Goal: Task Accomplishment & Management: Manage account settings

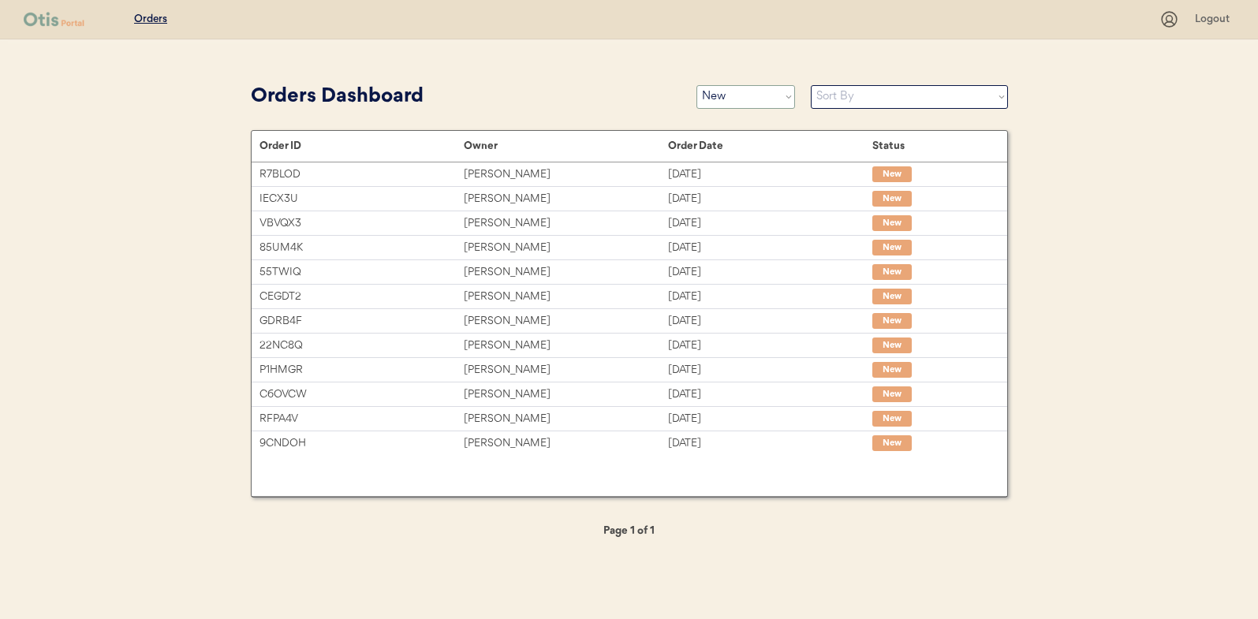
select select ""new""
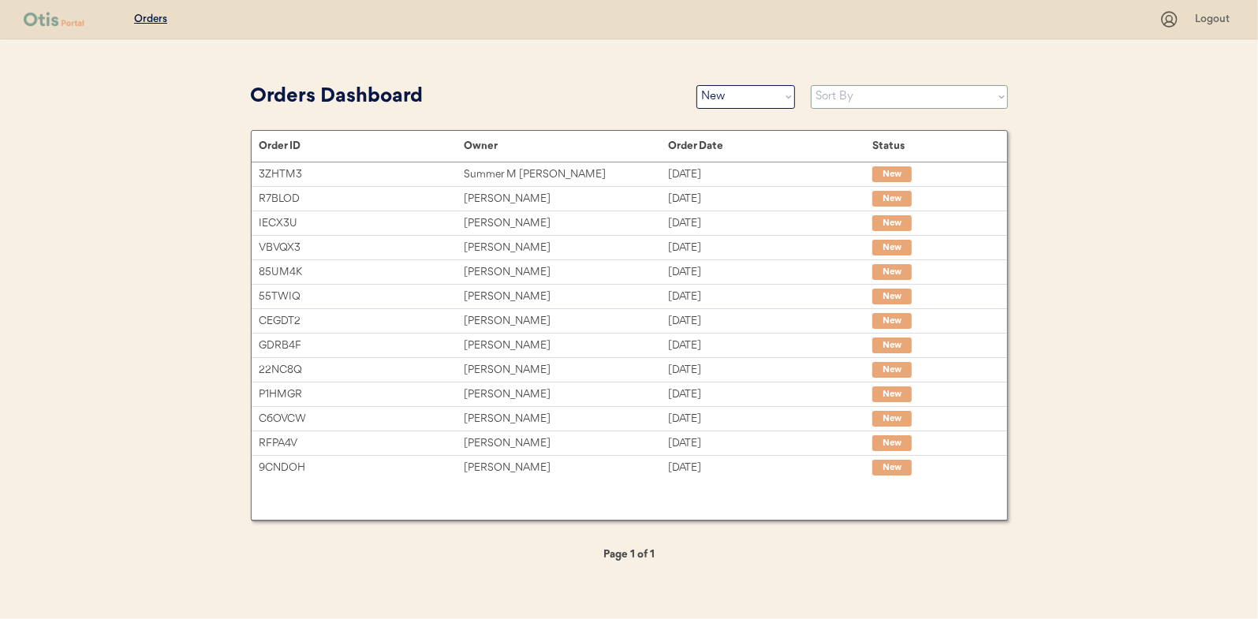
click at [881, 98] on select "Sort By Order Date (Newest → Oldest) Order Date (Oldest → Newest)" at bounding box center [909, 97] width 197 height 24
select select ""Order Date (Oldest → Newest)""
click at [811, 85] on select "Sort By Order Date (Newest → Oldest) Order Date (Oldest → Newest)" at bounding box center [909, 97] width 197 height 24
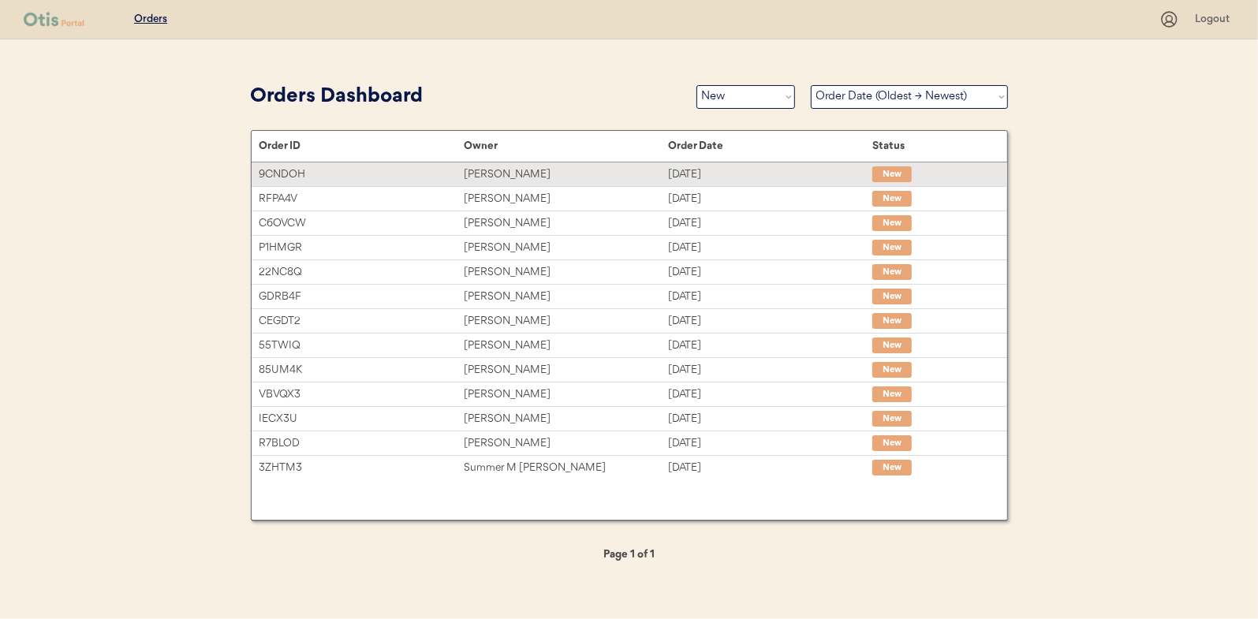
click at [487, 170] on div "[PERSON_NAME]" at bounding box center [566, 175] width 204 height 18
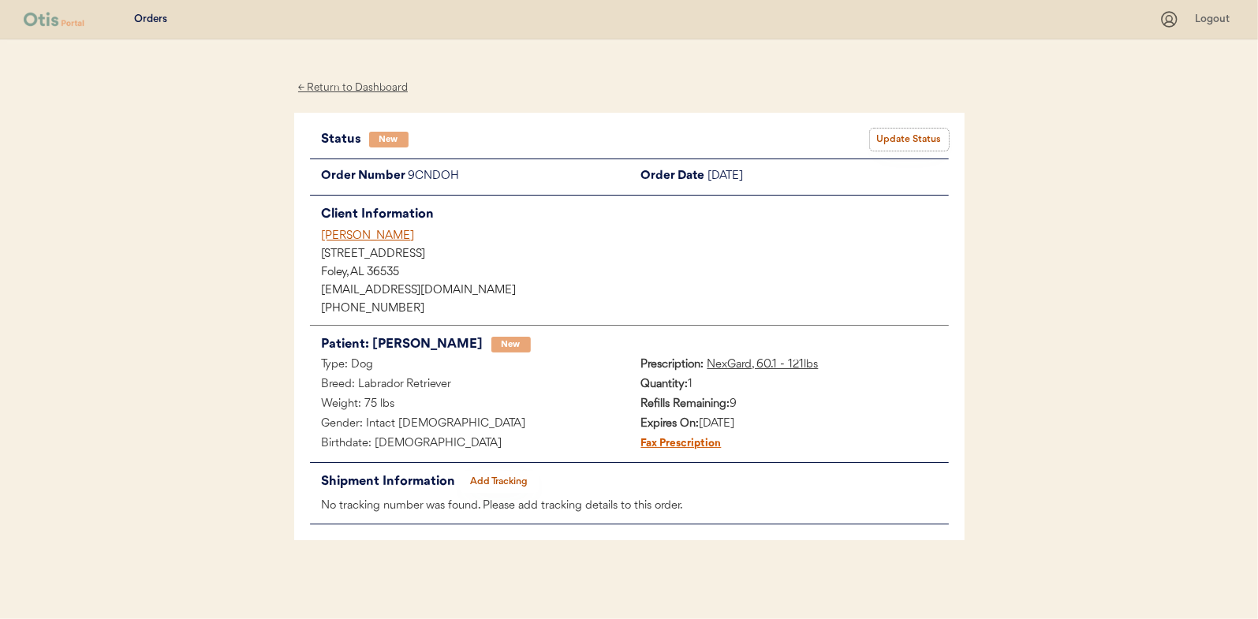
click at [902, 143] on button "Update Status" at bounding box center [909, 140] width 79 height 22
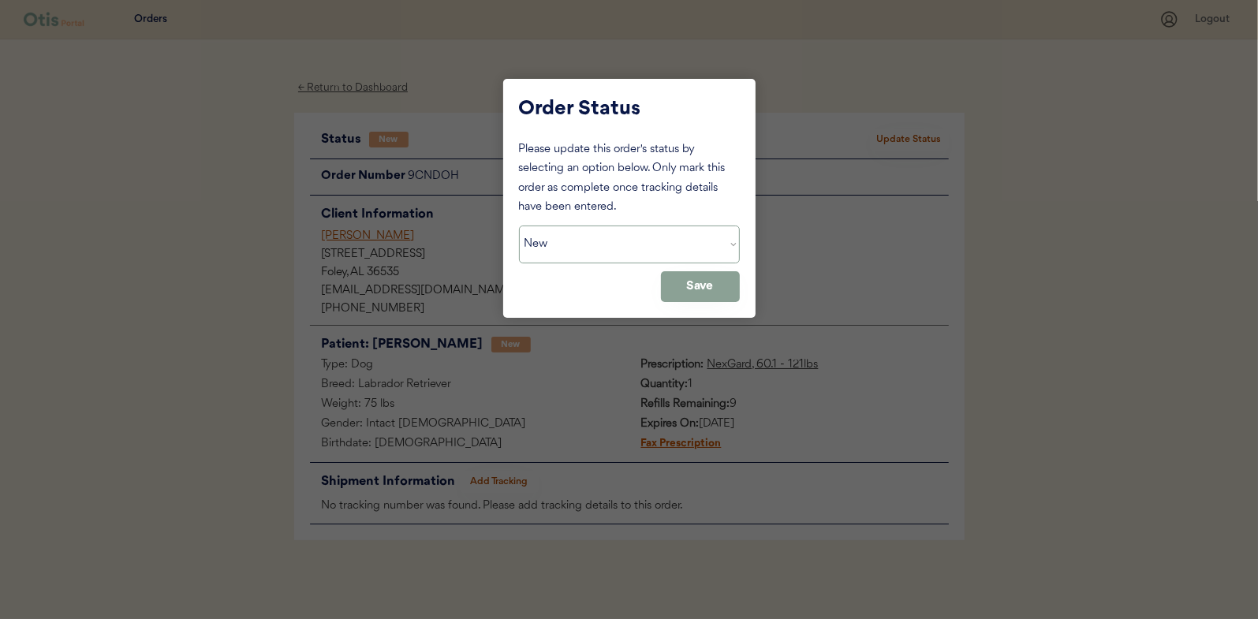
click at [576, 236] on select "Status On Hold New In Progress Complete Pending HW Consent Canceled" at bounding box center [629, 245] width 221 height 38
select select ""in_progress""
click at [519, 226] on select "Status On Hold New In Progress Complete Pending HW Consent Canceled" at bounding box center [629, 245] width 221 height 38
click at [694, 286] on button "Save" at bounding box center [700, 286] width 79 height 31
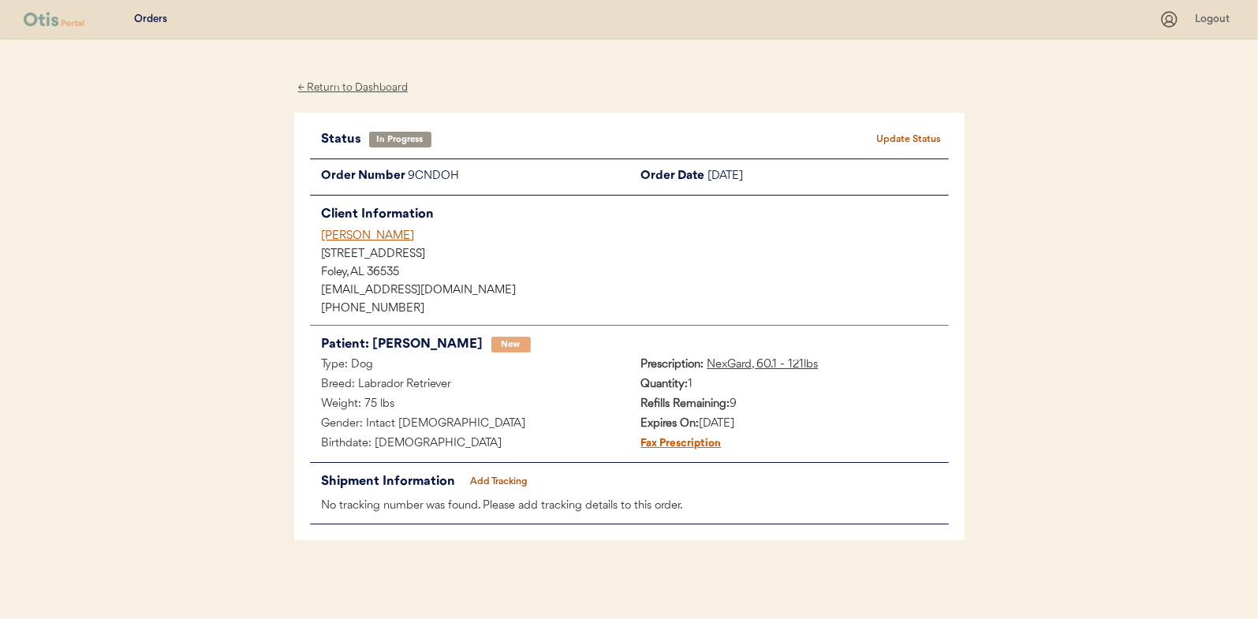
click at [371, 87] on div "← Return to Dashboard" at bounding box center [353, 88] width 118 height 18
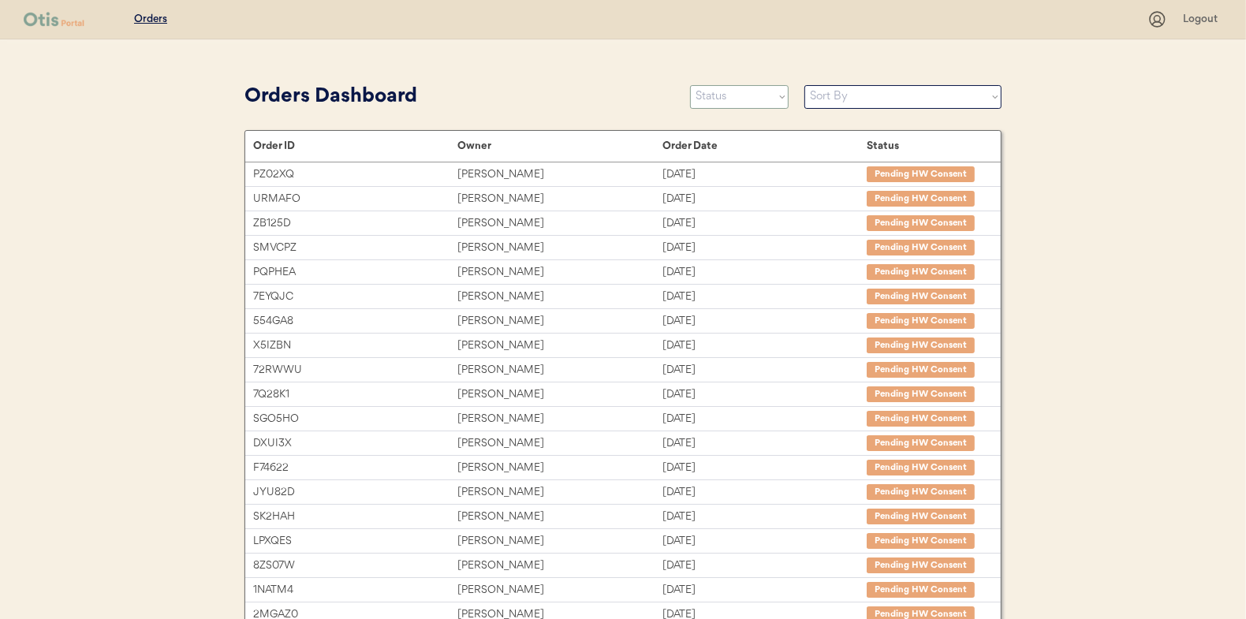
click at [723, 94] on select "Status On Hold New In Progress Complete Pending HW Consent Canceled" at bounding box center [739, 97] width 99 height 24
select select ""new""
click at [690, 85] on select "Status On Hold New In Progress Complete Pending HW Consent Canceled" at bounding box center [739, 97] width 99 height 24
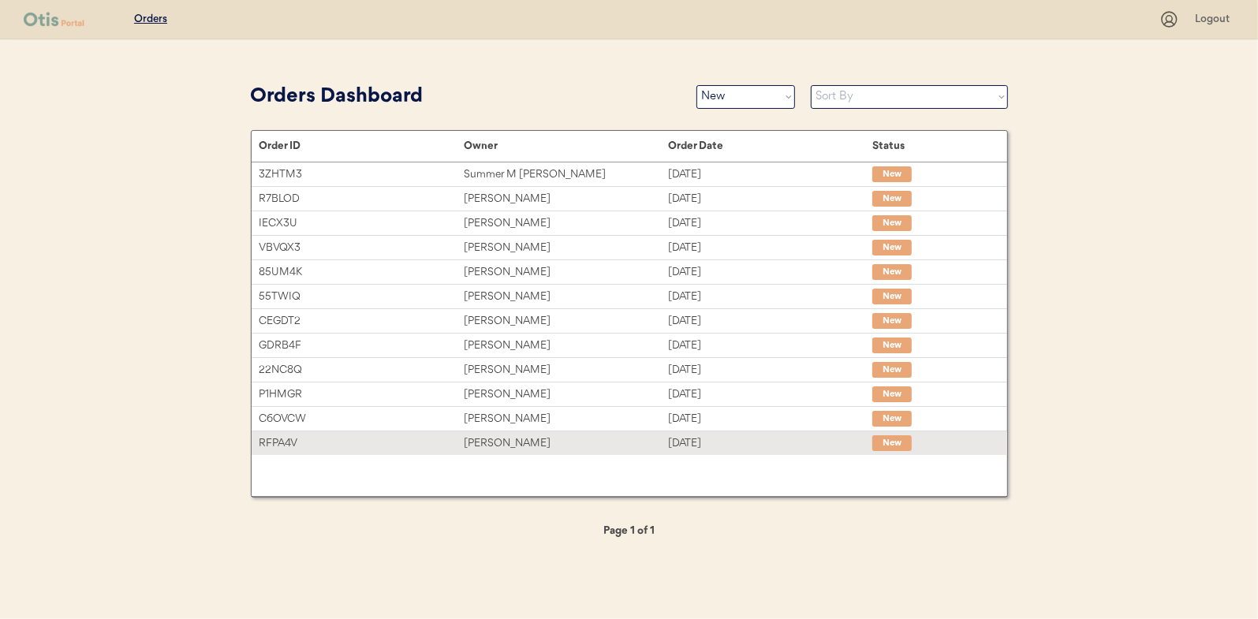
click at [498, 443] on div "[PERSON_NAME]" at bounding box center [566, 444] width 204 height 18
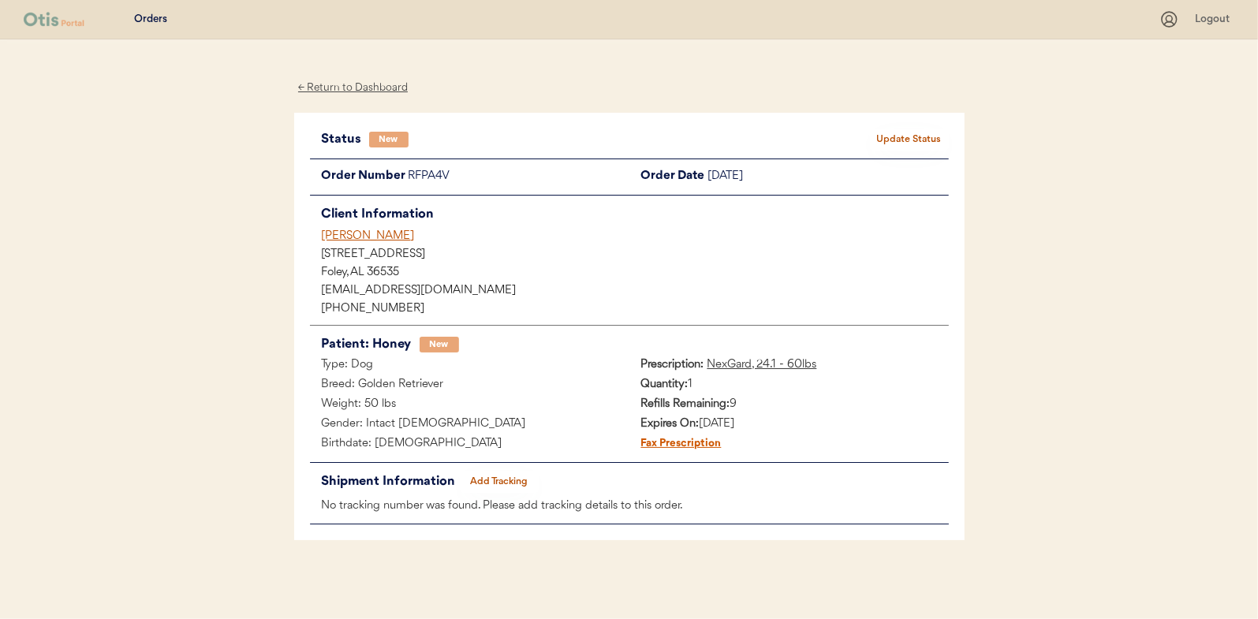
click at [901, 141] on button "Update Status" at bounding box center [909, 140] width 79 height 22
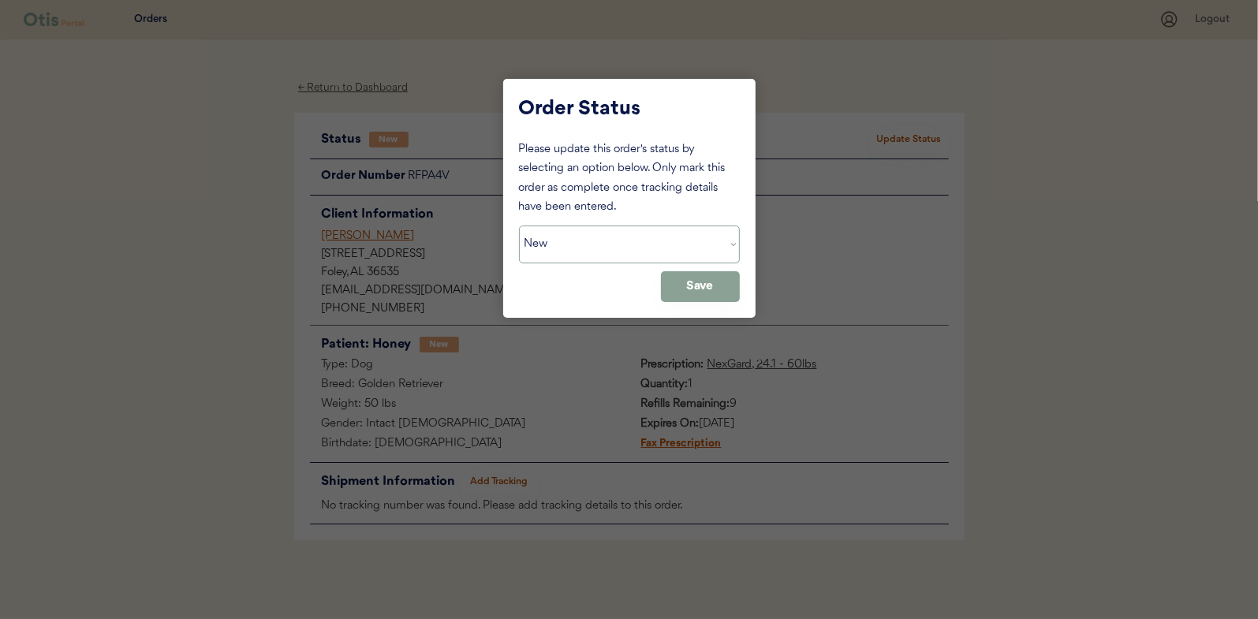
click at [586, 247] on select "Status On Hold New In Progress Complete Pending HW Consent Canceled" at bounding box center [629, 245] width 221 height 38
select select ""in_progress""
click at [519, 226] on select "Status On Hold New In Progress Complete Pending HW Consent Canceled" at bounding box center [629, 245] width 221 height 38
click at [697, 293] on button "Save" at bounding box center [700, 286] width 79 height 31
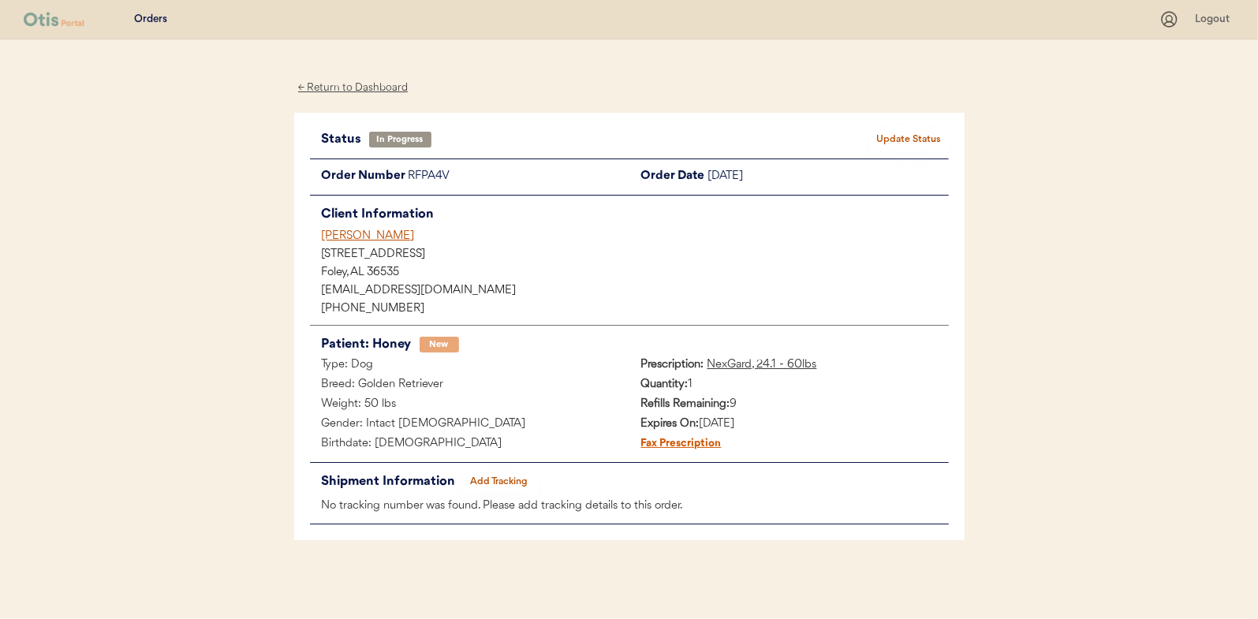
click at [342, 88] on div "← Return to Dashboard" at bounding box center [353, 88] width 118 height 18
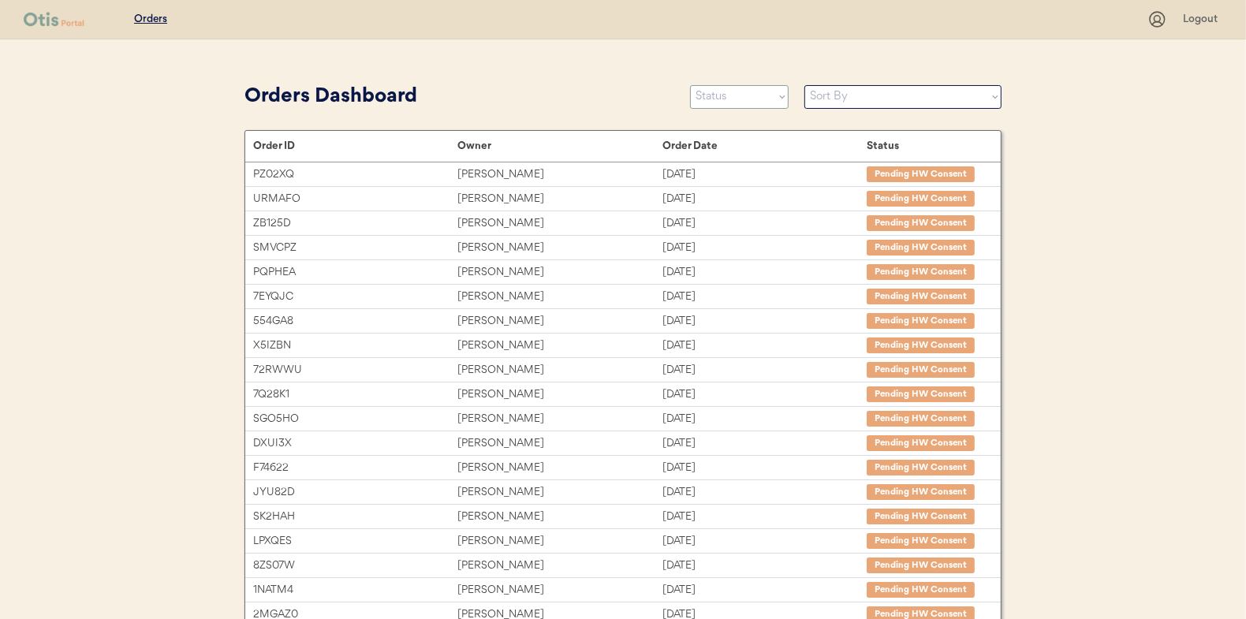
click at [726, 93] on select "Status On Hold New In Progress Complete Pending HW Consent Canceled" at bounding box center [739, 97] width 99 height 24
select select ""in_progress""
click at [690, 85] on select "Status On Hold New In Progress Complete Pending HW Consent Canceled" at bounding box center [739, 97] width 99 height 24
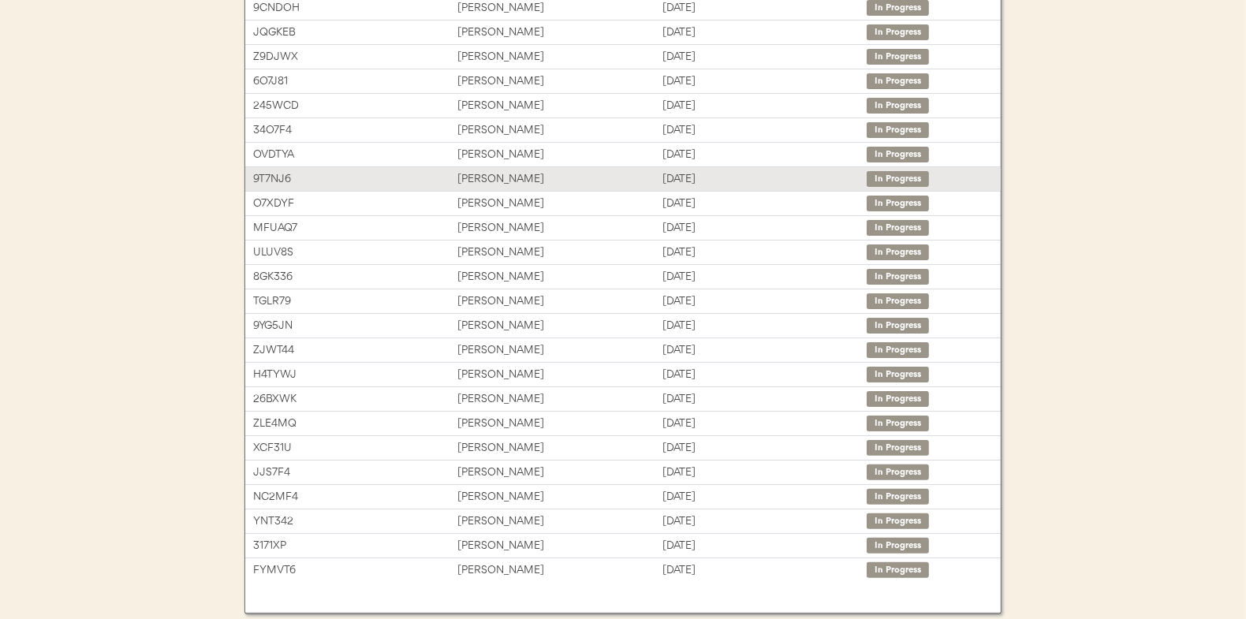
scroll to position [242, 0]
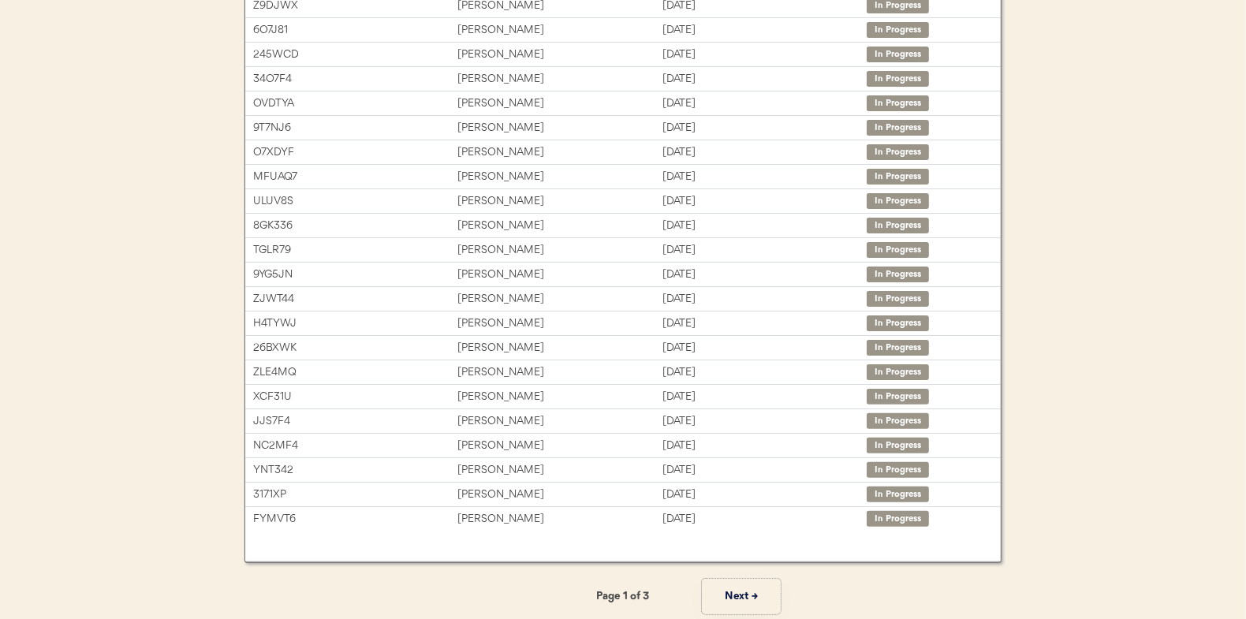
click at [736, 591] on button "Next →" at bounding box center [741, 596] width 79 height 35
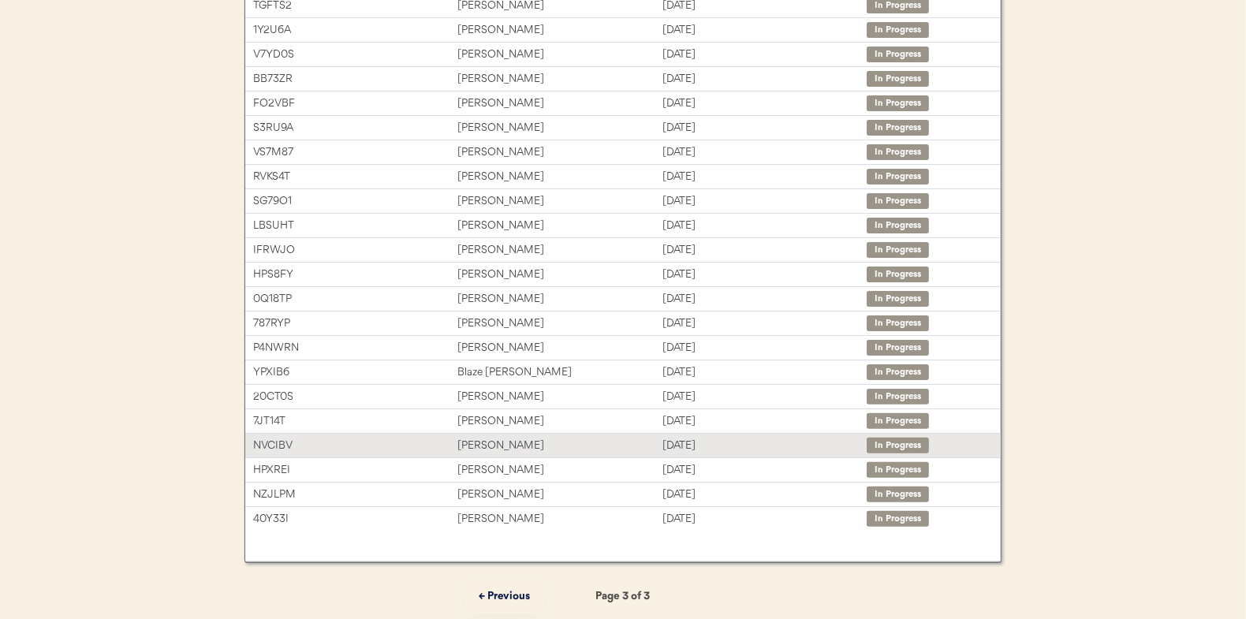
click at [478, 437] on div "Beau M Tate" at bounding box center [559, 446] width 204 height 18
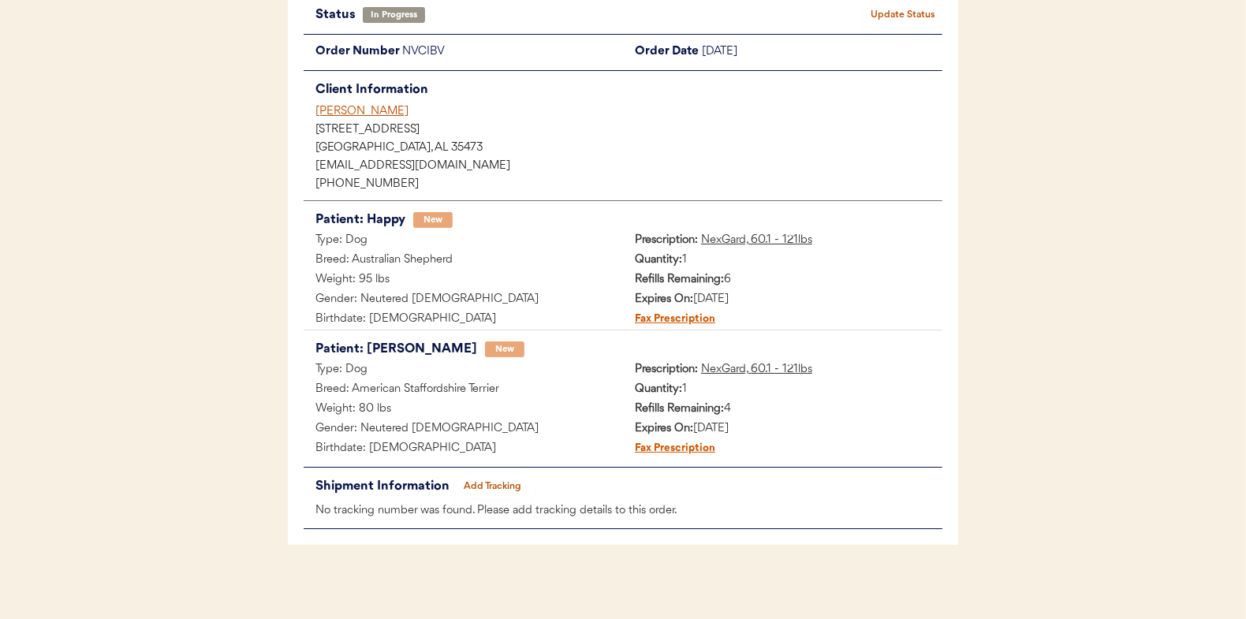
scroll to position [129, 0]
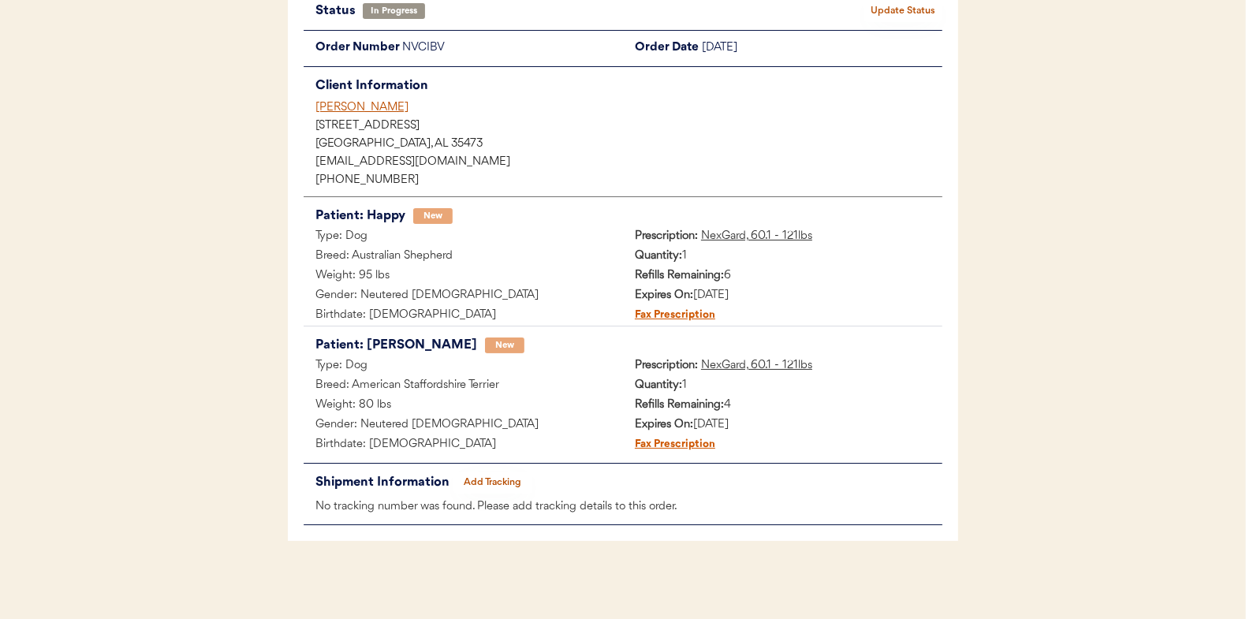
click at [518, 480] on button "Add Tracking" at bounding box center [492, 483] width 79 height 22
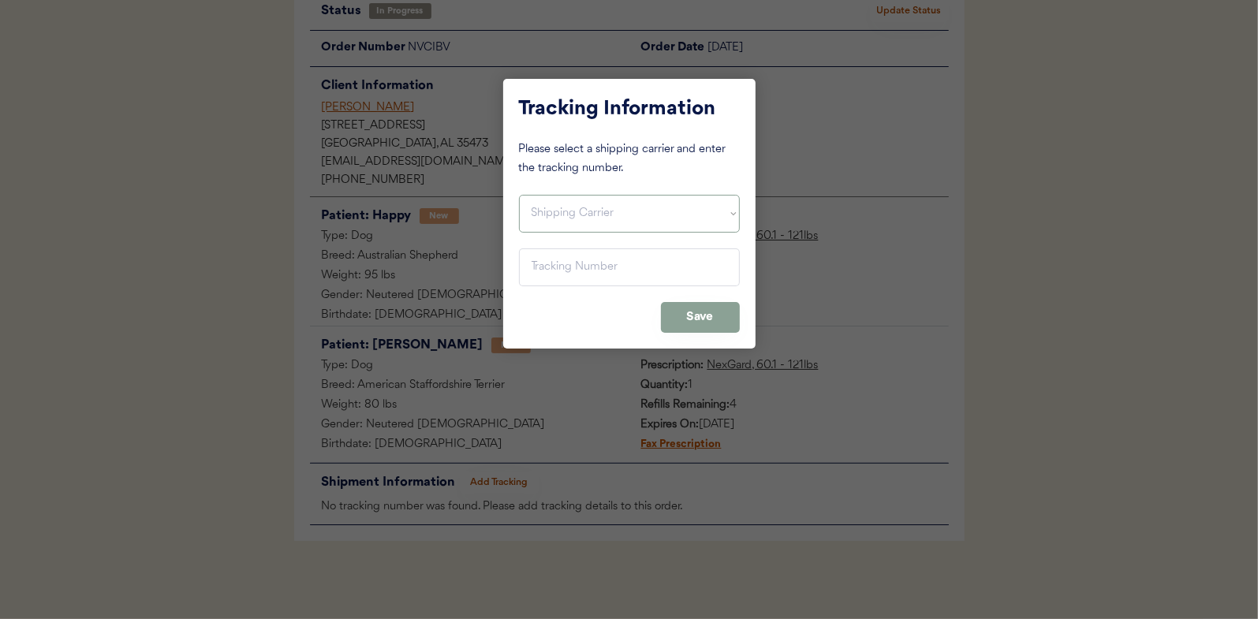
click at [543, 226] on select "Shipping Carrier FedEx FedEx Ground Economy UPS USPS" at bounding box center [629, 214] width 221 height 38
select select ""usps""
click at [519, 195] on select "Shipping Carrier FedEx FedEx Ground Economy UPS USPS" at bounding box center [629, 214] width 221 height 38
click at [549, 261] on input "input" at bounding box center [629, 267] width 221 height 38
paste input "9400150105798039184901"
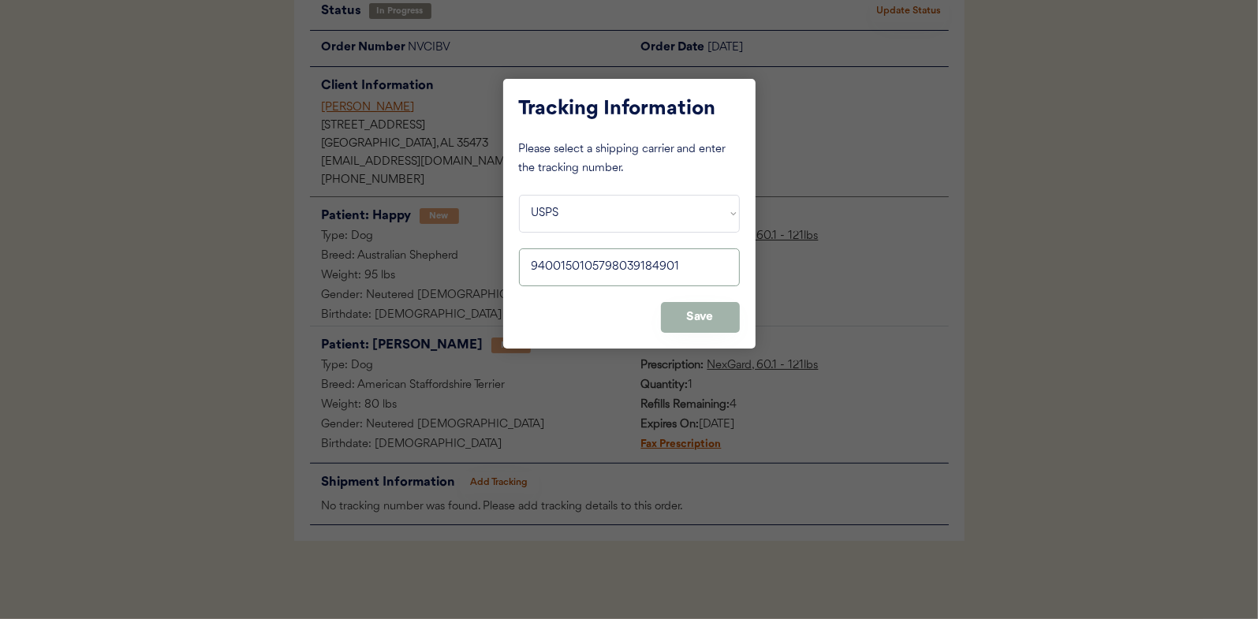
type input "9400150105798039184901"
click at [708, 314] on button "Save" at bounding box center [700, 317] width 79 height 31
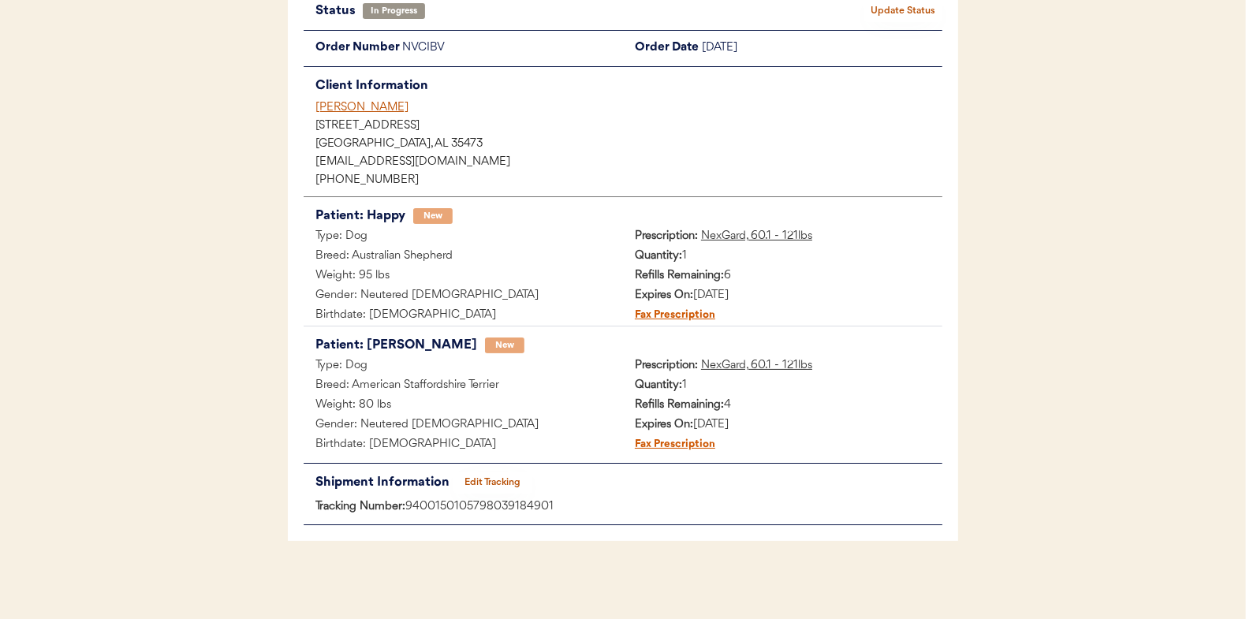
scroll to position [0, 0]
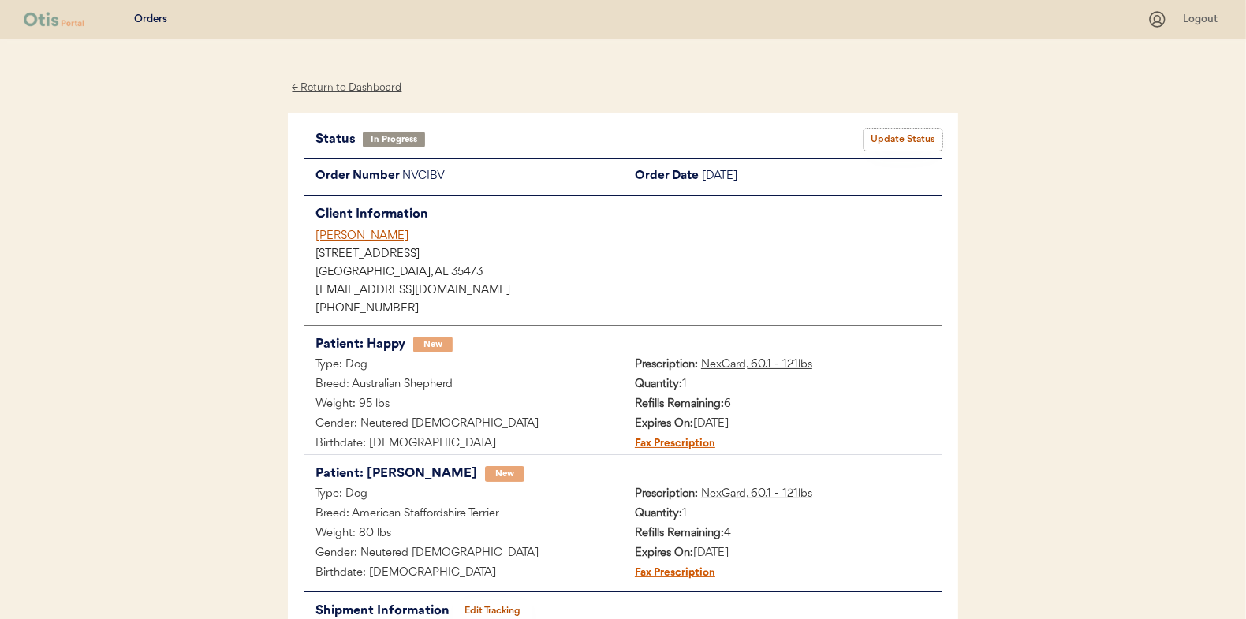
click at [904, 129] on button "Update Status" at bounding box center [903, 140] width 79 height 22
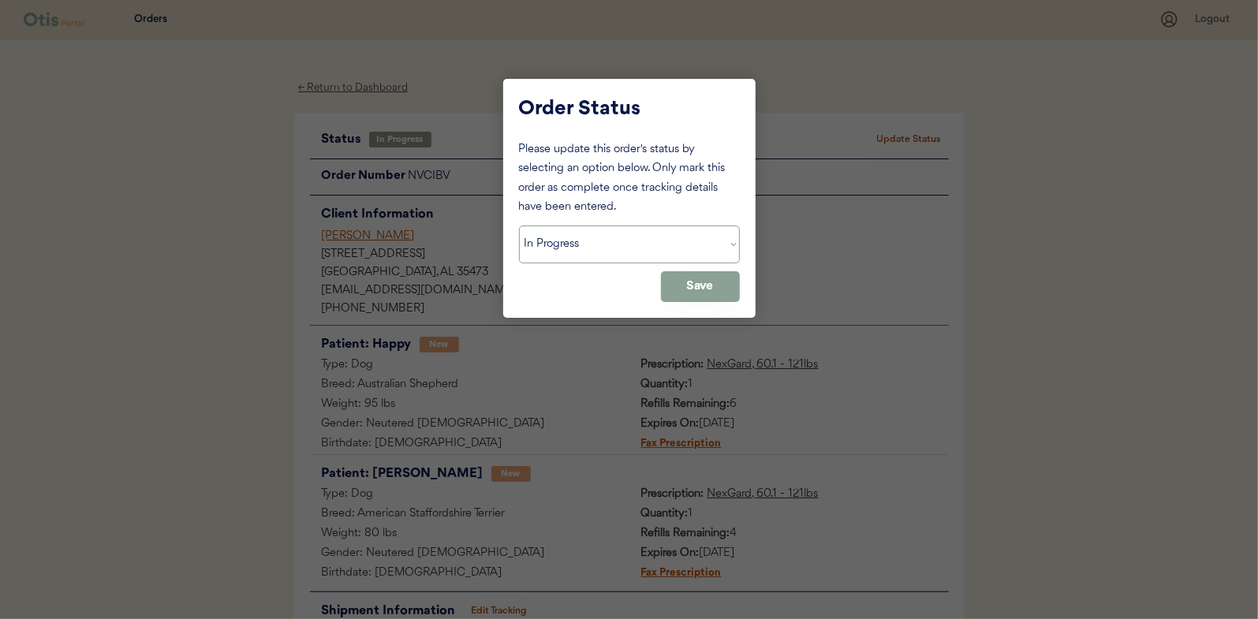
click at [531, 255] on select "Status On Hold New In Progress Complete Pending HW Consent Canceled" at bounding box center [629, 245] width 221 height 38
select select ""complete""
click at [519, 226] on select "Status On Hold New In Progress Complete Pending HW Consent Canceled" at bounding box center [629, 245] width 221 height 38
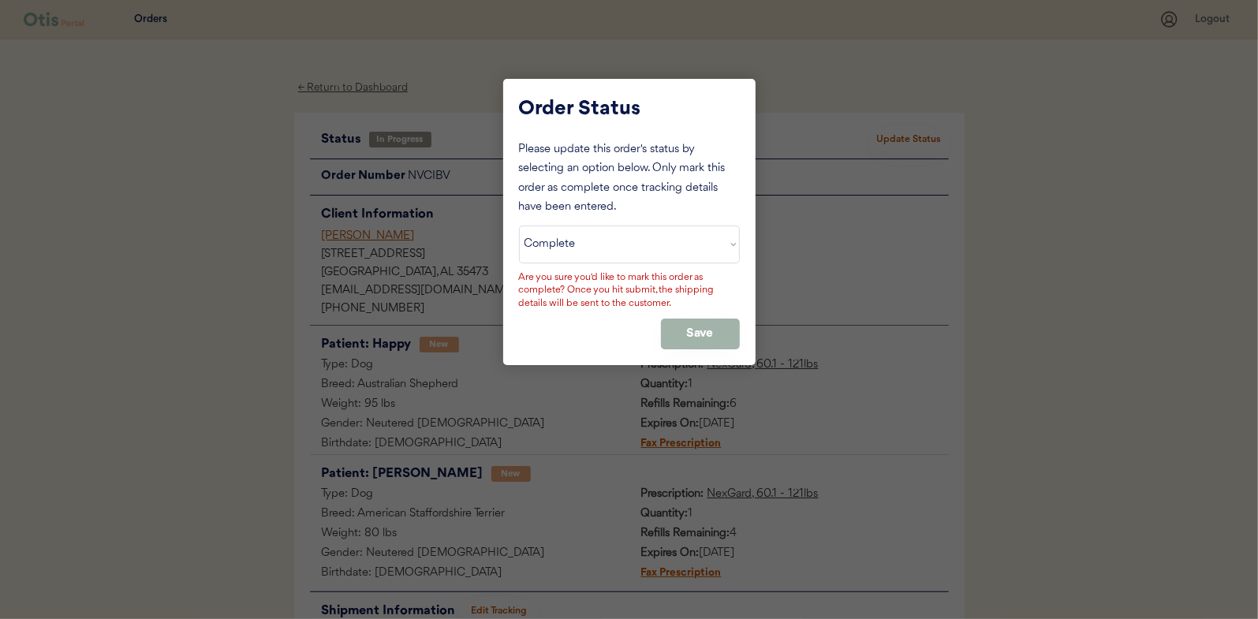
drag, startPoint x: 694, startPoint y: 329, endPoint x: 686, endPoint y: 305, distance: 24.9
click at [693, 330] on button "Save" at bounding box center [700, 334] width 79 height 31
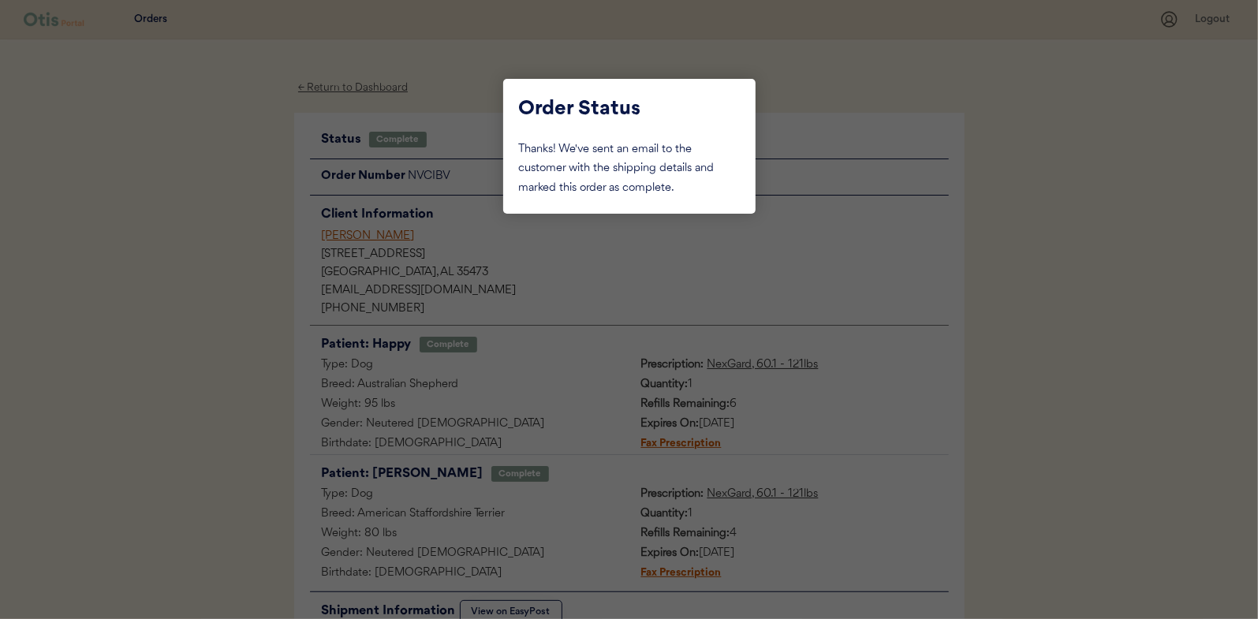
click at [250, 181] on div at bounding box center [629, 309] width 1258 height 619
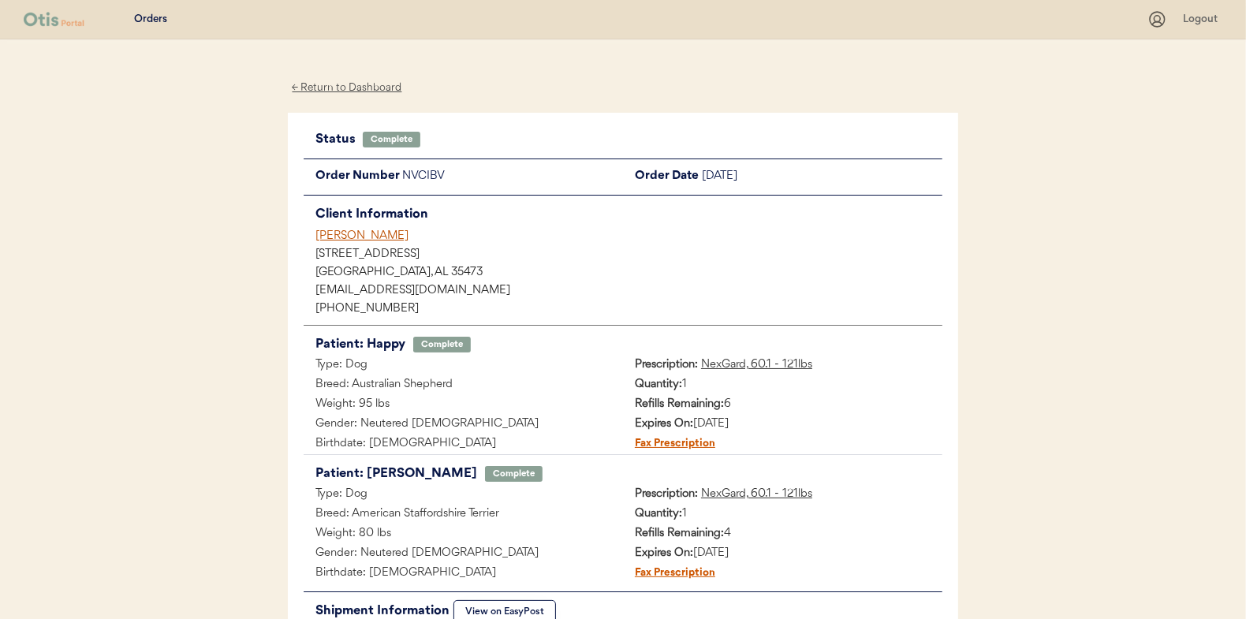
click at [351, 88] on div "← Return to Dashboard" at bounding box center [347, 88] width 118 height 18
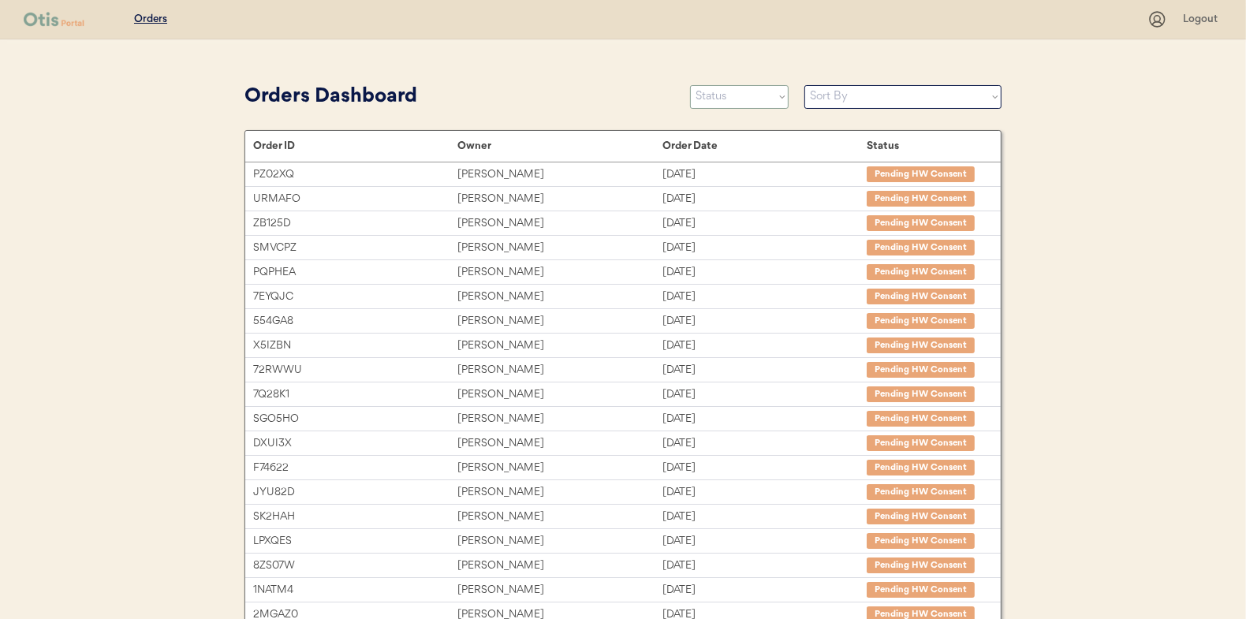
click at [743, 95] on select "Status On Hold New In Progress Complete Pending HW Consent Canceled" at bounding box center [739, 97] width 99 height 24
select select ""in_progress""
click at [690, 85] on select "Status On Hold New In Progress Complete Pending HW Consent Canceled" at bounding box center [739, 97] width 99 height 24
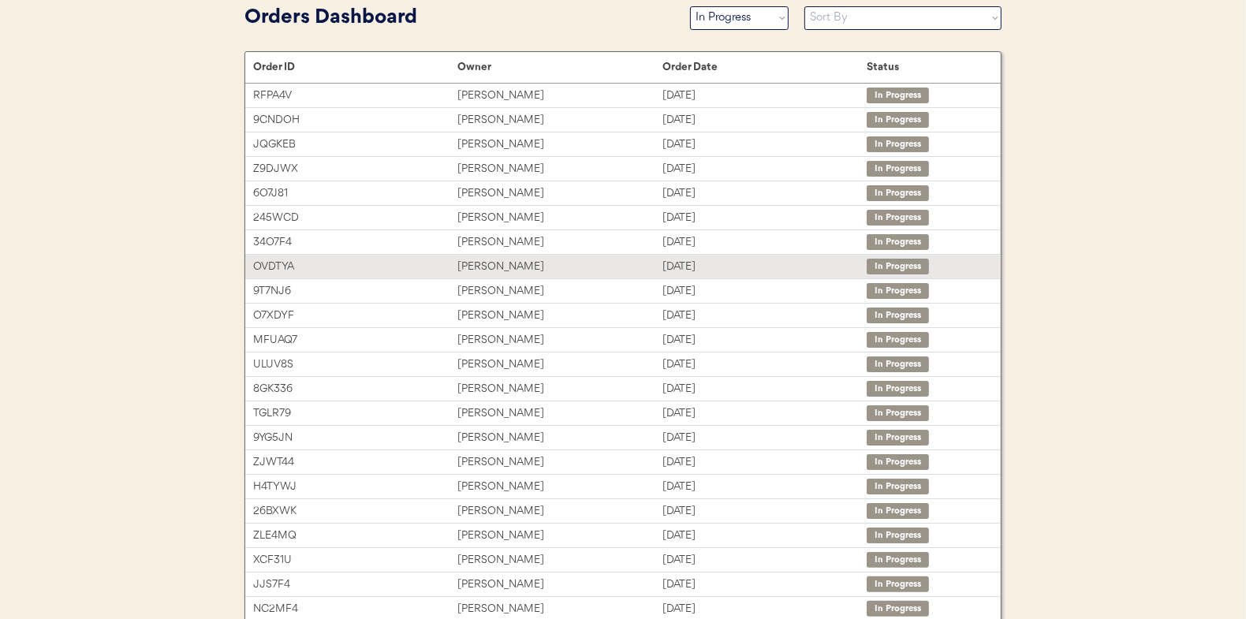
scroll to position [236, 0]
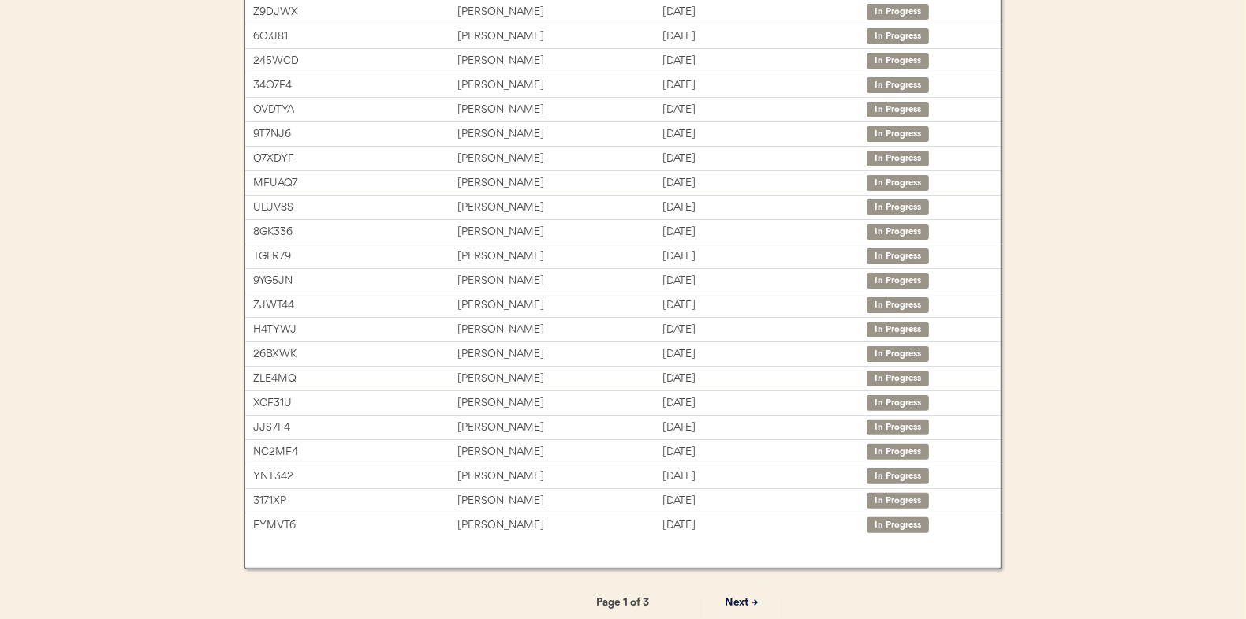
click at [745, 597] on button "Next →" at bounding box center [741, 602] width 79 height 35
click at [741, 597] on button "Next →" at bounding box center [741, 602] width 79 height 35
click at [502, 600] on button "← Previous" at bounding box center [504, 602] width 79 height 35
click at [518, 599] on button "← Previous" at bounding box center [504, 602] width 79 height 35
click at [748, 596] on button "Next →" at bounding box center [741, 602] width 79 height 35
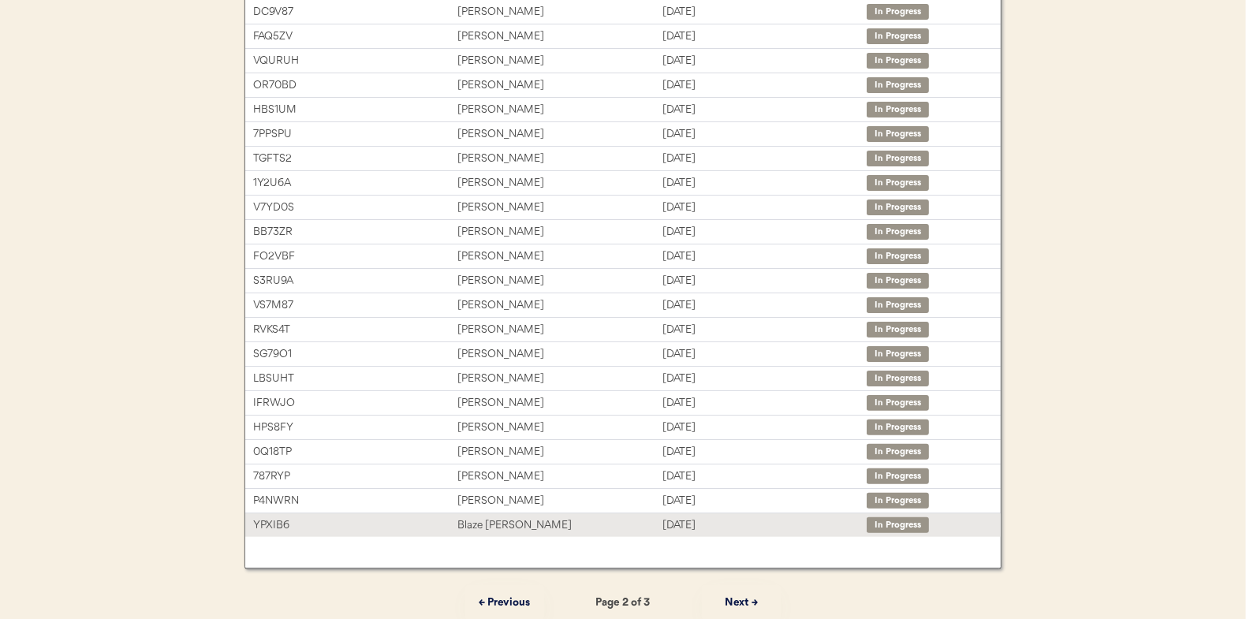
click at [476, 519] on div "Blaze Rolin" at bounding box center [559, 526] width 204 height 18
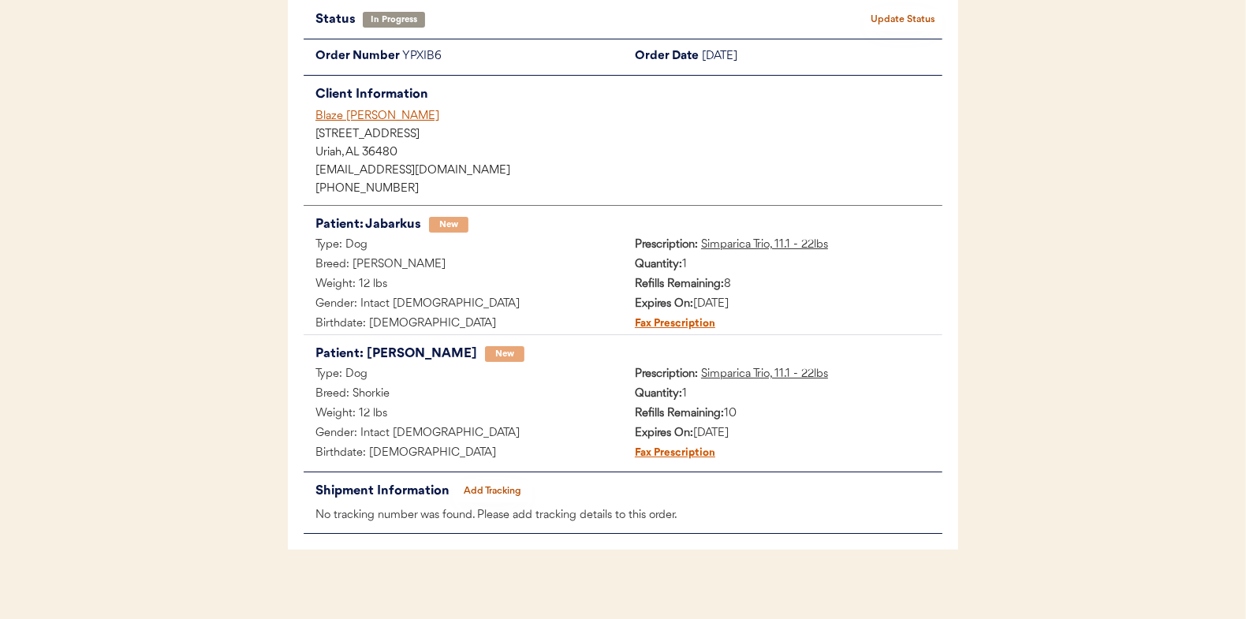
scroll to position [129, 0]
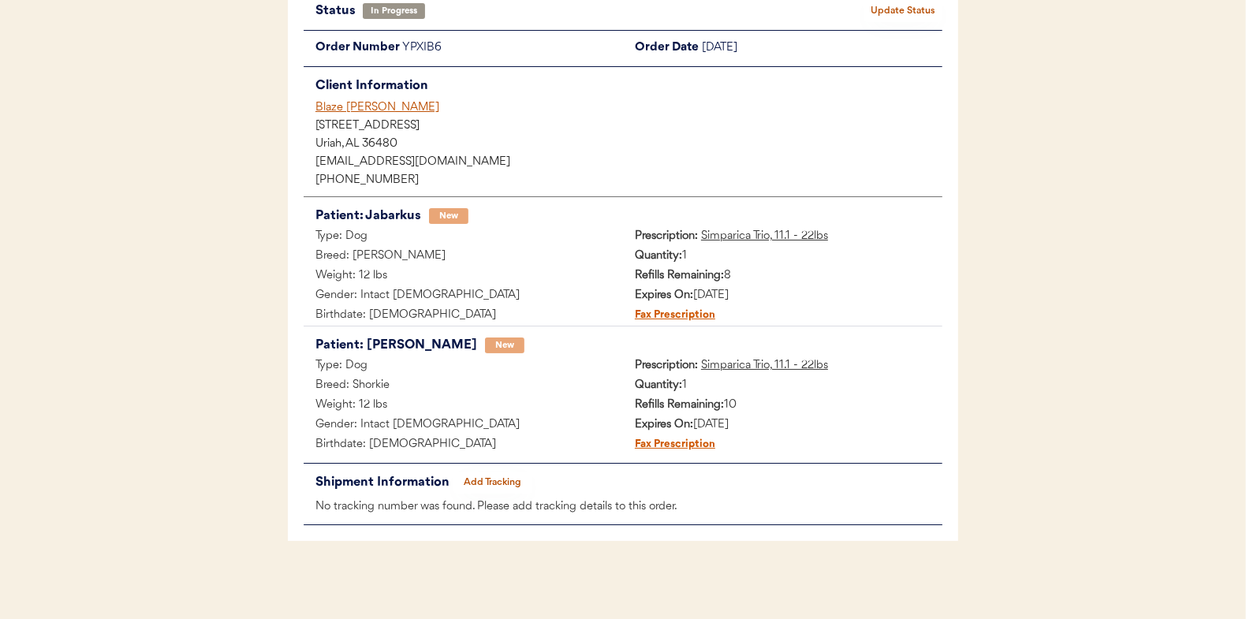
click at [499, 472] on button "Add Tracking" at bounding box center [492, 483] width 79 height 22
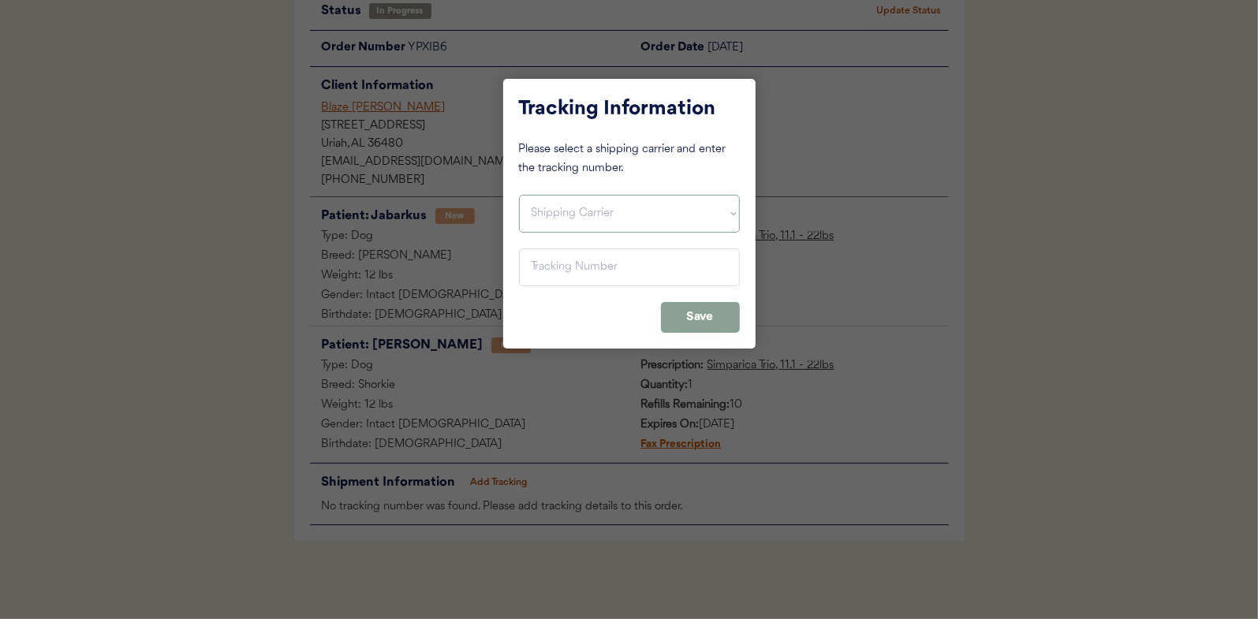
click at [543, 208] on select "Shipping Carrier FedEx FedEx Ground Economy UPS USPS" at bounding box center [629, 214] width 221 height 38
select select ""usps""
click at [519, 195] on select "Shipping Carrier FedEx FedEx Ground Economy UPS USPS" at bounding box center [629, 214] width 221 height 38
click at [548, 256] on input "input" at bounding box center [629, 267] width 221 height 38
paste input "9400150105798039179723"
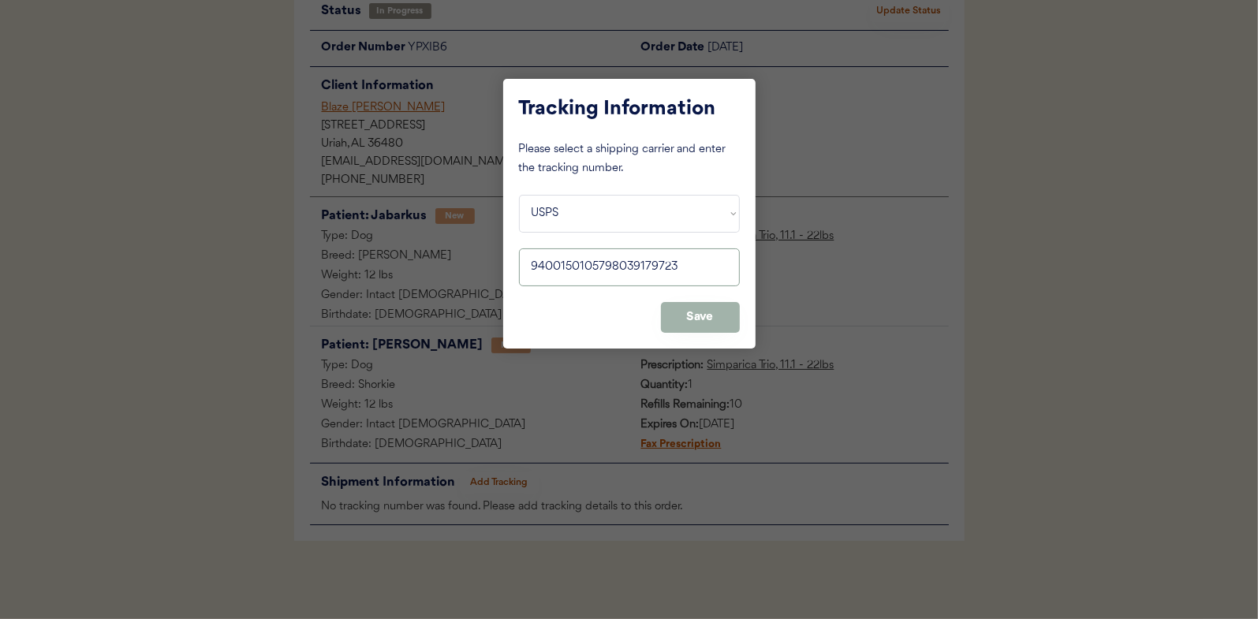
type input "9400150105798039179723"
click at [711, 312] on button "Save" at bounding box center [700, 317] width 79 height 31
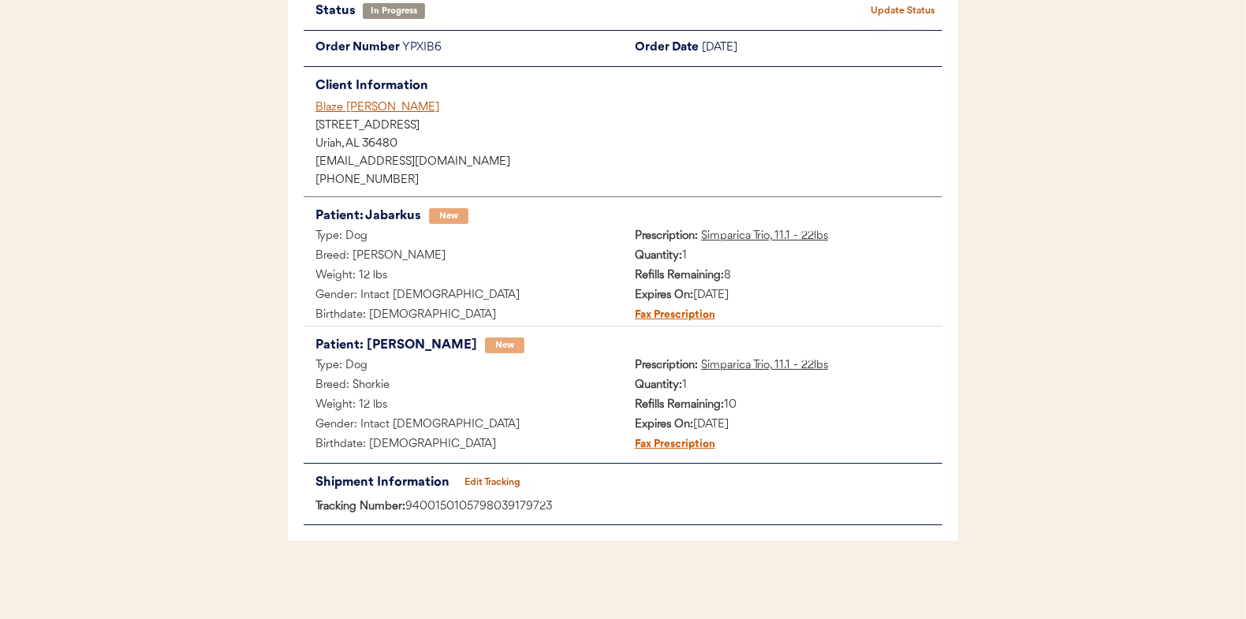
scroll to position [0, 0]
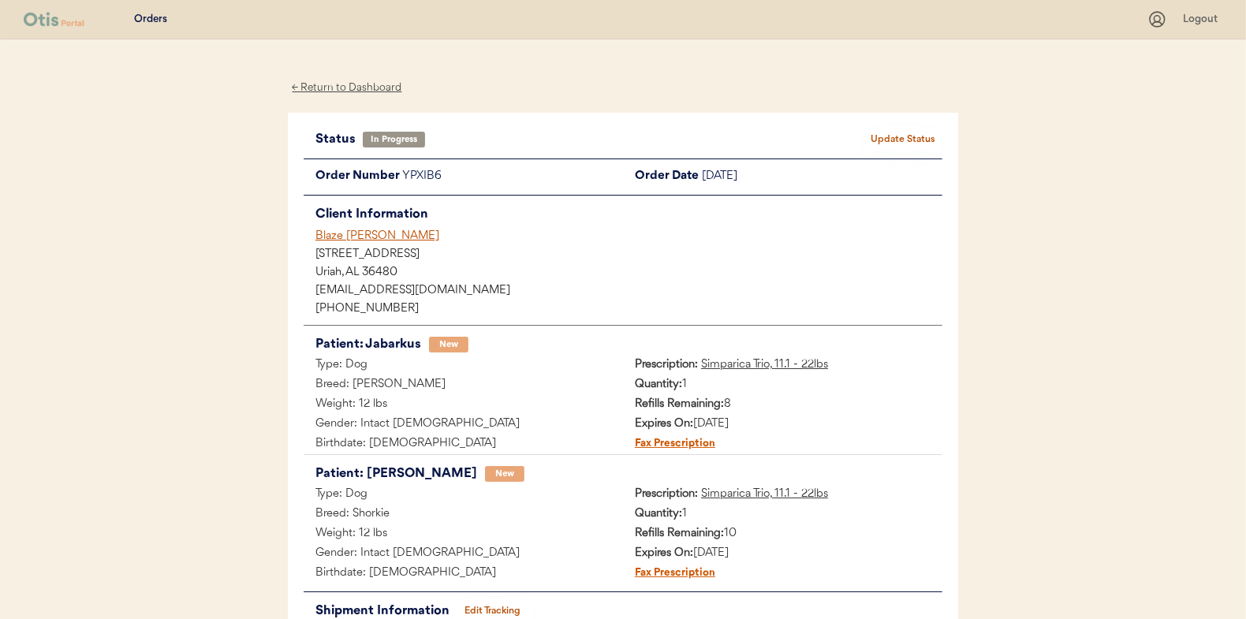
click at [905, 127] on div "Status In Progress Update Status Order Number YPXIB6 Order Date October 10, 202…" at bounding box center [623, 392] width 670 height 558
click at [904, 136] on button "Update Status" at bounding box center [903, 140] width 79 height 22
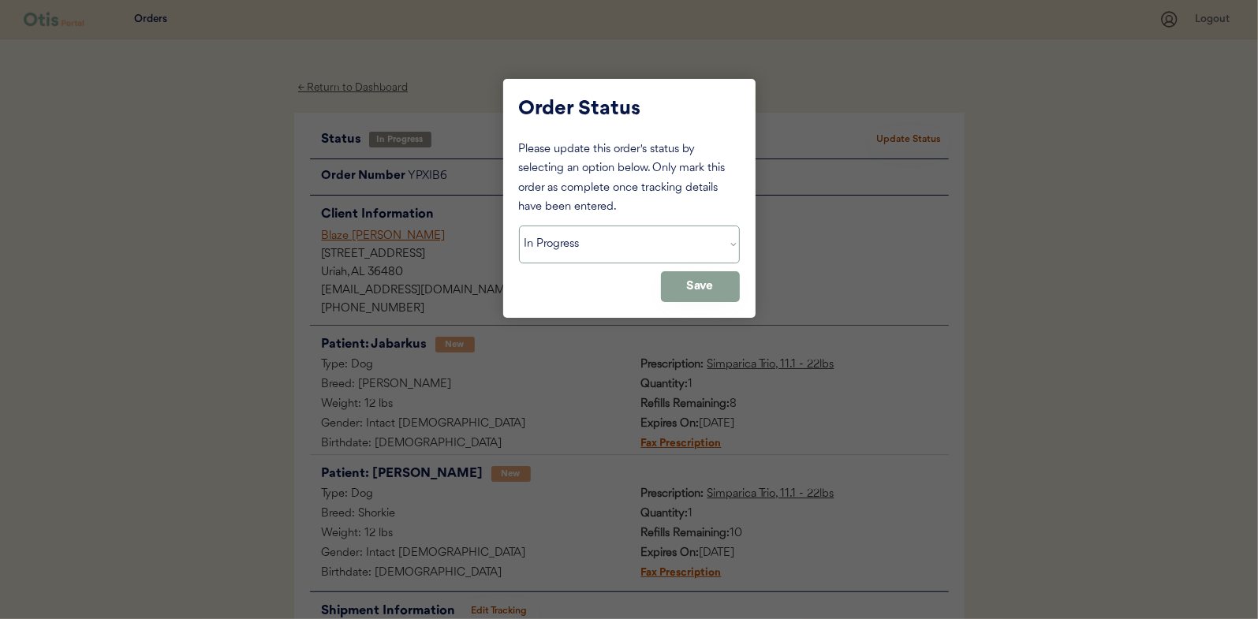
click at [541, 242] on select "Status On Hold New In Progress Complete Pending HW Consent Canceled" at bounding box center [629, 245] width 221 height 38
select select ""complete""
click at [519, 226] on select "Status On Hold New In Progress Complete Pending HW Consent Canceled" at bounding box center [629, 245] width 221 height 38
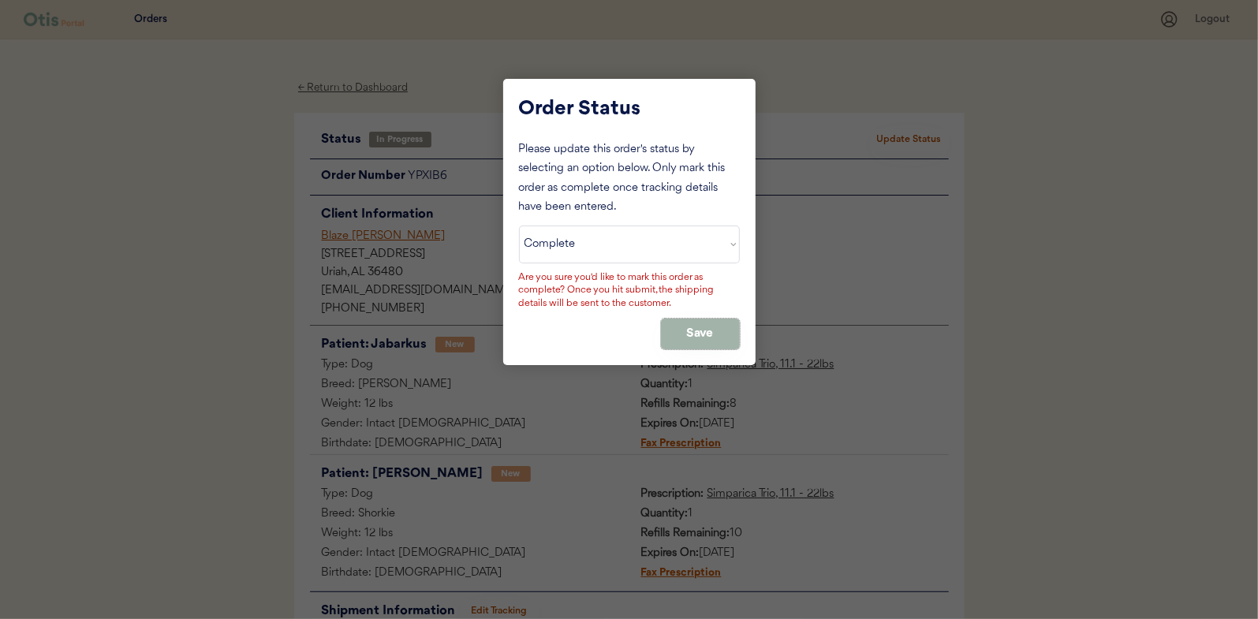
click at [671, 328] on button "Save" at bounding box center [700, 334] width 79 height 31
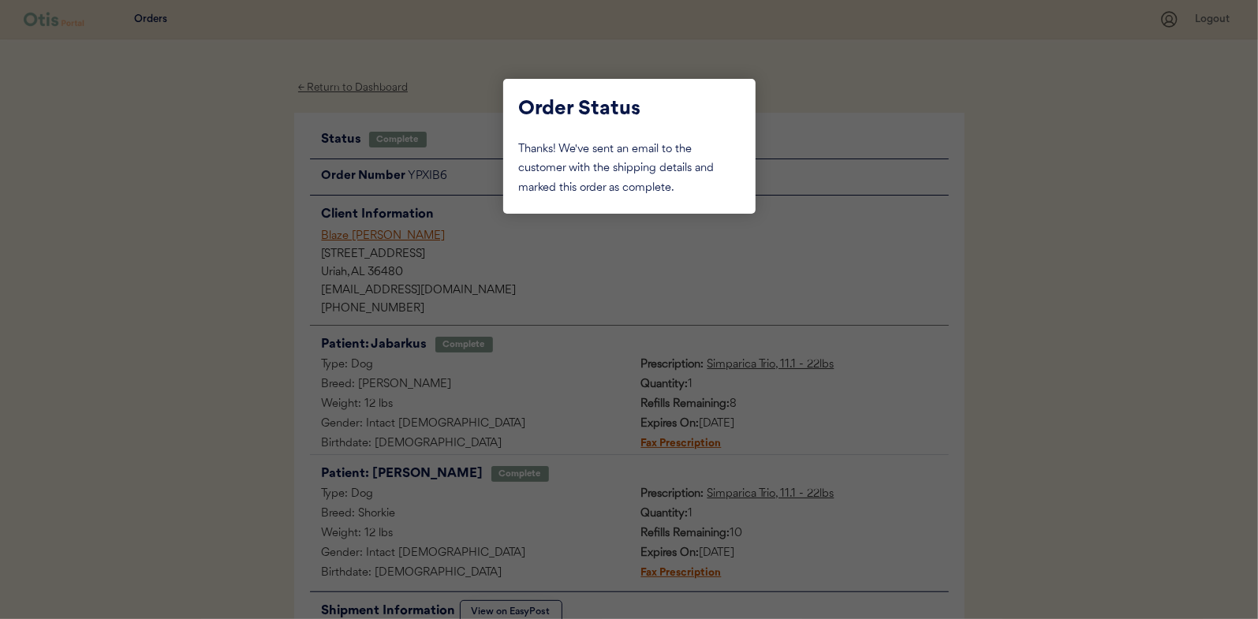
click at [278, 241] on div at bounding box center [629, 309] width 1258 height 619
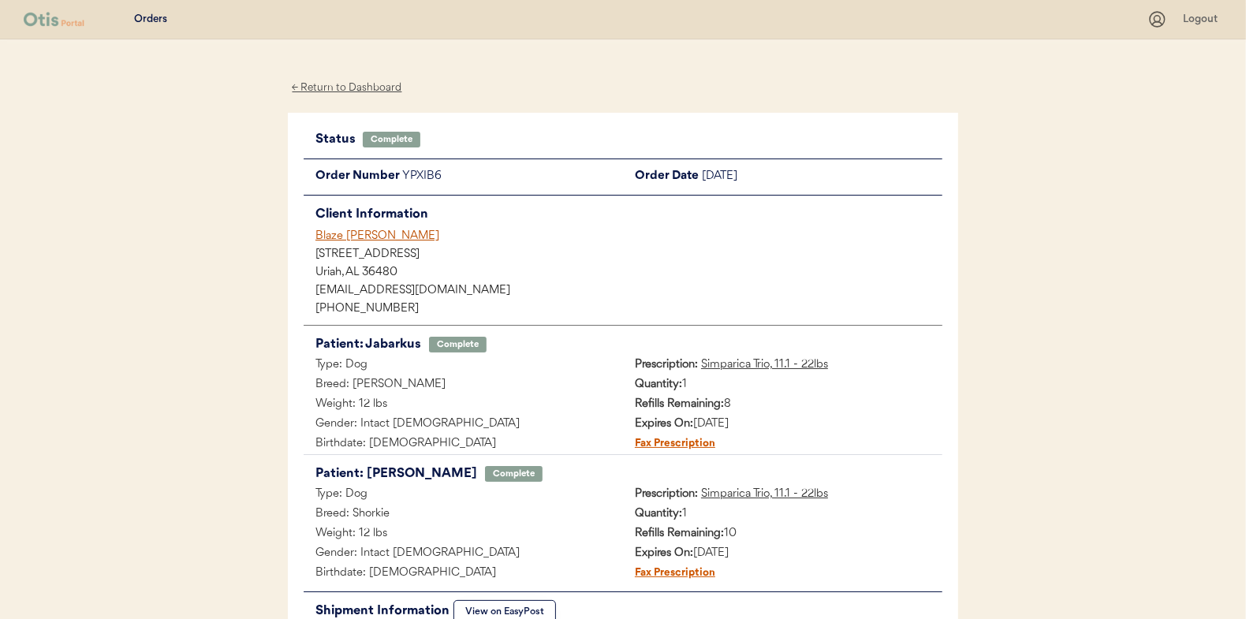
click at [329, 86] on div "← Return to Dashboard" at bounding box center [347, 88] width 118 height 18
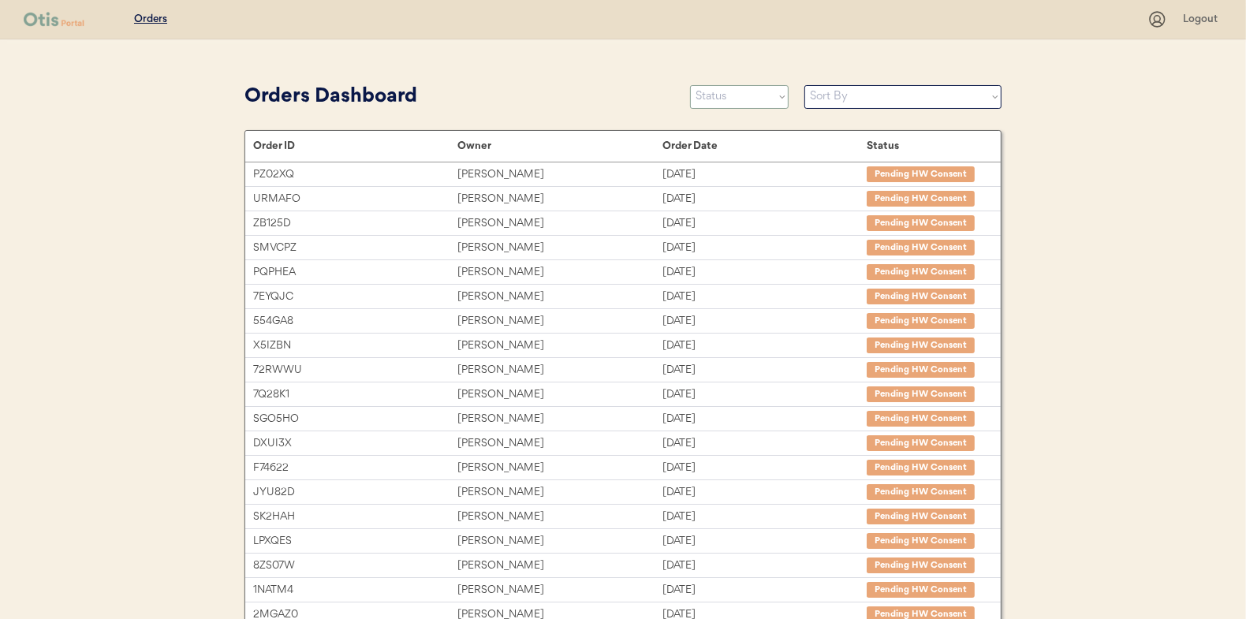
click at [748, 99] on select "Status On Hold New In Progress Complete Pending HW Consent Canceled" at bounding box center [739, 97] width 99 height 24
select select ""in_progress""
click at [690, 85] on select "Status On Hold New In Progress Complete Pending HW Consent Canceled" at bounding box center [739, 97] width 99 height 24
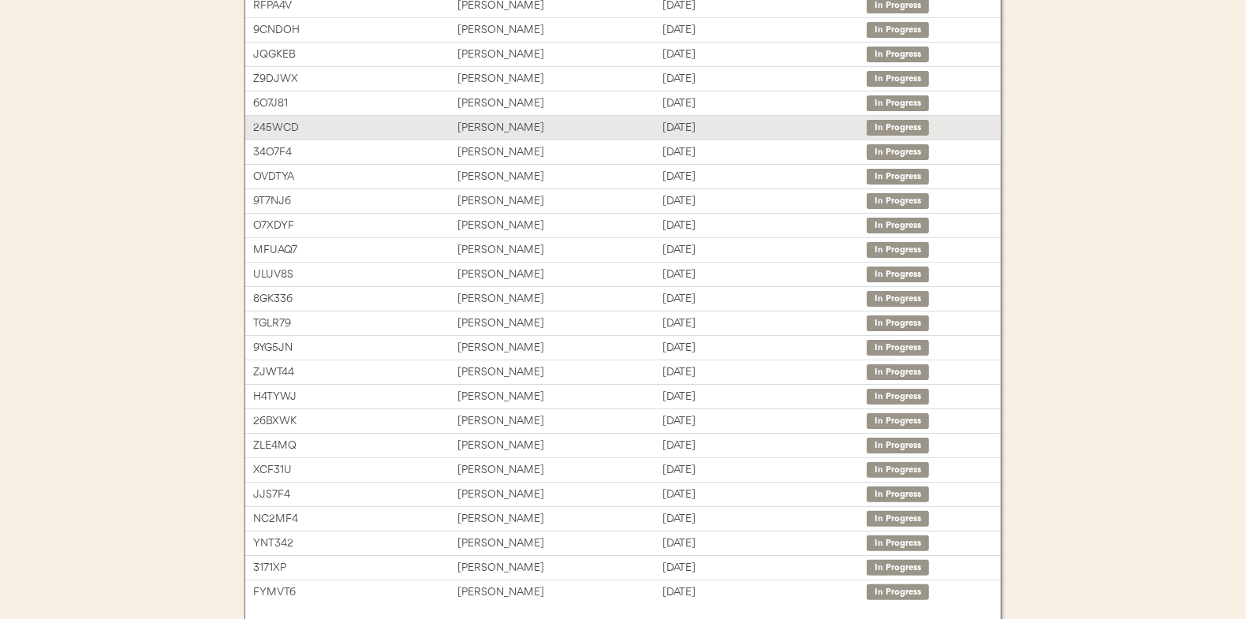
scroll to position [236, 0]
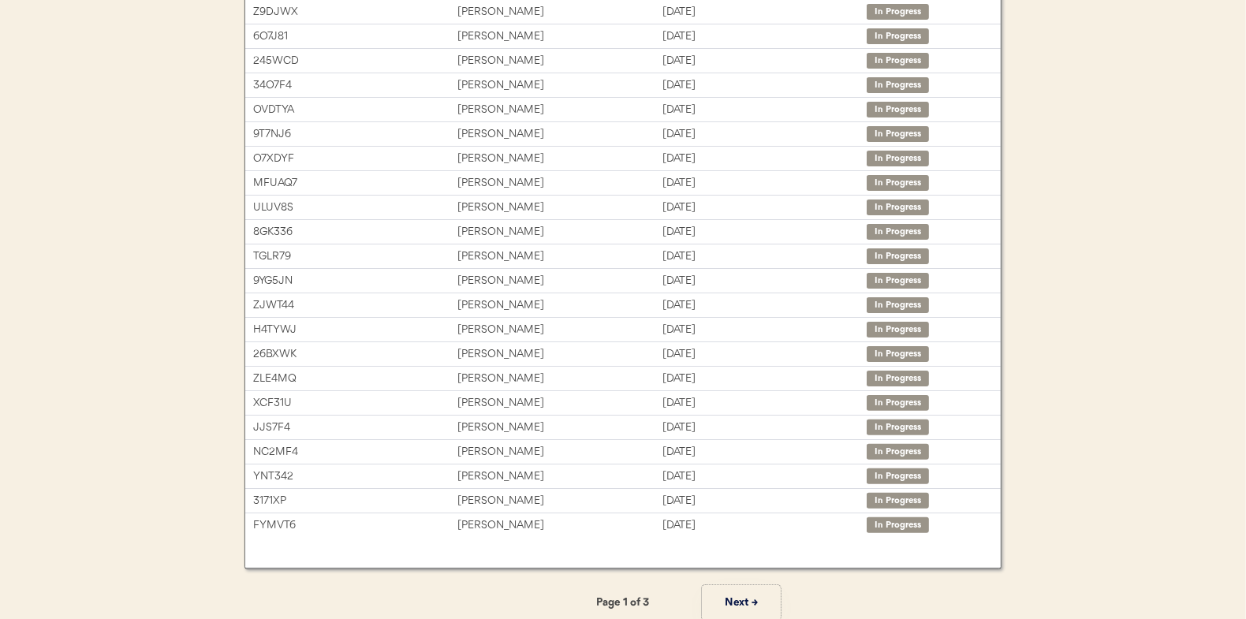
click at [747, 600] on button "Next →" at bounding box center [741, 602] width 79 height 35
drag, startPoint x: 739, startPoint y: 600, endPoint x: 763, endPoint y: 608, distance: 24.9
click at [763, 608] on button "Next →" at bounding box center [741, 602] width 79 height 35
click at [503, 589] on button "← Previous" at bounding box center [504, 602] width 79 height 35
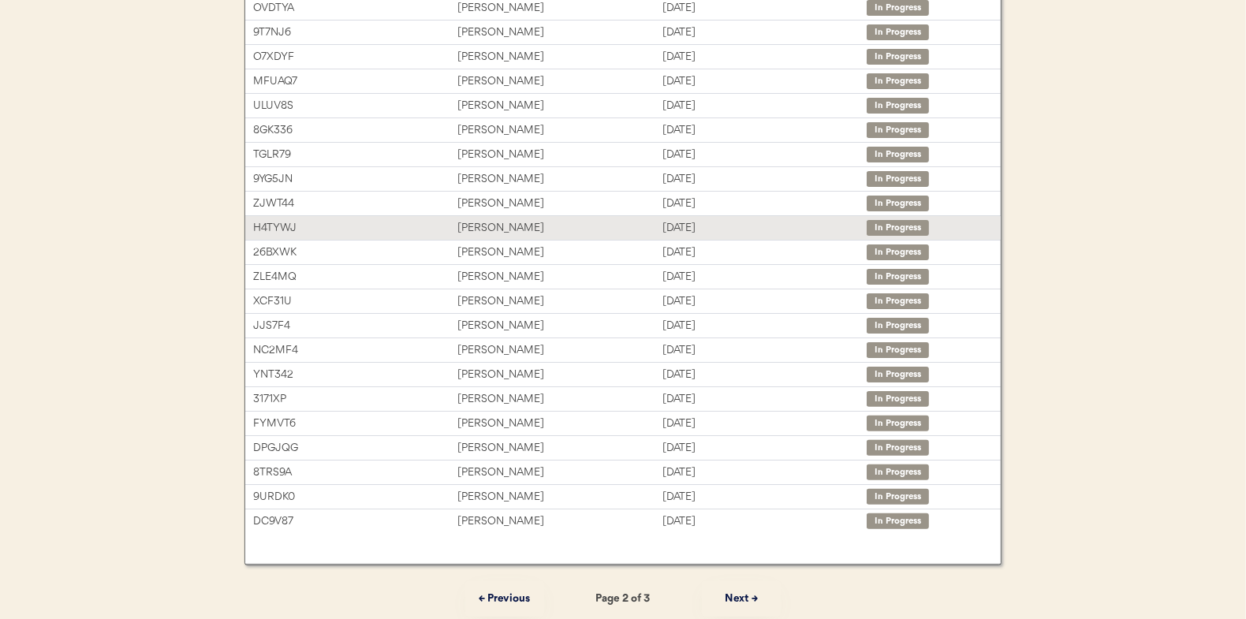
scroll to position [242, 0]
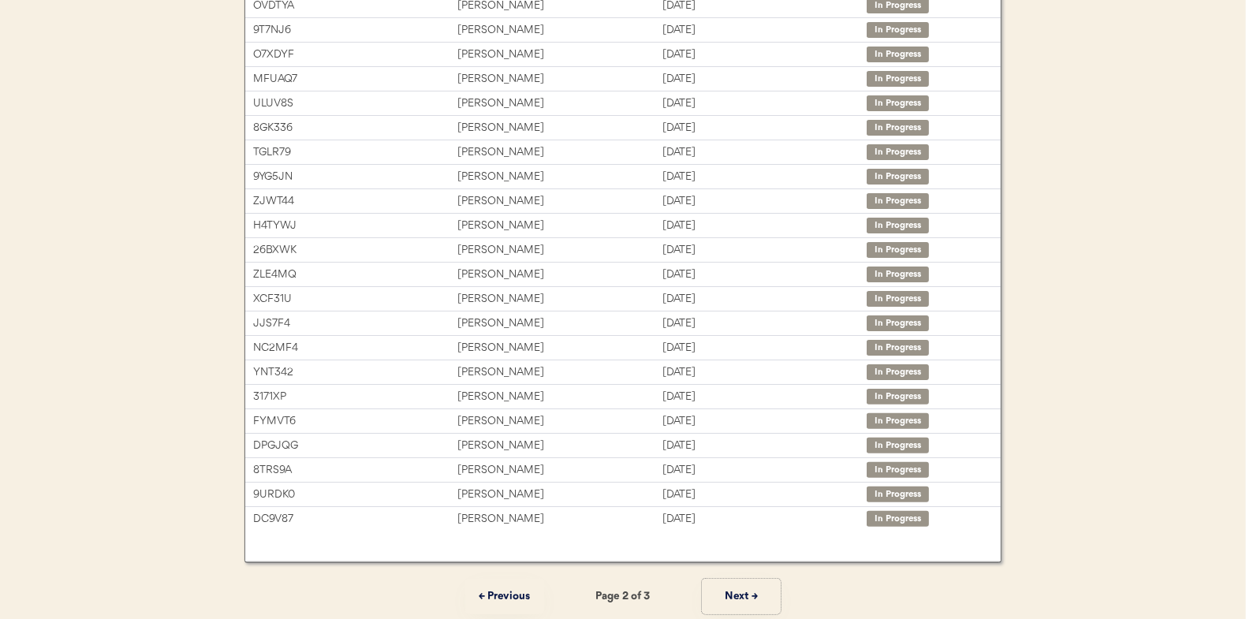
click at [738, 596] on button "Next →" at bounding box center [741, 596] width 79 height 35
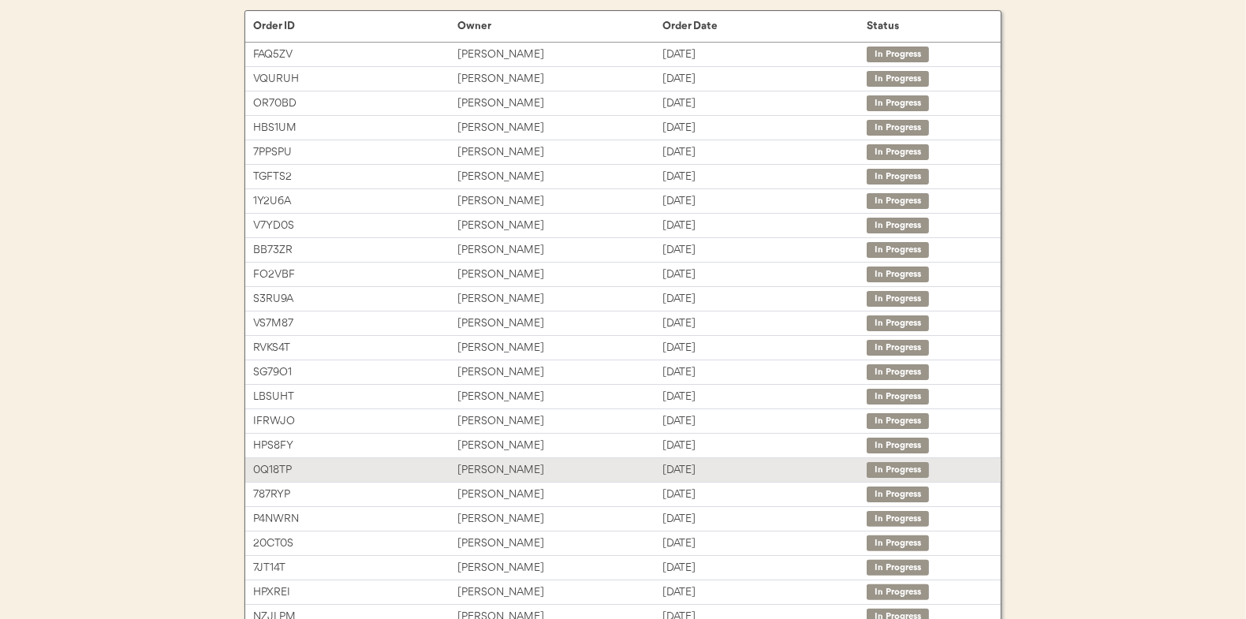
scroll to position [84, 0]
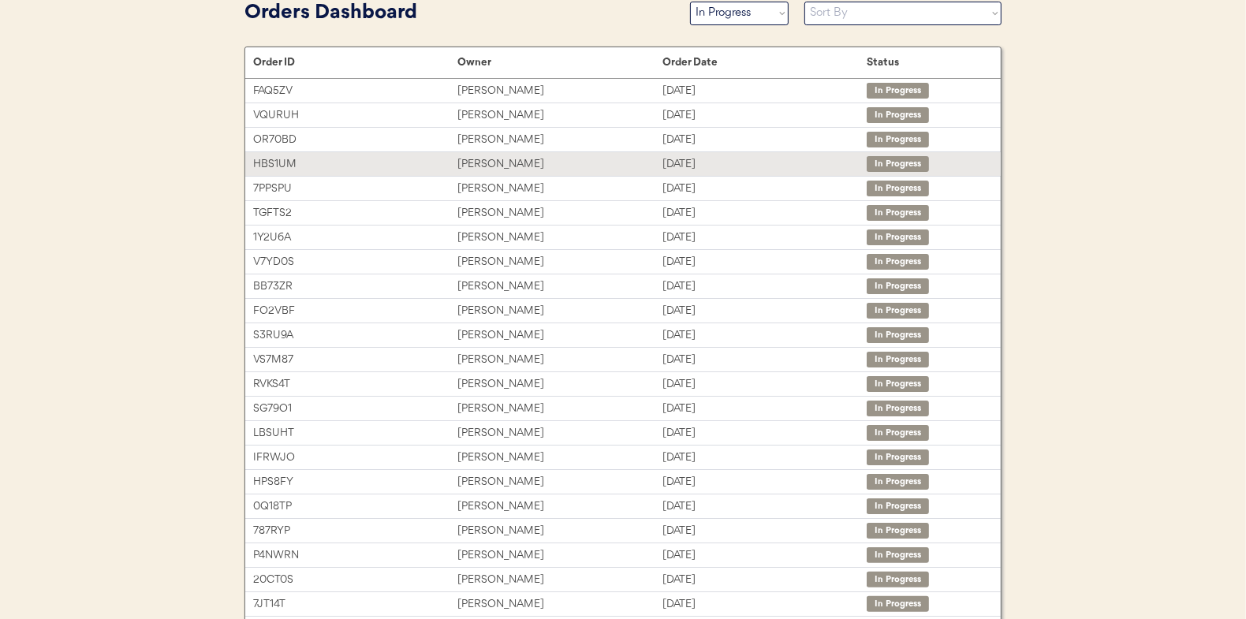
click at [485, 163] on div "Brandon Hutton" at bounding box center [559, 164] width 204 height 18
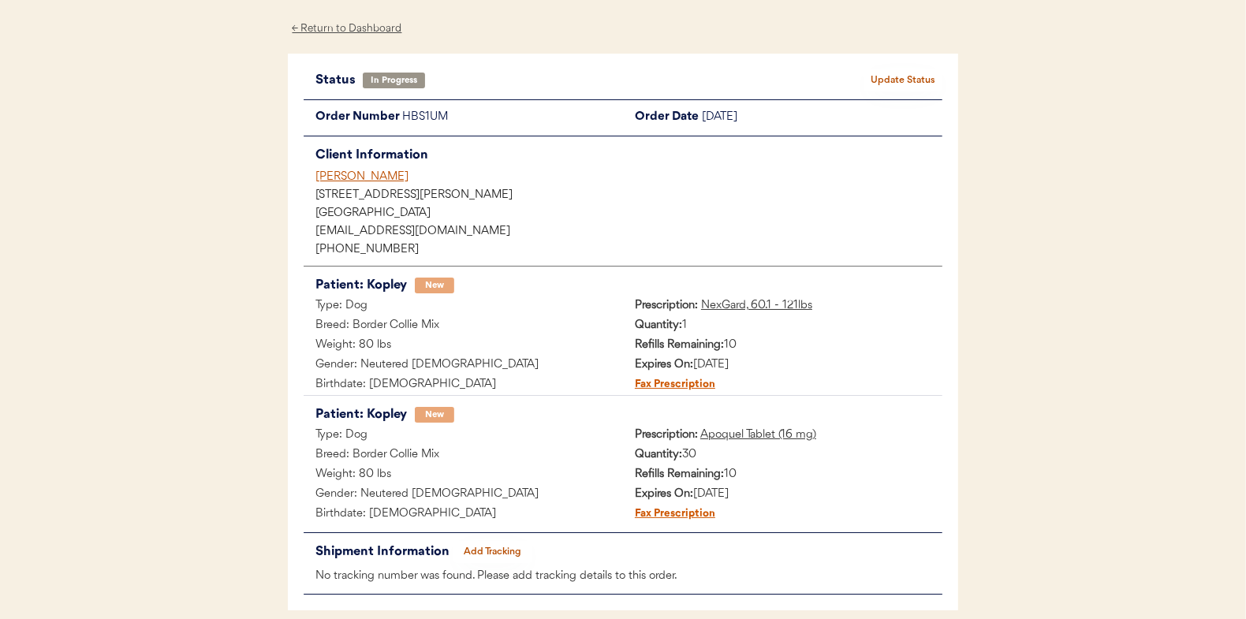
scroll to position [129, 0]
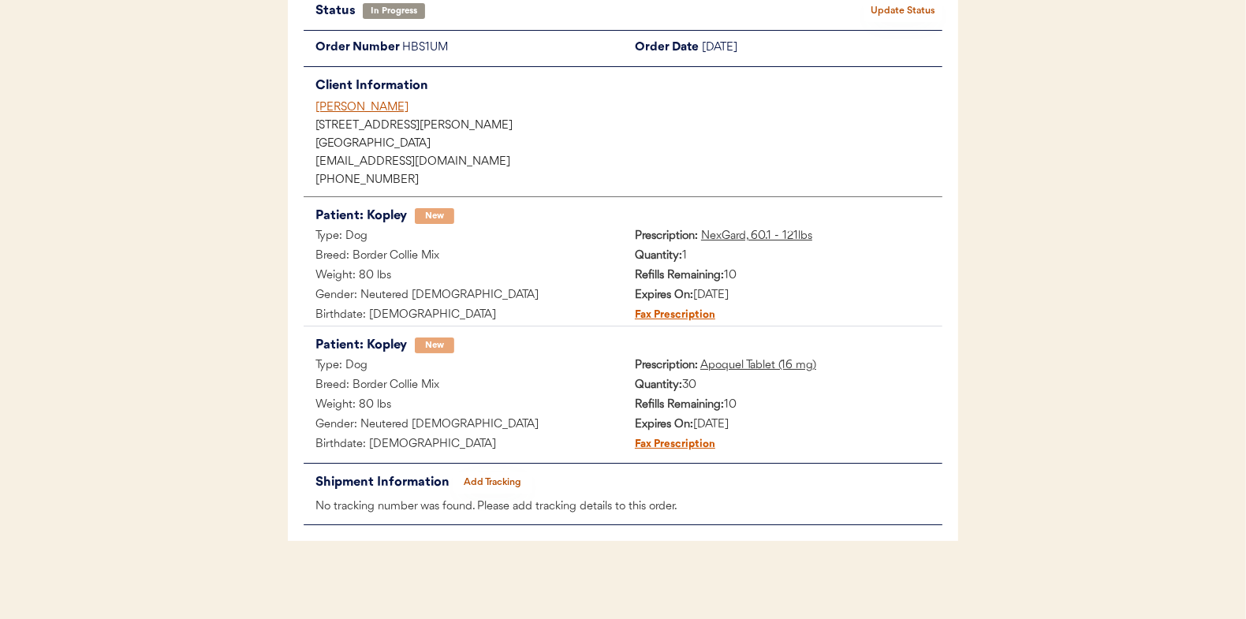
click at [499, 476] on button "Add Tracking" at bounding box center [492, 483] width 79 height 22
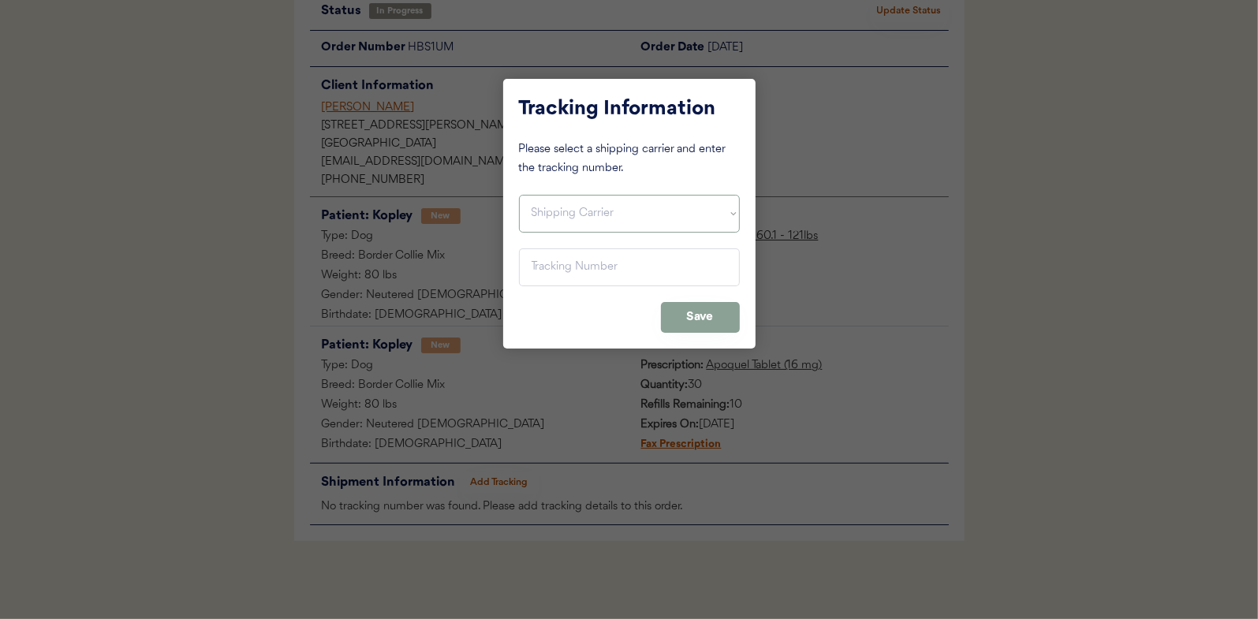
click at [549, 208] on select "Shipping Carrier FedEx FedEx Ground Economy UPS USPS" at bounding box center [629, 214] width 221 height 38
select select ""usps""
click at [519, 195] on select "Shipping Carrier FedEx FedEx Ground Economy UPS USPS" at bounding box center [629, 214] width 221 height 38
click at [537, 268] on input "input" at bounding box center [629, 267] width 221 height 38
paste input "9400150105800039112324"
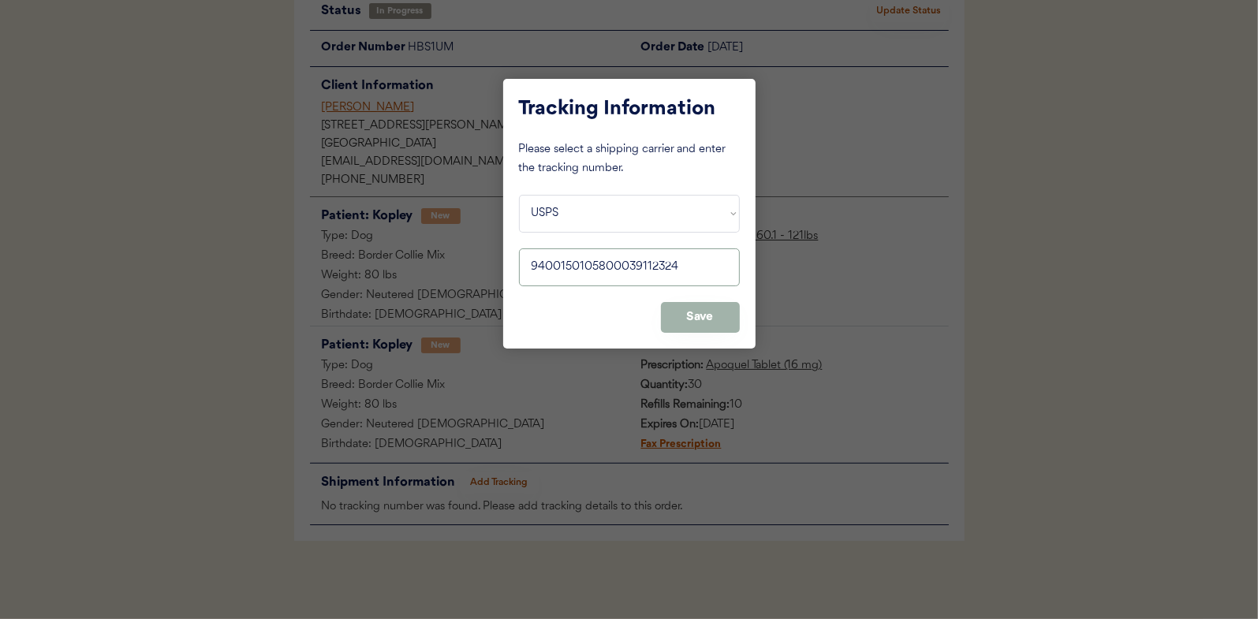
type input "9400150105800039112324"
click at [708, 316] on button "Save" at bounding box center [700, 317] width 79 height 31
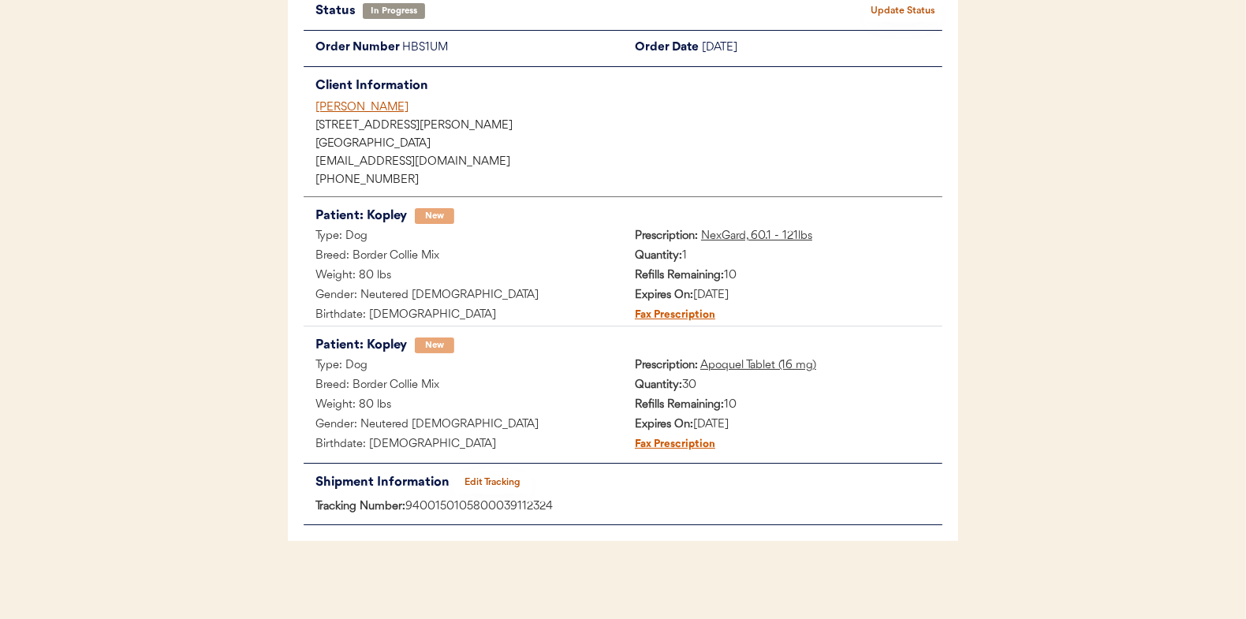
scroll to position [0, 0]
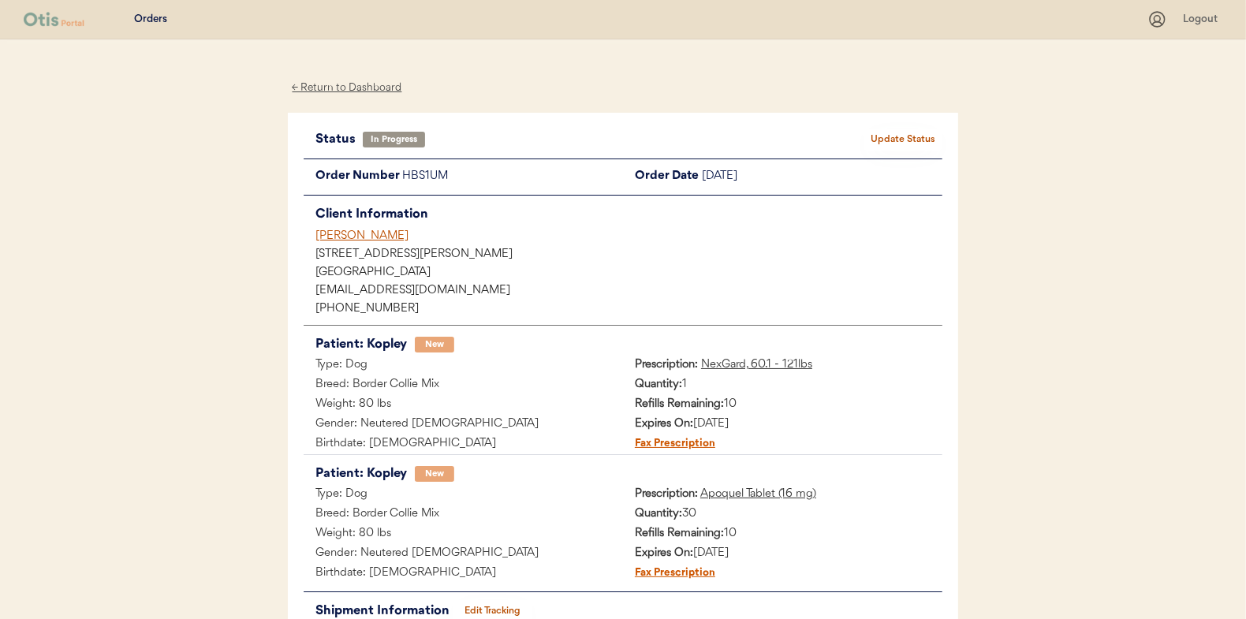
click at [924, 132] on button "Update Status" at bounding box center [903, 140] width 79 height 22
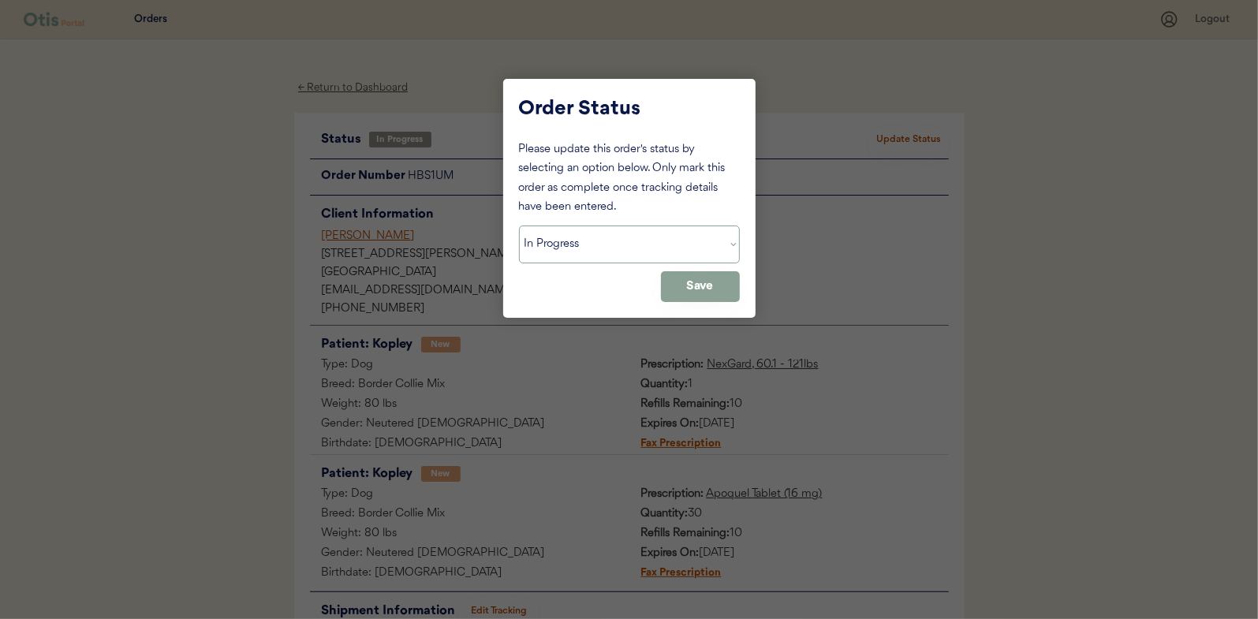
click at [569, 247] on select "Status On Hold New In Progress Complete Pending HW Consent Canceled" at bounding box center [629, 245] width 221 height 38
select select ""complete""
click at [519, 226] on select "Status On Hold New In Progress Complete Pending HW Consent Canceled" at bounding box center [629, 245] width 221 height 38
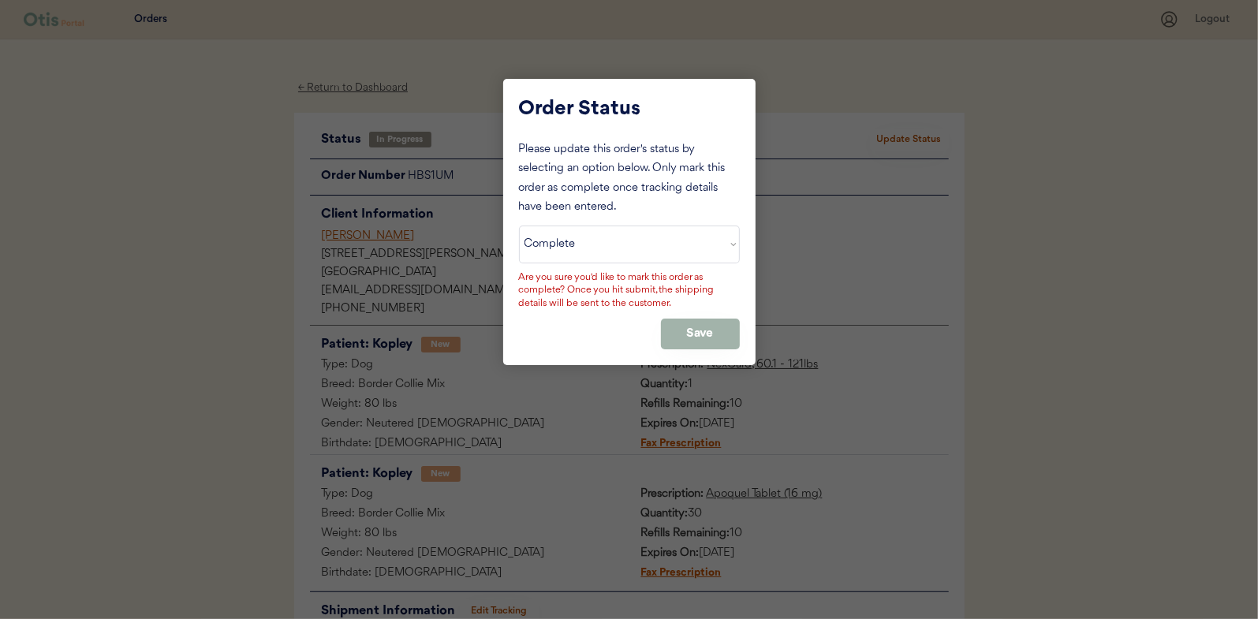
drag, startPoint x: 692, startPoint y: 327, endPoint x: 685, endPoint y: 313, distance: 16.2
click at [693, 327] on button "Save" at bounding box center [700, 334] width 79 height 31
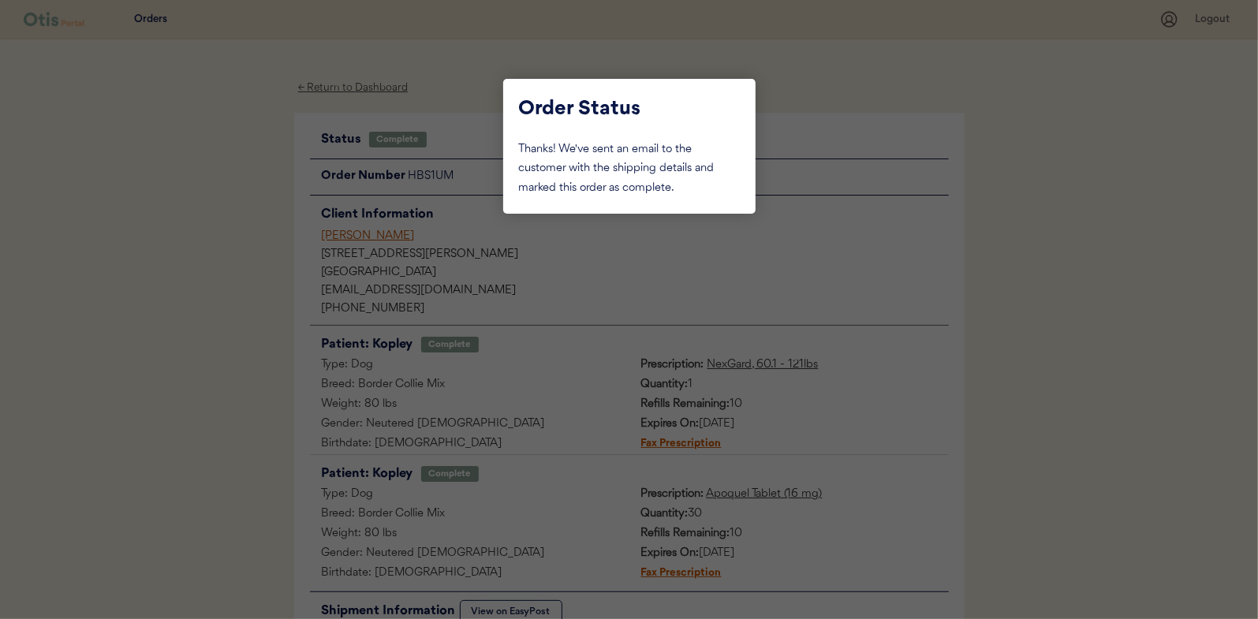
click at [239, 176] on div at bounding box center [629, 309] width 1258 height 619
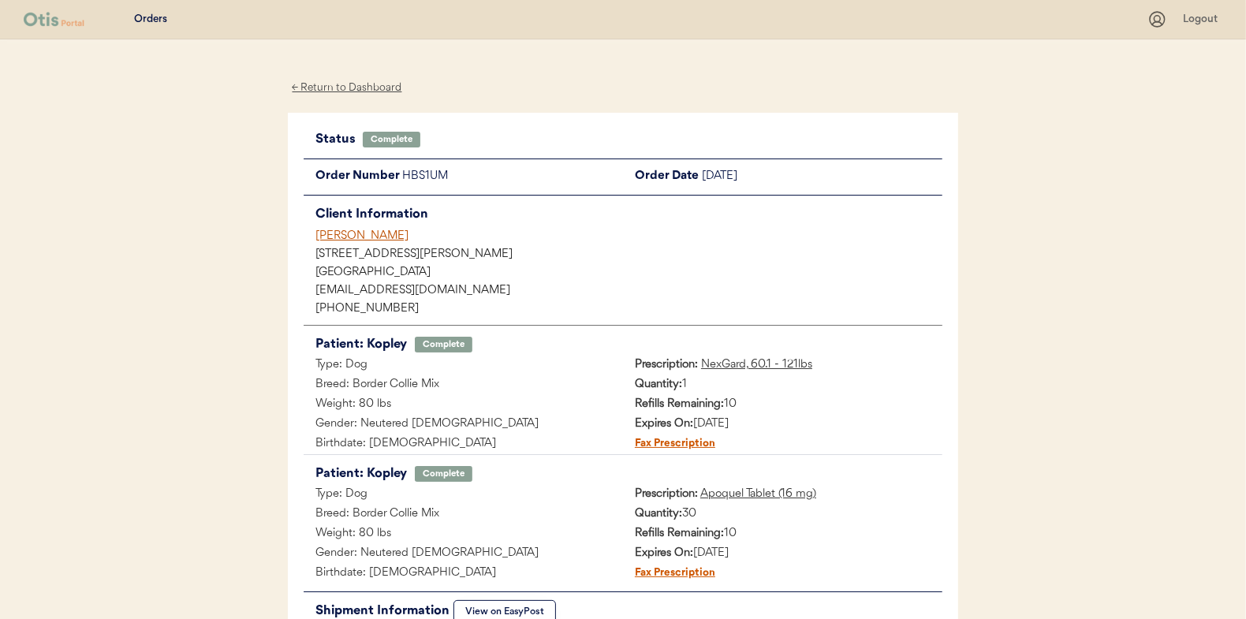
click at [318, 87] on div "← Return to Dashboard" at bounding box center [347, 88] width 118 height 18
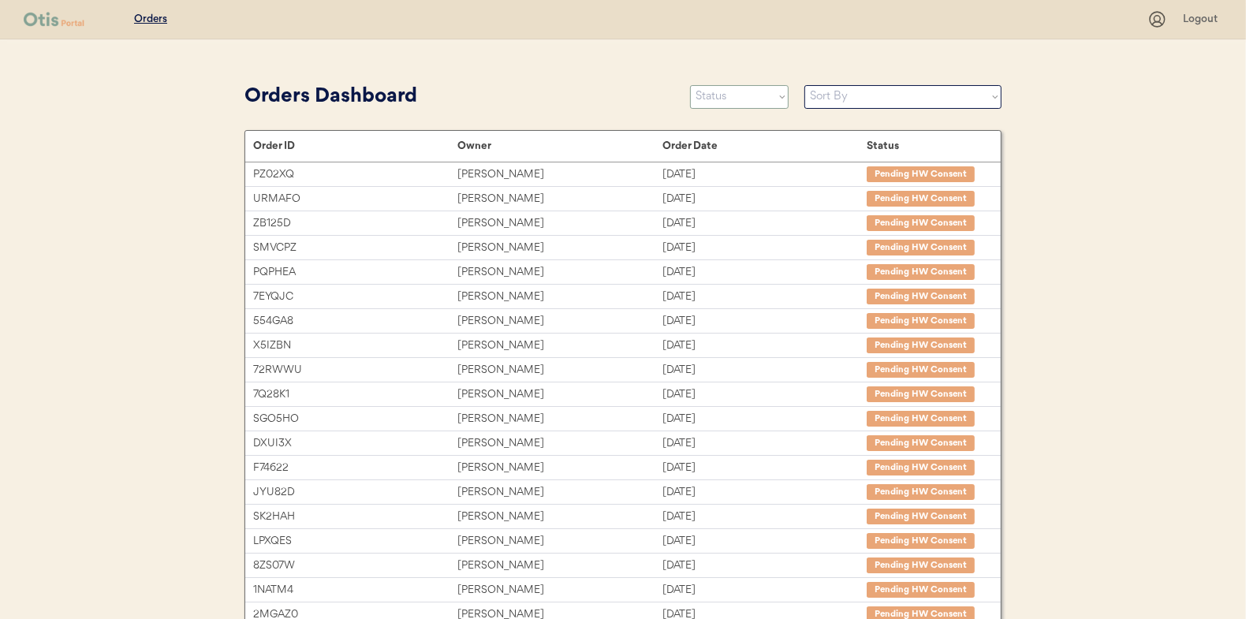
click at [737, 95] on select "Status On Hold New In Progress Complete Pending HW Consent Canceled" at bounding box center [739, 97] width 99 height 24
select select ""in_progress""
click at [690, 85] on select "Status On Hold New In Progress Complete Pending HW Consent Canceled" at bounding box center [739, 97] width 99 height 24
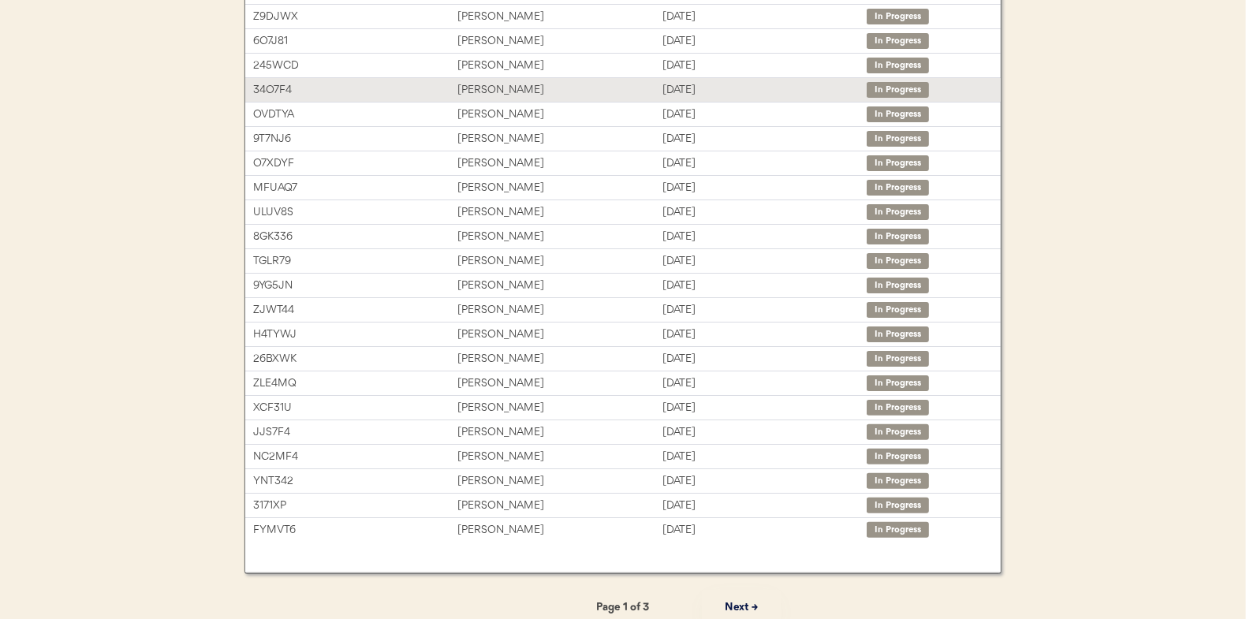
scroll to position [242, 0]
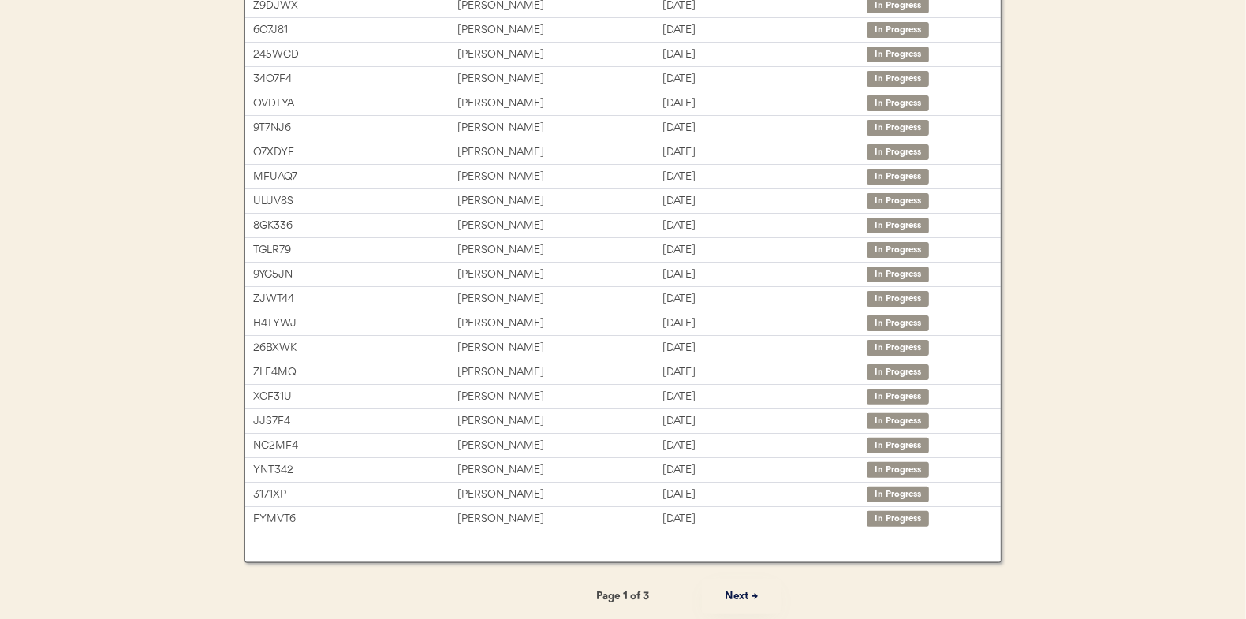
click at [745, 588] on button "Next →" at bounding box center [741, 596] width 79 height 35
click at [745, 592] on button "Next →" at bounding box center [741, 596] width 79 height 35
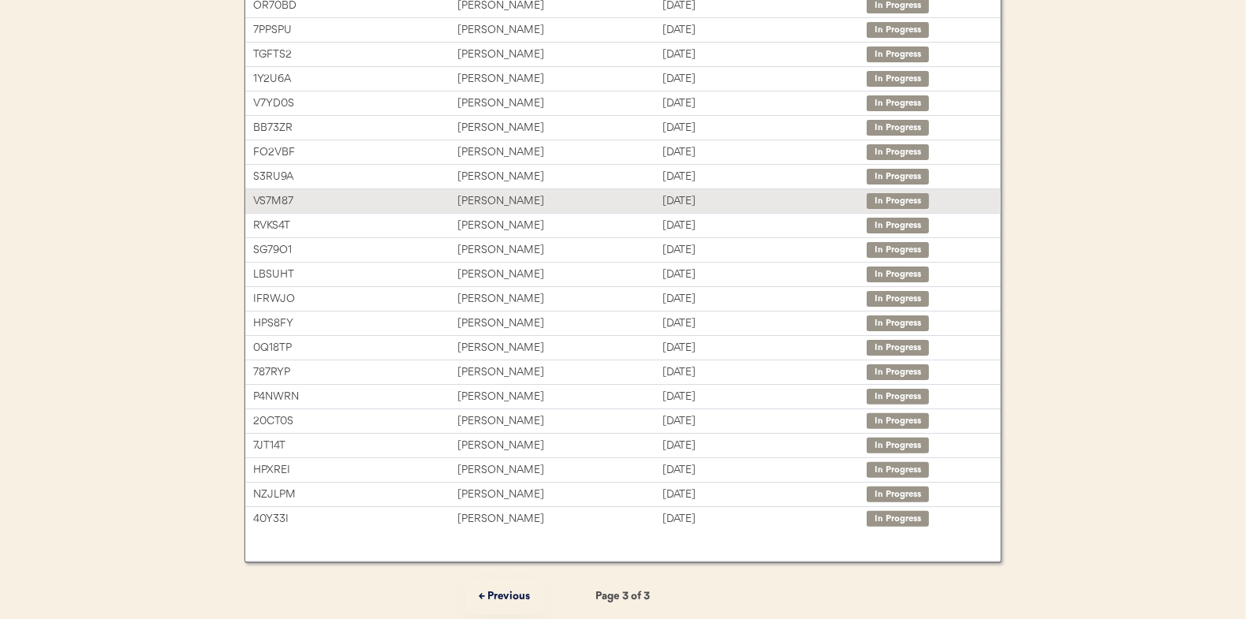
click at [479, 196] on div "Kristi Jackson" at bounding box center [559, 201] width 204 height 18
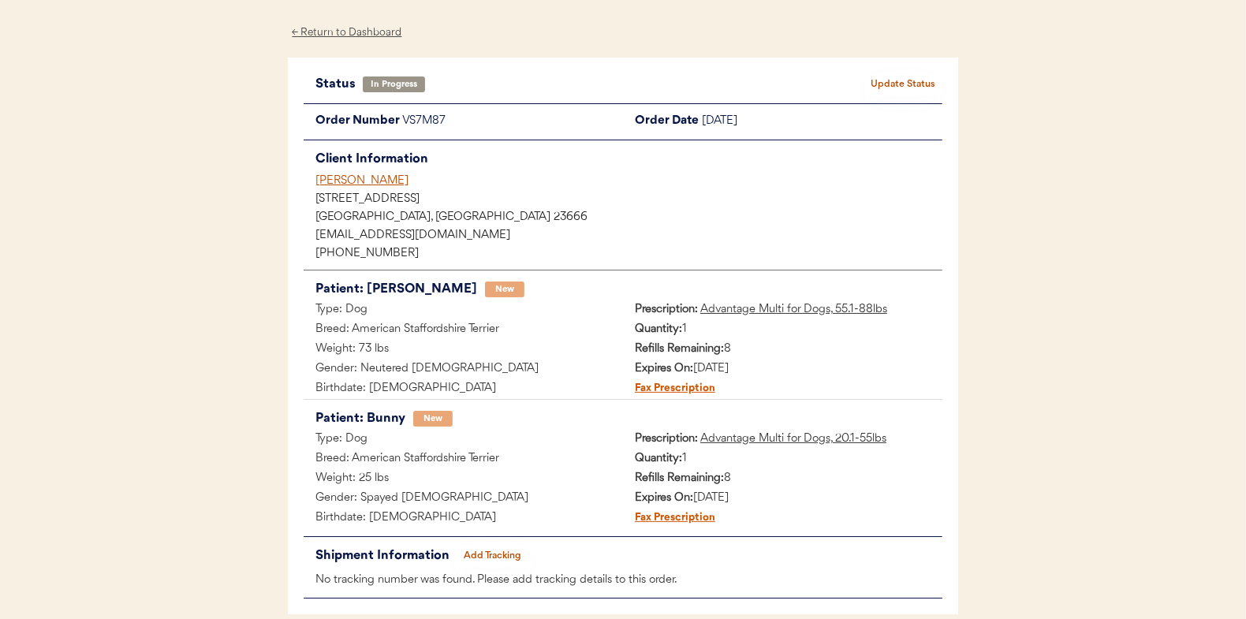
scroll to position [129, 0]
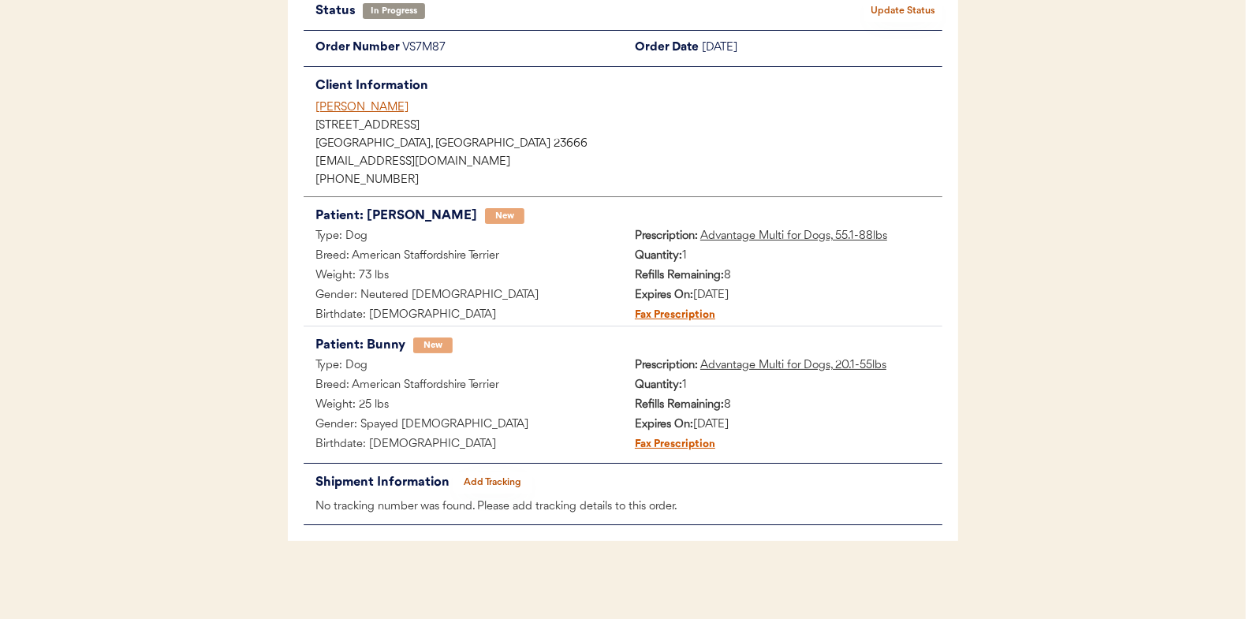
click at [491, 481] on button "Add Tracking" at bounding box center [492, 483] width 79 height 22
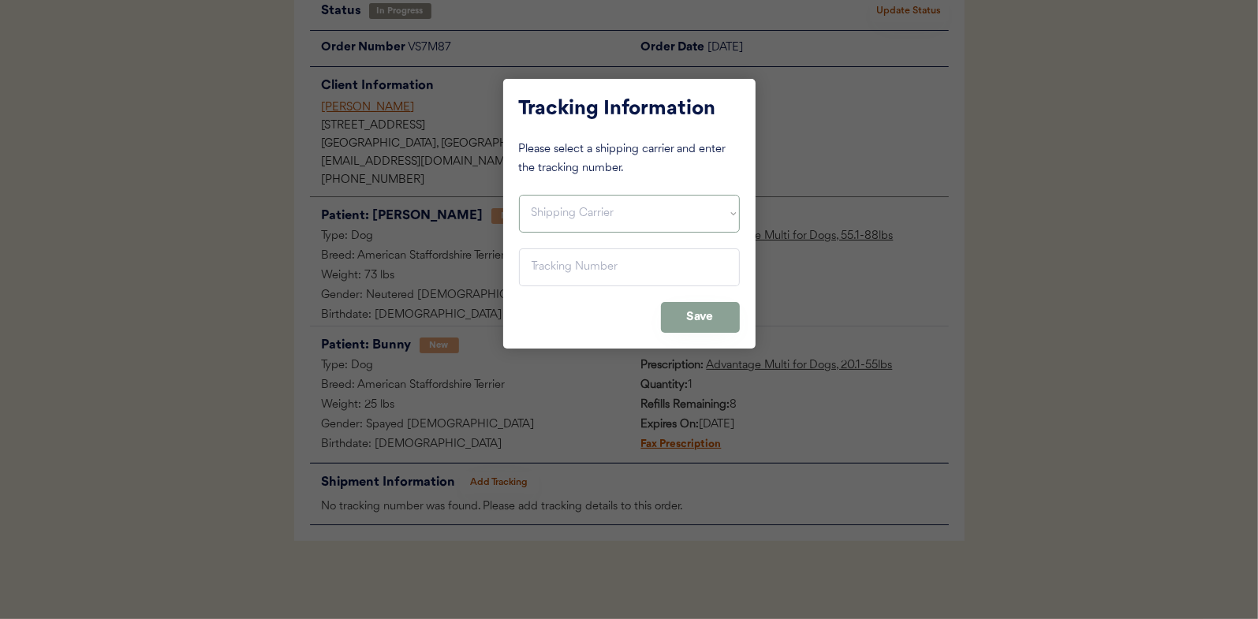
click at [550, 207] on select "Shipping Carrier FedEx FedEx Ground Economy UPS USPS" at bounding box center [629, 214] width 221 height 38
select select ""usps""
click at [519, 195] on select "Shipping Carrier FedEx FedEx Ground Economy UPS USPS" at bounding box center [629, 214] width 221 height 38
click at [541, 275] on input "input" at bounding box center [629, 267] width 221 height 38
paste input "9400150105799039140706"
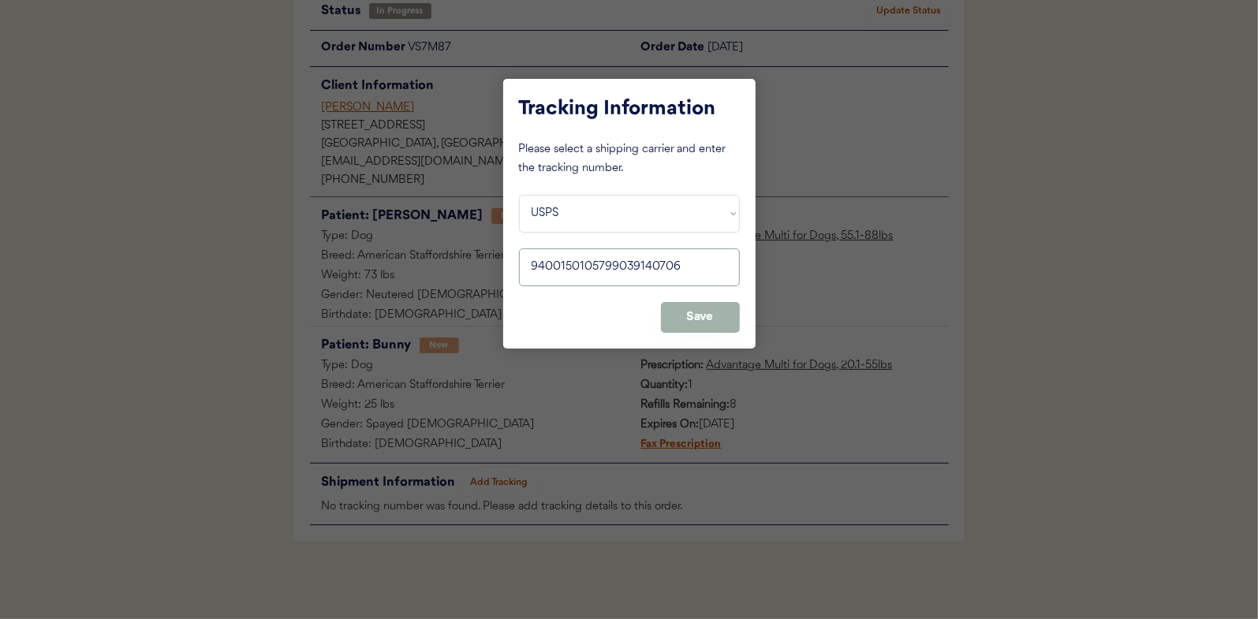
type input "9400150105799039140706"
click at [705, 311] on button "Save" at bounding box center [700, 317] width 79 height 31
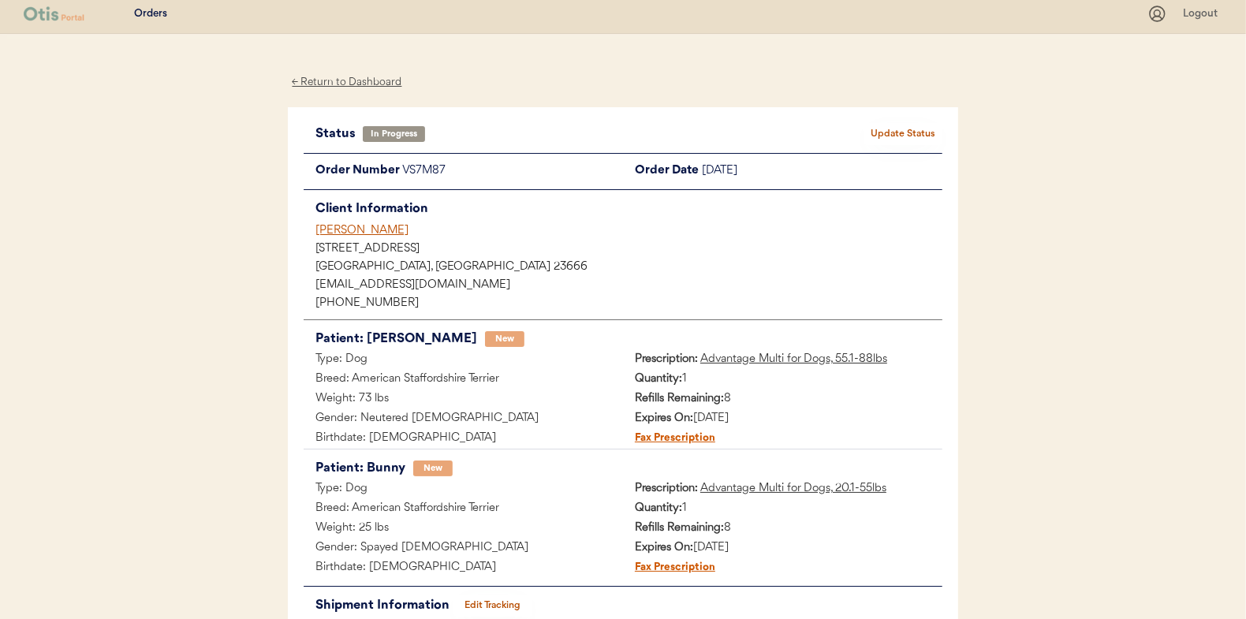
scroll to position [0, 0]
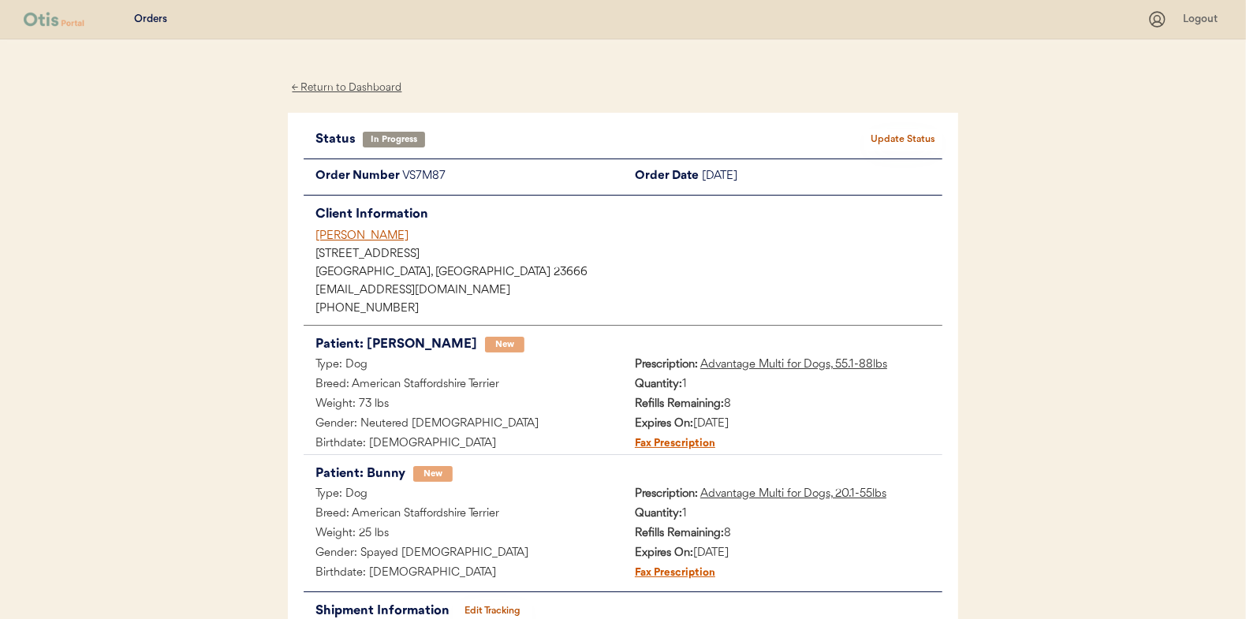
click at [913, 132] on button "Update Status" at bounding box center [903, 140] width 79 height 22
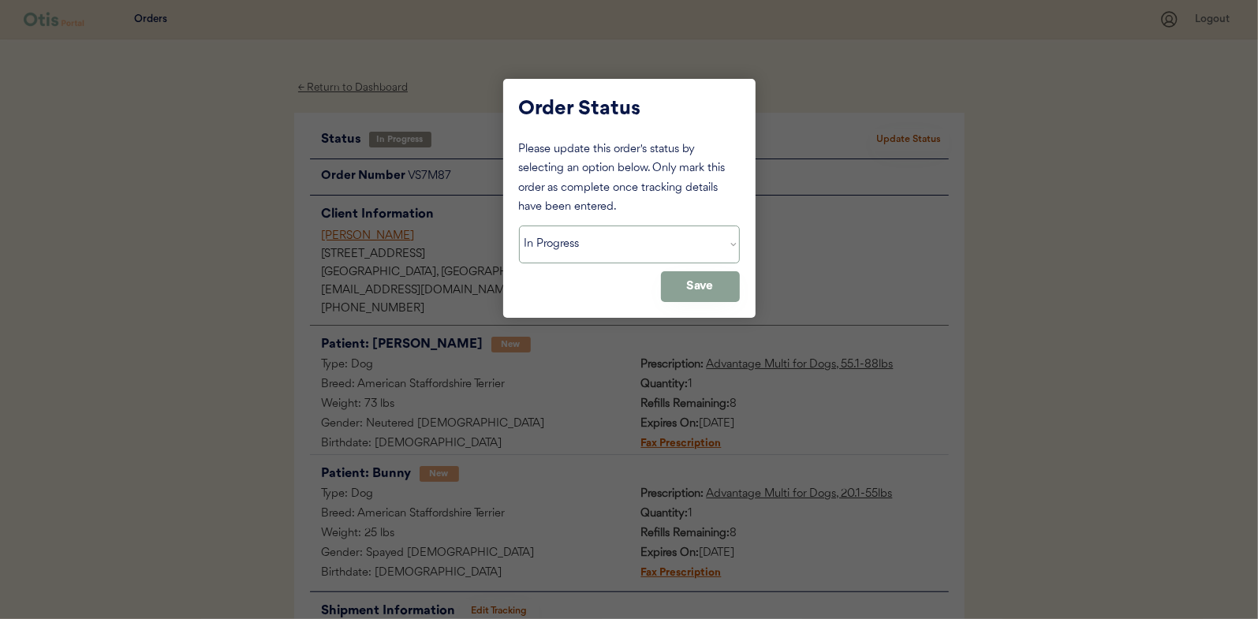
click at [561, 237] on select "Status On Hold New In Progress Complete Pending HW Consent Canceled" at bounding box center [629, 245] width 221 height 38
select select ""complete""
click at [519, 226] on select "Status On Hold New In Progress Complete Pending HW Consent Canceled" at bounding box center [629, 245] width 221 height 38
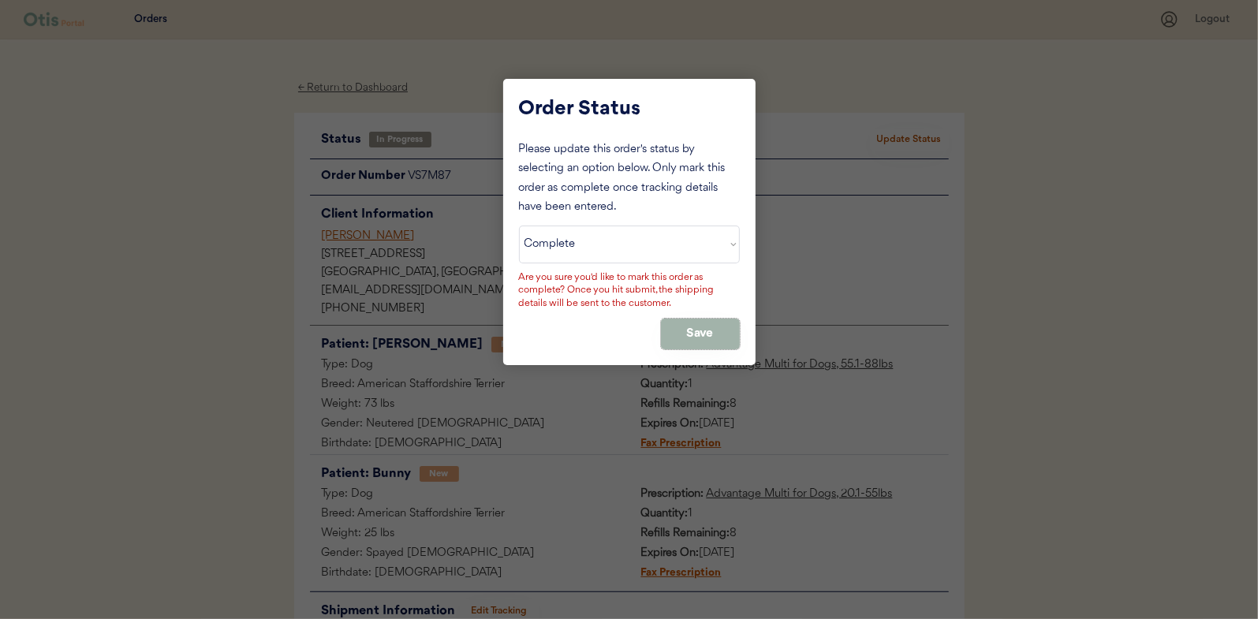
click at [703, 324] on button "Save" at bounding box center [700, 334] width 79 height 31
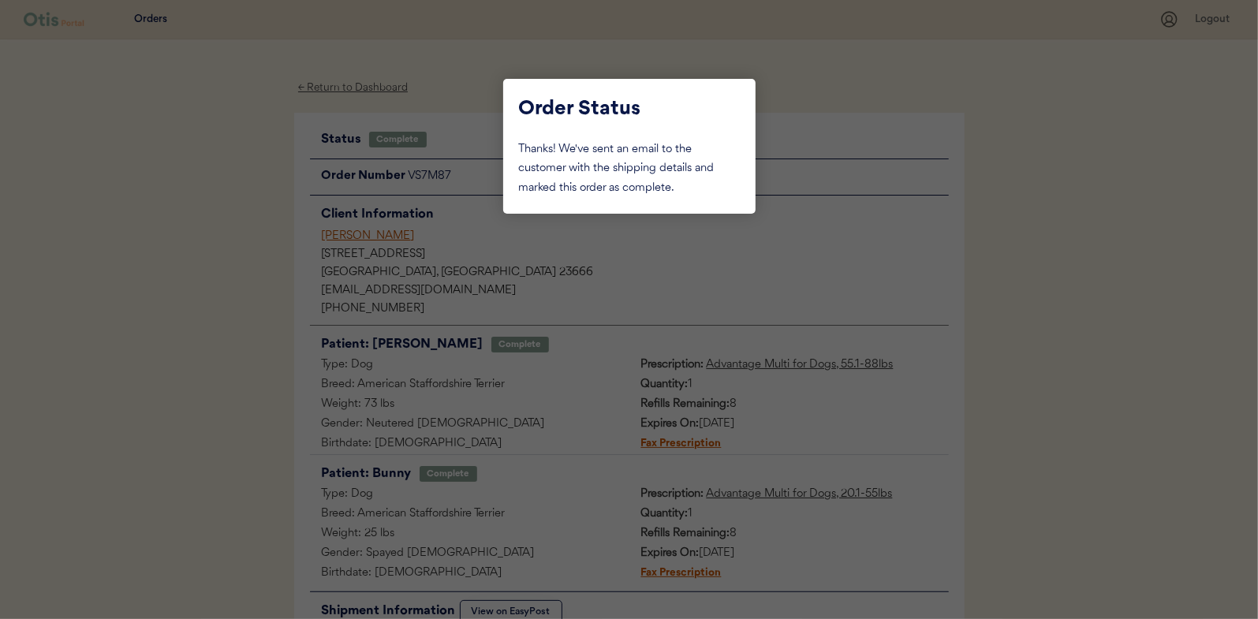
drag, startPoint x: 232, startPoint y: 147, endPoint x: 327, endPoint y: 109, distance: 102.2
click at [236, 144] on div at bounding box center [629, 309] width 1258 height 619
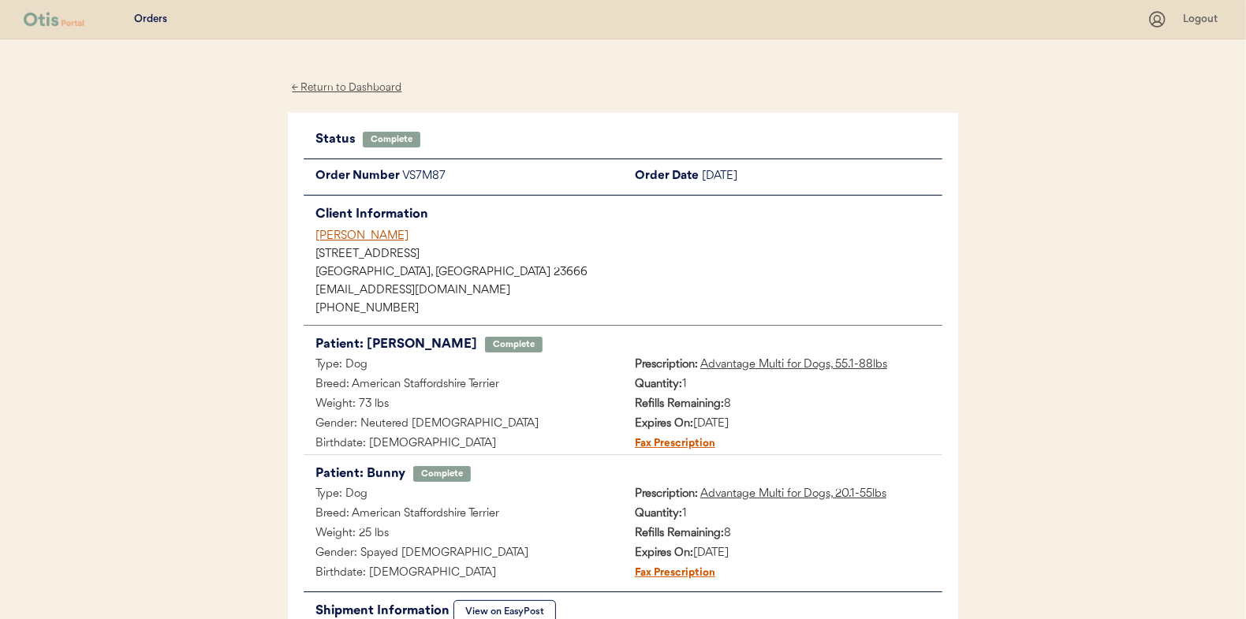
click at [360, 88] on div "← Return to Dashboard" at bounding box center [347, 88] width 118 height 18
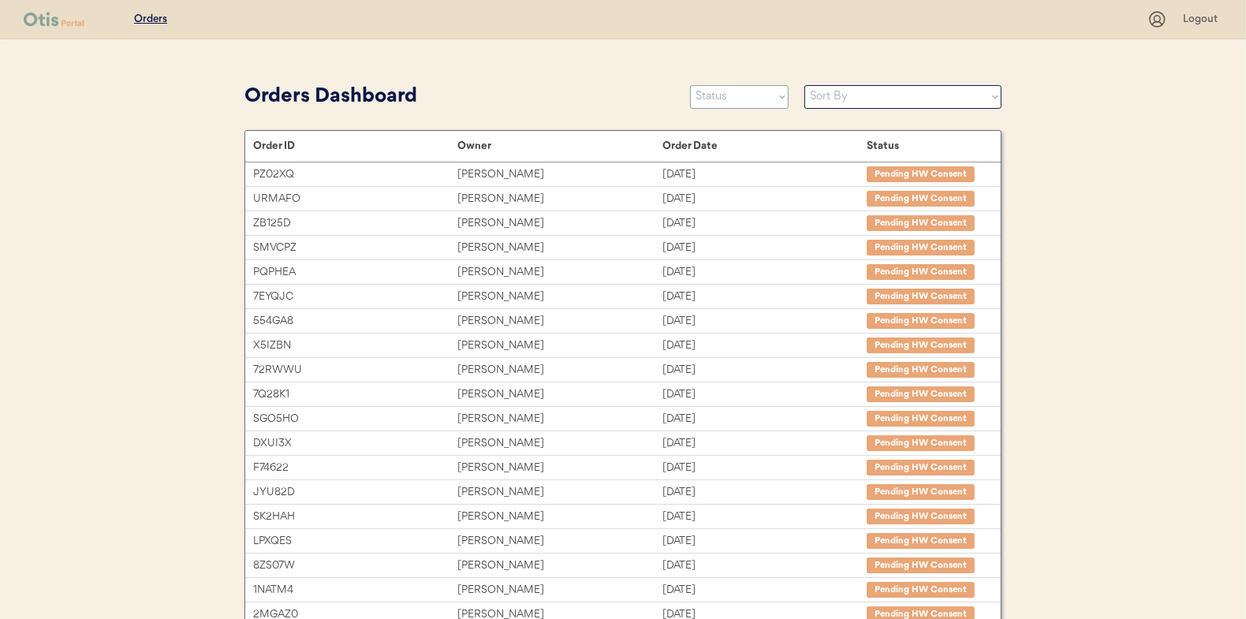
click at [731, 95] on select "Status On Hold New In Progress Complete Pending HW Consent Canceled" at bounding box center [739, 97] width 99 height 24
select select ""in_progress""
click at [690, 85] on select "Status On Hold New In Progress Complete Pending HW Consent Canceled" at bounding box center [739, 97] width 99 height 24
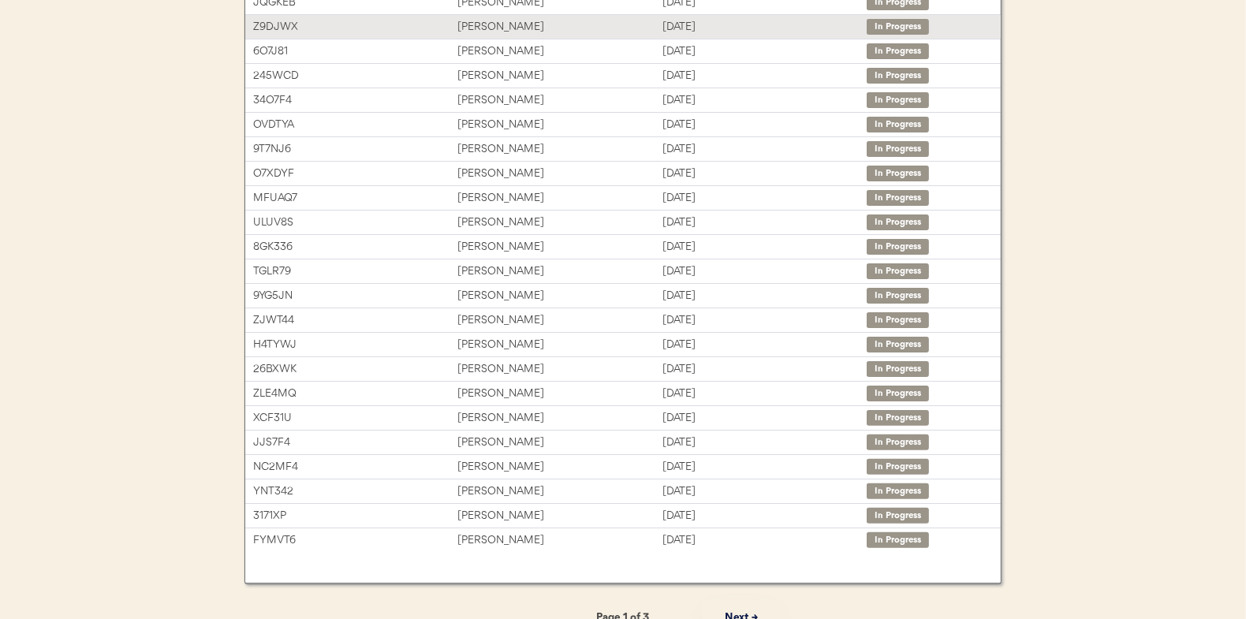
scroll to position [242, 0]
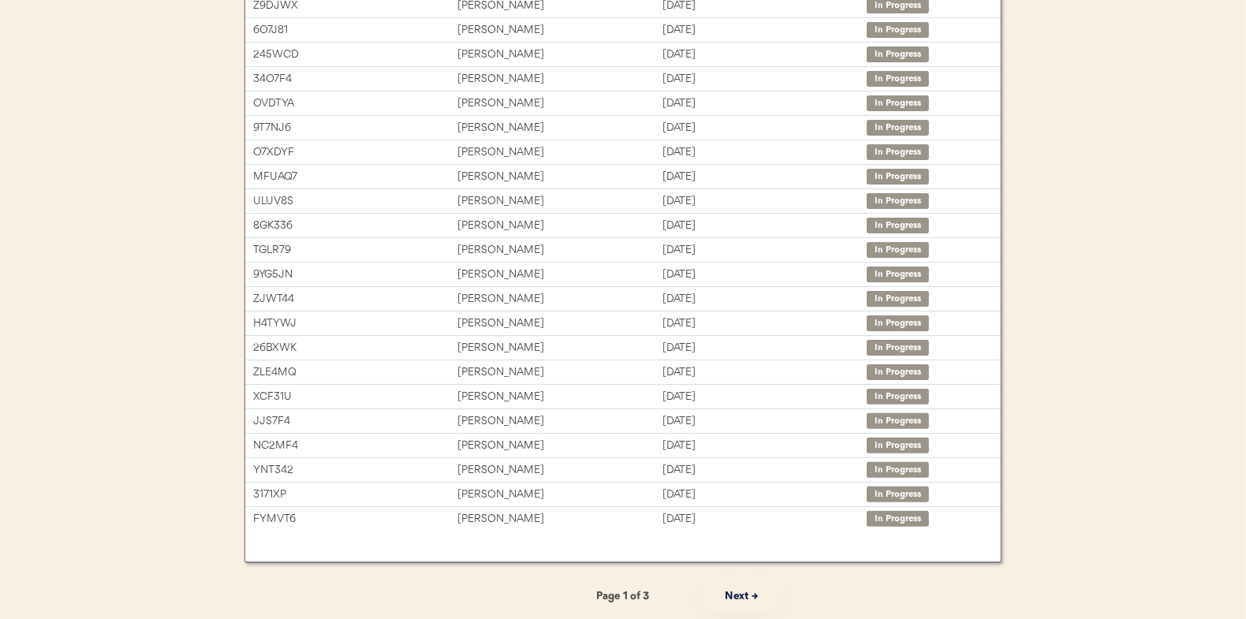
click at [741, 597] on button "Next →" at bounding box center [741, 596] width 79 height 35
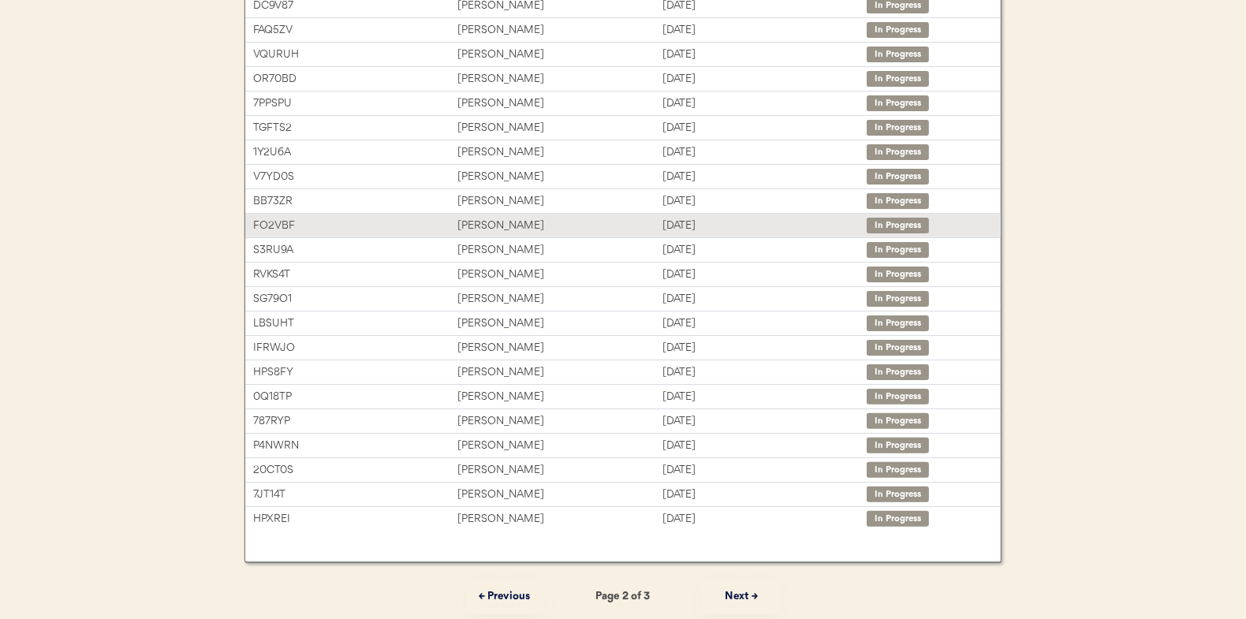
click at [490, 222] on div "[PERSON_NAME]" at bounding box center [559, 226] width 204 height 18
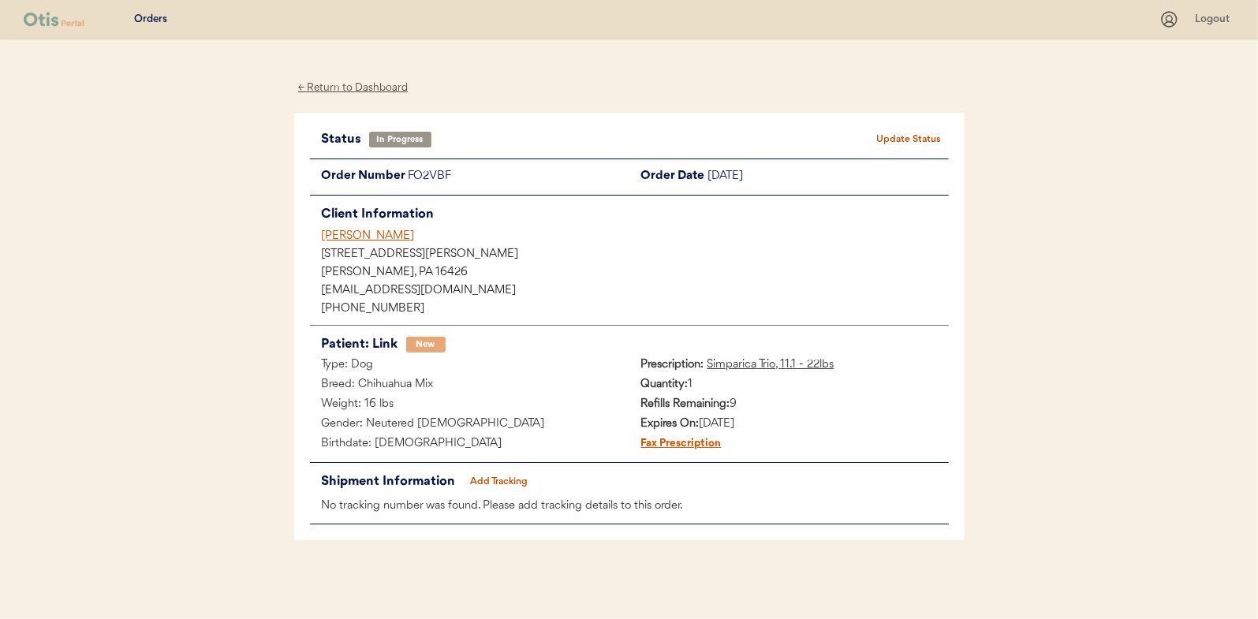
click at [484, 478] on button "Add Tracking" at bounding box center [499, 482] width 79 height 22
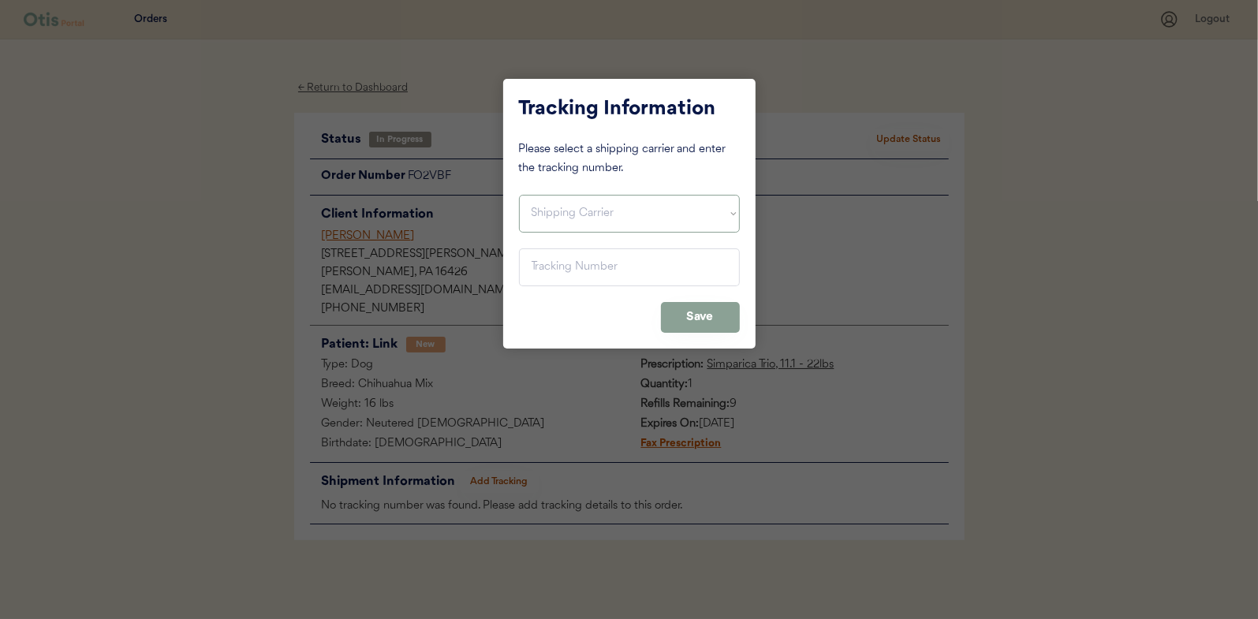
click at [546, 215] on select "Shipping Carrier FedEx FedEx Ground Economy UPS USPS" at bounding box center [629, 214] width 221 height 38
select select ""usps""
click at [519, 195] on select "Shipping Carrier FedEx FedEx Ground Economy UPS USPS" at bounding box center [629, 214] width 221 height 38
click at [543, 261] on input "input" at bounding box center [629, 267] width 221 height 38
paste input "9400150105497039381227"
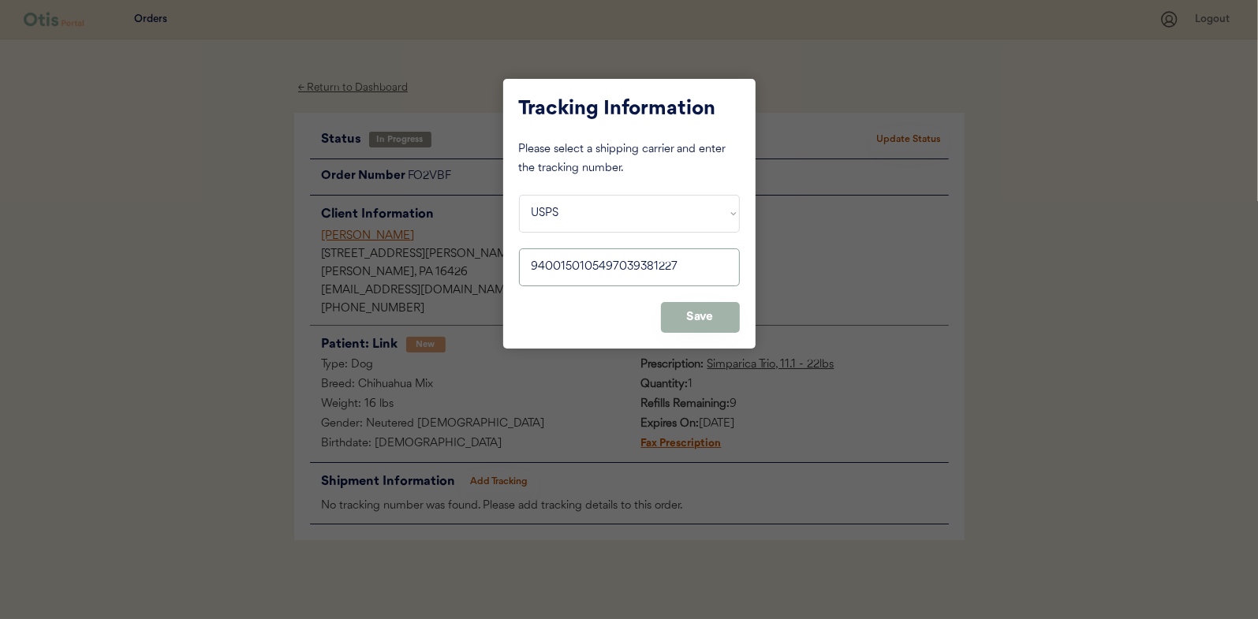
type input "9400150105497039381227"
click at [741, 310] on div "Tracking Information Please select a shipping carrier and enter the tracking nu…" at bounding box center [629, 214] width 252 height 270
click at [696, 315] on button "Save" at bounding box center [700, 317] width 79 height 31
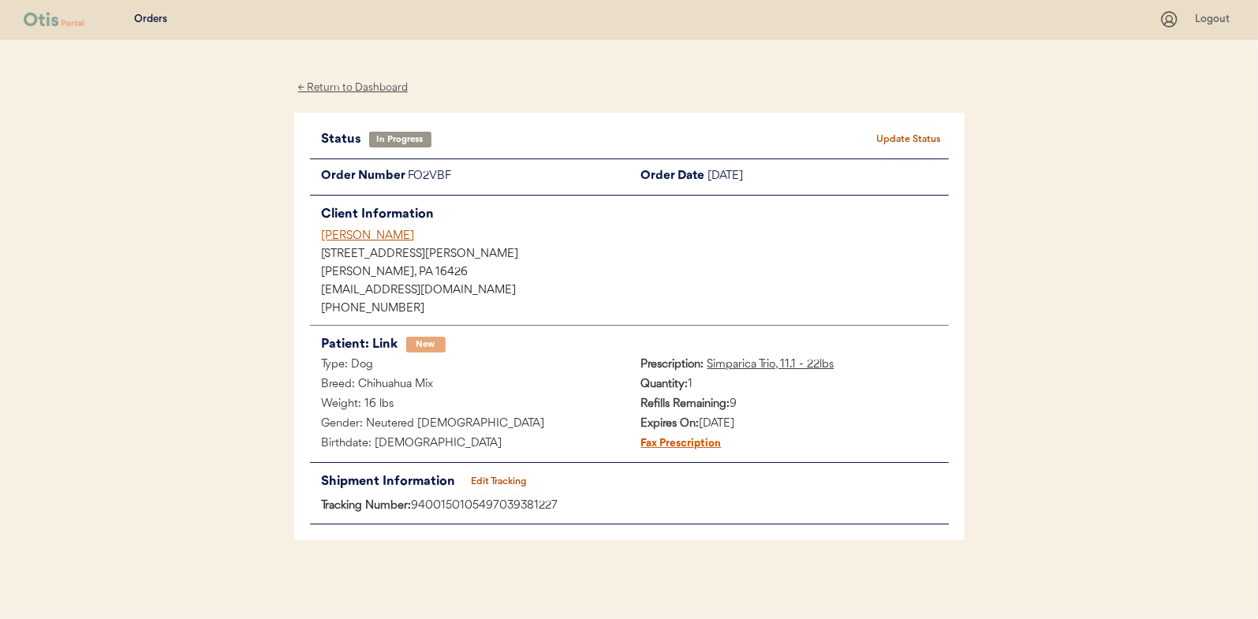
click at [913, 137] on button "Update Status" at bounding box center [909, 140] width 79 height 22
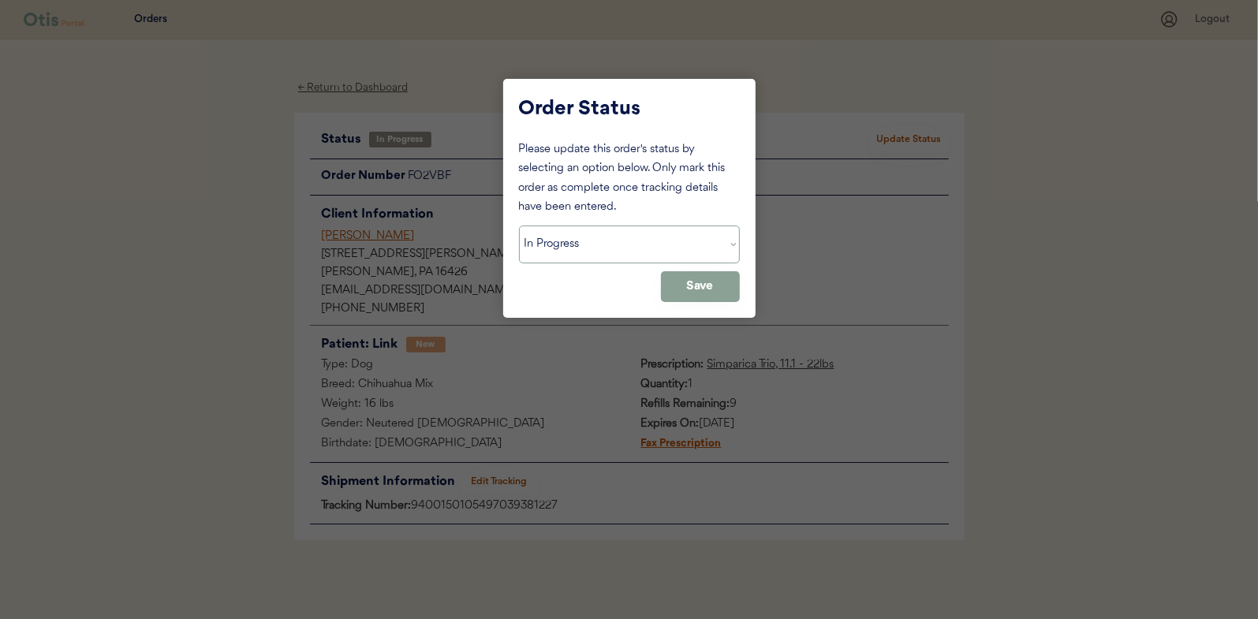
click at [582, 247] on select "Status On Hold New In Progress Complete Pending HW Consent Canceled" at bounding box center [629, 245] width 221 height 38
select select ""complete""
click at [519, 226] on select "Status On Hold New In Progress Complete Pending HW Consent Canceled" at bounding box center [629, 245] width 221 height 38
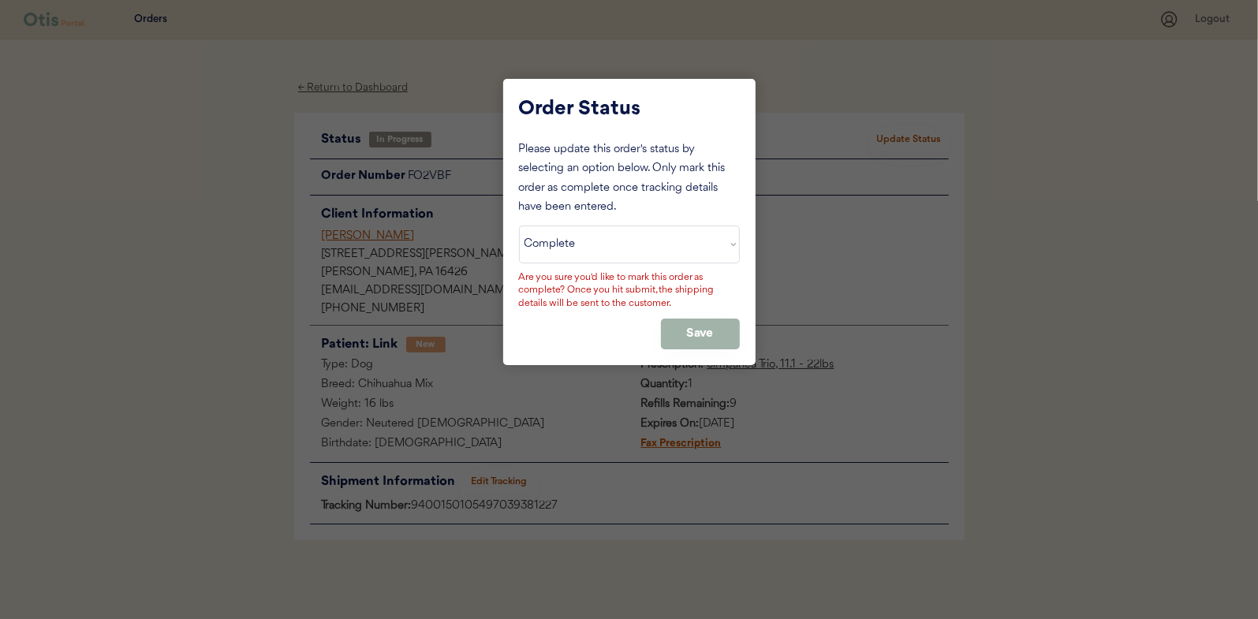
click at [670, 329] on button "Save" at bounding box center [700, 334] width 79 height 31
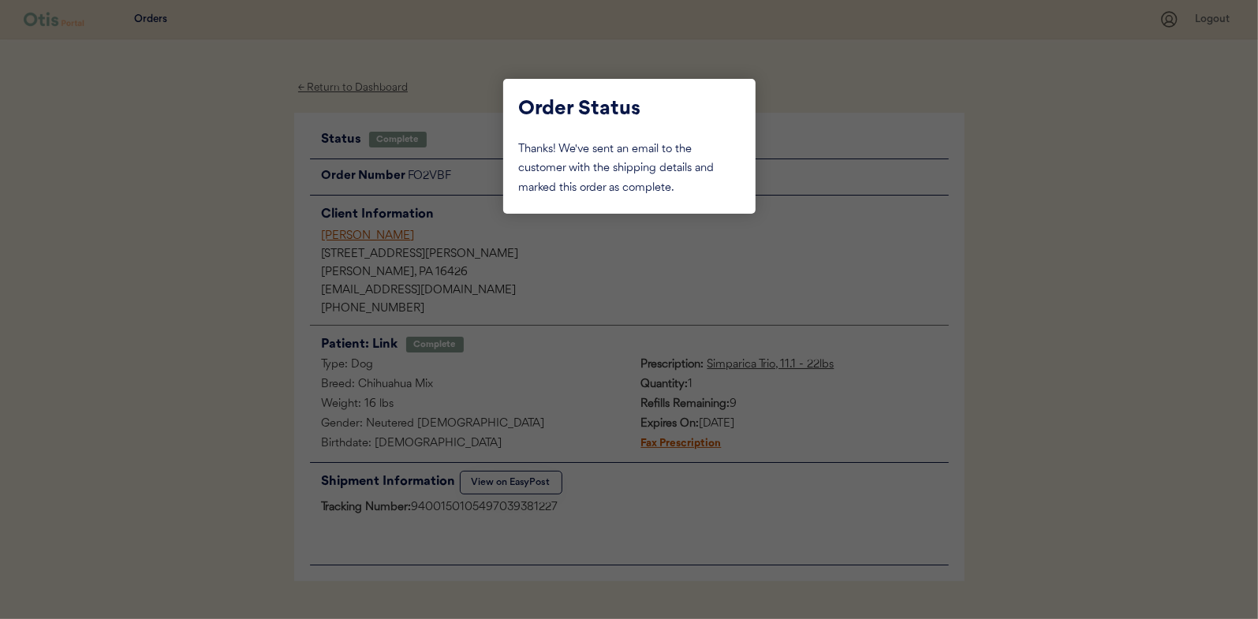
click at [264, 142] on div at bounding box center [629, 309] width 1258 height 619
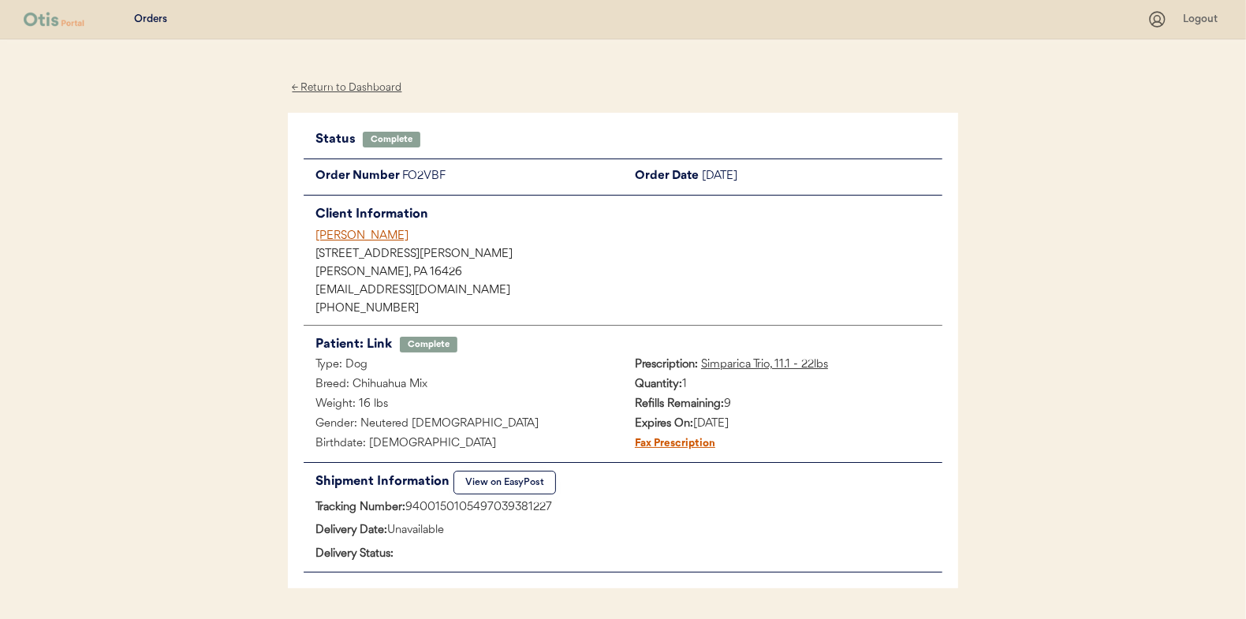
click at [351, 84] on div "← Return to Dashboard" at bounding box center [347, 88] width 118 height 18
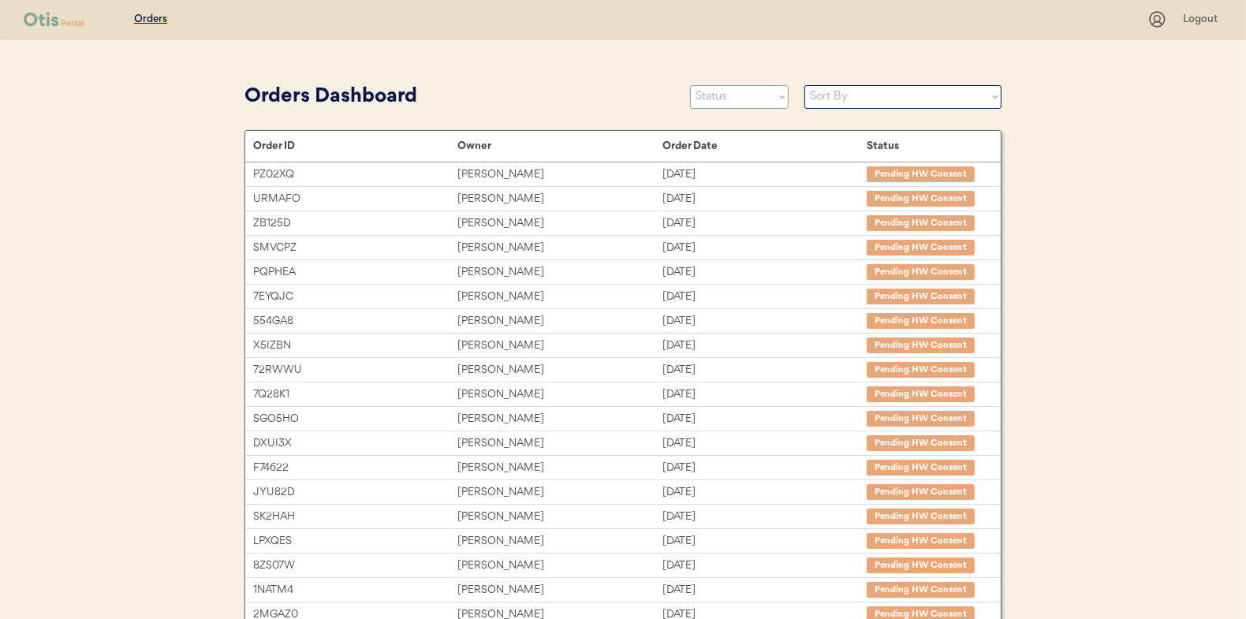
click at [728, 101] on select "Status On Hold New In Progress Complete Pending HW Consent Canceled" at bounding box center [739, 97] width 99 height 24
select select ""in_progress""
click at [690, 85] on select "Status On Hold New In Progress Complete Pending HW Consent Canceled" at bounding box center [739, 97] width 99 height 24
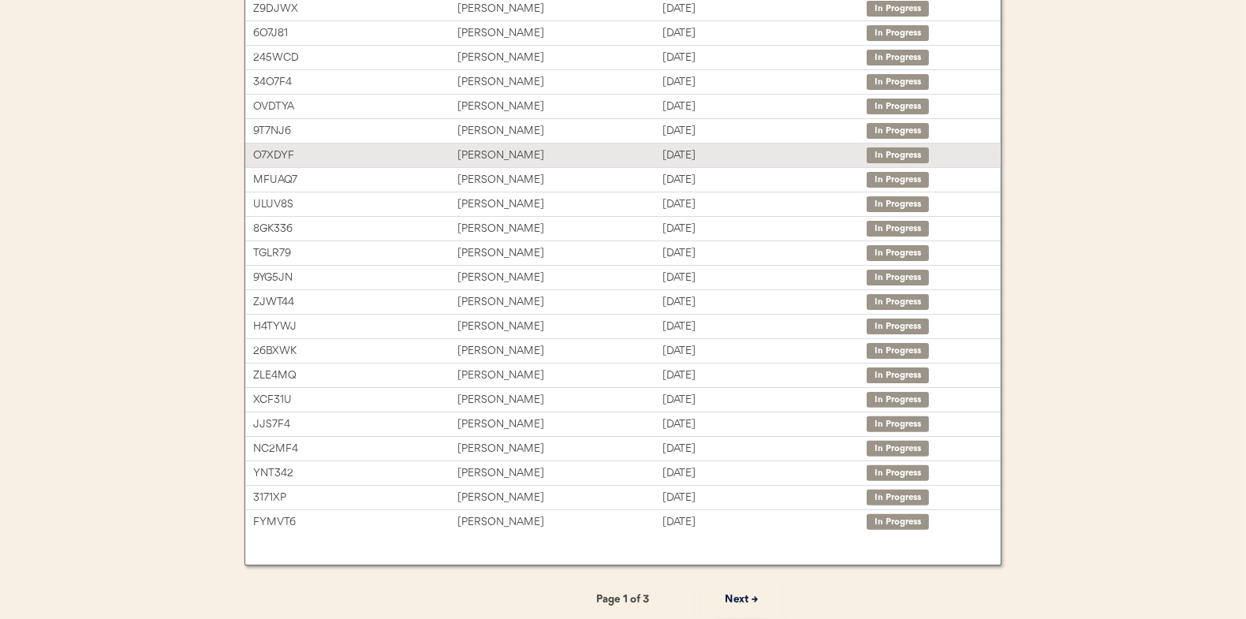
scroll to position [242, 0]
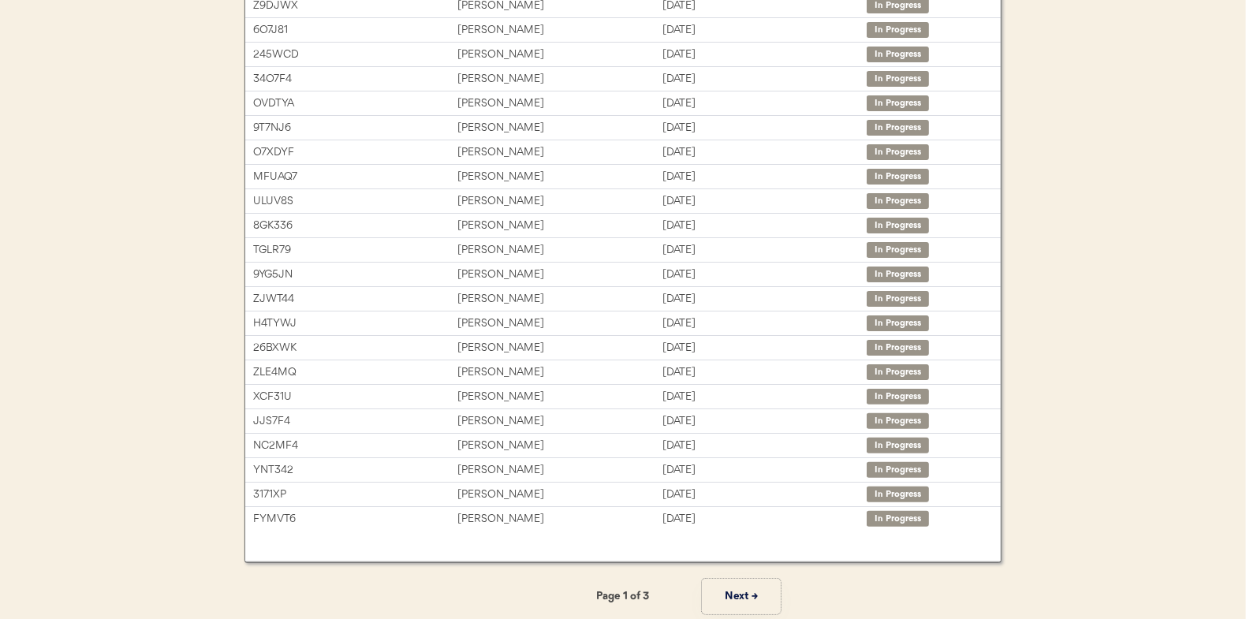
click at [740, 592] on button "Next →" at bounding box center [741, 596] width 79 height 35
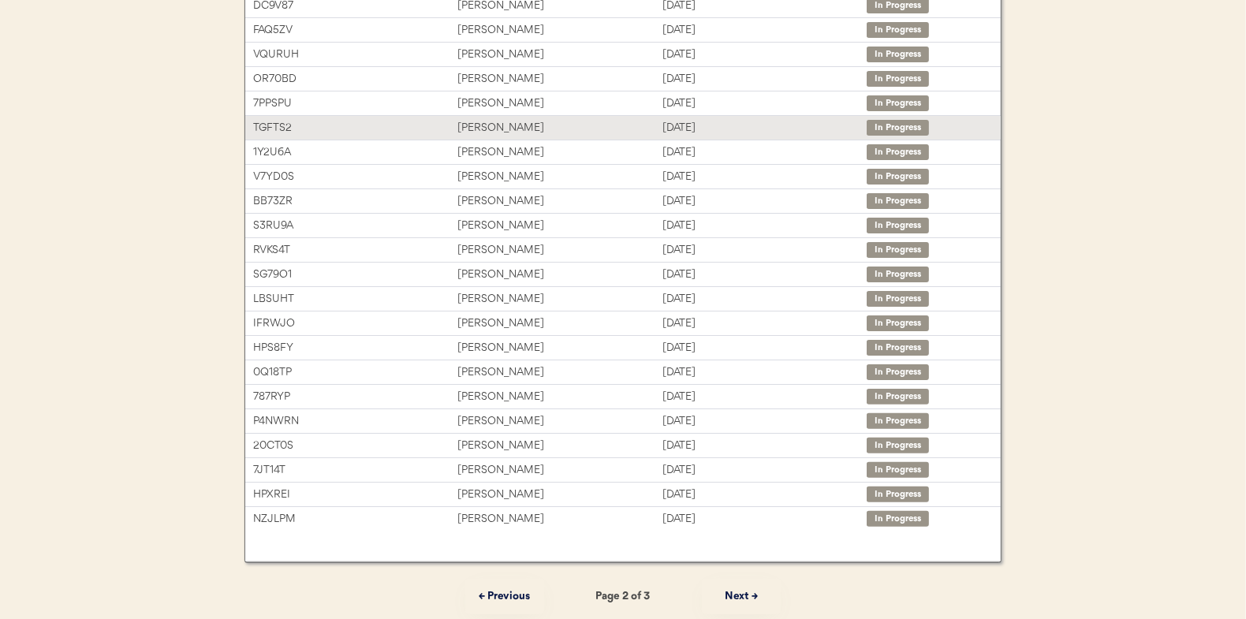
click at [509, 130] on div "[PERSON_NAME]" at bounding box center [559, 128] width 204 height 18
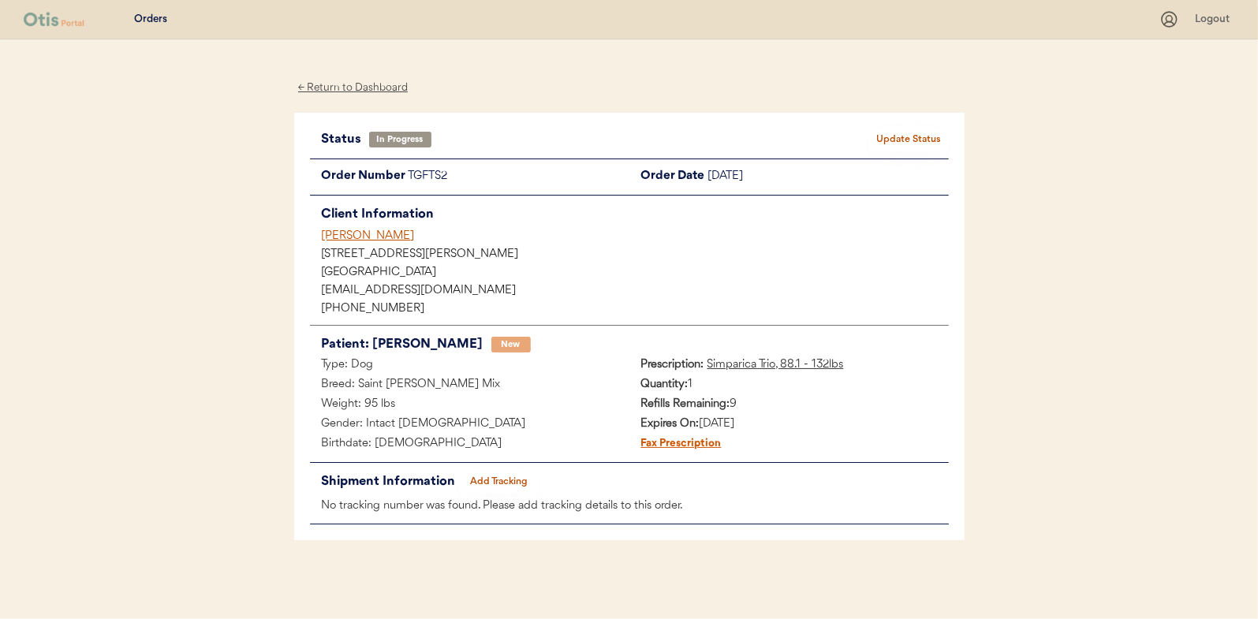
click at [500, 482] on button "Add Tracking" at bounding box center [499, 482] width 79 height 22
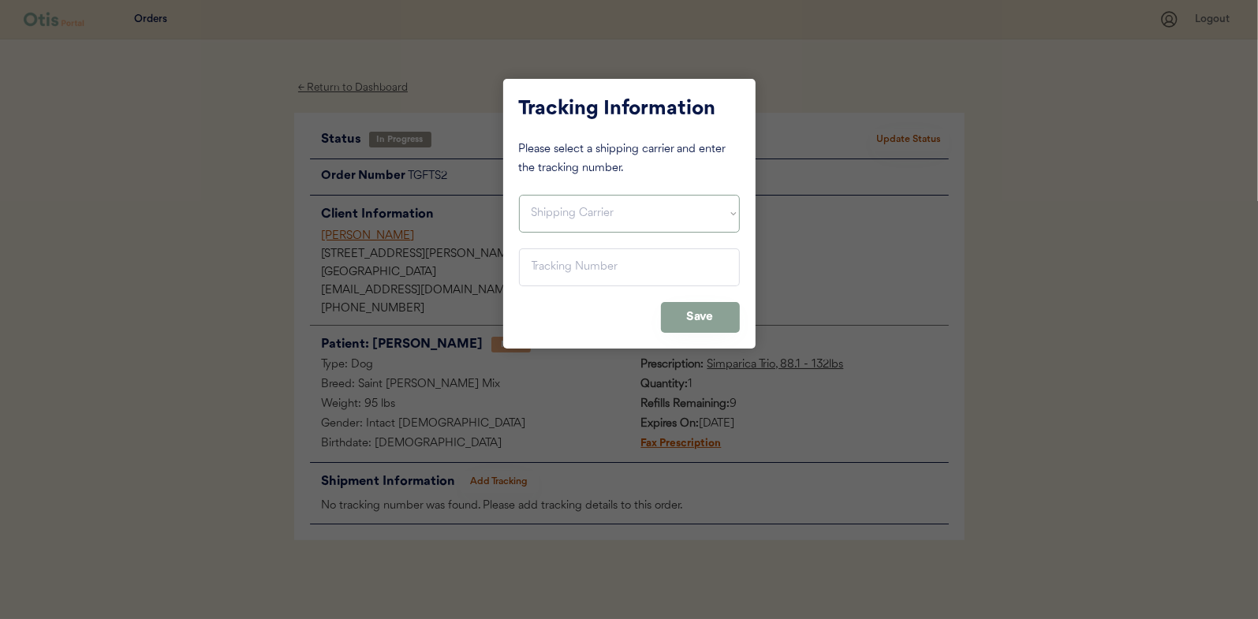
drag, startPoint x: 539, startPoint y: 214, endPoint x: 539, endPoint y: 229, distance: 15.0
click at [539, 214] on select "Shipping Carrier FedEx FedEx Ground Economy UPS USPS" at bounding box center [629, 214] width 221 height 38
select select ""usps""
click at [519, 195] on select "Shipping Carrier FedEx FedEx Ground Economy UPS USPS" at bounding box center [629, 214] width 221 height 38
click at [541, 271] on input "input" at bounding box center [629, 267] width 221 height 38
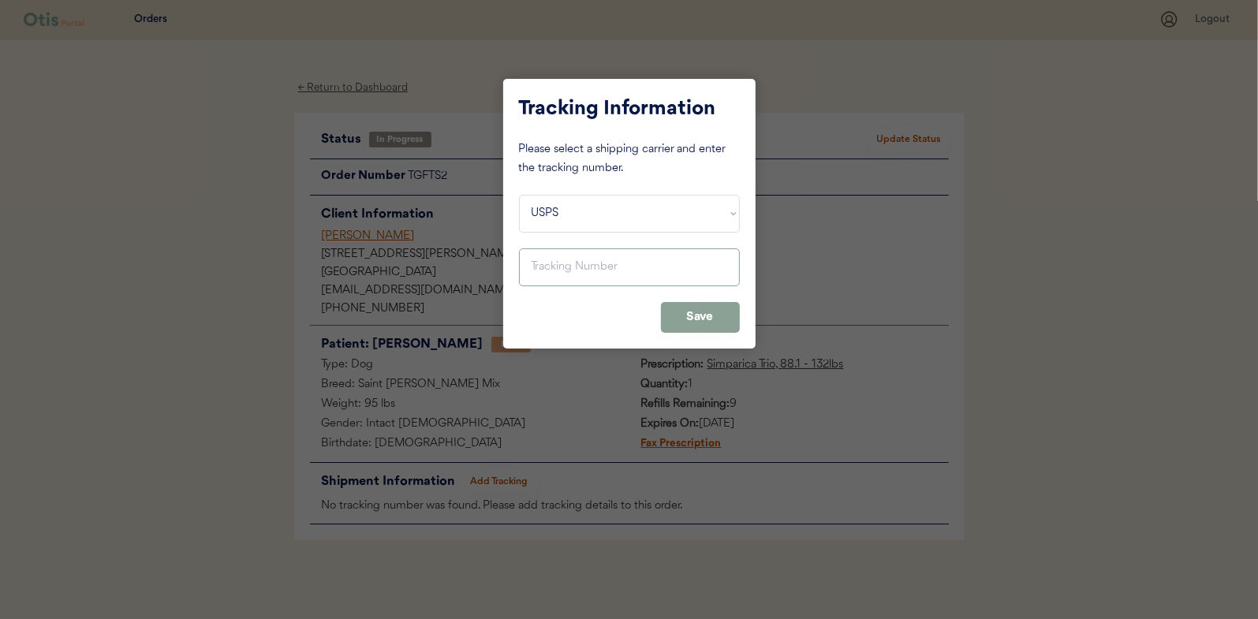
paste input "9400150105496040835224"
type input "9400150105496040835224"
click at [694, 321] on button "Save" at bounding box center [700, 317] width 79 height 31
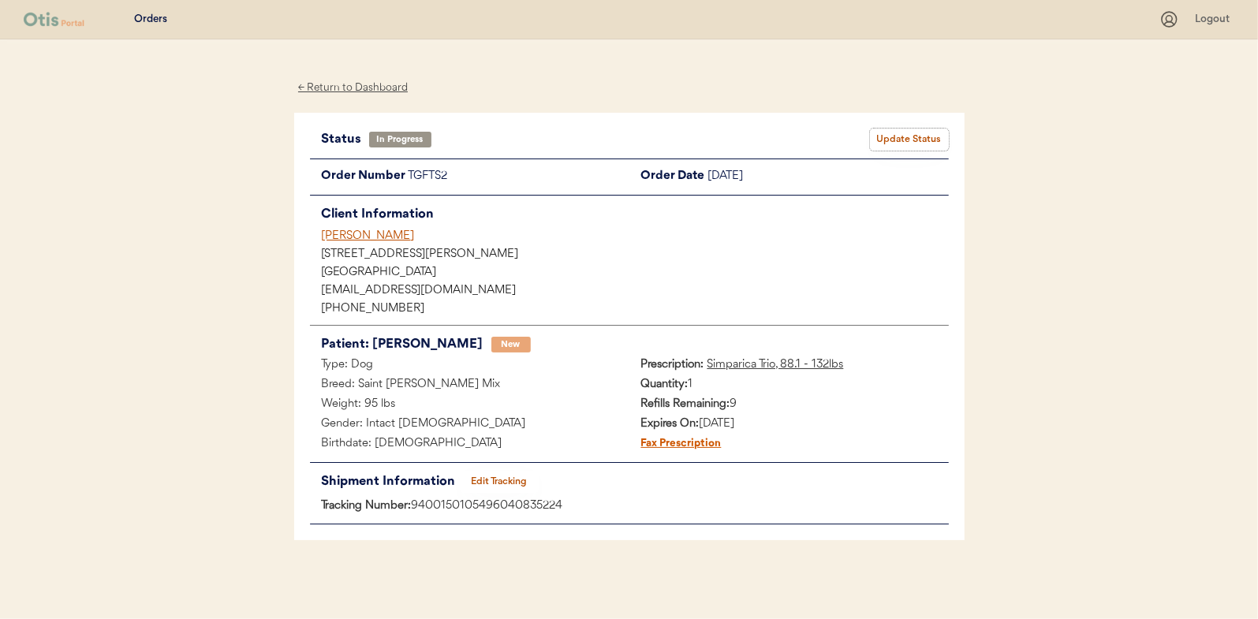
click at [906, 133] on button "Update Status" at bounding box center [909, 140] width 79 height 22
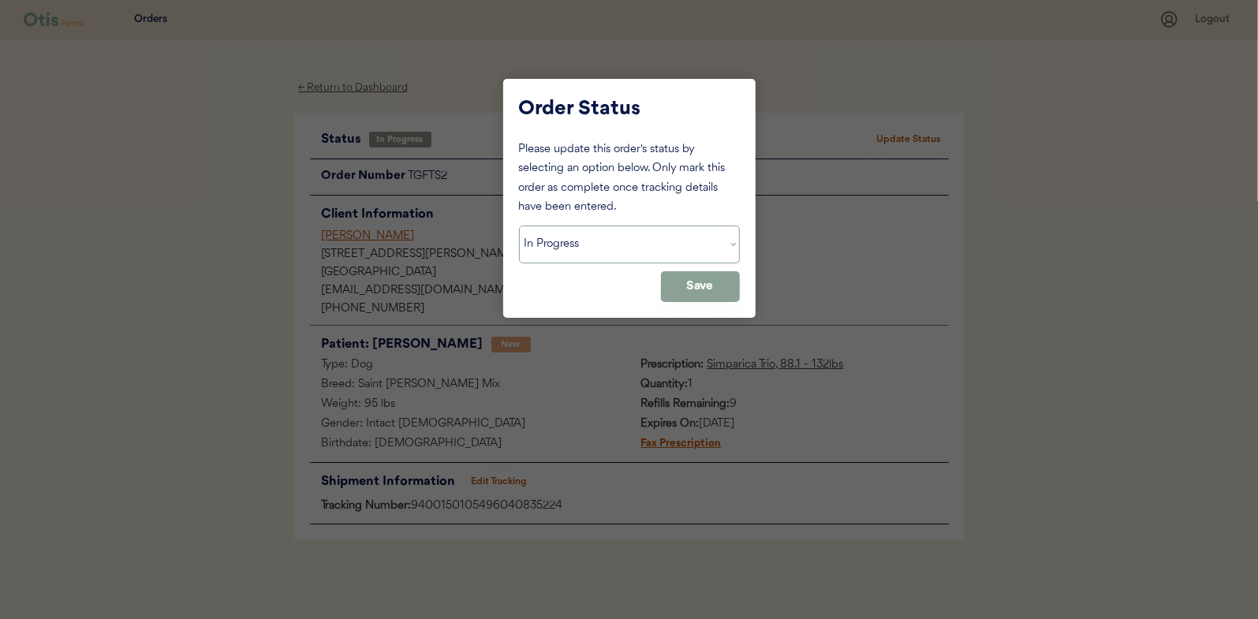
click at [544, 241] on select "Status On Hold New In Progress Complete Pending HW Consent Canceled" at bounding box center [629, 245] width 221 height 38
select select ""complete""
click at [519, 226] on select "Status On Hold New In Progress Complete Pending HW Consent Canceled" at bounding box center [629, 245] width 221 height 38
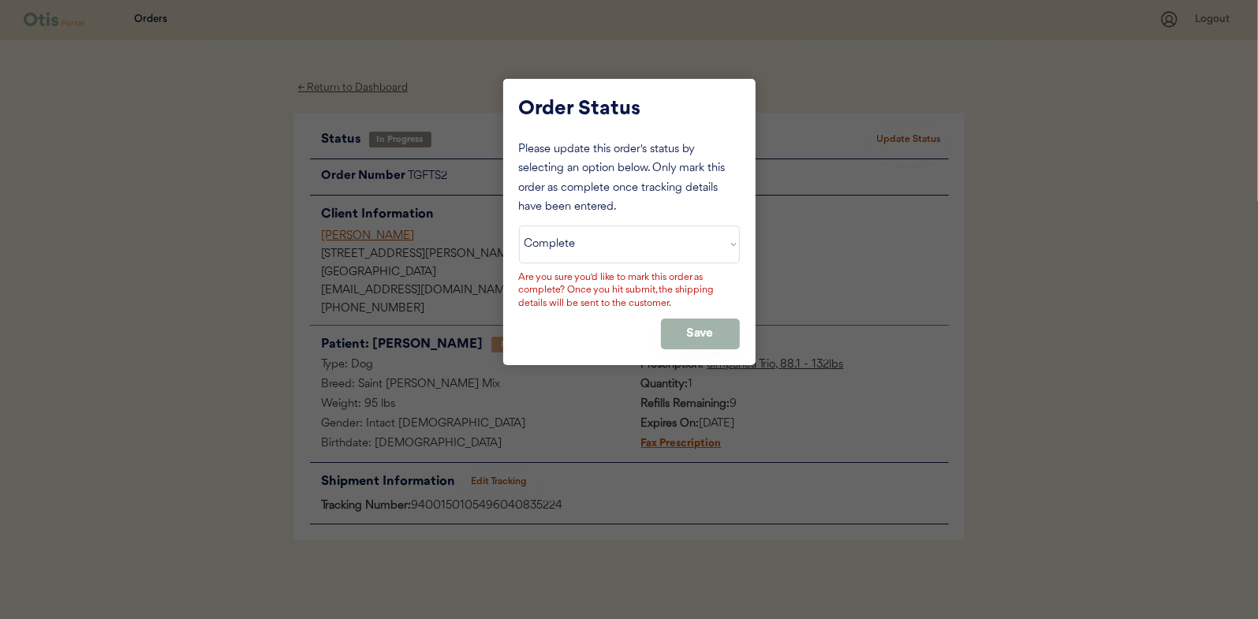
click at [686, 327] on button "Save" at bounding box center [700, 334] width 79 height 31
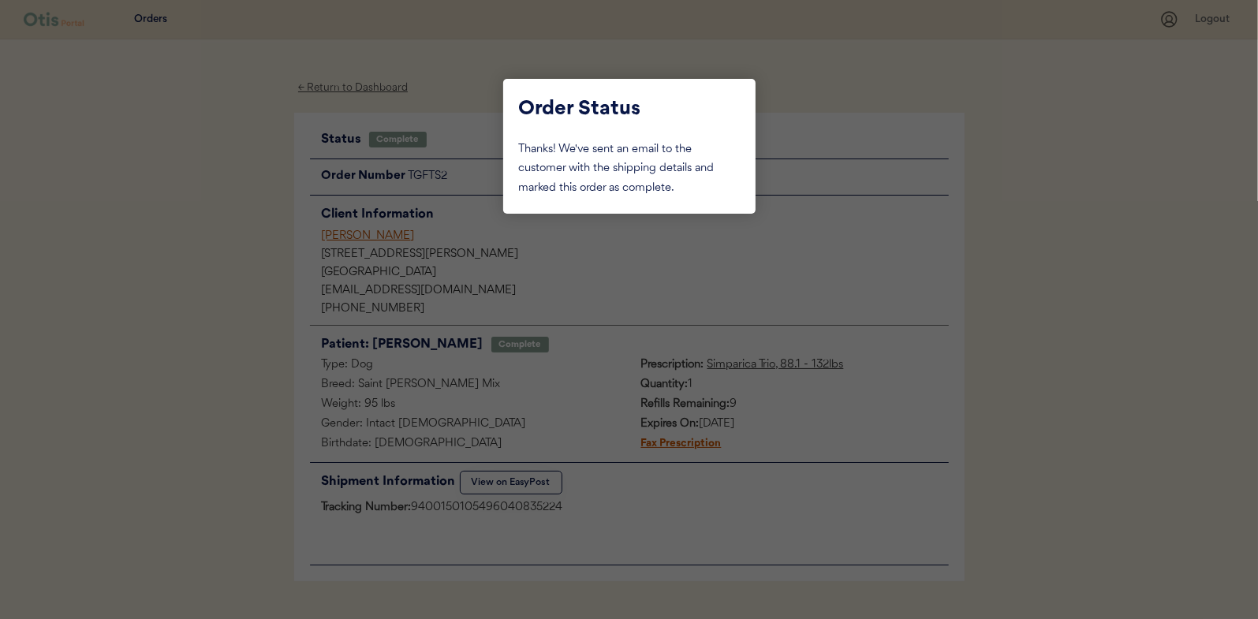
click at [232, 249] on div at bounding box center [629, 309] width 1258 height 619
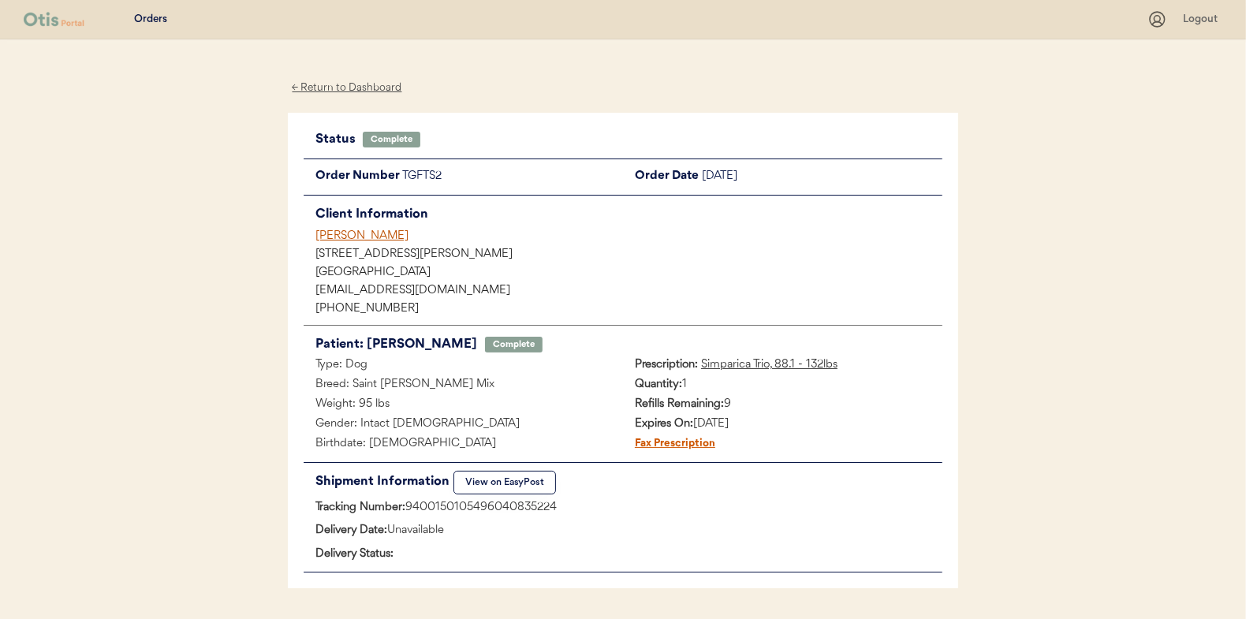
click at [347, 89] on div "← Return to Dashboard" at bounding box center [347, 88] width 118 height 18
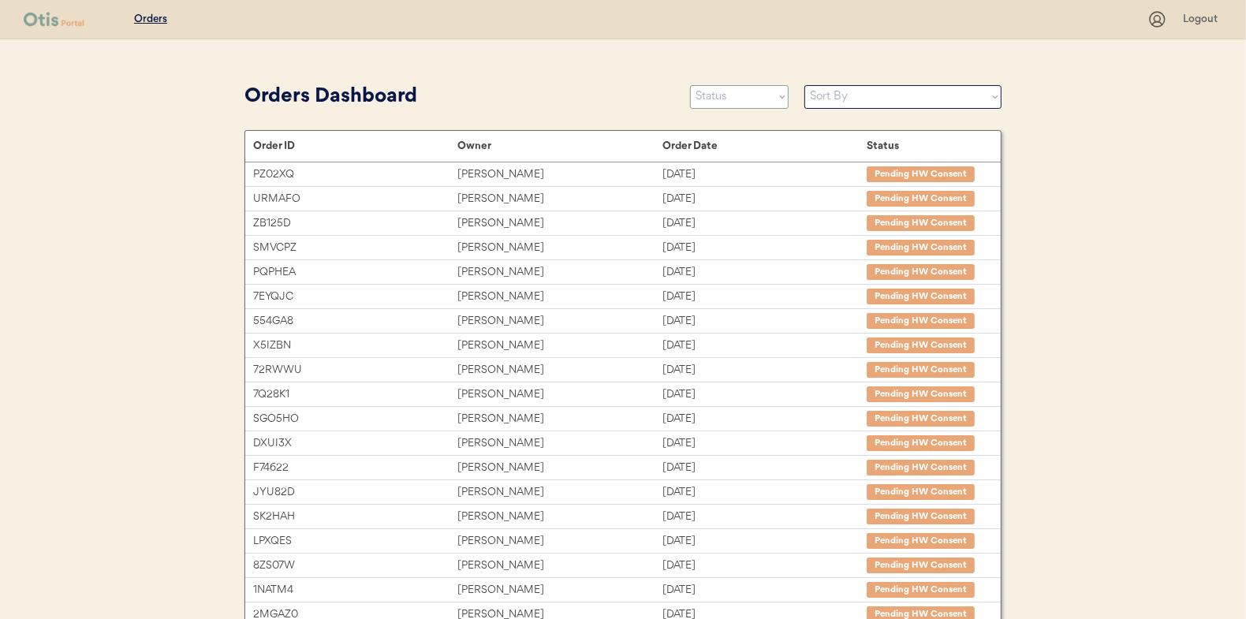
click at [737, 95] on select "Status On Hold New In Progress Complete Pending HW Consent Canceled" at bounding box center [739, 97] width 99 height 24
select select ""in_progress""
click at [690, 85] on select "Status On Hold New In Progress Complete Pending HW Consent Canceled" at bounding box center [739, 97] width 99 height 24
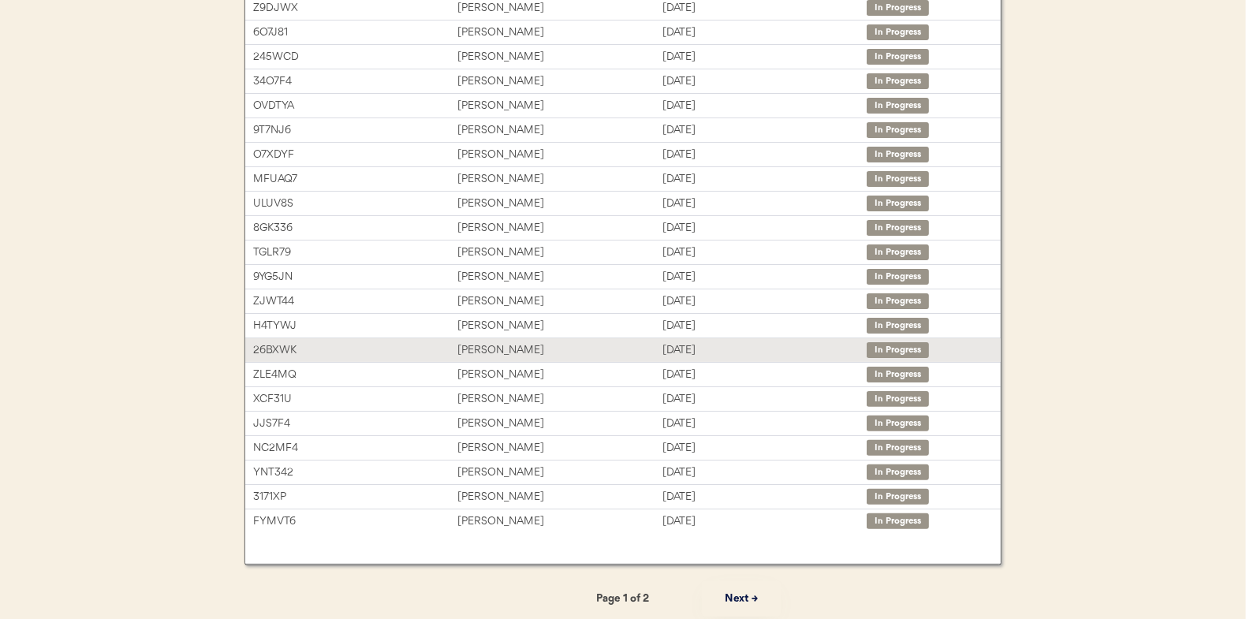
scroll to position [242, 0]
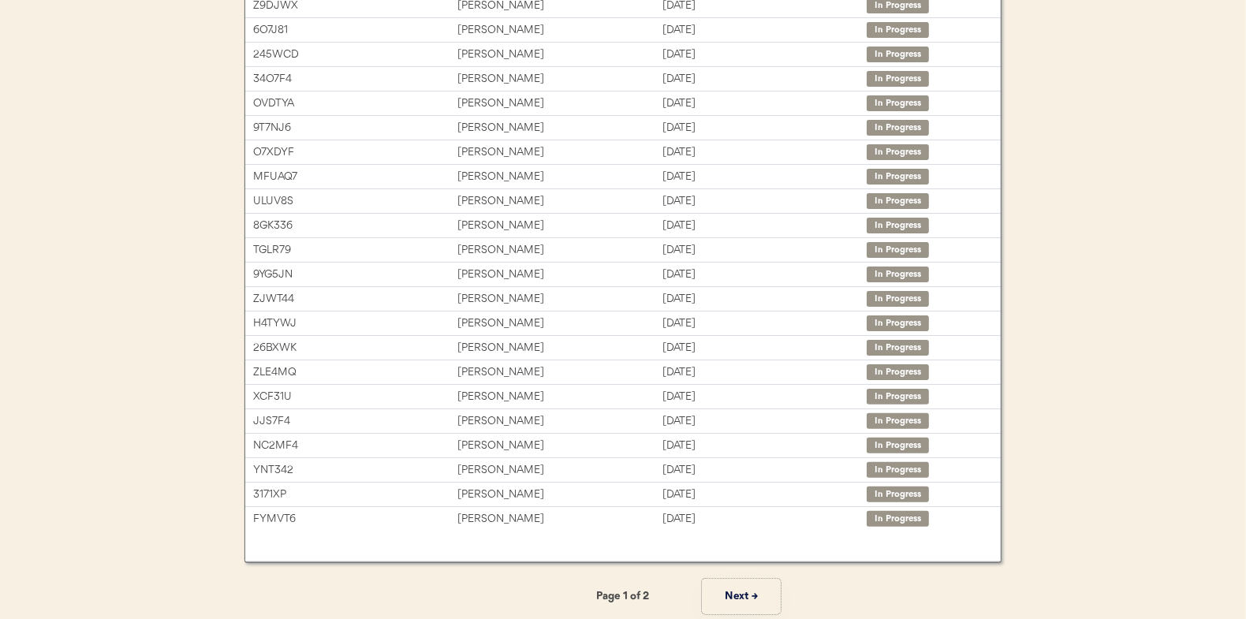
click at [742, 589] on button "Next →" at bounding box center [741, 596] width 79 height 35
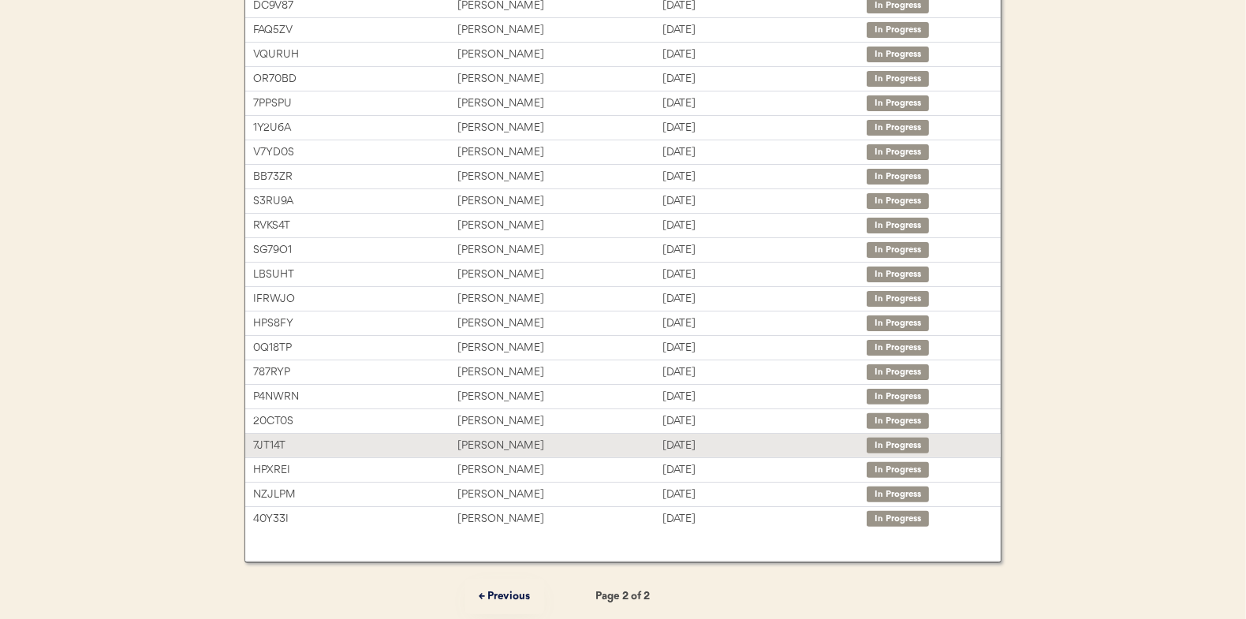
click at [495, 440] on div "Will Sampson" at bounding box center [559, 446] width 204 height 18
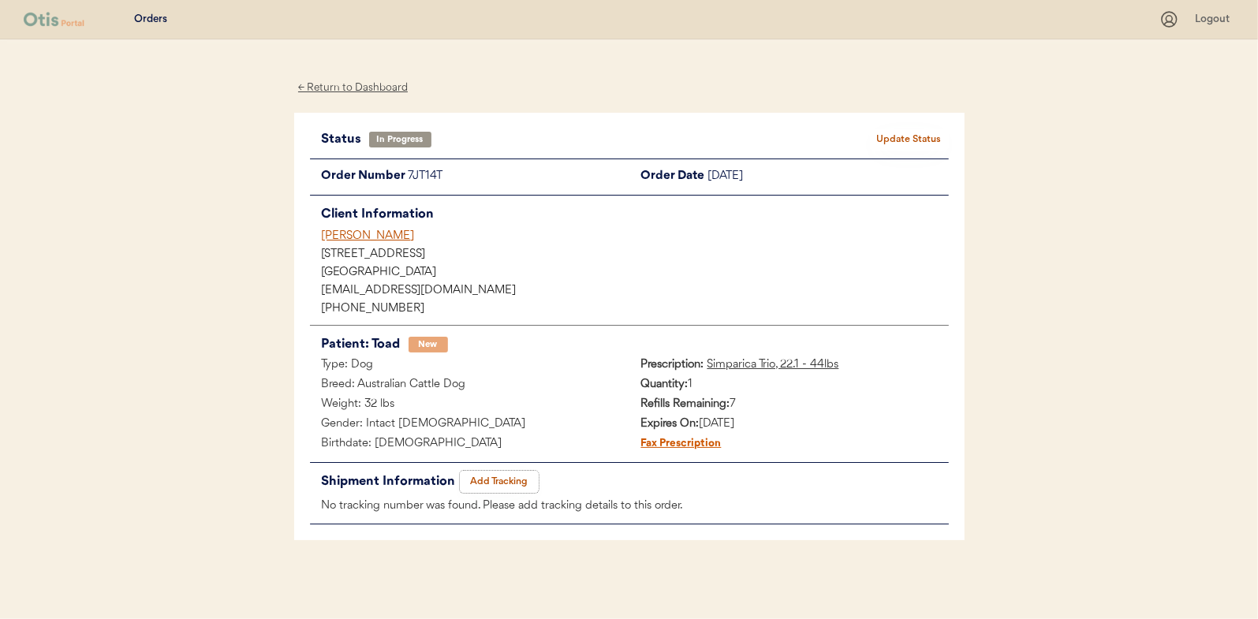
click at [498, 481] on button "Add Tracking" at bounding box center [499, 482] width 79 height 22
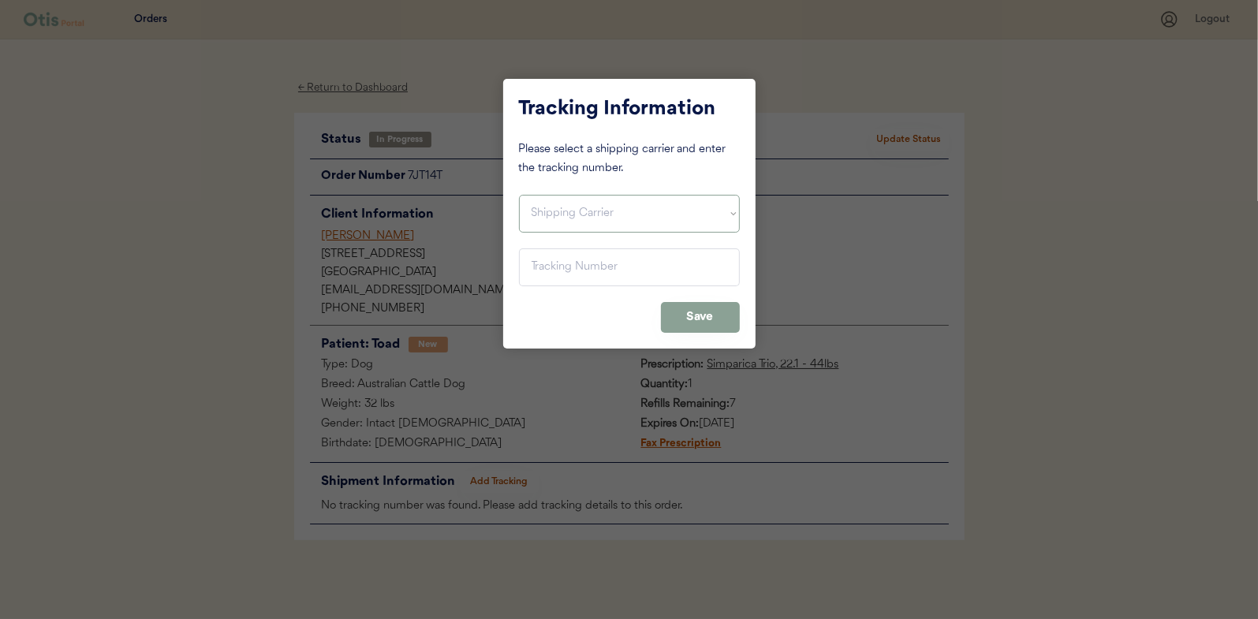
click at [558, 208] on select "Shipping Carrier FedEx FedEx Ground Economy UPS USPS" at bounding box center [629, 214] width 221 height 38
select select ""usps""
click at [519, 195] on select "Shipping Carrier FedEx FedEx Ground Economy UPS USPS" at bounding box center [629, 214] width 221 height 38
click at [522, 256] on input "input" at bounding box center [629, 267] width 221 height 38
paste input "9400150105496040833374"
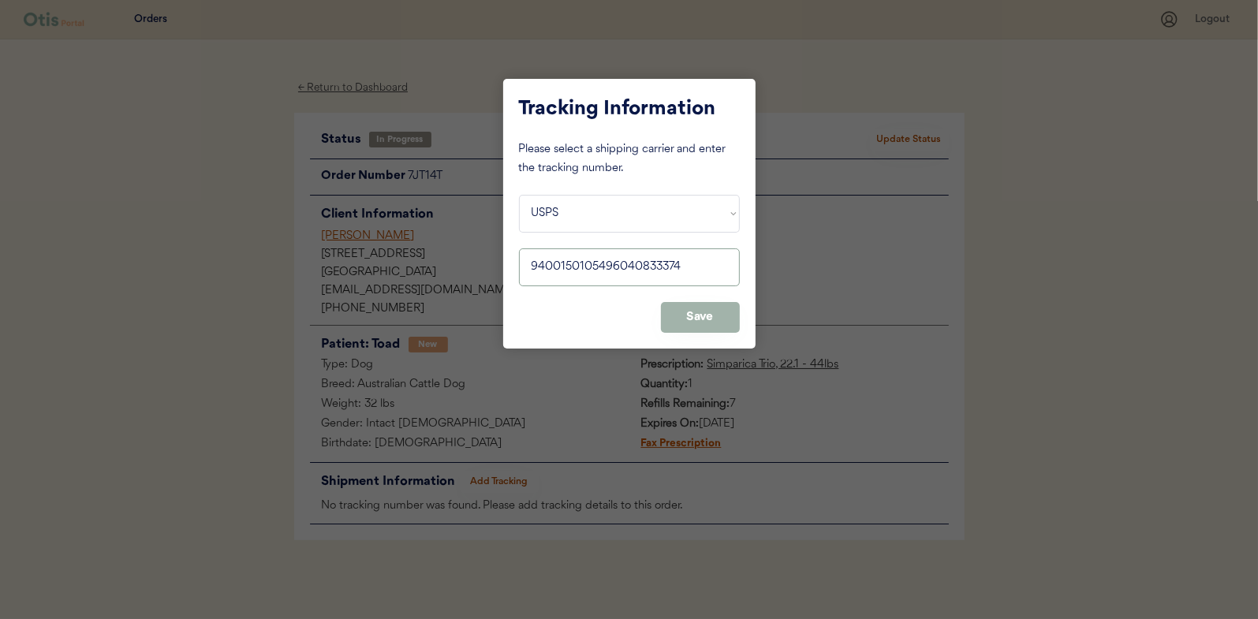
type input "9400150105496040833374"
click at [690, 310] on button "Save" at bounding box center [700, 317] width 79 height 31
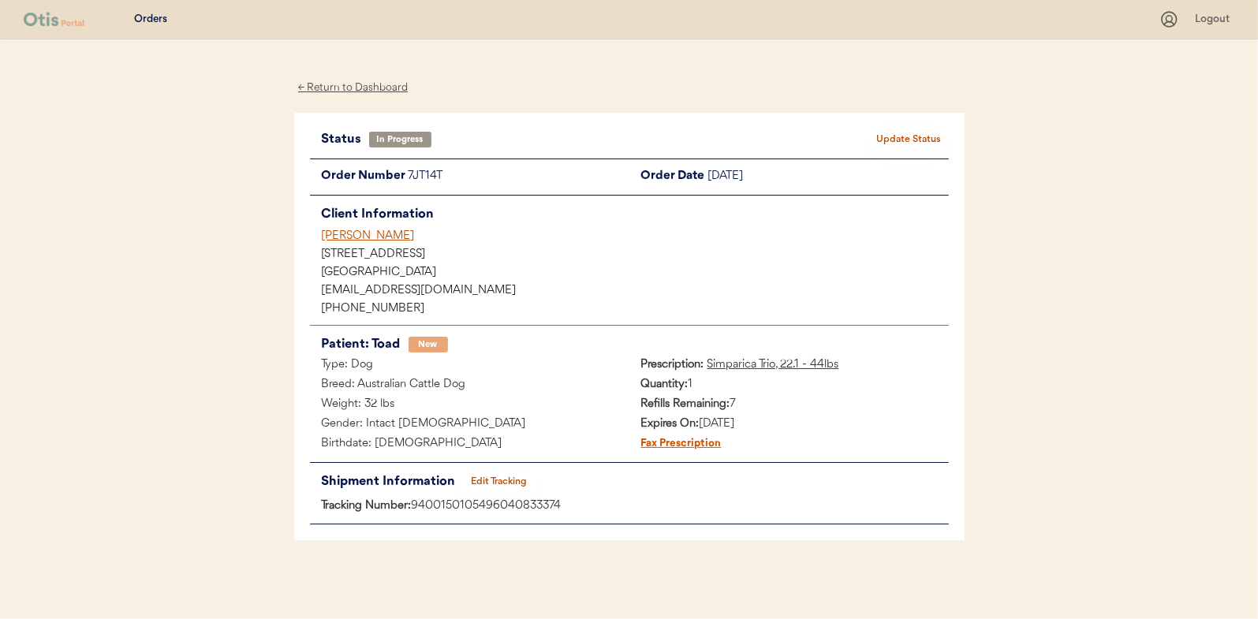
click at [906, 132] on button "Update Status" at bounding box center [909, 140] width 79 height 22
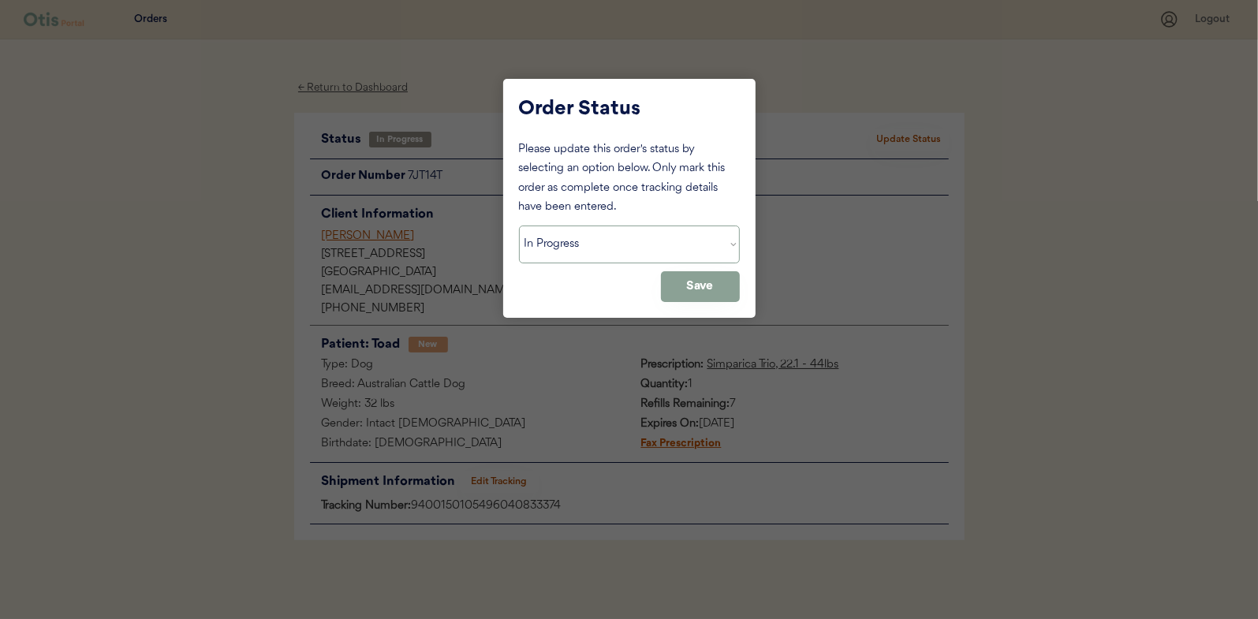
click at [586, 249] on select "Status On Hold New In Progress Complete Pending HW Consent Canceled" at bounding box center [629, 245] width 221 height 38
select select ""complete""
click at [519, 226] on select "Status On Hold New In Progress Complete Pending HW Consent Canceled" at bounding box center [629, 245] width 221 height 38
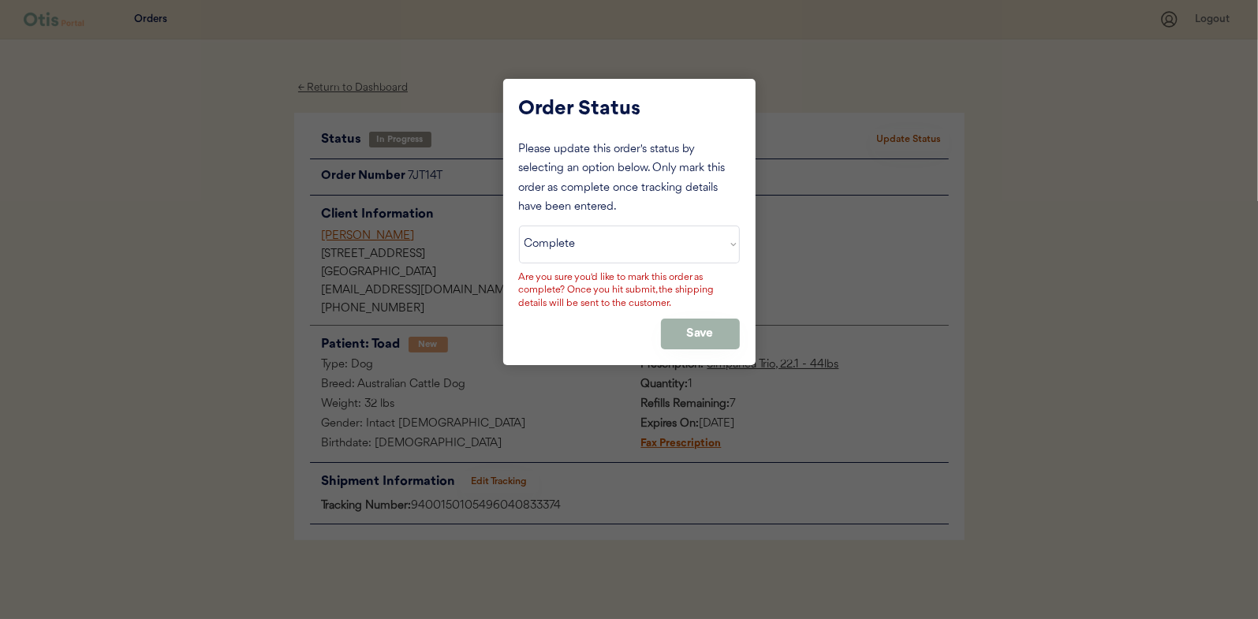
click at [716, 337] on button "Save" at bounding box center [700, 334] width 79 height 31
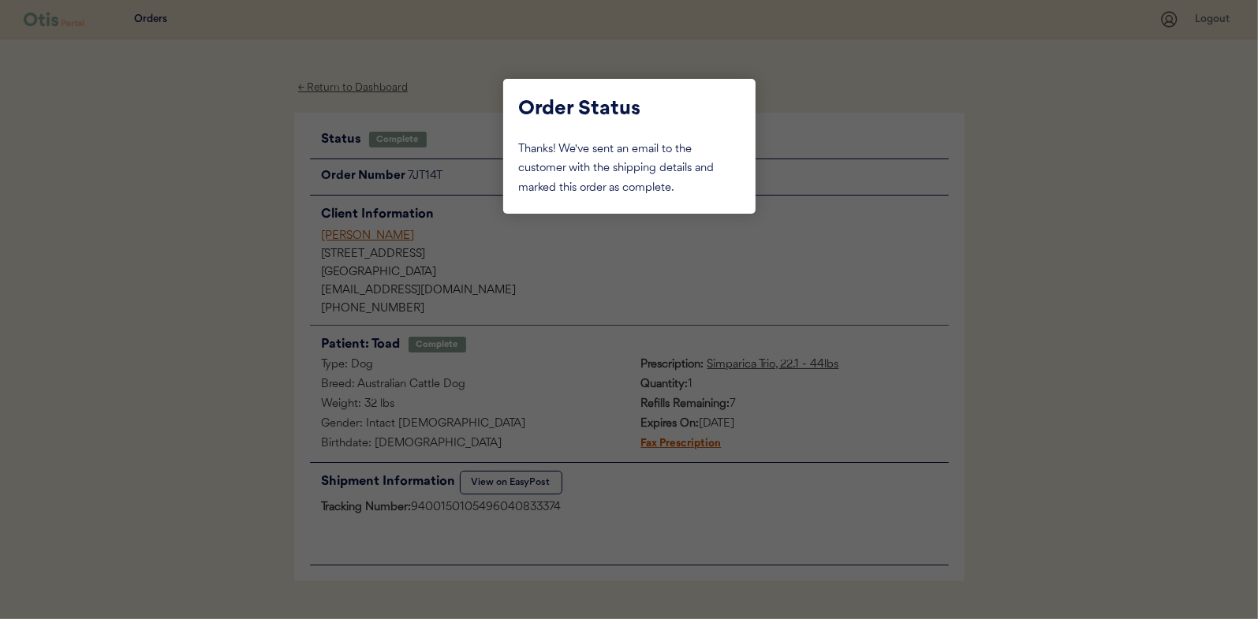
drag, startPoint x: 244, startPoint y: 144, endPoint x: 254, endPoint y: 139, distance: 11.6
click at [248, 144] on div at bounding box center [629, 309] width 1258 height 619
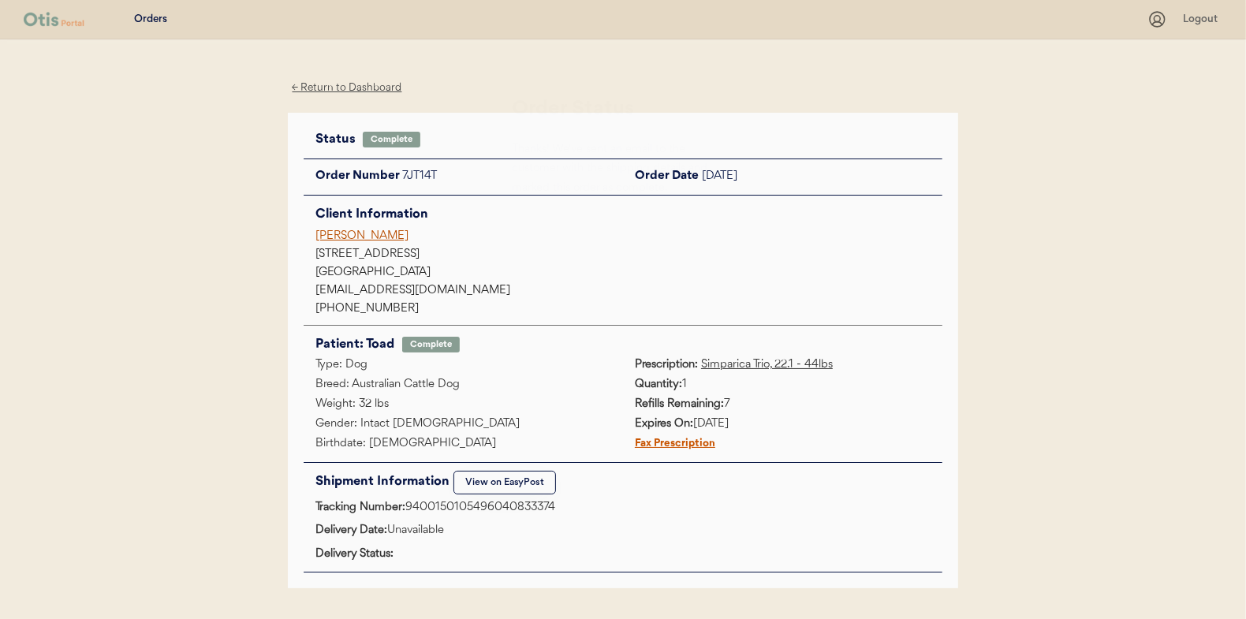
click at [319, 81] on div "← Return to Dashboard" at bounding box center [347, 88] width 118 height 18
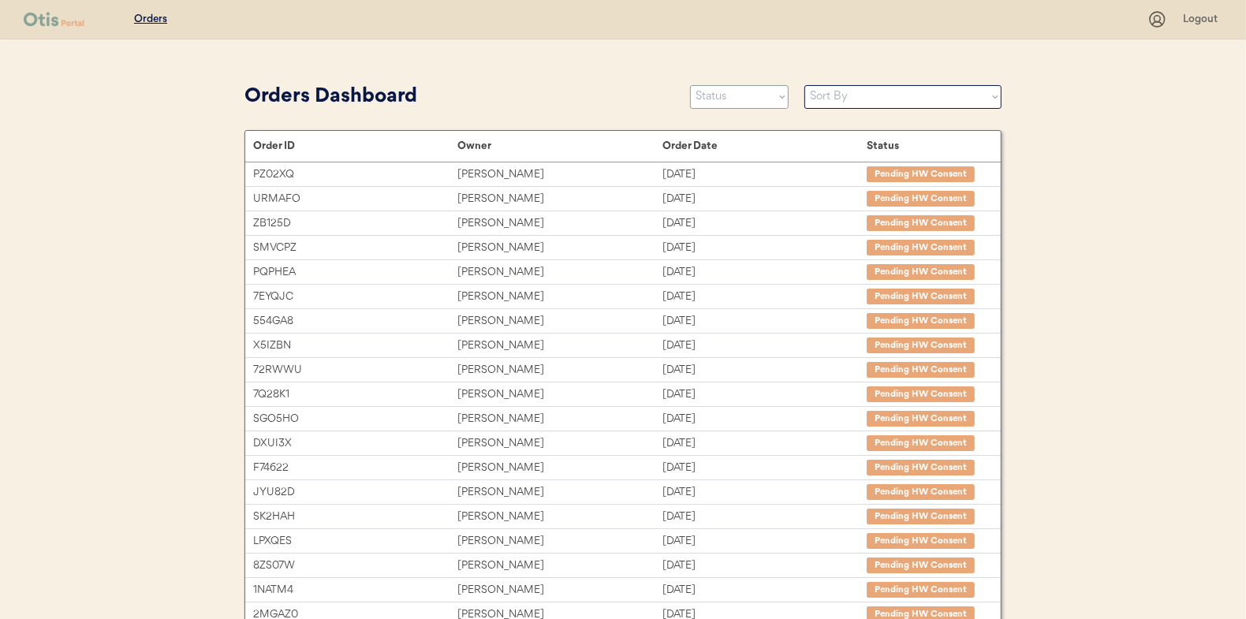
click at [714, 99] on select "Status On Hold New In Progress Complete Pending HW Consent Canceled" at bounding box center [739, 97] width 99 height 24
select select ""in_progress""
click at [690, 85] on select "Status On Hold New In Progress Complete Pending HW Consent Canceled" at bounding box center [739, 97] width 99 height 24
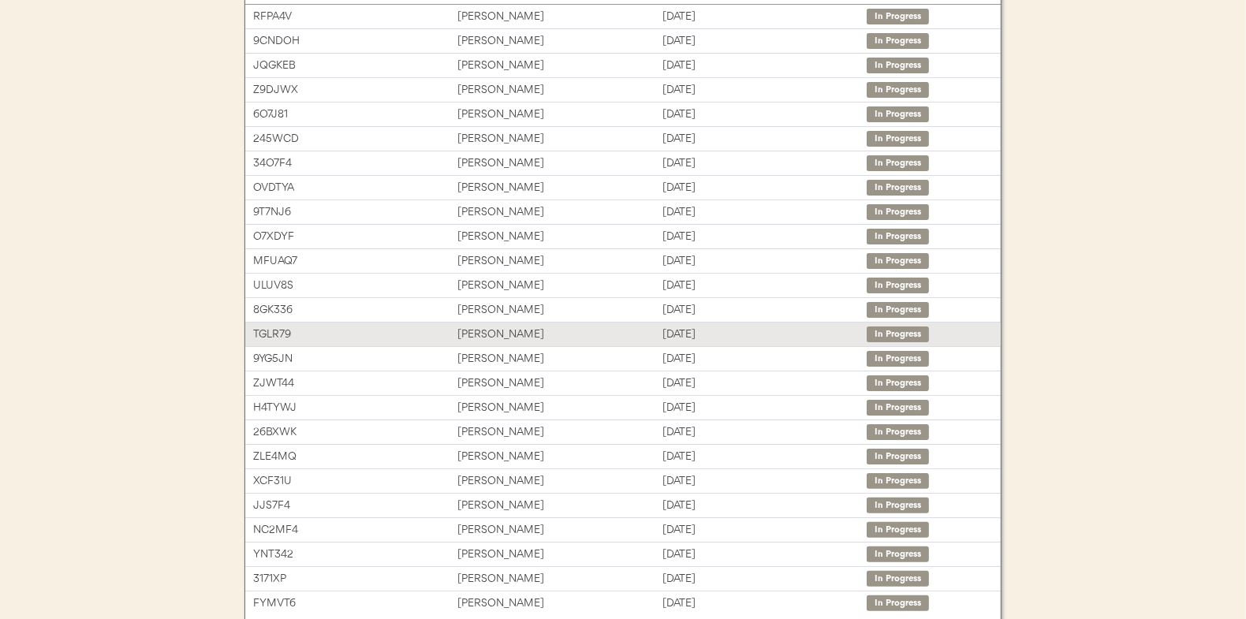
scroll to position [236, 0]
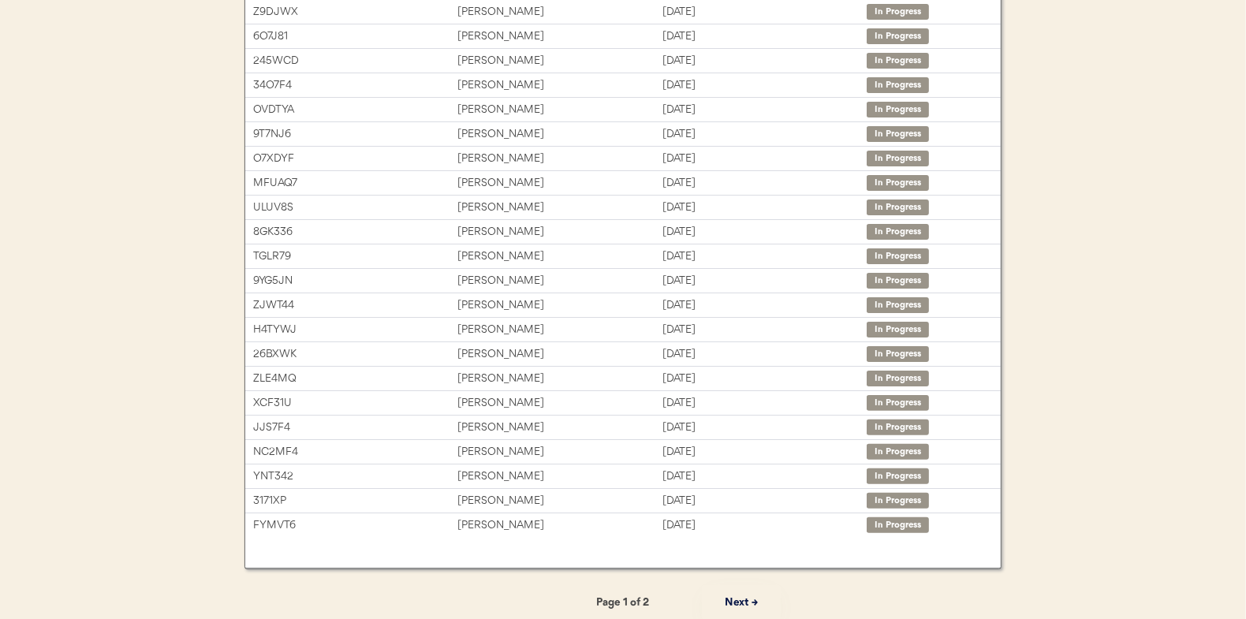
click at [737, 603] on button "Next →" at bounding box center [741, 602] width 79 height 35
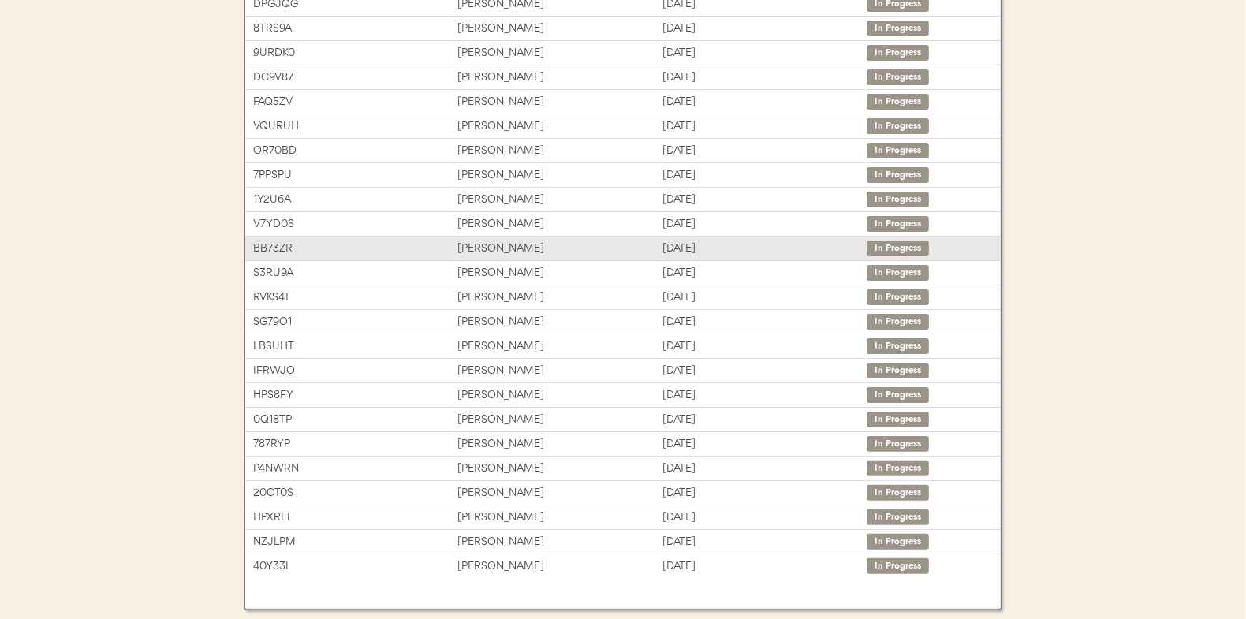
scroll to position [158, 0]
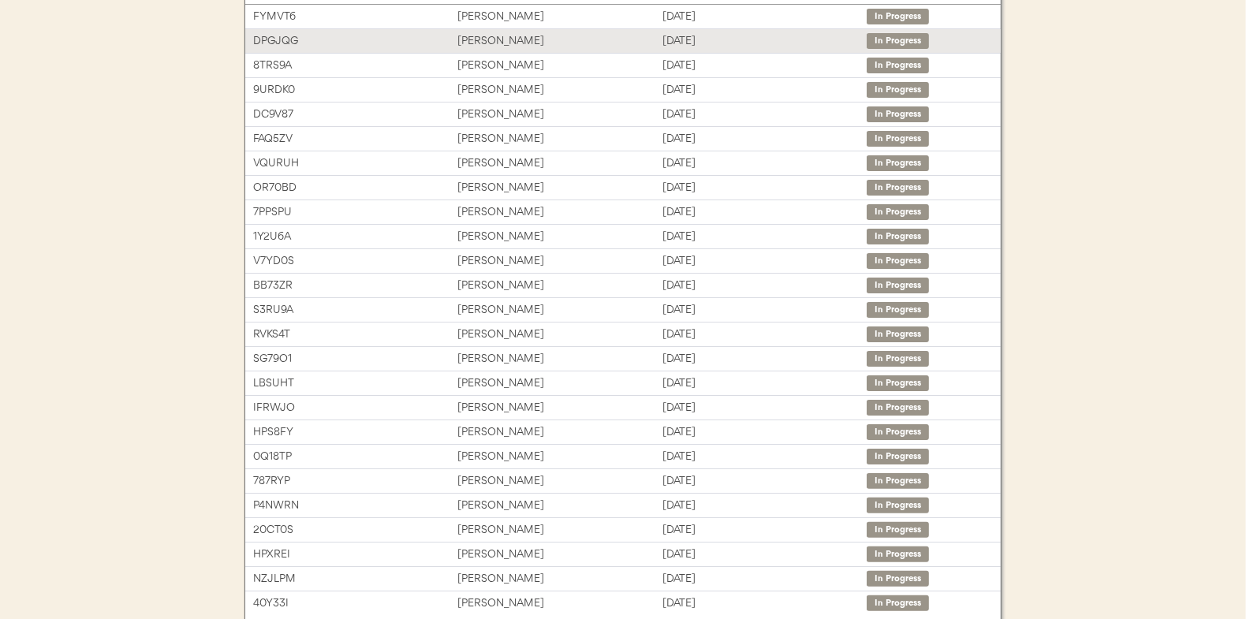
click at [494, 34] on div "[PERSON_NAME]" at bounding box center [559, 41] width 204 height 18
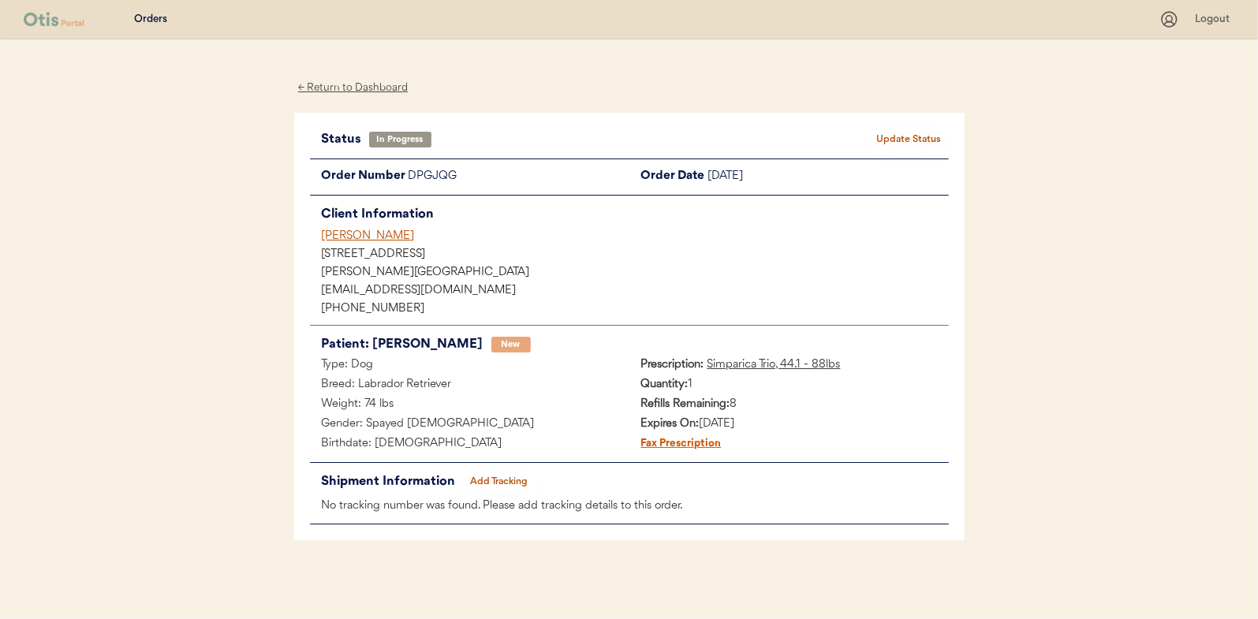
click at [495, 480] on button "Add Tracking" at bounding box center [499, 482] width 79 height 22
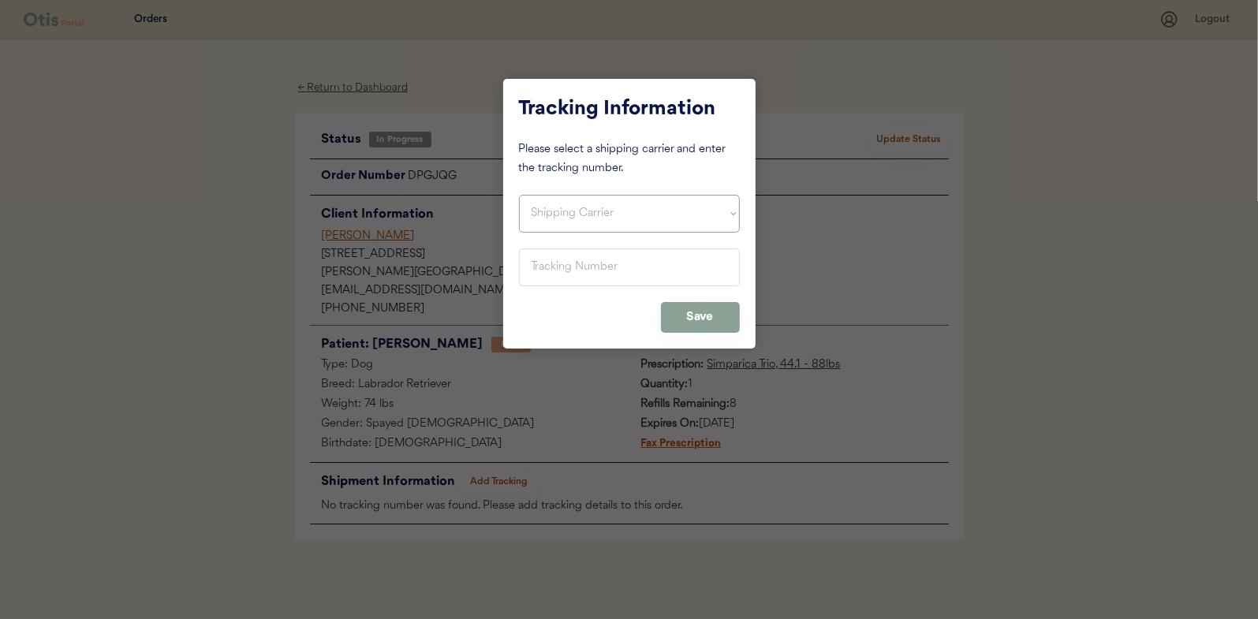
click at [562, 218] on select "Shipping Carrier FedEx FedEx Ground Economy UPS USPS" at bounding box center [629, 214] width 221 height 38
select select ""usps""
click at [519, 195] on select "Shipping Carrier FedEx FedEx Ground Economy UPS USPS" at bounding box center [629, 214] width 221 height 38
click at [556, 274] on input "input" at bounding box center [629, 267] width 221 height 38
type input "9400 1501 0549 6040 8094 09"
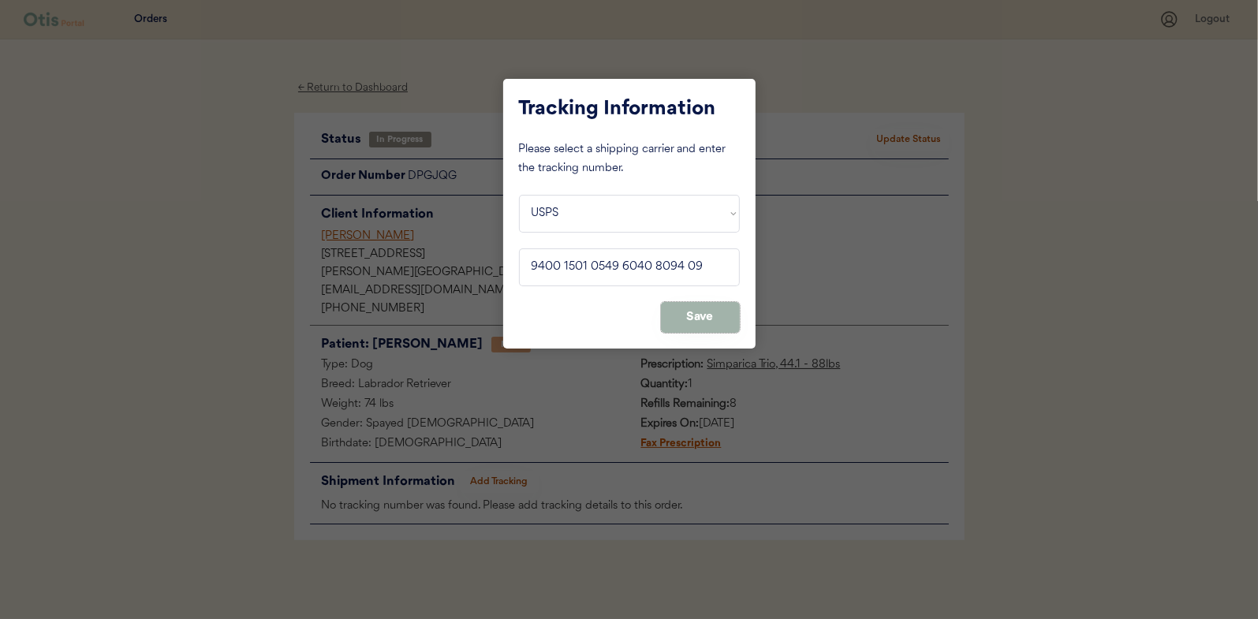
click at [698, 315] on button "Save" at bounding box center [700, 317] width 79 height 31
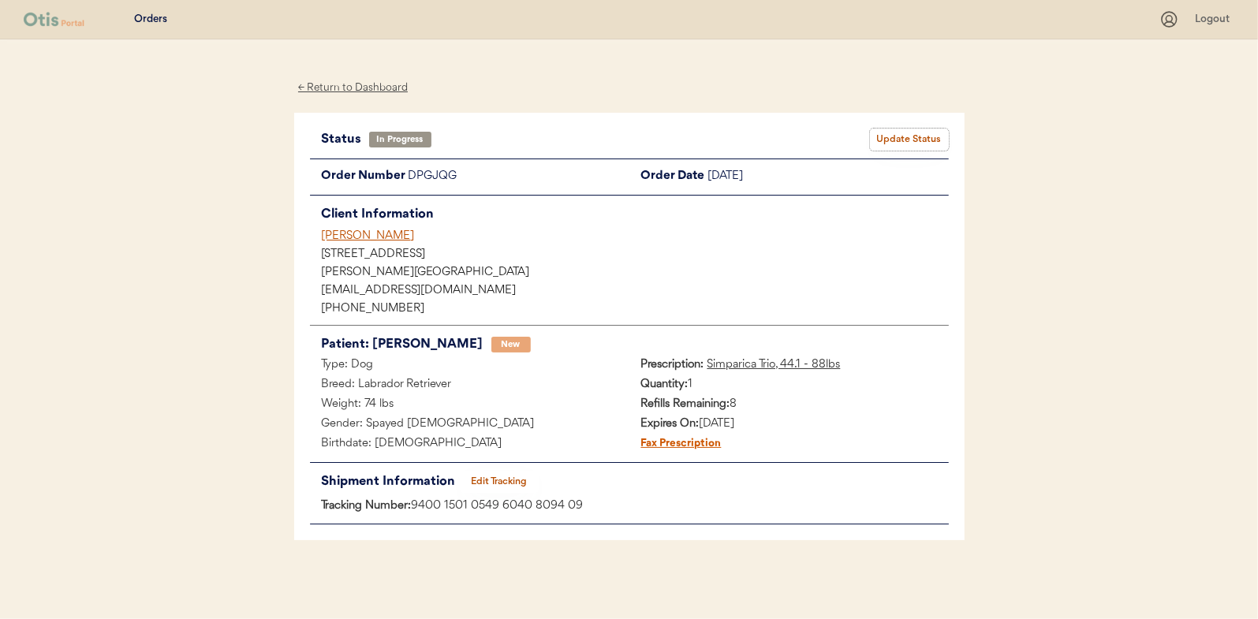
click at [905, 138] on button "Update Status" at bounding box center [909, 140] width 79 height 22
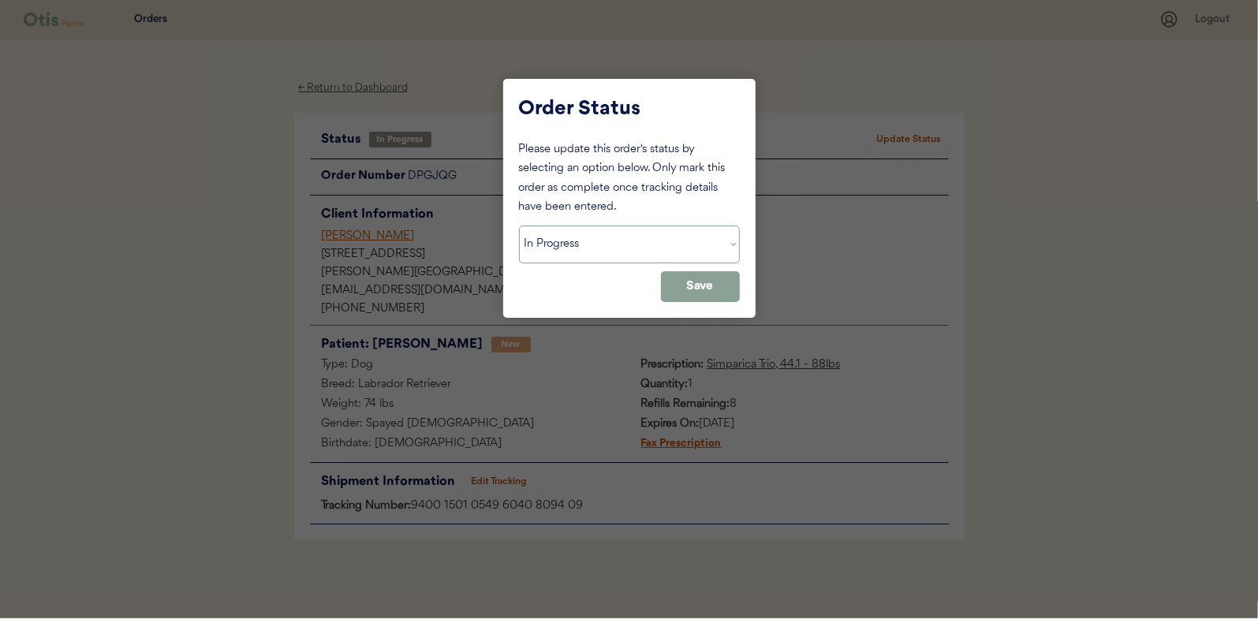
click at [610, 248] on select "Status On Hold New In Progress Complete Pending HW Consent Canceled" at bounding box center [629, 245] width 221 height 38
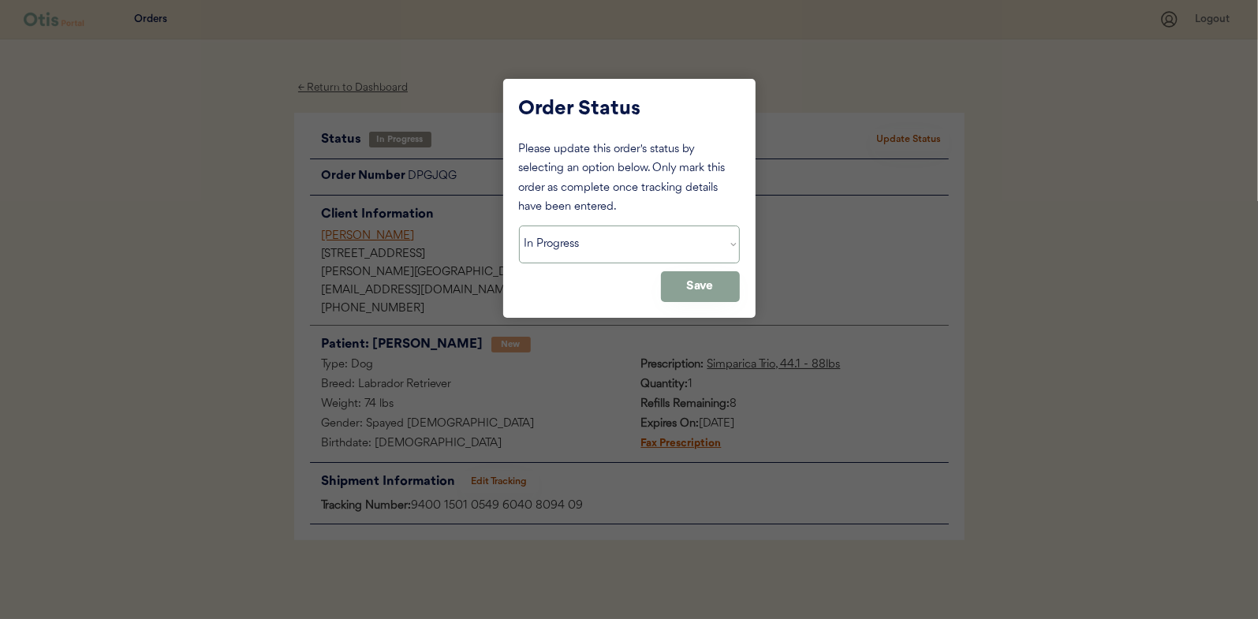
select select ""complete""
click at [519, 226] on select "Status On Hold New In Progress Complete Pending HW Consent Canceled" at bounding box center [629, 245] width 221 height 38
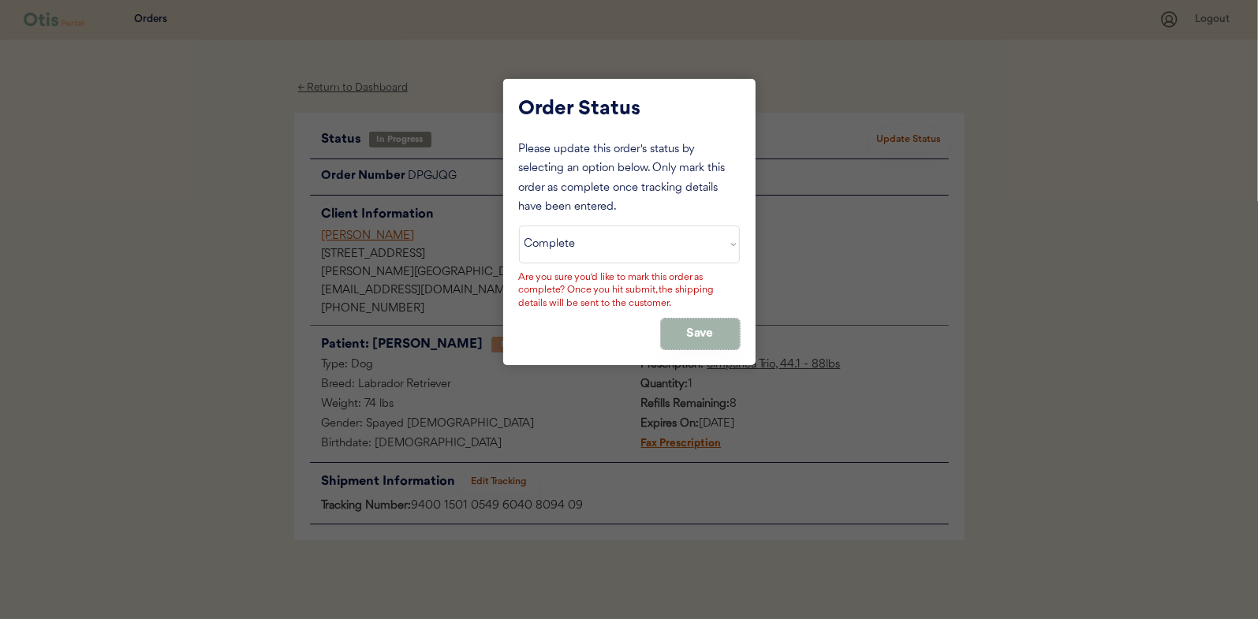
click at [705, 331] on button "Save" at bounding box center [700, 334] width 79 height 31
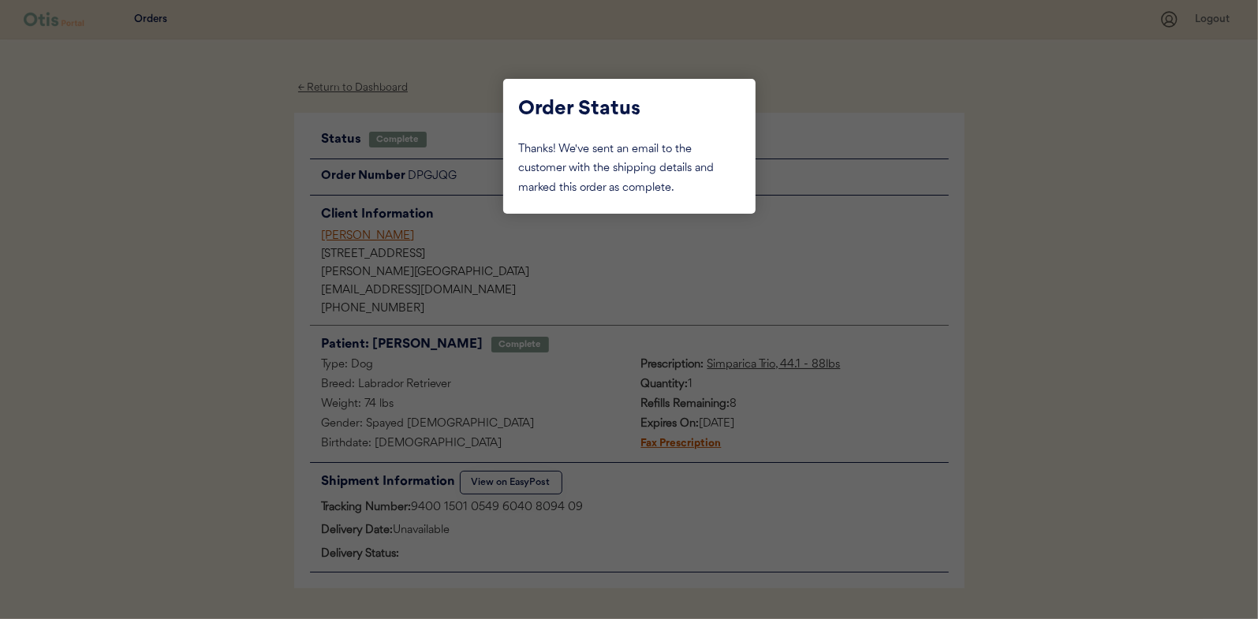
click at [238, 180] on div at bounding box center [629, 309] width 1258 height 619
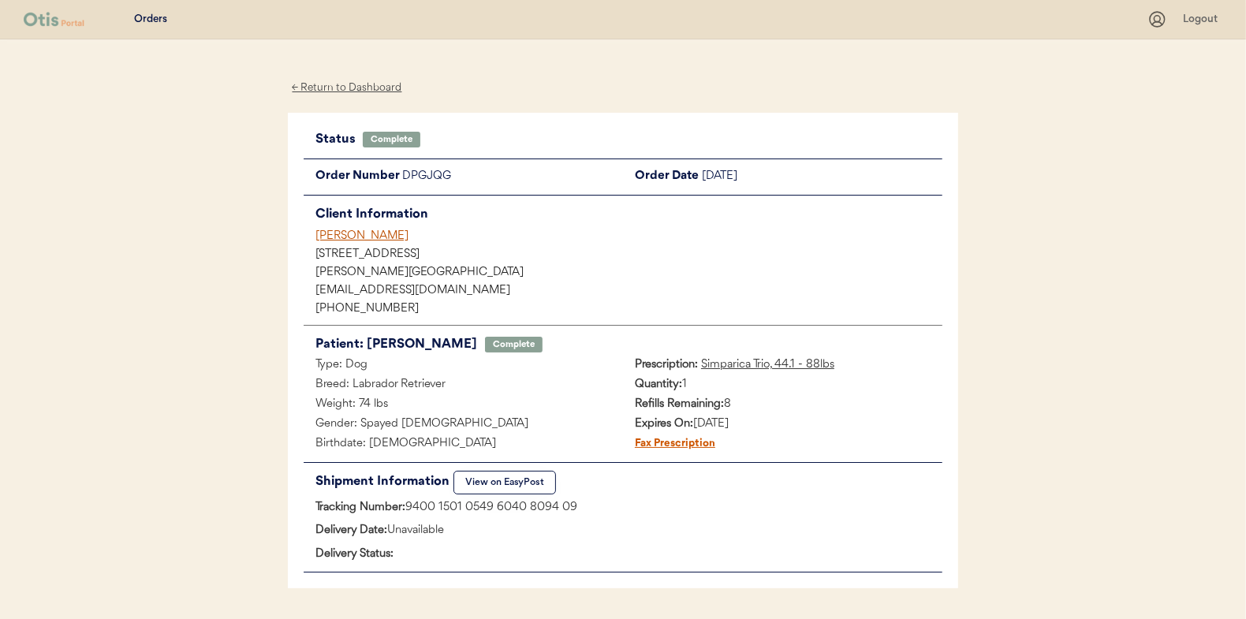
click at [326, 90] on div "← Return to Dashboard" at bounding box center [347, 88] width 118 height 18
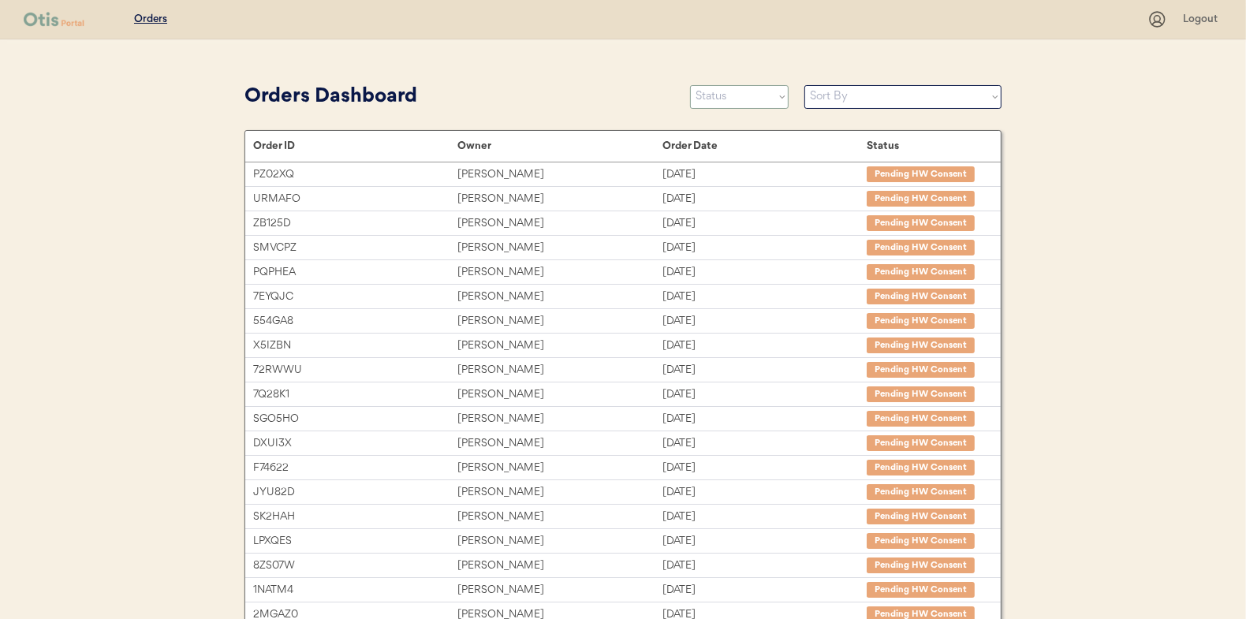
click at [726, 100] on select "Status On Hold New In Progress Complete Pending HW Consent Canceled" at bounding box center [739, 97] width 99 height 24
select select ""in_progress""
click at [690, 85] on select "Status On Hold New In Progress Complete Pending HW Consent Canceled" at bounding box center [739, 97] width 99 height 24
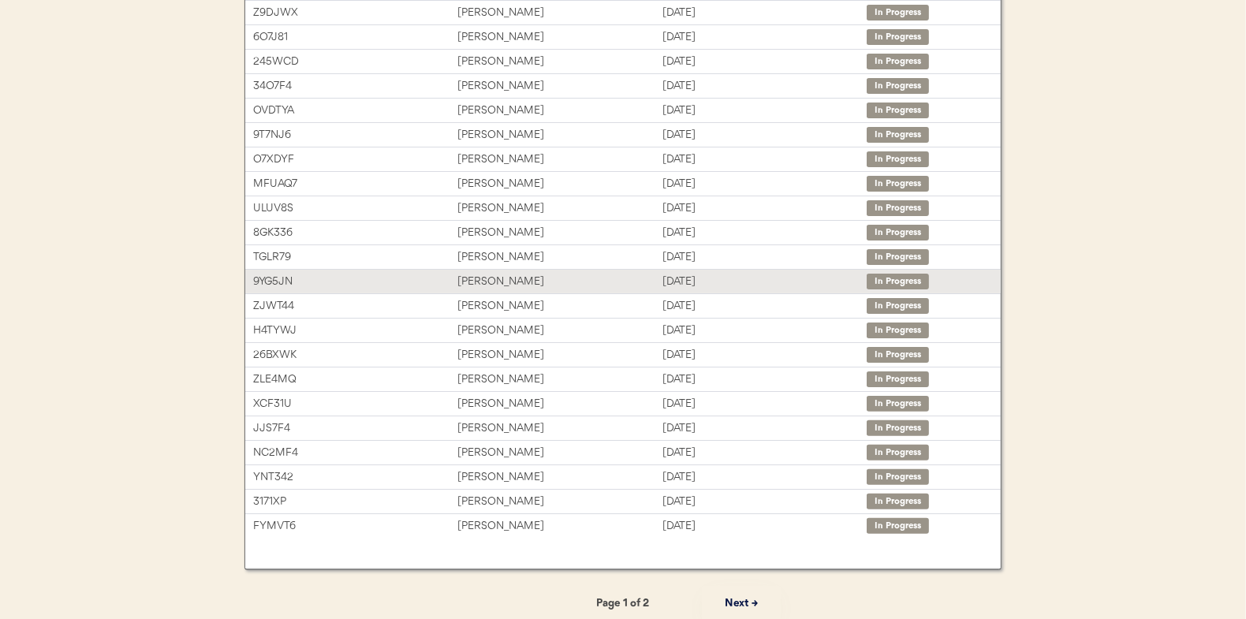
scroll to position [236, 0]
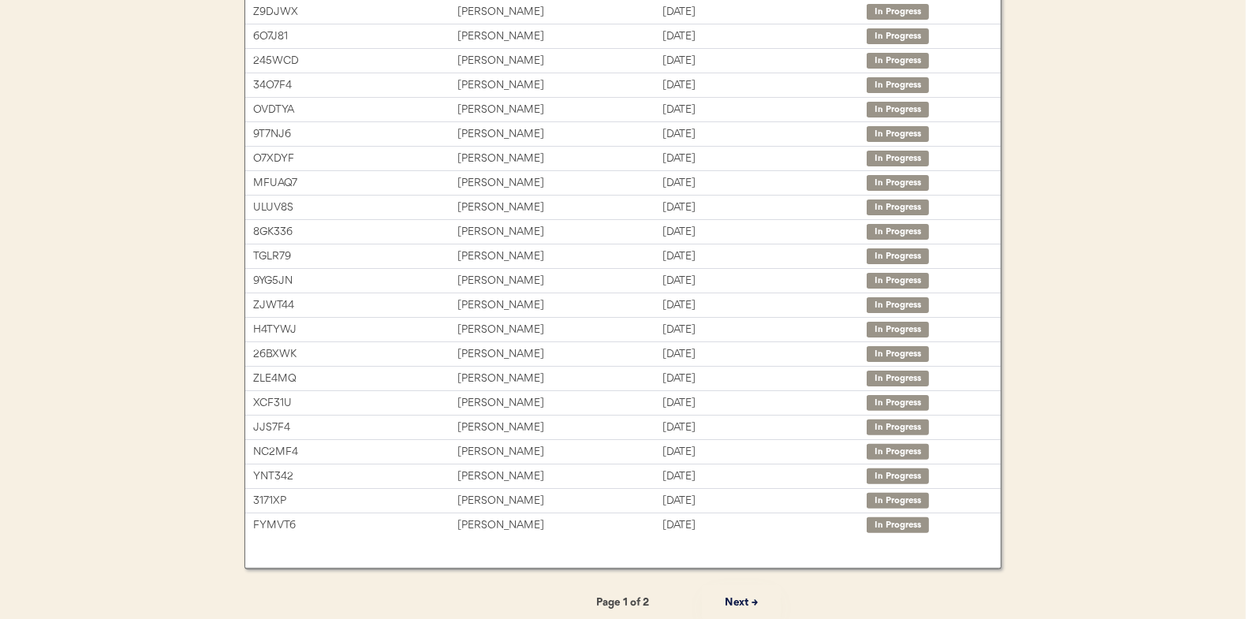
click at [728, 596] on button "Next →" at bounding box center [741, 602] width 79 height 35
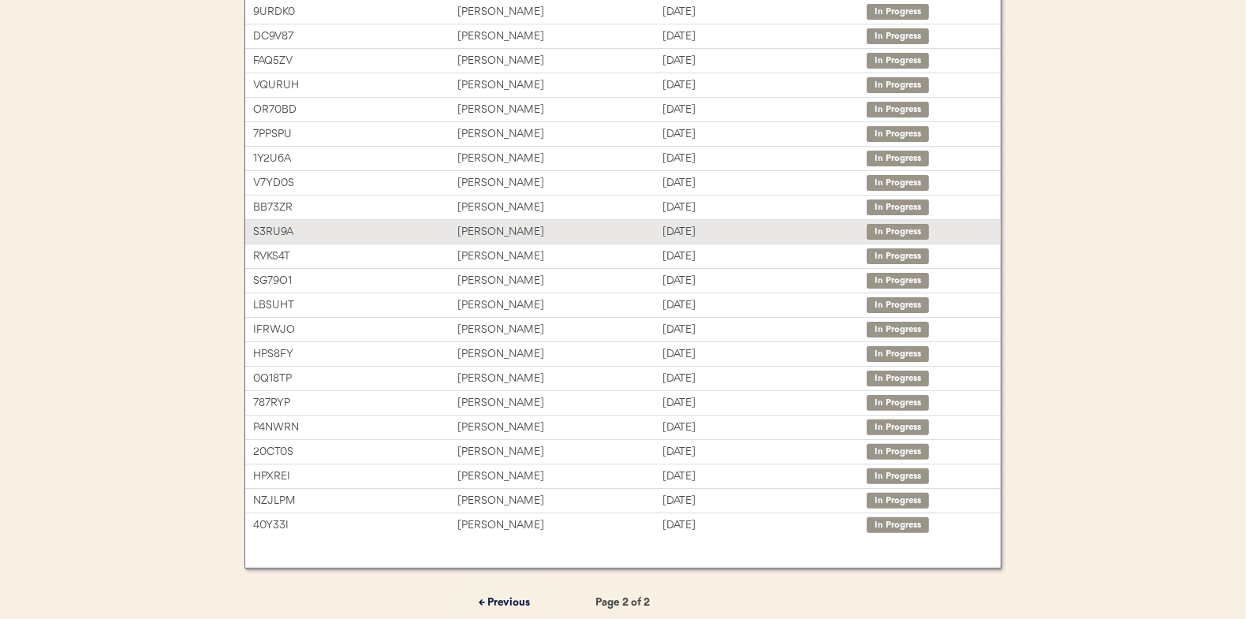
click at [495, 224] on div "[PERSON_NAME]" at bounding box center [559, 232] width 204 height 18
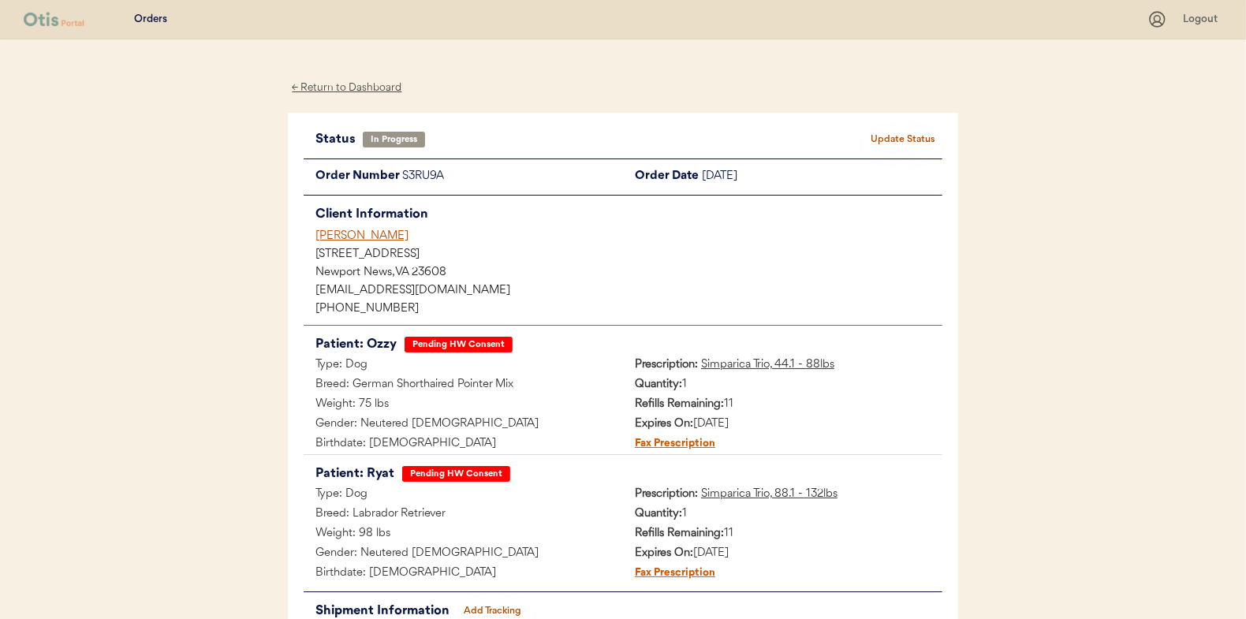
scroll to position [129, 0]
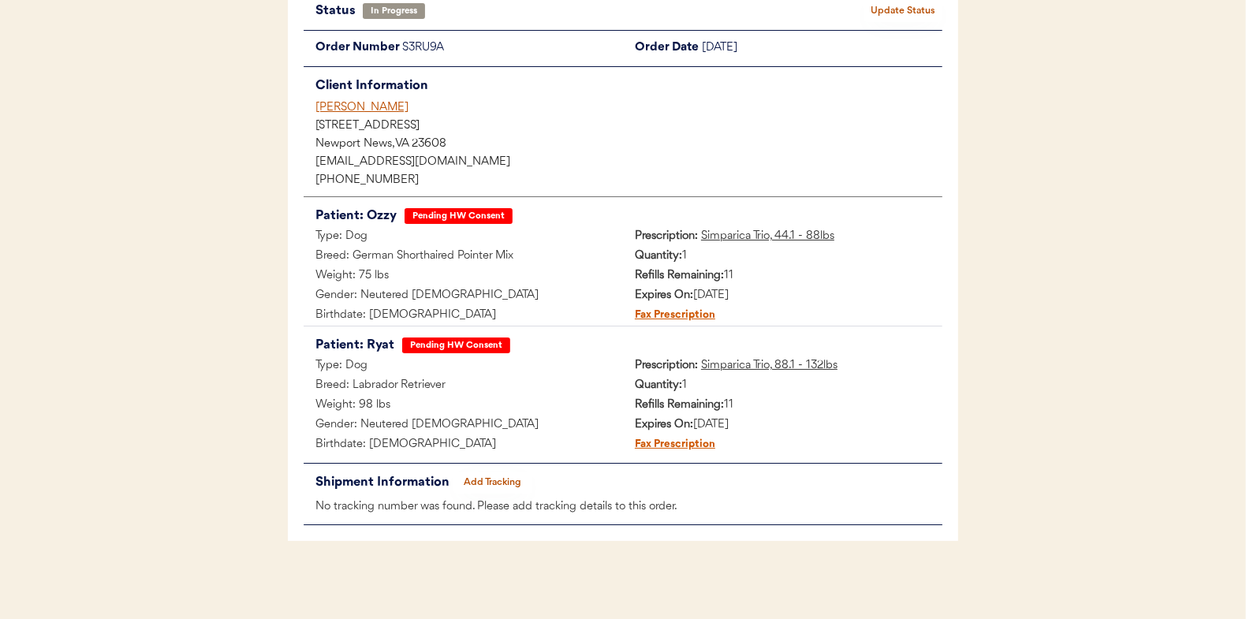
click at [491, 479] on button "Add Tracking" at bounding box center [492, 483] width 79 height 22
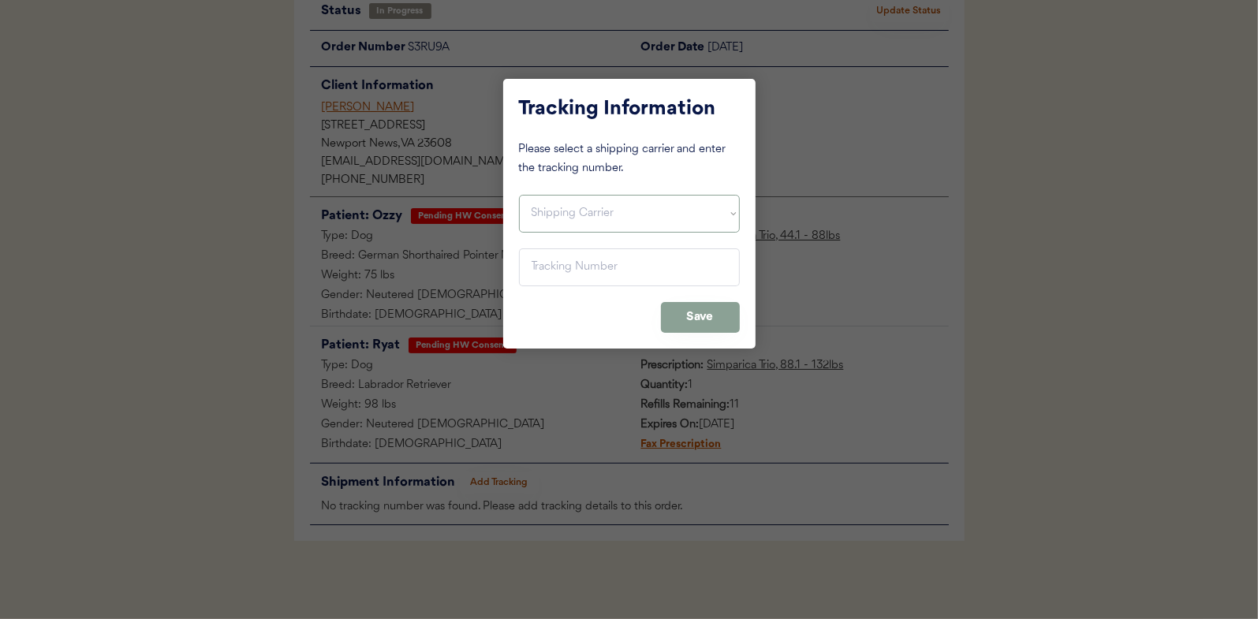
click at [554, 200] on select "Shipping Carrier FedEx FedEx Ground Economy UPS USPS" at bounding box center [629, 214] width 221 height 38
select select ""usps""
click at [519, 195] on select "Shipping Carrier FedEx FedEx Ground Economy UPS USPS" at bounding box center [629, 214] width 221 height 38
click at [540, 263] on input "input" at bounding box center [629, 267] width 221 height 38
type input "9400 1501 0579 9039 1331 80"
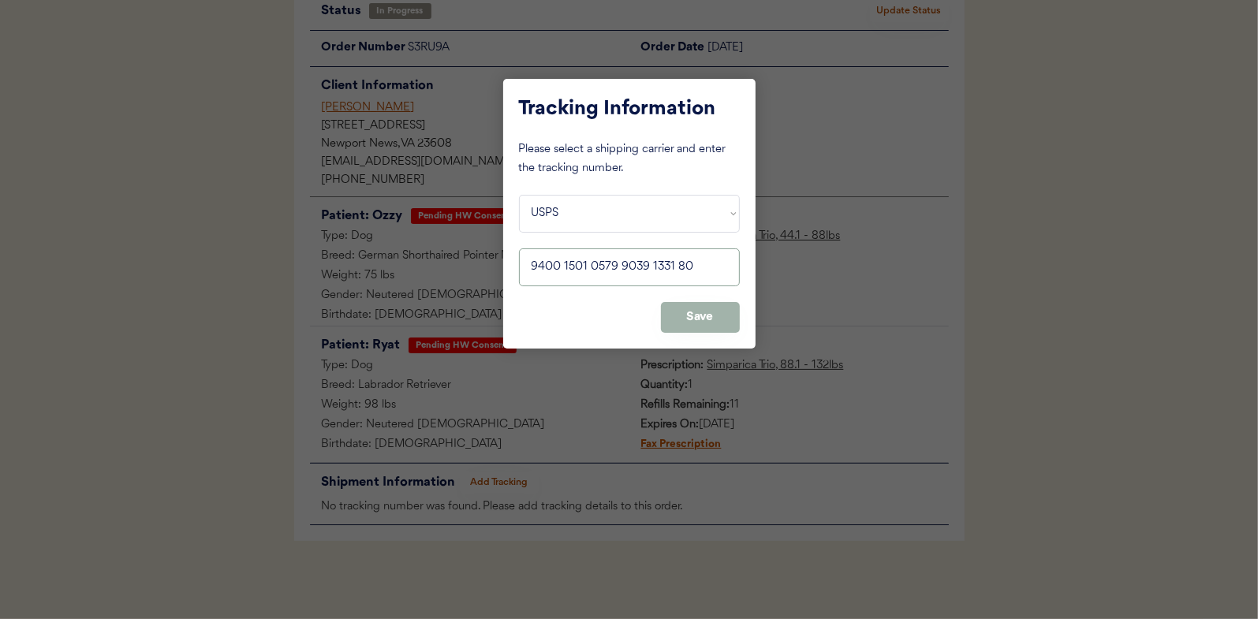
click at [722, 315] on button "Save" at bounding box center [700, 317] width 79 height 31
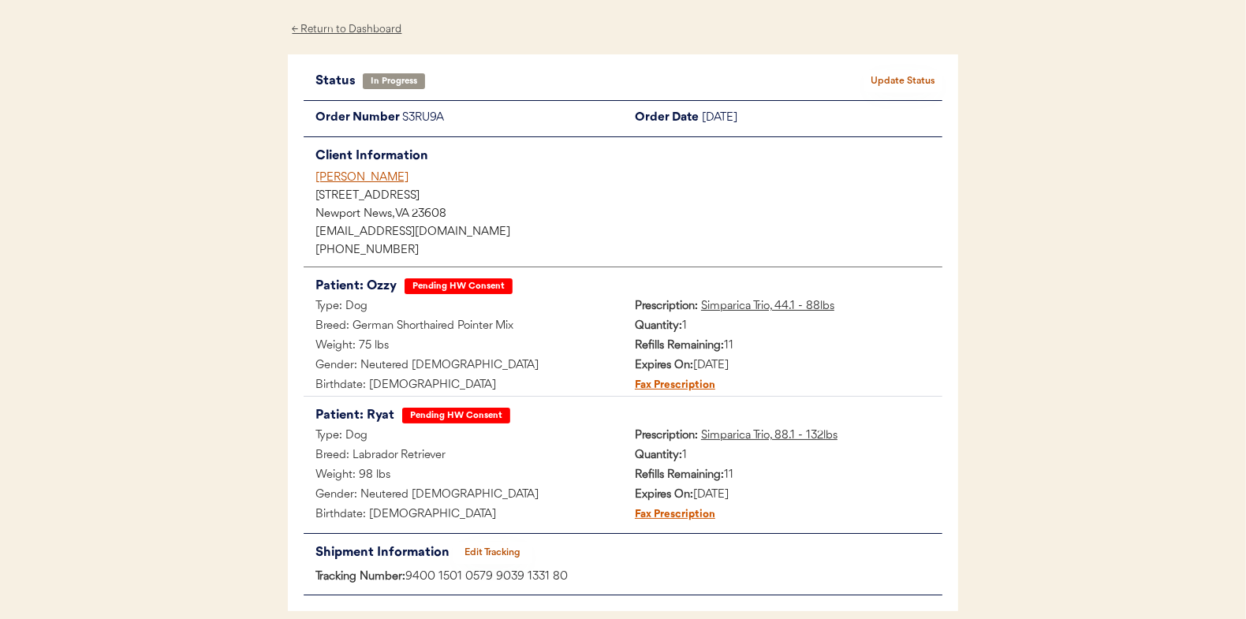
scroll to position [0, 0]
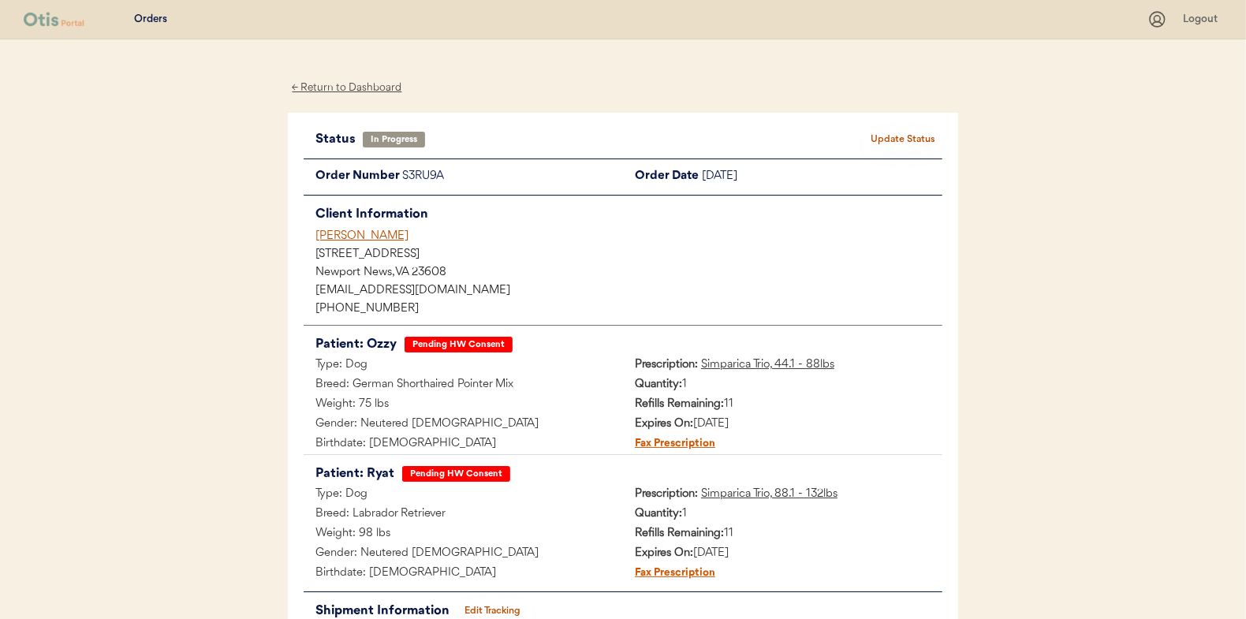
click at [907, 144] on button "Update Status" at bounding box center [903, 140] width 79 height 22
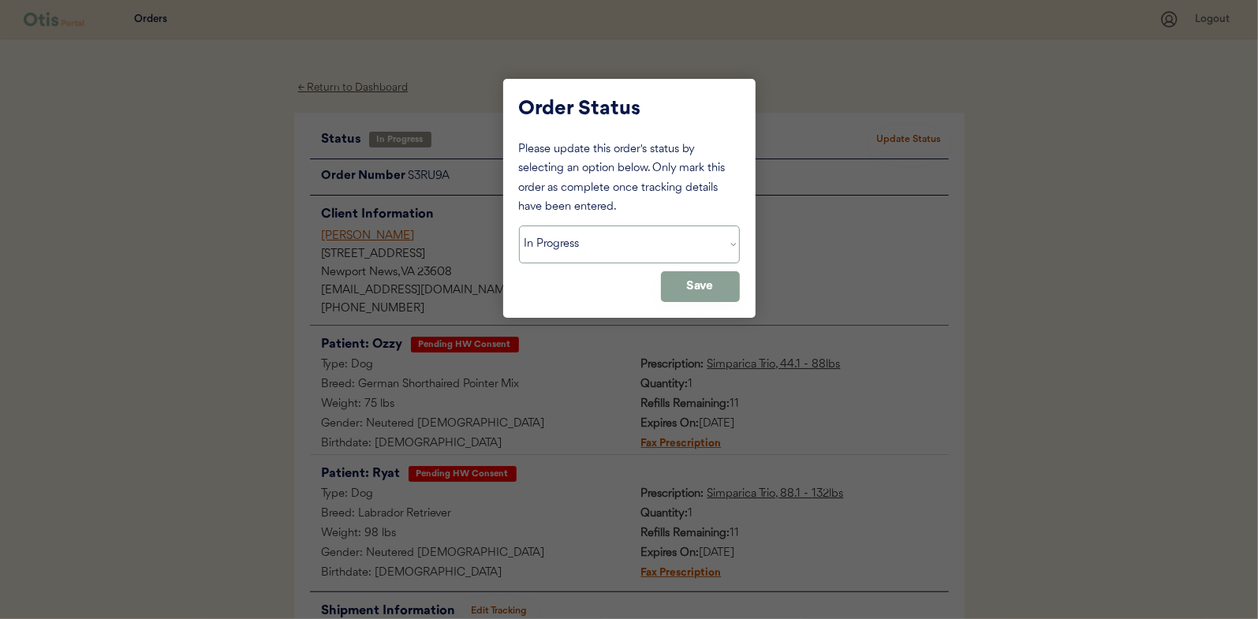
click at [603, 255] on select "Status On Hold New In Progress Complete Pending HW Consent Canceled" at bounding box center [629, 245] width 221 height 38
select select ""complete""
click at [519, 226] on select "Status On Hold New In Progress Complete Pending HW Consent Canceled" at bounding box center [629, 245] width 221 height 38
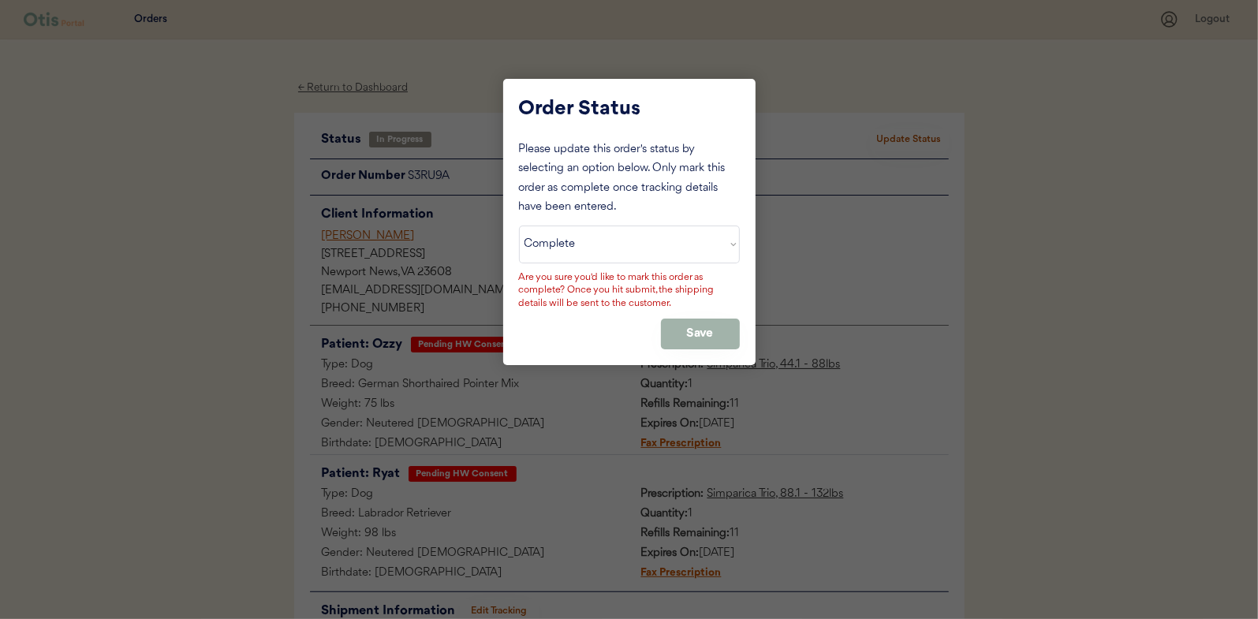
click at [707, 336] on button "Save" at bounding box center [700, 334] width 79 height 31
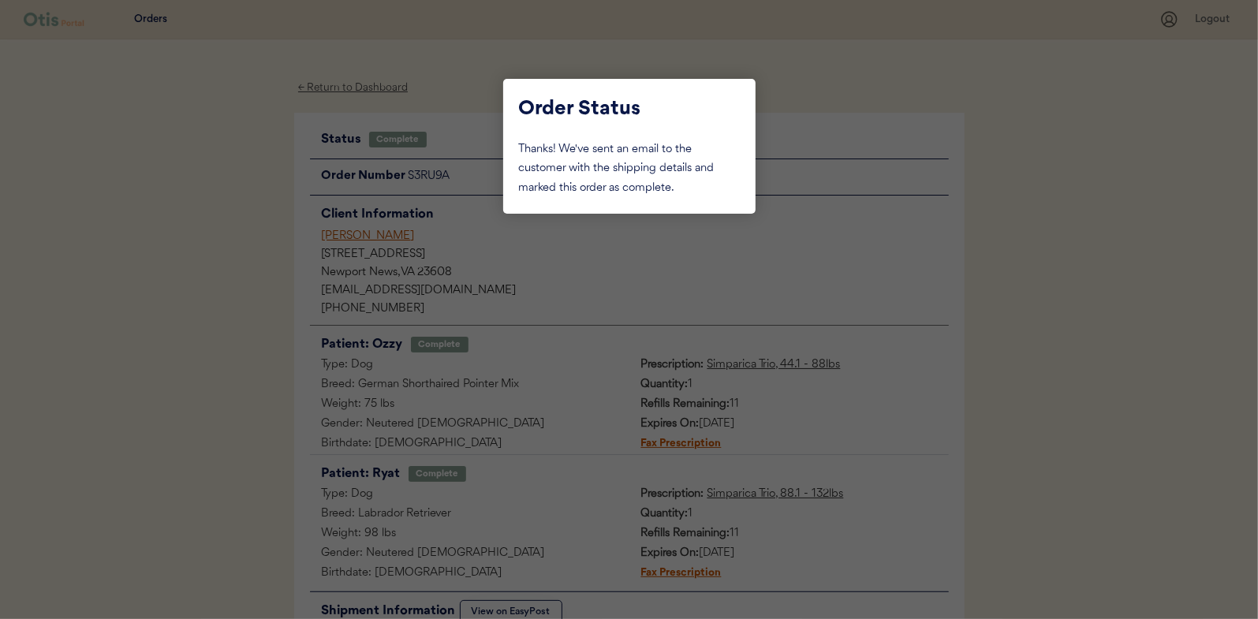
drag, startPoint x: 174, startPoint y: 259, endPoint x: 240, endPoint y: 205, distance: 84.6
click at [176, 258] on div at bounding box center [629, 309] width 1258 height 619
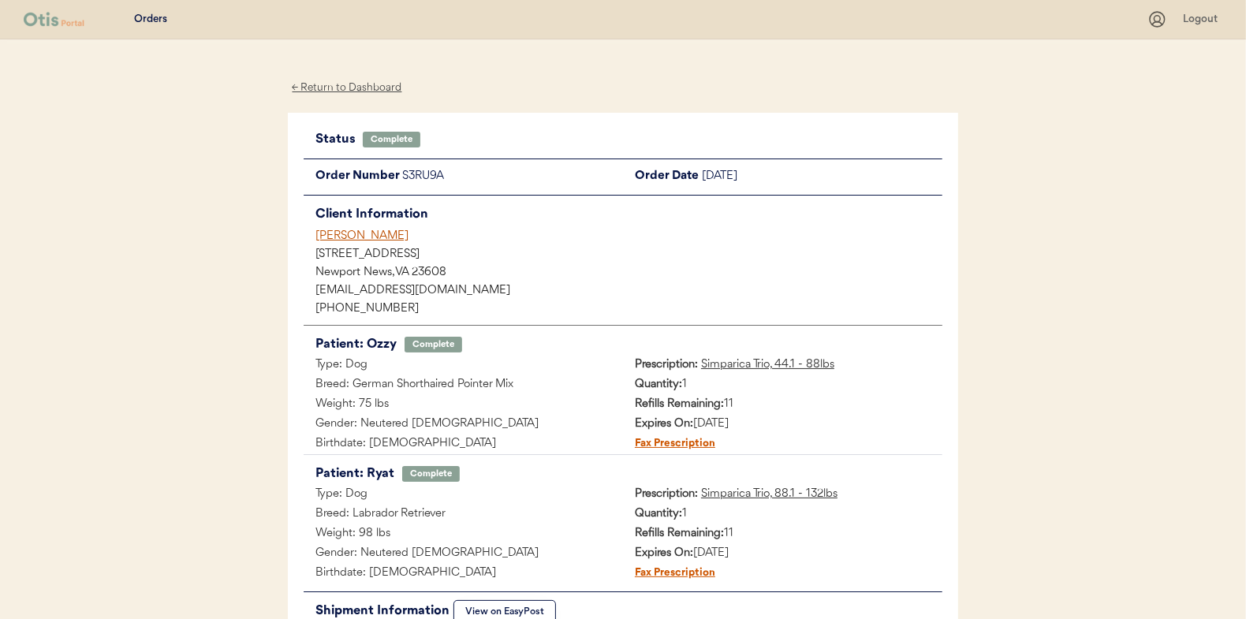
click at [332, 93] on div "← Return to Dashboard" at bounding box center [347, 88] width 118 height 18
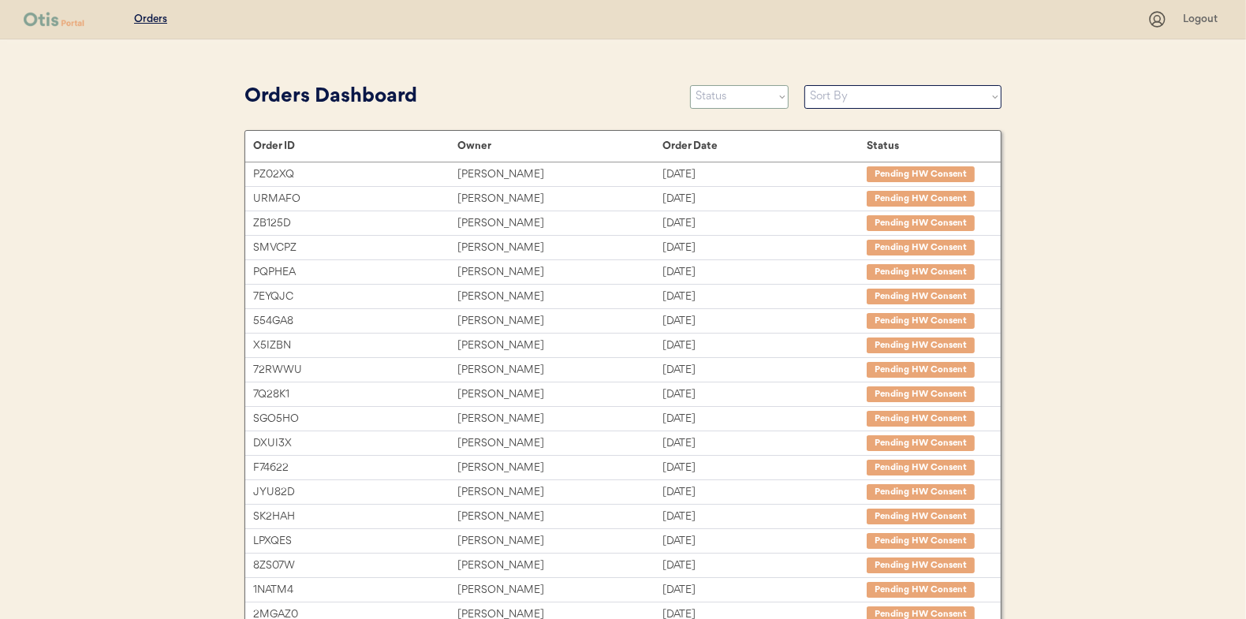
click at [722, 92] on select "Status On Hold New In Progress Complete Pending HW Consent Canceled" at bounding box center [739, 97] width 99 height 24
select select ""in_progress""
click at [690, 85] on select "Status On Hold New In Progress Complete Pending HW Consent Canceled" at bounding box center [739, 97] width 99 height 24
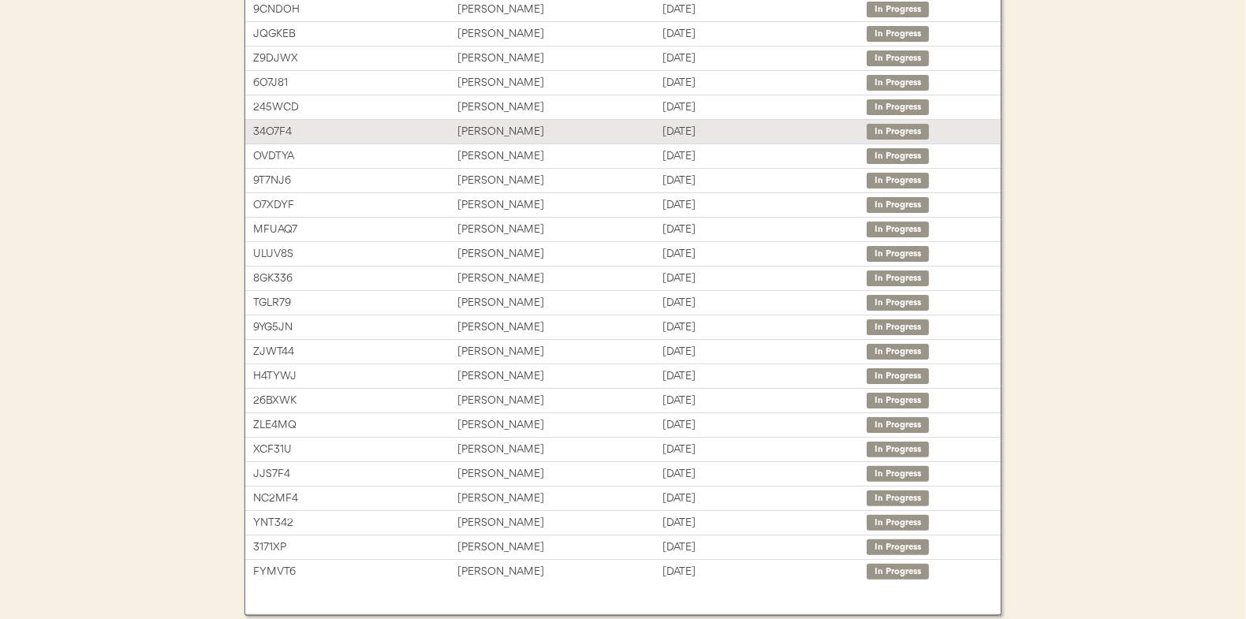
scroll to position [236, 0]
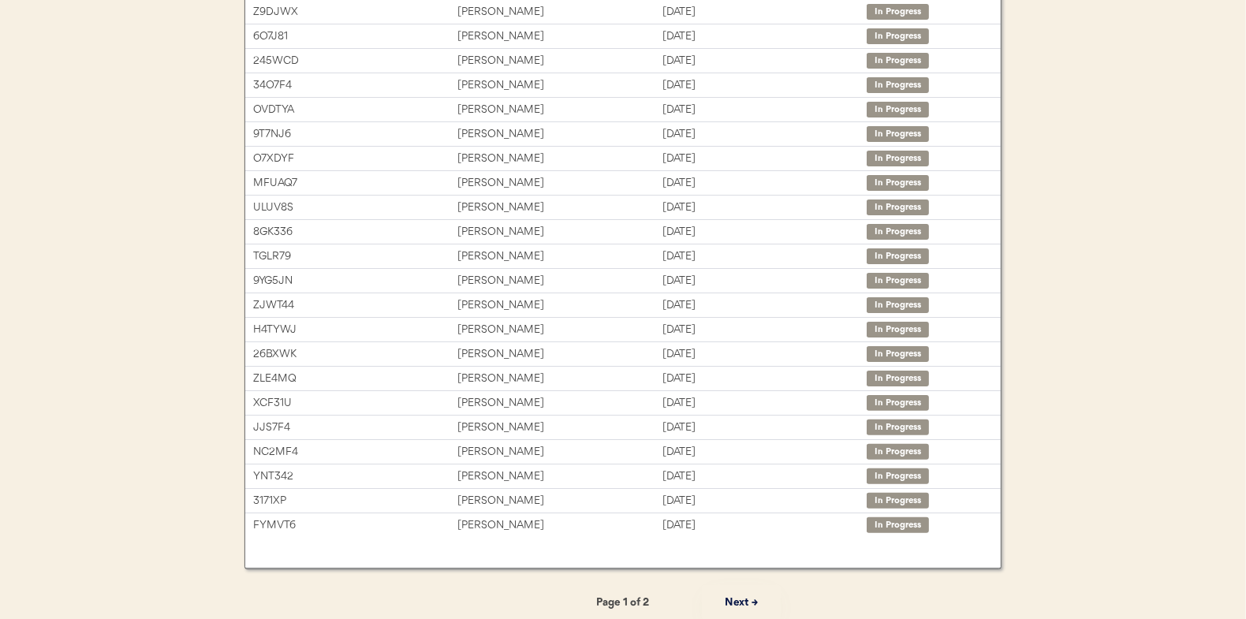
click at [735, 592] on button "Next →" at bounding box center [741, 602] width 79 height 35
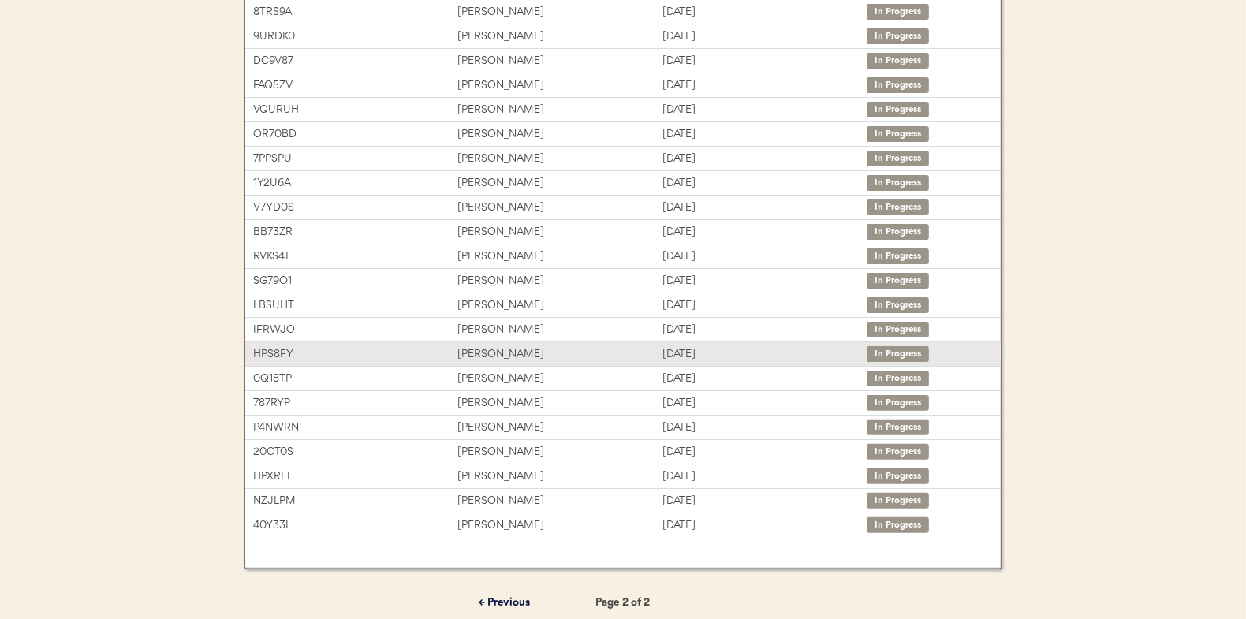
click at [483, 351] on div "John Lane" at bounding box center [559, 354] width 204 height 18
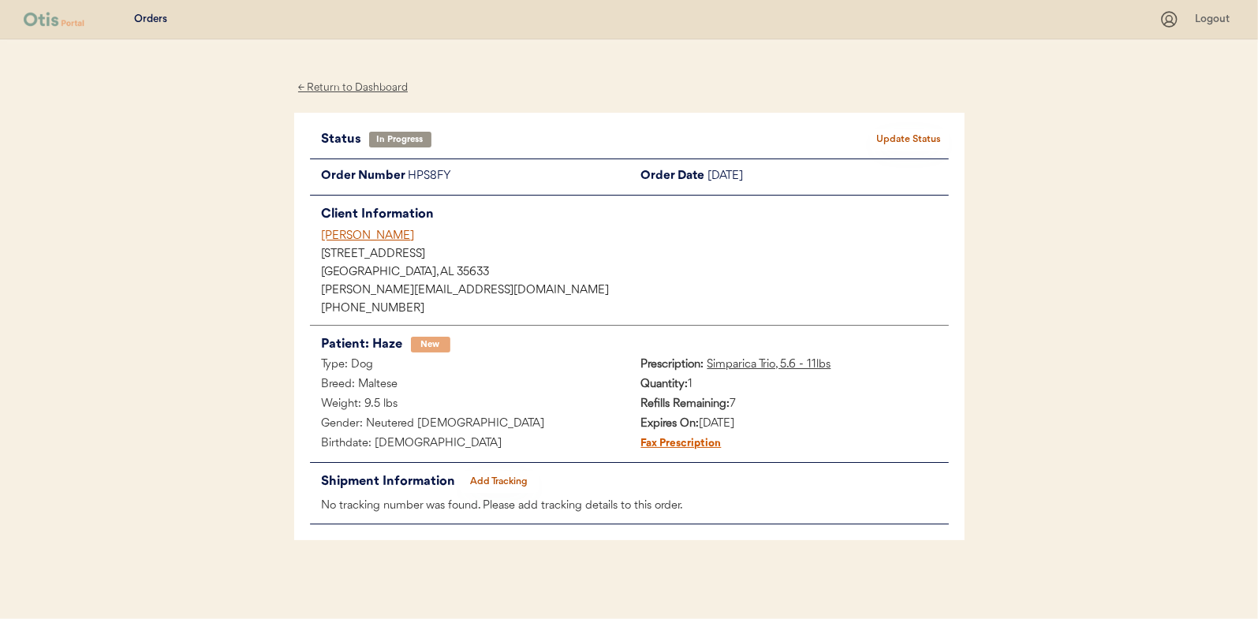
click at [506, 479] on button "Add Tracking" at bounding box center [499, 482] width 79 height 22
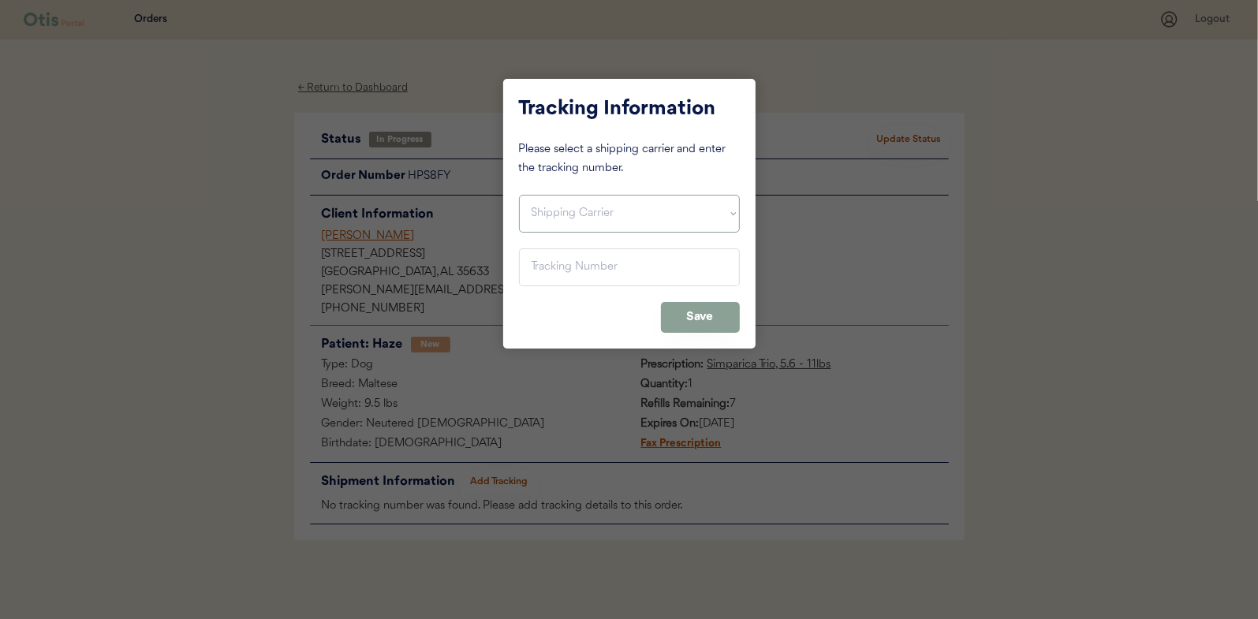
drag, startPoint x: 547, startPoint y: 200, endPoint x: 551, endPoint y: 211, distance: 11.7
click at [547, 200] on select "Shipping Carrier FedEx FedEx Ground Economy UPS USPS" at bounding box center [629, 214] width 221 height 38
select select ""usps""
click at [519, 195] on select "Shipping Carrier FedEx FedEx Ground Economy UPS USPS" at bounding box center [629, 214] width 221 height 38
click at [544, 258] on input "input" at bounding box center [629, 267] width 221 height 38
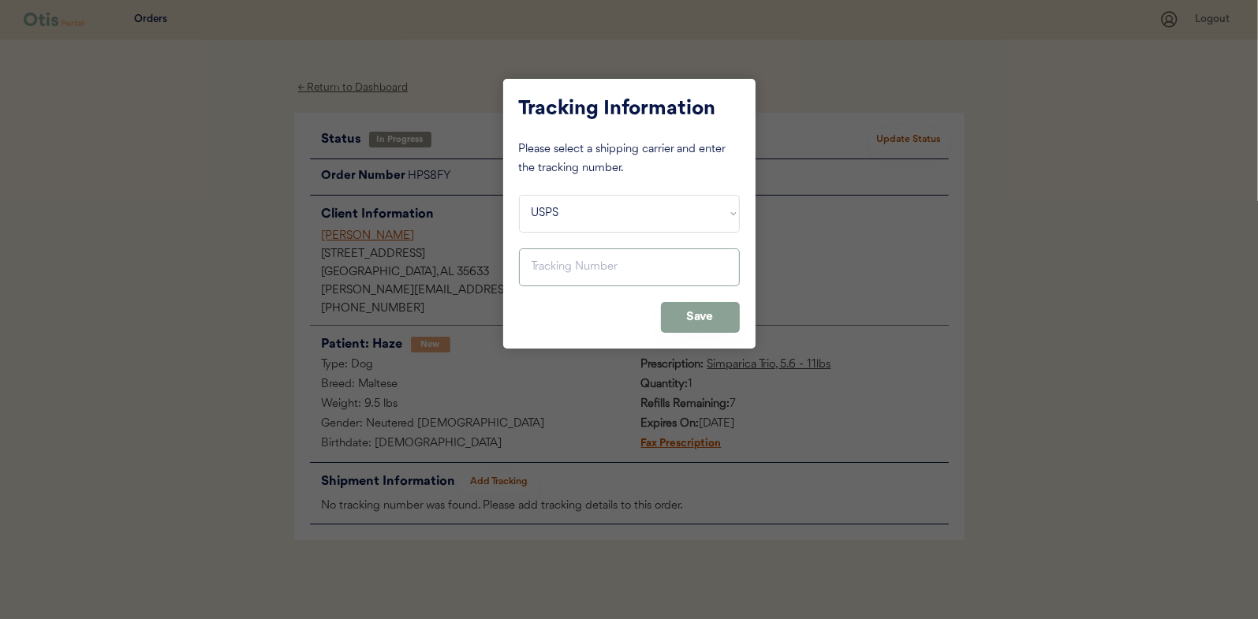
paste input "9400150105496040846640"
type input "9400150105496040846640"
click at [696, 315] on button "Save" at bounding box center [700, 317] width 79 height 31
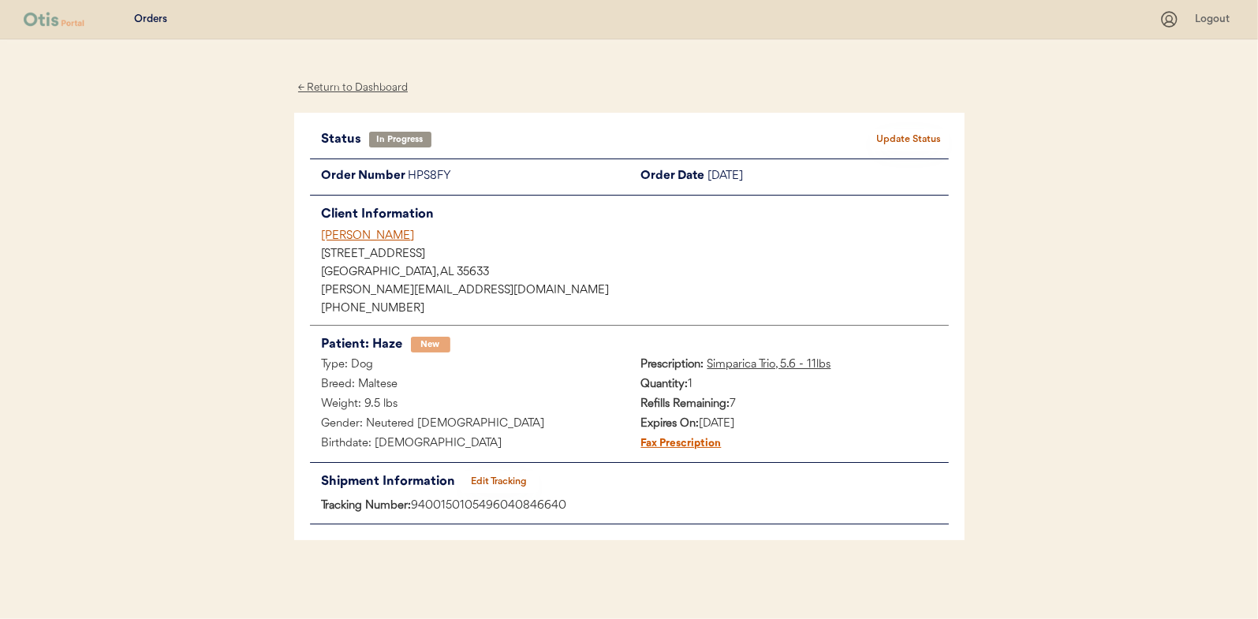
click at [909, 132] on button "Update Status" at bounding box center [909, 140] width 79 height 22
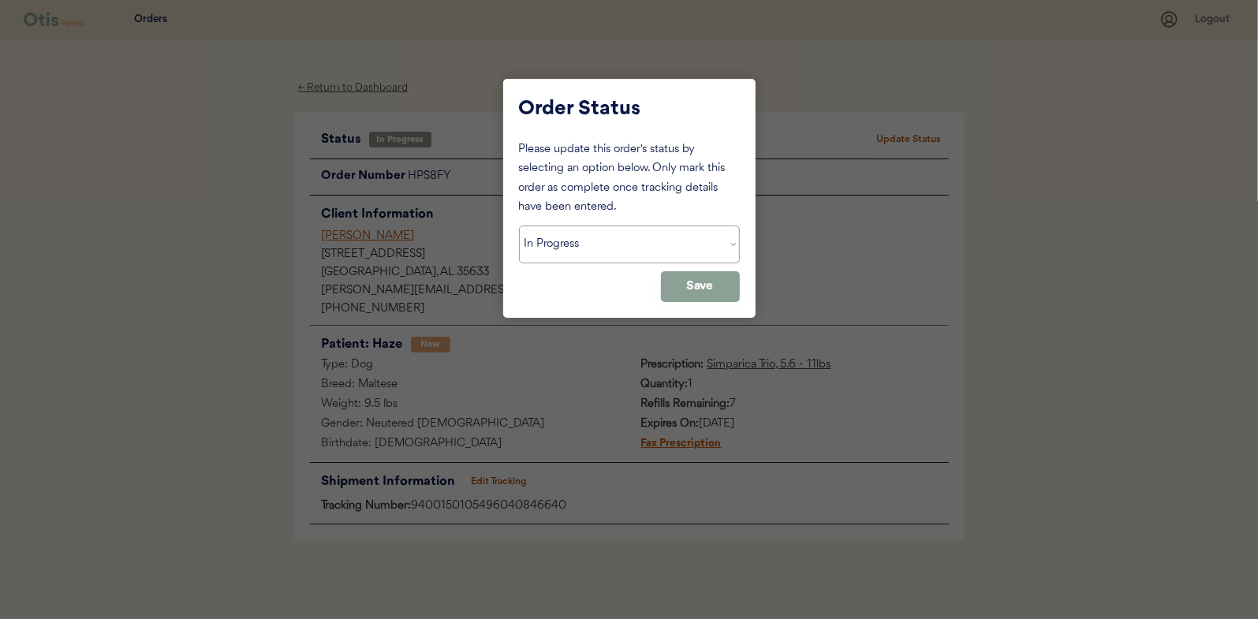
click at [543, 237] on select "Status On Hold New In Progress Complete Pending HW Consent Canceled" at bounding box center [629, 245] width 221 height 38
select select ""complete""
click at [519, 226] on select "Status On Hold New In Progress Complete Pending HW Consent Canceled" at bounding box center [629, 245] width 221 height 38
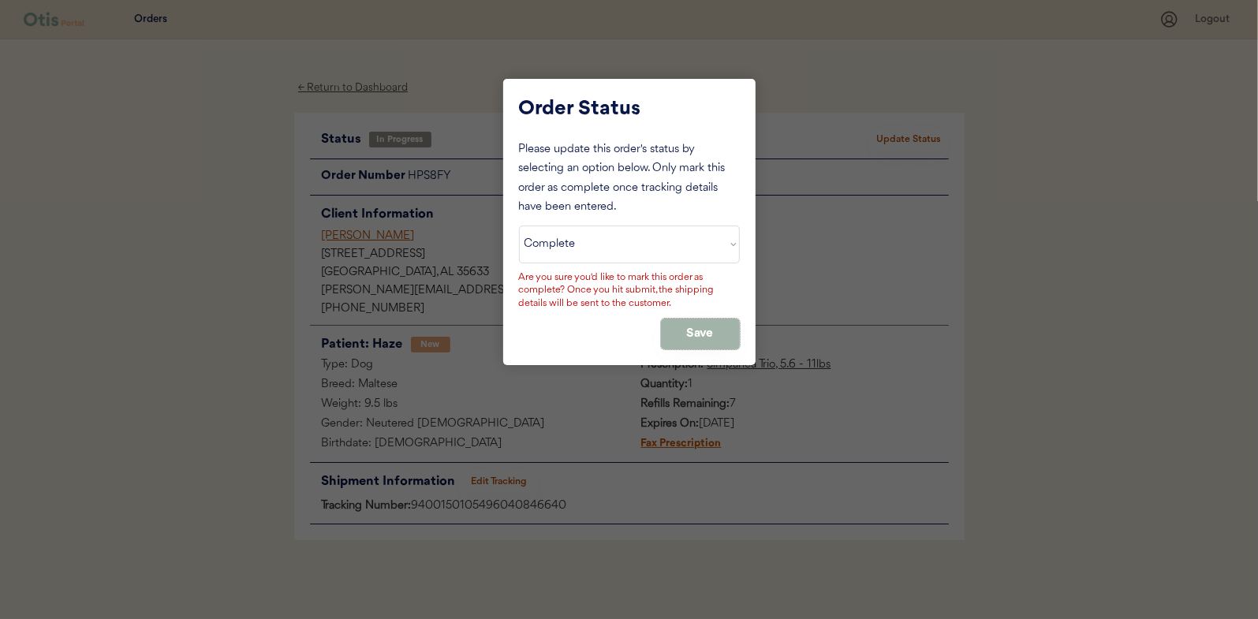
click at [692, 332] on button "Save" at bounding box center [700, 334] width 79 height 31
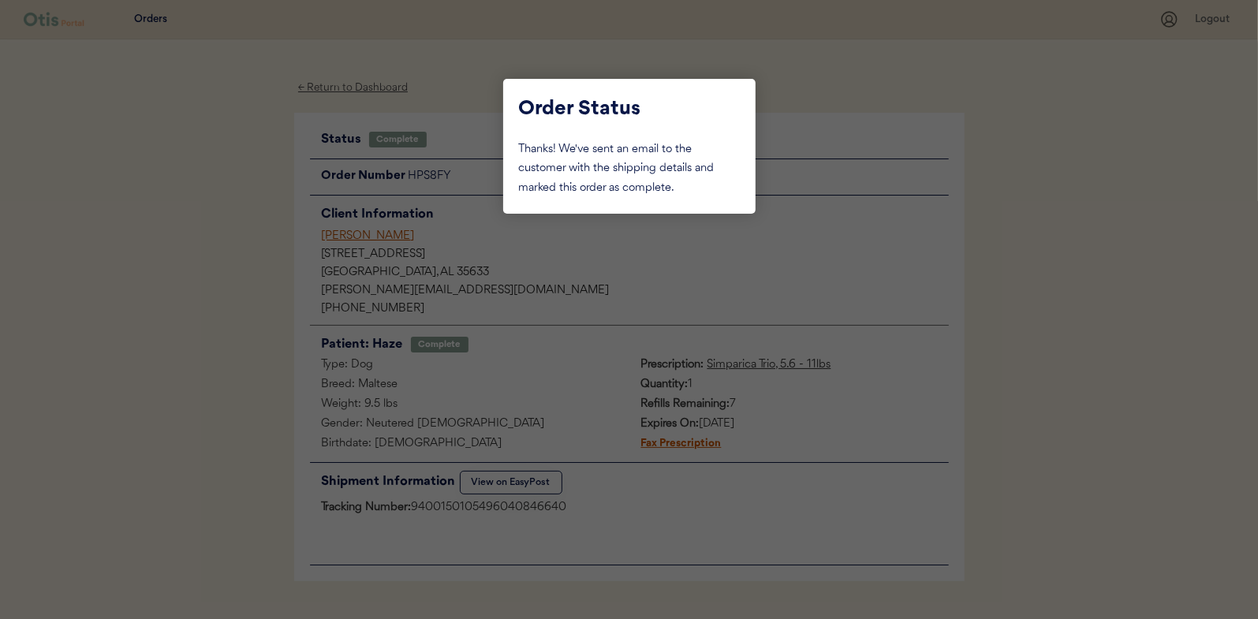
click at [259, 226] on div at bounding box center [629, 309] width 1258 height 619
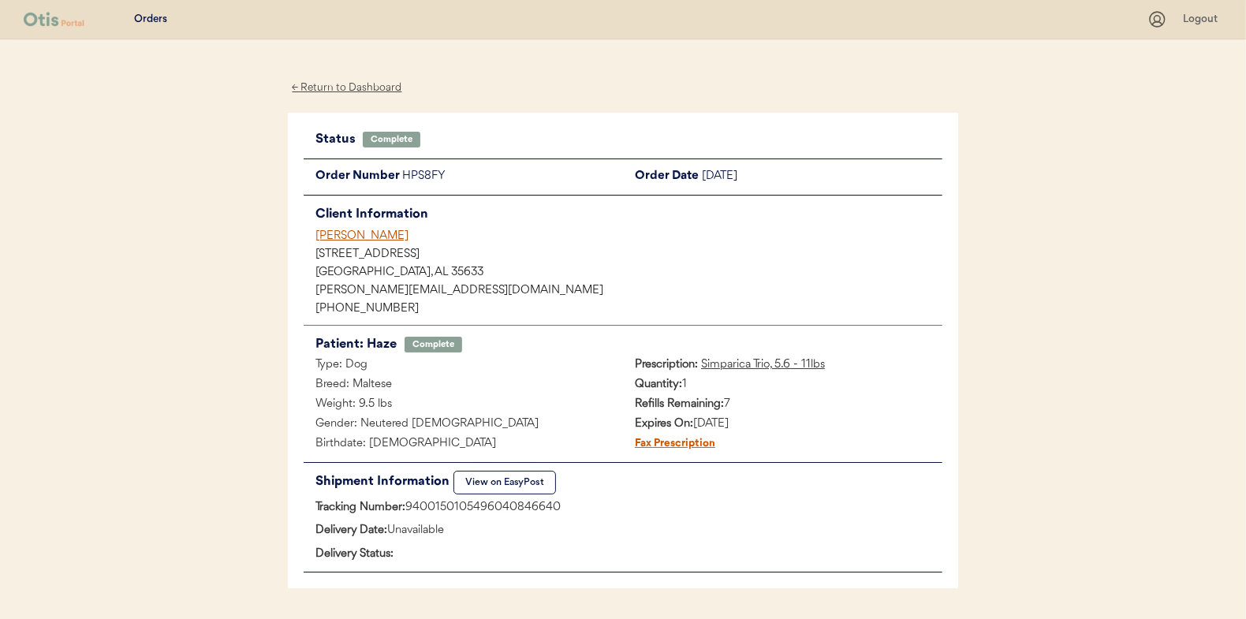
click at [340, 85] on div "← Return to Dashboard" at bounding box center [347, 88] width 118 height 18
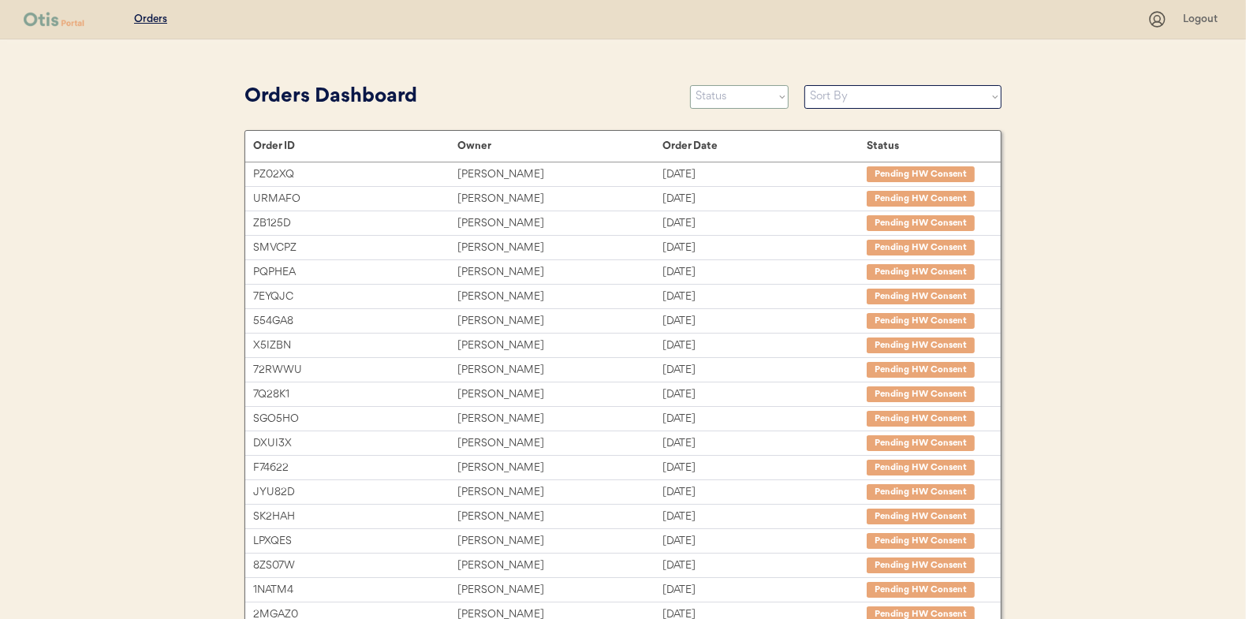
click at [740, 101] on select "Status On Hold New In Progress Complete Pending HW Consent Canceled" at bounding box center [739, 97] width 99 height 24
select select ""new""
click at [690, 85] on select "Status On Hold New In Progress Complete Pending HW Consent Canceled" at bounding box center [739, 97] width 99 height 24
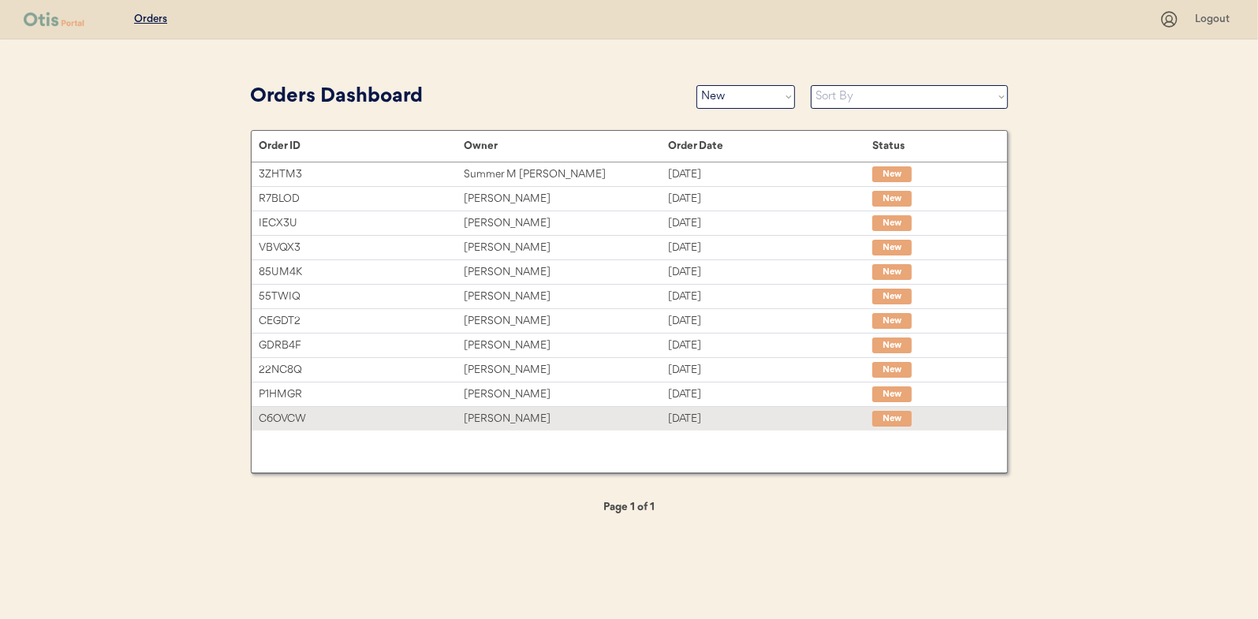
click at [486, 407] on div "C6OVCW [PERSON_NAME] [DATE] New" at bounding box center [630, 419] width 756 height 24
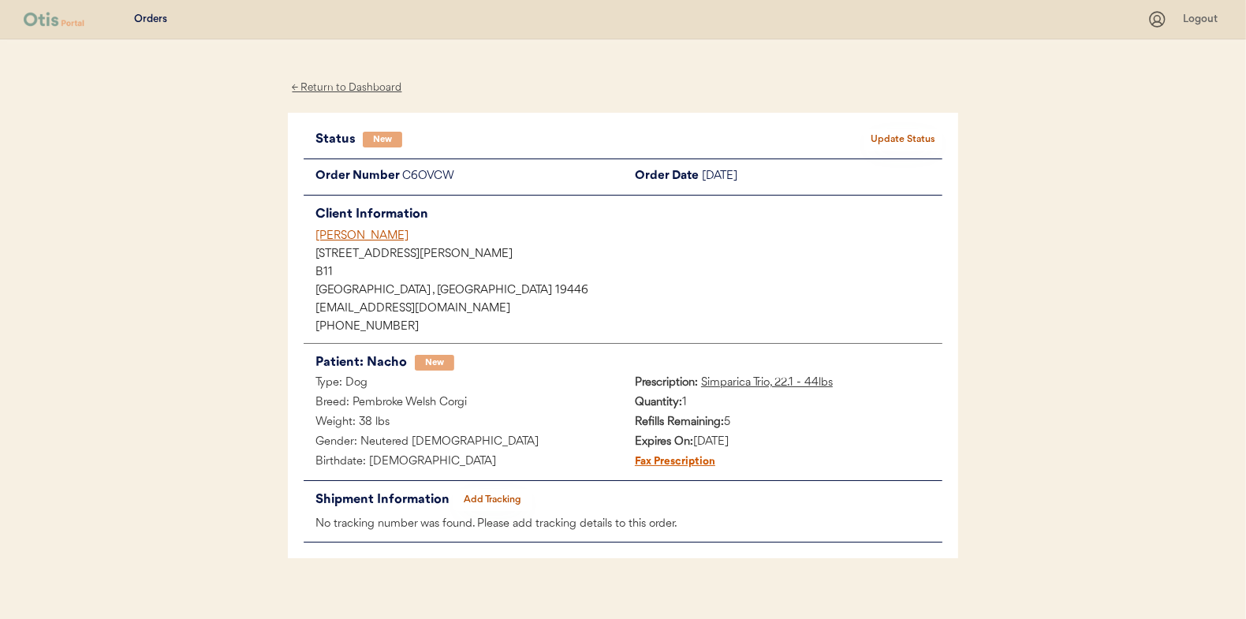
click at [895, 132] on button "Update Status" at bounding box center [903, 140] width 79 height 22
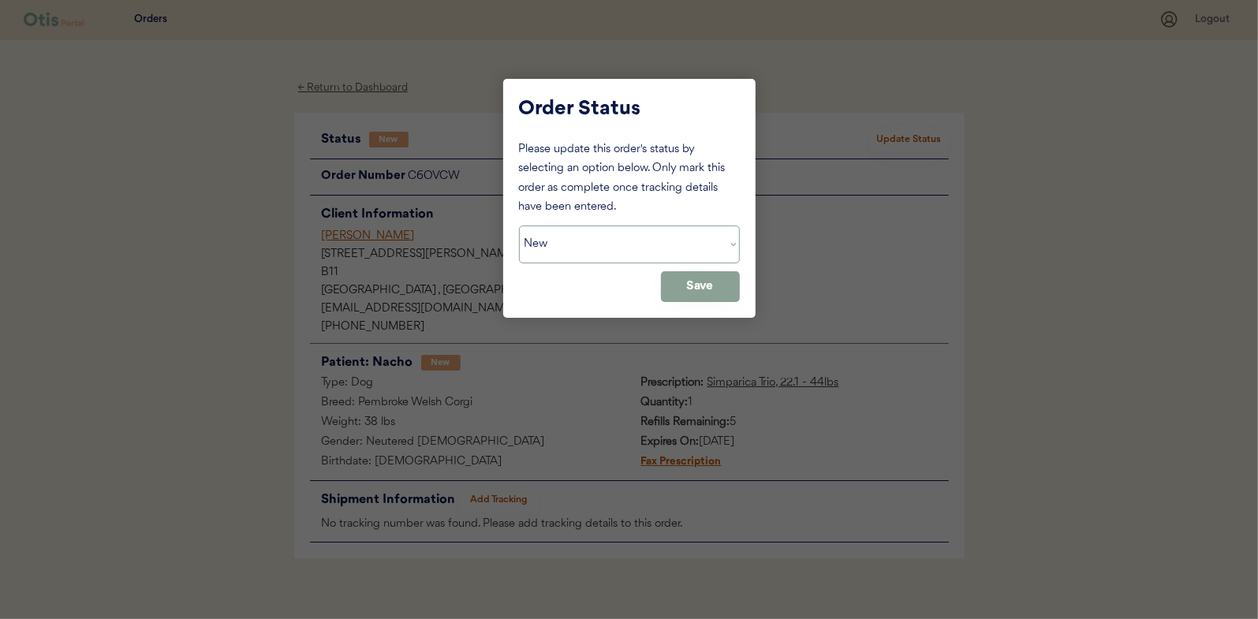
click at [586, 255] on select "Status On Hold New In Progress Complete Pending HW Consent Canceled" at bounding box center [629, 245] width 221 height 38
select select ""in_progress""
click at [519, 226] on select "Status On Hold New In Progress Complete Pending HW Consent Canceled" at bounding box center [629, 245] width 221 height 38
click at [714, 289] on button "Save" at bounding box center [700, 286] width 79 height 31
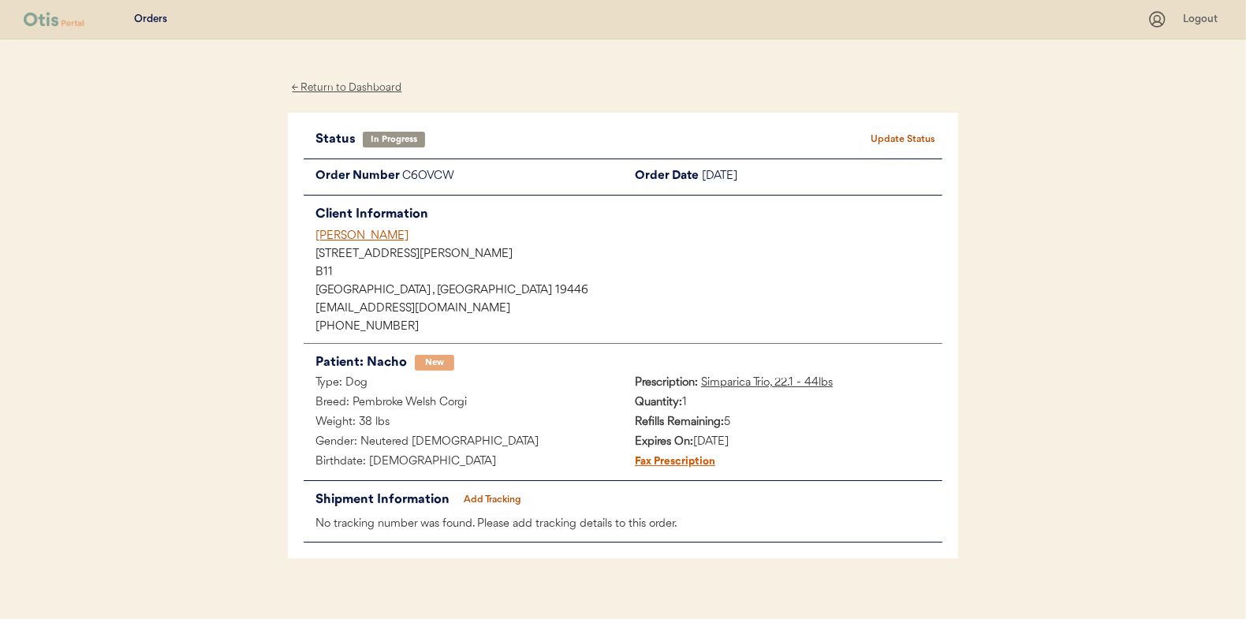
click at [327, 84] on div "← Return to Dashboard" at bounding box center [347, 88] width 118 height 18
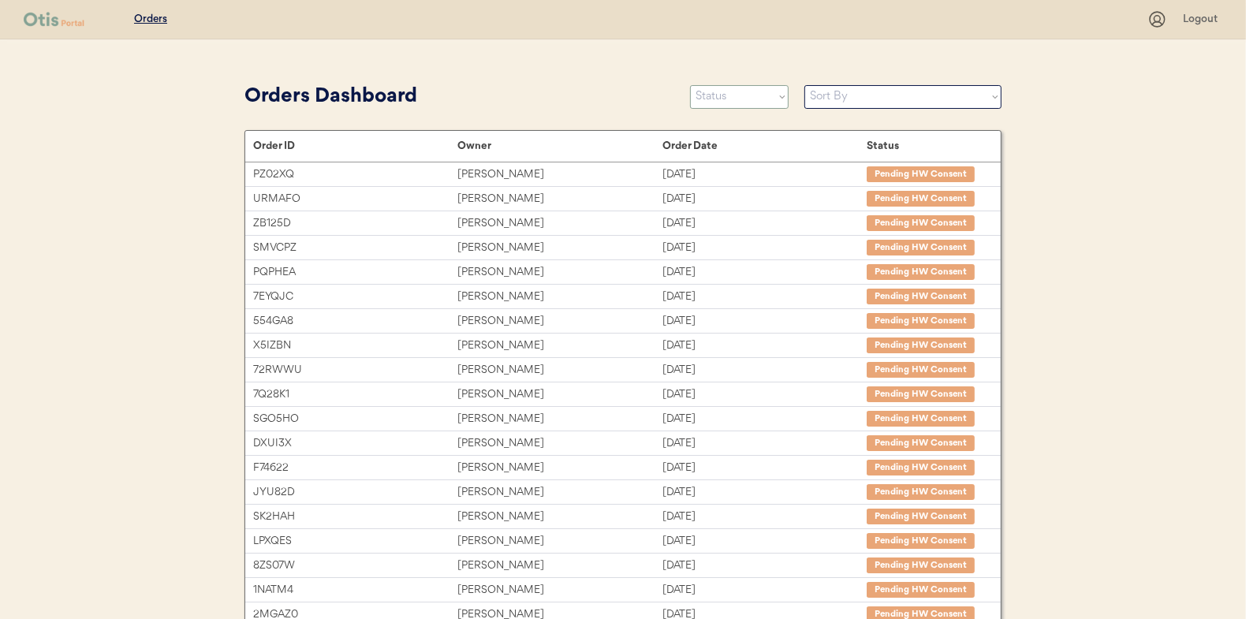
click at [726, 102] on select "Status On Hold New In Progress Complete Pending HW Consent Canceled" at bounding box center [739, 97] width 99 height 24
select select ""new""
click at [690, 85] on select "Status On Hold New In Progress Complete Pending HW Consent Canceled" at bounding box center [739, 97] width 99 height 24
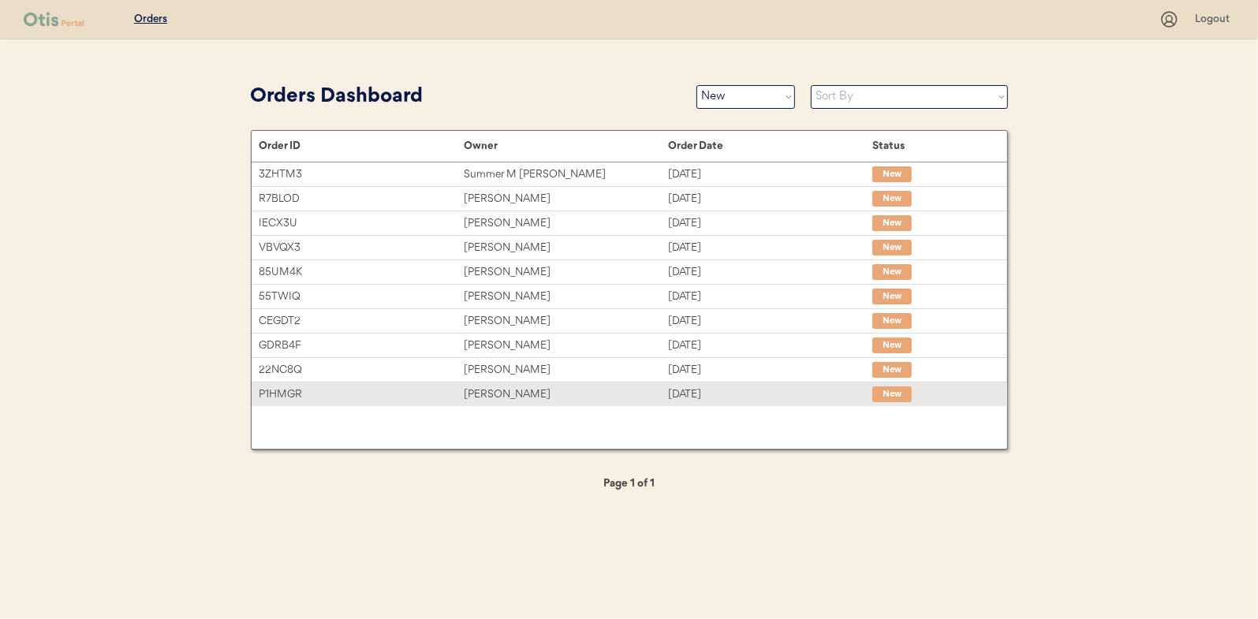
click at [515, 396] on div "[PERSON_NAME]" at bounding box center [566, 395] width 204 height 18
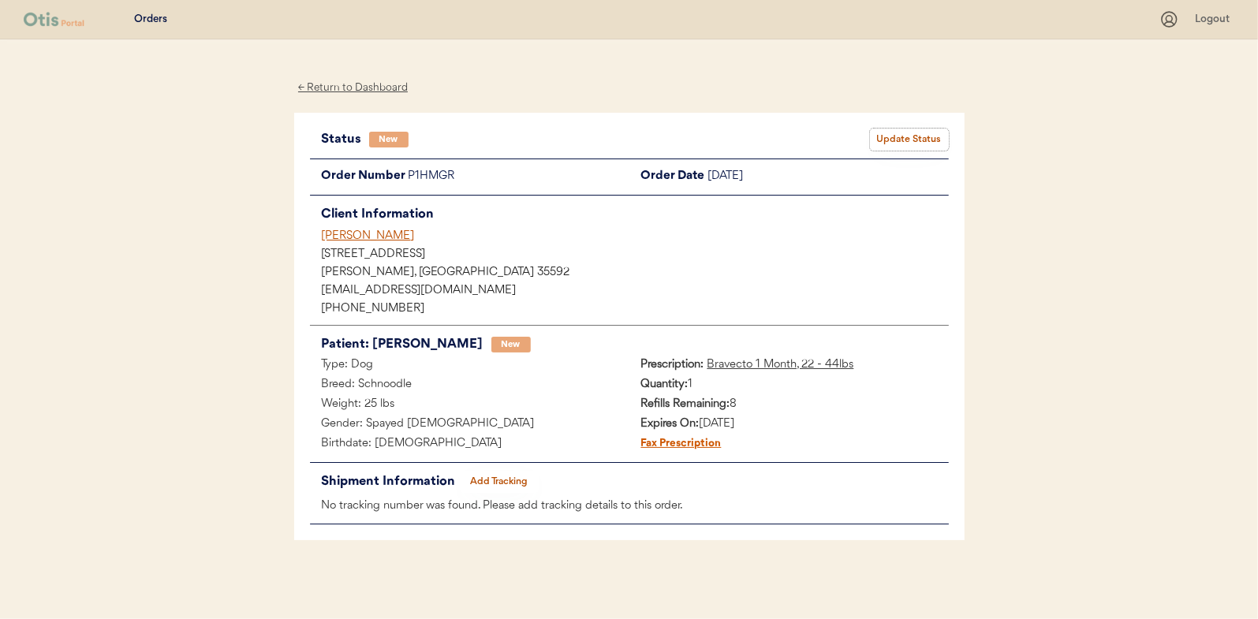
click at [905, 137] on button "Update Status" at bounding box center [909, 140] width 79 height 22
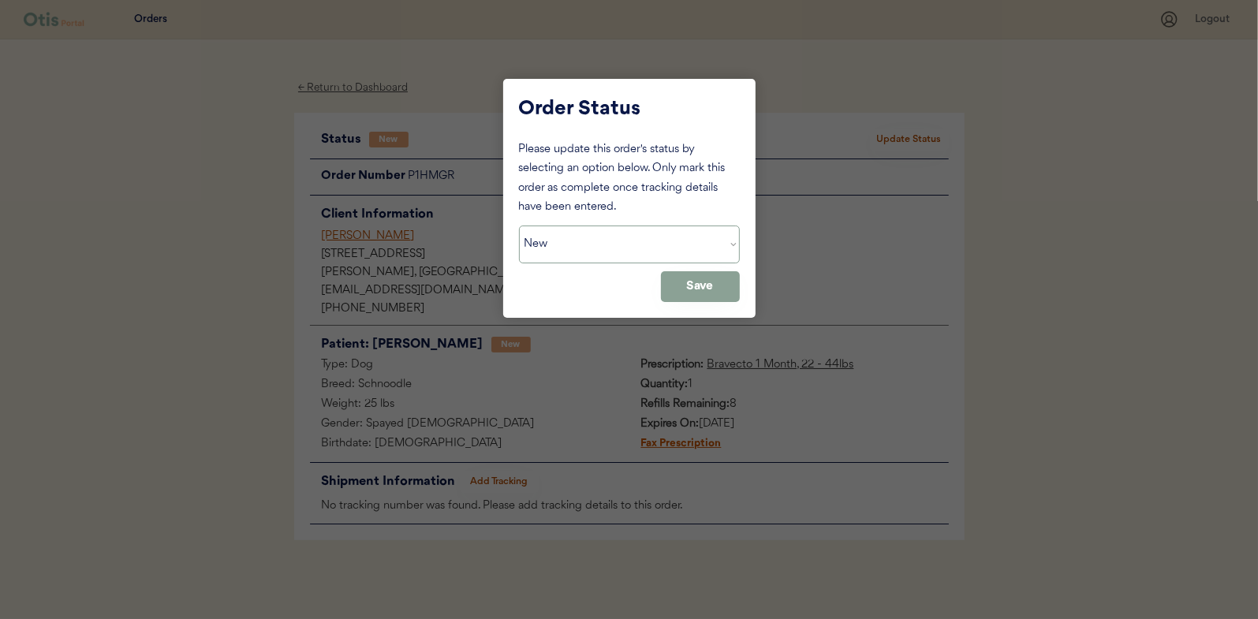
click at [550, 237] on select "Status On Hold New In Progress Complete Pending HW Consent Canceled" at bounding box center [629, 245] width 221 height 38
select select ""in_progress""
click at [519, 226] on select "Status On Hold New In Progress Complete Pending HW Consent Canceled" at bounding box center [629, 245] width 221 height 38
click at [706, 286] on button "Save" at bounding box center [700, 286] width 79 height 31
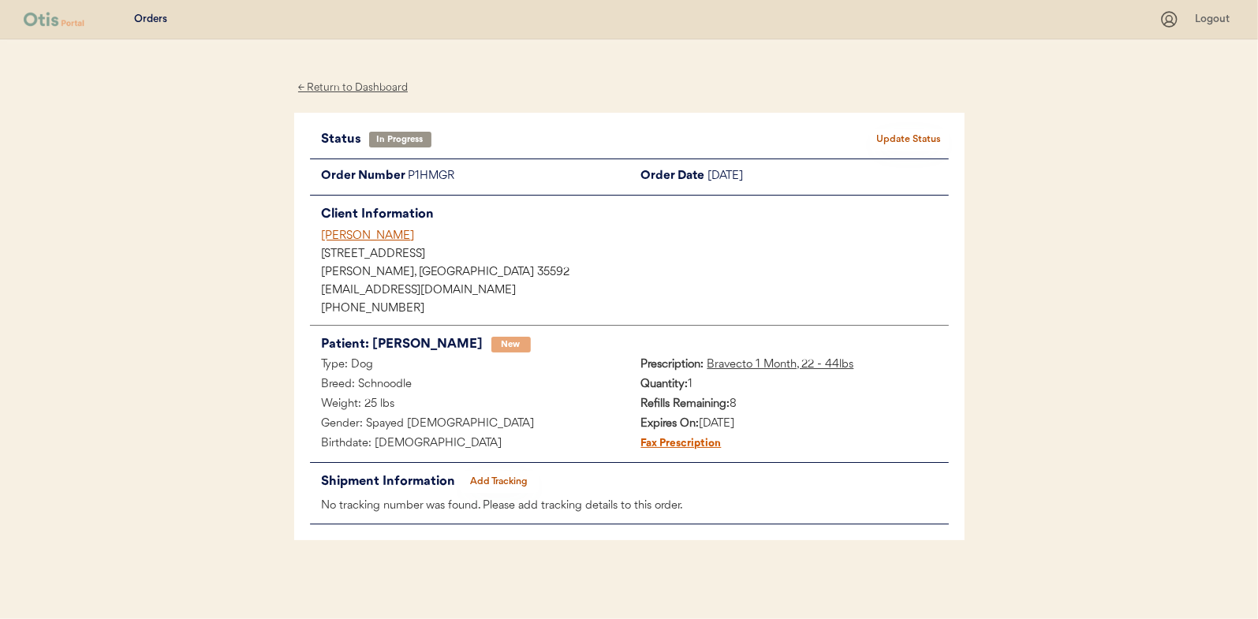
click at [351, 83] on div "← Return to Dashboard" at bounding box center [353, 88] width 118 height 18
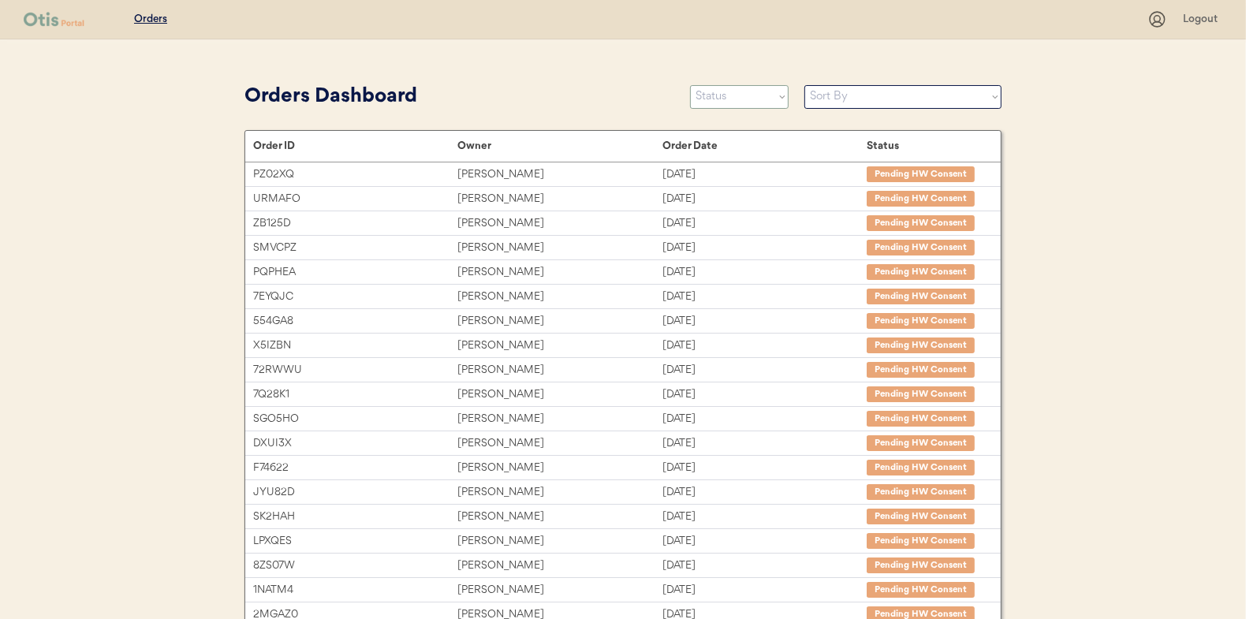
click at [730, 97] on select "Status On Hold New In Progress Complete Pending HW Consent Canceled" at bounding box center [739, 97] width 99 height 24
select select ""new""
click at [690, 85] on select "Status On Hold New In Progress Complete Pending HW Consent Canceled" at bounding box center [739, 97] width 99 height 24
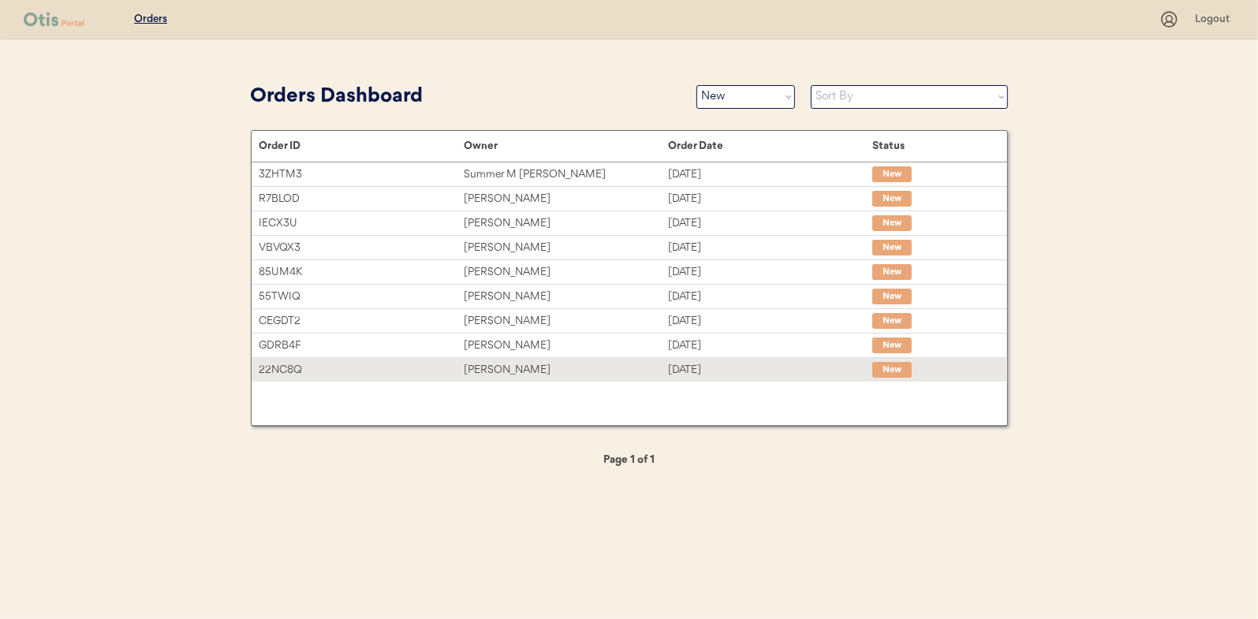
click at [528, 365] on div "[PERSON_NAME]" at bounding box center [566, 370] width 204 height 18
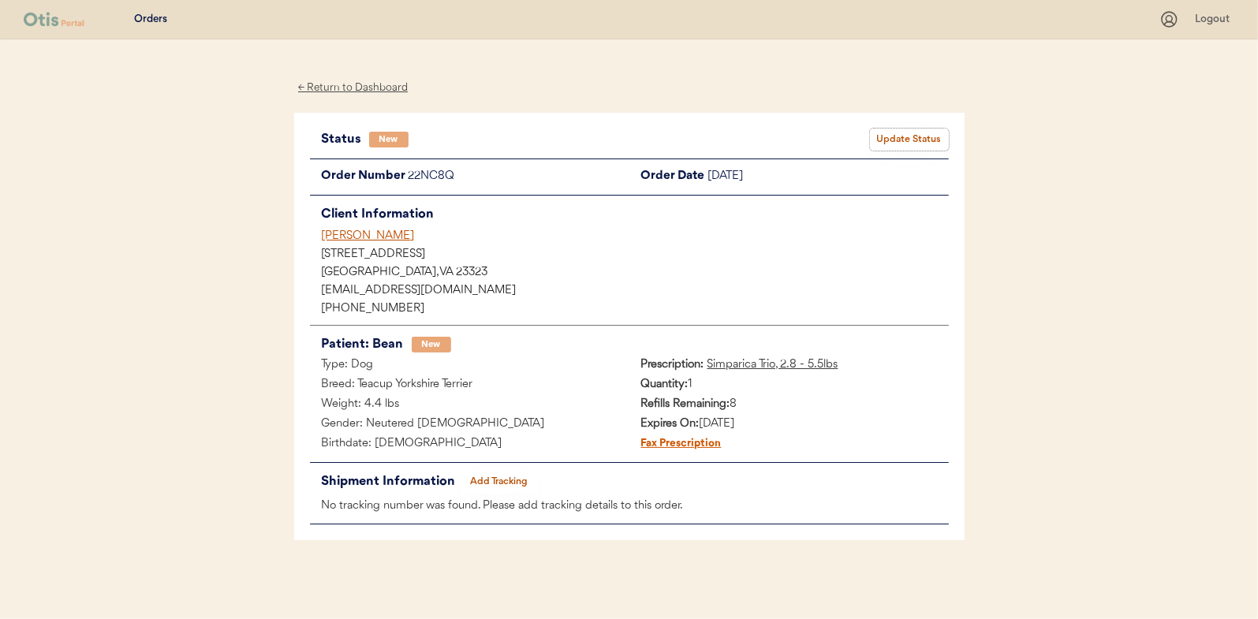
drag, startPoint x: 879, startPoint y: 142, endPoint x: 904, endPoint y: 133, distance: 25.9
click at [904, 133] on button "Update Status" at bounding box center [909, 140] width 79 height 22
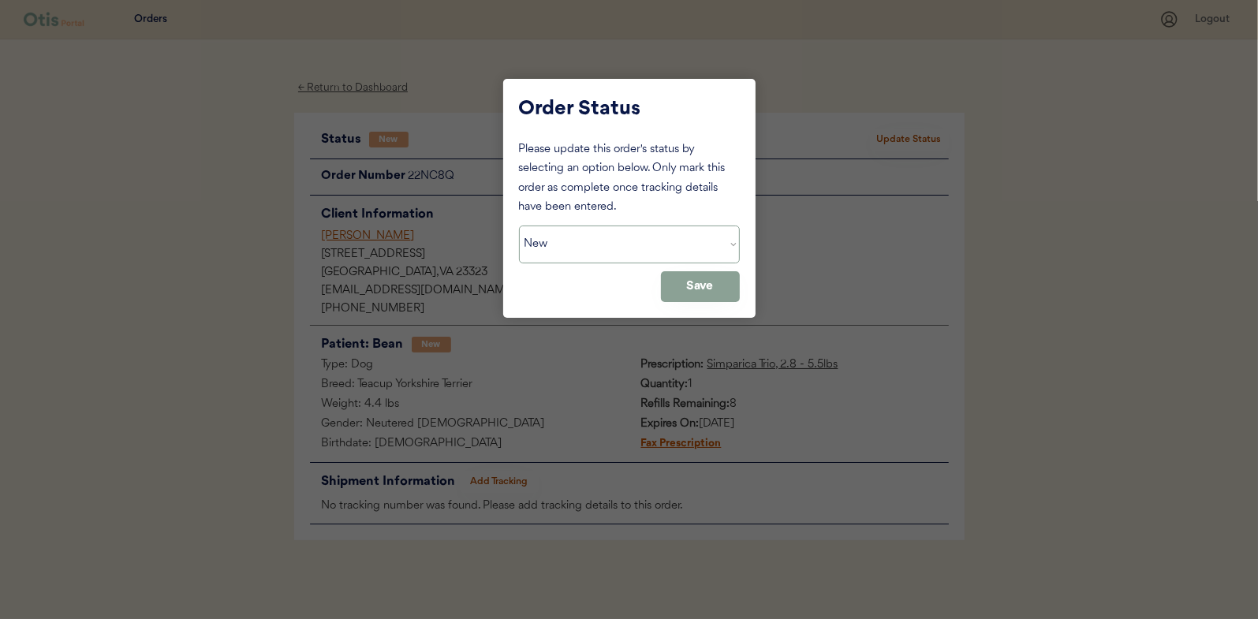
click at [551, 256] on select "Status On Hold New In Progress Complete Pending HW Consent Canceled" at bounding box center [629, 245] width 221 height 38
select select ""in_progress""
click at [519, 226] on select "Status On Hold New In Progress Complete Pending HW Consent Canceled" at bounding box center [629, 245] width 221 height 38
drag, startPoint x: 691, startPoint y: 289, endPoint x: 514, endPoint y: 196, distance: 200.0
click at [692, 286] on button "Save" at bounding box center [700, 286] width 79 height 31
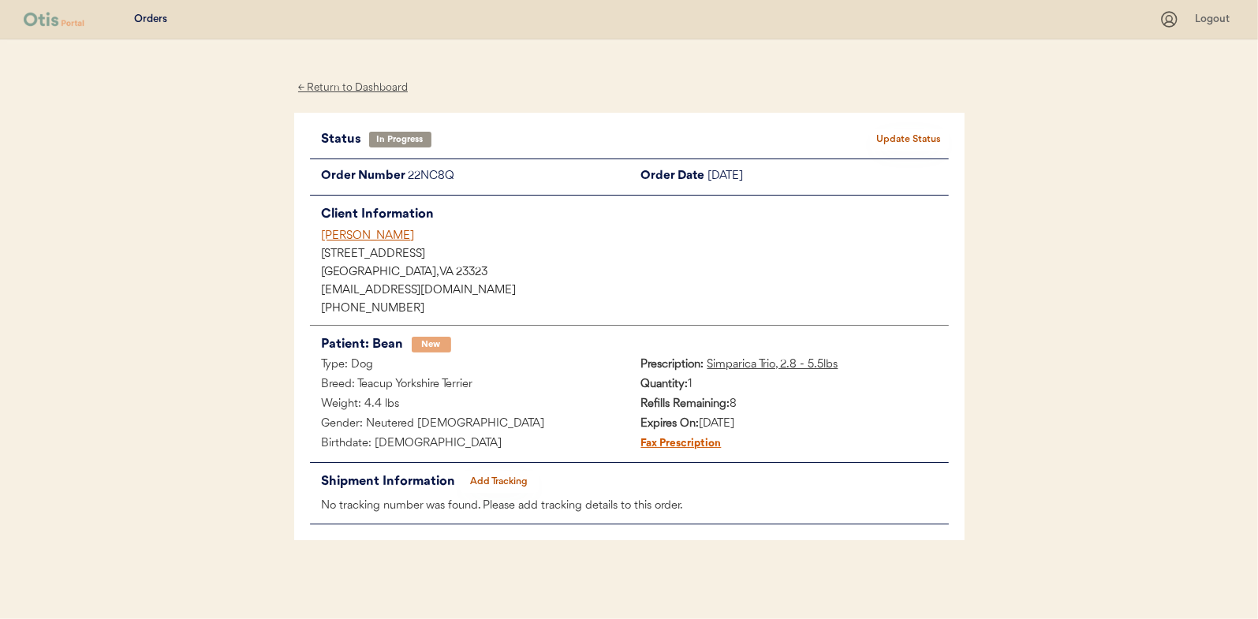
click at [349, 85] on div "← Return to Dashboard" at bounding box center [353, 88] width 118 height 18
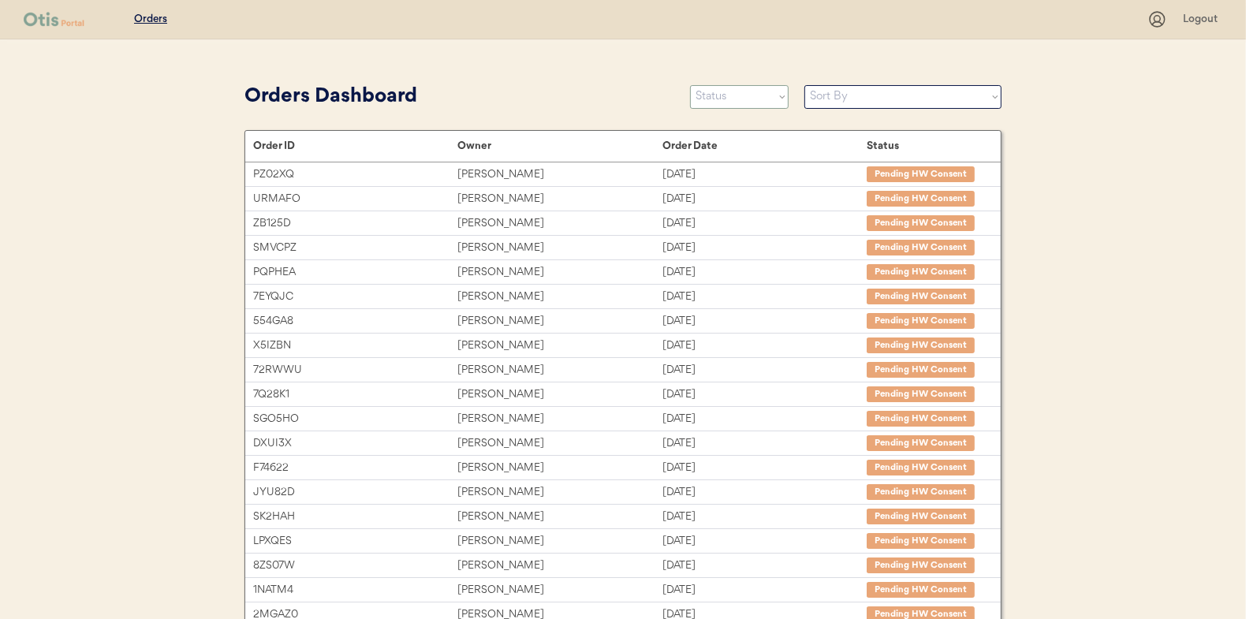
click at [725, 96] on select "Status On Hold New In Progress Complete Pending HW Consent Canceled" at bounding box center [739, 97] width 99 height 24
select select ""new""
click at [690, 85] on select "Status On Hold New In Progress Complete Pending HW Consent Canceled" at bounding box center [739, 97] width 99 height 24
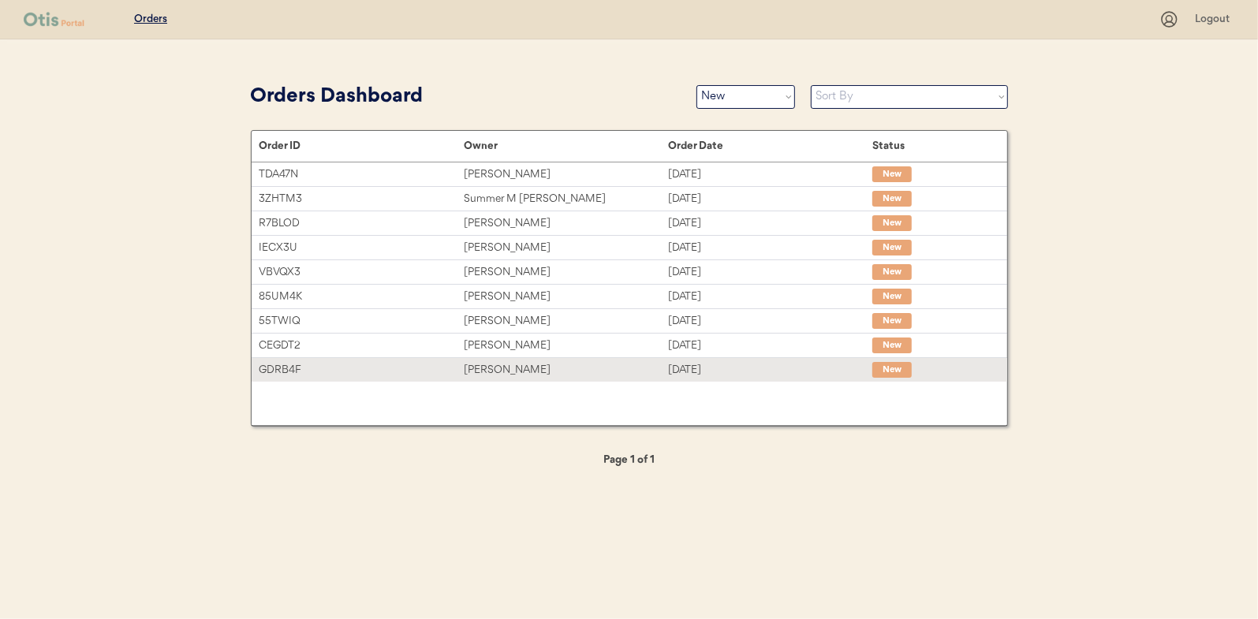
click at [519, 370] on div "Margo Holley" at bounding box center [566, 370] width 204 height 18
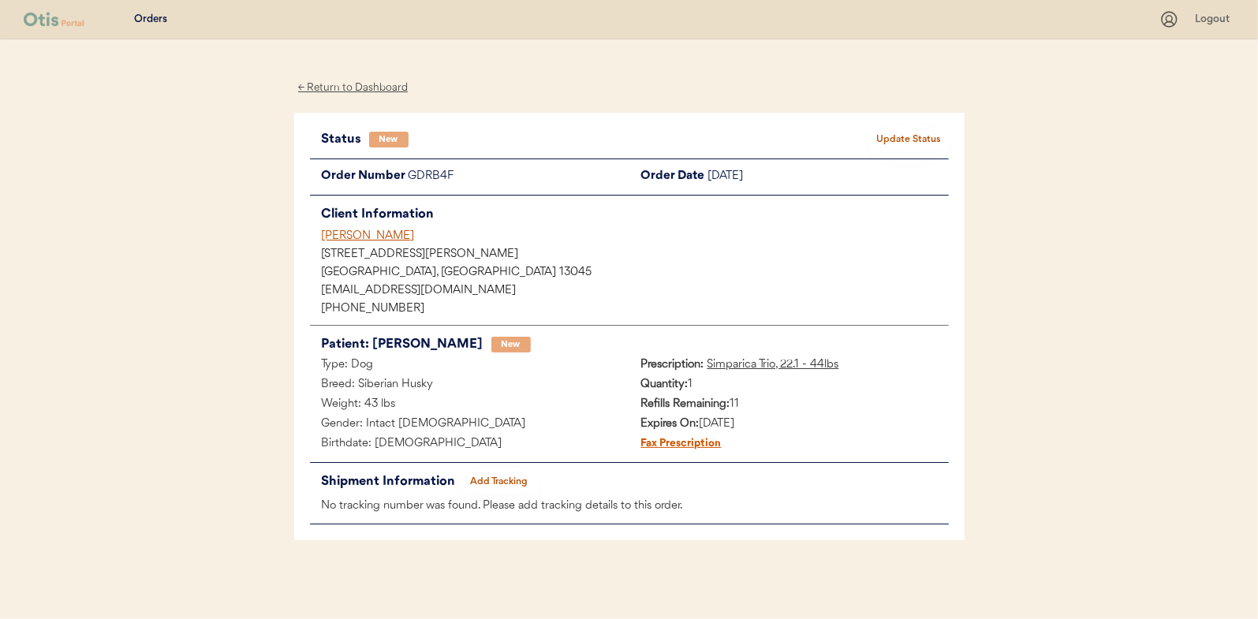
click at [920, 140] on button "Update Status" at bounding box center [909, 140] width 79 height 22
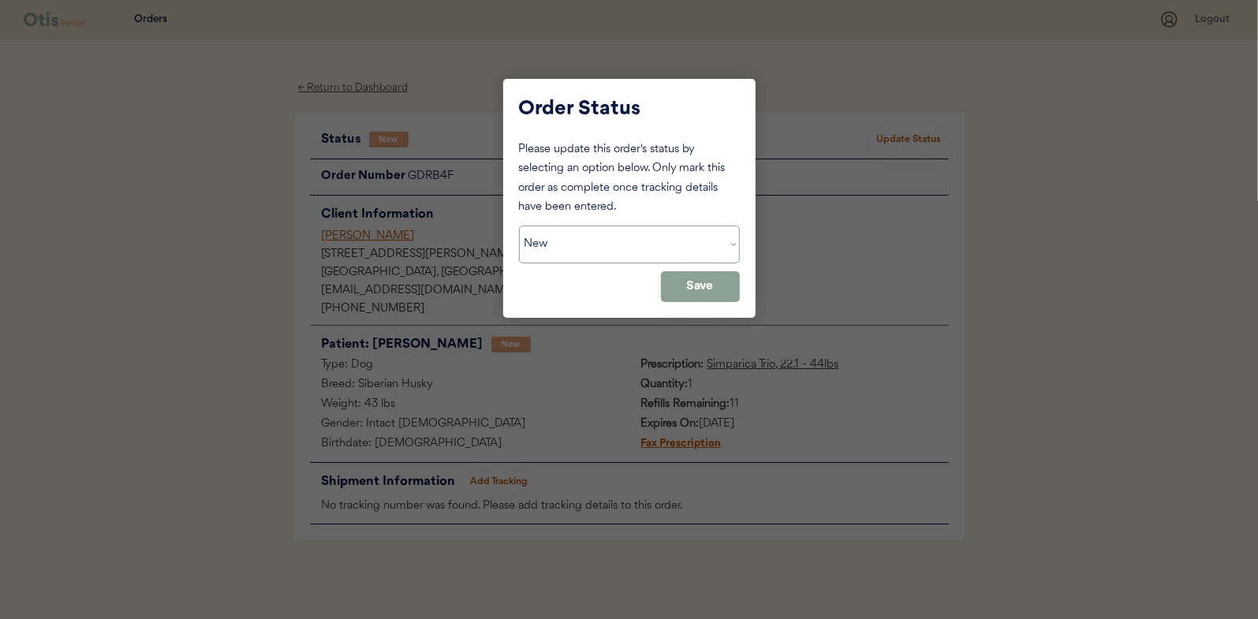
click at [638, 244] on select "Status On Hold New In Progress Complete Pending HW Consent Canceled" at bounding box center [629, 245] width 221 height 38
select select ""in_progress""
click at [519, 226] on select "Status On Hold New In Progress Complete Pending HW Consent Canceled" at bounding box center [629, 245] width 221 height 38
click at [702, 280] on button "Save" at bounding box center [700, 286] width 79 height 31
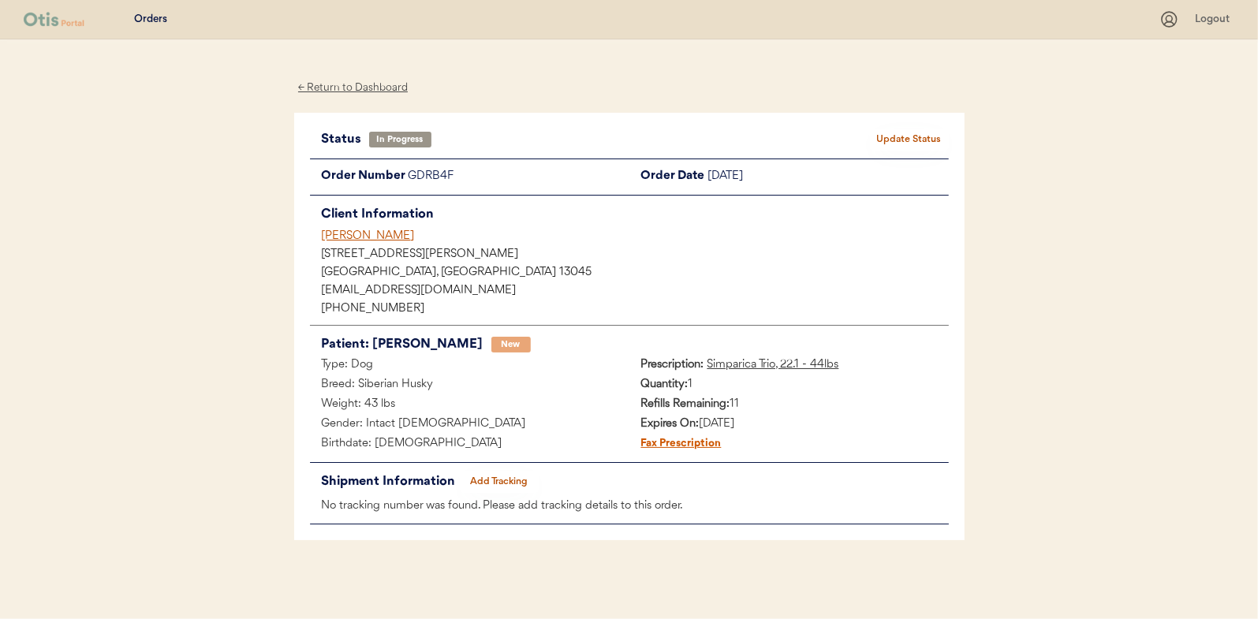
click at [345, 84] on div "← Return to Dashboard" at bounding box center [353, 88] width 118 height 18
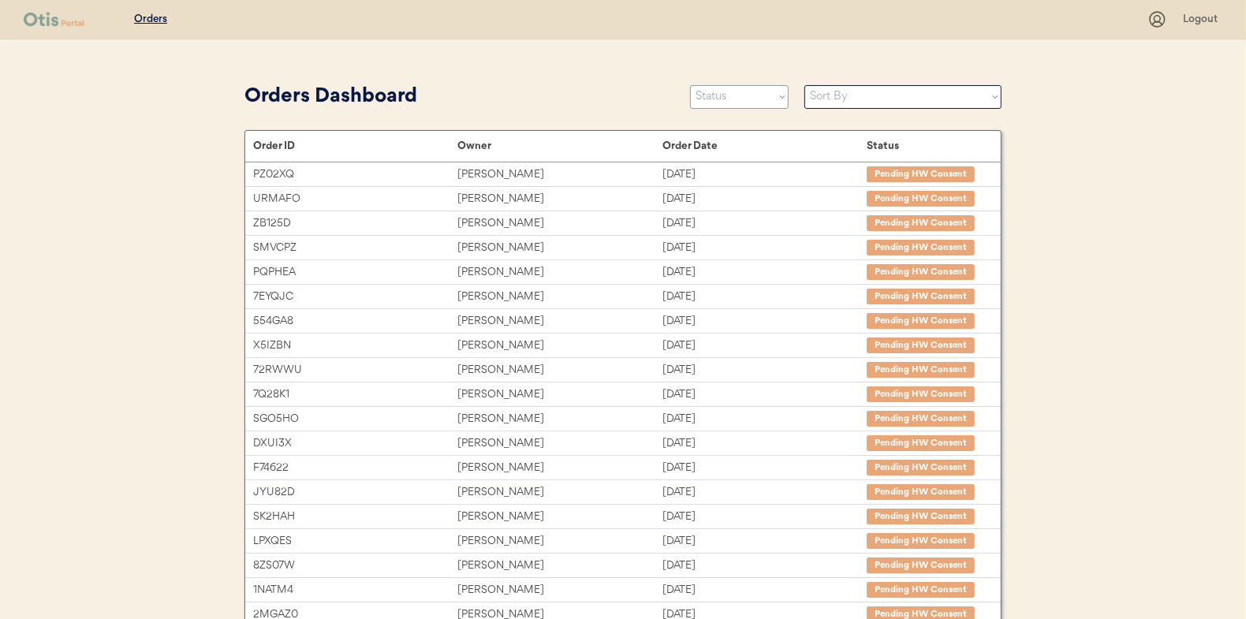
click at [729, 97] on select "Status On Hold New In Progress Complete Pending HW Consent Canceled" at bounding box center [739, 97] width 99 height 24
select select ""new""
click at [690, 85] on select "Status On Hold New In Progress Complete Pending HW Consent Canceled" at bounding box center [739, 97] width 99 height 24
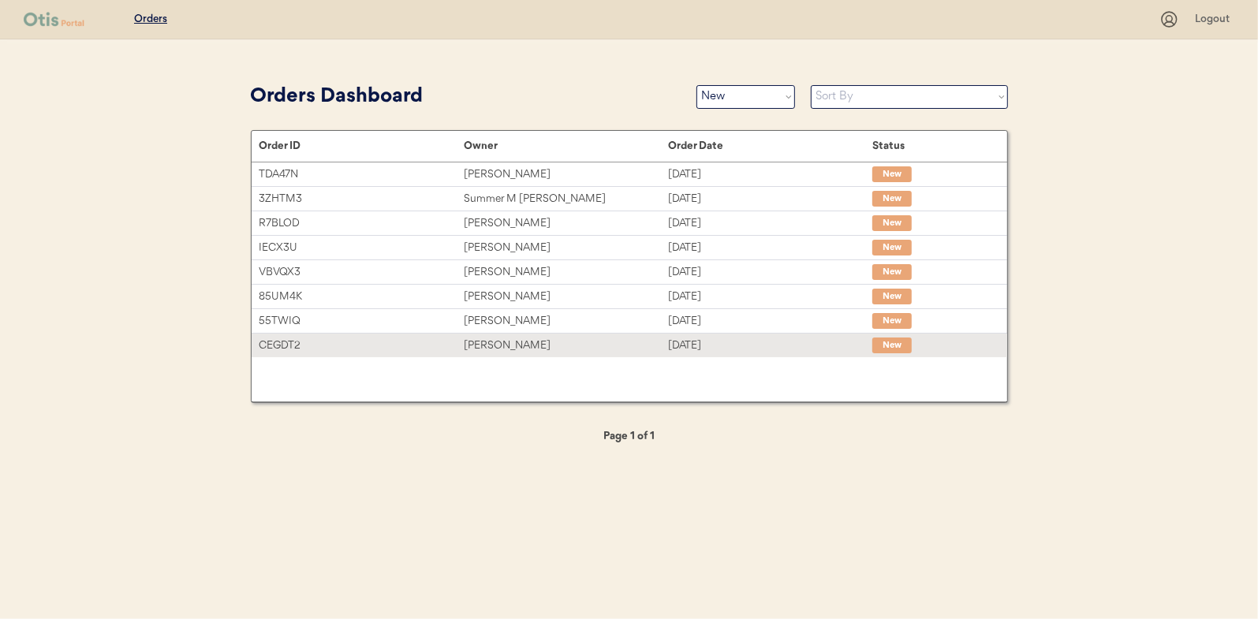
click at [512, 342] on div "[PERSON_NAME]" at bounding box center [566, 346] width 204 height 18
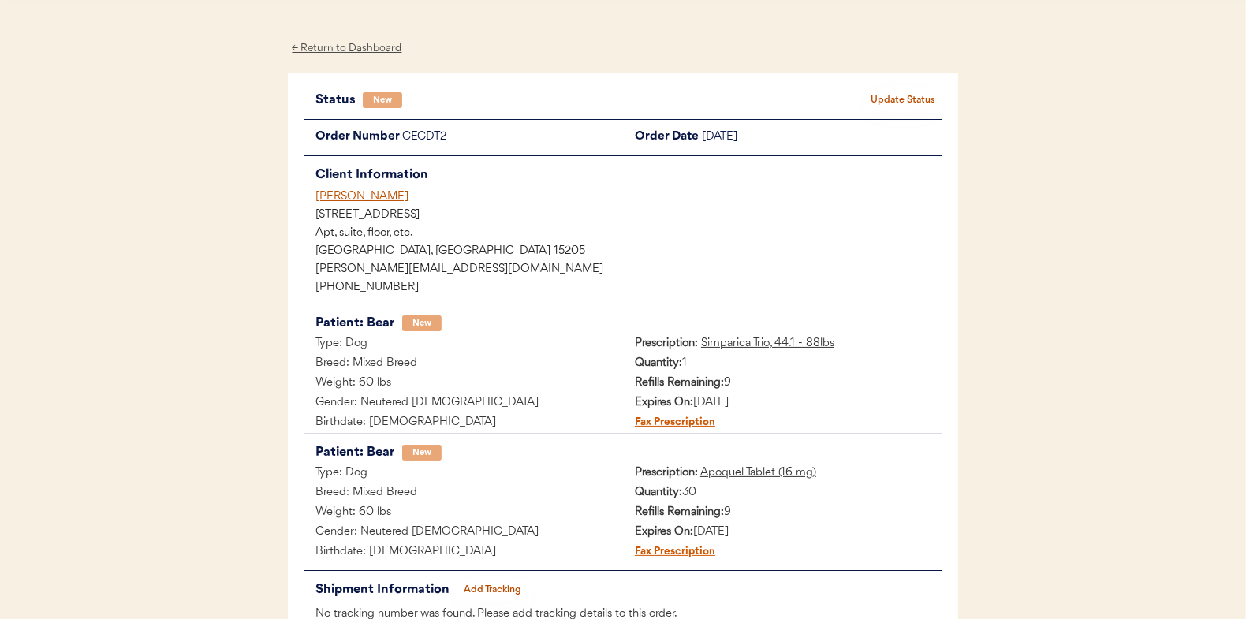
scroll to position [79, 0]
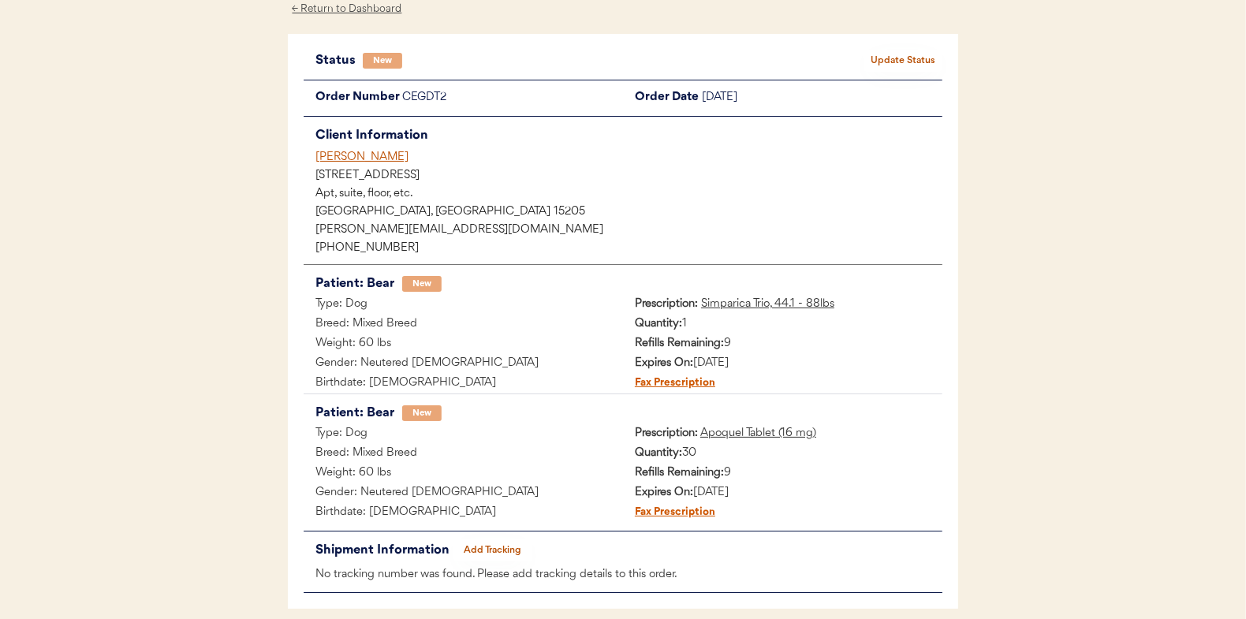
click at [916, 51] on button "Update Status" at bounding box center [903, 61] width 79 height 22
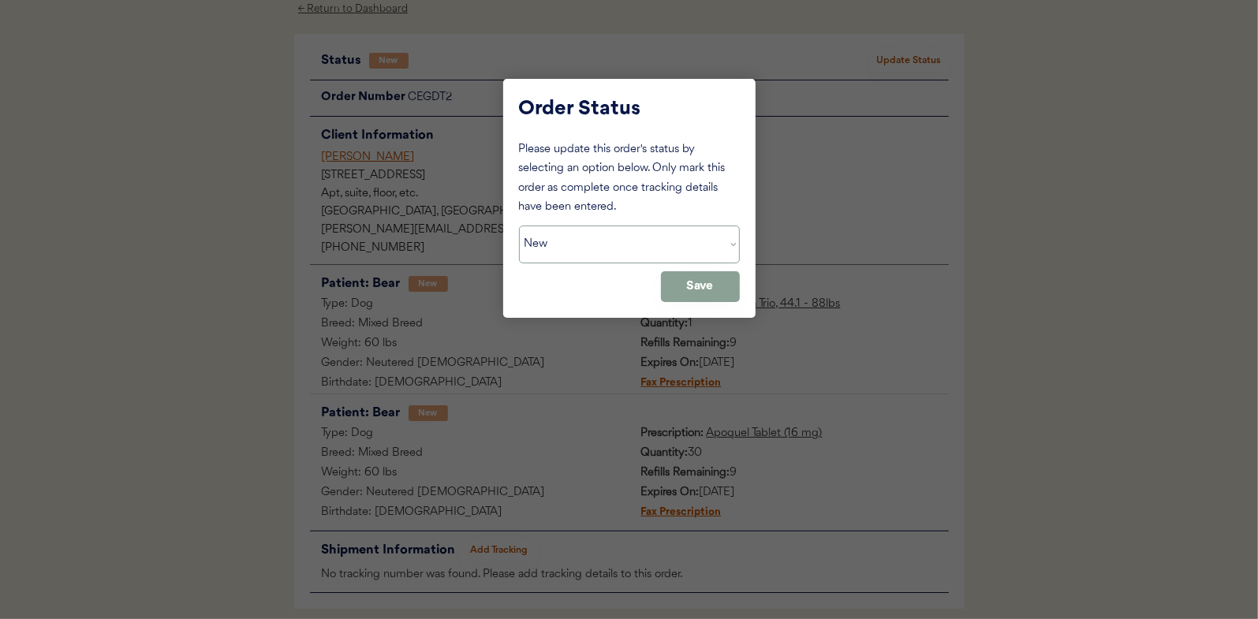
click at [572, 241] on select "Status On Hold New In Progress Complete Pending HW Consent Canceled" at bounding box center [629, 245] width 221 height 38
select select ""in_progress""
click at [519, 226] on select "Status On Hold New In Progress Complete Pending HW Consent Canceled" at bounding box center [629, 245] width 221 height 38
click at [701, 280] on button "Save" at bounding box center [700, 286] width 79 height 31
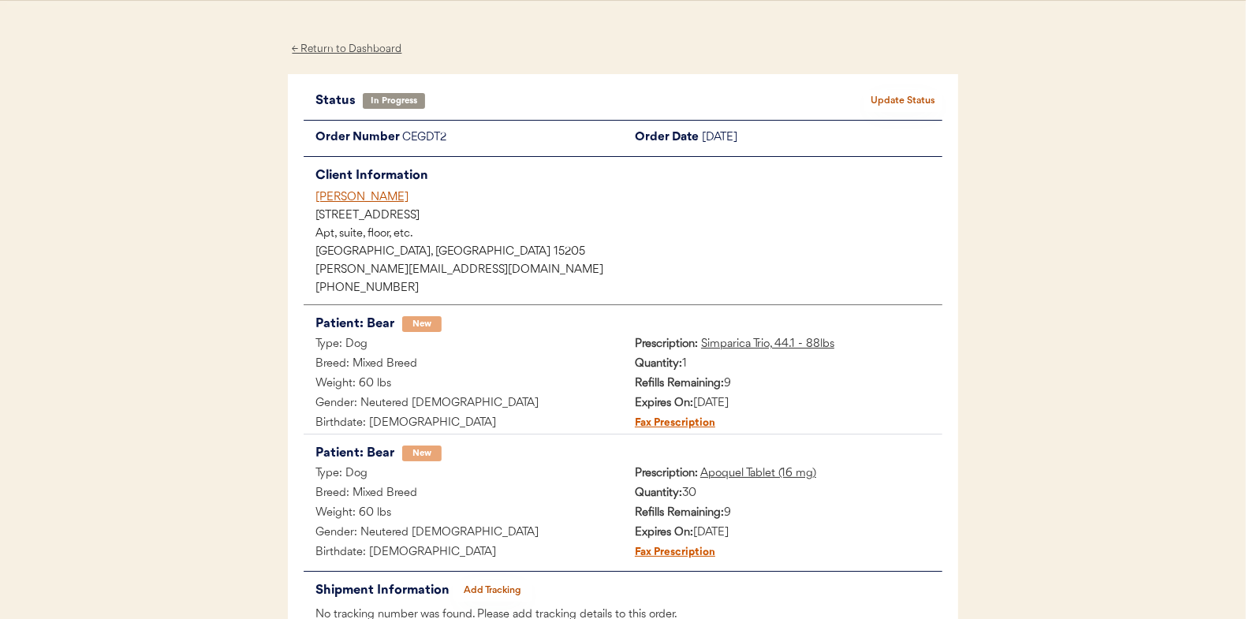
scroll to position [0, 0]
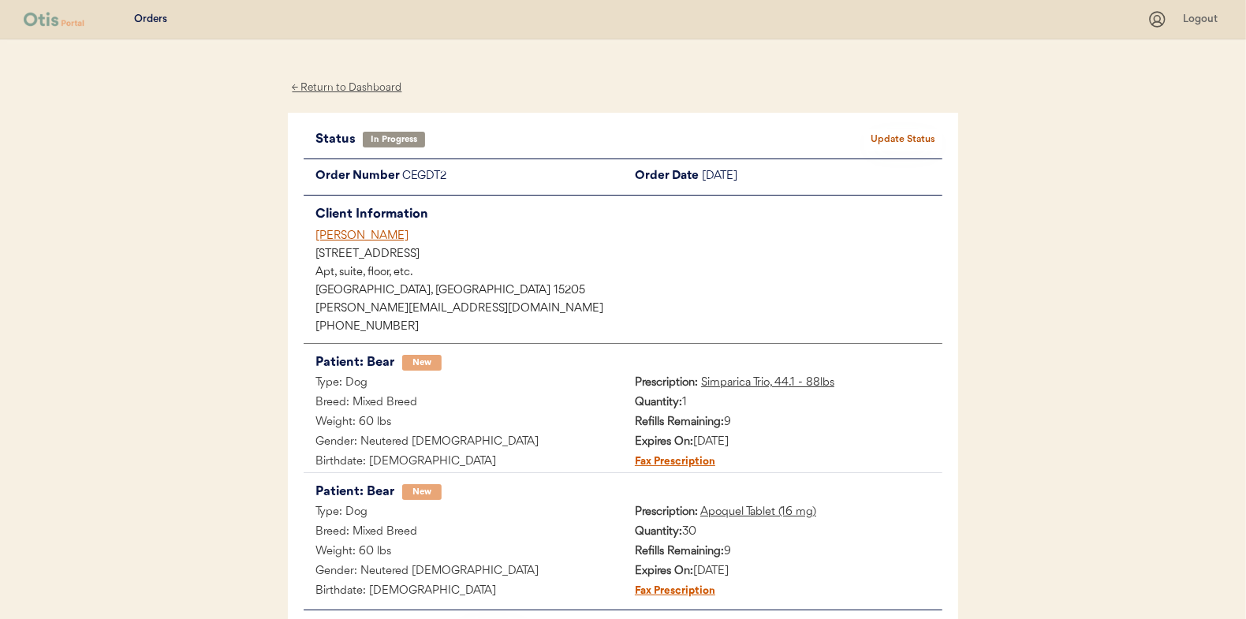
click at [373, 86] on div "← Return to Dashboard" at bounding box center [347, 88] width 118 height 18
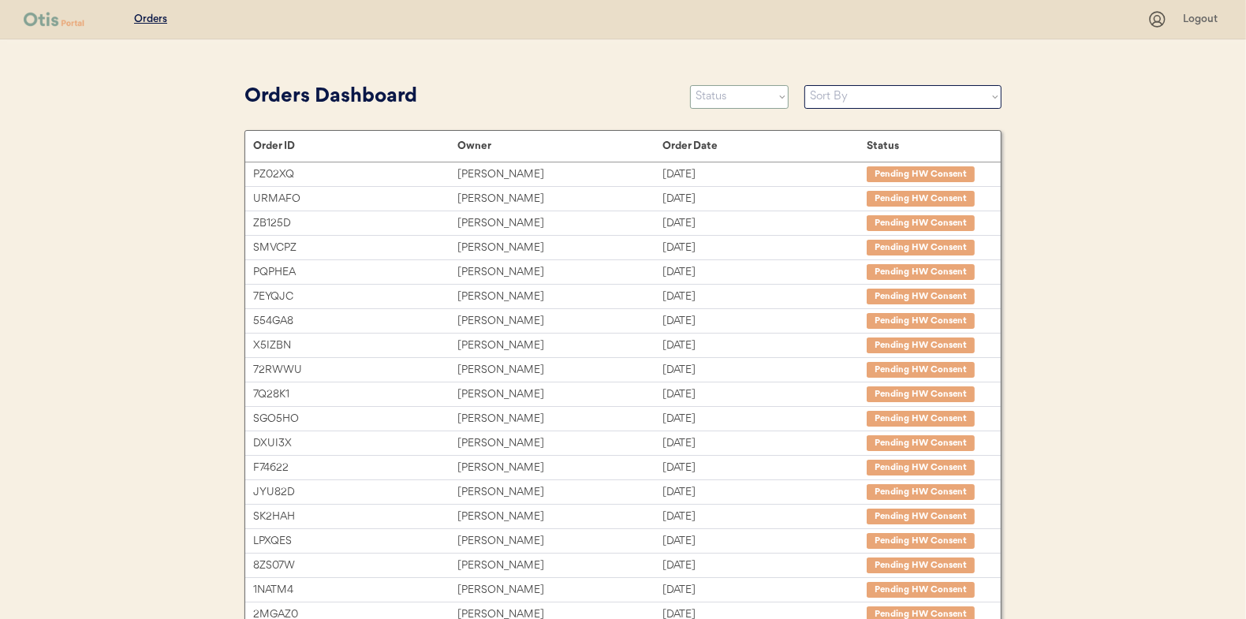
click at [751, 99] on select "Status On Hold New In Progress Complete Pending HW Consent Canceled" at bounding box center [739, 97] width 99 height 24
click at [690, 85] on select "Status On Hold New In Progress Complete Pending HW Consent Canceled" at bounding box center [739, 97] width 99 height 24
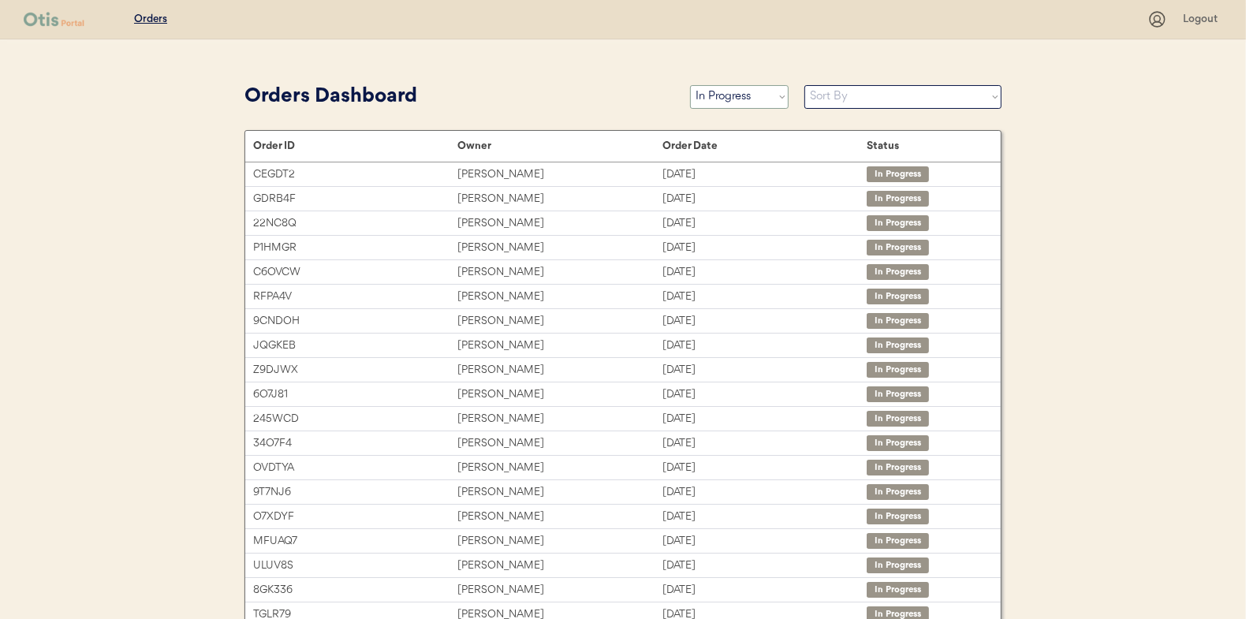
click at [733, 106] on select "Status On Hold New In Progress Complete Pending HW Consent Canceled" at bounding box center [739, 97] width 99 height 24
select select ""new""
click at [690, 85] on select "Status On Hold New In Progress Complete Pending HW Consent Canceled" at bounding box center [739, 97] width 99 height 24
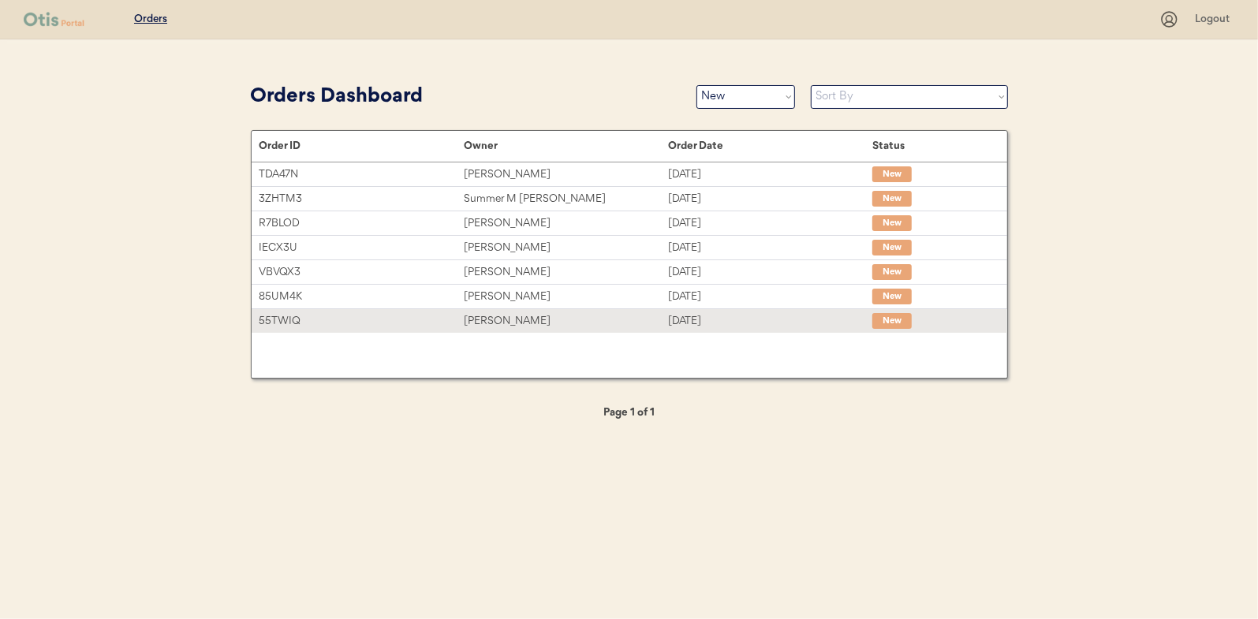
click at [517, 319] on div "[PERSON_NAME]" at bounding box center [566, 321] width 204 height 18
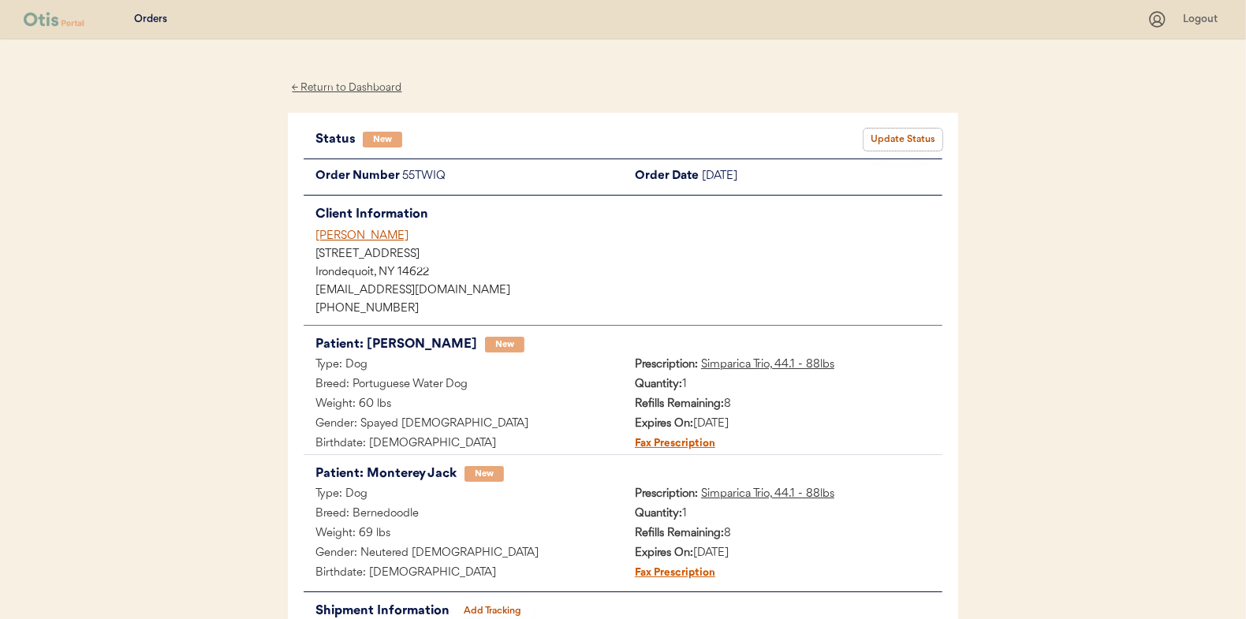
click at [905, 130] on button "Update Status" at bounding box center [903, 140] width 79 height 22
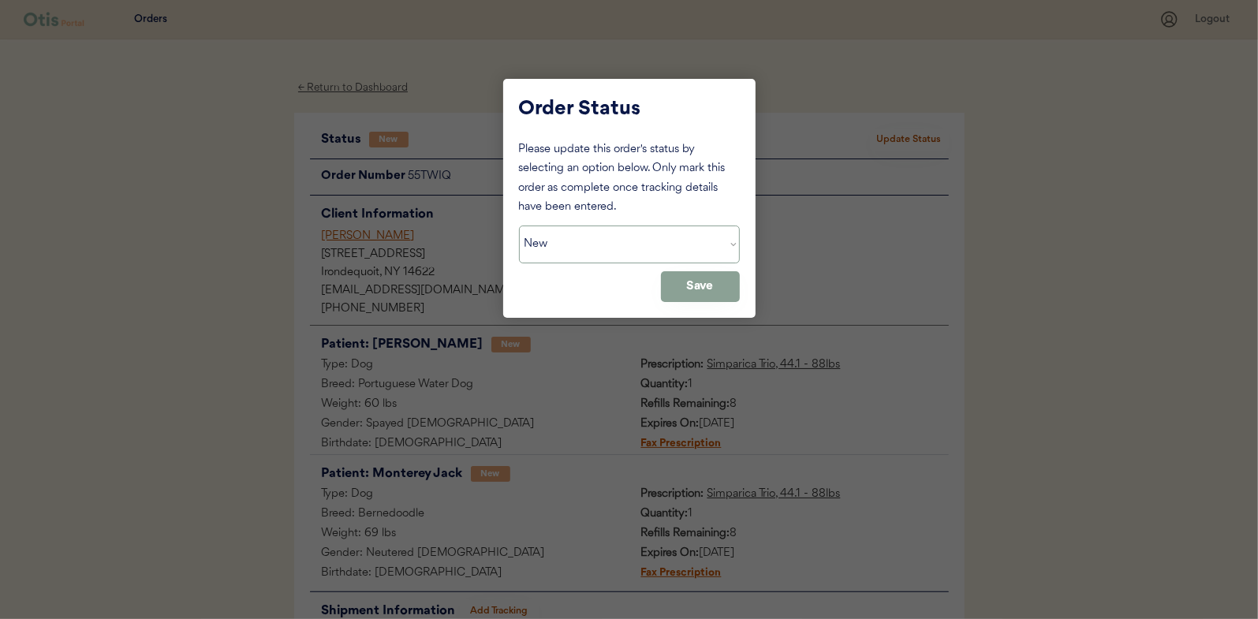
click at [576, 242] on select "Status On Hold New In Progress Complete Pending HW Consent Canceled" at bounding box center [629, 245] width 221 height 38
select select ""in_progress""
click at [519, 226] on select "Status On Hold New In Progress Complete Pending HW Consent Canceled" at bounding box center [629, 245] width 221 height 38
click at [690, 291] on button "Save" at bounding box center [700, 286] width 79 height 31
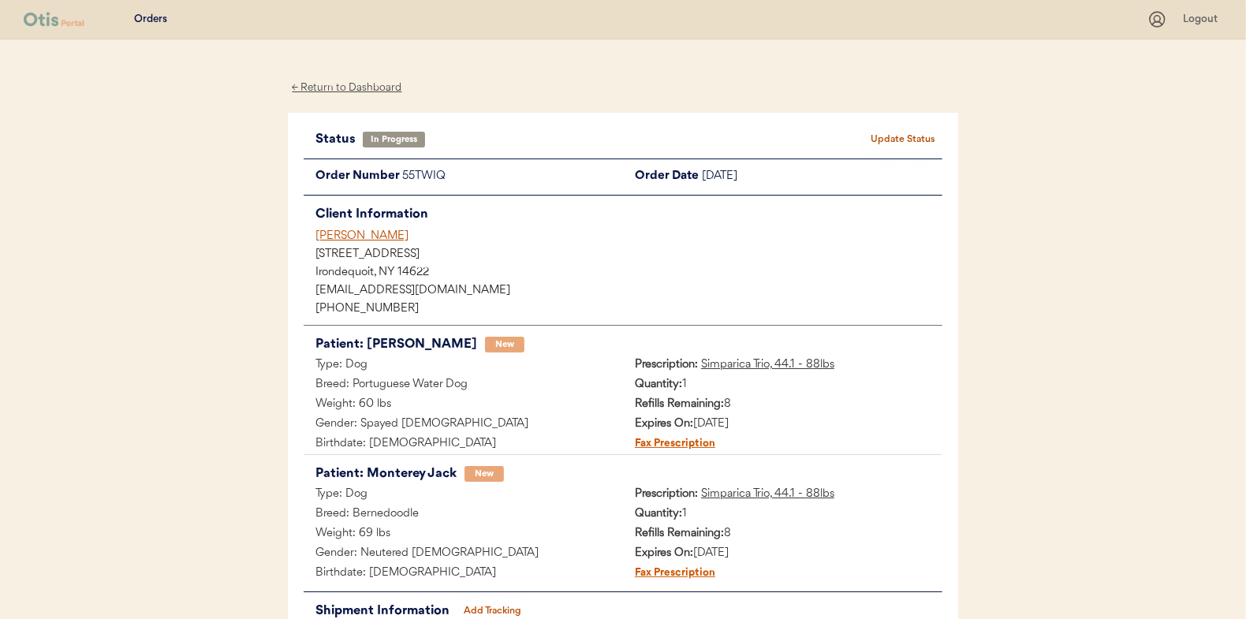
click at [372, 86] on div "← Return to Dashboard" at bounding box center [347, 88] width 118 height 18
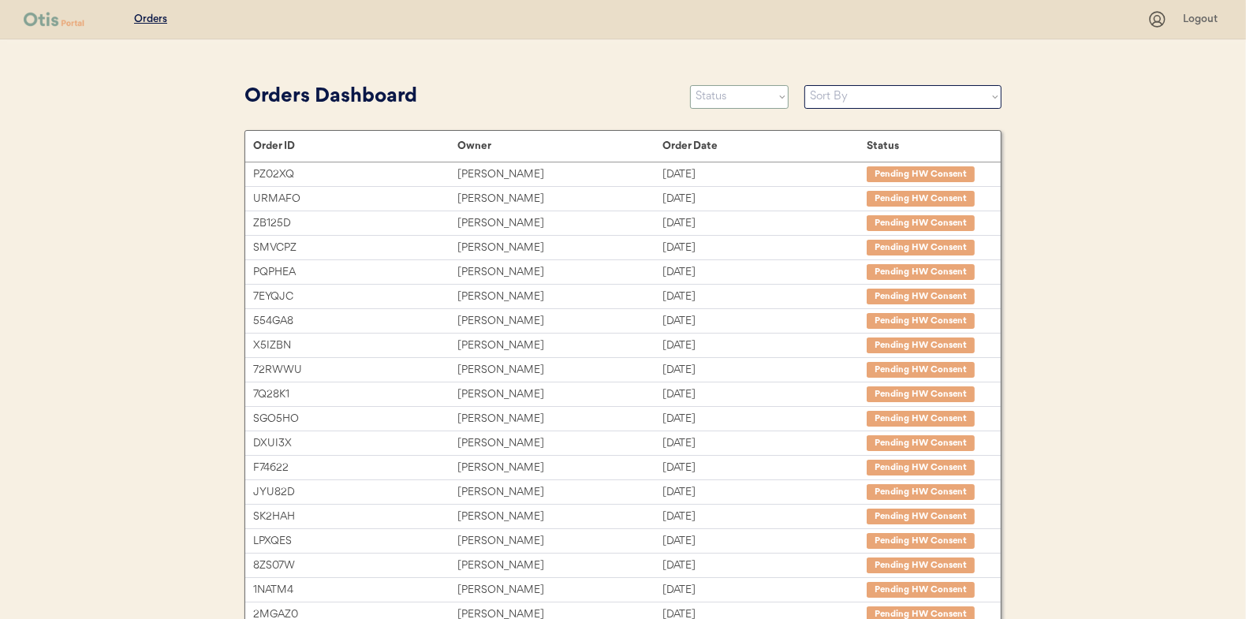
click at [727, 99] on select "Status On Hold New In Progress Complete Pending HW Consent Canceled" at bounding box center [739, 97] width 99 height 24
select select ""new""
click at [690, 85] on select "Status On Hold New In Progress Complete Pending HW Consent Canceled" at bounding box center [739, 97] width 99 height 24
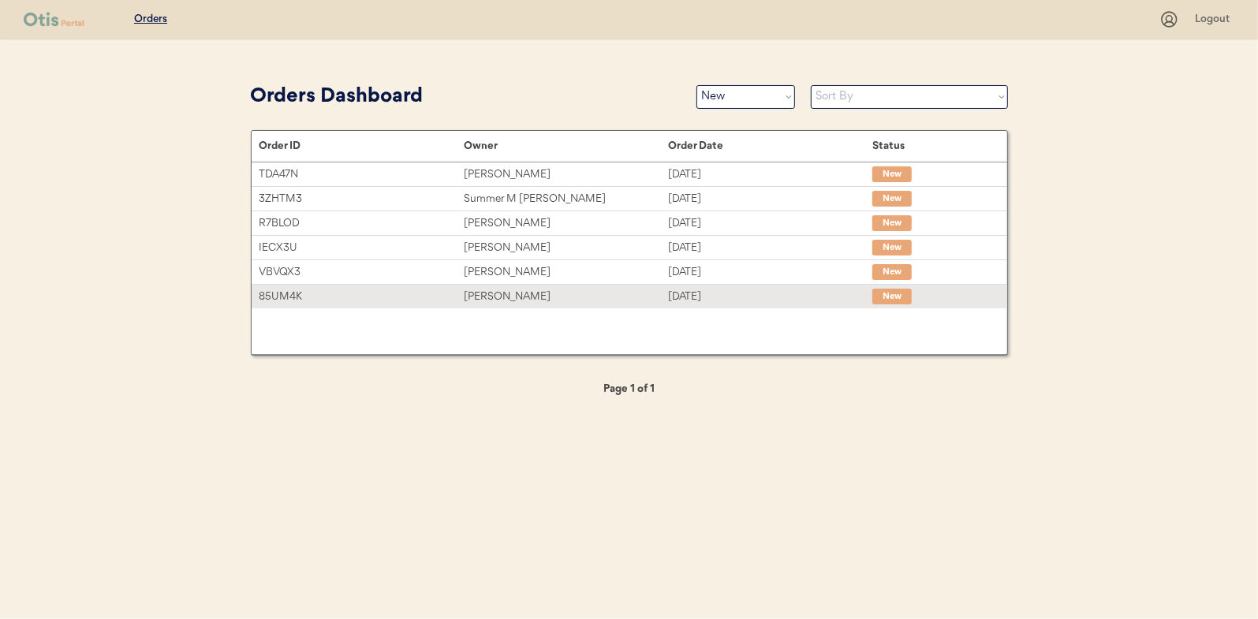
click at [512, 290] on div "Gabriel Hyman" at bounding box center [566, 297] width 204 height 18
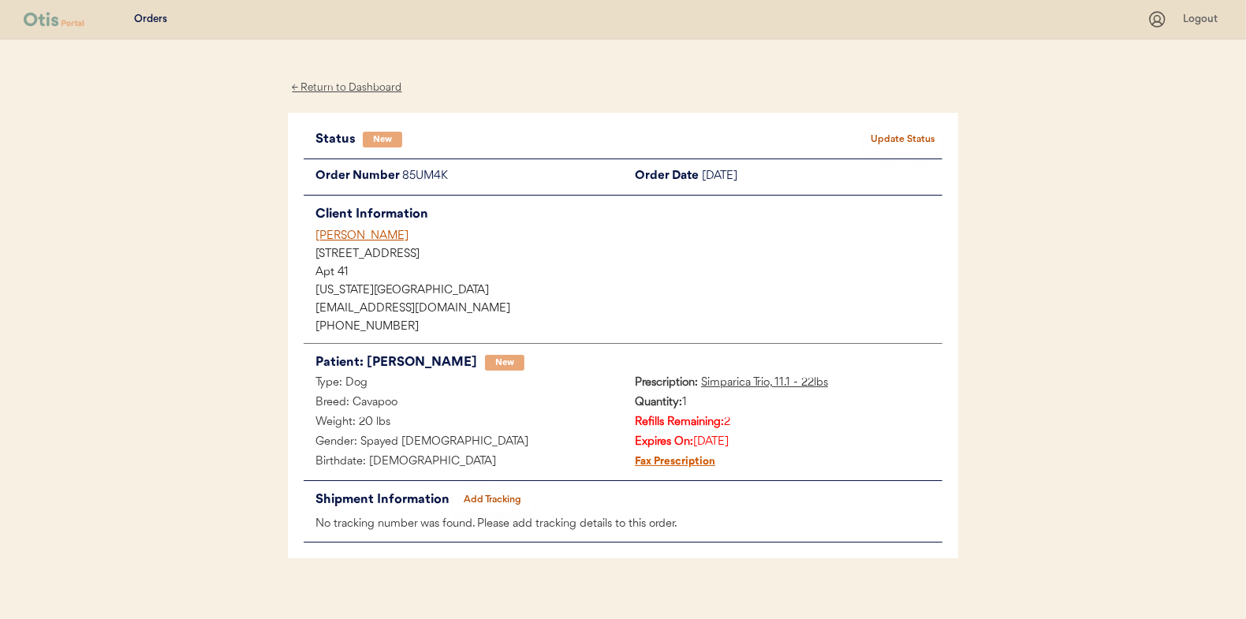
click at [899, 140] on button "Update Status" at bounding box center [903, 140] width 79 height 22
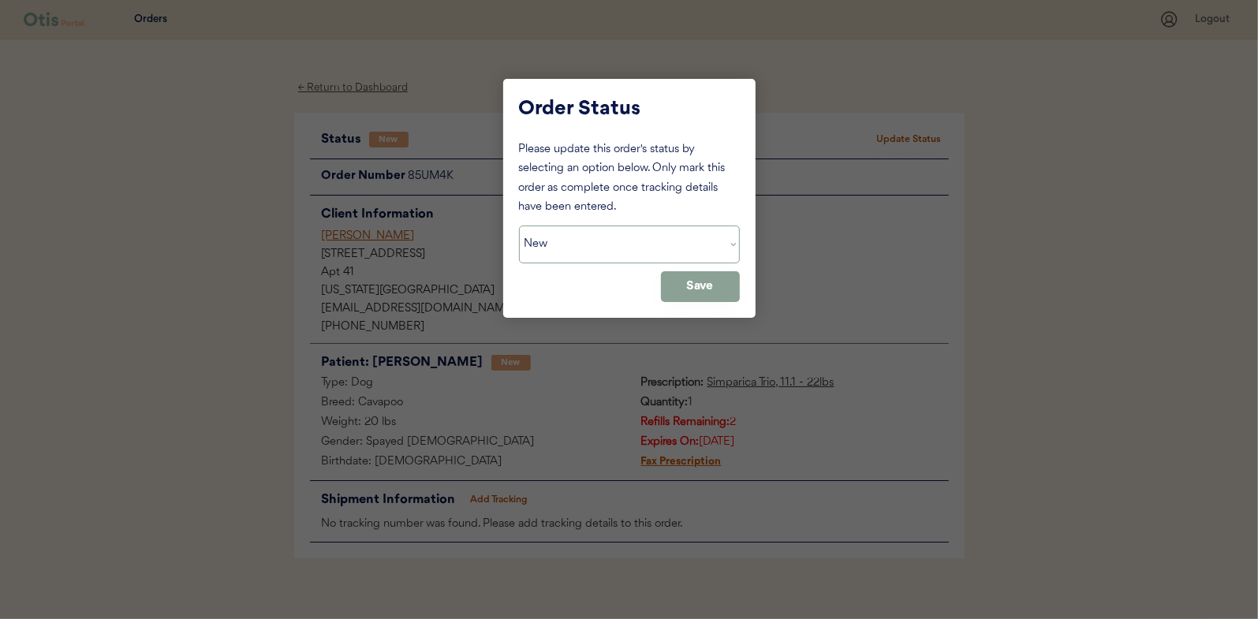
click at [626, 237] on select "Status On Hold New In Progress Complete Pending HW Consent Canceled" at bounding box center [629, 245] width 221 height 38
select select ""in_progress""
click at [519, 226] on select "Status On Hold New In Progress Complete Pending HW Consent Canceled" at bounding box center [629, 245] width 221 height 38
click at [691, 289] on button "Save" at bounding box center [700, 286] width 79 height 31
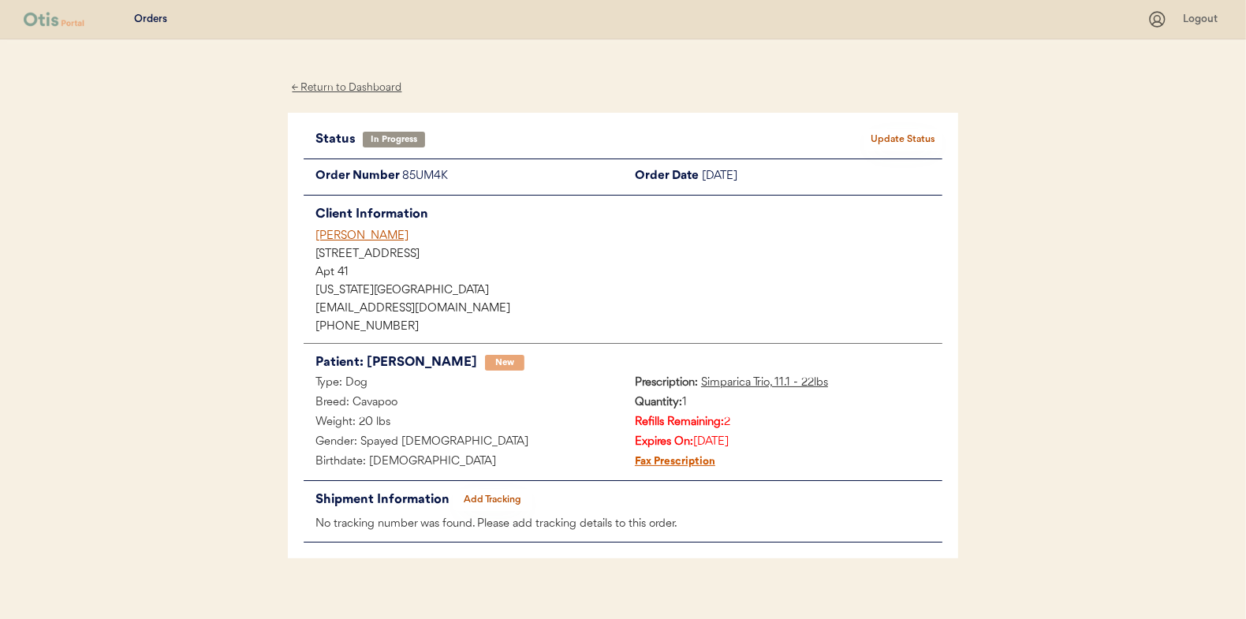
click at [338, 86] on div "← Return to Dashboard" at bounding box center [347, 88] width 118 height 18
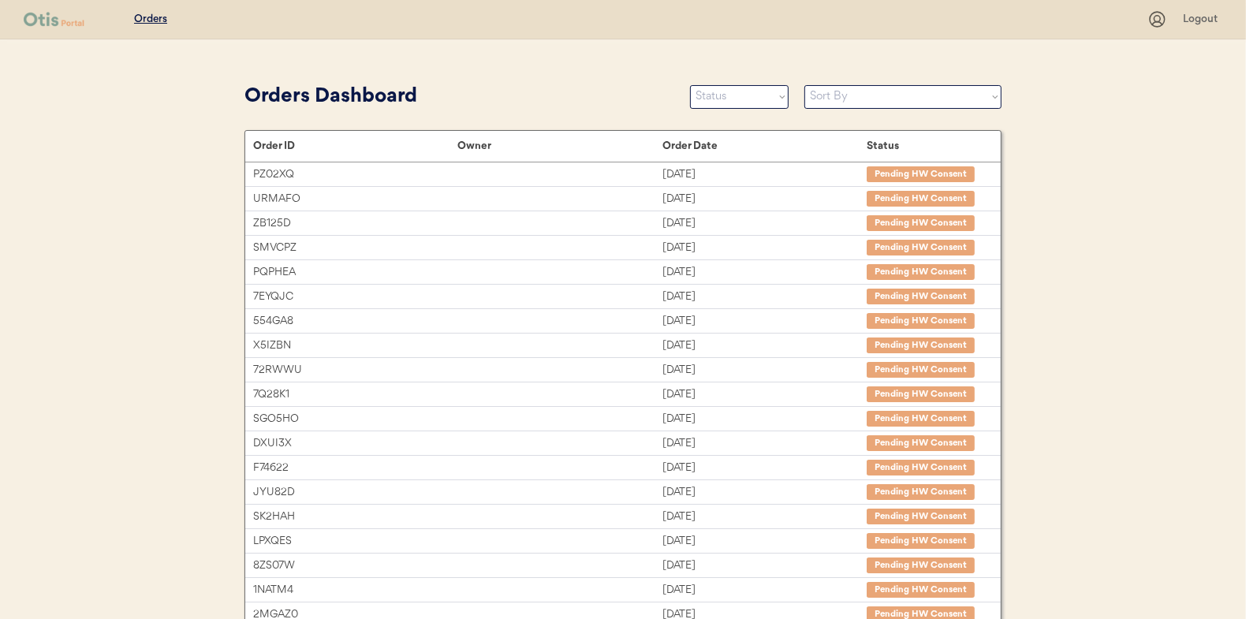
click at [716, 95] on select "Status On Hold New In Progress Complete Pending HW Consent Canceled" at bounding box center [739, 97] width 99 height 24
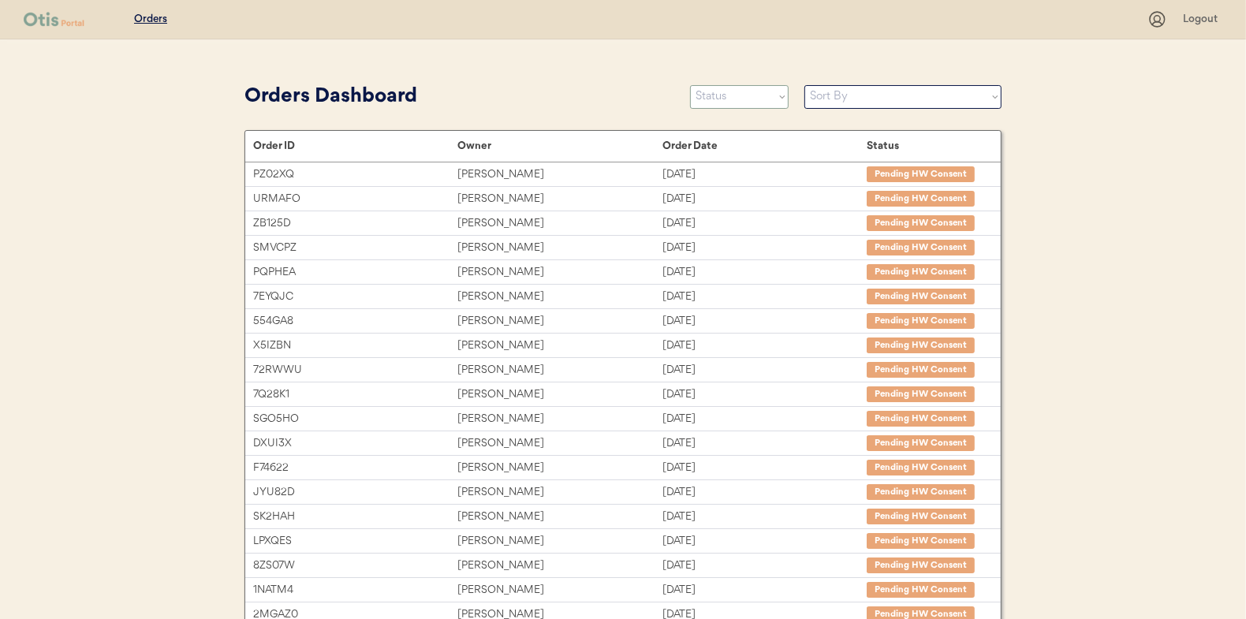
select select ""new""
click at [690, 85] on select "Status On Hold New In Progress Complete Pending HW Consent Canceled" at bounding box center [739, 97] width 99 height 24
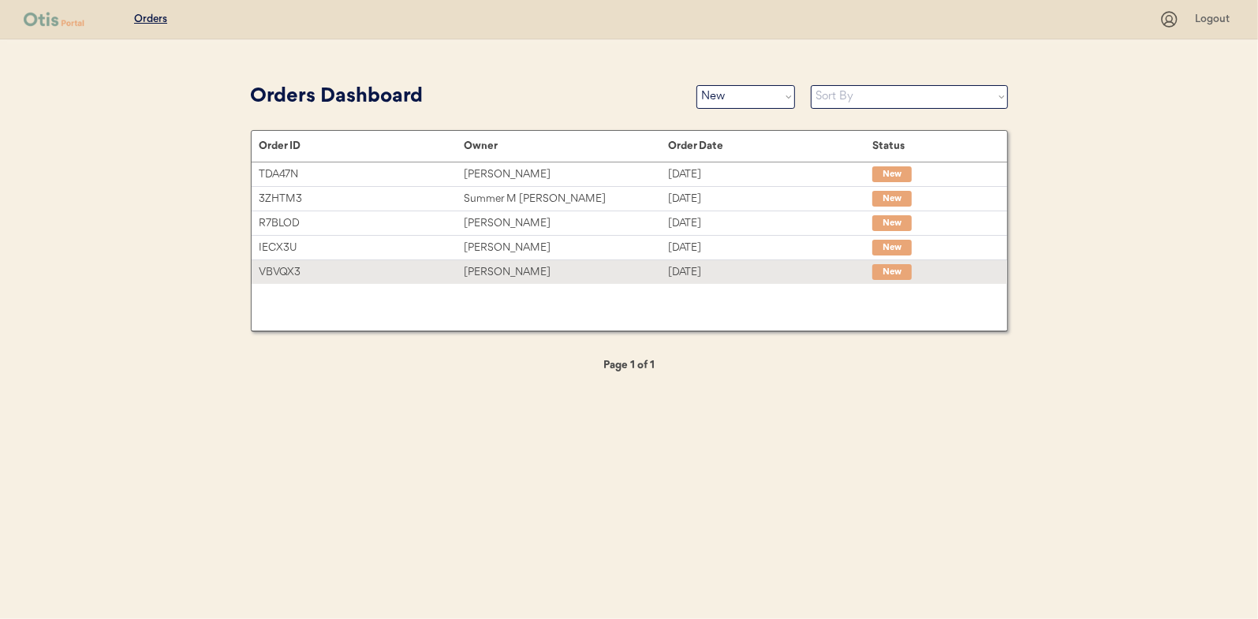
click at [496, 269] on div "Janice Viglianti" at bounding box center [566, 272] width 204 height 18
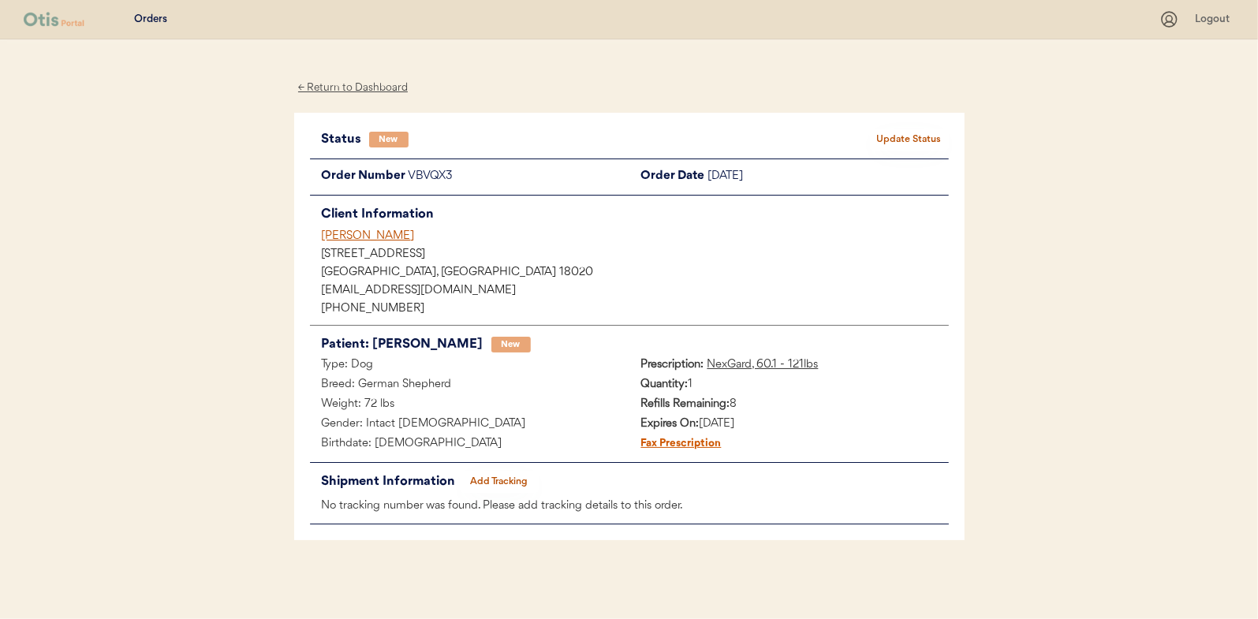
click at [917, 137] on button "Update Status" at bounding box center [909, 140] width 79 height 22
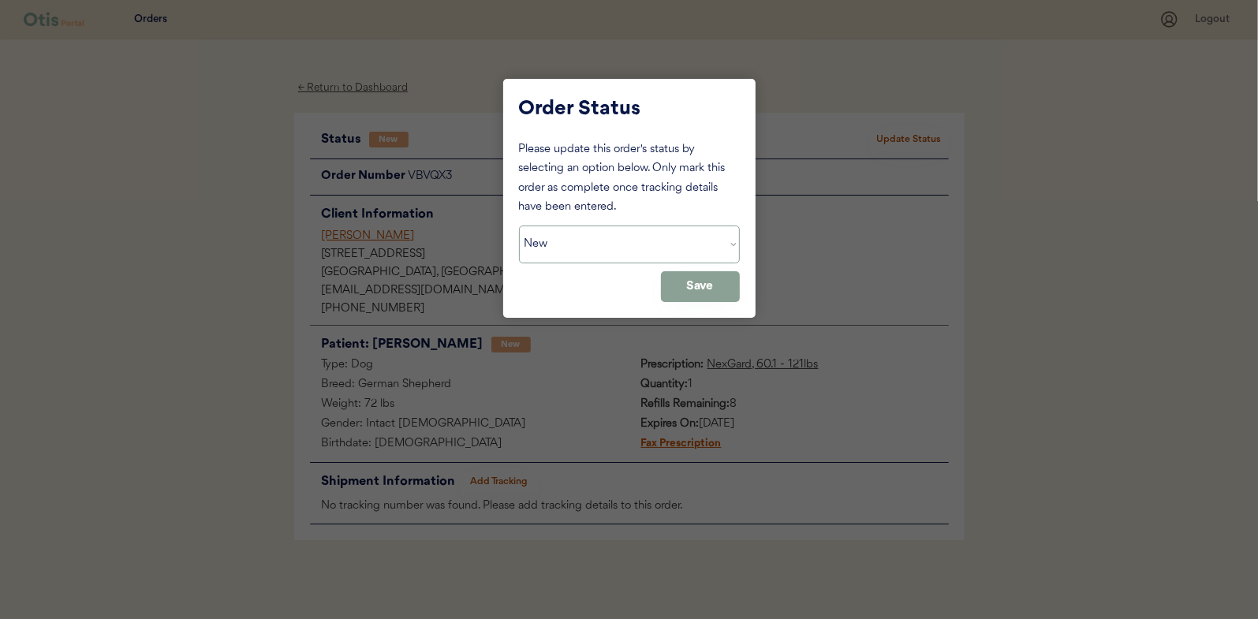
click at [553, 237] on select "Status On Hold New In Progress Complete Pending HW Consent Canceled" at bounding box center [629, 245] width 221 height 38
select select ""in_progress""
click at [519, 226] on select "Status On Hold New In Progress Complete Pending HW Consent Canceled" at bounding box center [629, 245] width 221 height 38
click at [729, 292] on button "Save" at bounding box center [700, 286] width 79 height 31
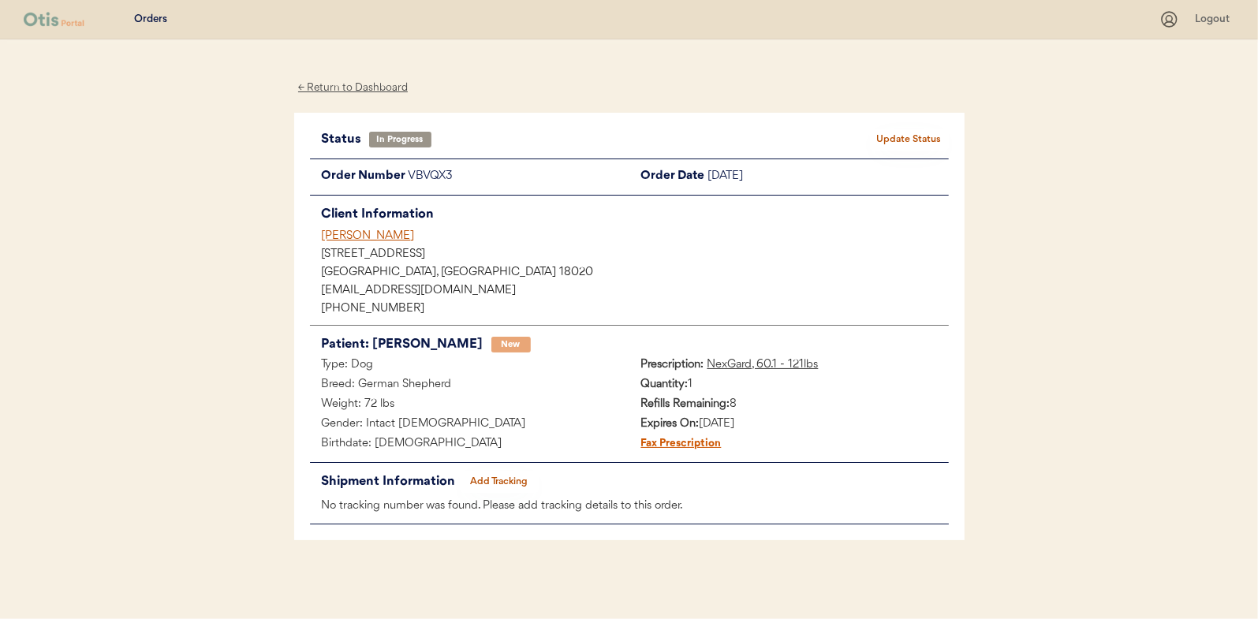
click at [346, 80] on div "← Return to Dashboard" at bounding box center [353, 88] width 118 height 18
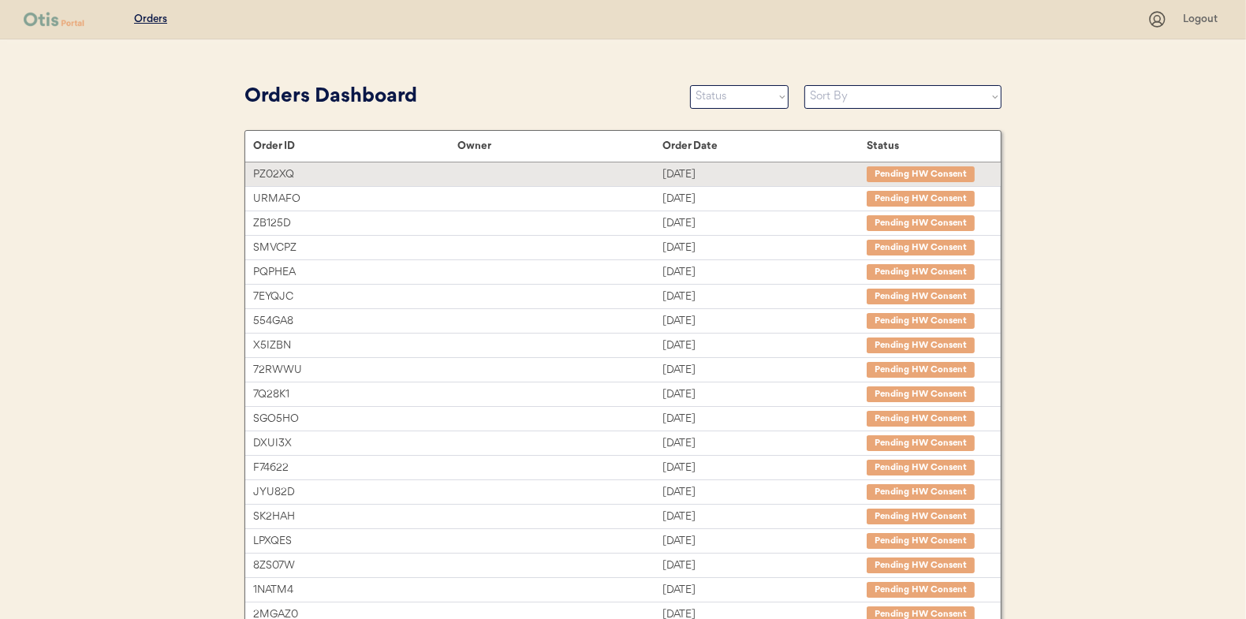
click at [716, 96] on select "Status On Hold New In Progress Complete Pending HW Consent Canceled" at bounding box center [739, 97] width 99 height 24
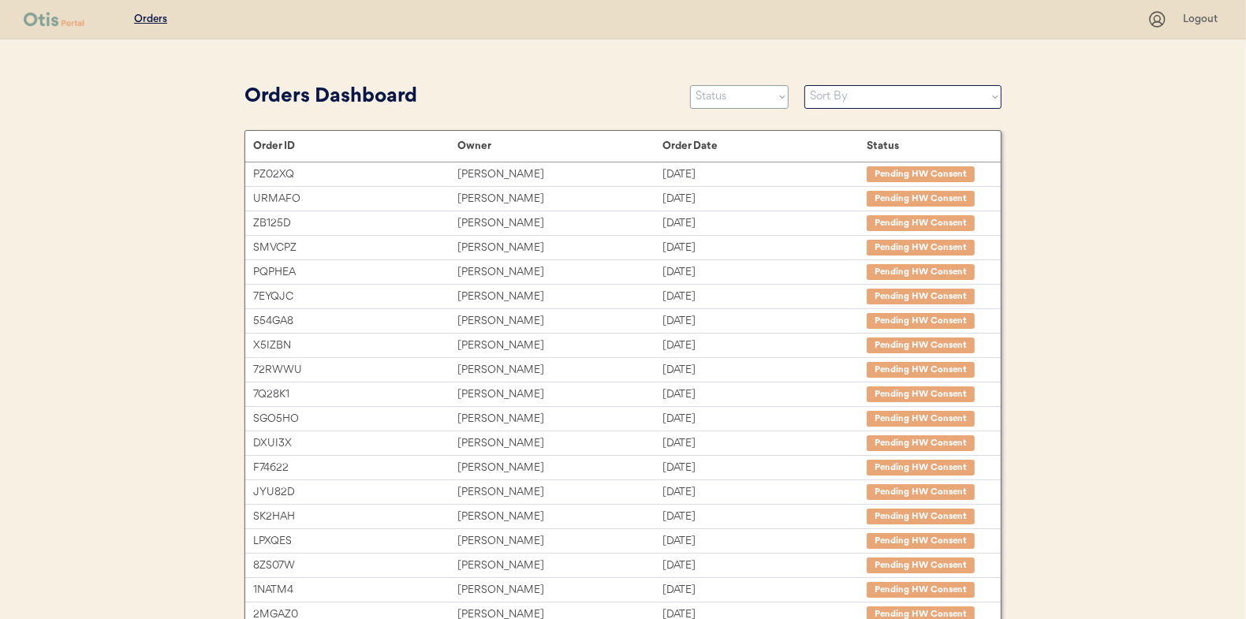
select select ""new""
click at [690, 85] on select "Status On Hold New In Progress Complete Pending HW Consent Canceled" at bounding box center [739, 97] width 99 height 24
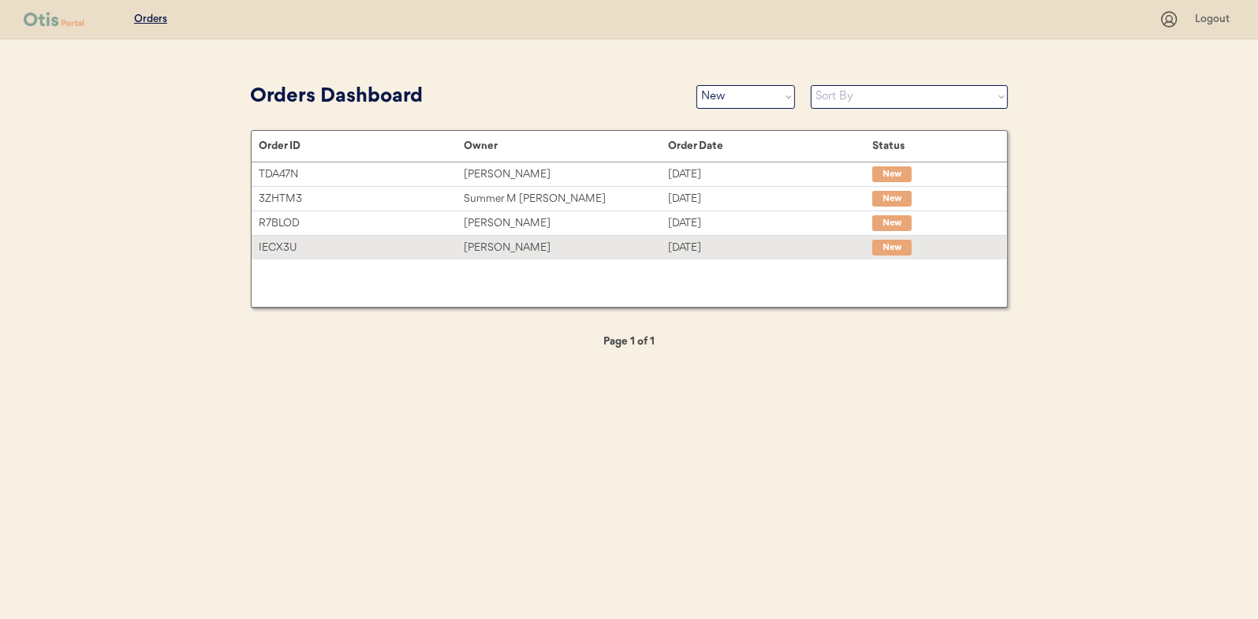
click at [507, 242] on div "[PERSON_NAME]" at bounding box center [566, 248] width 204 height 18
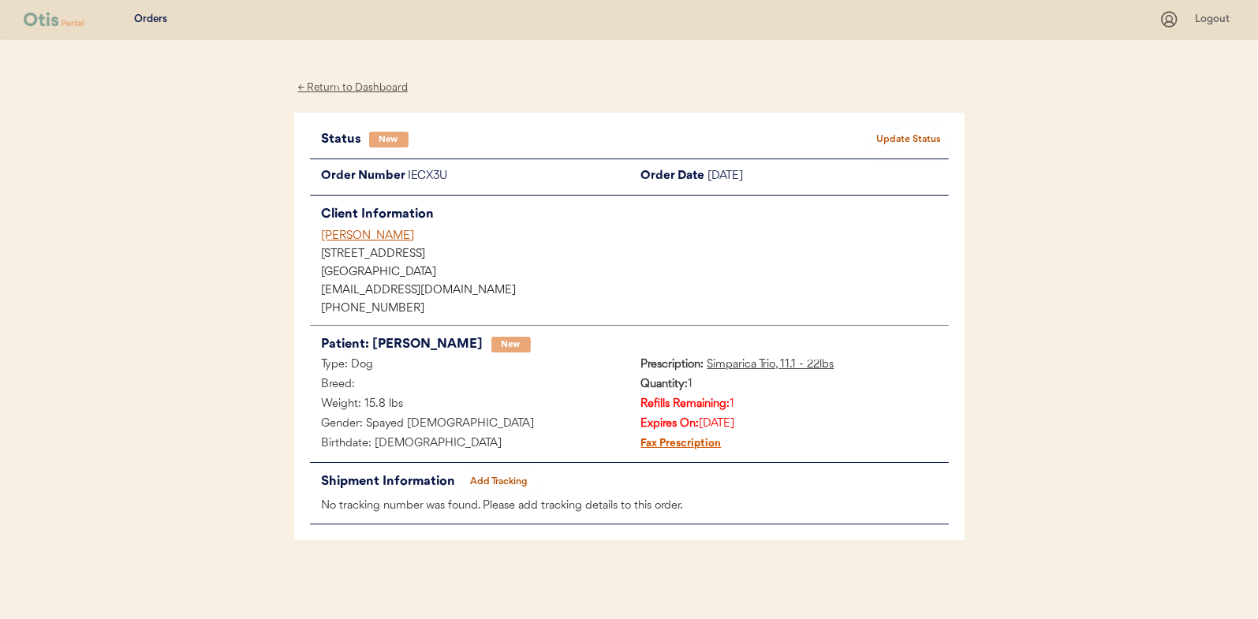
click at [890, 132] on button "Update Status" at bounding box center [909, 140] width 79 height 22
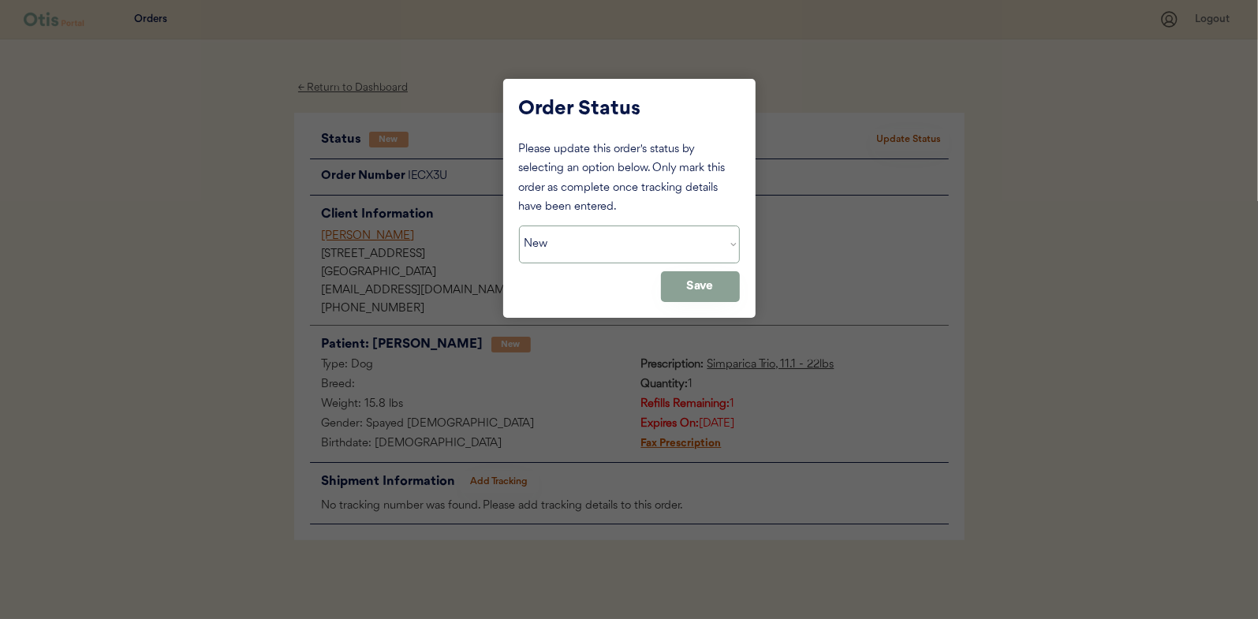
click at [590, 254] on select "Status On Hold New In Progress Complete Pending HW Consent Canceled" at bounding box center [629, 245] width 221 height 38
select select ""in_progress""
click at [519, 226] on select "Status On Hold New In Progress Complete Pending HW Consent Canceled" at bounding box center [629, 245] width 221 height 38
click at [681, 284] on button "Save" at bounding box center [700, 286] width 79 height 31
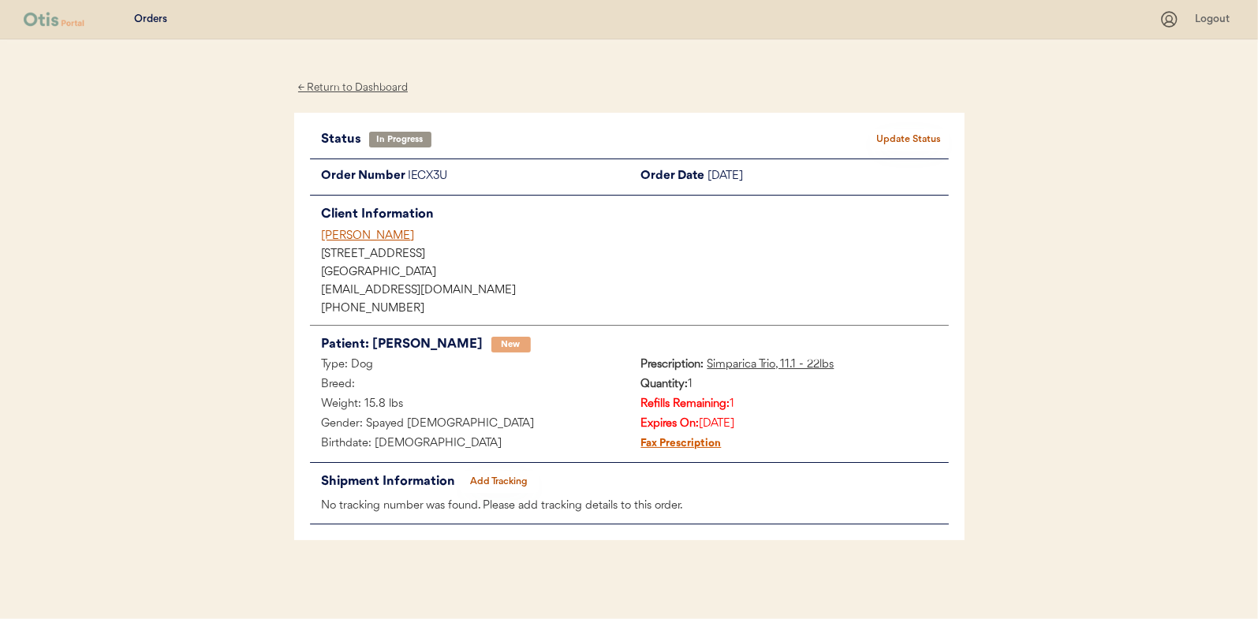
click at [339, 80] on div "← Return to Dashboard" at bounding box center [353, 88] width 118 height 18
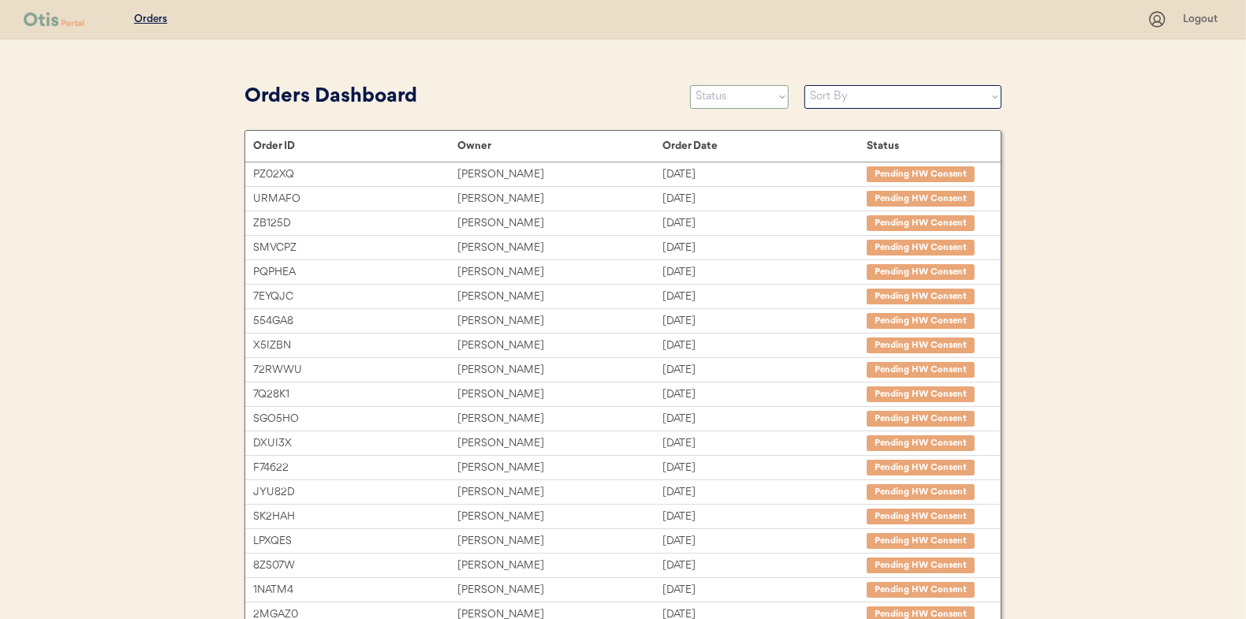
click at [741, 91] on select "Status On Hold New In Progress Complete Pending HW Consent Canceled" at bounding box center [739, 97] width 99 height 24
select select ""new""
click at [690, 85] on select "Status On Hold New In Progress Complete Pending HW Consent Canceled" at bounding box center [739, 97] width 99 height 24
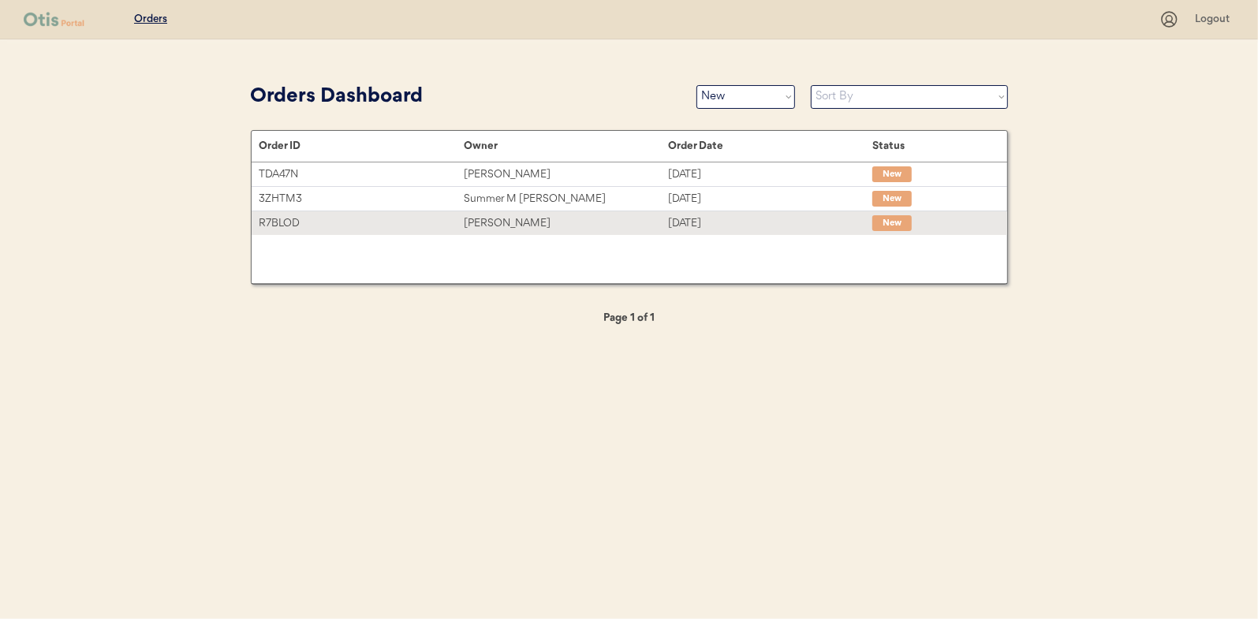
click at [500, 219] on div "Eric Wendt" at bounding box center [566, 224] width 204 height 18
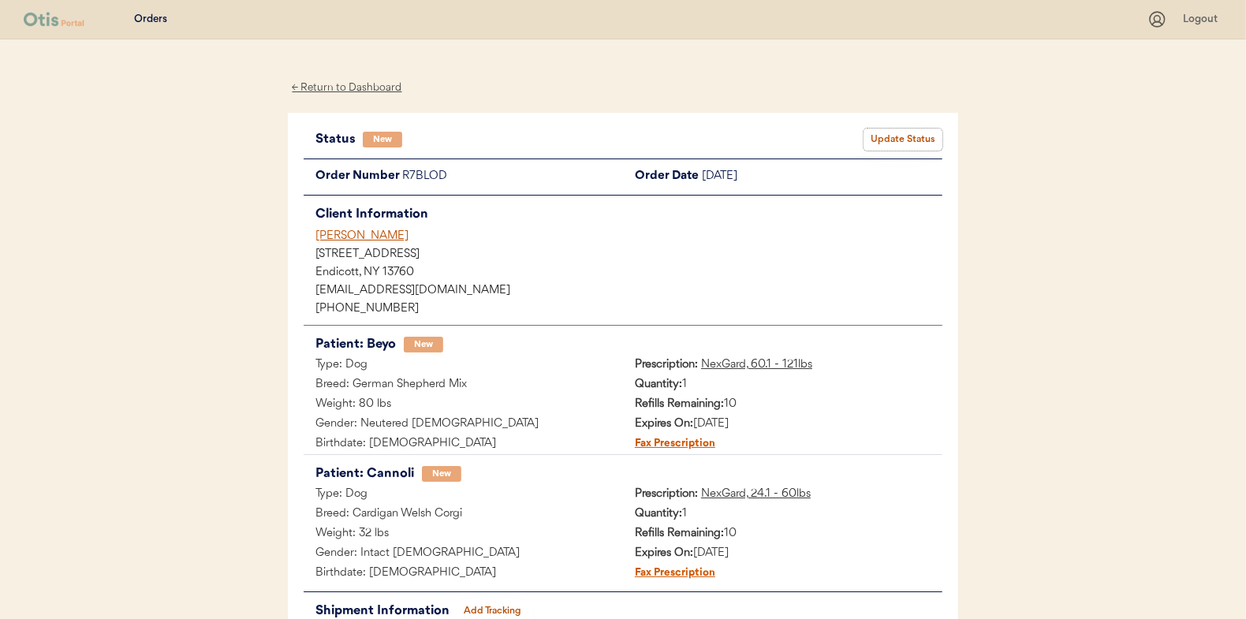
click at [905, 136] on button "Update Status" at bounding box center [903, 140] width 79 height 22
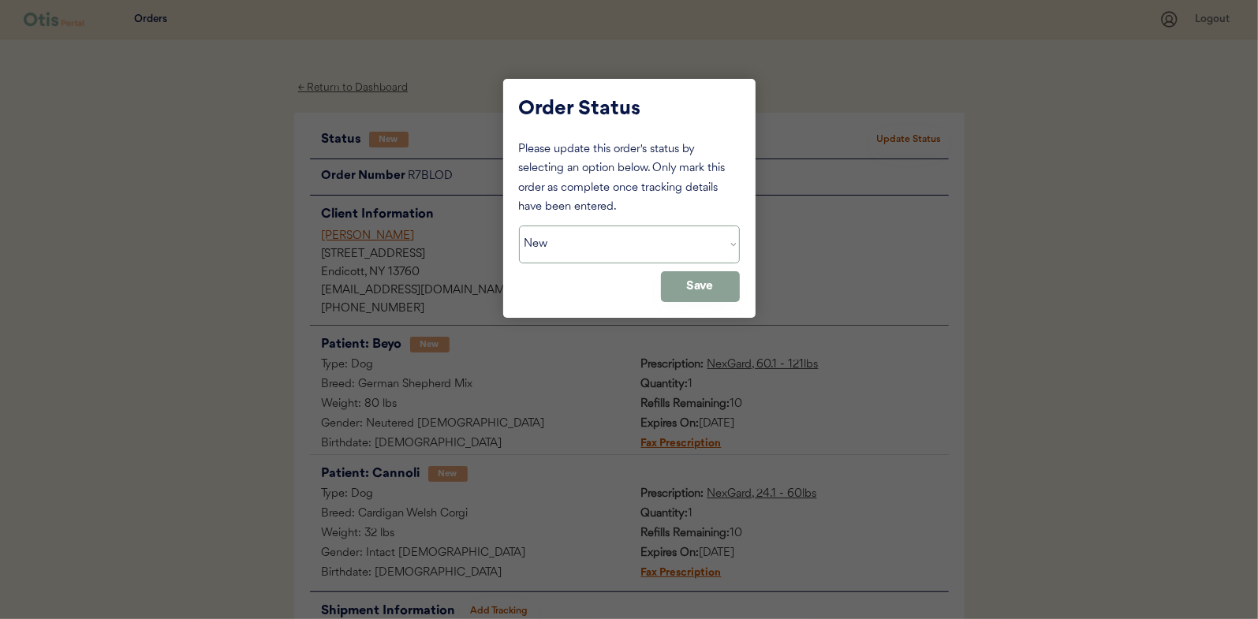
click at [584, 240] on select "Status On Hold New In Progress Complete Pending HW Consent Canceled" at bounding box center [629, 245] width 221 height 38
select select ""in_progress""
click at [519, 226] on select "Status On Hold New In Progress Complete Pending HW Consent Canceled" at bounding box center [629, 245] width 221 height 38
click at [673, 280] on button "Save" at bounding box center [700, 286] width 79 height 31
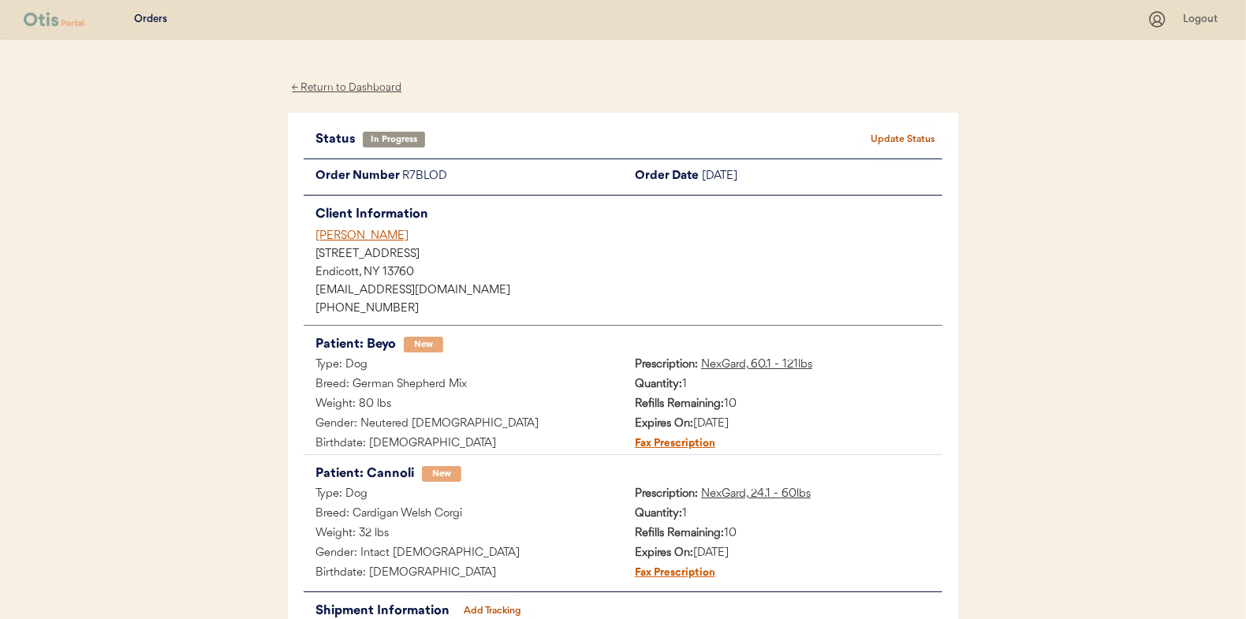
click at [364, 91] on div "← Return to Dashboard" at bounding box center [347, 88] width 118 height 18
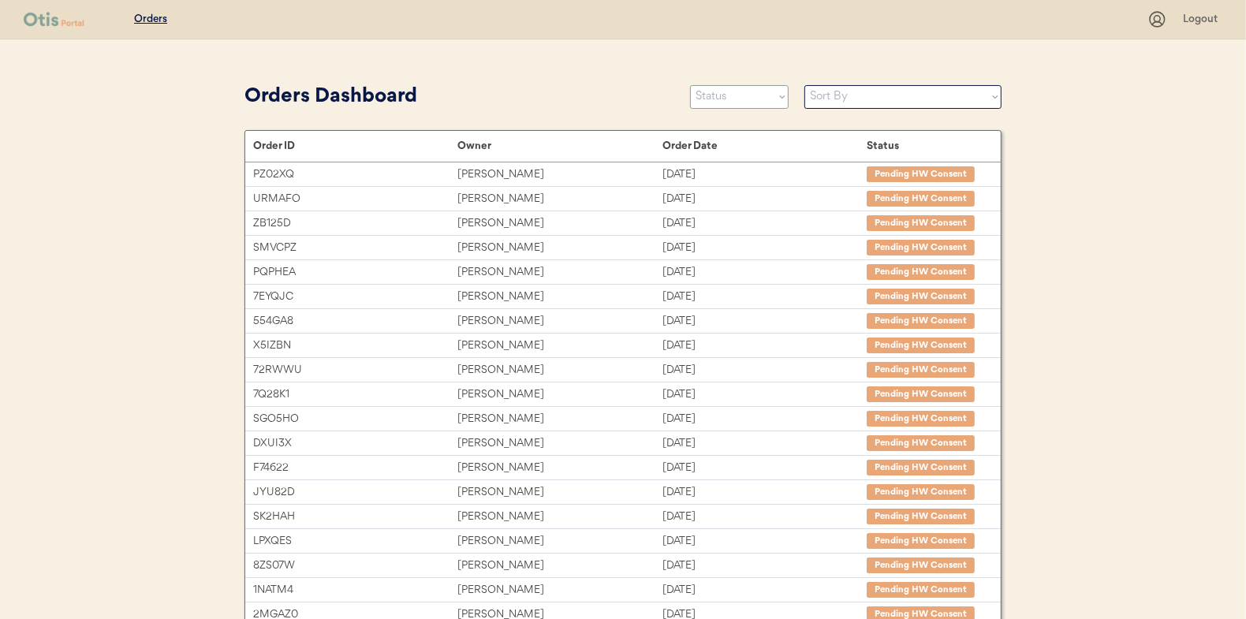
click at [718, 94] on select "Status On Hold New In Progress Complete Pending HW Consent Canceled" at bounding box center [739, 97] width 99 height 24
select select ""new""
click at [690, 85] on select "Status On Hold New In Progress Complete Pending HW Consent Canceled" at bounding box center [739, 97] width 99 height 24
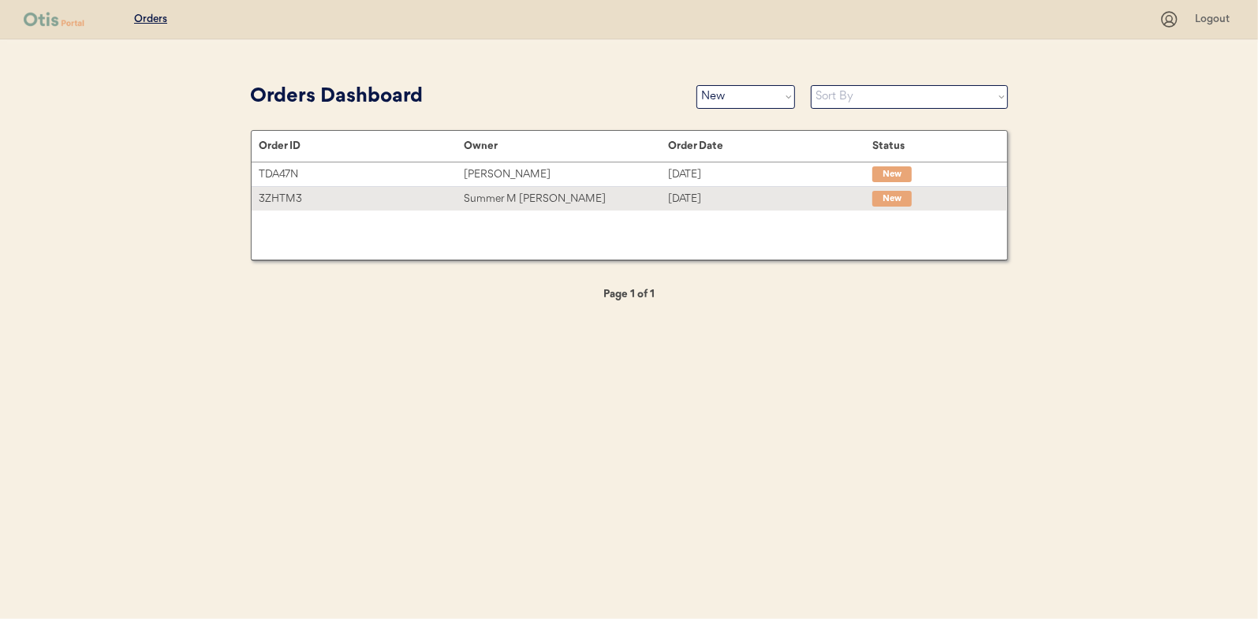
click at [487, 196] on div "Summer M [PERSON_NAME]" at bounding box center [566, 199] width 204 height 18
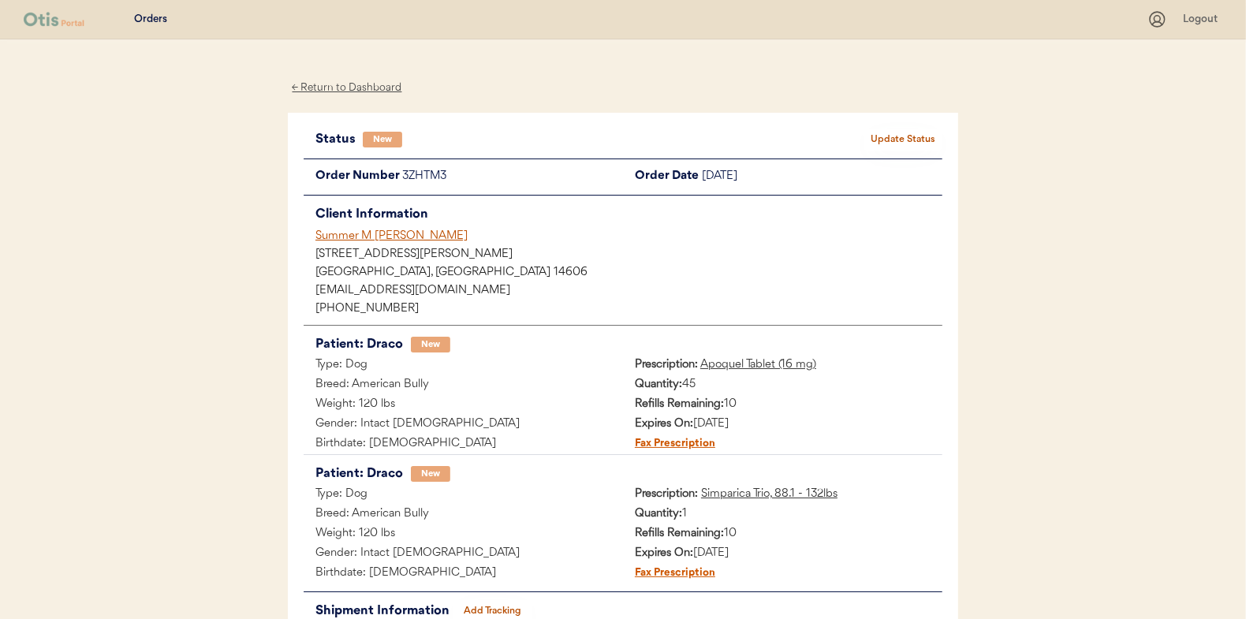
click at [909, 136] on button "Update Status" at bounding box center [903, 140] width 79 height 22
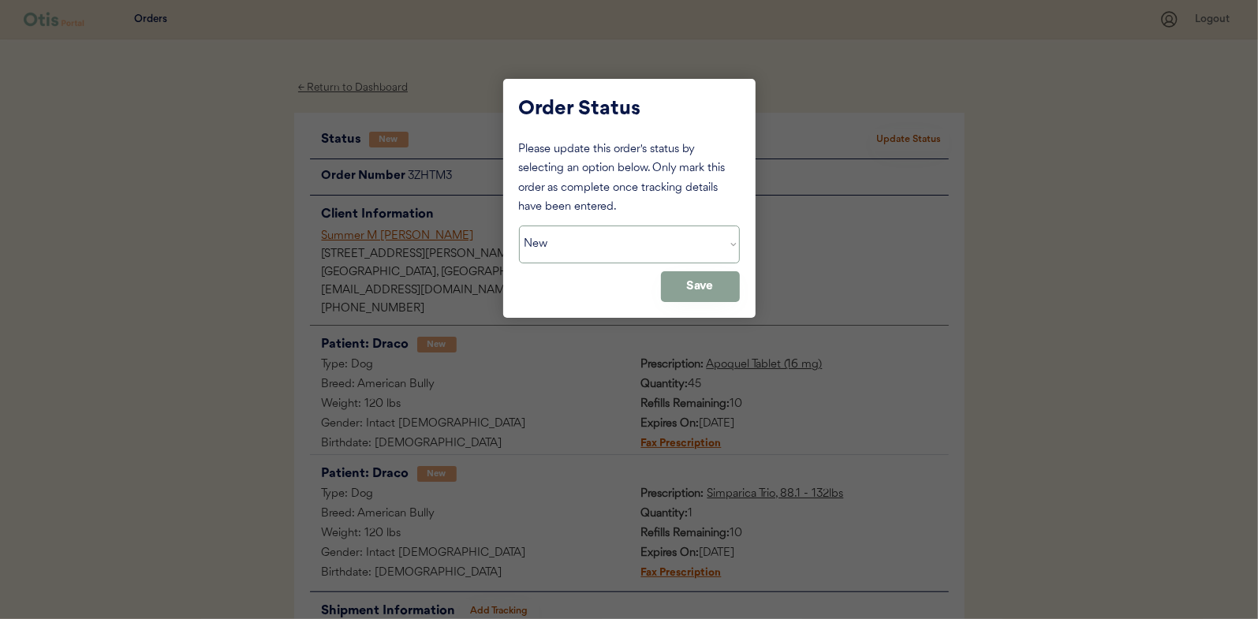
click at [594, 244] on select "Status On Hold New In Progress Complete Pending HW Consent Canceled" at bounding box center [629, 245] width 221 height 38
select select ""in_progress""
click at [519, 226] on select "Status On Hold New In Progress Complete Pending HW Consent Canceled" at bounding box center [629, 245] width 221 height 38
click at [701, 289] on button "Save" at bounding box center [700, 286] width 79 height 31
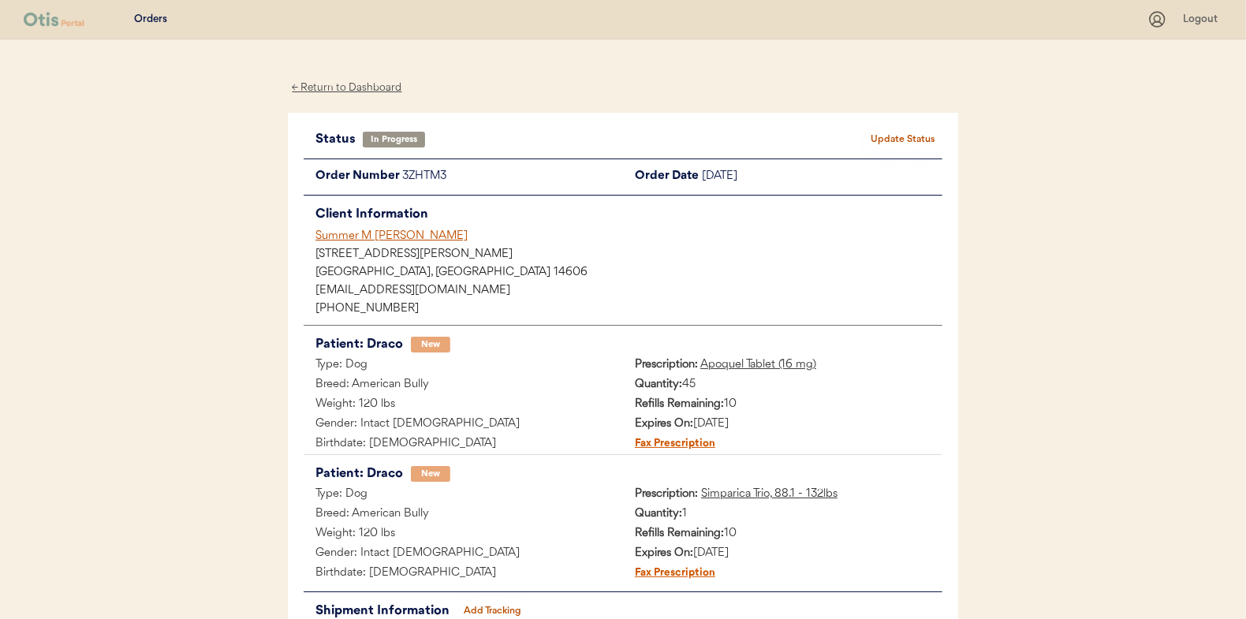
click at [347, 92] on div "← Return to Dashboard" at bounding box center [347, 88] width 118 height 18
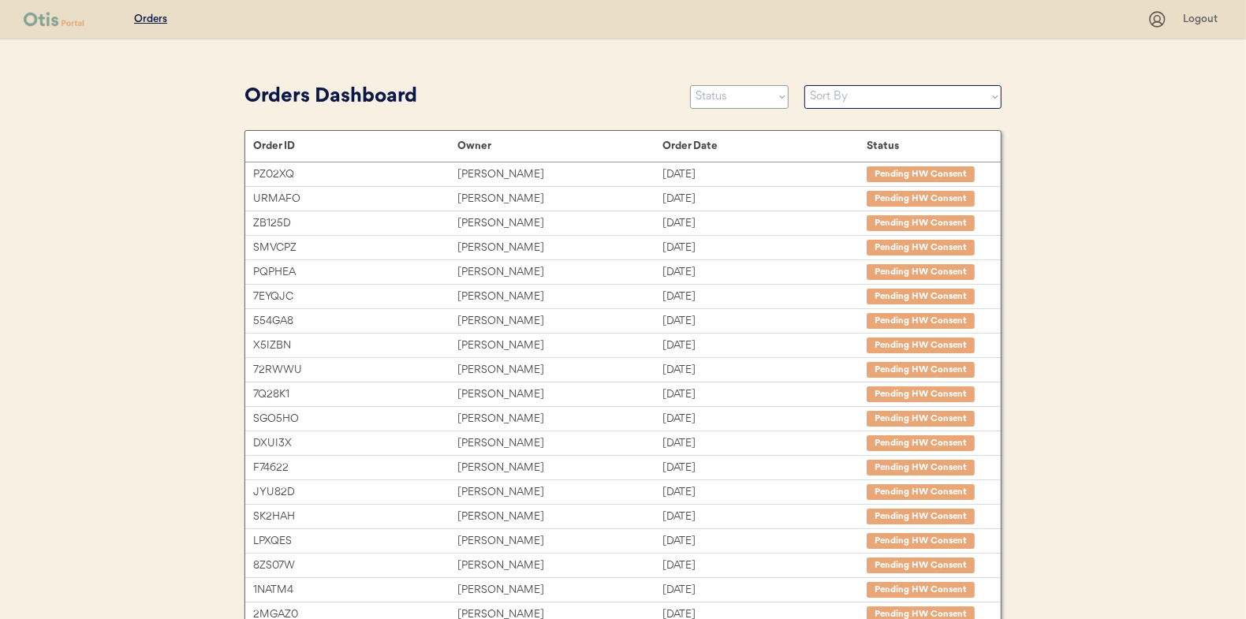
click at [716, 95] on select "Status On Hold New In Progress Complete Pending HW Consent Canceled" at bounding box center [739, 97] width 99 height 24
select select ""new""
click at [690, 85] on select "Status On Hold New In Progress Complete Pending HW Consent Canceled" at bounding box center [739, 97] width 99 height 24
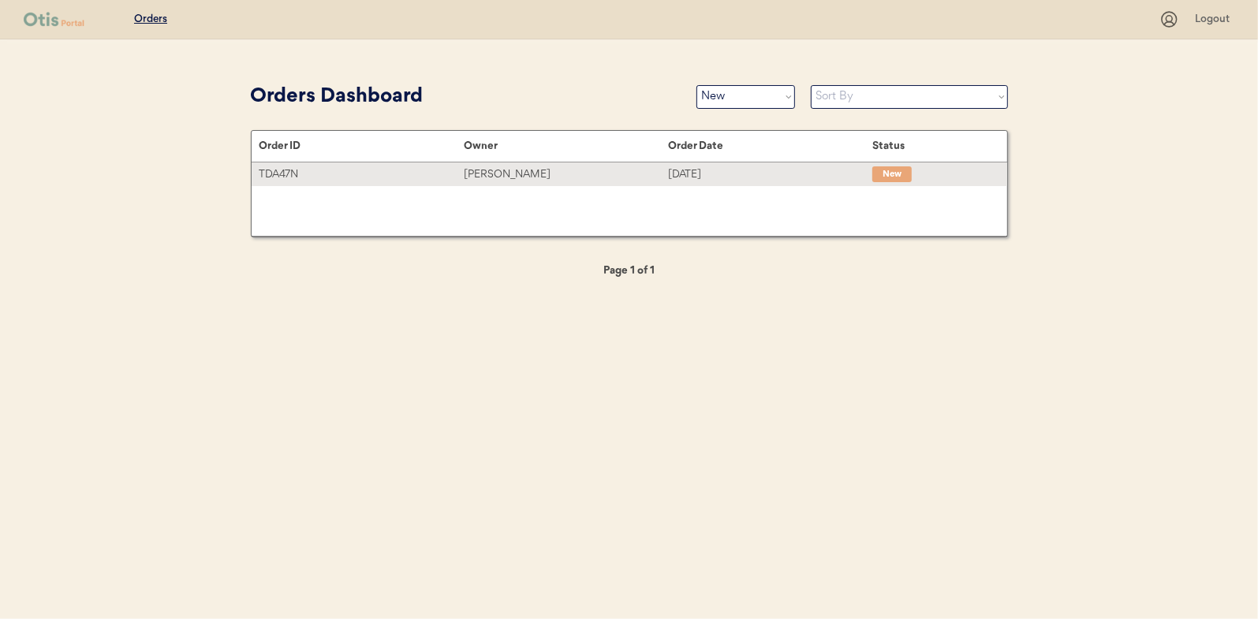
click at [513, 177] on div "[PERSON_NAME]" at bounding box center [566, 175] width 204 height 18
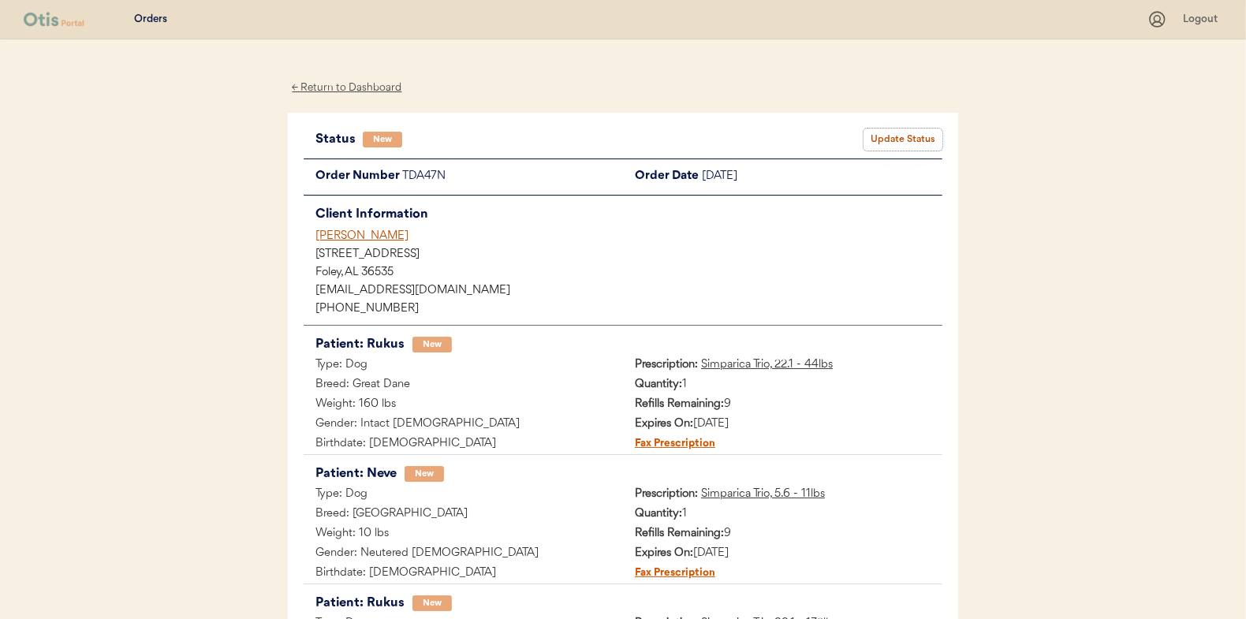
click at [935, 137] on button "Update Status" at bounding box center [903, 140] width 79 height 22
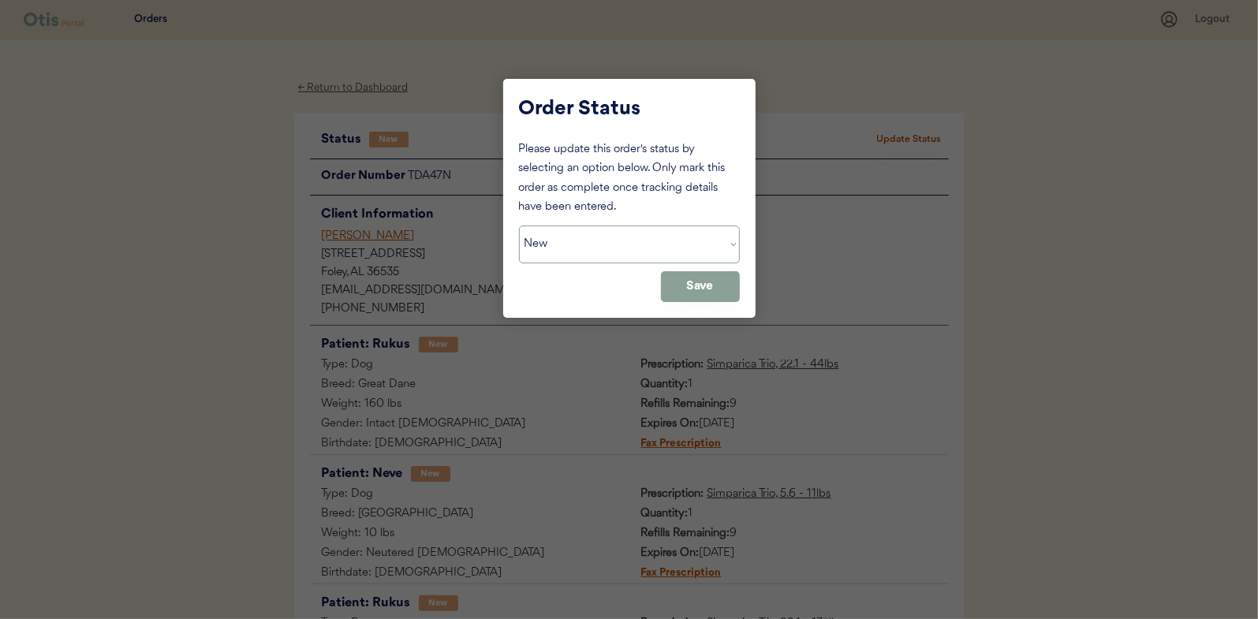
click at [569, 237] on select "Status On Hold New In Progress Complete Pending HW Consent Canceled" at bounding box center [629, 245] width 221 height 38
select select ""in_progress""
click at [519, 226] on select "Status On Hold New In Progress Complete Pending HW Consent Canceled" at bounding box center [629, 245] width 221 height 38
click at [698, 290] on button "Save" at bounding box center [700, 286] width 79 height 31
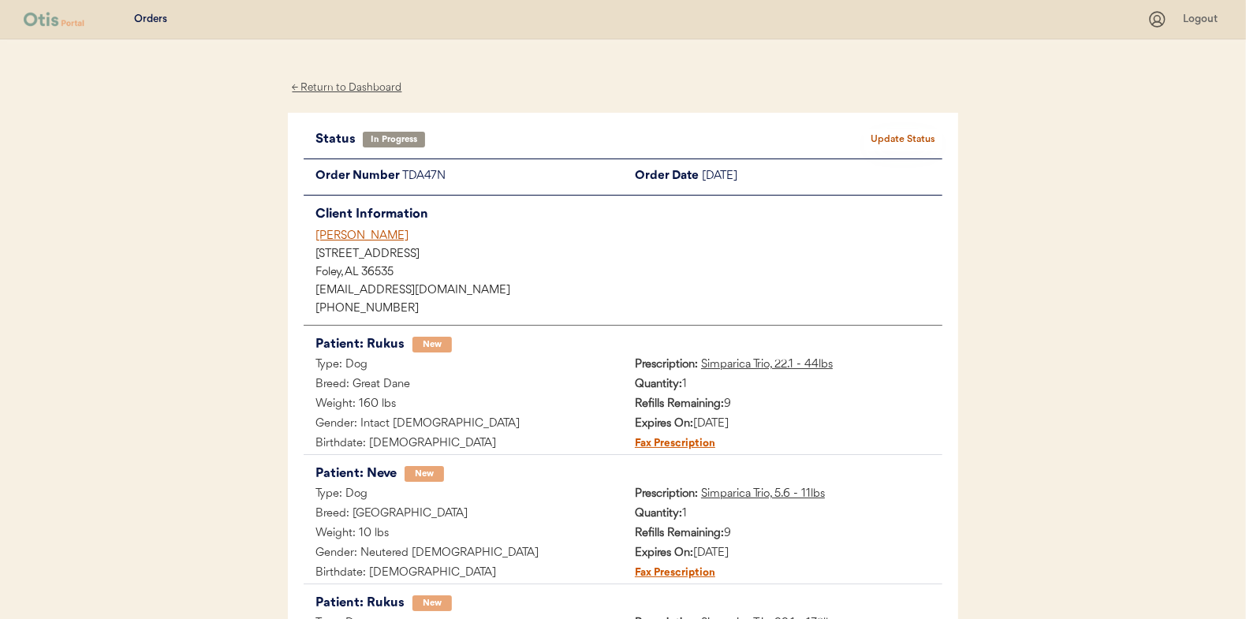
click at [332, 84] on div "← Return to Dashboard" at bounding box center [347, 88] width 118 height 18
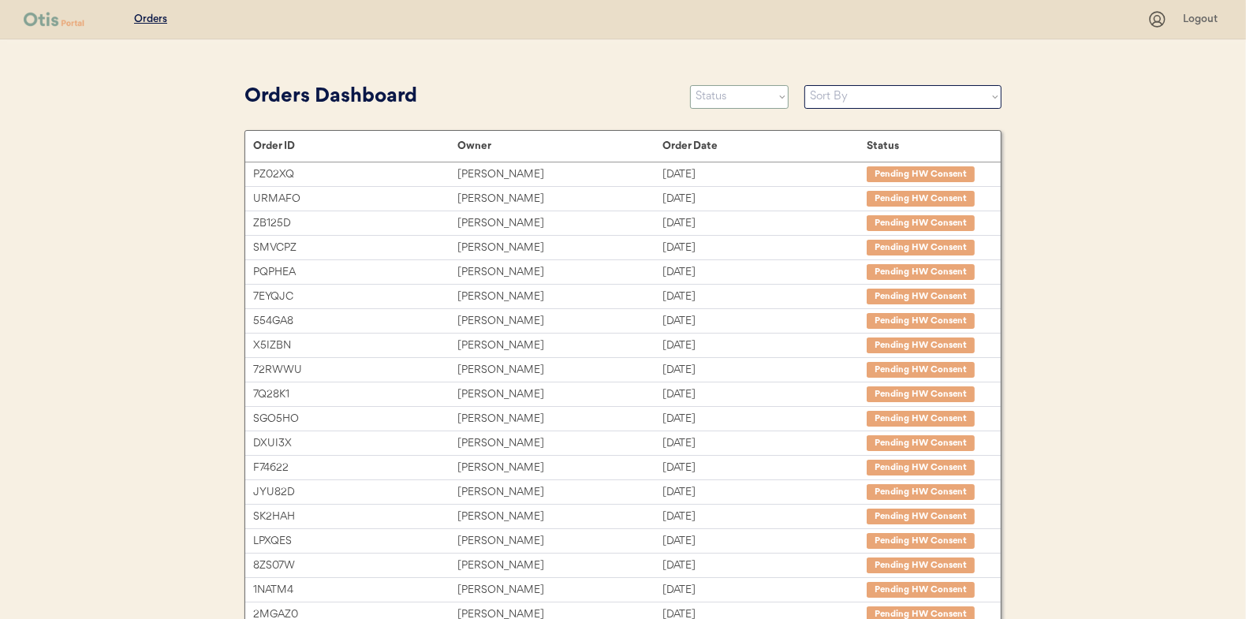
click at [722, 99] on select "Status On Hold New In Progress Complete Pending HW Consent Canceled" at bounding box center [739, 97] width 99 height 24
click at [690, 85] on select "Status On Hold New In Progress Complete Pending HW Consent Canceled" at bounding box center [739, 97] width 99 height 24
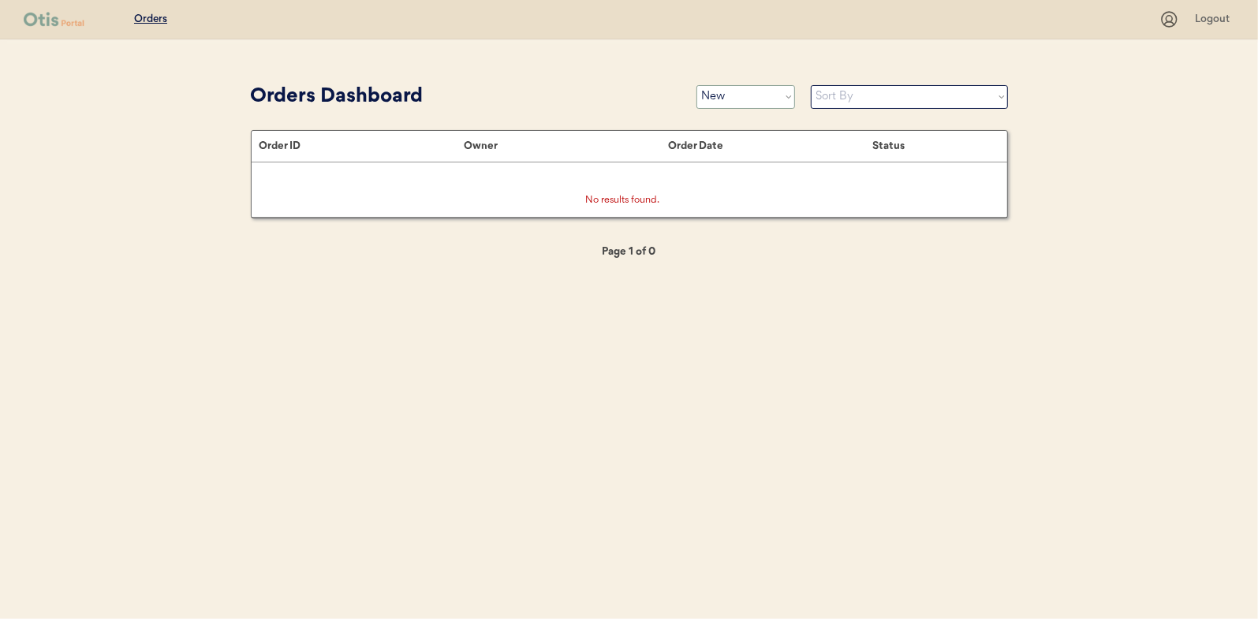
click at [753, 99] on select "Status On Hold New In Progress Complete Pending HW Consent Canceled" at bounding box center [745, 97] width 99 height 24
select select ""in_progress""
click at [696, 85] on select "Status On Hold New In Progress Complete Pending HW Consent Canceled" at bounding box center [745, 97] width 99 height 24
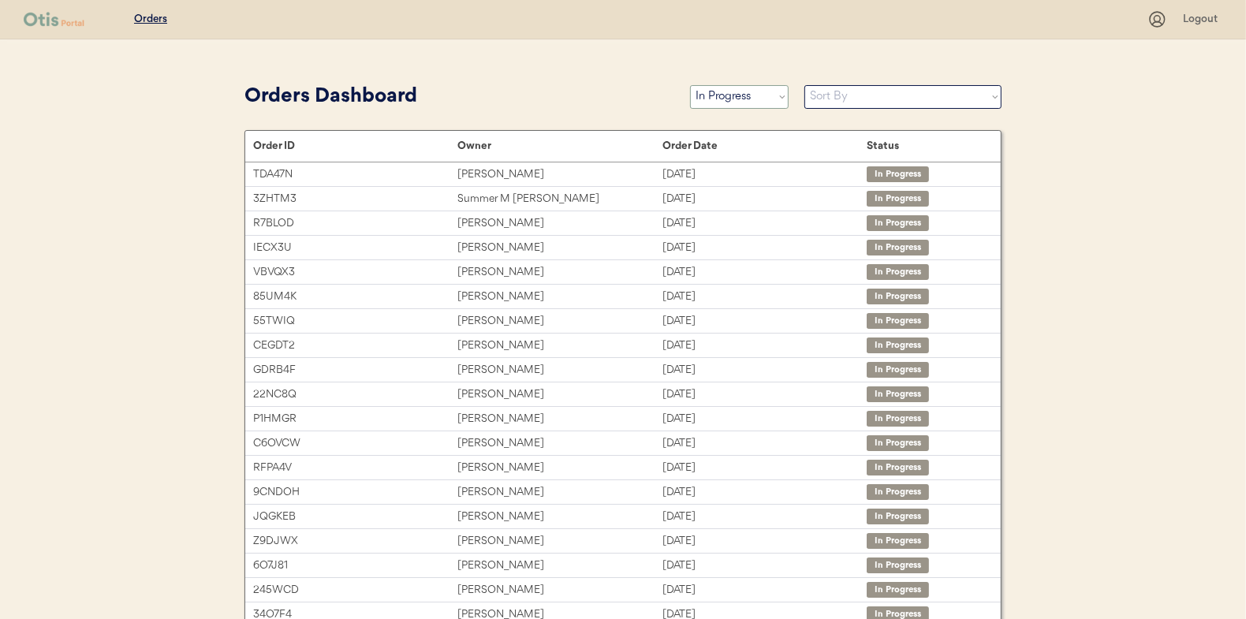
click at [727, 93] on select "Status On Hold New In Progress Complete Pending HW Consent Canceled" at bounding box center [739, 97] width 99 height 24
click at [728, 91] on select "Status On Hold New In Progress Complete Pending HW Consent Canceled" at bounding box center [739, 97] width 99 height 24
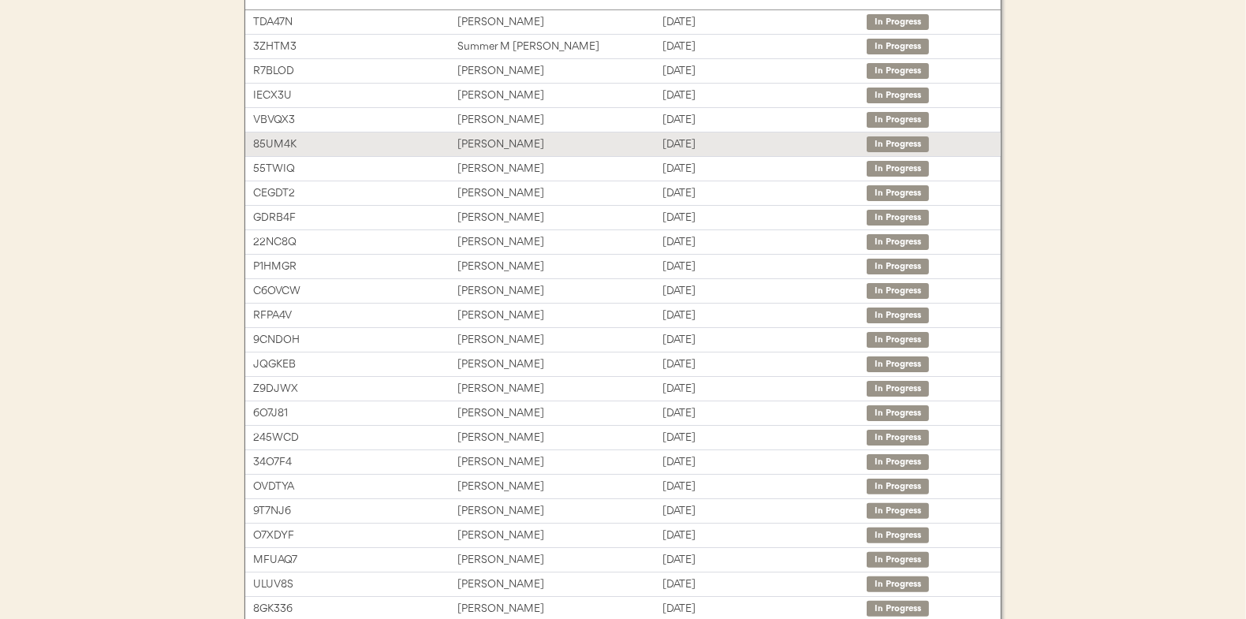
scroll to position [242, 0]
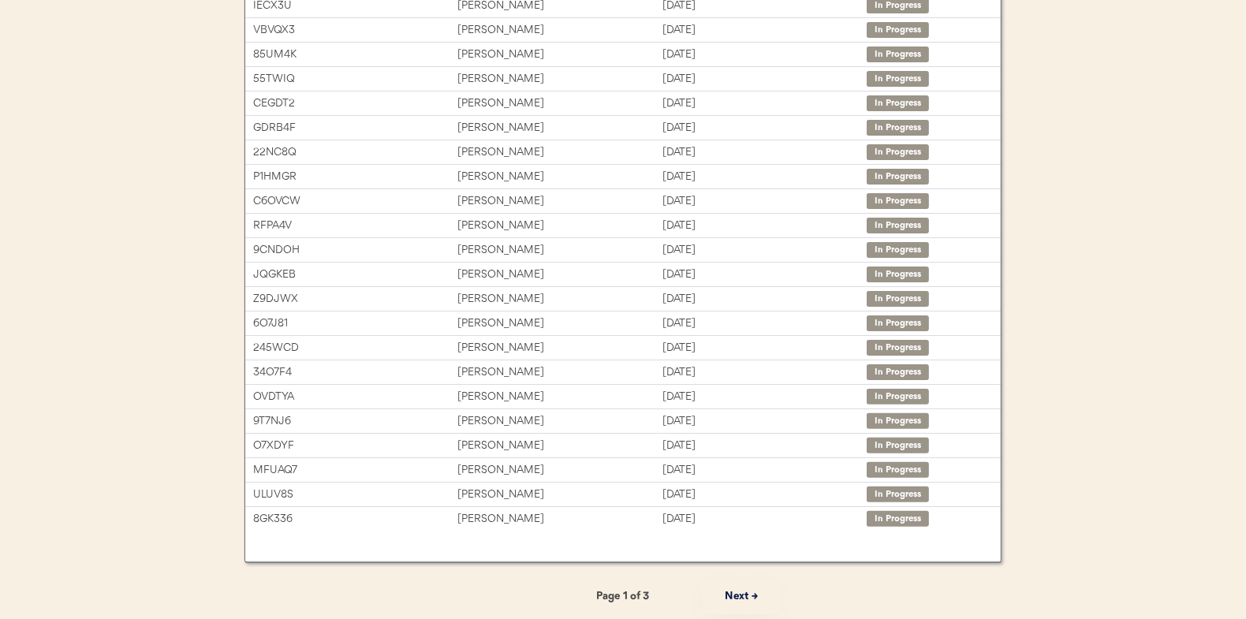
click at [735, 592] on button "Next →" at bounding box center [741, 596] width 79 height 35
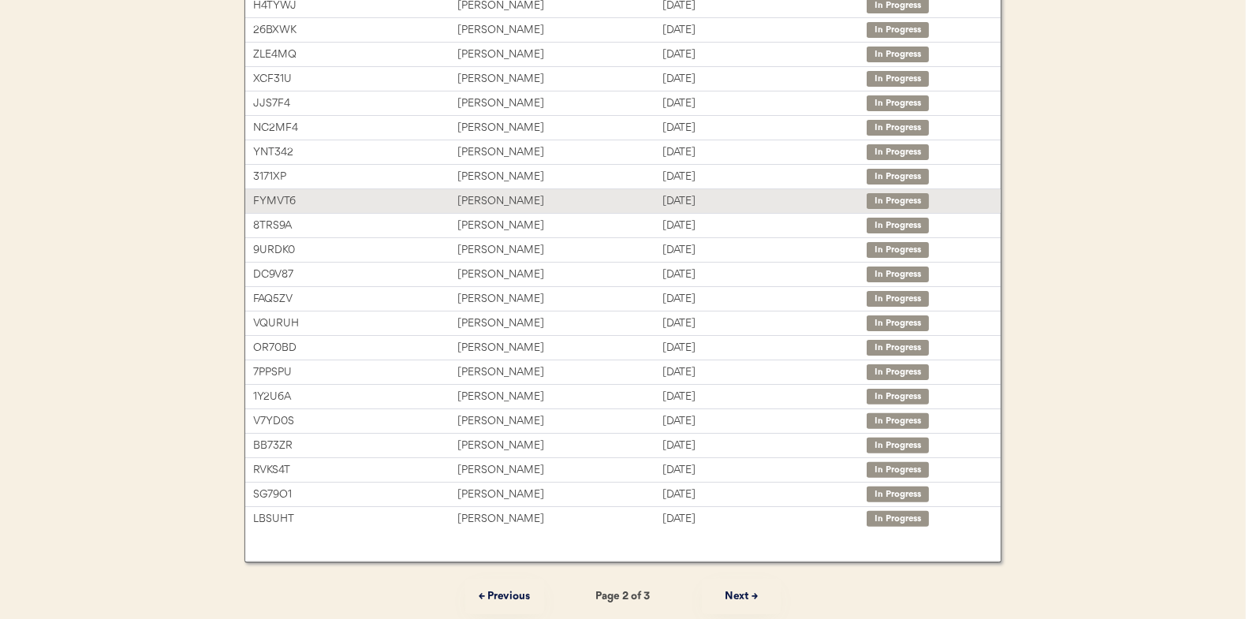
click at [483, 196] on div "Adam Kanoa" at bounding box center [559, 201] width 204 height 18
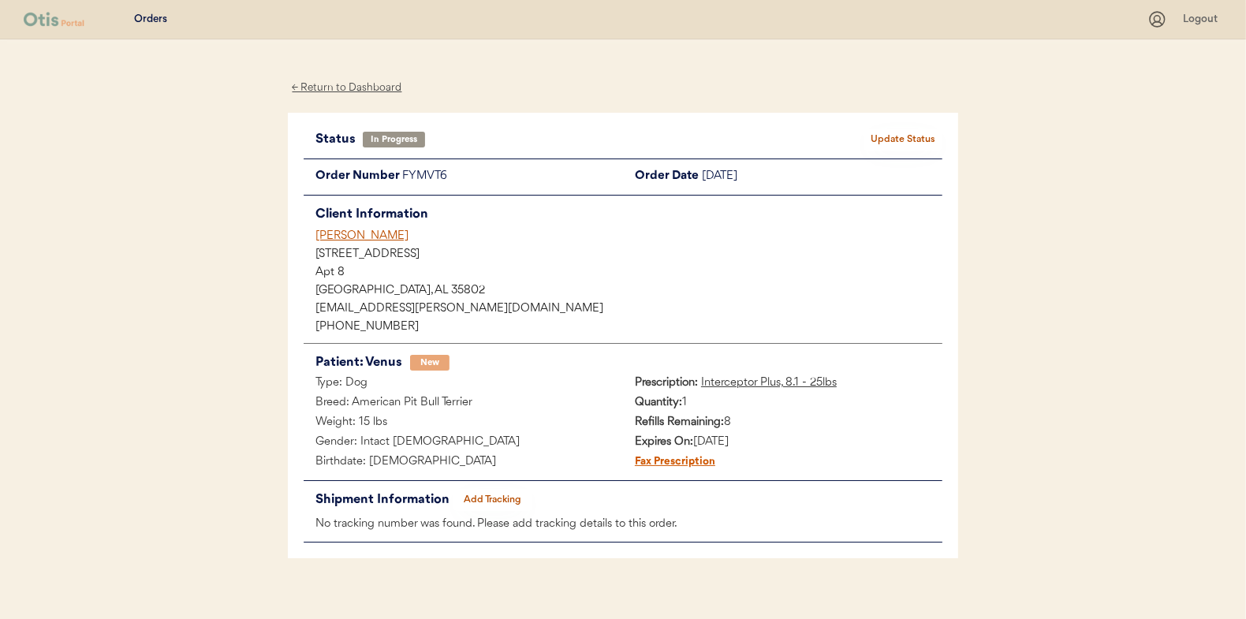
click at [491, 500] on button "Add Tracking" at bounding box center [492, 500] width 79 height 22
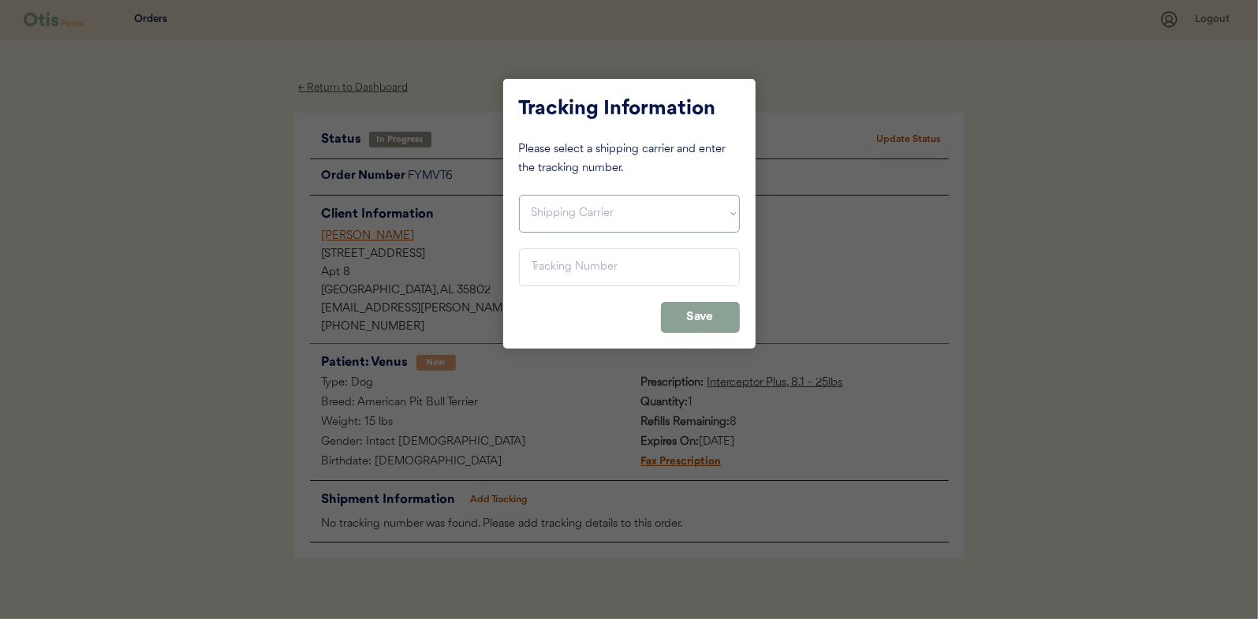
click at [547, 204] on select "Shipping Carrier FedEx FedEx Ground Economy UPS USPS" at bounding box center [629, 214] width 221 height 38
select select ""usps""
click at [519, 195] on select "Shipping Carrier FedEx FedEx Ground Economy UPS USPS" at bounding box center [629, 214] width 221 height 38
click at [547, 267] on input "input" at bounding box center [629, 267] width 221 height 38
paste input "9400150105496040880606"
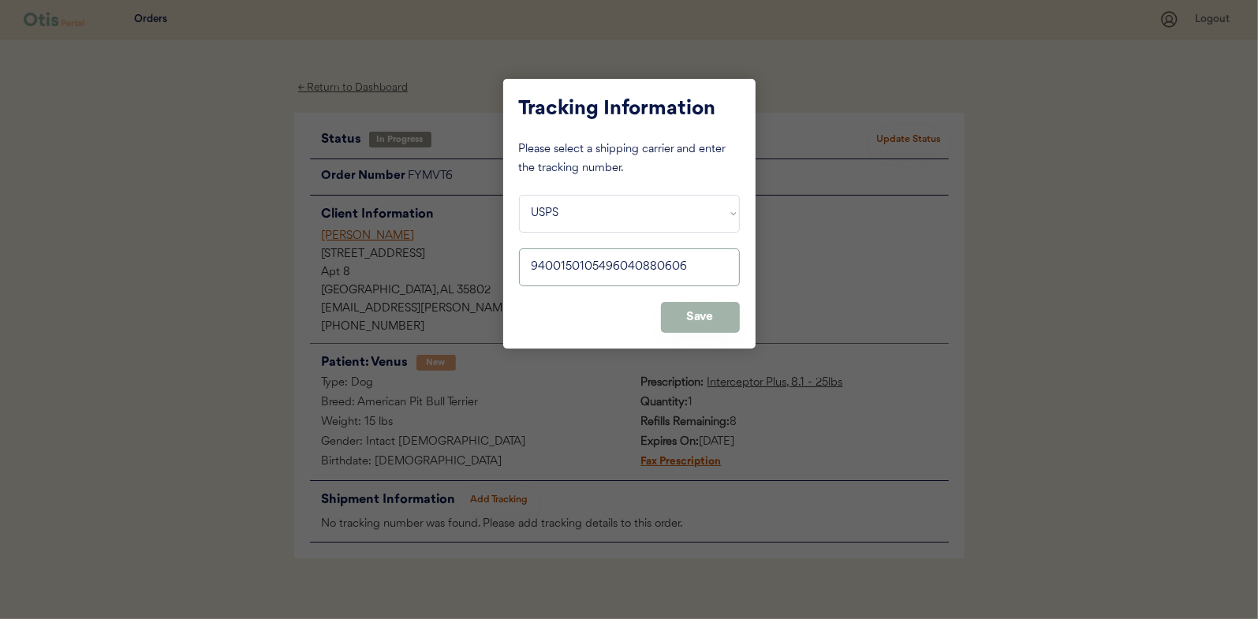
type input "9400150105496040880606"
click at [709, 319] on button "Save" at bounding box center [700, 317] width 79 height 31
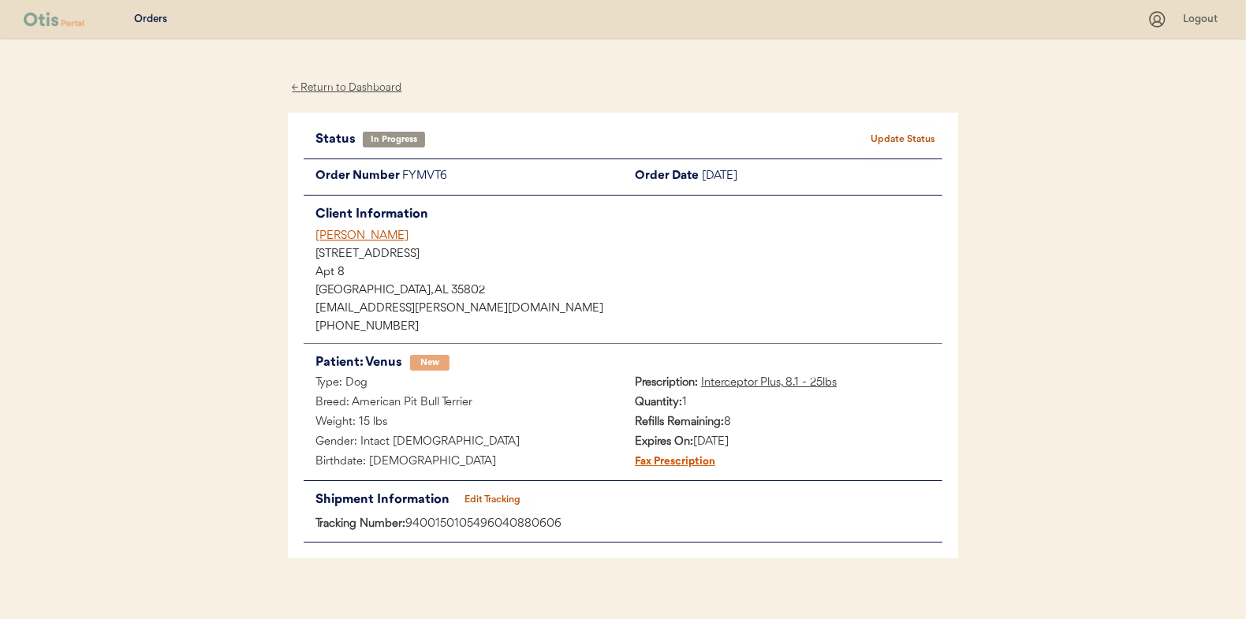
click at [915, 135] on button "Update Status" at bounding box center [903, 140] width 79 height 22
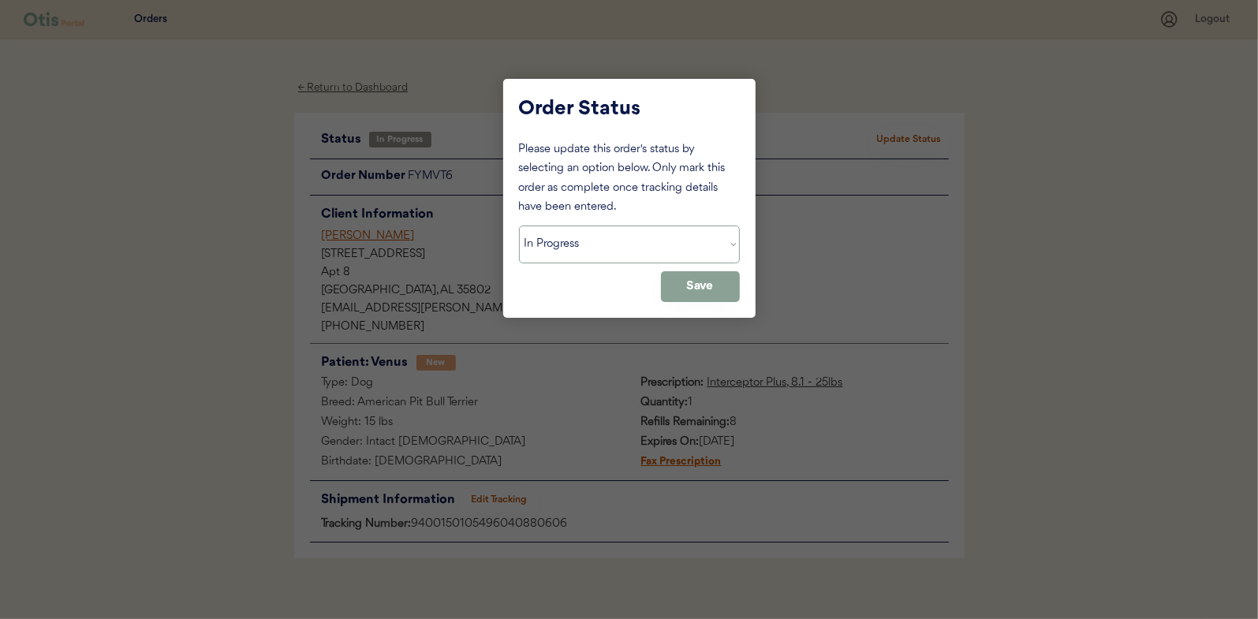
click at [570, 240] on select "Status On Hold New In Progress Complete Pending HW Consent Canceled" at bounding box center [629, 245] width 221 height 38
select select ""complete""
click at [519, 226] on select "Status On Hold New In Progress Complete Pending HW Consent Canceled" at bounding box center [629, 245] width 221 height 38
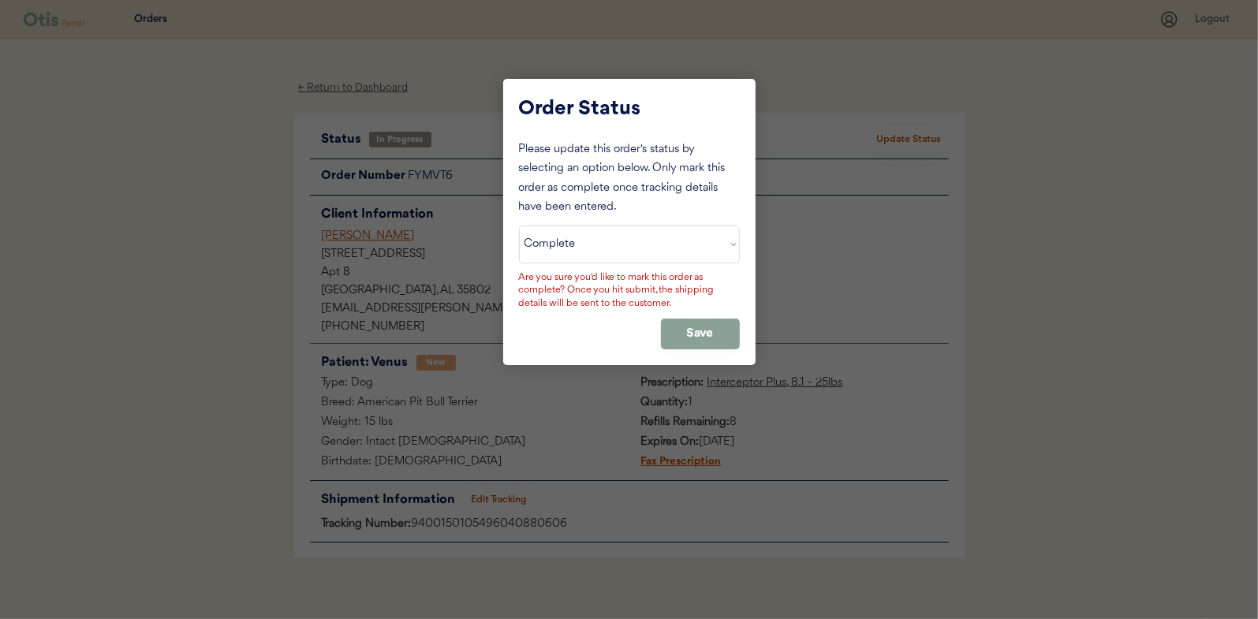
click at [694, 285] on div "Are you sure you'd like to mark this order as complete? Once you hit submit, th…" at bounding box center [629, 290] width 221 height 39
click at [700, 334] on button "Save" at bounding box center [700, 334] width 79 height 31
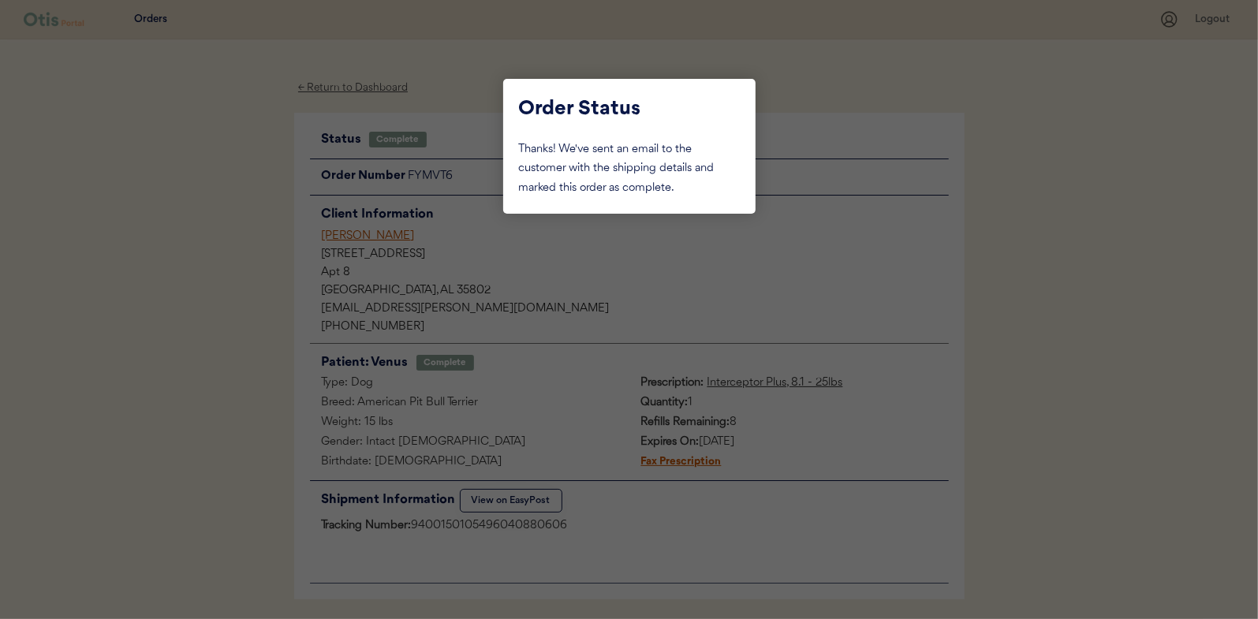
drag, startPoint x: 168, startPoint y: 245, endPoint x: 327, endPoint y: 144, distance: 188.4
click at [174, 245] on div at bounding box center [629, 309] width 1258 height 619
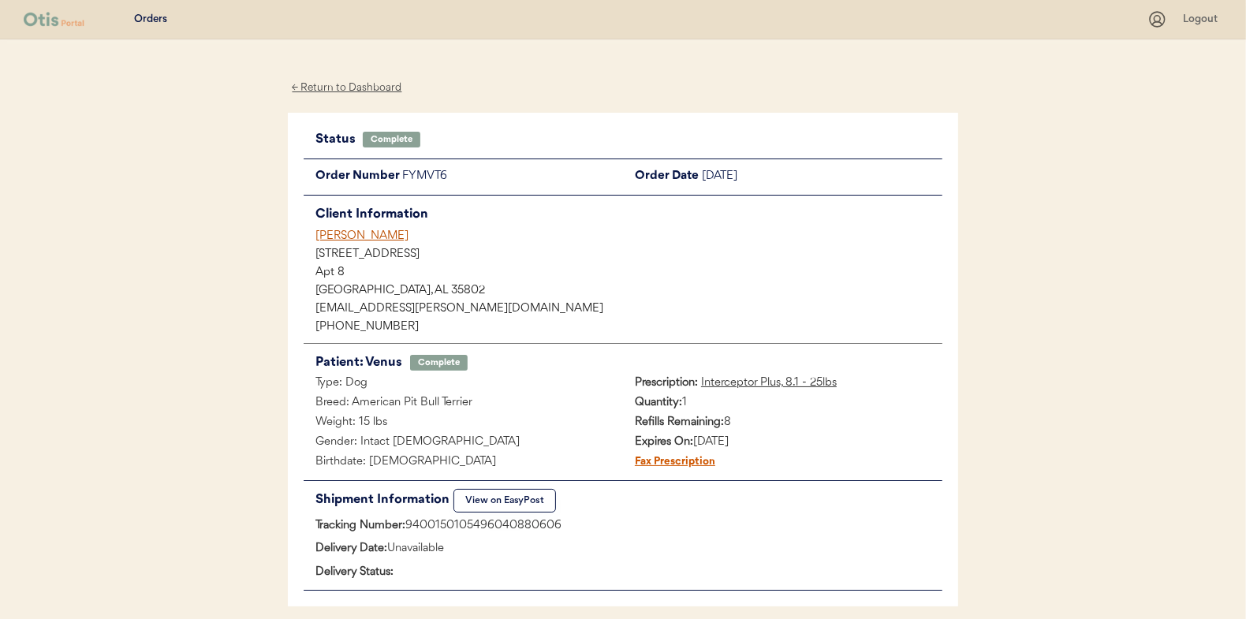
click at [367, 87] on div "← Return to Dashboard" at bounding box center [347, 88] width 118 height 18
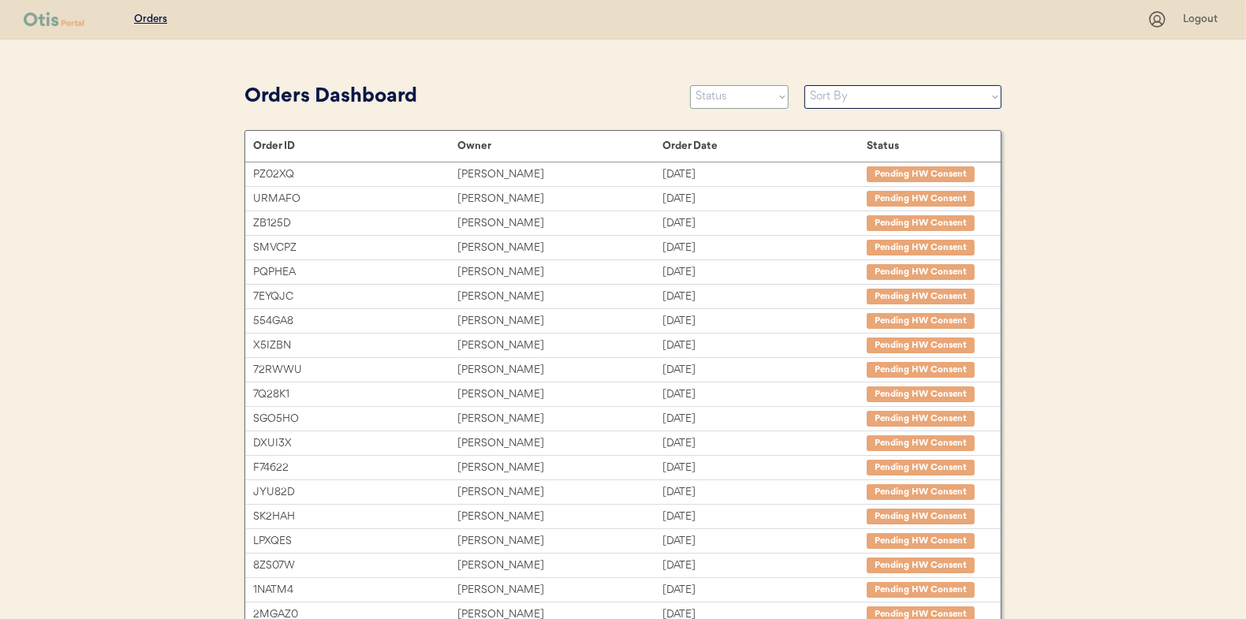
click at [715, 105] on select "Status On Hold New In Progress Complete Pending HW Consent Canceled" at bounding box center [739, 97] width 99 height 24
select select ""in_progress""
click at [690, 85] on select "Status On Hold New In Progress Complete Pending HW Consent Canceled" at bounding box center [739, 97] width 99 height 24
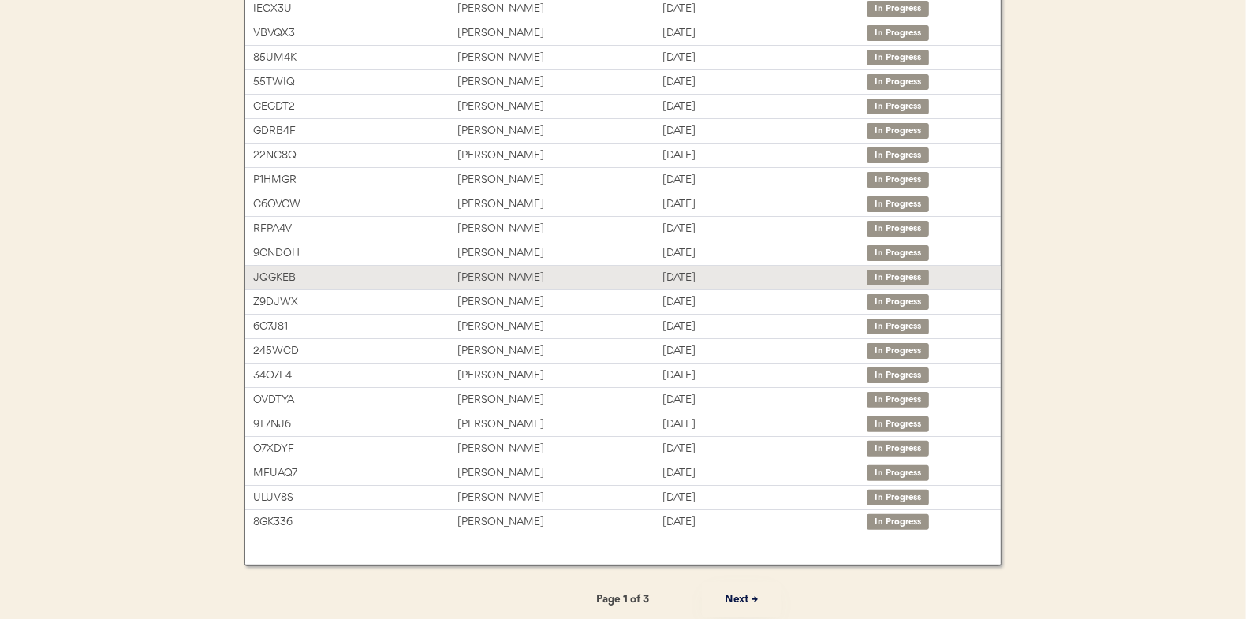
scroll to position [242, 0]
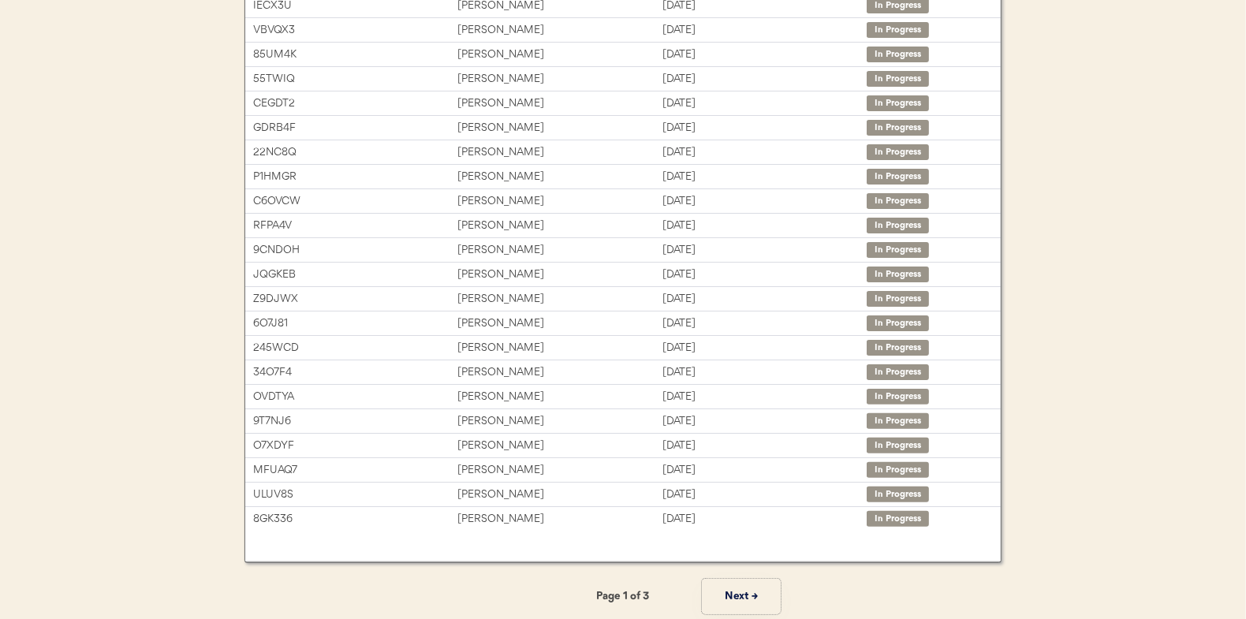
click at [733, 587] on button "Next →" at bounding box center [741, 596] width 79 height 35
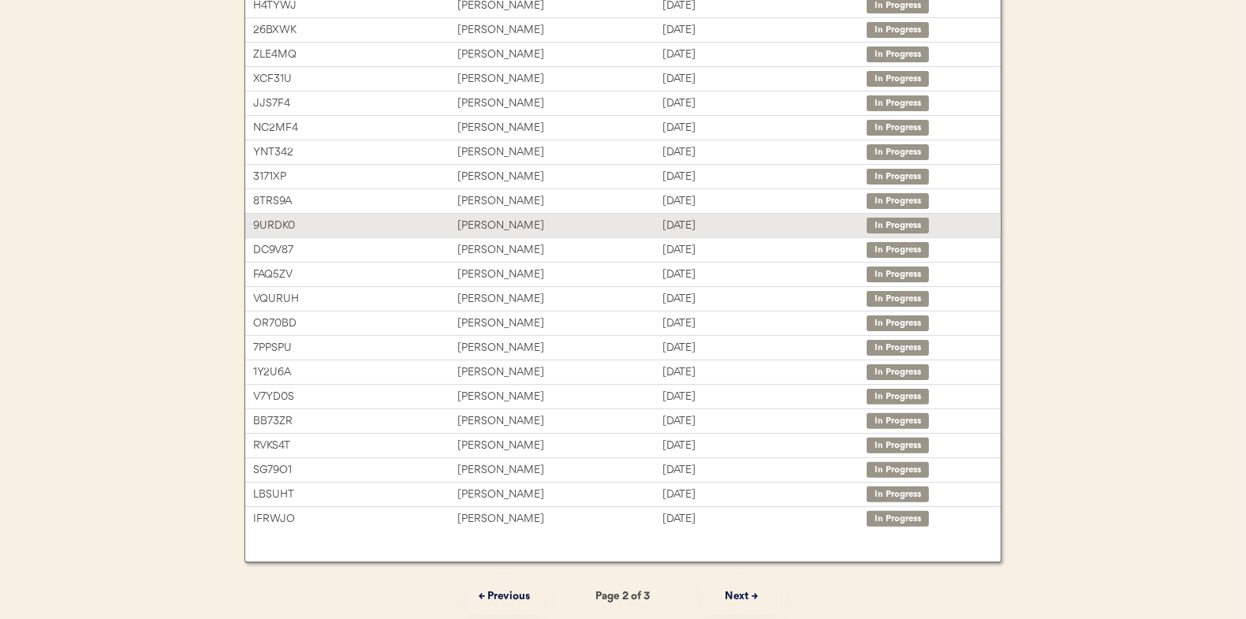
click at [502, 217] on div "[PERSON_NAME]" at bounding box center [559, 226] width 204 height 18
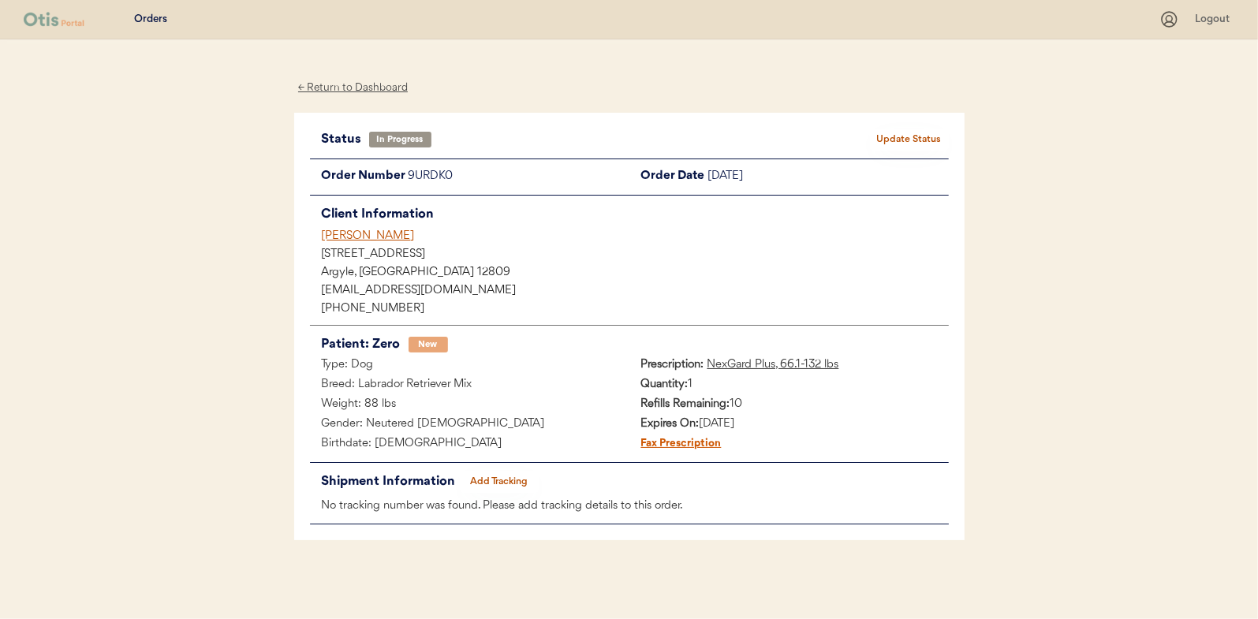
click at [502, 474] on button "Add Tracking" at bounding box center [499, 482] width 79 height 22
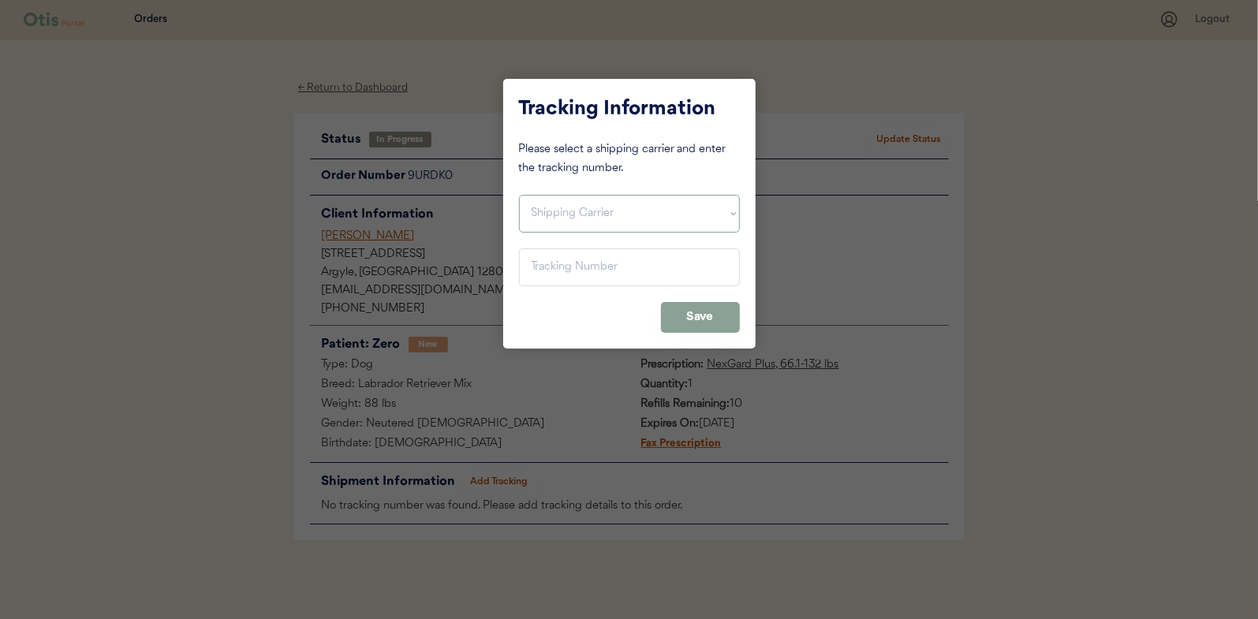
click at [558, 212] on select "Shipping Carrier FedEx FedEx Ground Economy UPS USPS" at bounding box center [629, 214] width 221 height 38
select select ""usps""
click at [519, 195] on select "Shipping Carrier FedEx FedEx Ground Economy UPS USPS" at bounding box center [629, 214] width 221 height 38
click at [543, 270] on input "input" at bounding box center [629, 267] width 221 height 38
paste input "9400150105497039425846"
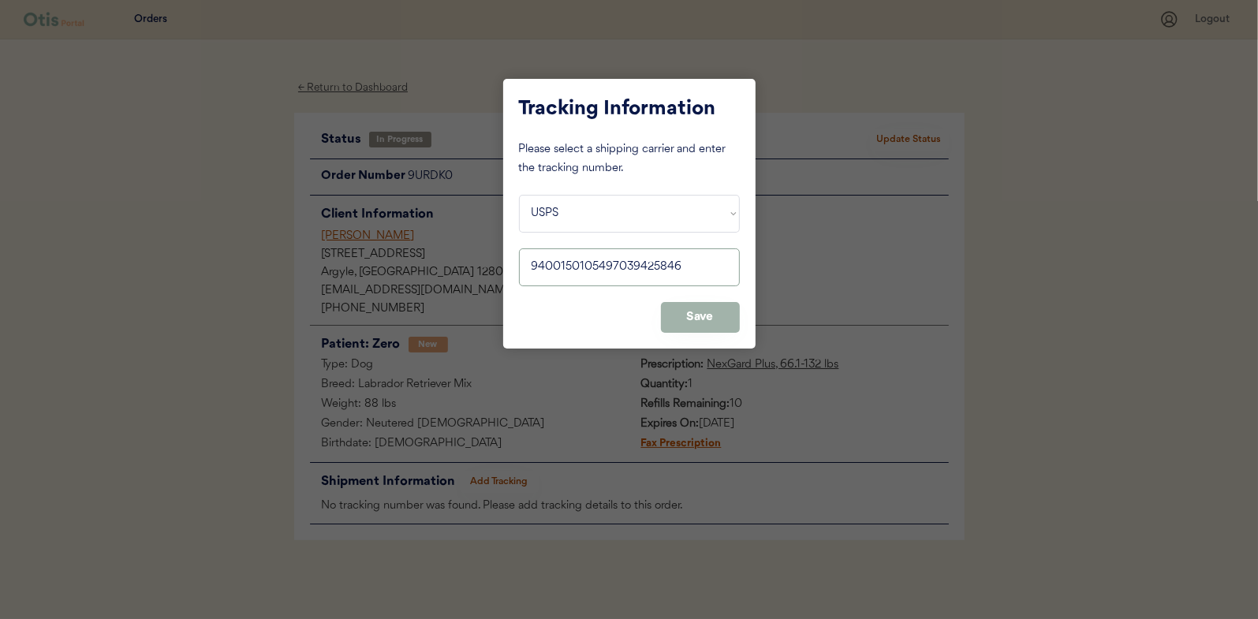
type input "9400150105497039425846"
drag, startPoint x: 698, startPoint y: 309, endPoint x: 859, endPoint y: 200, distance: 194.2
click at [699, 310] on button "Save" at bounding box center [700, 317] width 79 height 31
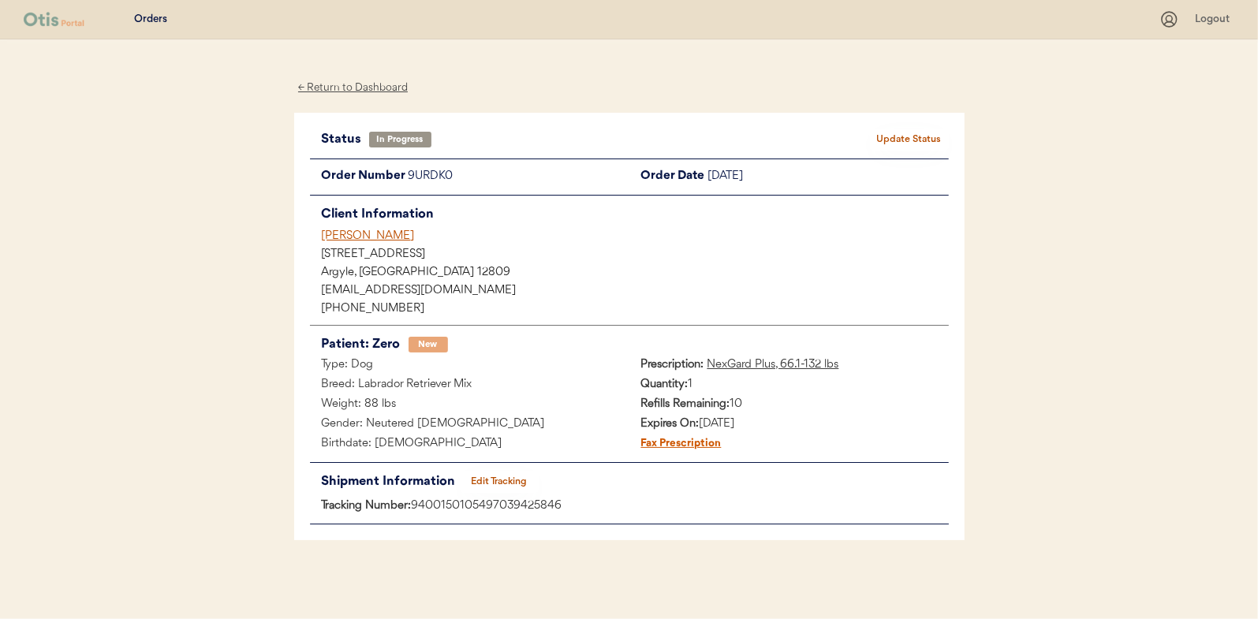
click at [911, 139] on button "Update Status" at bounding box center [909, 140] width 79 height 22
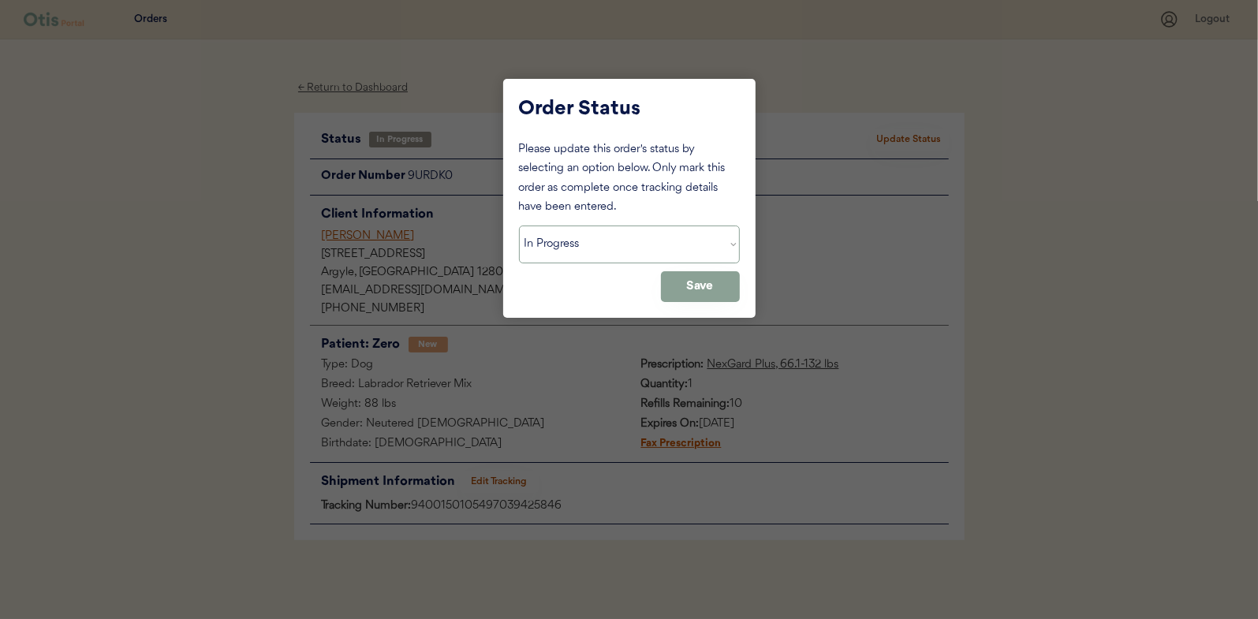
click at [552, 248] on select "Status On Hold New In Progress Complete Pending HW Consent Canceled" at bounding box center [629, 245] width 221 height 38
select select ""complete""
click at [519, 226] on select "Status On Hold New In Progress Complete Pending HW Consent Canceled" at bounding box center [629, 245] width 221 height 38
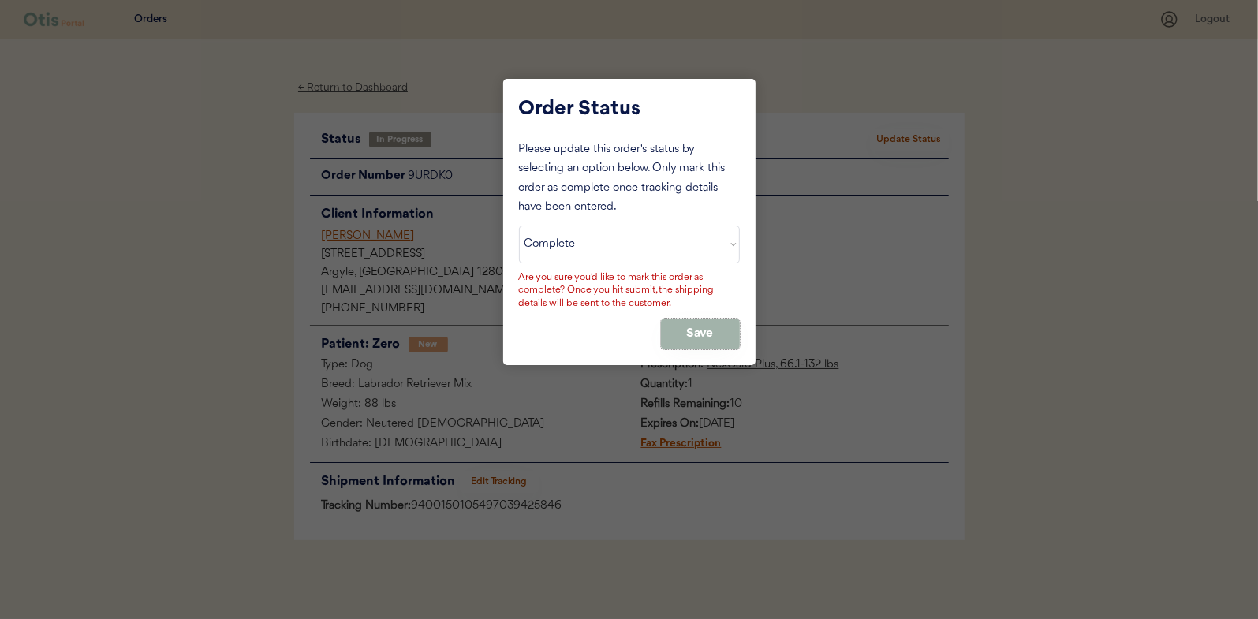
click at [693, 326] on button "Save" at bounding box center [700, 334] width 79 height 31
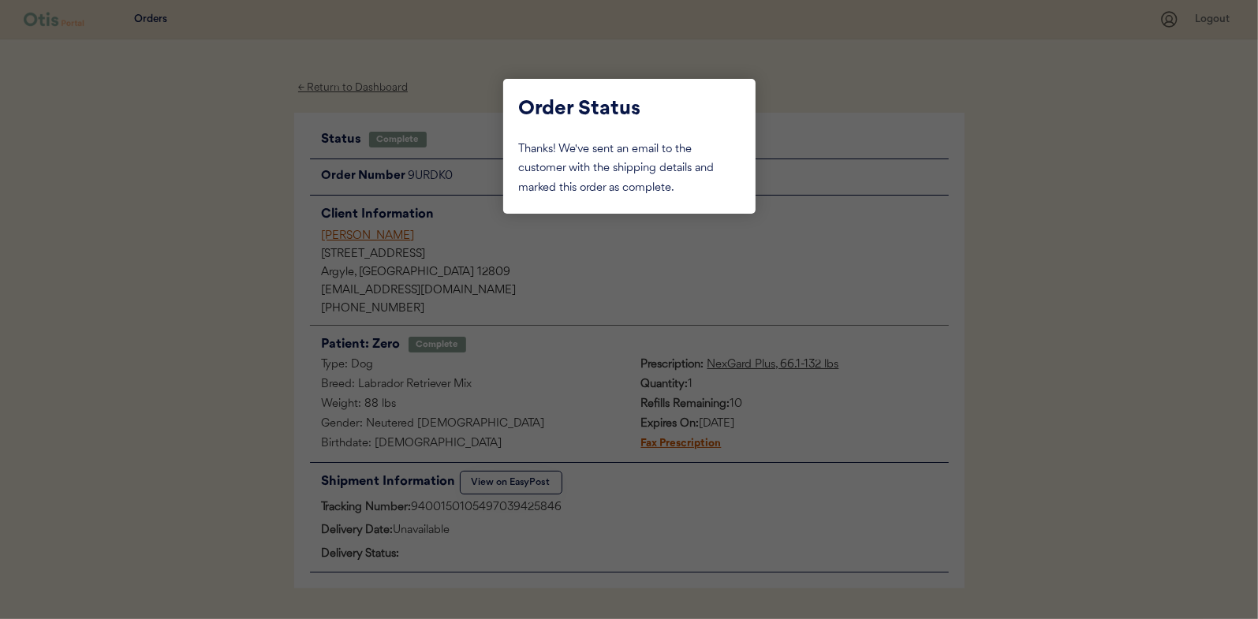
click at [195, 233] on div at bounding box center [629, 309] width 1258 height 619
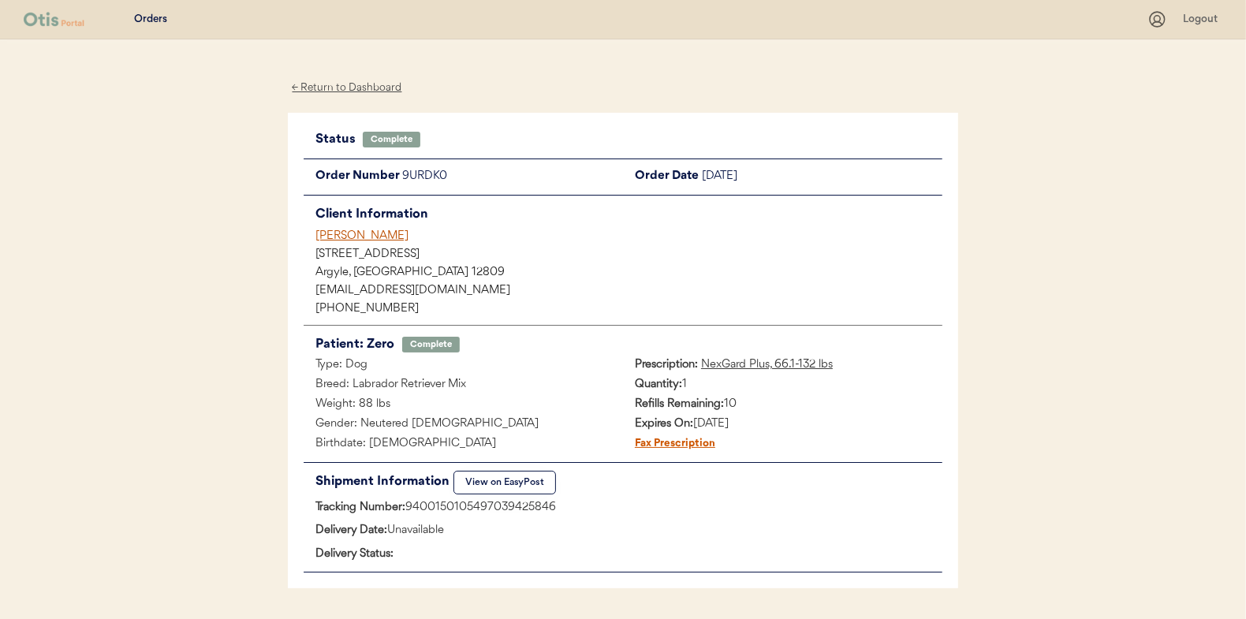
click at [332, 86] on div "← Return to Dashboard" at bounding box center [347, 88] width 118 height 18
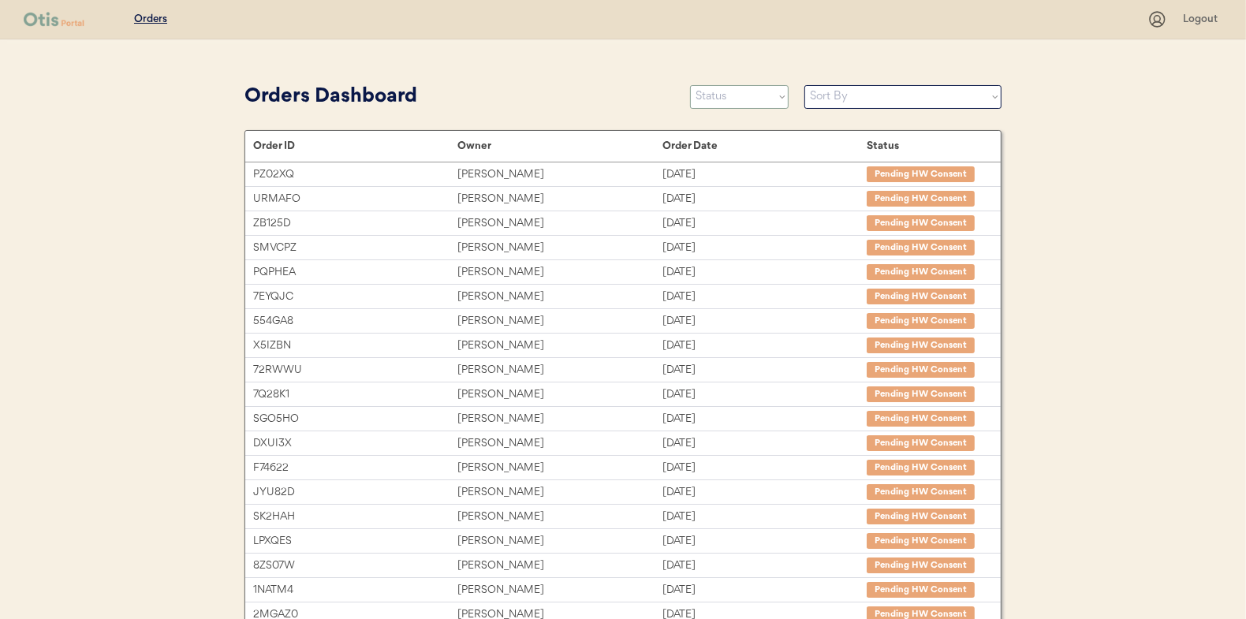
click at [726, 88] on select "Status On Hold New In Progress Complete Pending HW Consent Canceled" at bounding box center [739, 97] width 99 height 24
select select ""in_progress""
click at [690, 85] on select "Status On Hold New In Progress Complete Pending HW Consent Canceled" at bounding box center [739, 97] width 99 height 24
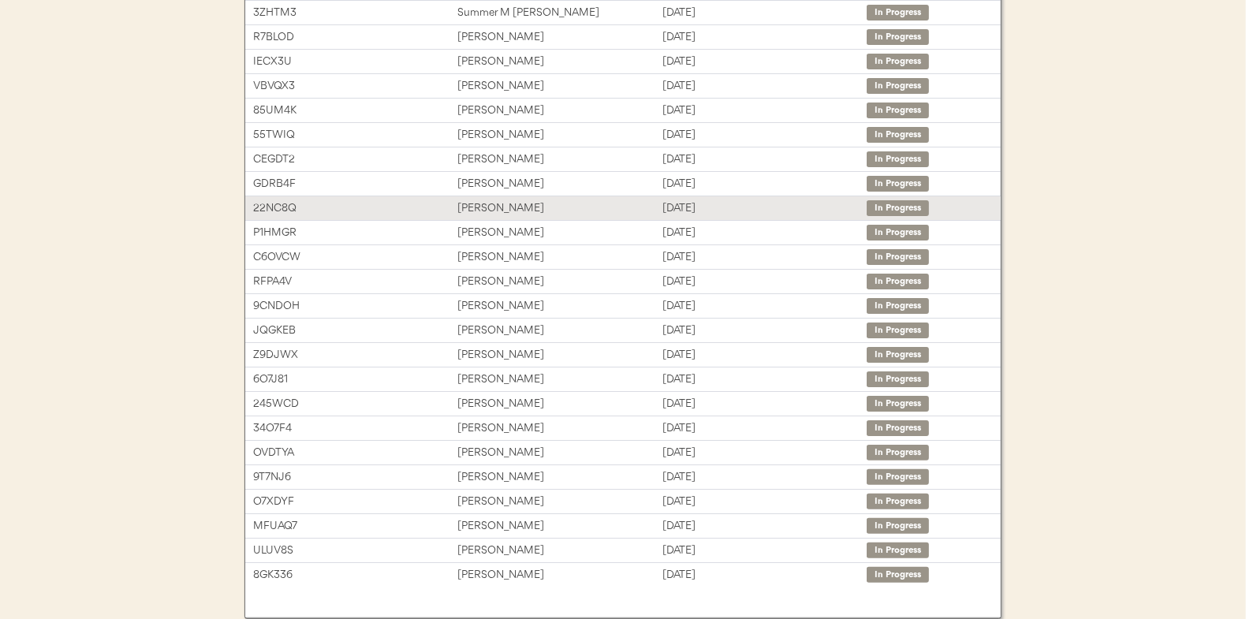
scroll to position [242, 0]
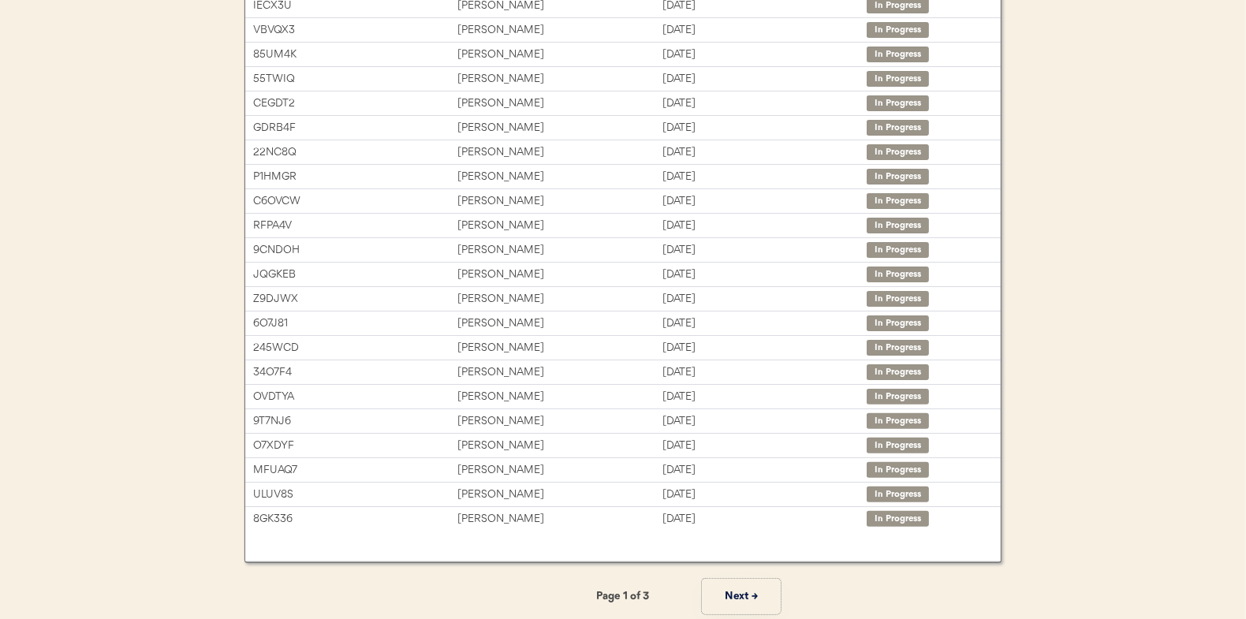
click at [730, 591] on button "Next →" at bounding box center [741, 596] width 79 height 35
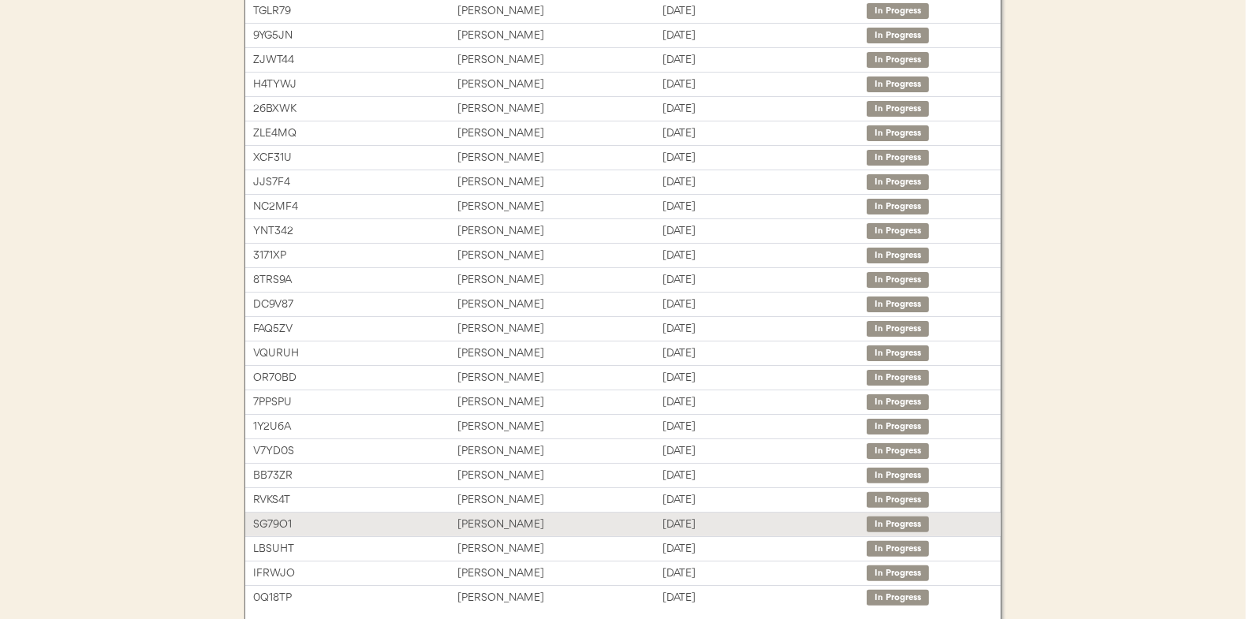
scroll to position [84, 0]
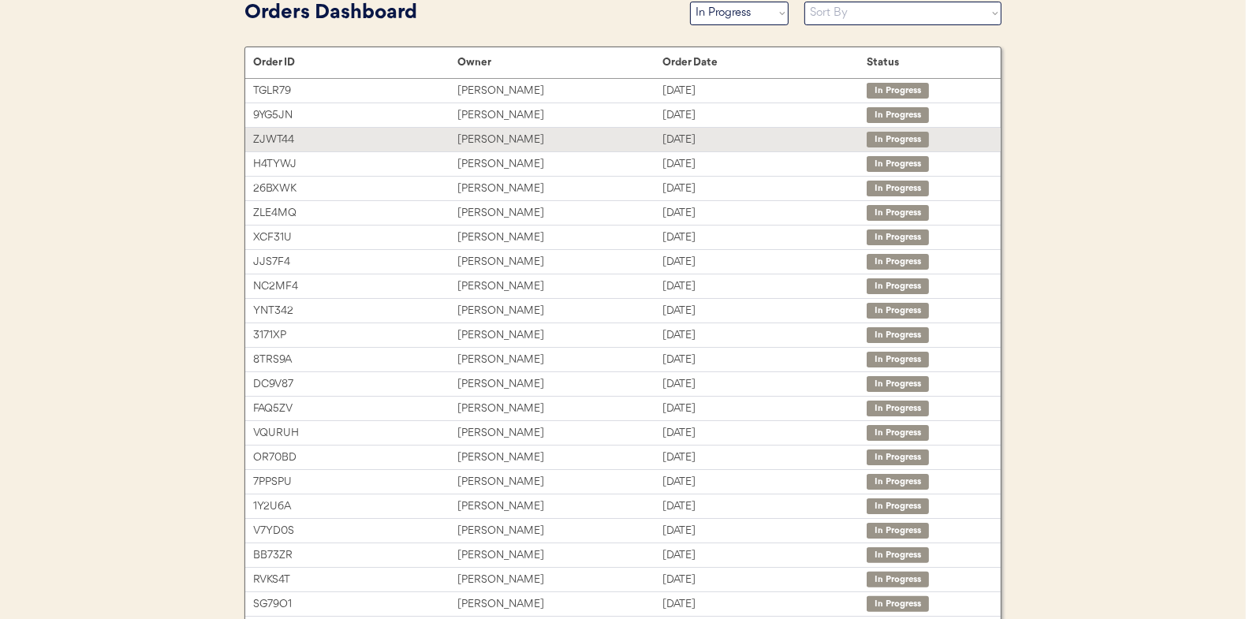
click at [473, 138] on div "[PERSON_NAME]" at bounding box center [559, 140] width 204 height 18
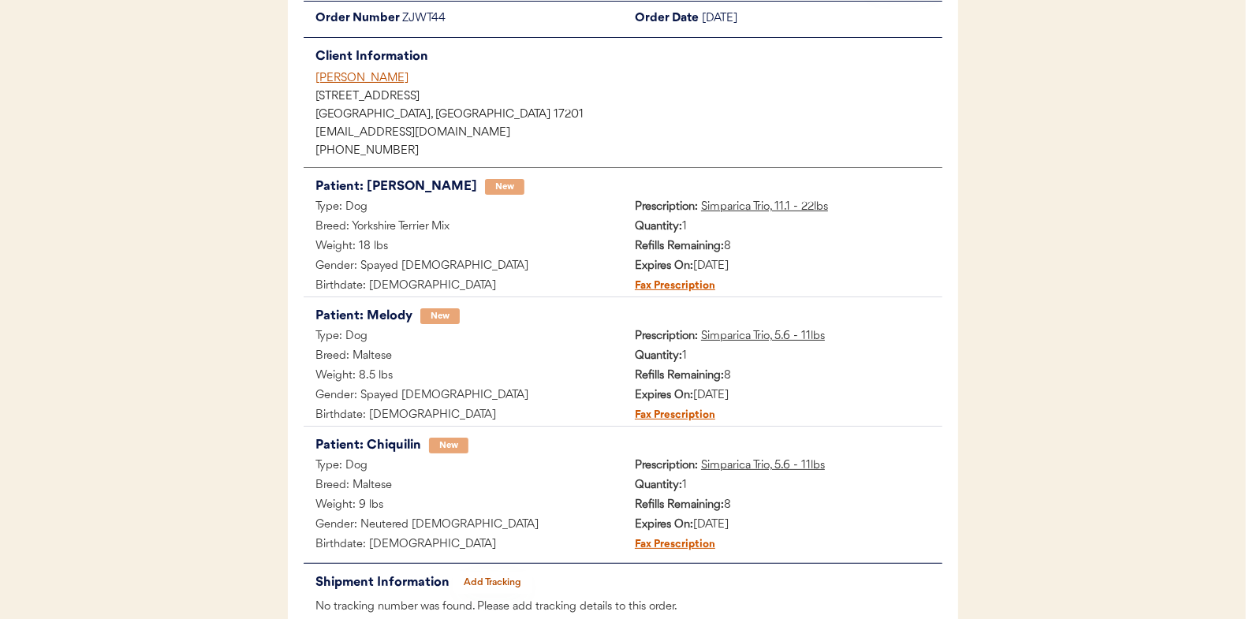
scroll to position [236, 0]
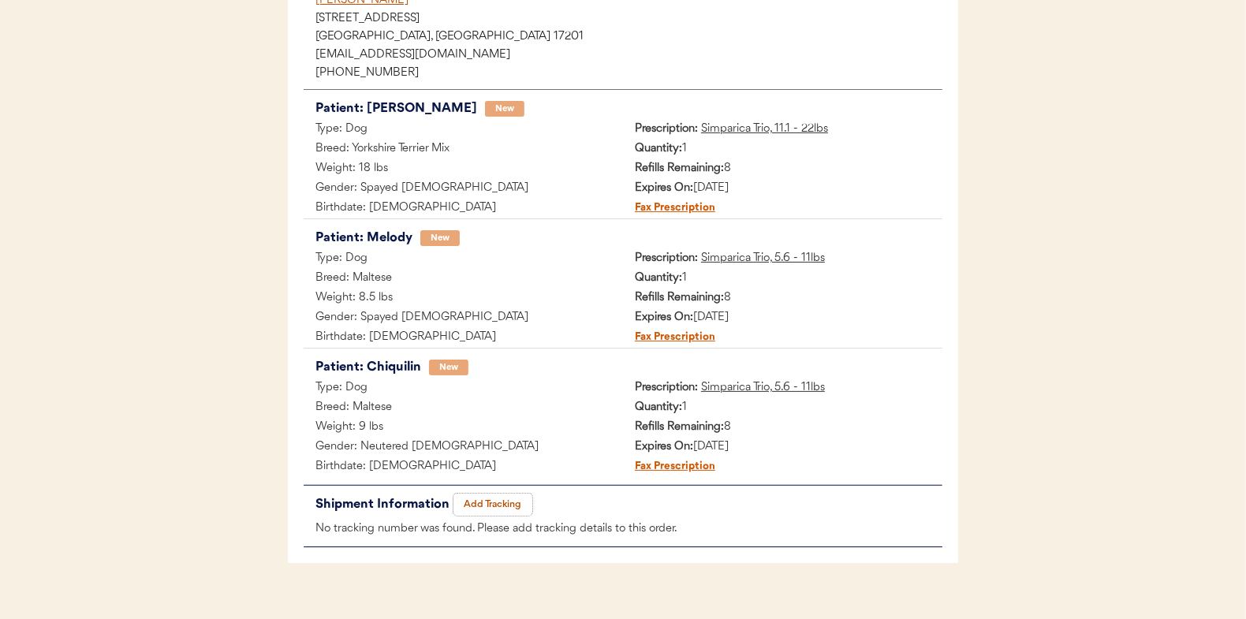
click at [491, 498] on button "Add Tracking" at bounding box center [492, 505] width 79 height 22
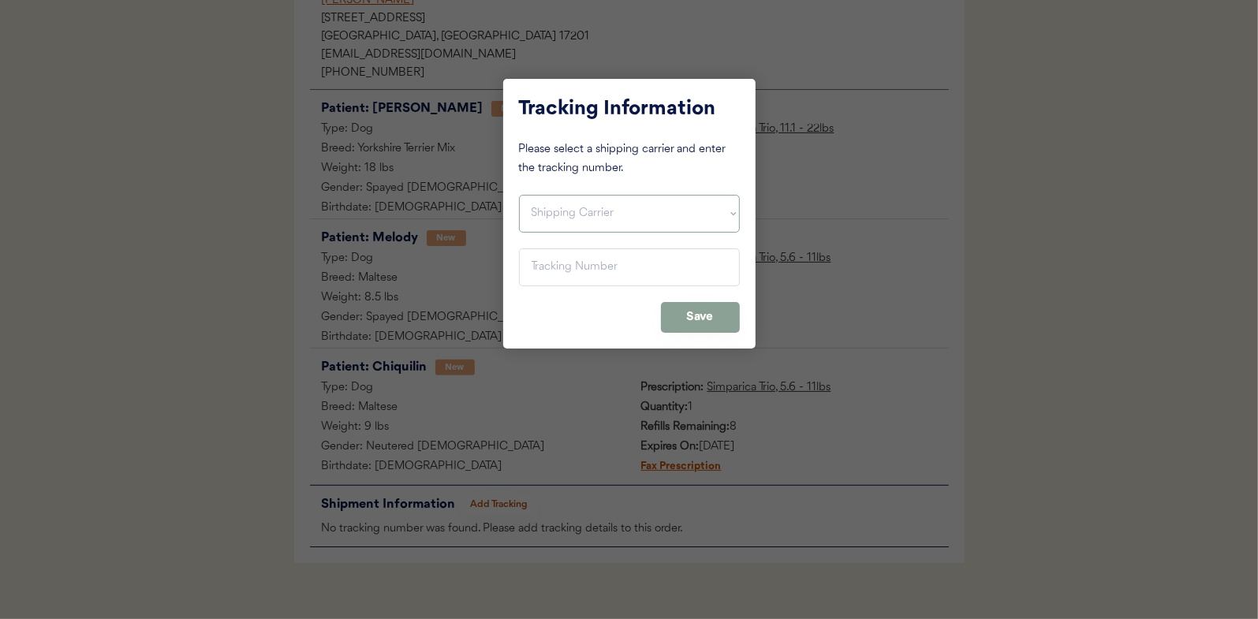
click at [553, 224] on select "Shipping Carrier FedEx FedEx Ground Economy UPS USPS" at bounding box center [629, 214] width 221 height 38
select select ""usps""
click at [519, 195] on select "Shipping Carrier FedEx FedEx Ground Economy UPS USPS" at bounding box center [629, 214] width 221 height 38
click at [534, 278] on input "input" at bounding box center [629, 267] width 221 height 38
paste input "9400150105799039190565"
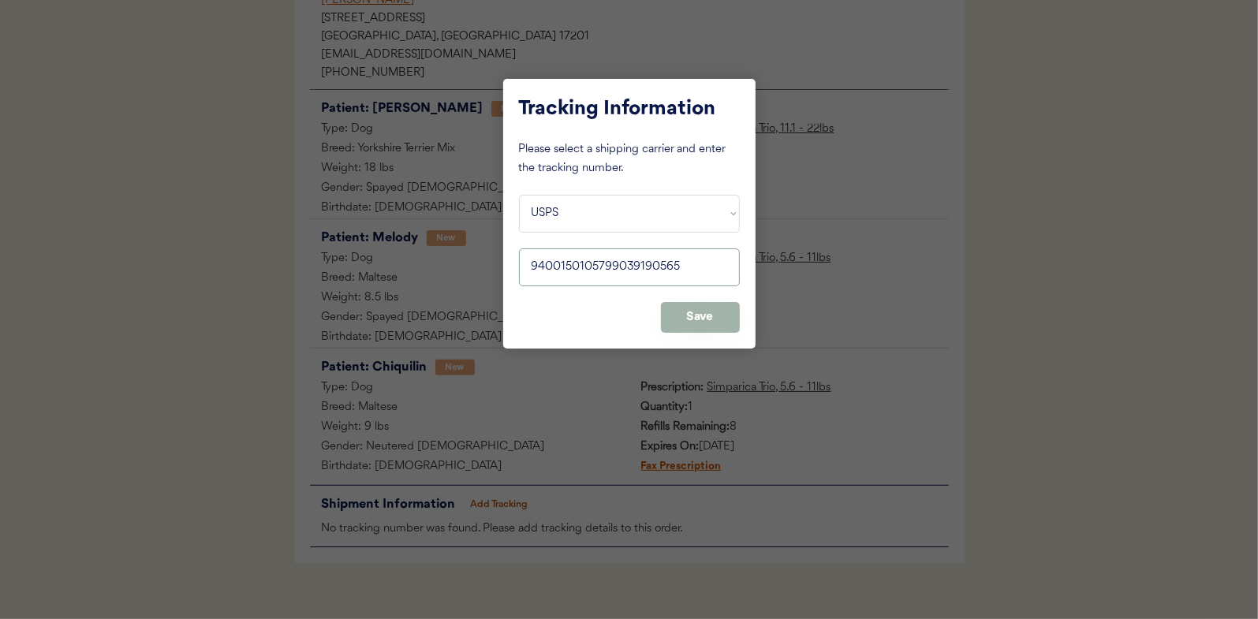
type input "9400150105799039190565"
click at [685, 308] on button "Save" at bounding box center [700, 317] width 79 height 31
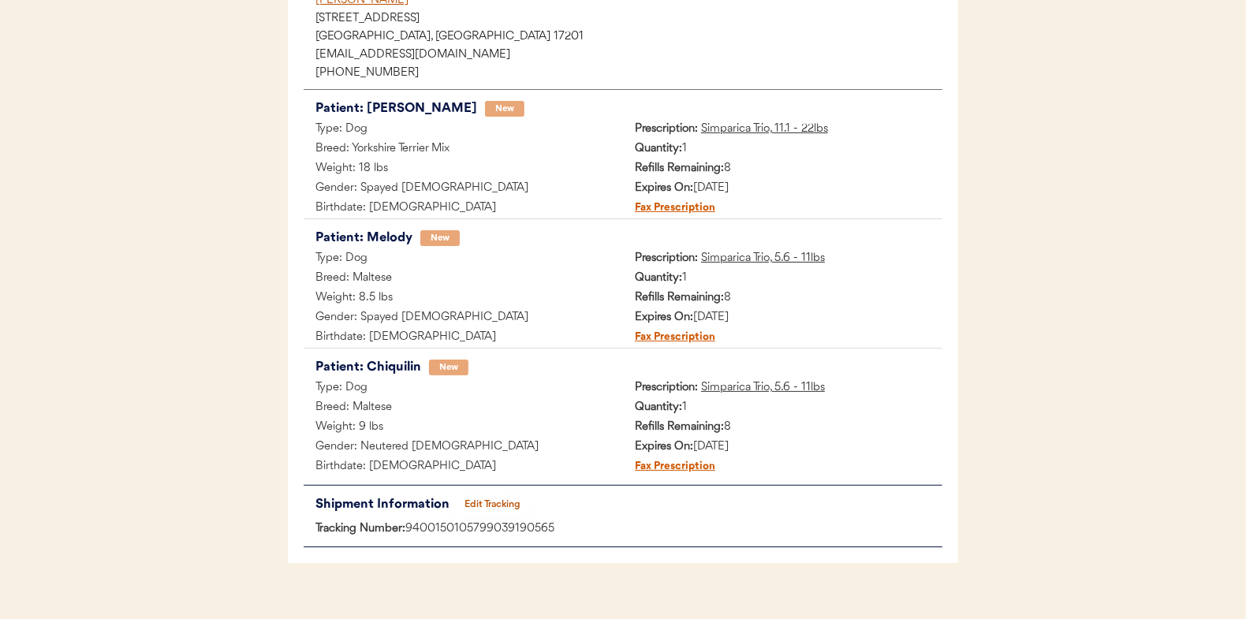
scroll to position [0, 0]
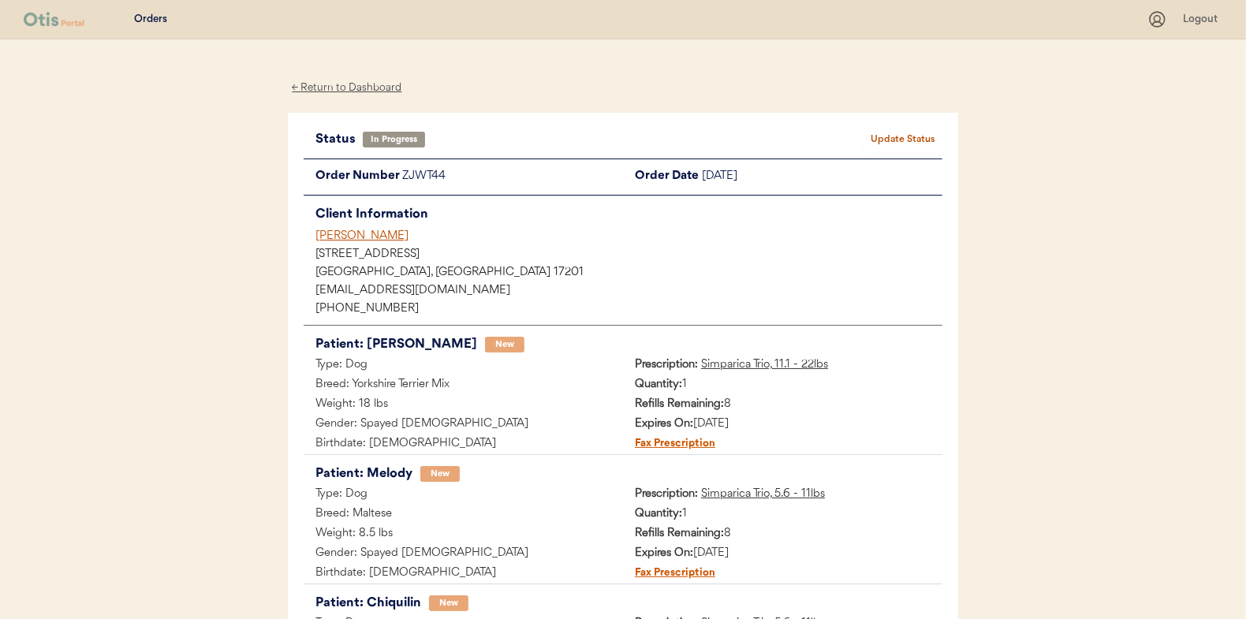
click at [920, 133] on button "Update Status" at bounding box center [903, 140] width 79 height 22
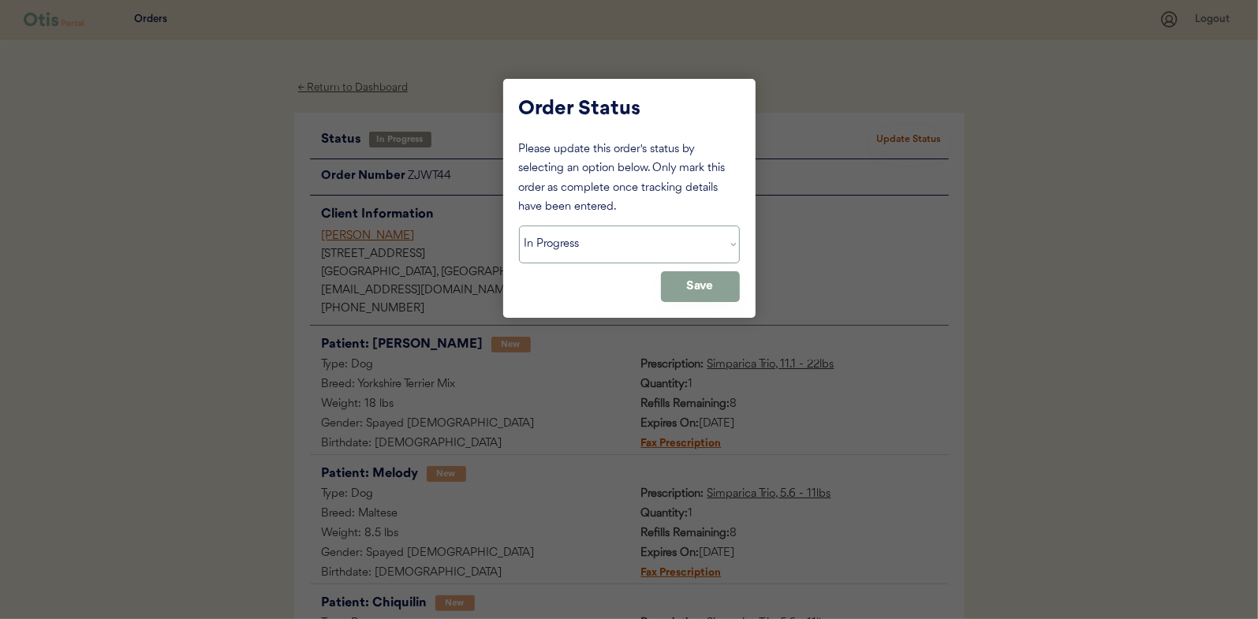
click at [547, 242] on select "Status On Hold New In Progress Complete Pending HW Consent Canceled" at bounding box center [629, 245] width 221 height 38
select select ""complete""
click at [519, 226] on select "Status On Hold New In Progress Complete Pending HW Consent Canceled" at bounding box center [629, 245] width 221 height 38
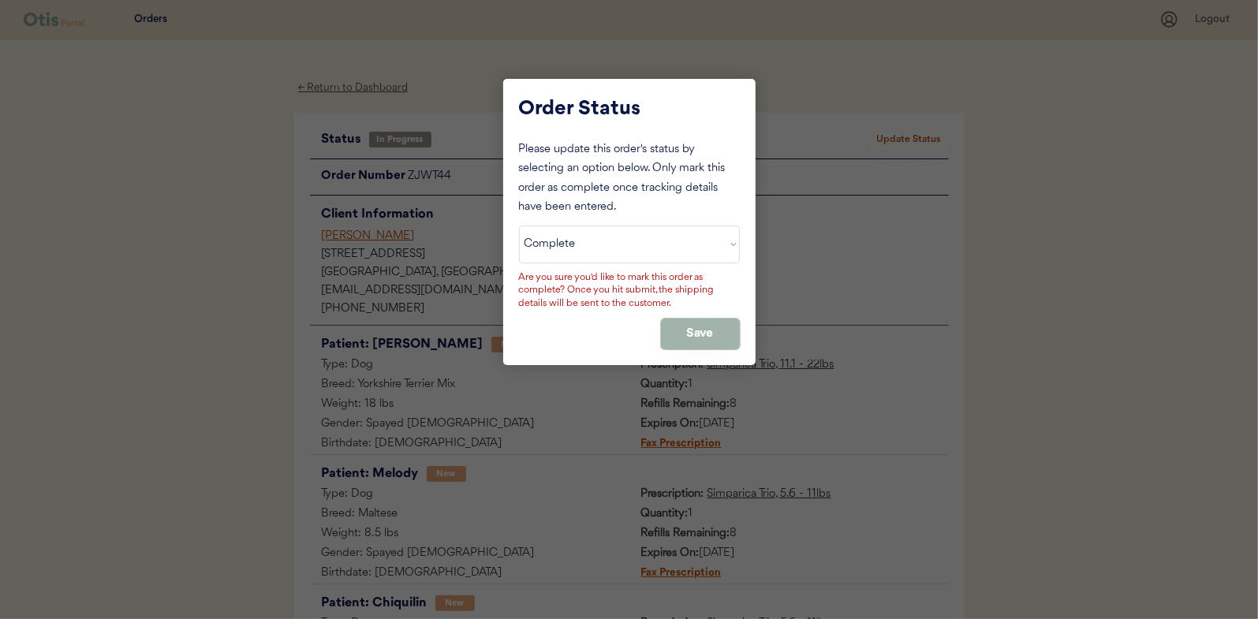
click at [714, 324] on button "Save" at bounding box center [700, 334] width 79 height 31
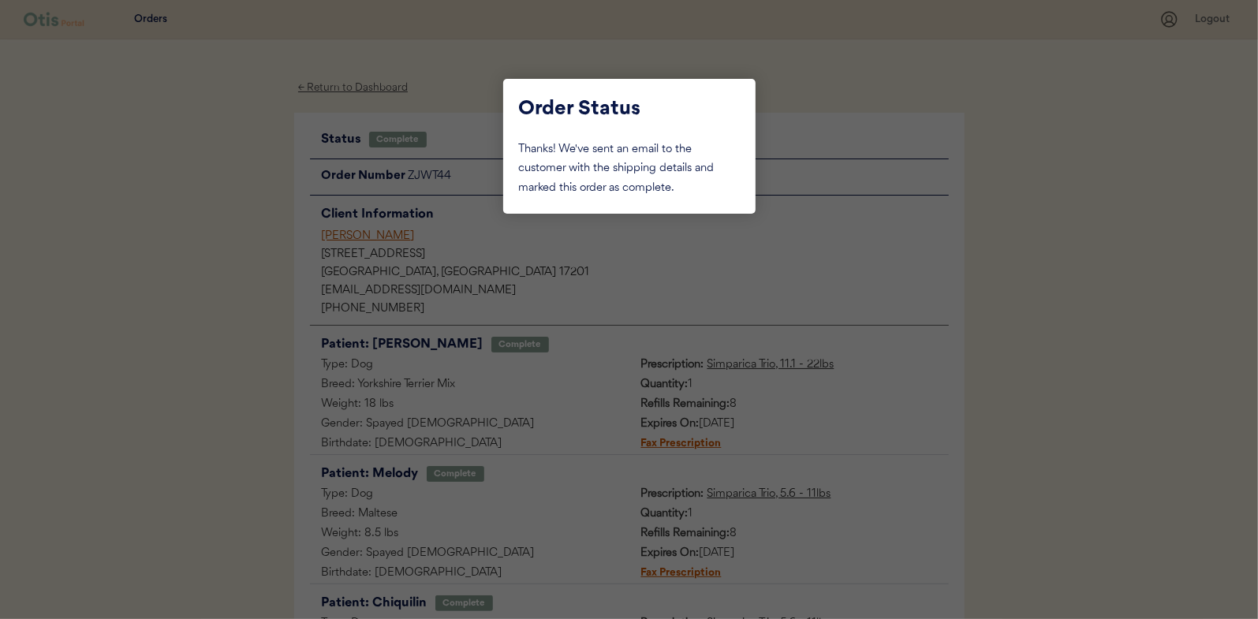
drag, startPoint x: 233, startPoint y: 176, endPoint x: 318, endPoint y: 90, distance: 120.5
click at [233, 174] on div at bounding box center [629, 309] width 1258 height 619
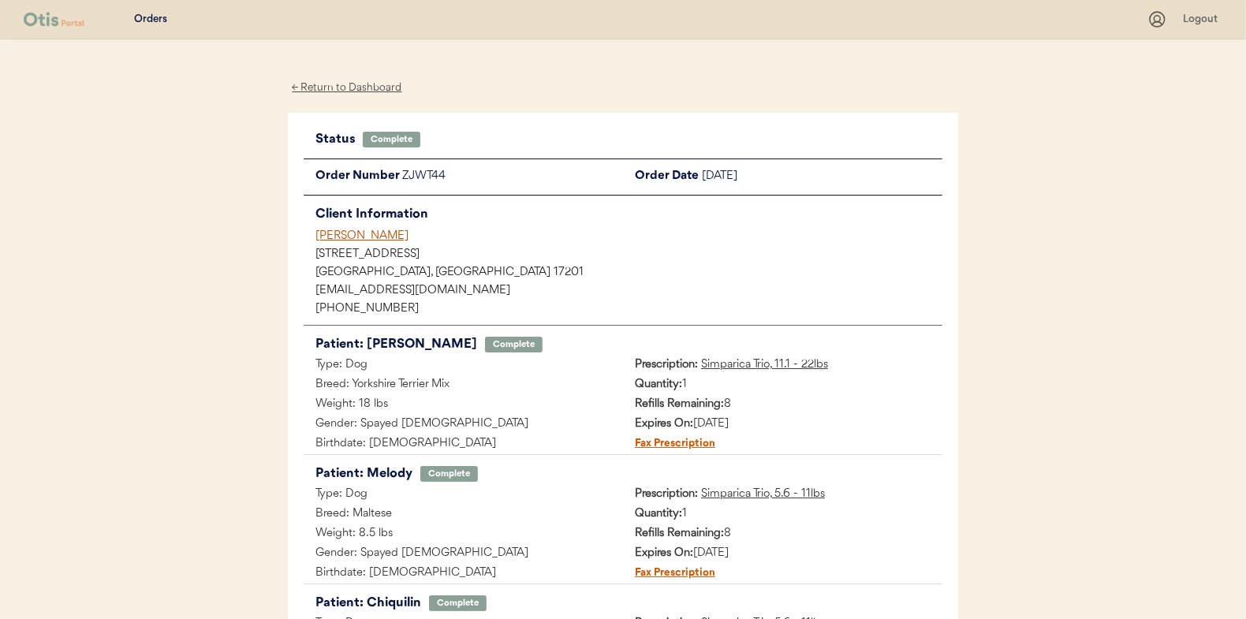
click at [323, 88] on div "← Return to Dashboard" at bounding box center [347, 88] width 118 height 18
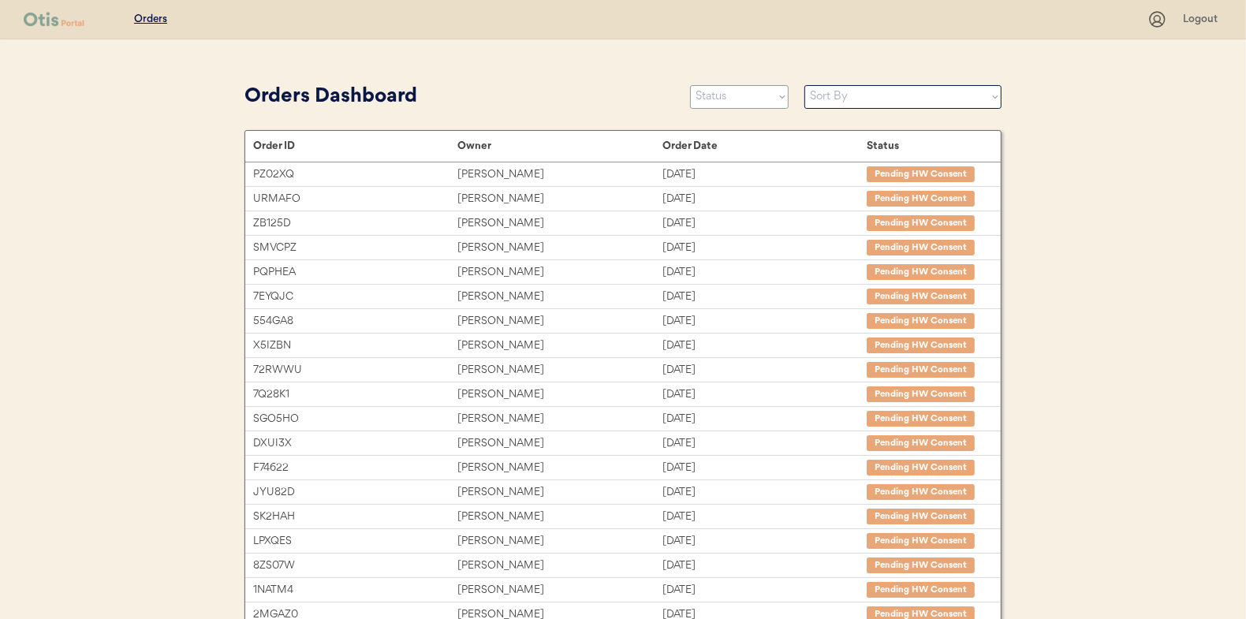
click at [730, 100] on select "Status On Hold New In Progress Complete Pending HW Consent Canceled" at bounding box center [739, 97] width 99 height 24
select select ""in_progress""
click at [690, 85] on select "Status On Hold New In Progress Complete Pending HW Consent Canceled" at bounding box center [739, 97] width 99 height 24
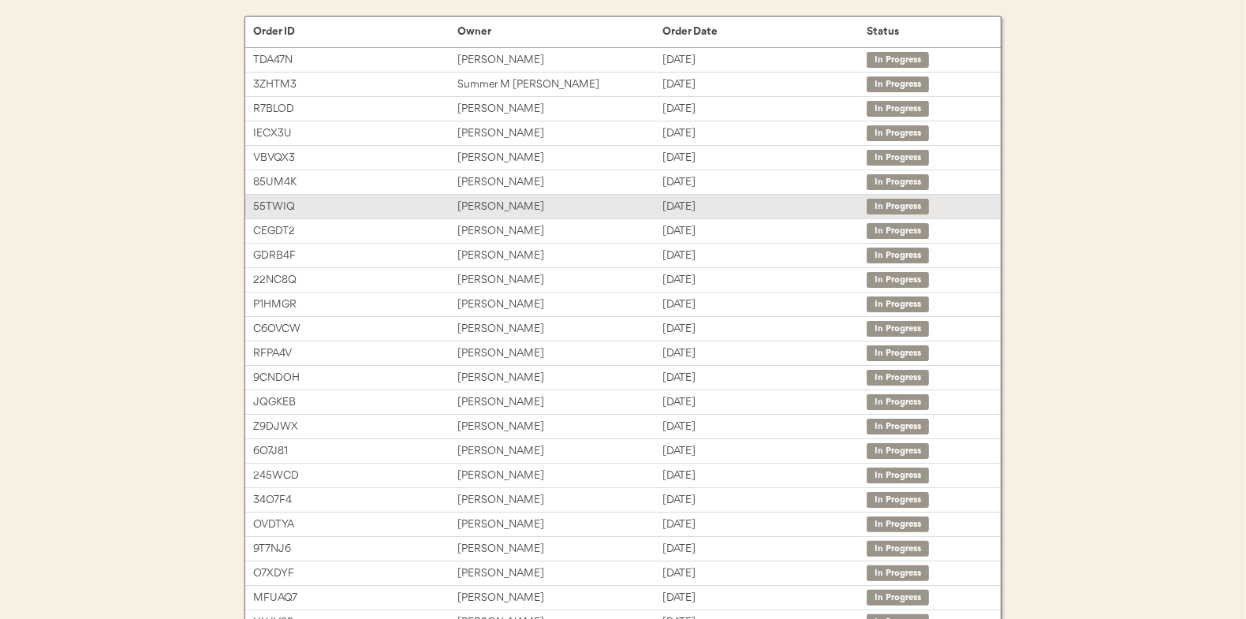
scroll to position [236, 0]
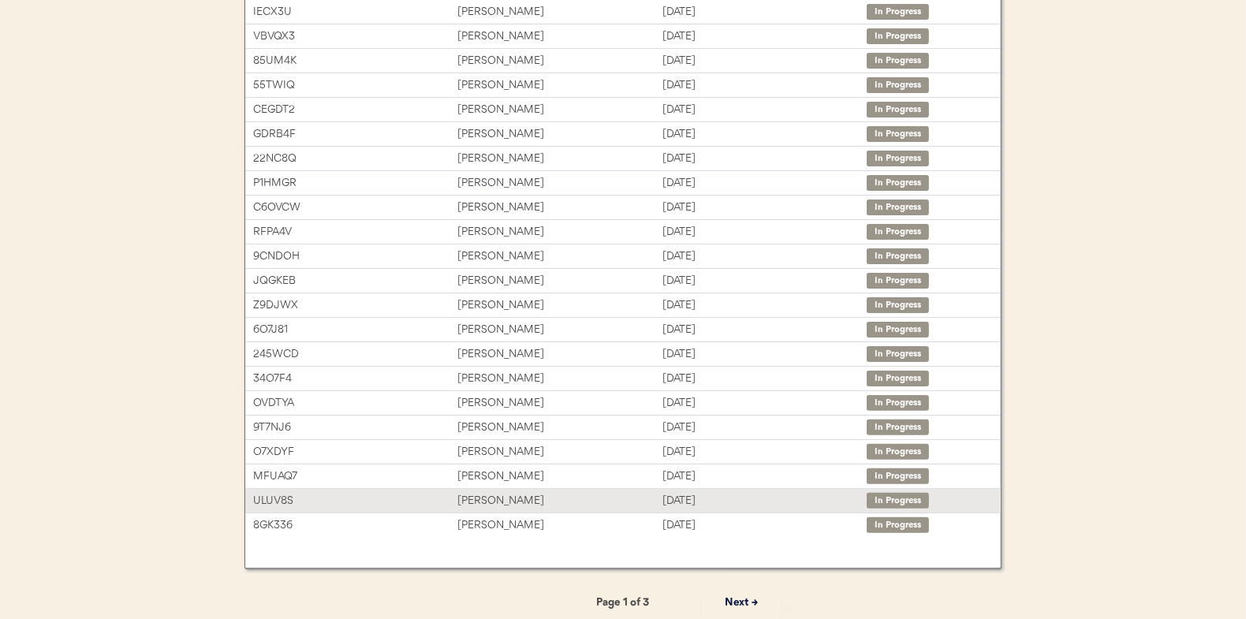
click at [471, 495] on div "Lisa Dickey" at bounding box center [559, 501] width 204 height 18
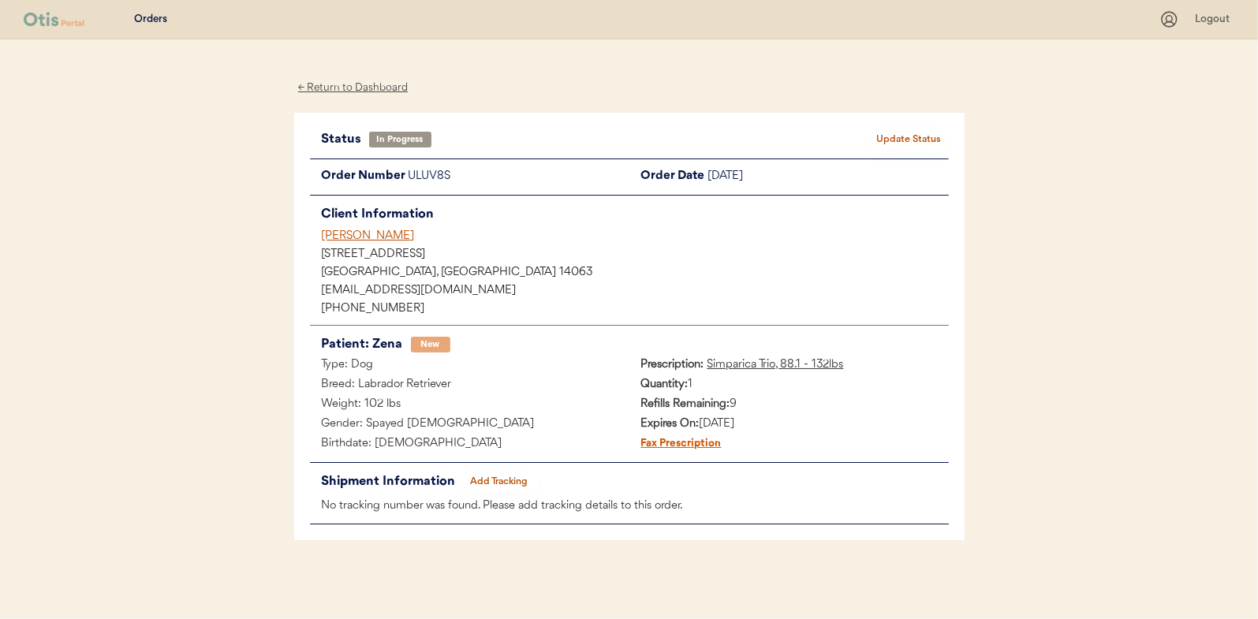
click at [495, 488] on button "Add Tracking" at bounding box center [499, 482] width 79 height 22
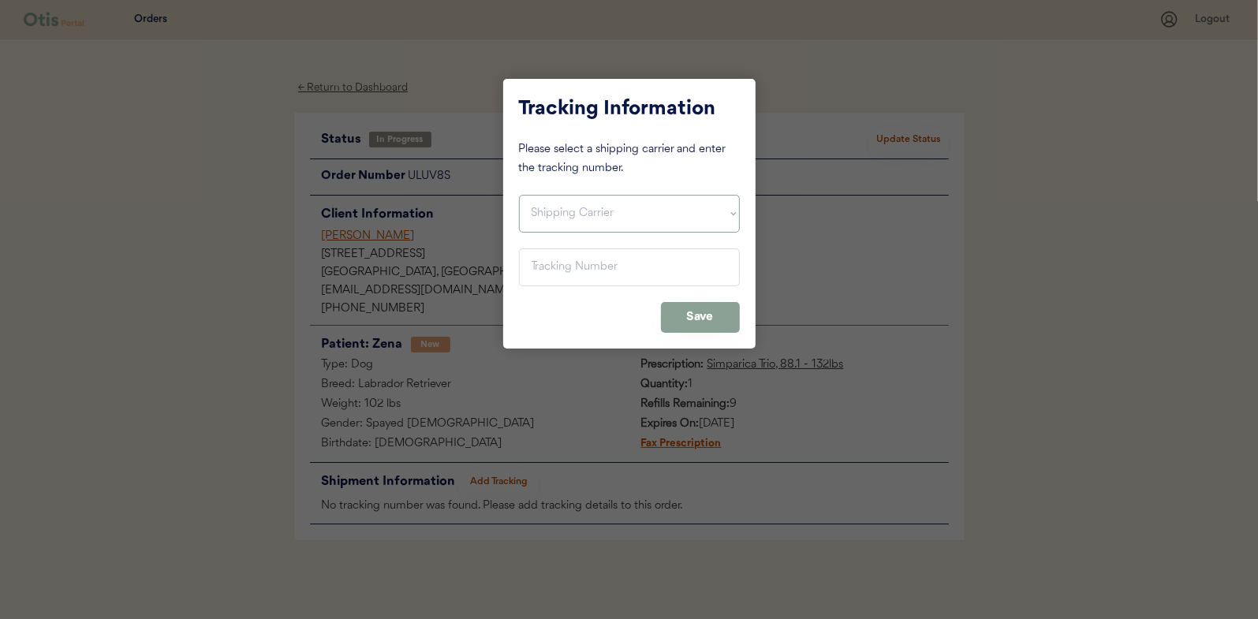
click at [535, 210] on select "Shipping Carrier FedEx FedEx Ground Economy UPS USPS" at bounding box center [629, 214] width 221 height 38
select select ""usps""
click at [519, 195] on select "Shipping Carrier FedEx FedEx Ground Economy UPS USPS" at bounding box center [629, 214] width 221 height 38
click at [553, 267] on input "input" at bounding box center [629, 267] width 221 height 38
paste input "9400150105799039188876"
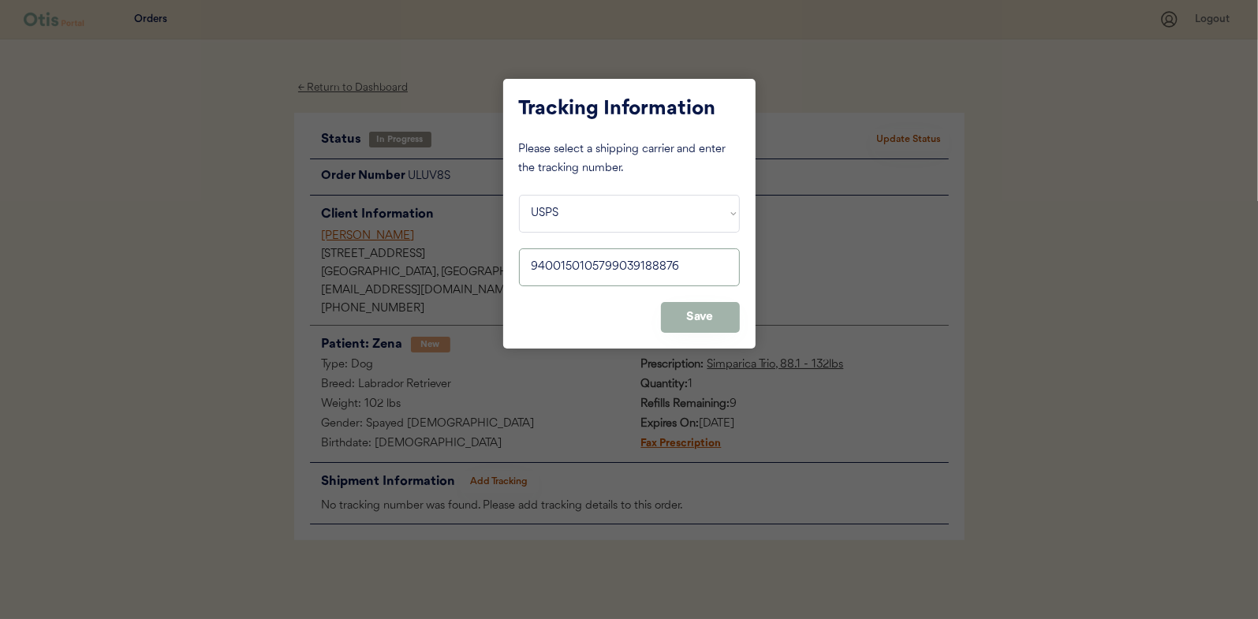
type input "9400150105799039188876"
click at [692, 308] on button "Save" at bounding box center [700, 317] width 79 height 31
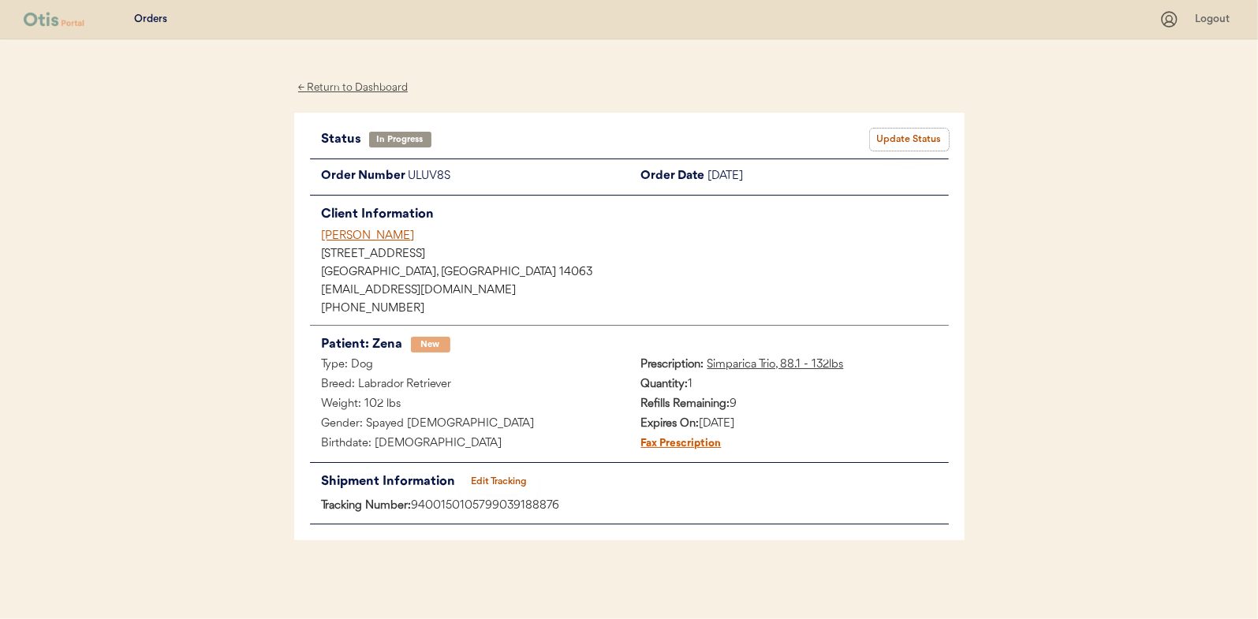
click at [905, 136] on button "Update Status" at bounding box center [909, 140] width 79 height 22
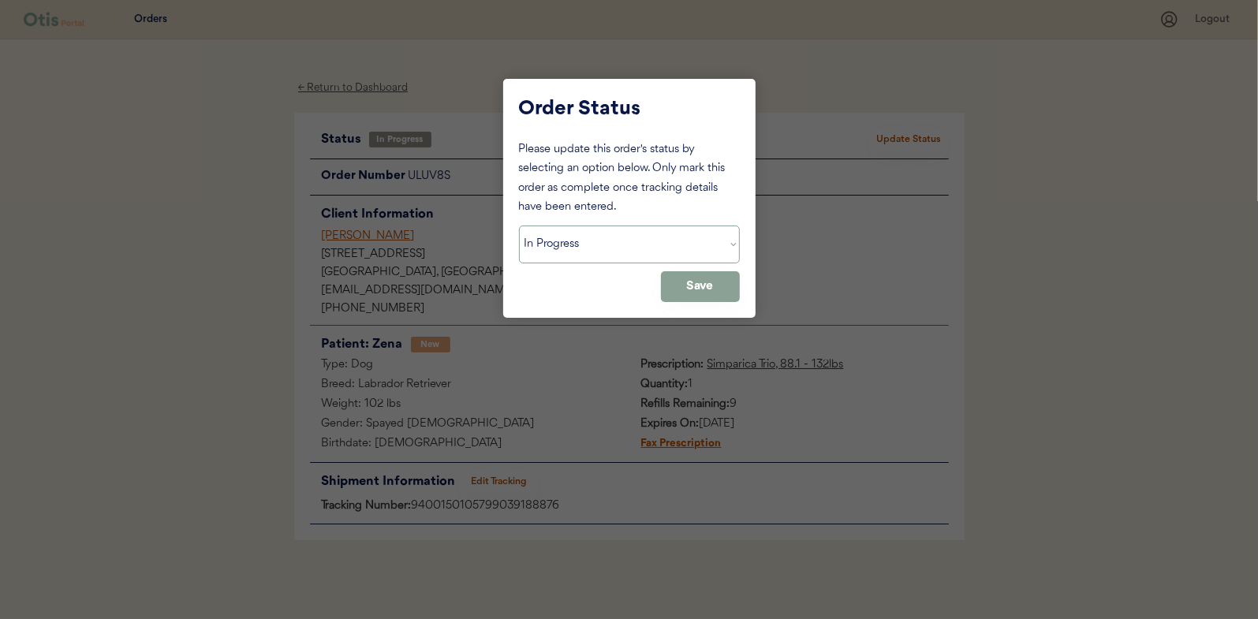
click at [537, 244] on select "Status On Hold New In Progress Complete Pending HW Consent Canceled" at bounding box center [629, 245] width 221 height 38
select select ""complete""
click at [519, 226] on select "Status On Hold New In Progress Complete Pending HW Consent Canceled" at bounding box center [629, 245] width 221 height 38
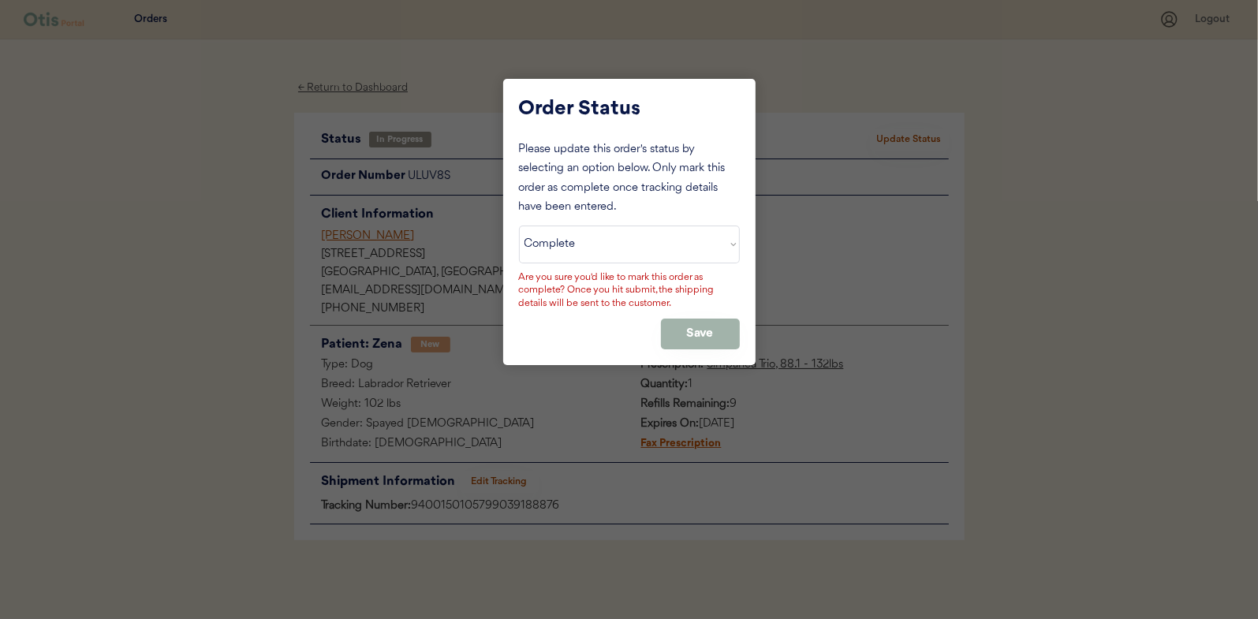
click at [692, 328] on button "Save" at bounding box center [700, 334] width 79 height 31
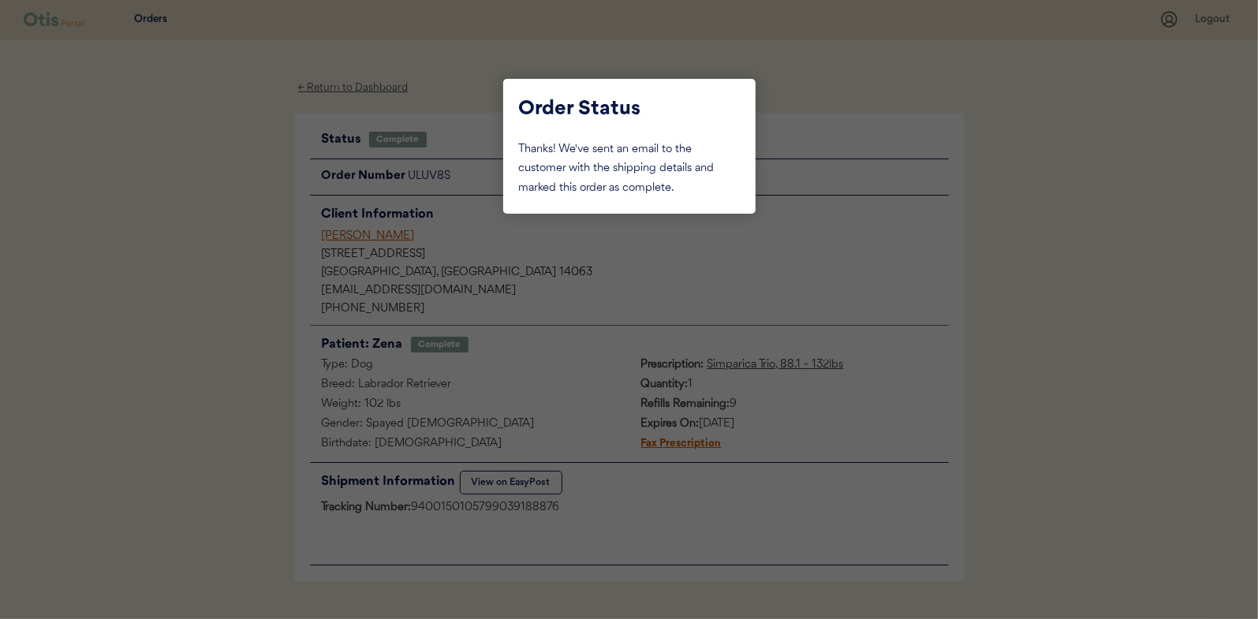
click at [198, 232] on div at bounding box center [629, 309] width 1258 height 619
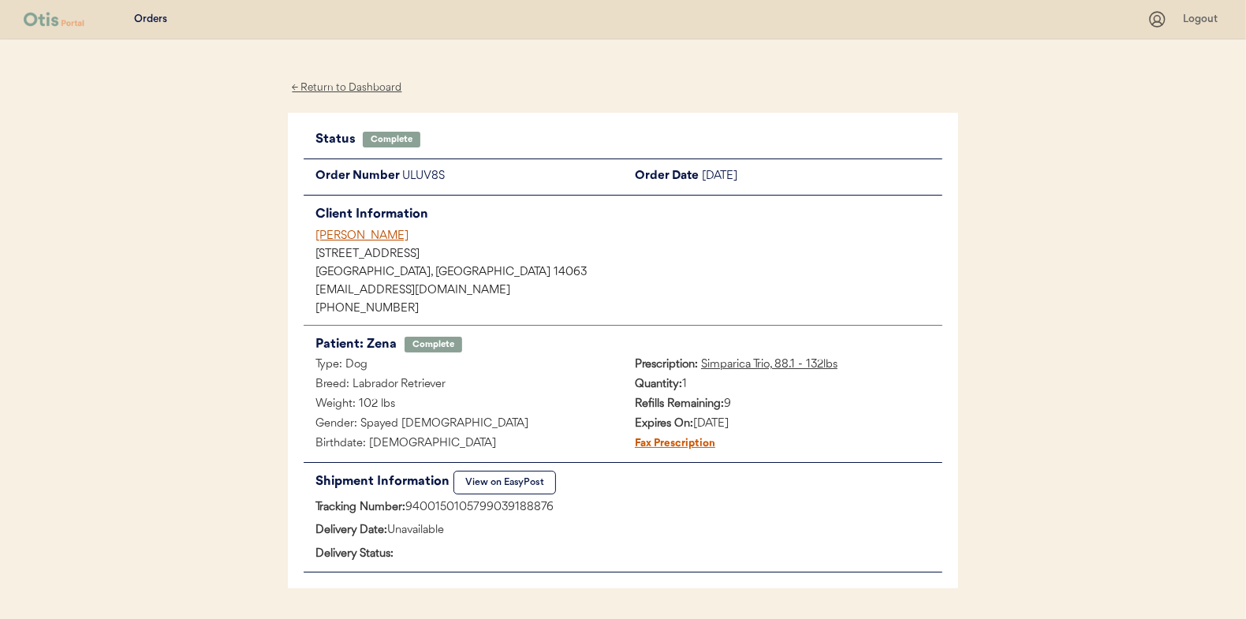
click at [349, 84] on div "← Return to Dashboard" at bounding box center [347, 88] width 118 height 18
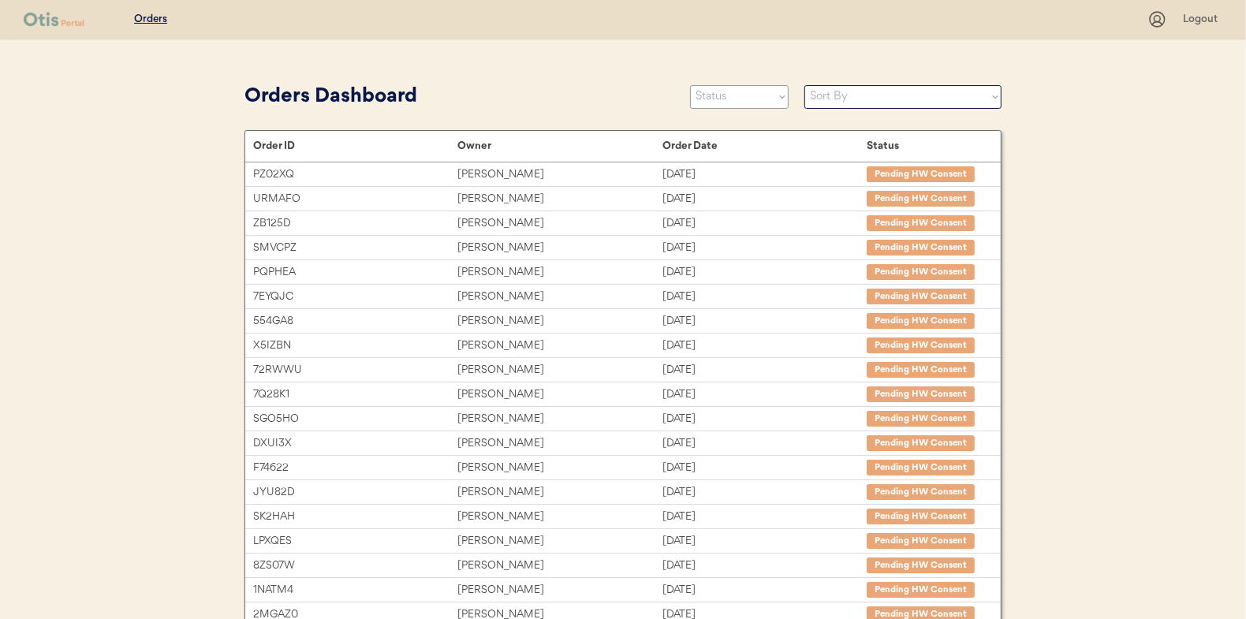
click at [718, 96] on select "Status On Hold New In Progress Complete Pending HW Consent Canceled" at bounding box center [739, 97] width 99 height 24
select select ""in_progress""
click at [690, 85] on select "Status On Hold New In Progress Complete Pending HW Consent Canceled" at bounding box center [739, 97] width 99 height 24
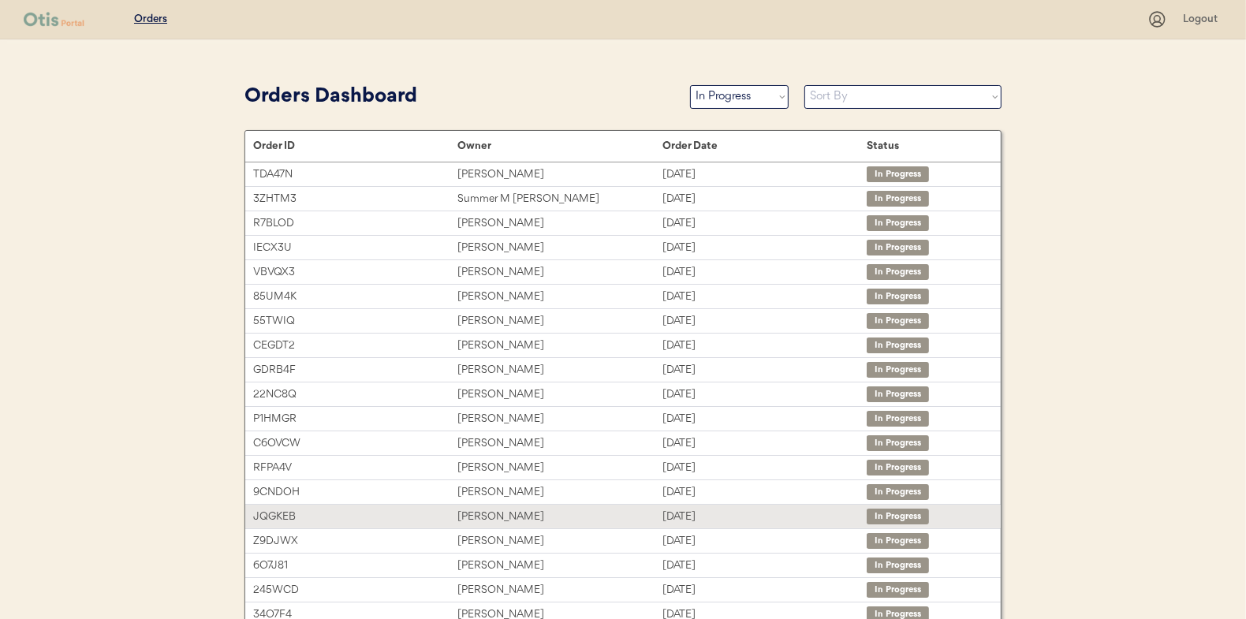
click at [486, 512] on div "[PERSON_NAME]" at bounding box center [559, 517] width 204 height 18
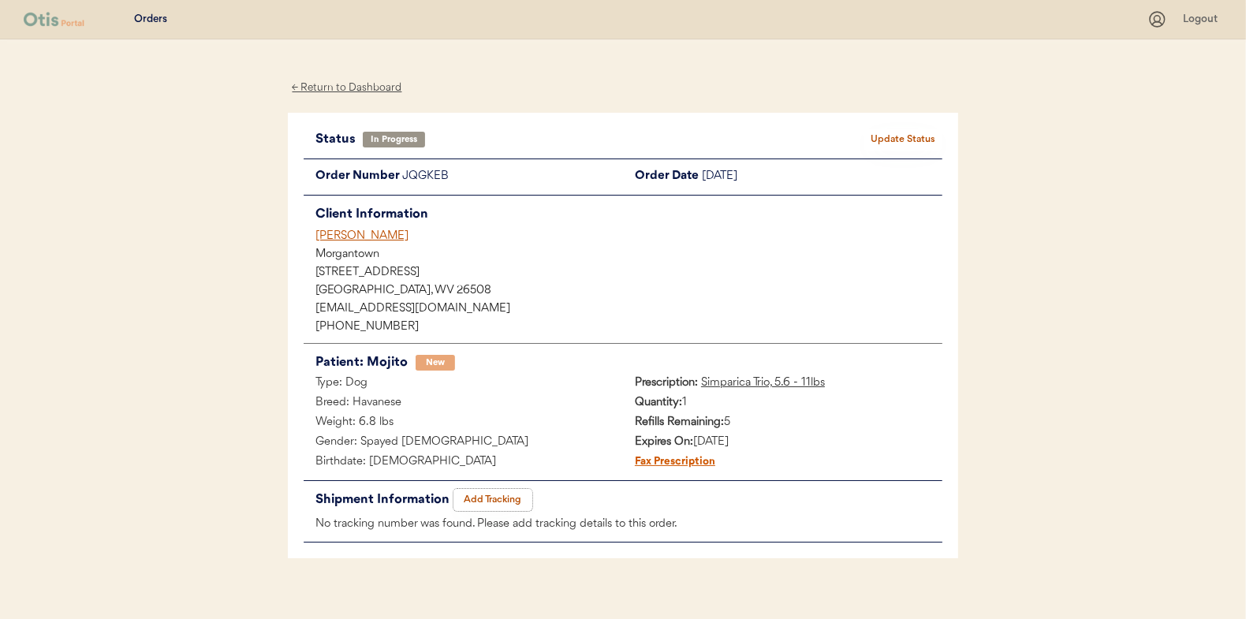
click at [497, 500] on button "Add Tracking" at bounding box center [492, 500] width 79 height 22
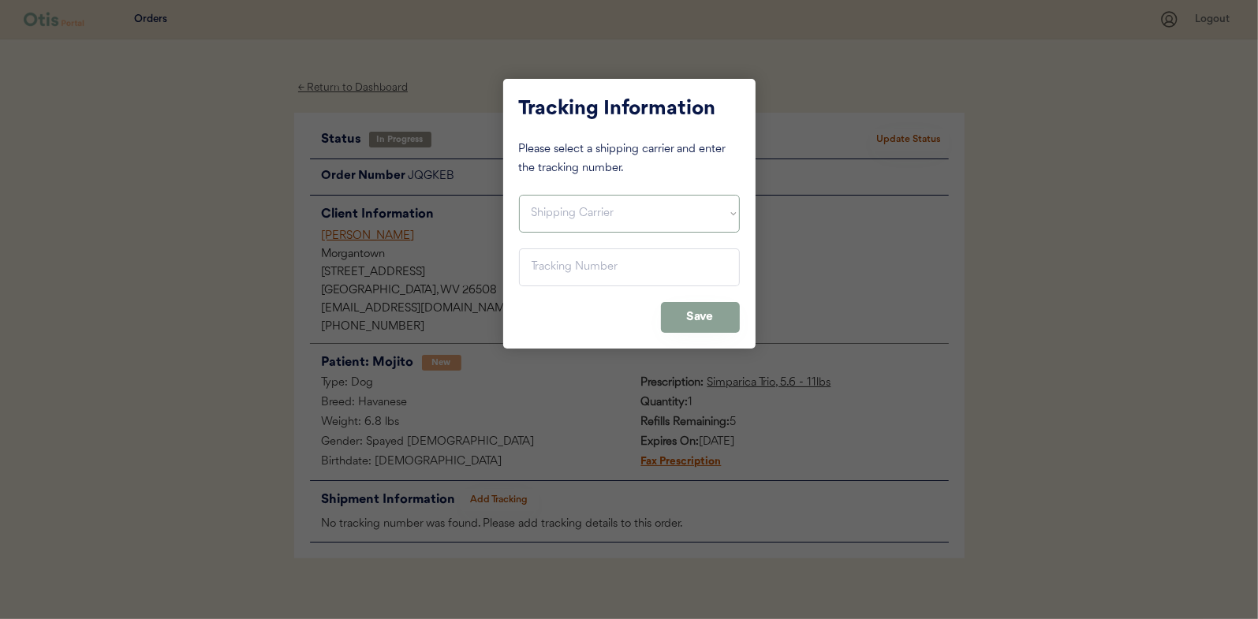
click at [573, 214] on select "Shipping Carrier FedEx FedEx Ground Economy UPS USPS" at bounding box center [629, 214] width 221 height 38
select select ""usps""
click at [519, 195] on select "Shipping Carrier FedEx FedEx Ground Economy UPS USPS" at bounding box center [629, 214] width 221 height 38
click at [530, 267] on input "input" at bounding box center [629, 267] width 221 height 38
paste input "9400150105800039159411"
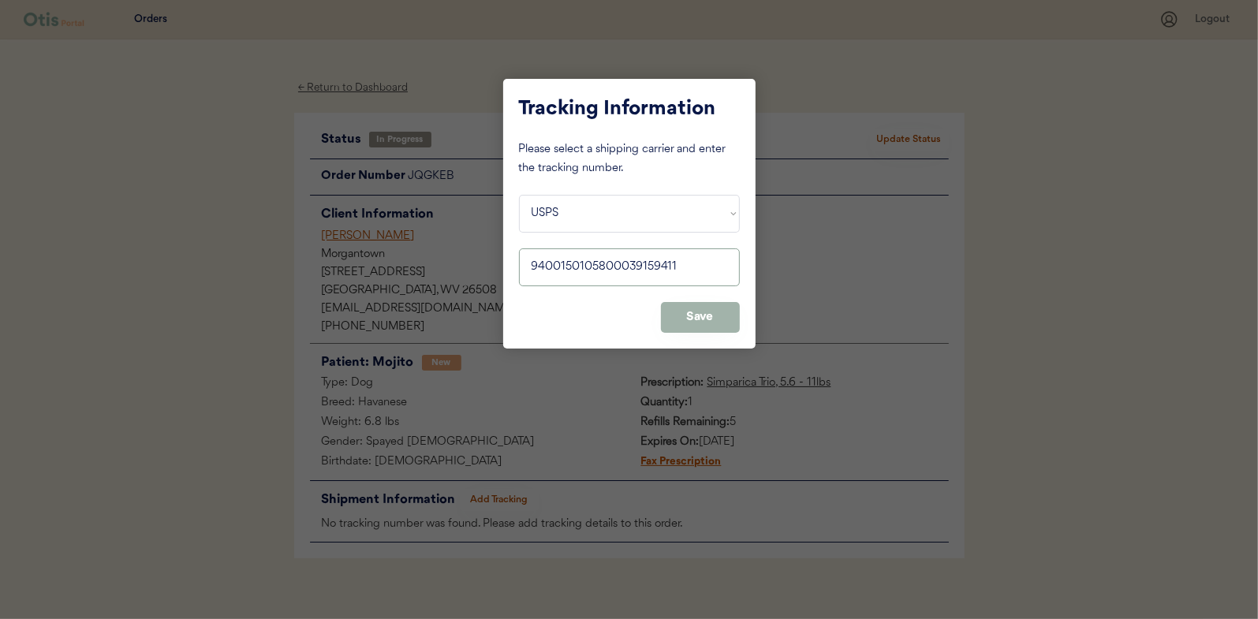
type input "9400150105800039159411"
click at [700, 307] on button "Save" at bounding box center [700, 317] width 79 height 31
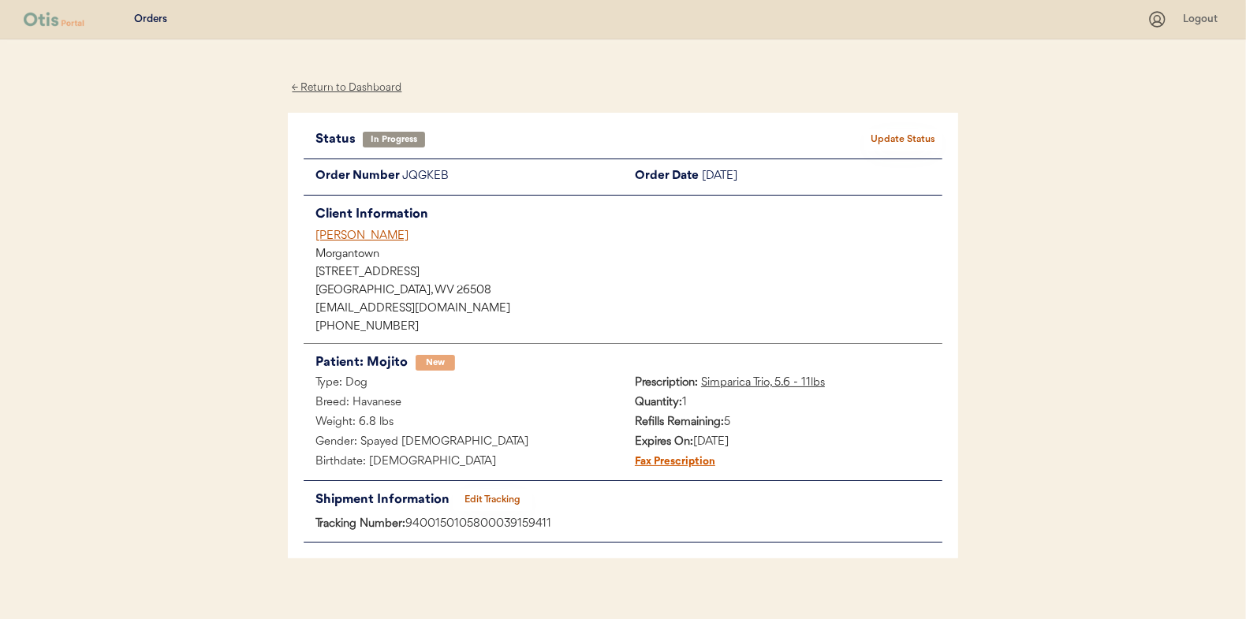
click at [898, 139] on button "Update Status" at bounding box center [903, 140] width 79 height 22
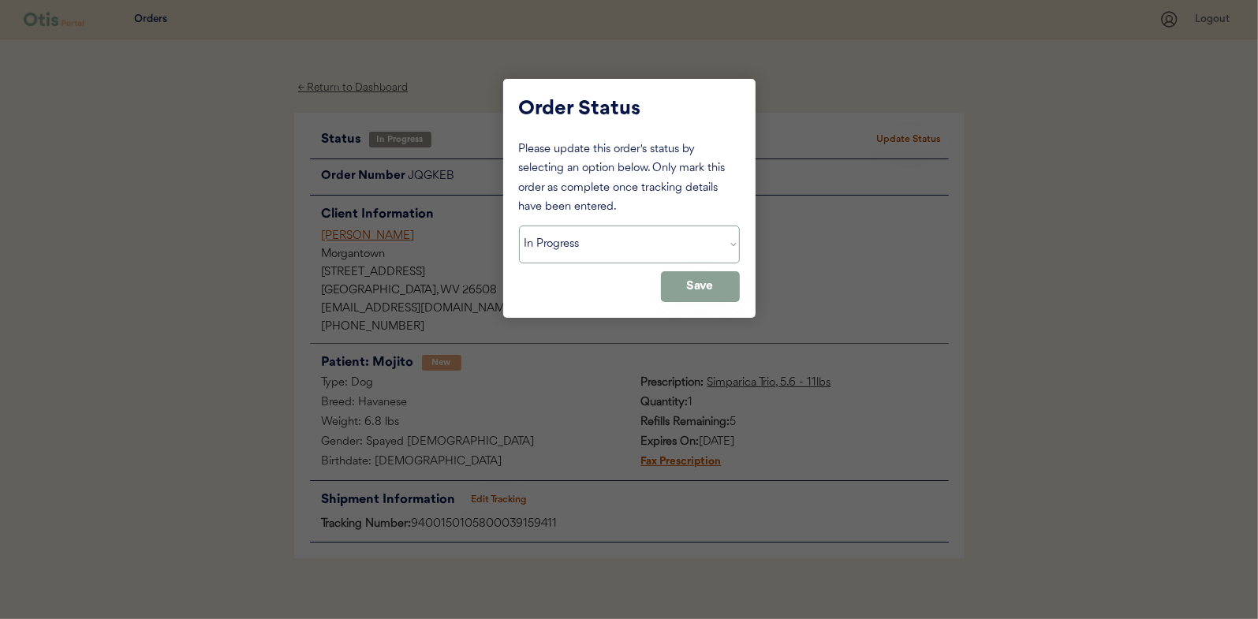
click at [594, 251] on select "Status On Hold New In Progress Complete Pending HW Consent Canceled" at bounding box center [629, 245] width 221 height 38
select select ""complete""
click at [519, 226] on select "Status On Hold New In Progress Complete Pending HW Consent Canceled" at bounding box center [629, 245] width 221 height 38
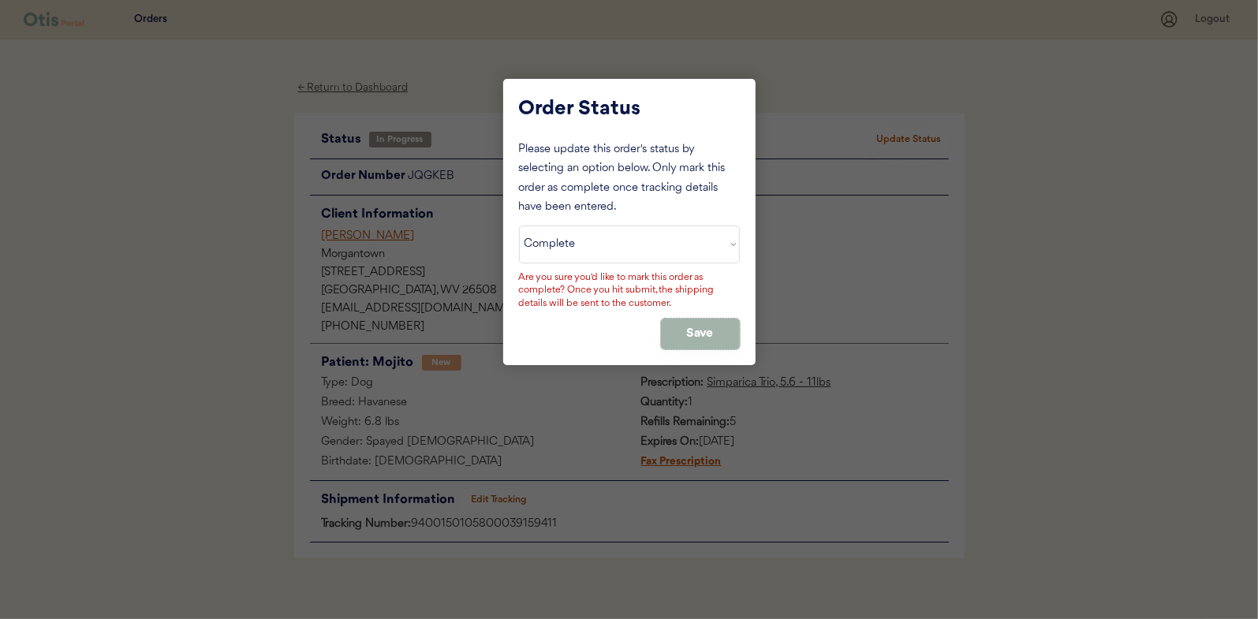
click at [708, 323] on button "Save" at bounding box center [700, 334] width 79 height 31
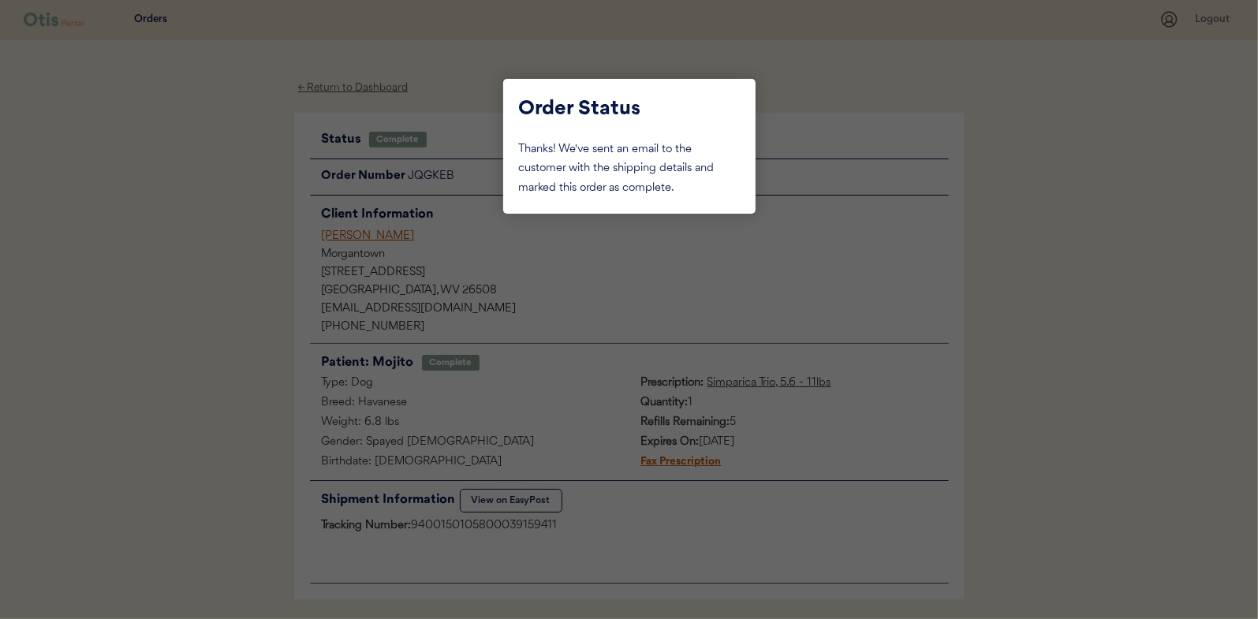
click at [240, 190] on div at bounding box center [629, 309] width 1258 height 619
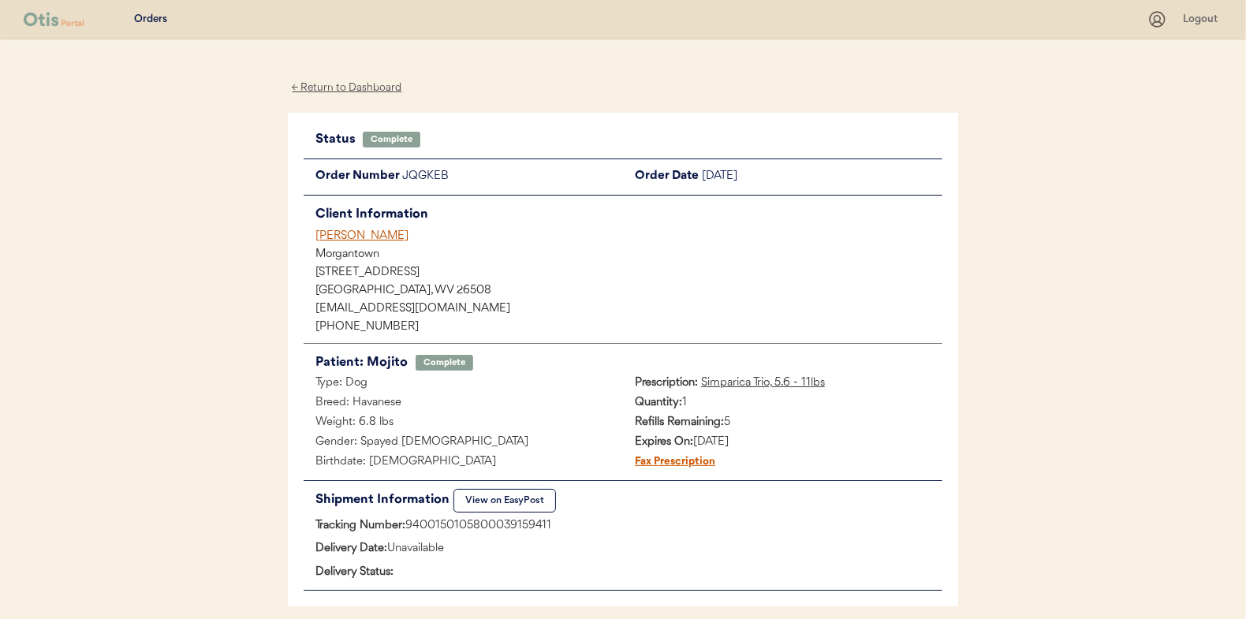
click at [315, 90] on div "← Return to Dashboard" at bounding box center [347, 88] width 118 height 18
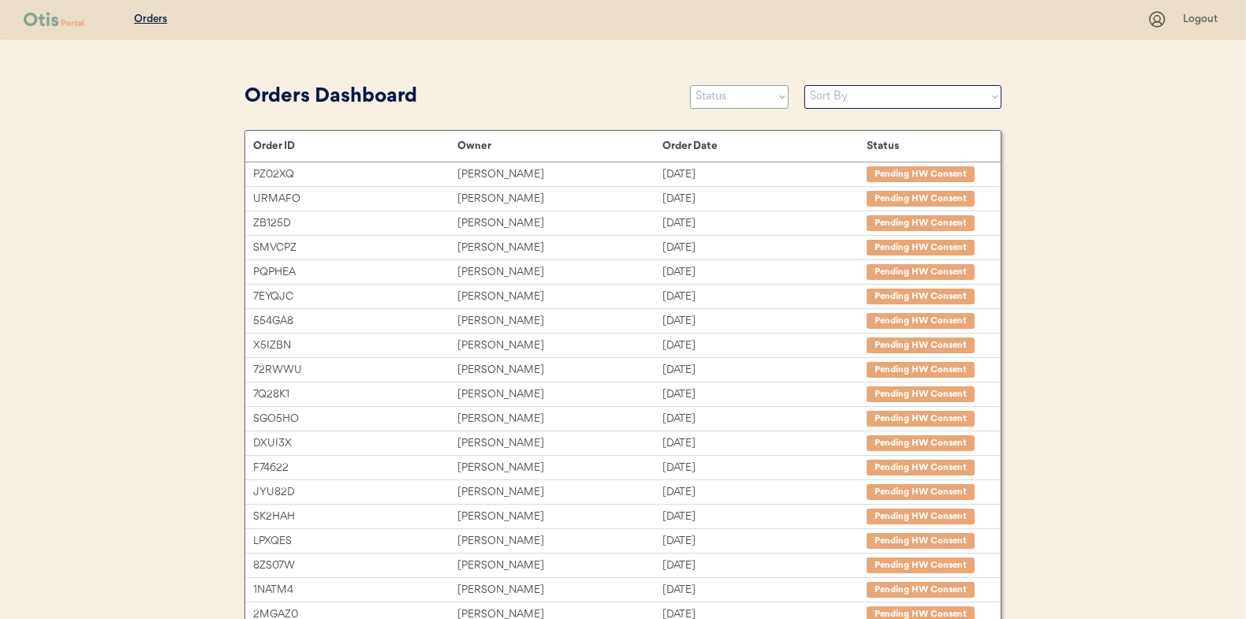
click at [730, 105] on select "Status On Hold New In Progress Complete Pending HW Consent Canceled" at bounding box center [739, 97] width 99 height 24
click at [690, 85] on select "Status On Hold New In Progress Complete Pending HW Consent Canceled" at bounding box center [739, 97] width 99 height 24
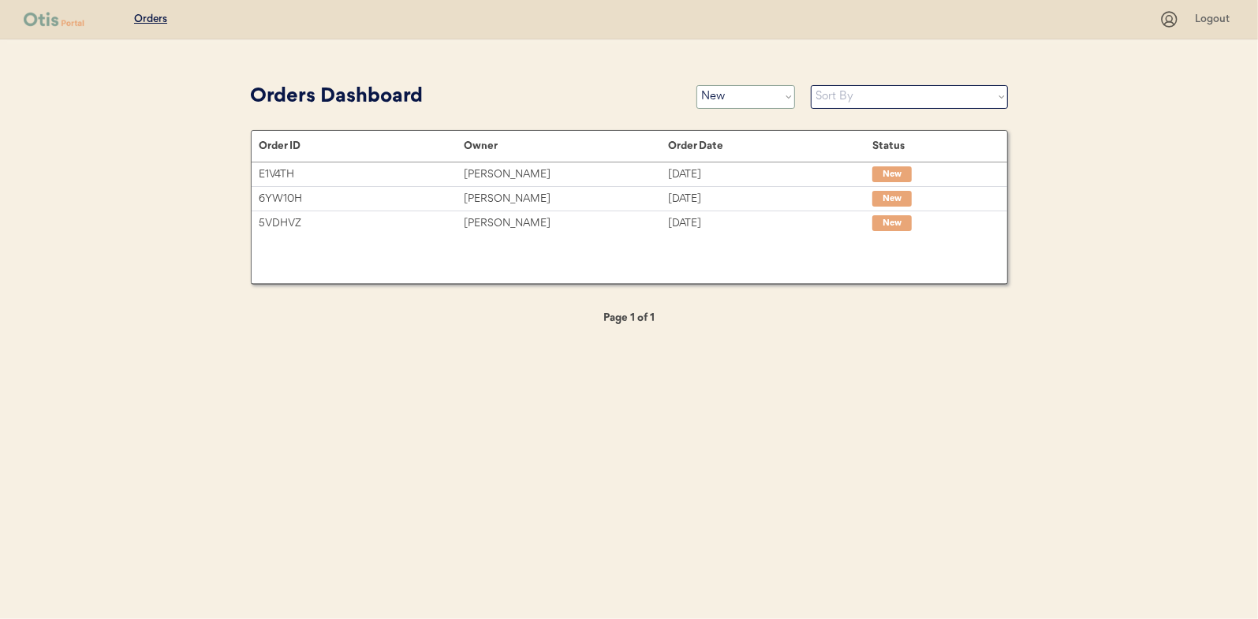
click at [742, 105] on select "Status On Hold New In Progress Complete Pending HW Consent Canceled" at bounding box center [745, 97] width 99 height 24
select select ""in_progress""
click at [696, 85] on select "Status On Hold New In Progress Complete Pending HW Consent Canceled" at bounding box center [745, 97] width 99 height 24
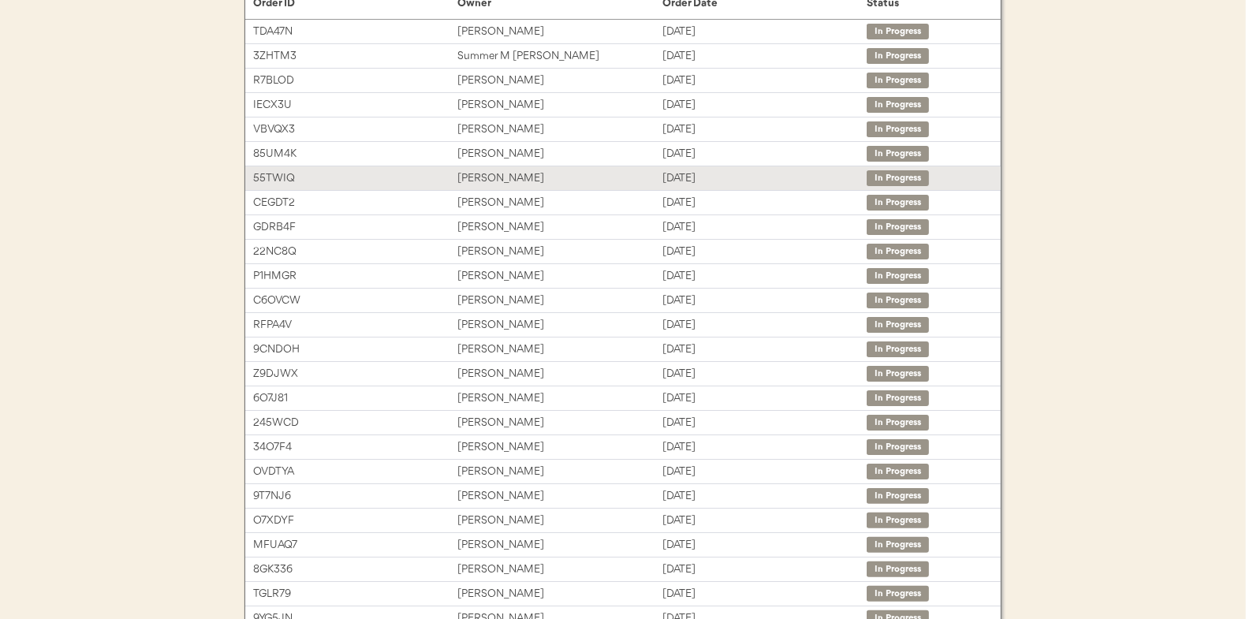
scroll to position [236, 0]
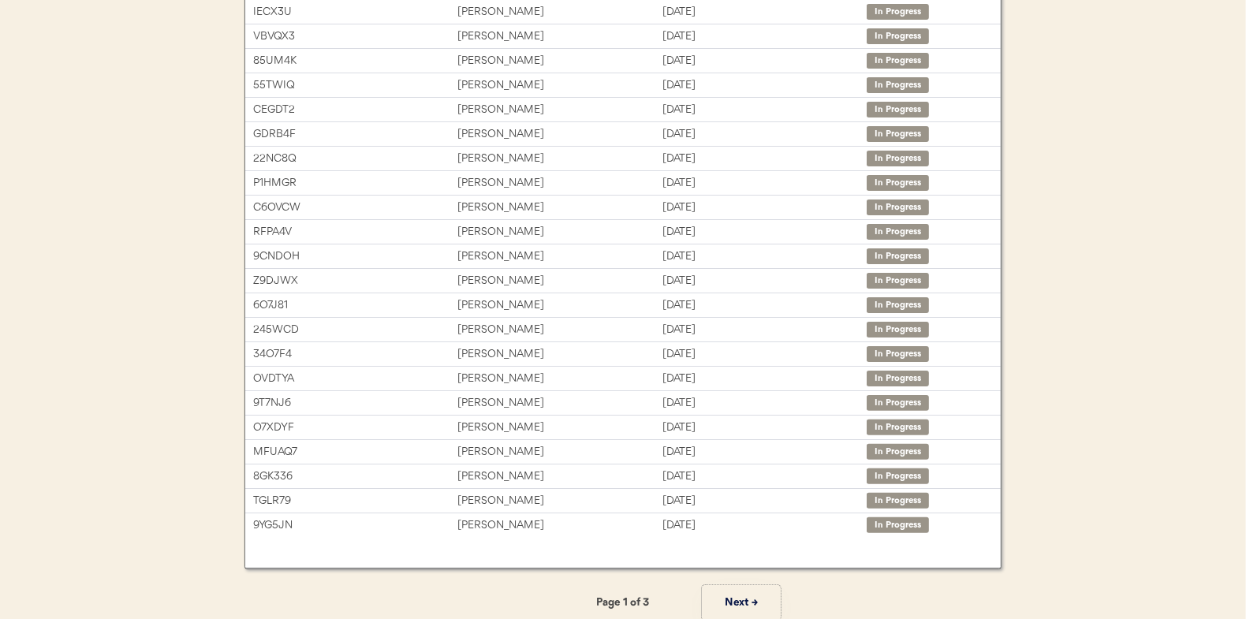
click at [735, 597] on button "Next →" at bounding box center [741, 602] width 79 height 35
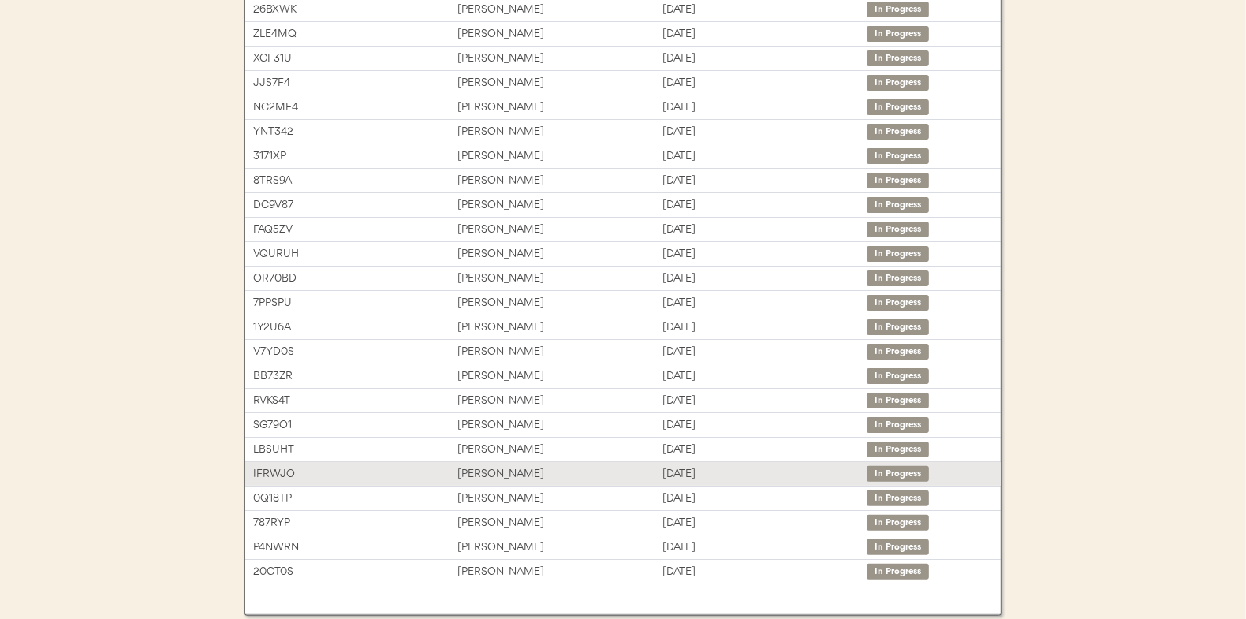
scroll to position [242, 0]
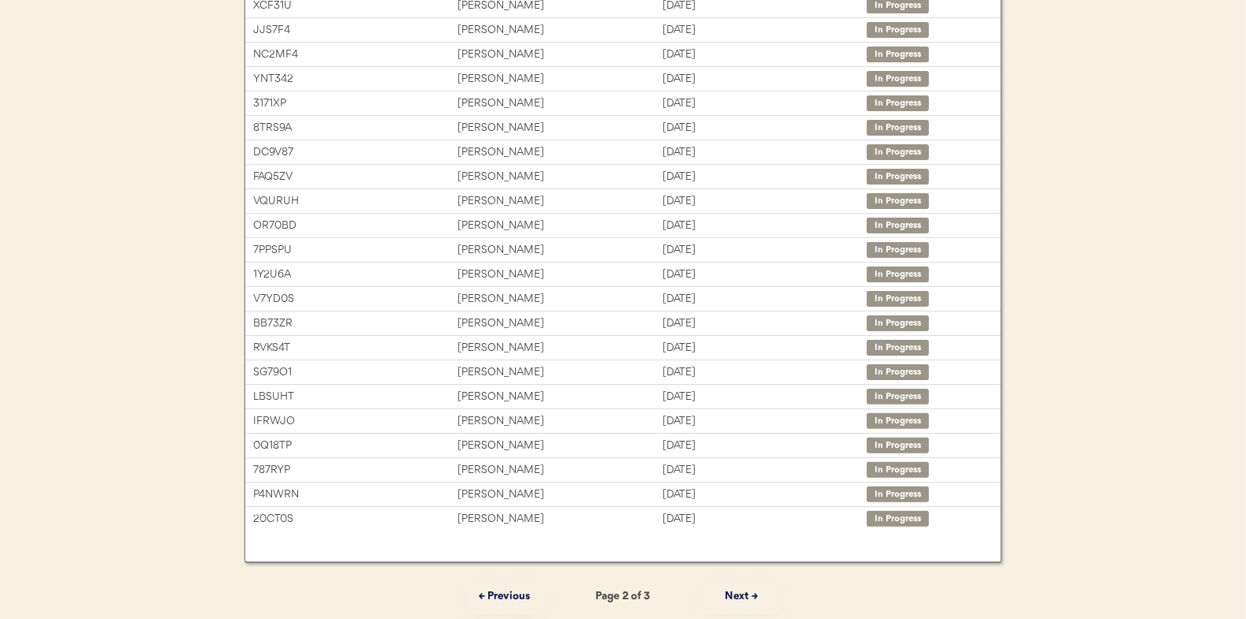
click at [733, 592] on button "Next →" at bounding box center [741, 596] width 79 height 35
click at [513, 594] on button "← Previous" at bounding box center [504, 596] width 79 height 35
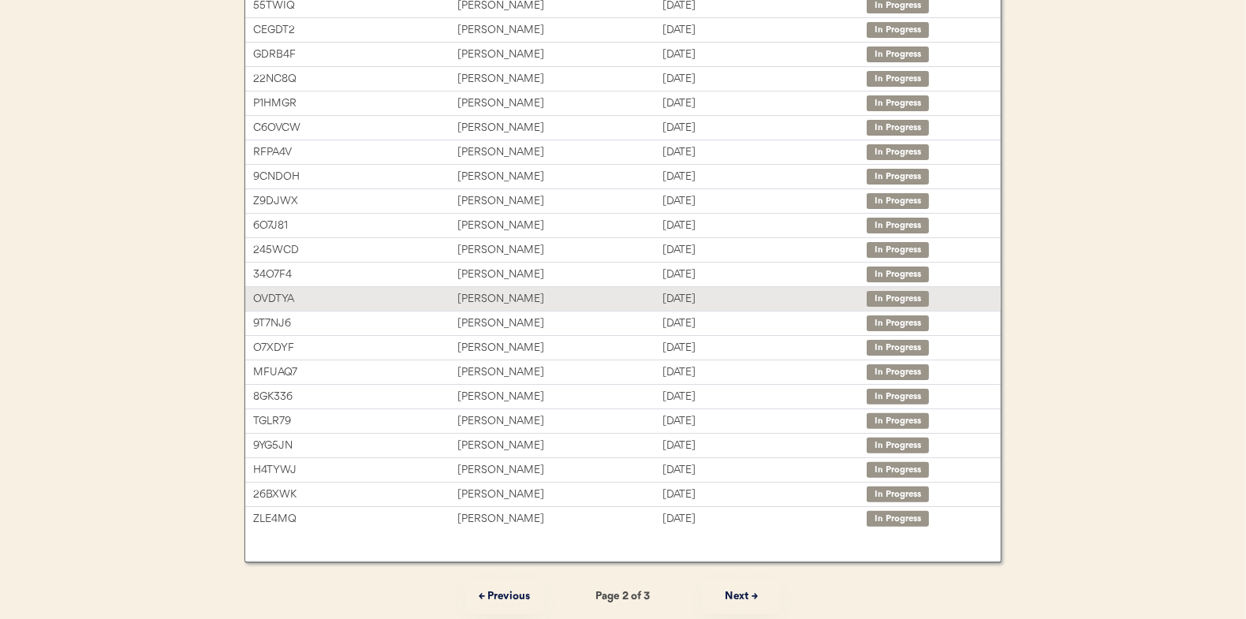
click at [487, 297] on div "Rishika Tiwari" at bounding box center [559, 299] width 204 height 18
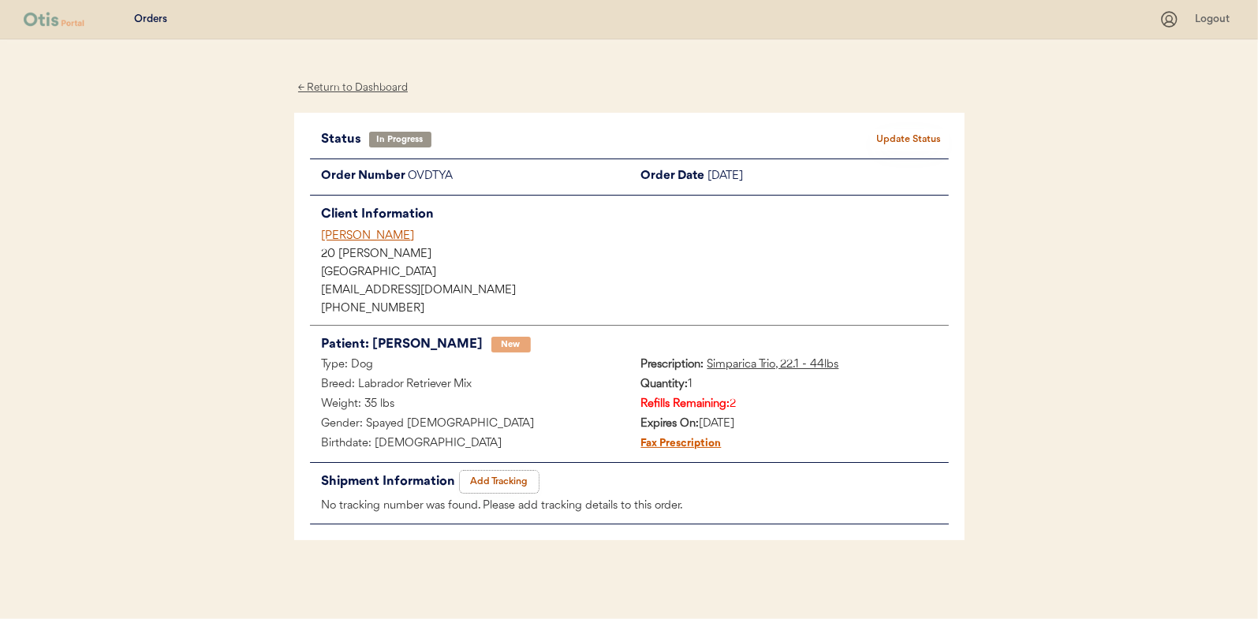
click at [502, 473] on button "Add Tracking" at bounding box center [499, 482] width 79 height 22
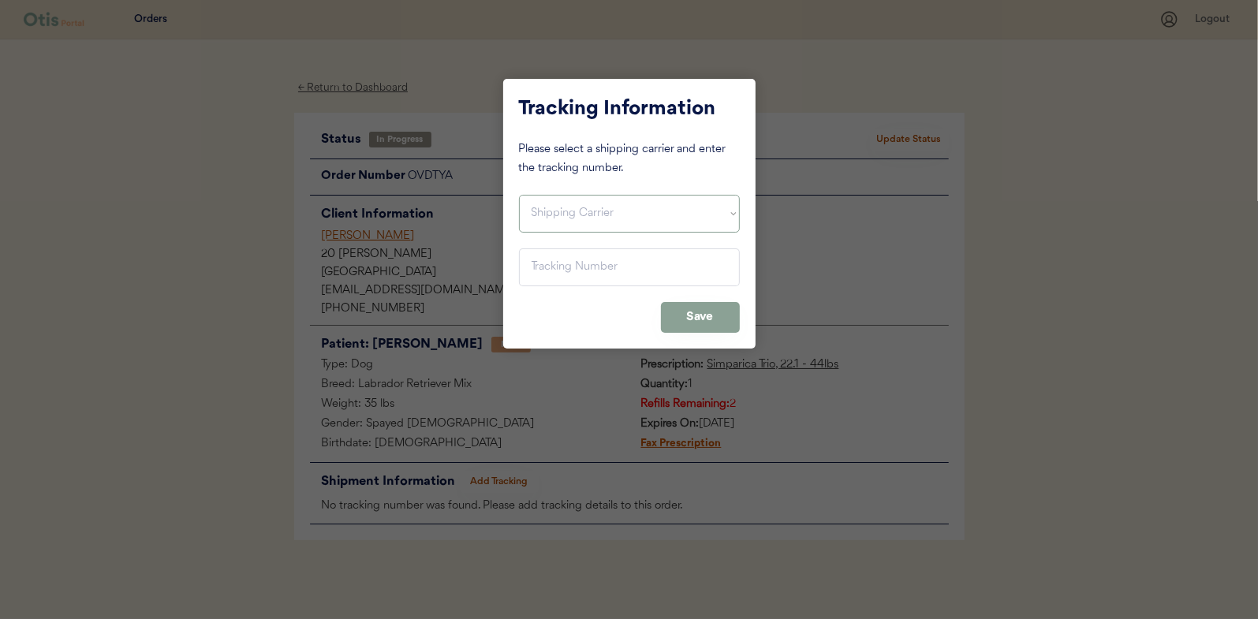
click at [556, 210] on select "Shipping Carrier FedEx FedEx Ground Economy UPS USPS" at bounding box center [629, 214] width 221 height 38
select select ""usps""
click at [519, 195] on select "Shipping Carrier FedEx FedEx Ground Economy UPS USPS" at bounding box center [629, 214] width 221 height 38
click at [541, 263] on input "input" at bounding box center [629, 267] width 221 height 38
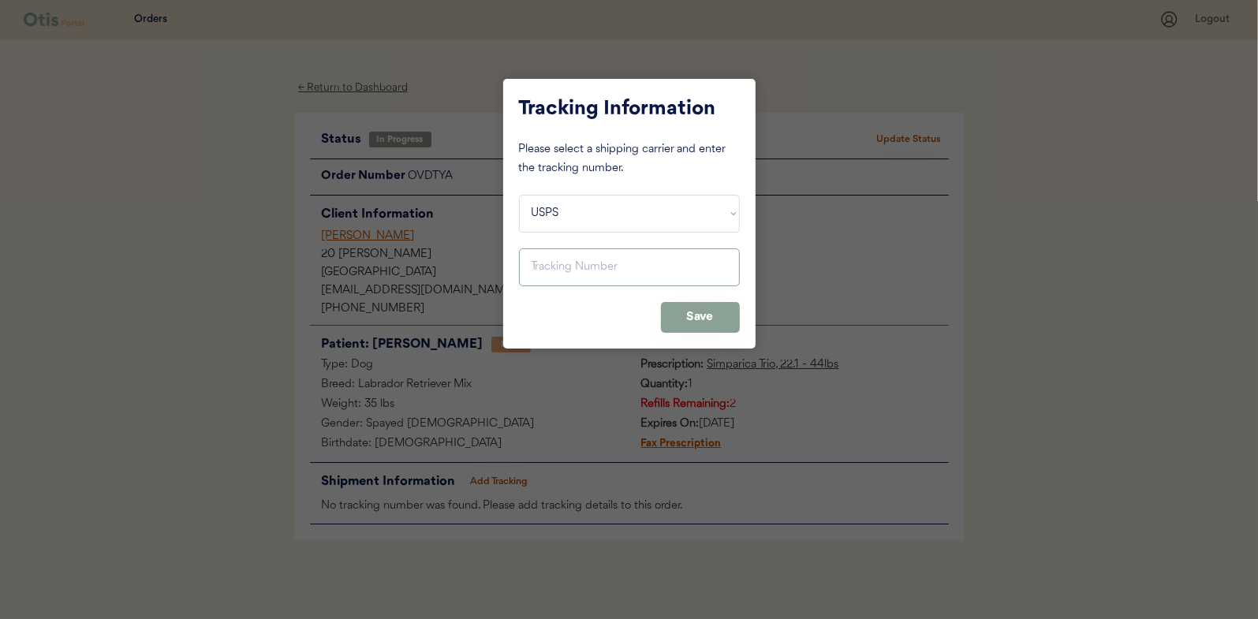
paste input "9400150105497039446049"
type input "9400150105497039446049"
click at [712, 320] on button "Save" at bounding box center [700, 317] width 79 height 31
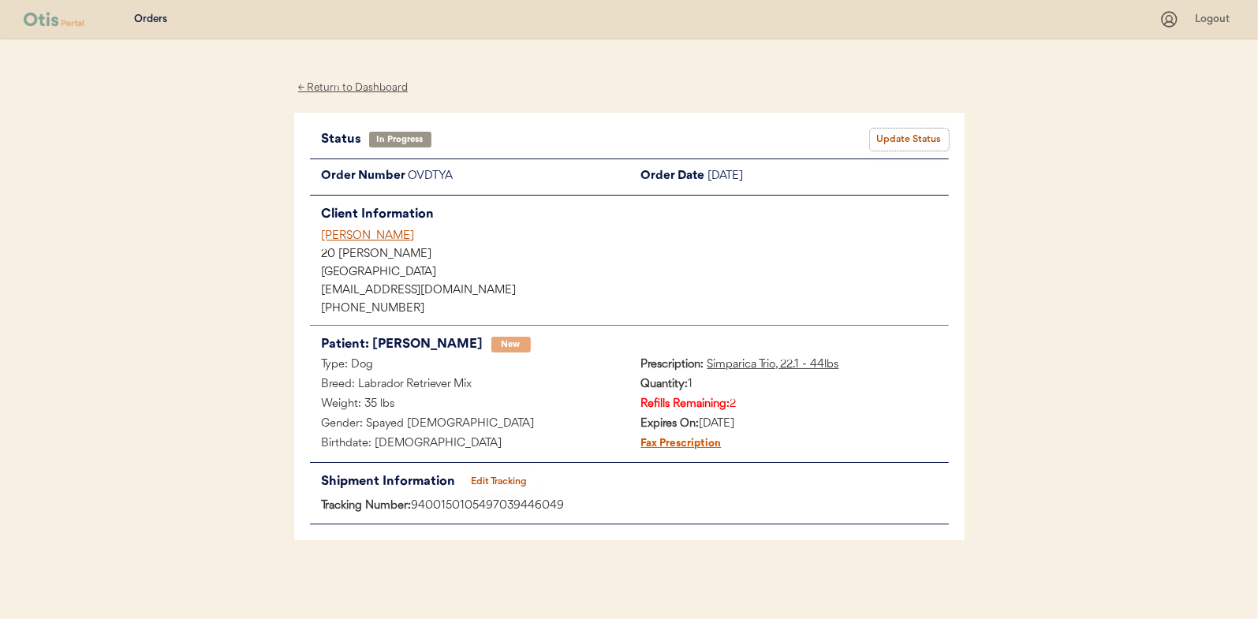
click at [915, 143] on button "Update Status" at bounding box center [909, 140] width 79 height 22
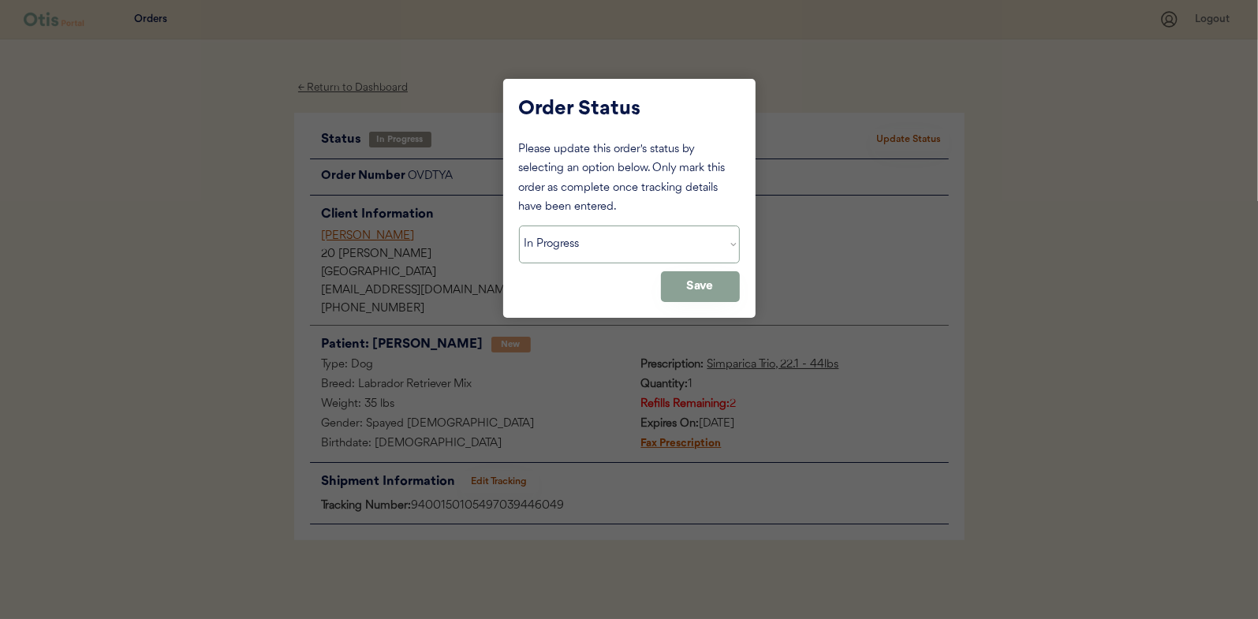
click at [591, 253] on select "Status On Hold New In Progress Complete Pending HW Consent Canceled" at bounding box center [629, 245] width 221 height 38
select select ""complete""
click at [519, 226] on select "Status On Hold New In Progress Complete Pending HW Consent Canceled" at bounding box center [629, 245] width 221 height 38
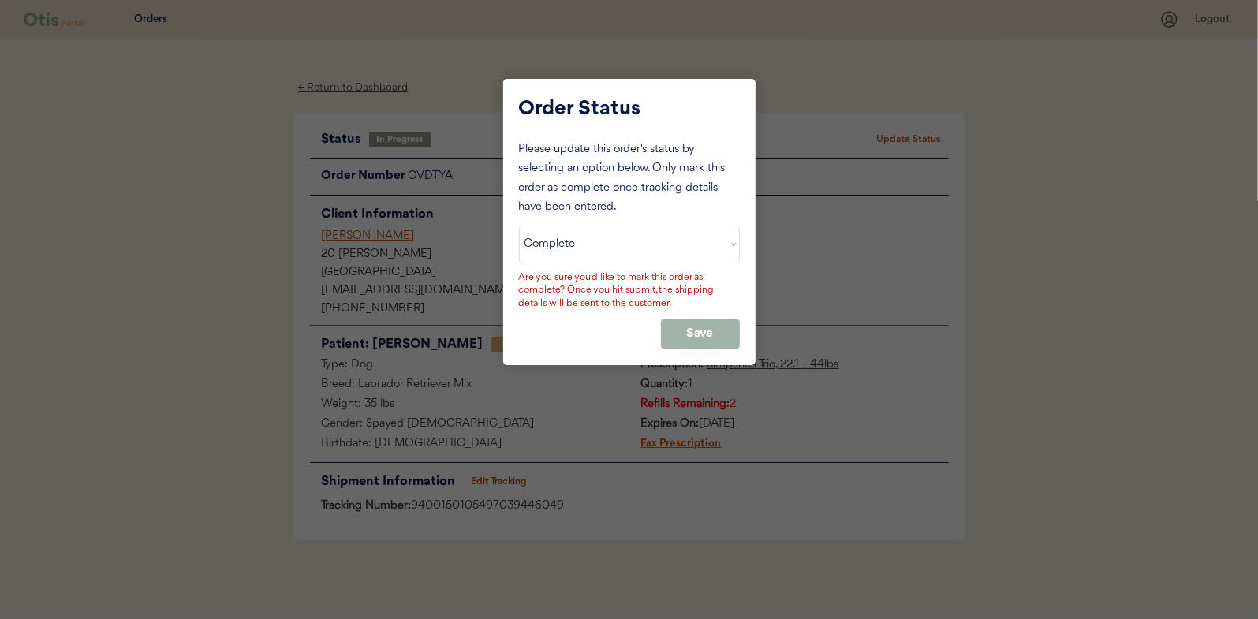
click at [714, 329] on button "Save" at bounding box center [700, 334] width 79 height 31
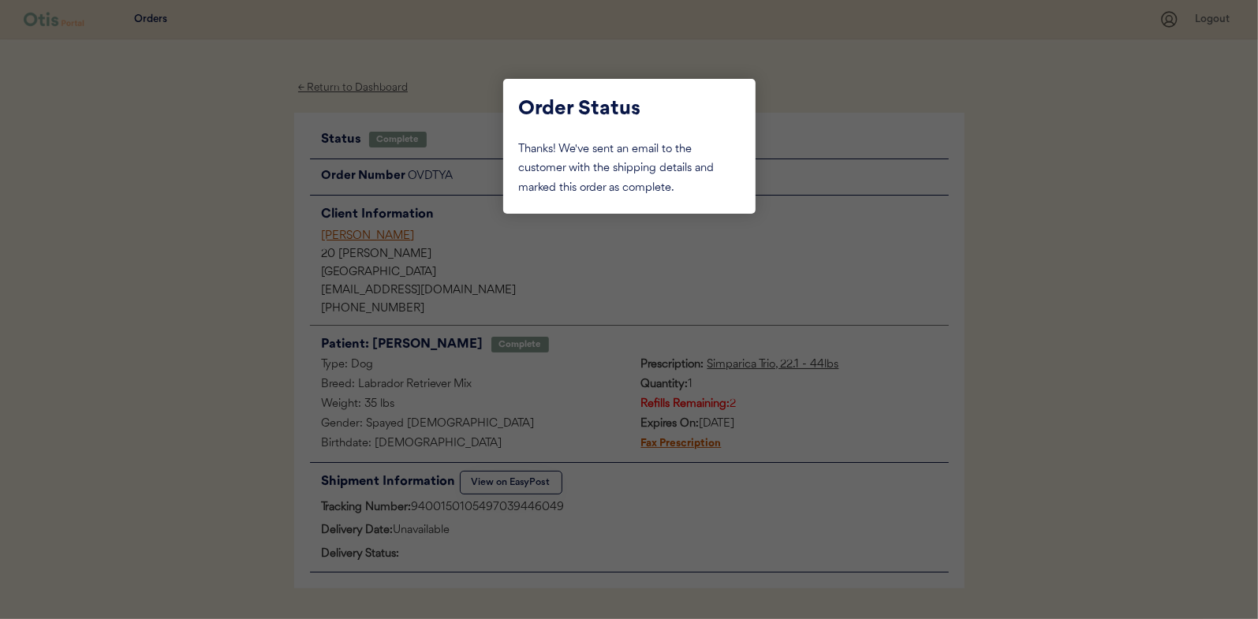
click at [251, 182] on div at bounding box center [629, 309] width 1258 height 619
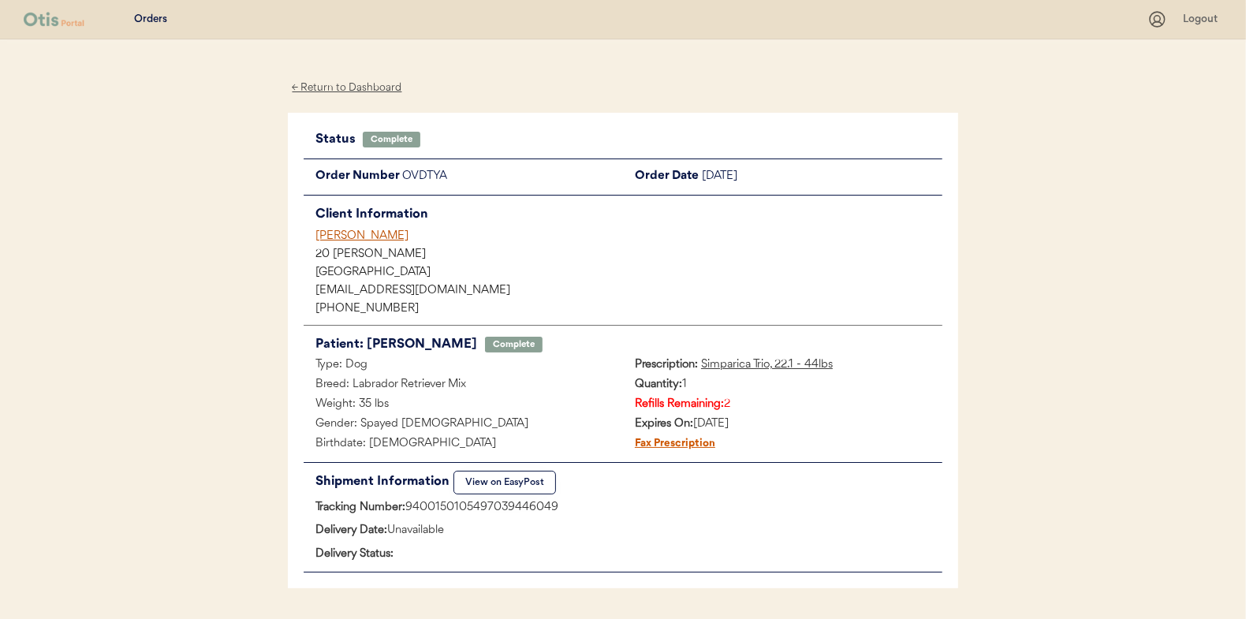
click at [352, 88] on div "← Return to Dashboard" at bounding box center [347, 88] width 118 height 18
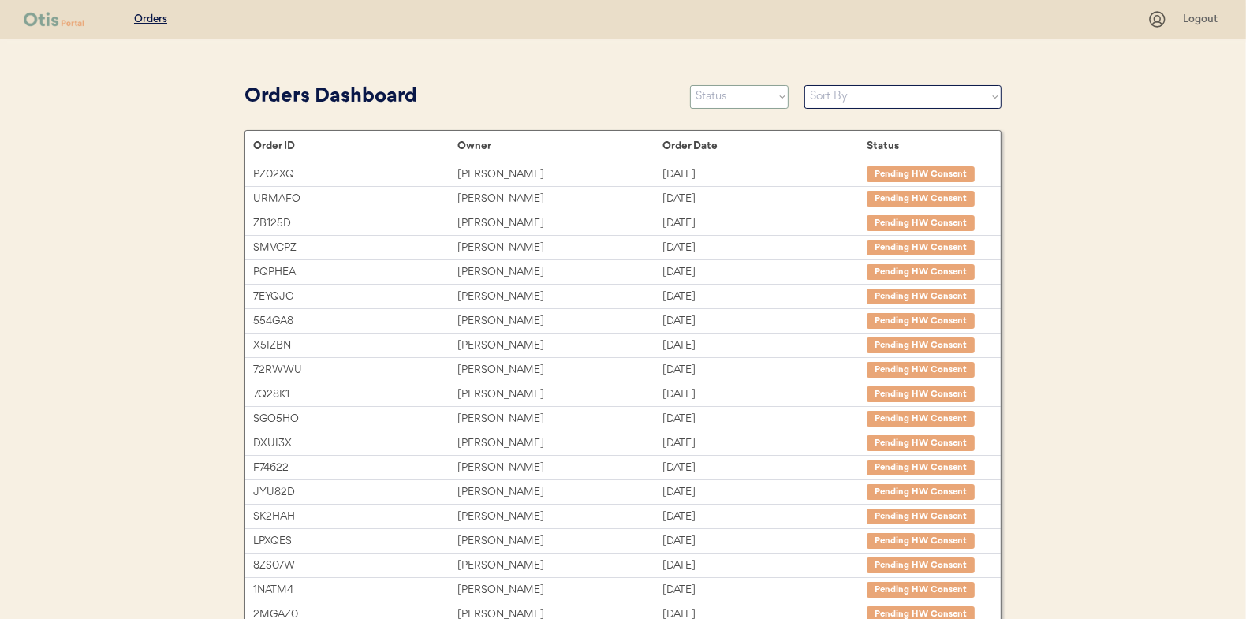
click at [737, 92] on select "Status On Hold New In Progress Complete Pending HW Consent Canceled" at bounding box center [739, 97] width 99 height 24
select select ""new""
click at [690, 85] on select "Status On Hold New In Progress Complete Pending HW Consent Canceled" at bounding box center [739, 97] width 99 height 24
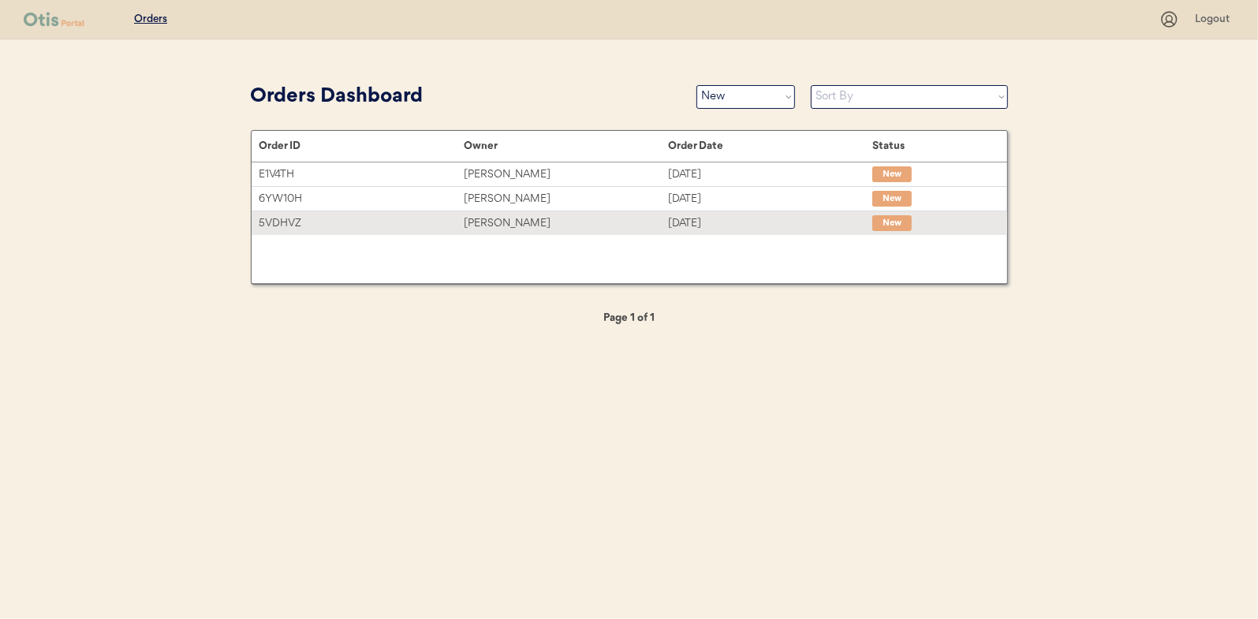
click at [481, 216] on div "[PERSON_NAME]" at bounding box center [566, 224] width 204 height 18
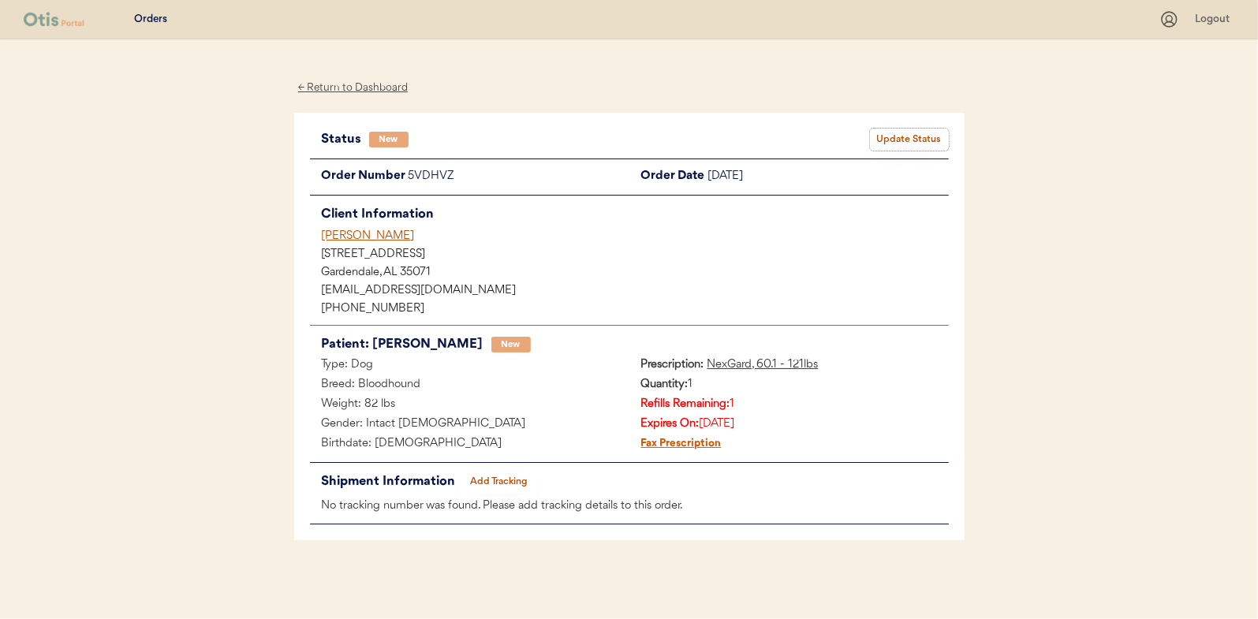
click at [894, 132] on button "Update Status" at bounding box center [909, 140] width 79 height 22
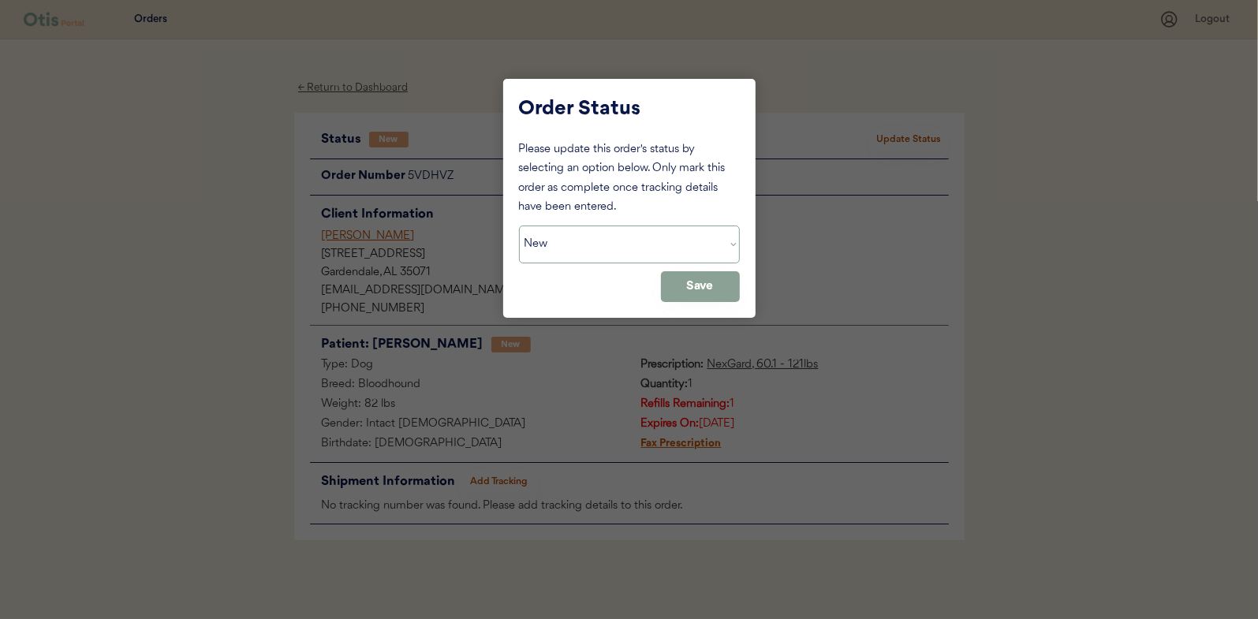
click at [594, 248] on select "Status On Hold New In Progress Complete Pending HW Consent Canceled" at bounding box center [629, 245] width 221 height 38
select select ""in_progress""
click at [519, 226] on select "Status On Hold New In Progress Complete Pending HW Consent Canceled" at bounding box center [629, 245] width 221 height 38
click at [668, 279] on button "Save" at bounding box center [700, 286] width 79 height 31
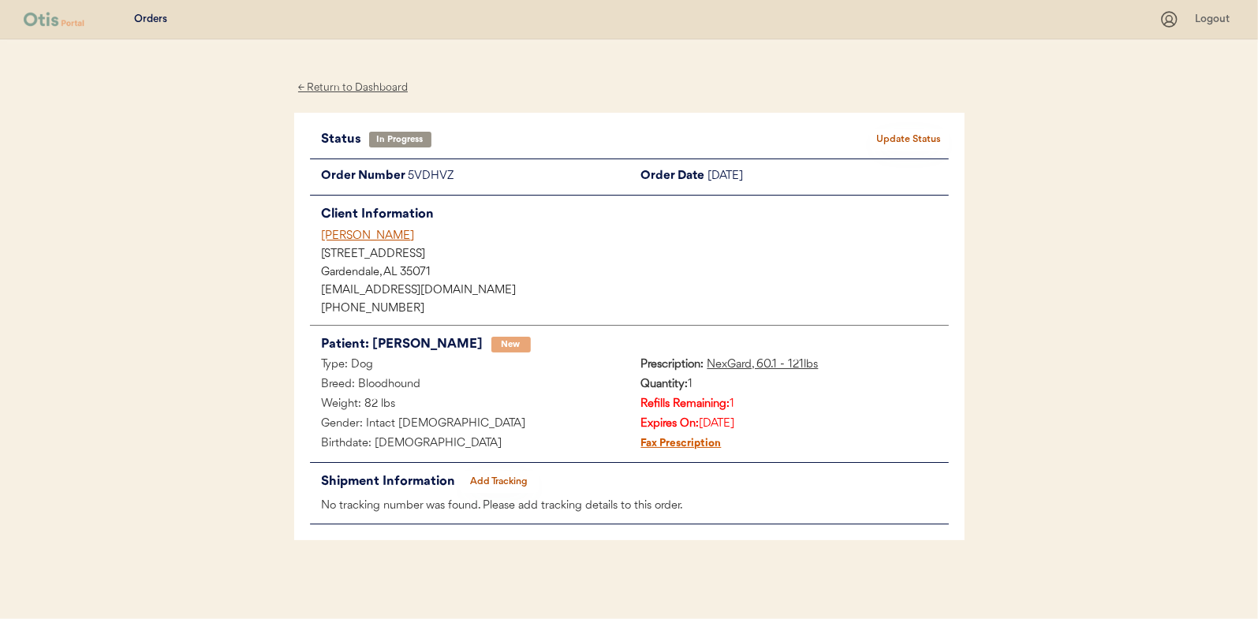
click at [363, 87] on div "← Return to Dashboard" at bounding box center [353, 88] width 118 height 18
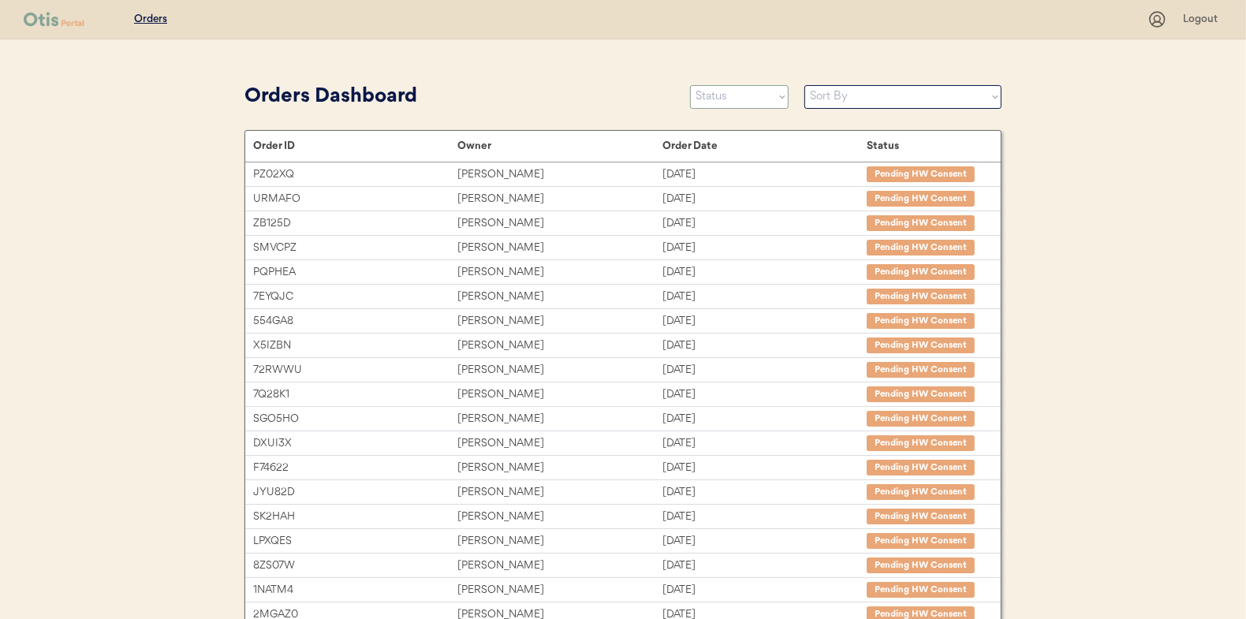
click at [733, 95] on select "Status On Hold New In Progress Complete Pending HW Consent Canceled" at bounding box center [739, 97] width 99 height 24
select select ""new""
click at [690, 85] on select "Status On Hold New In Progress Complete Pending HW Consent Canceled" at bounding box center [739, 97] width 99 height 24
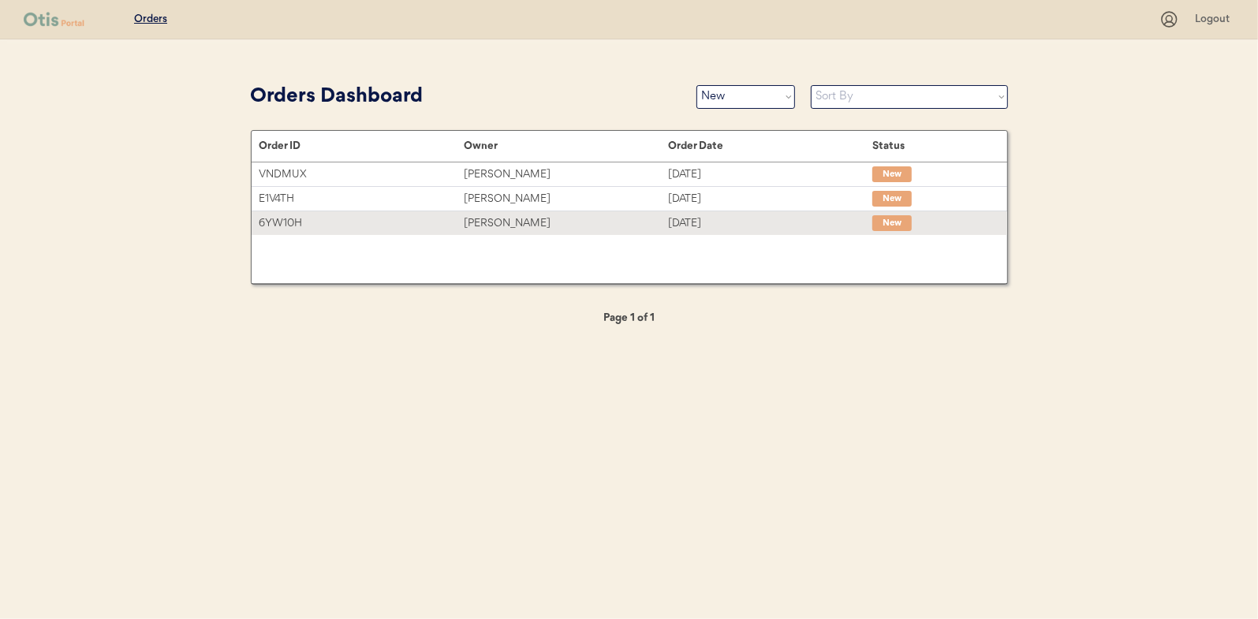
click at [483, 219] on div "[PERSON_NAME]" at bounding box center [566, 224] width 204 height 18
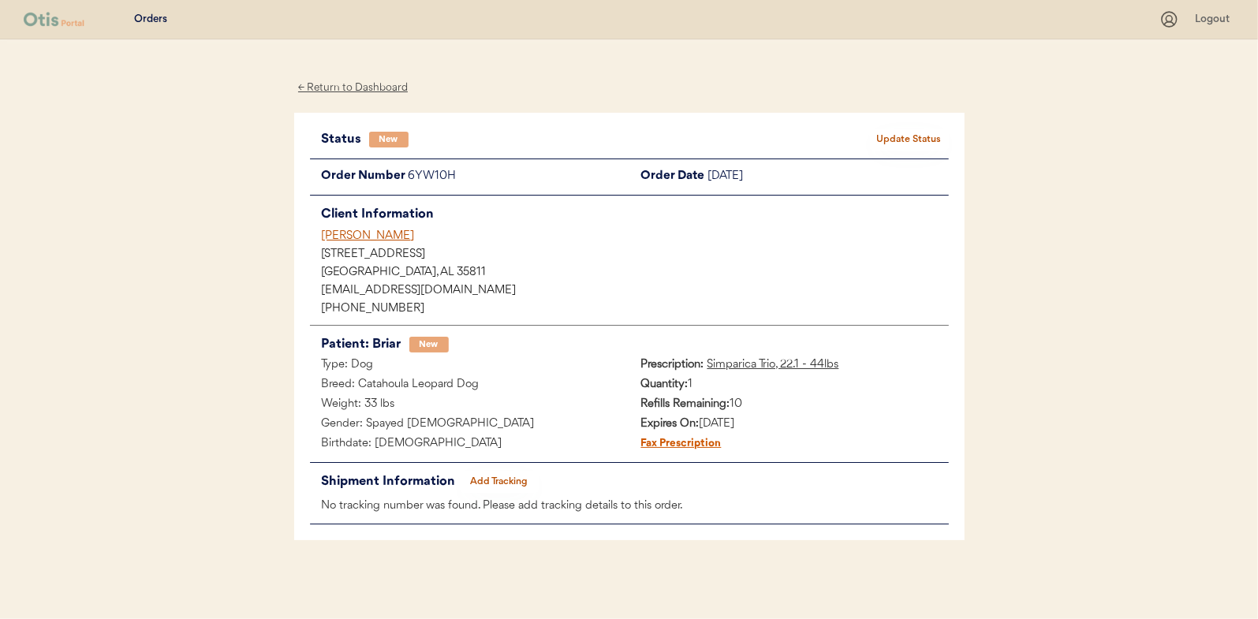
click at [931, 131] on button "Update Status" at bounding box center [909, 140] width 79 height 22
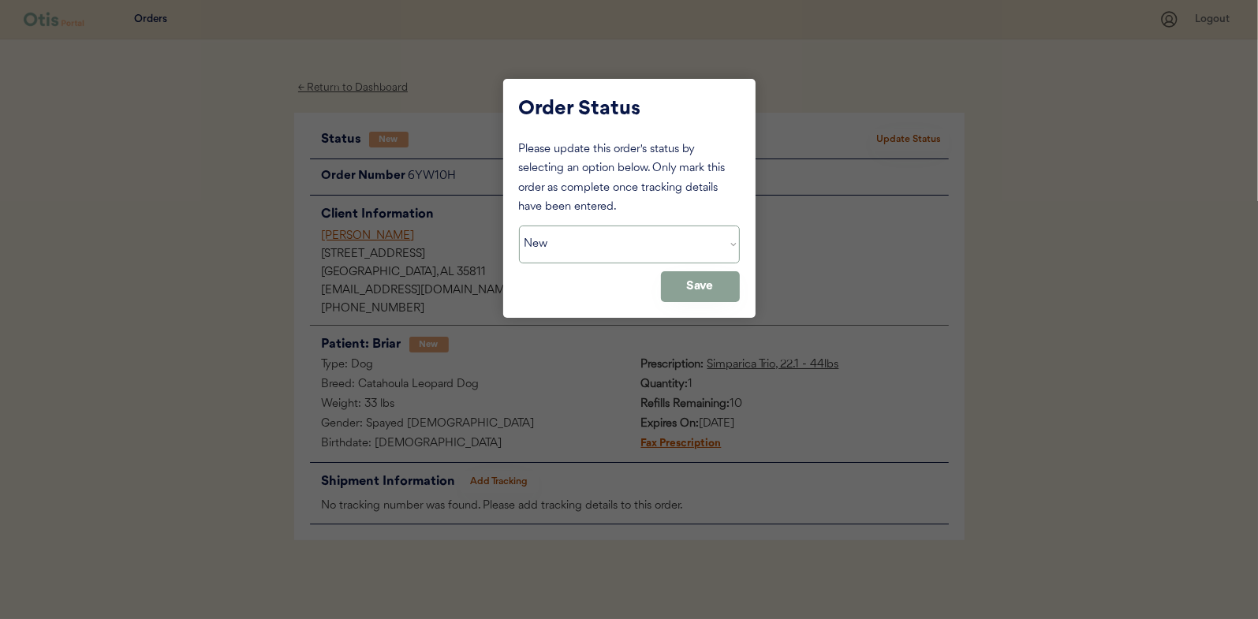
click at [579, 240] on select "Status On Hold New In Progress Complete Pending HW Consent Canceled" at bounding box center [629, 245] width 221 height 38
select select ""in_progress""
click at [519, 226] on select "Status On Hold New In Progress Complete Pending HW Consent Canceled" at bounding box center [629, 245] width 221 height 38
click at [687, 281] on button "Save" at bounding box center [700, 286] width 79 height 31
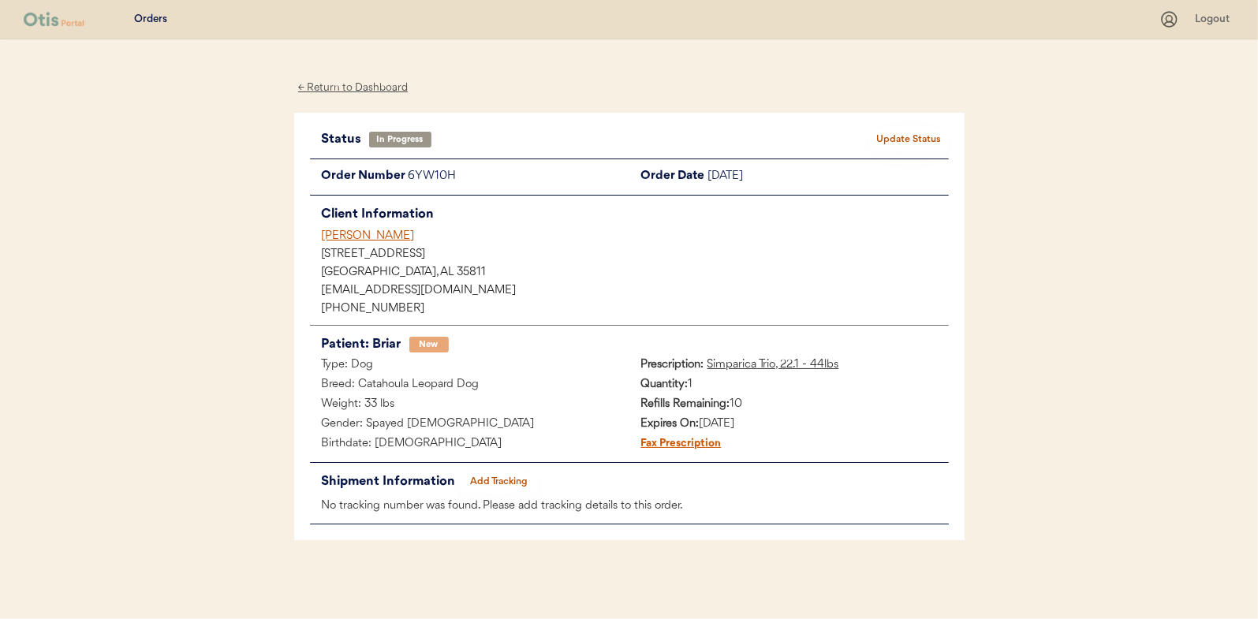
click at [360, 85] on div "← Return to Dashboard" at bounding box center [353, 88] width 118 height 18
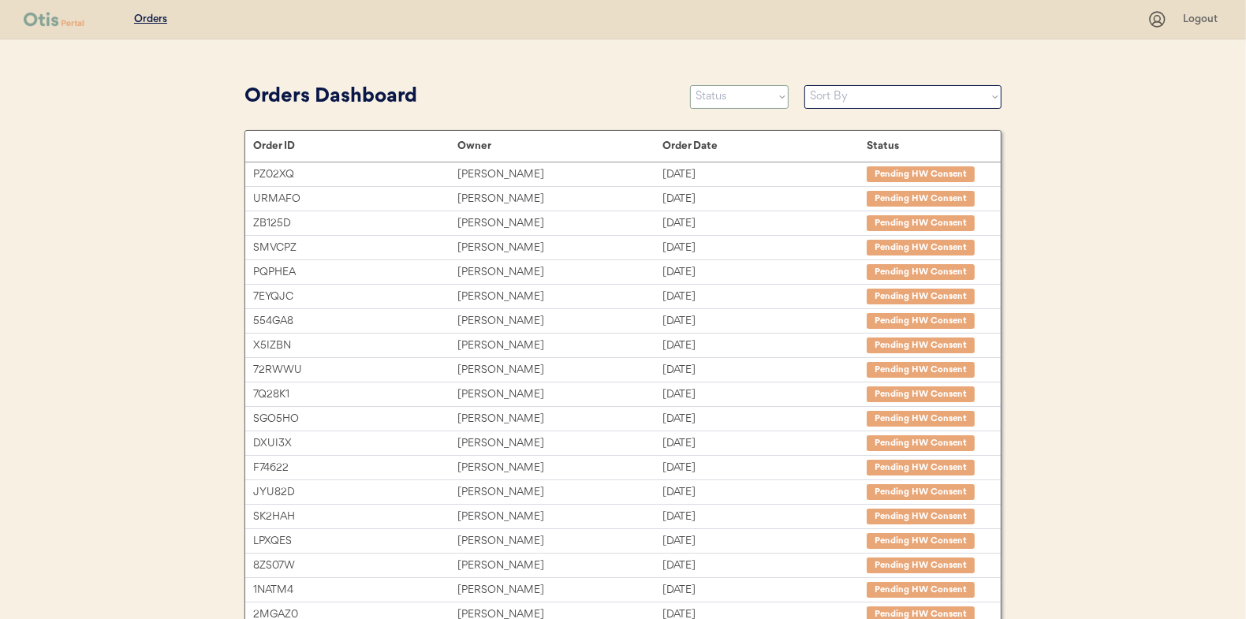
click at [751, 101] on select "Status On Hold New In Progress Complete Pending HW Consent Canceled" at bounding box center [739, 97] width 99 height 24
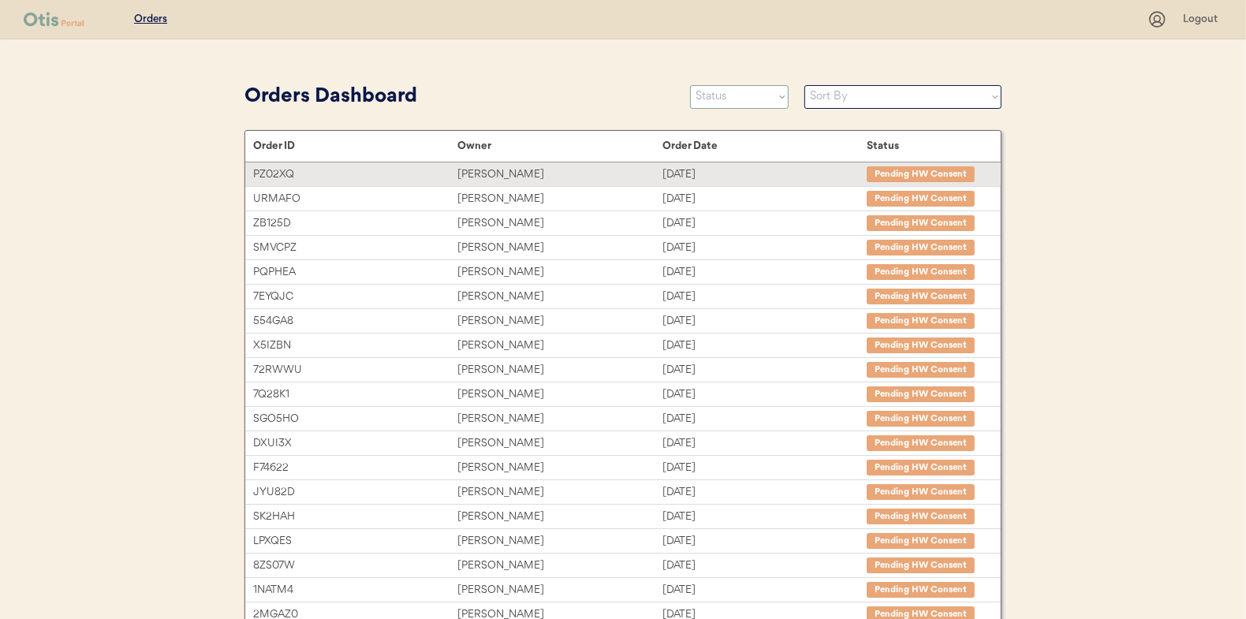
select select ""new""
click at [690, 85] on select "Status On Hold New In Progress Complete Pending HW Consent Canceled" at bounding box center [739, 97] width 99 height 24
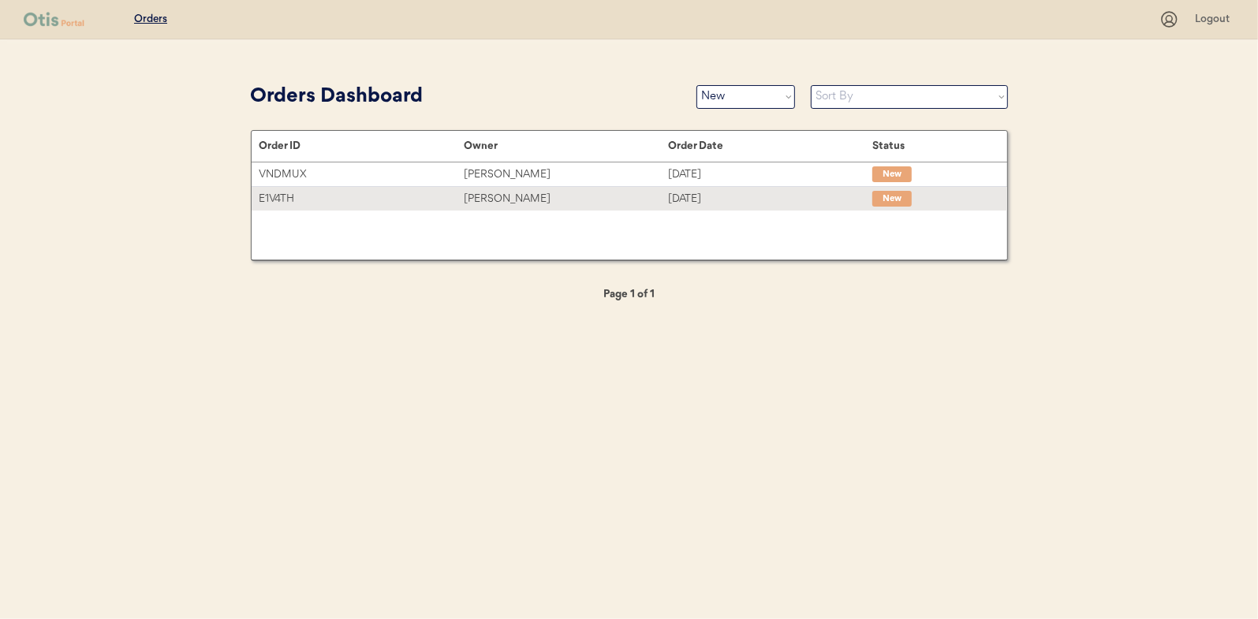
click at [502, 198] on div "Maxx Freedman" at bounding box center [566, 199] width 204 height 18
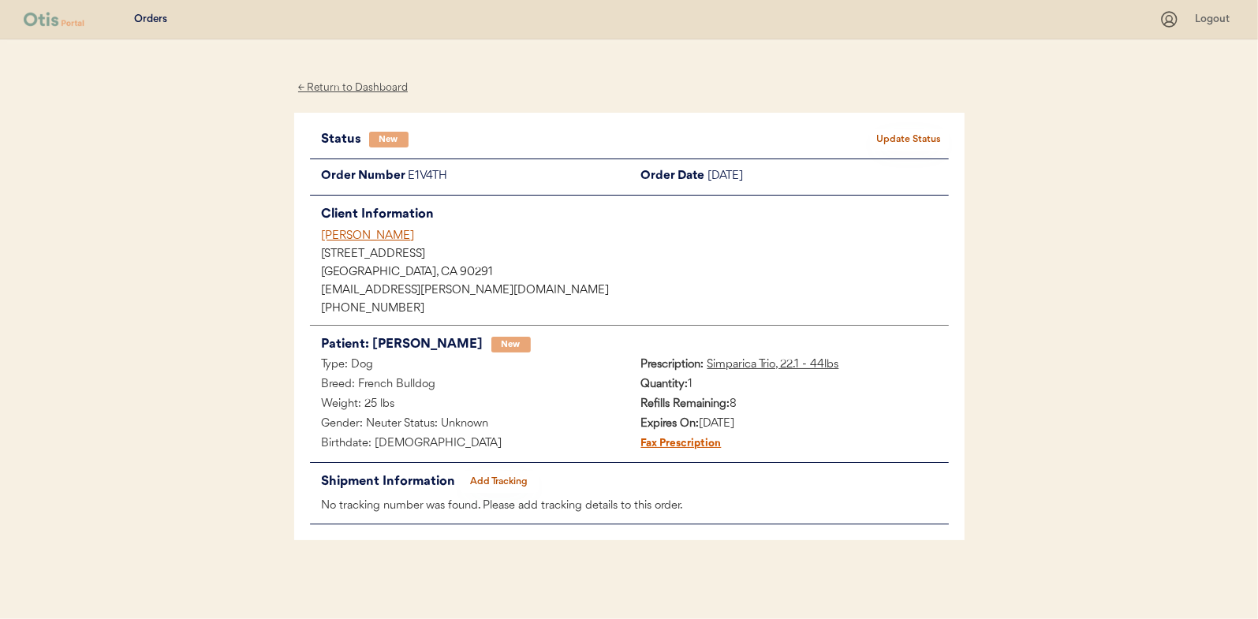
click at [904, 136] on button "Update Status" at bounding box center [909, 140] width 79 height 22
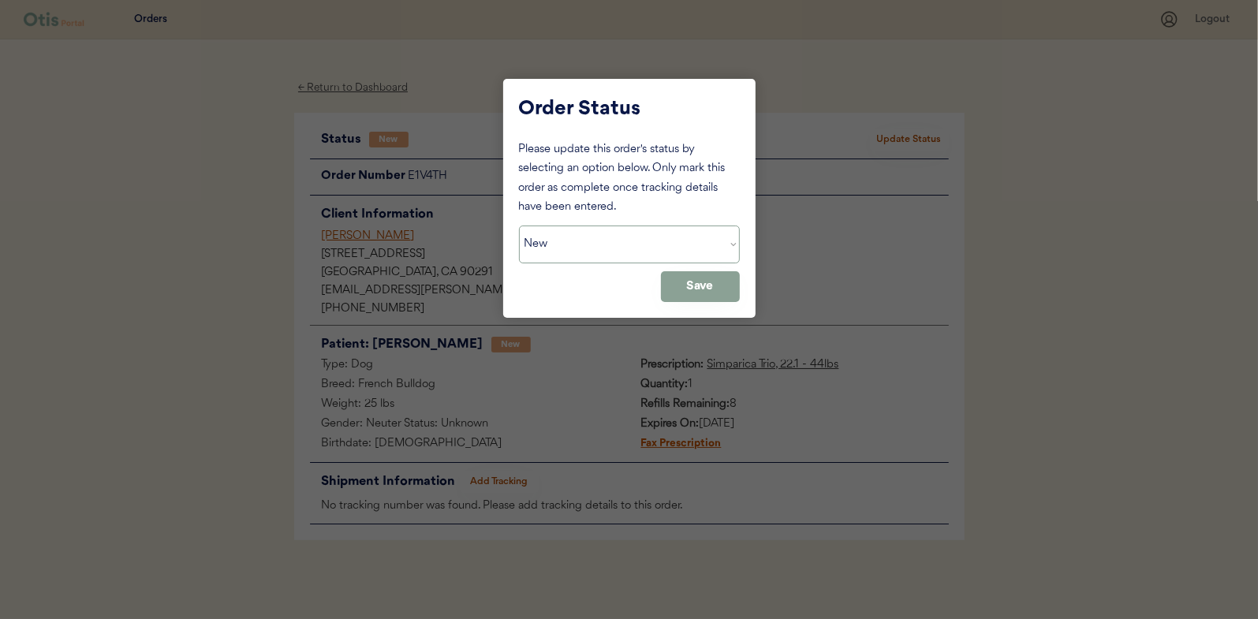
click at [603, 237] on select "Status On Hold New In Progress Complete Pending HW Consent Canceled" at bounding box center [629, 245] width 221 height 38
select select ""in_progress""
click at [519, 226] on select "Status On Hold New In Progress Complete Pending HW Consent Canceled" at bounding box center [629, 245] width 221 height 38
click at [710, 285] on button "Save" at bounding box center [700, 286] width 79 height 31
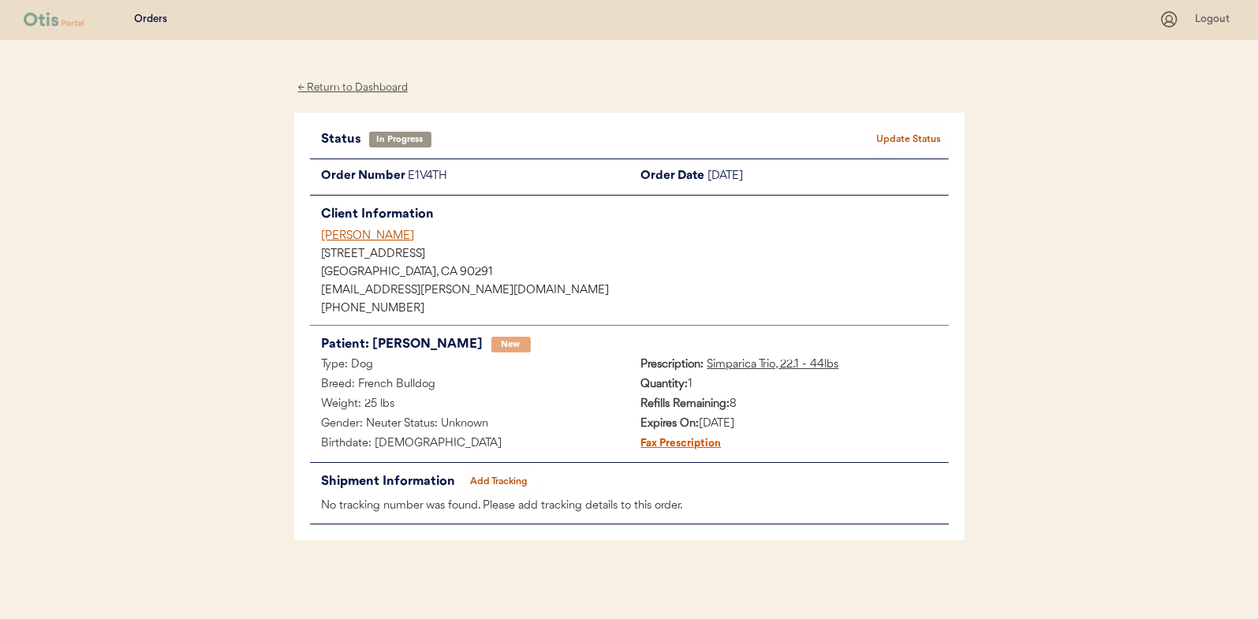
click at [339, 87] on div "← Return to Dashboard" at bounding box center [353, 88] width 118 height 18
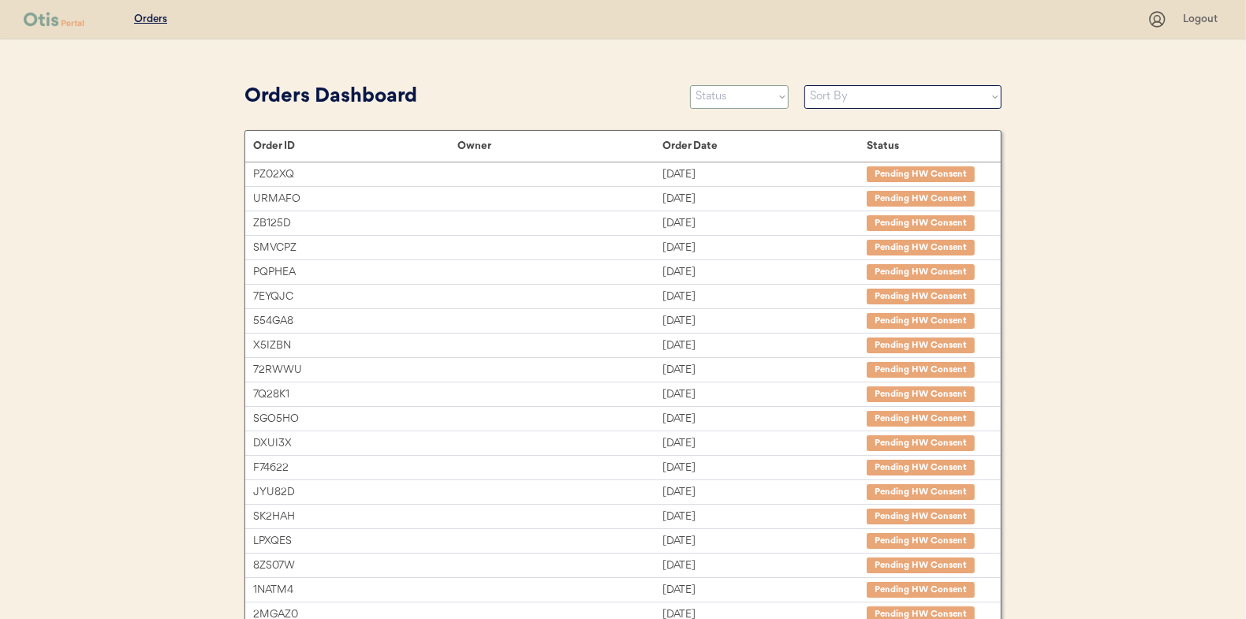
click at [733, 92] on select "Status On Hold New In Progress Complete Pending HW Consent Canceled" at bounding box center [739, 97] width 99 height 24
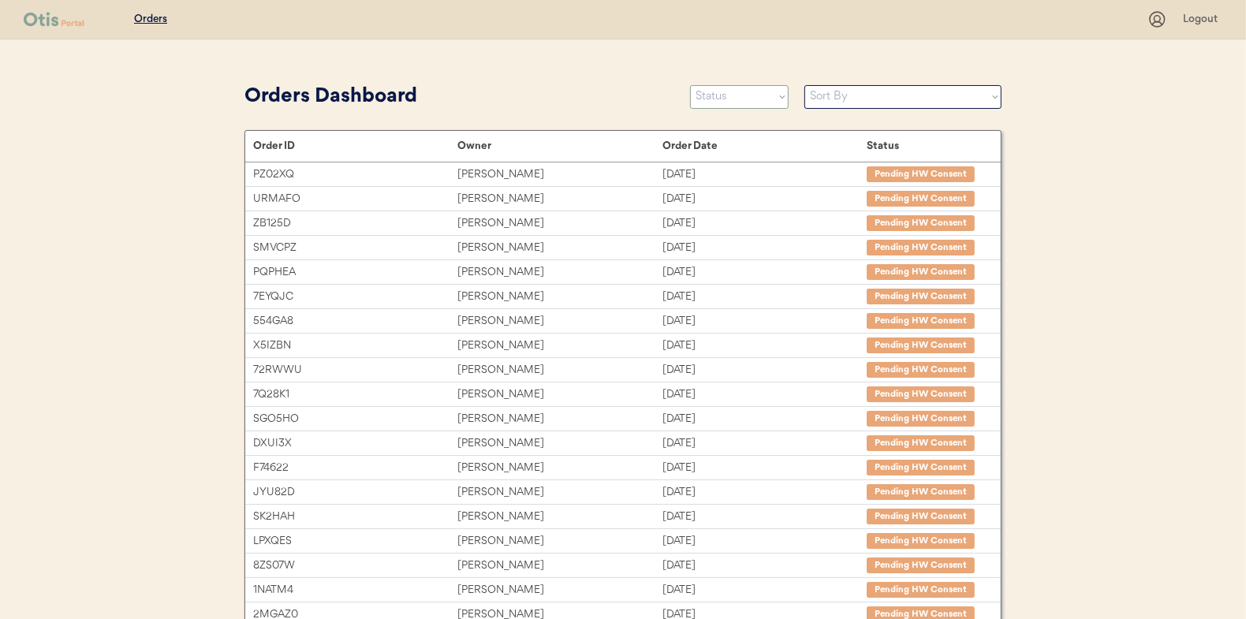
select select ""new""
click at [690, 85] on select "Status On Hold New In Progress Complete Pending HW Consent Canceled" at bounding box center [739, 97] width 99 height 24
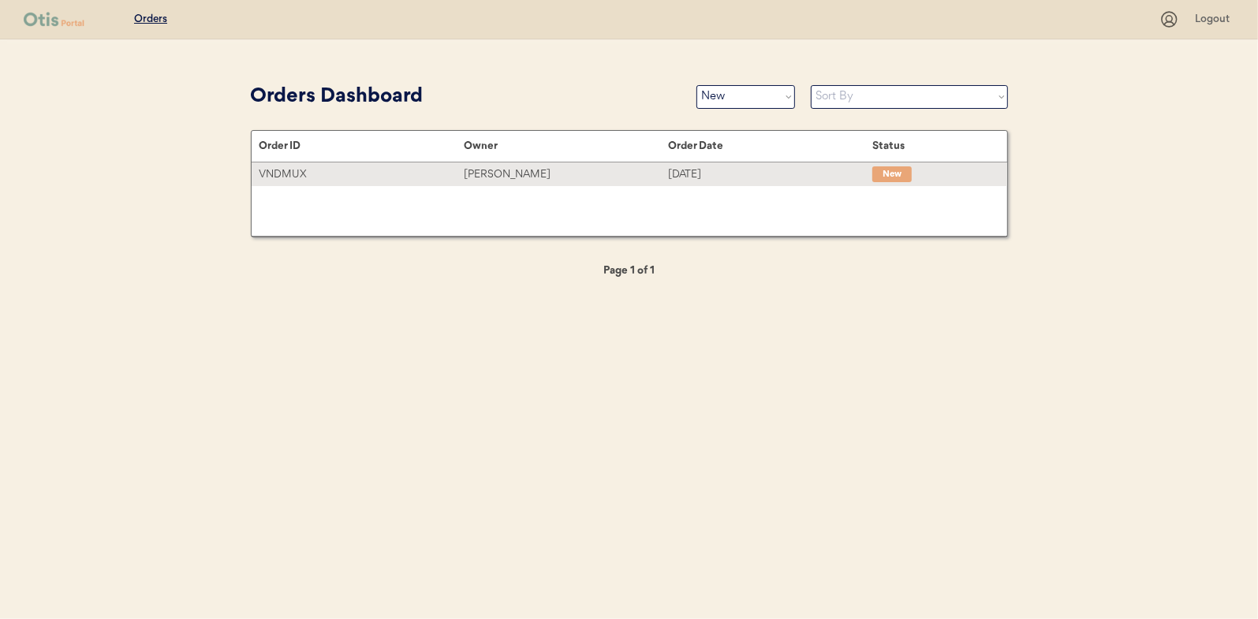
click at [509, 175] on div "[PERSON_NAME]" at bounding box center [566, 175] width 204 height 18
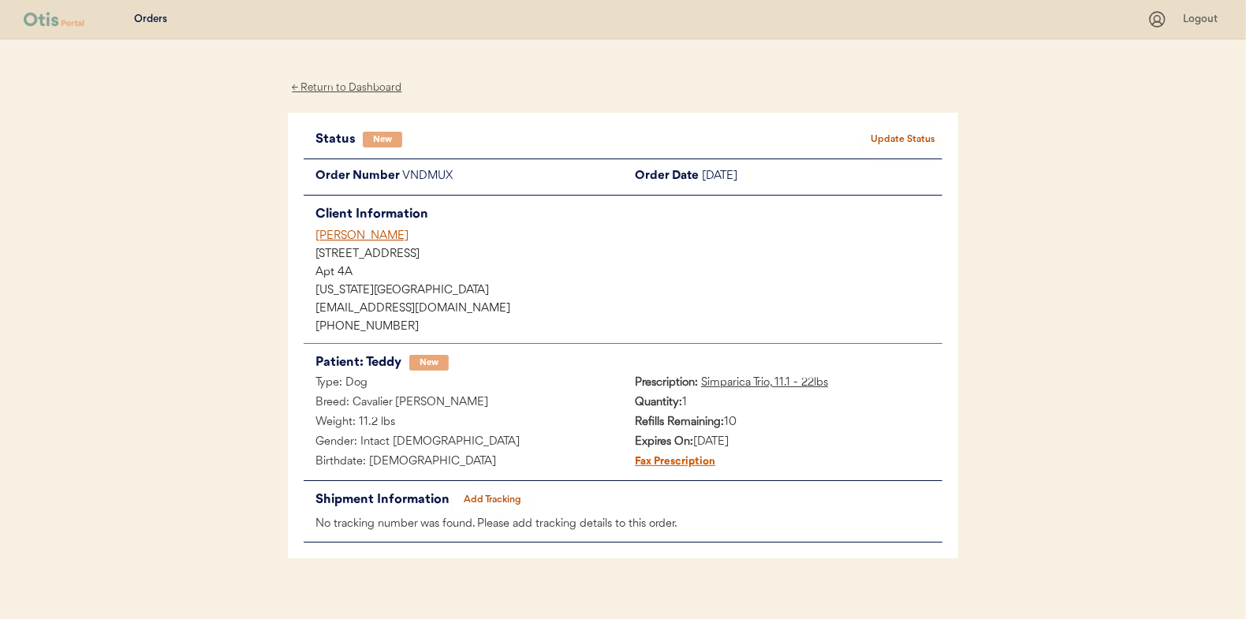
click at [898, 121] on div "Status New Update Status Order Number VNDMUX Order Date [DATE] Client Informati…" at bounding box center [623, 336] width 670 height 446
click at [894, 138] on button "Update Status" at bounding box center [903, 140] width 79 height 22
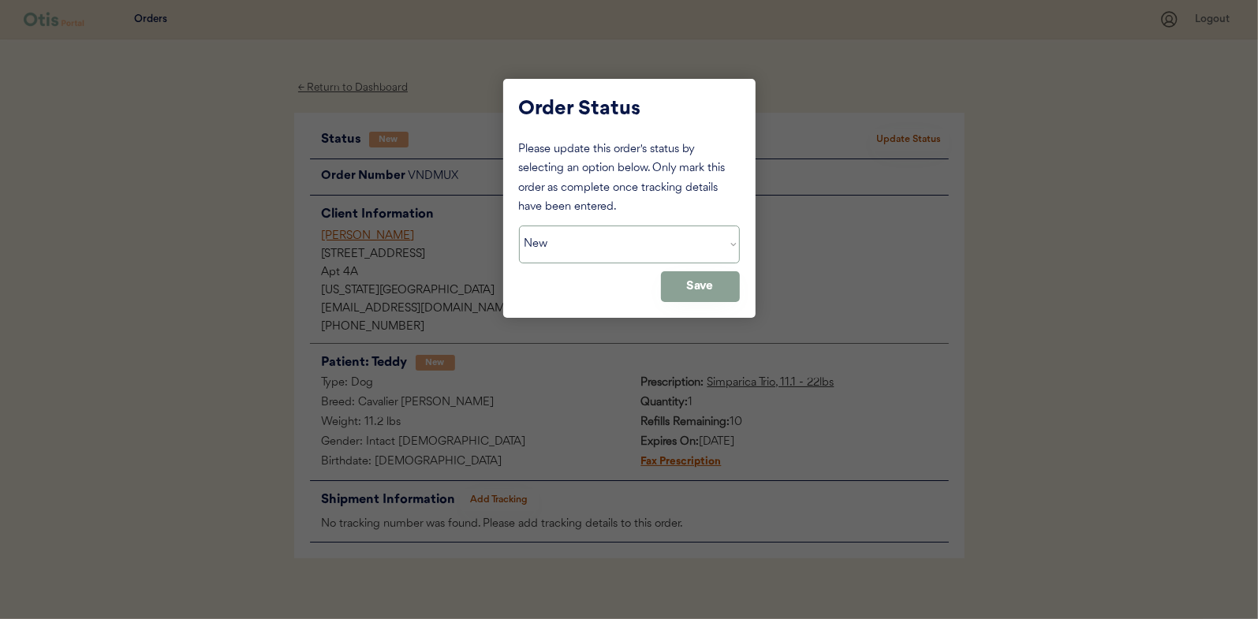
click at [552, 240] on select "Status On Hold New In Progress Complete Pending HW Consent Canceled" at bounding box center [629, 245] width 221 height 38
select select ""in_progress""
click at [519, 226] on select "Status On Hold New In Progress Complete Pending HW Consent Canceled" at bounding box center [629, 245] width 221 height 38
click at [716, 284] on button "Save" at bounding box center [700, 286] width 79 height 31
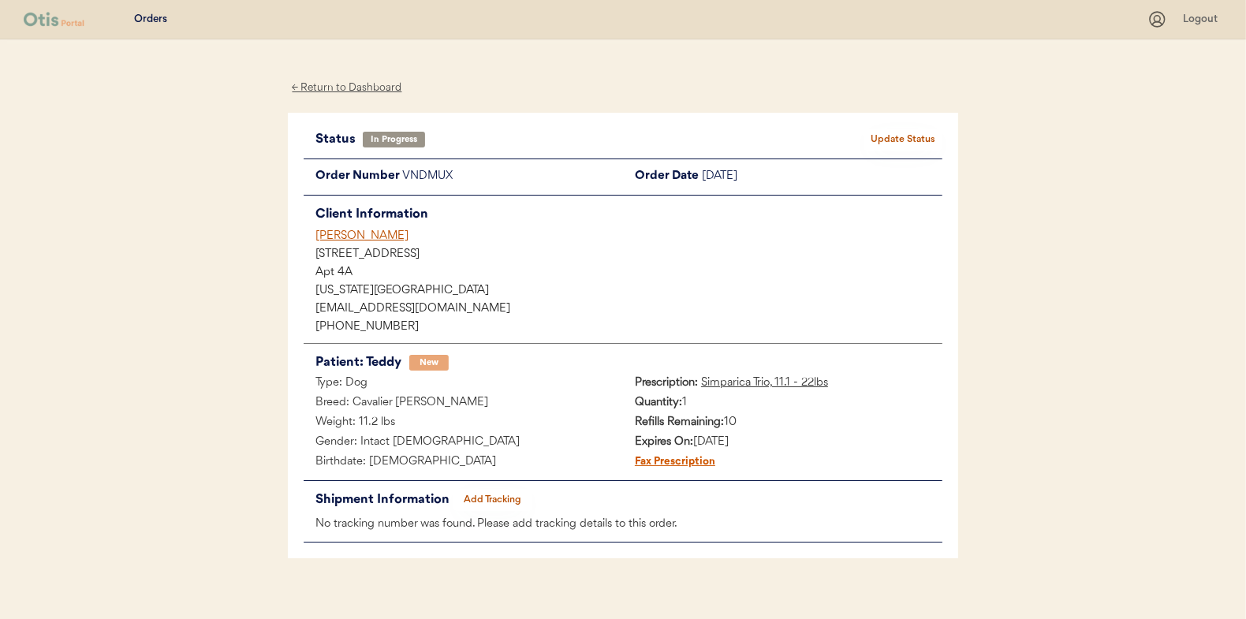
click at [267, 155] on div "Patients Consults Orders Logout ← Return to Dashboard Status In Progress Update…" at bounding box center [623, 318] width 1246 height 637
click at [321, 83] on div "← Return to Dashboard" at bounding box center [347, 88] width 118 height 18
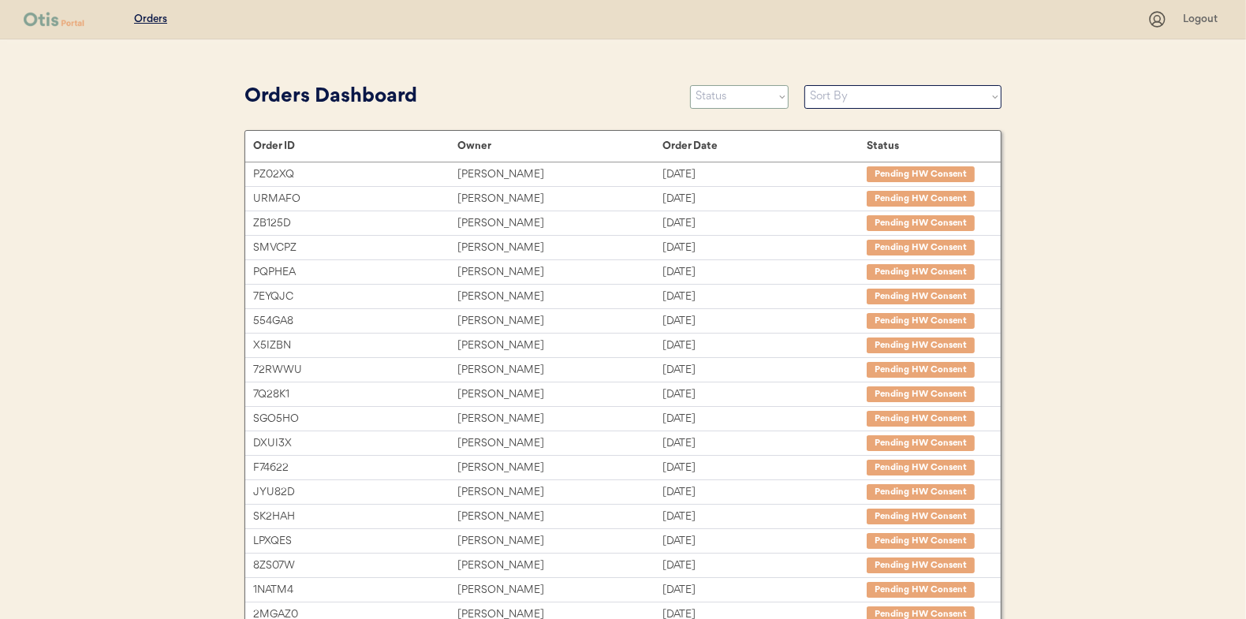
drag, startPoint x: 746, startPoint y: 97, endPoint x: 736, endPoint y: 99, distance: 10.4
click at [746, 97] on select "Status On Hold New In Progress Complete Pending HW Consent Canceled" at bounding box center [739, 97] width 99 height 24
click at [690, 85] on select "Status On Hold New In Progress Complete Pending HW Consent Canceled" at bounding box center [739, 97] width 99 height 24
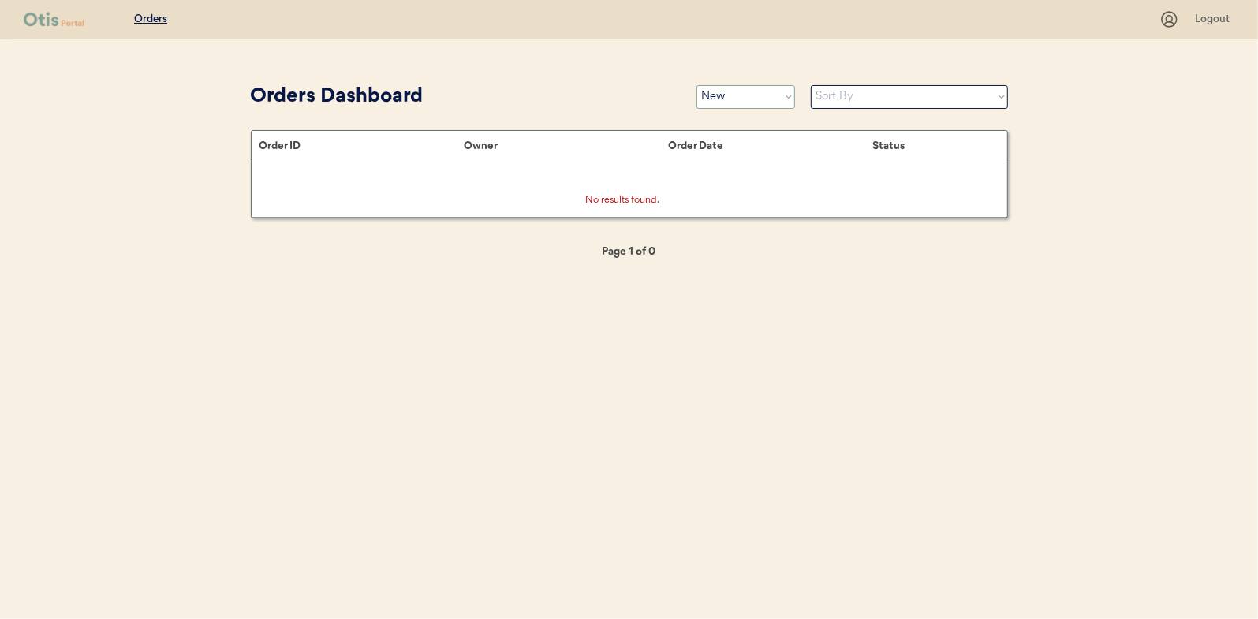
click at [758, 96] on select "Status On Hold New In Progress Complete Pending HW Consent Canceled" at bounding box center [745, 97] width 99 height 24
click at [696, 85] on select "Status On Hold New In Progress Complete Pending HW Consent Canceled" at bounding box center [745, 97] width 99 height 24
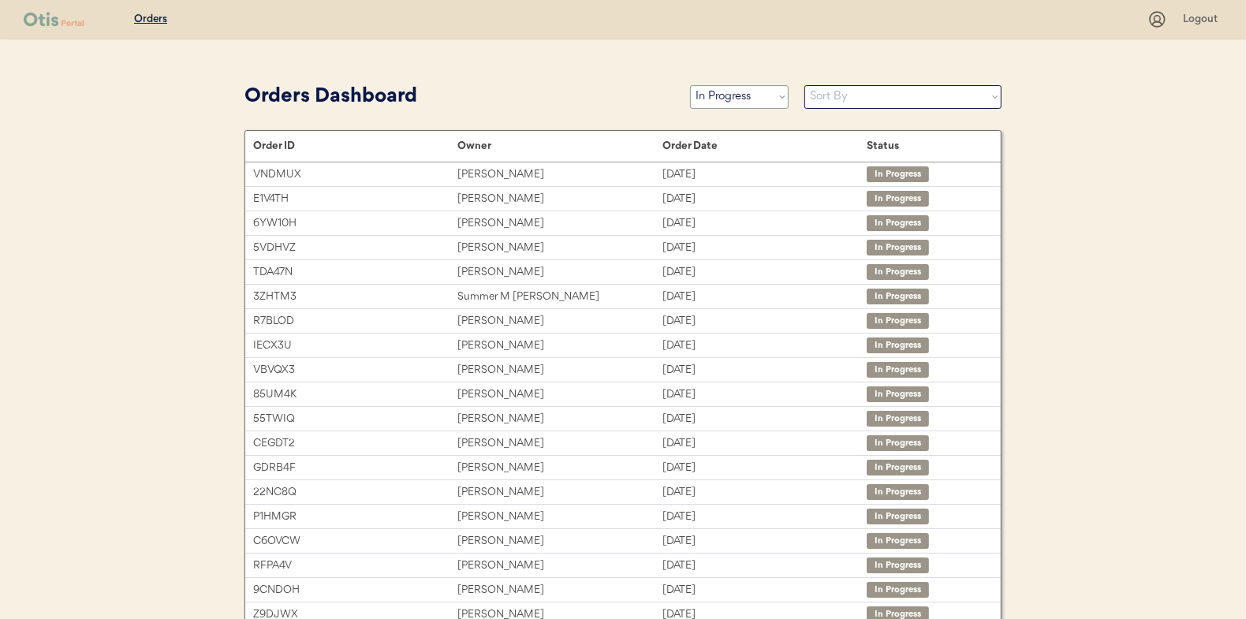
click at [735, 96] on select "Status On Hold New In Progress Complete Pending HW Consent Canceled" at bounding box center [739, 97] width 99 height 24
click at [690, 85] on select "Status On Hold New In Progress Complete Pending HW Consent Canceled" at bounding box center [739, 97] width 99 height 24
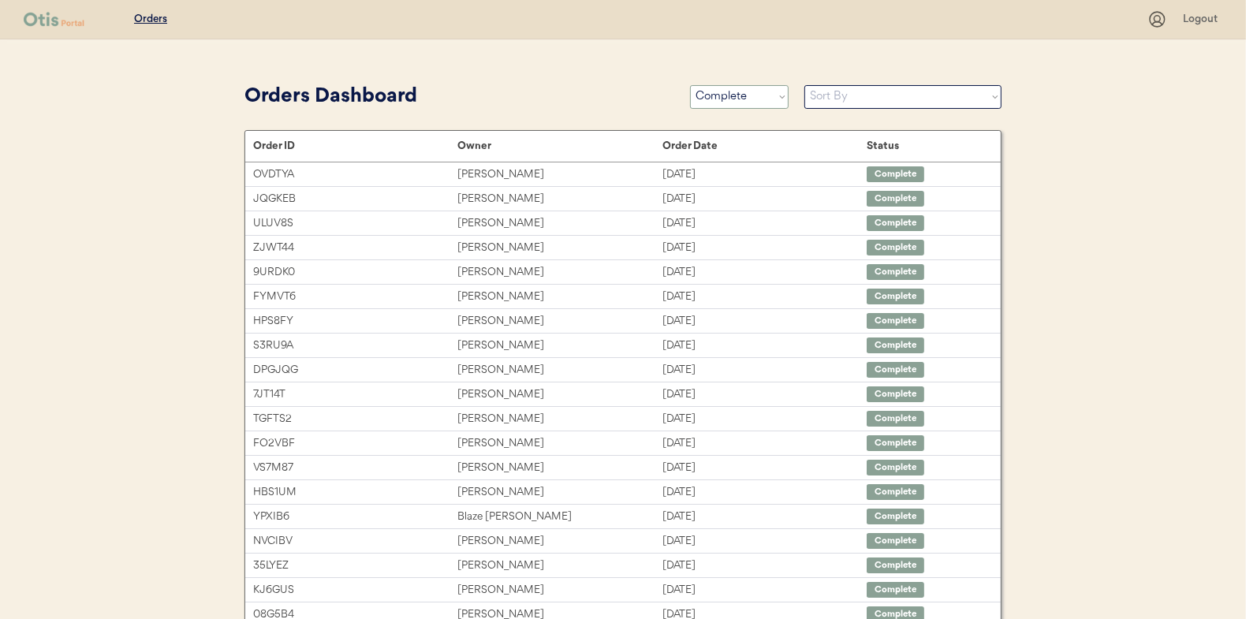
click at [729, 101] on select "Status On Hold New In Progress Complete Pending HW Consent Canceled" at bounding box center [739, 97] width 99 height 24
select select ""in_progress""
click at [690, 85] on select "Status On Hold New In Progress Complete Pending HW Consent Canceled" at bounding box center [739, 97] width 99 height 24
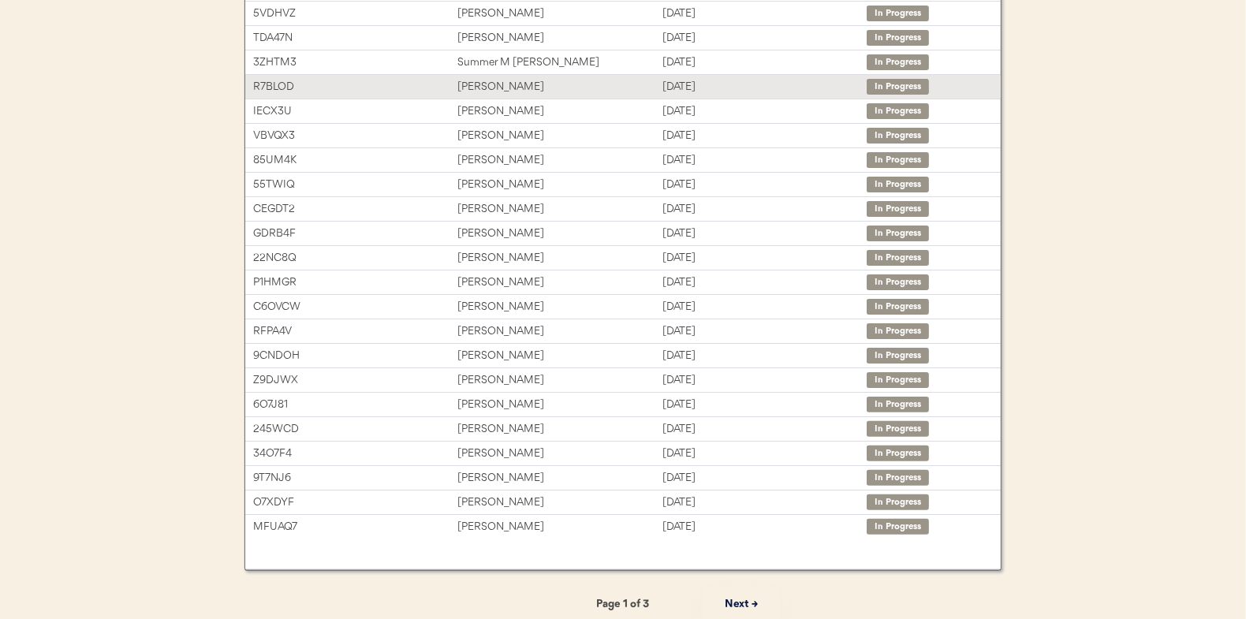
scroll to position [242, 0]
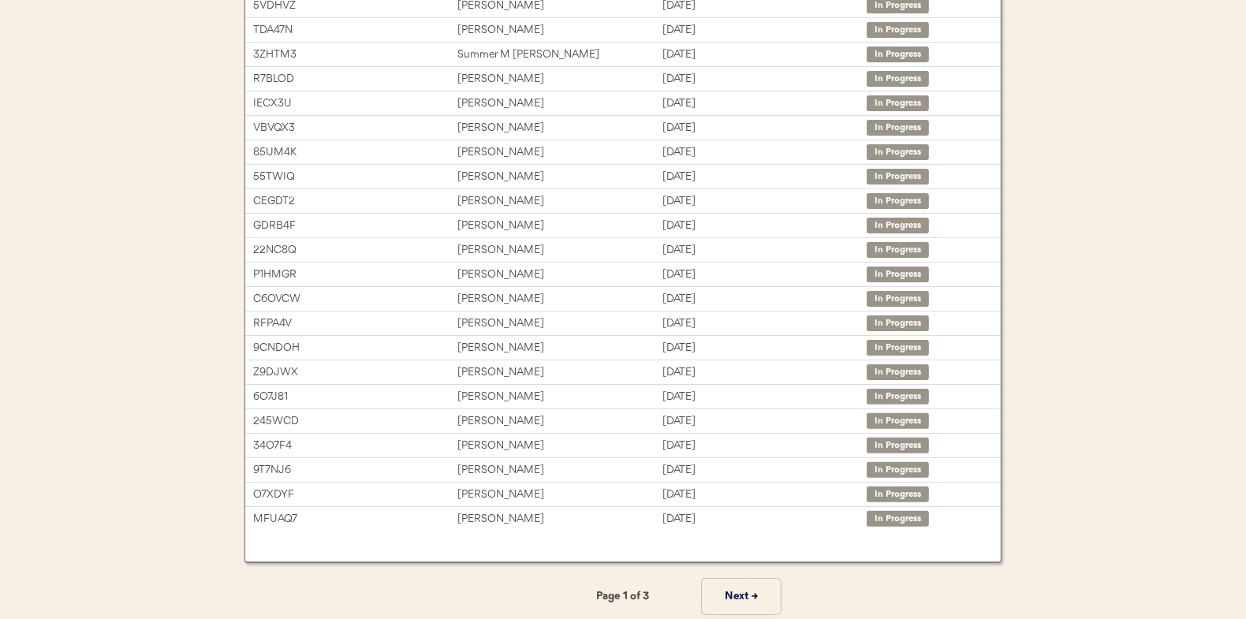
click at [736, 592] on button "Next →" at bounding box center [741, 596] width 79 height 35
click at [511, 583] on button "← Previous" at bounding box center [504, 596] width 79 height 35
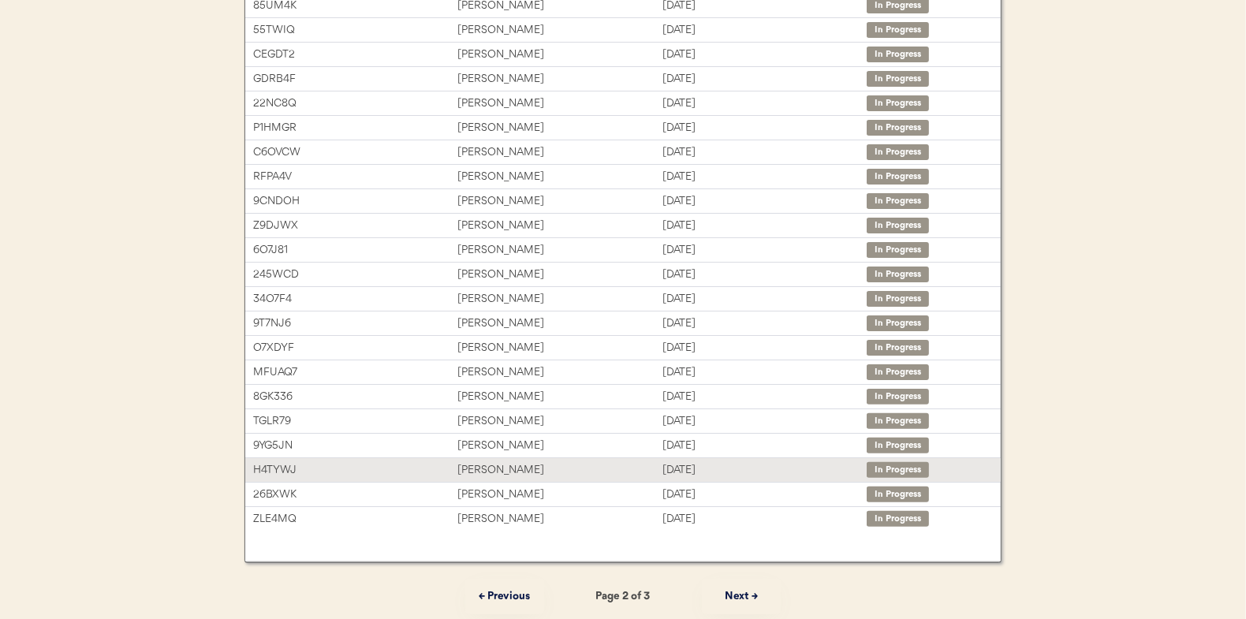
click at [478, 467] on div "Thelma Powers" at bounding box center [559, 470] width 204 height 18
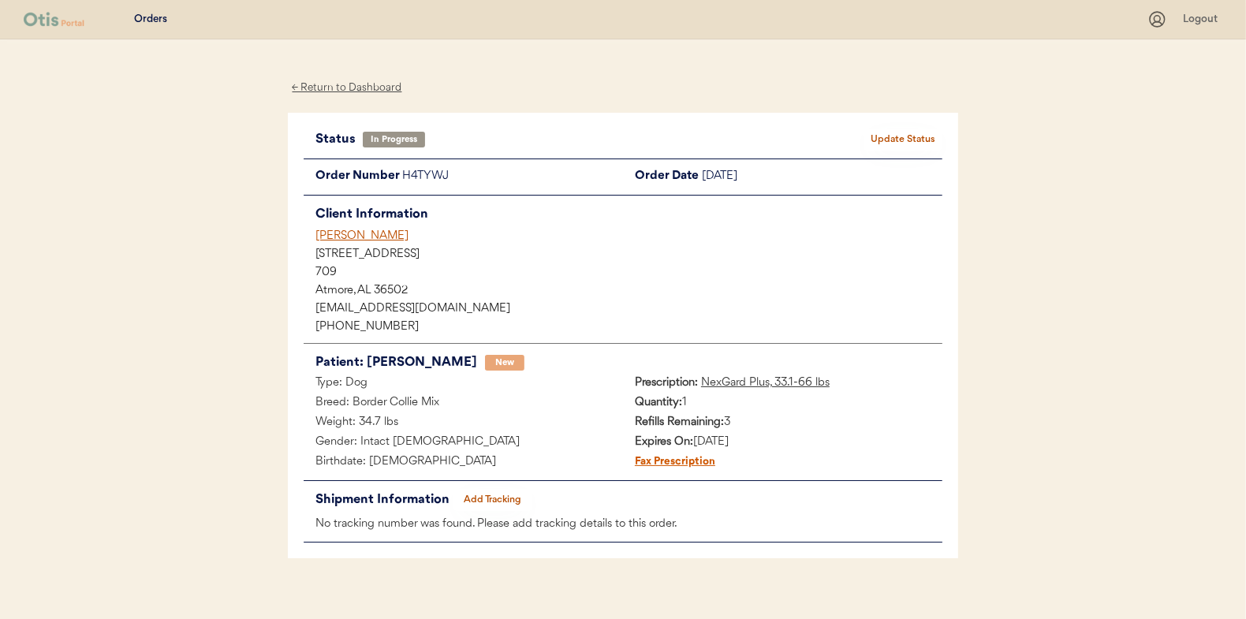
click at [498, 491] on button "Add Tracking" at bounding box center [492, 500] width 79 height 22
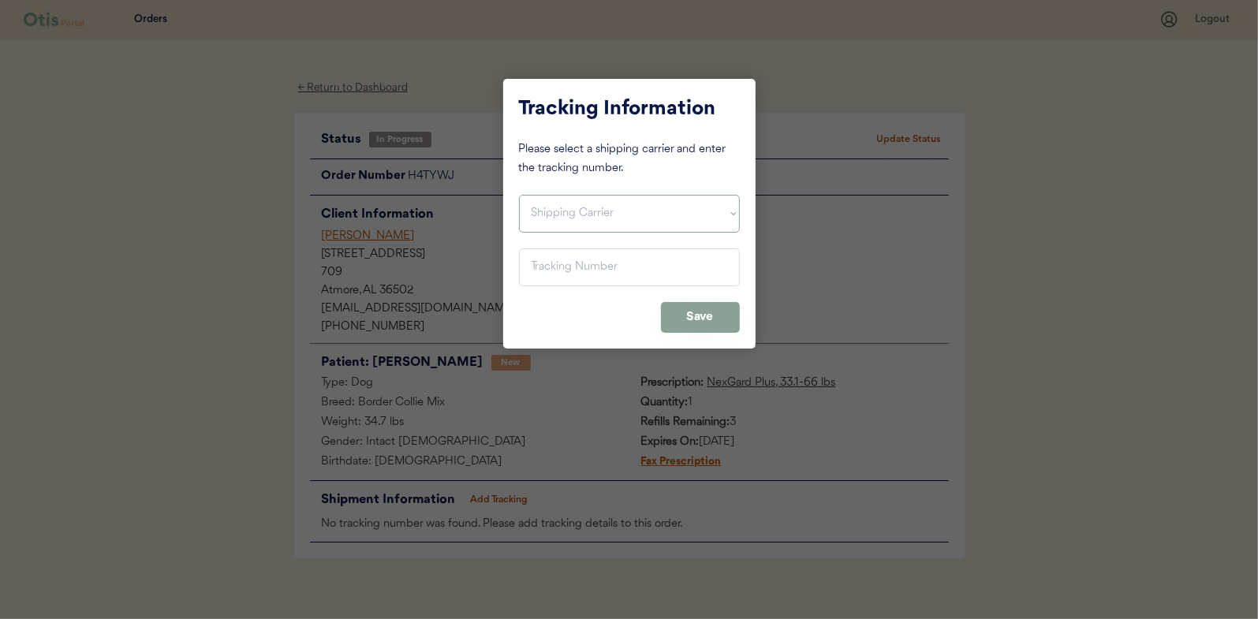
click at [558, 219] on select "Shipping Carrier FedEx FedEx Ground Economy UPS USPS" at bounding box center [629, 214] width 221 height 38
select select ""usps""
click at [519, 195] on select "Shipping Carrier FedEx FedEx Ground Economy UPS USPS" at bounding box center [629, 214] width 221 height 38
click at [536, 263] on input "input" at bounding box center [629, 267] width 221 height 38
paste input "9400150105800039162268"
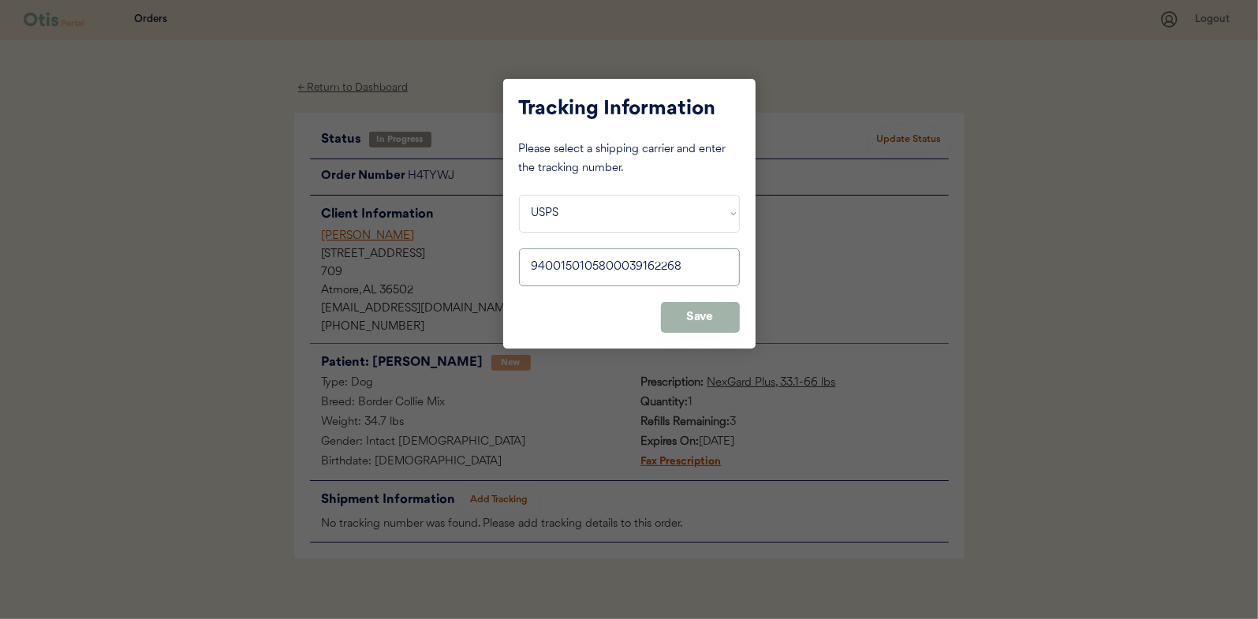
type input "9400150105800039162268"
click at [696, 315] on button "Save" at bounding box center [700, 317] width 79 height 31
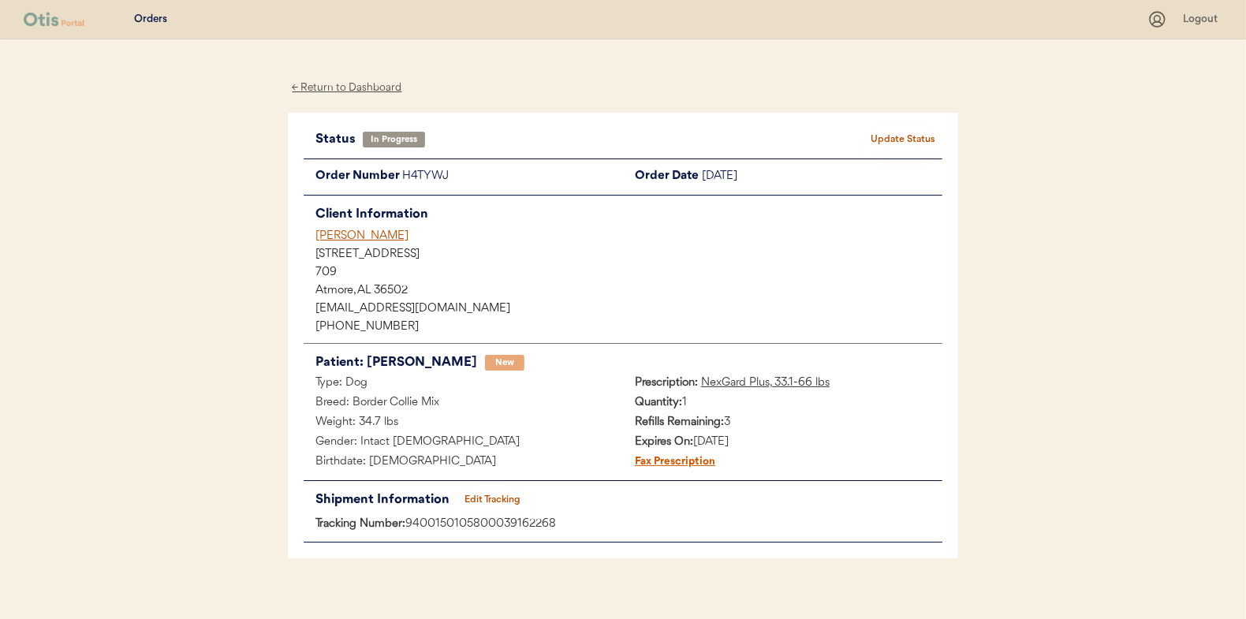
click at [902, 140] on button "Update Status" at bounding box center [903, 140] width 79 height 22
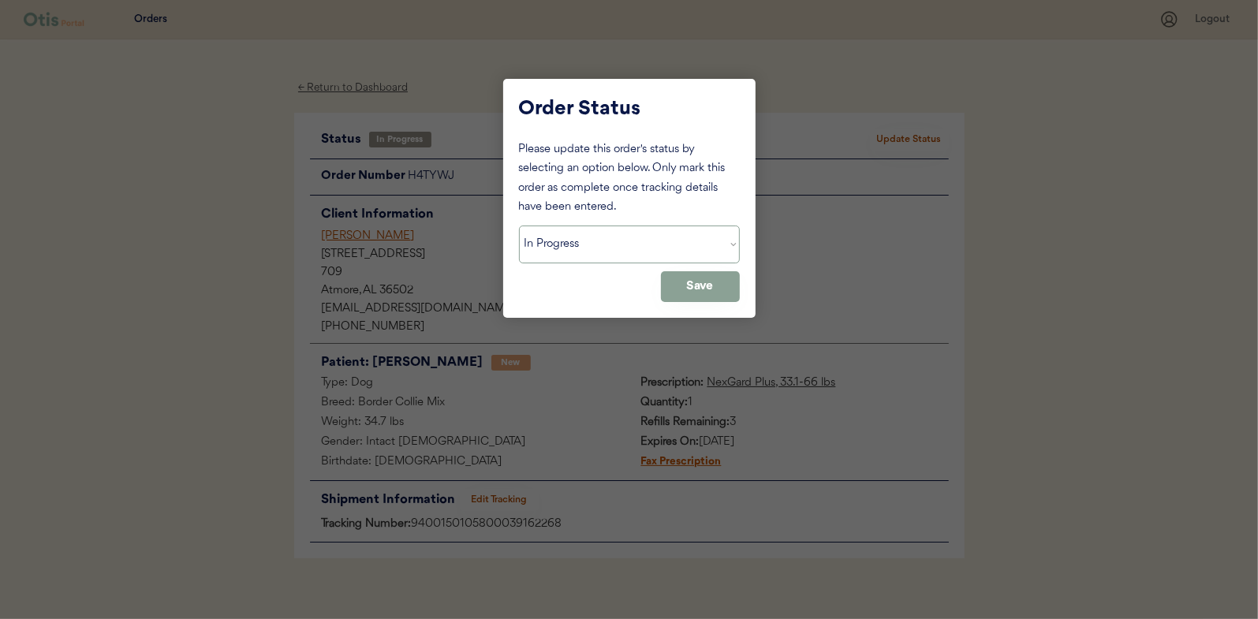
click at [570, 246] on select "Status On Hold New In Progress Complete Pending HW Consent Canceled" at bounding box center [629, 245] width 221 height 38
select select ""complete""
click at [519, 226] on select "Status On Hold New In Progress Complete Pending HW Consent Canceled" at bounding box center [629, 245] width 221 height 38
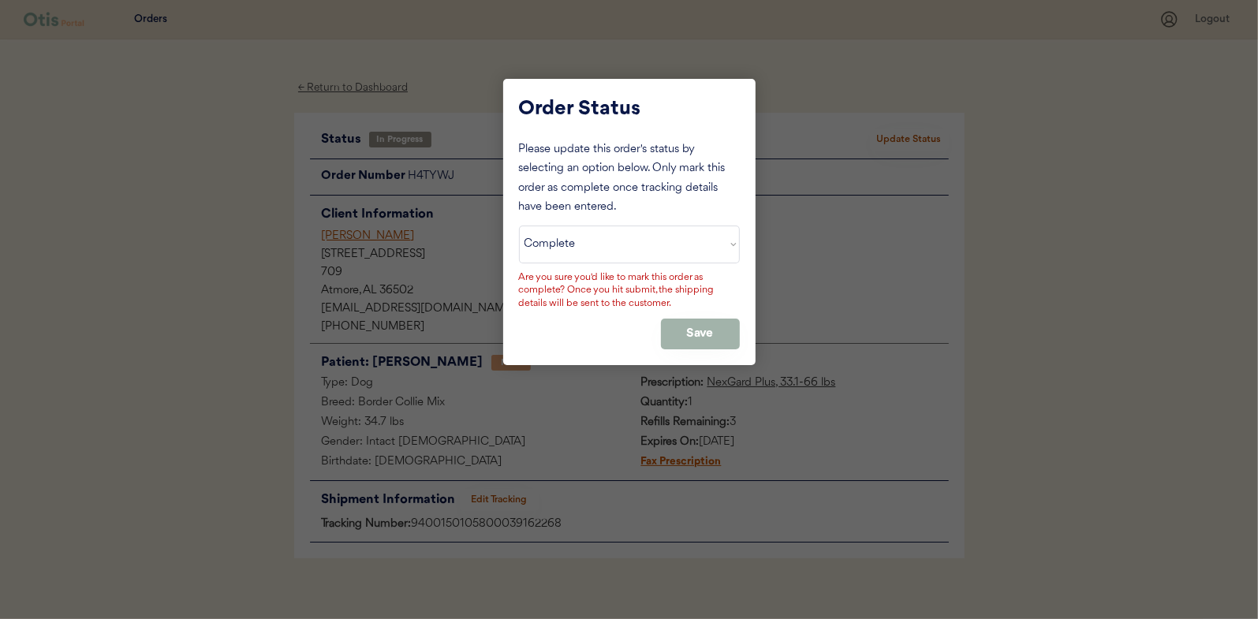
click at [710, 324] on button "Save" at bounding box center [700, 334] width 79 height 31
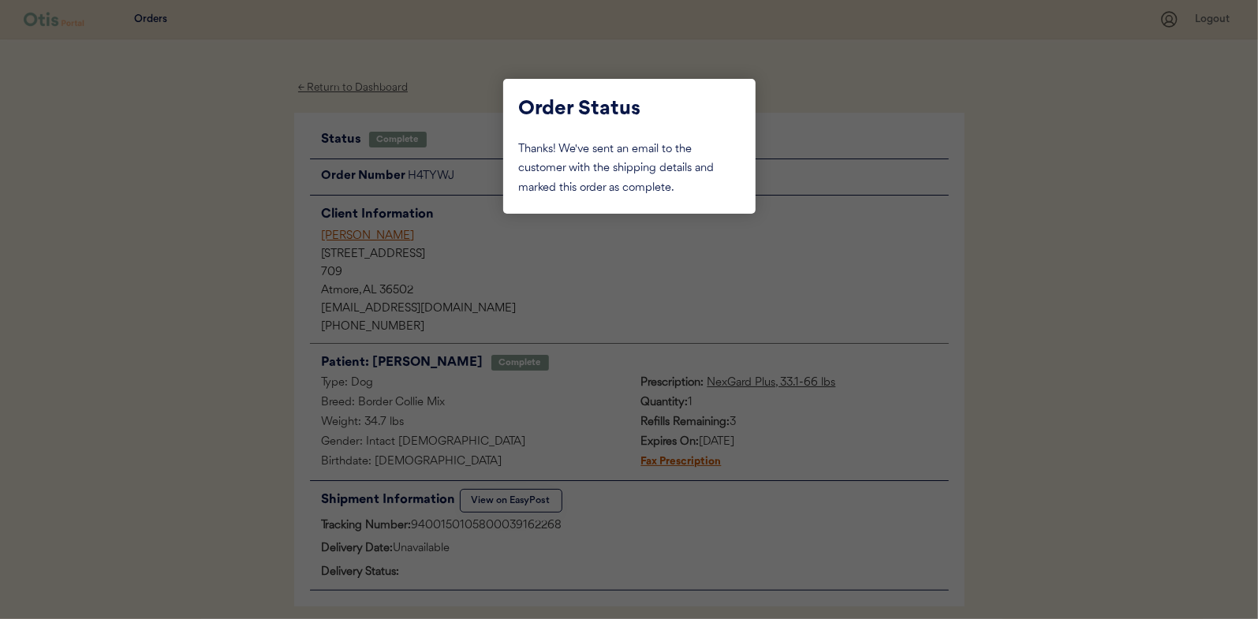
click at [188, 200] on div at bounding box center [629, 309] width 1258 height 619
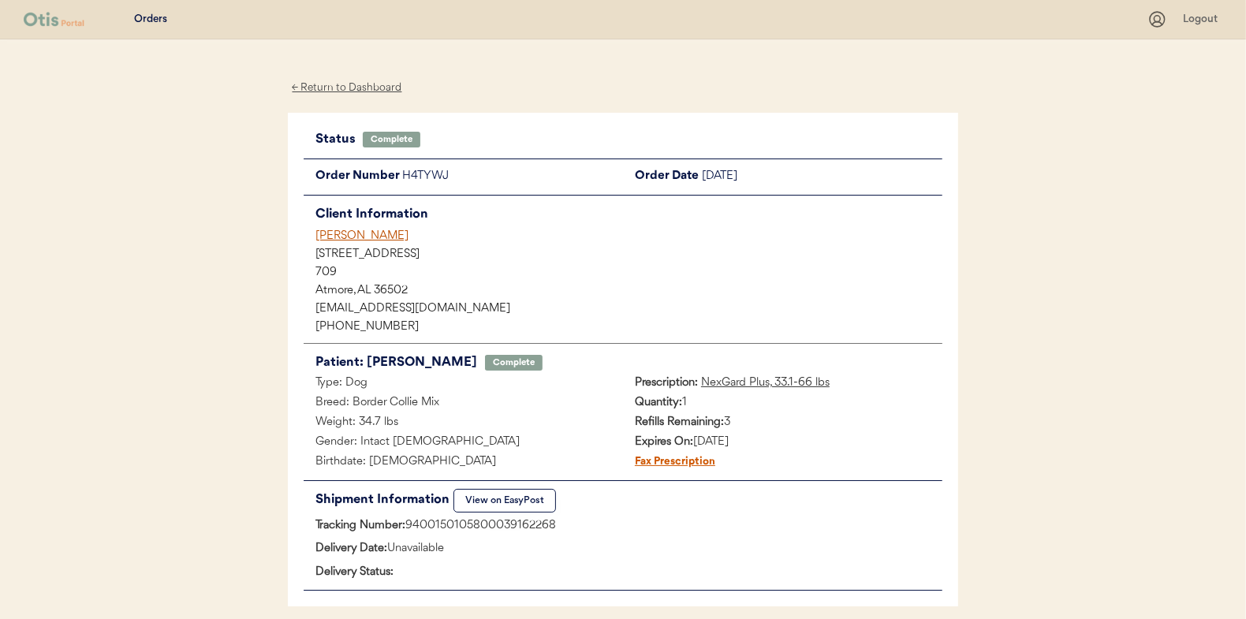
click at [346, 87] on div "← Return to Dashboard" at bounding box center [347, 88] width 118 height 18
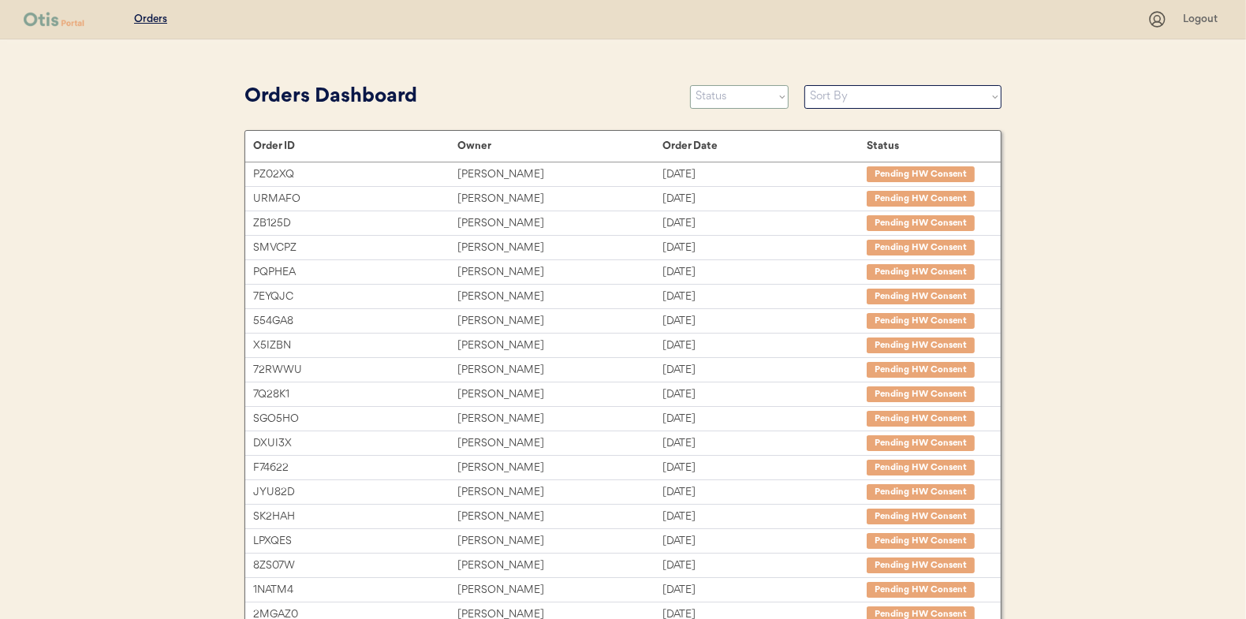
click at [741, 103] on select "Status On Hold New In Progress Complete Pending HW Consent Canceled" at bounding box center [739, 97] width 99 height 24
click at [690, 85] on select "Status On Hold New In Progress Complete Pending HW Consent Canceled" at bounding box center [739, 97] width 99 height 24
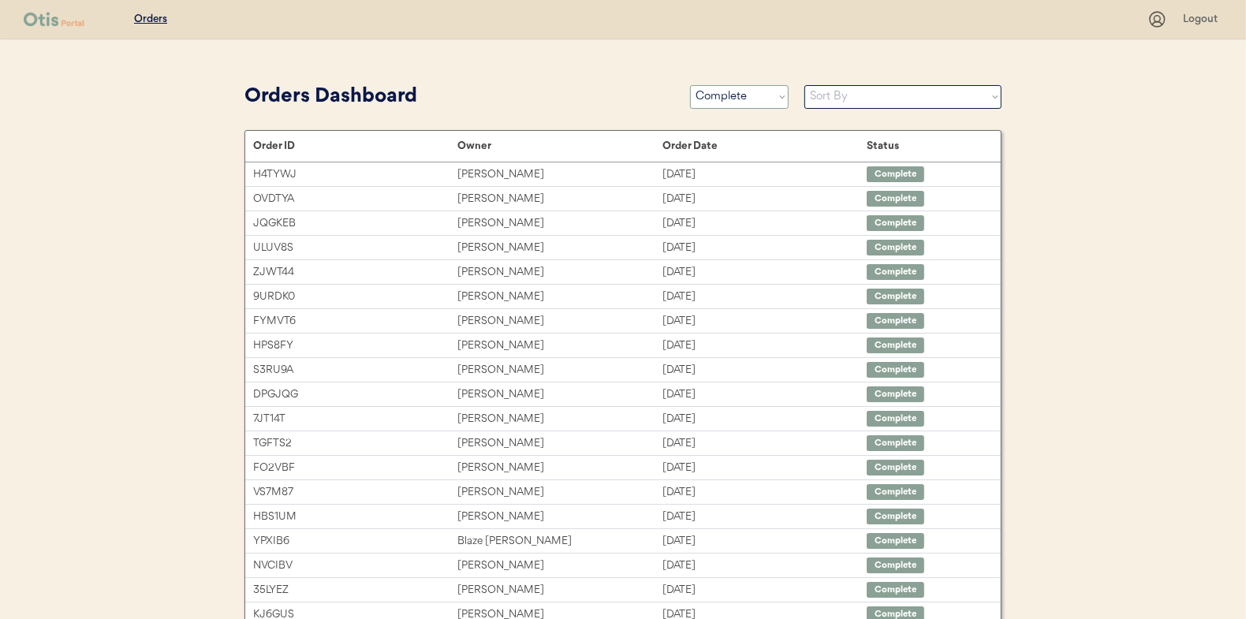
click at [742, 91] on select "Status On Hold New In Progress Complete Pending HW Consent Canceled" at bounding box center [739, 97] width 99 height 24
select select ""in_progress""
click at [690, 85] on select "Status On Hold New In Progress Complete Pending HW Consent Canceled" at bounding box center [739, 97] width 99 height 24
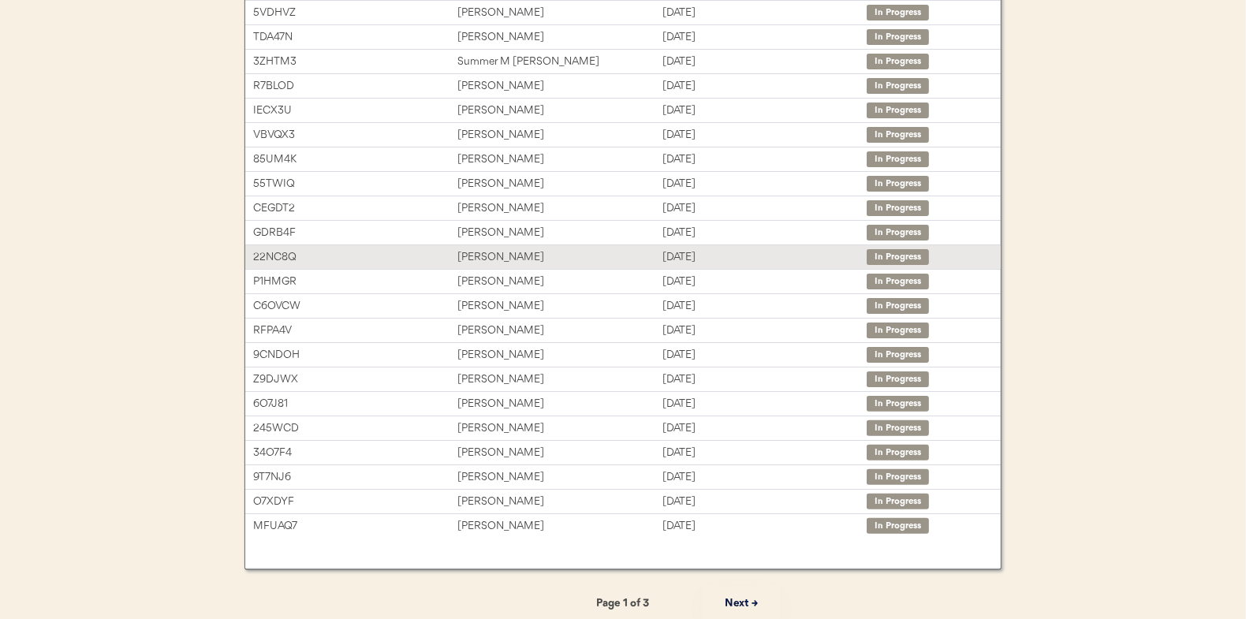
scroll to position [236, 0]
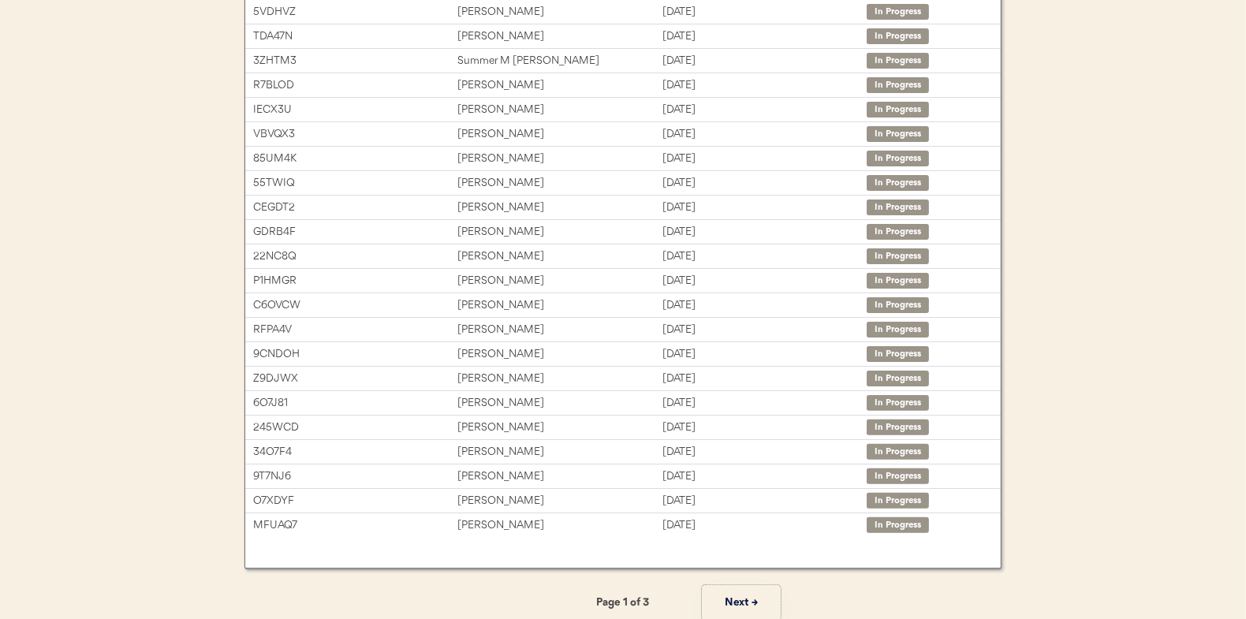
click at [741, 595] on button "Next →" at bounding box center [741, 602] width 79 height 35
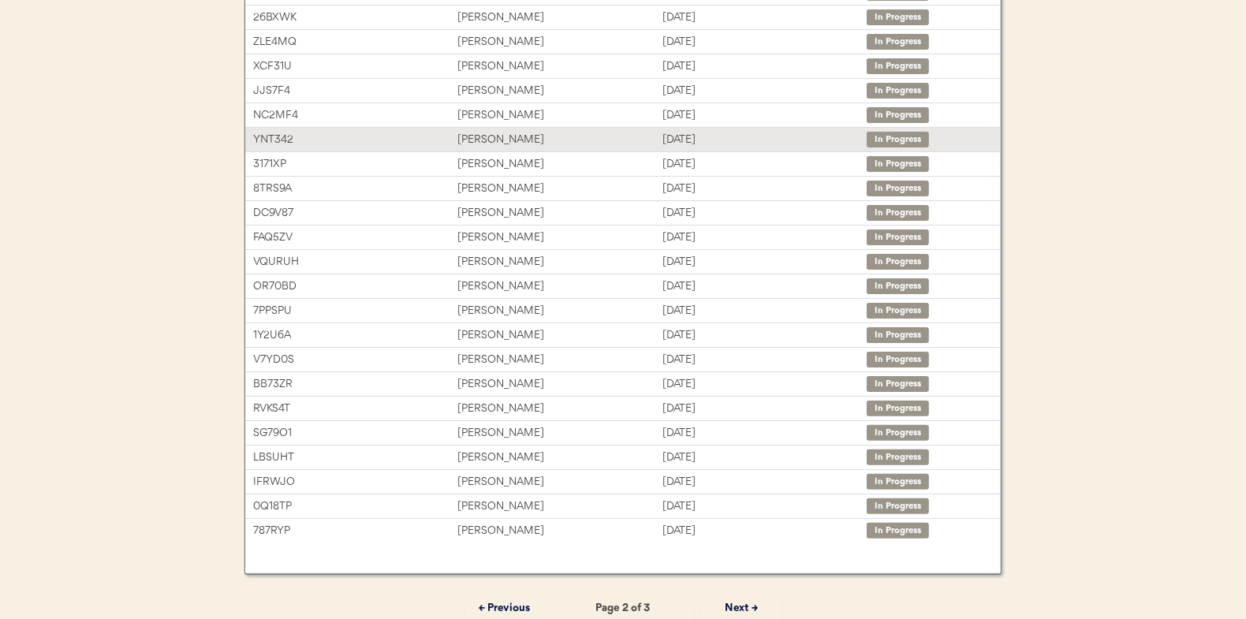
scroll to position [242, 0]
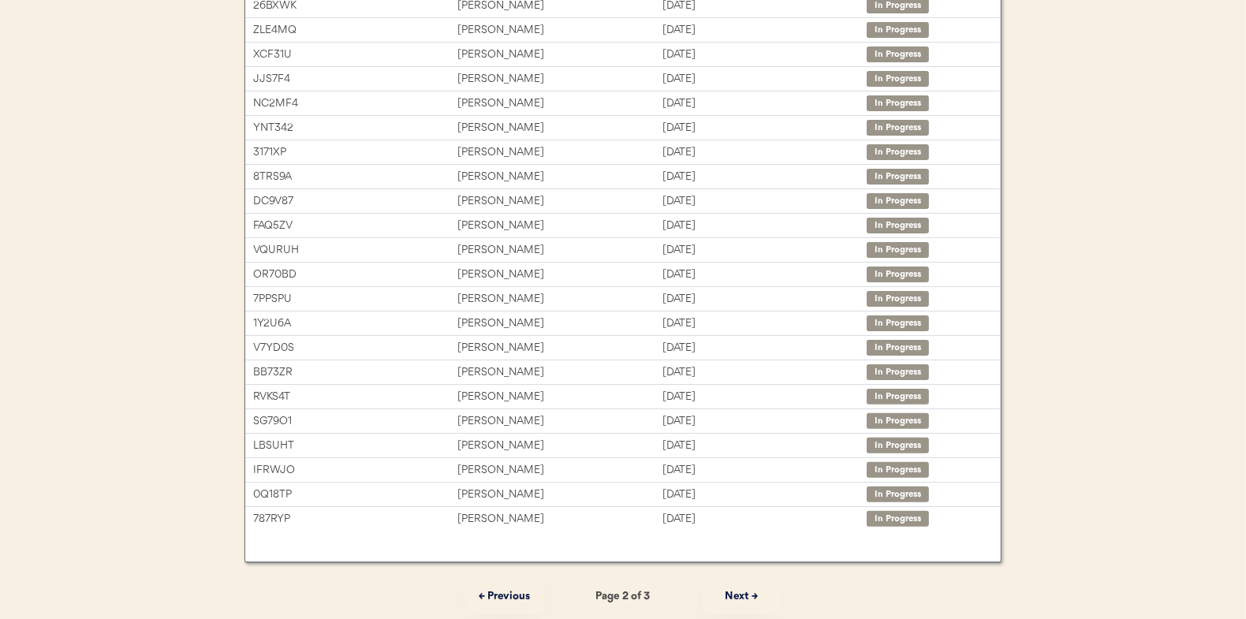
click at [754, 591] on button "Next →" at bounding box center [741, 596] width 79 height 35
click at [511, 595] on button "← Previous" at bounding box center [504, 596] width 79 height 35
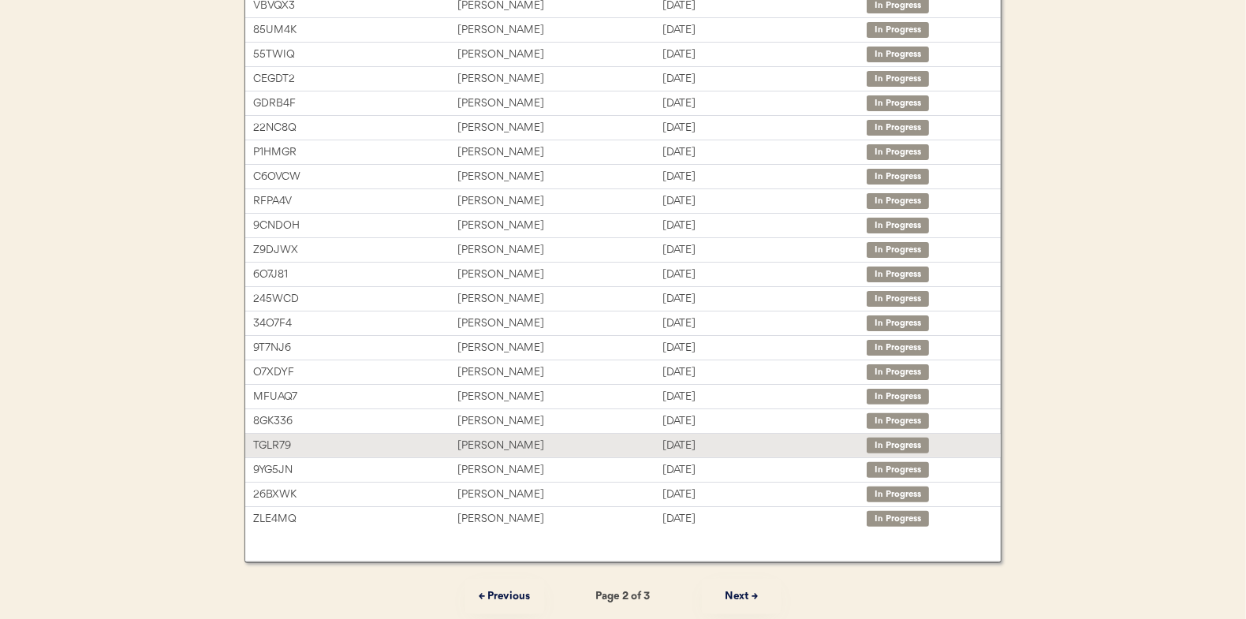
click at [463, 442] on div "[PERSON_NAME]" at bounding box center [559, 446] width 204 height 18
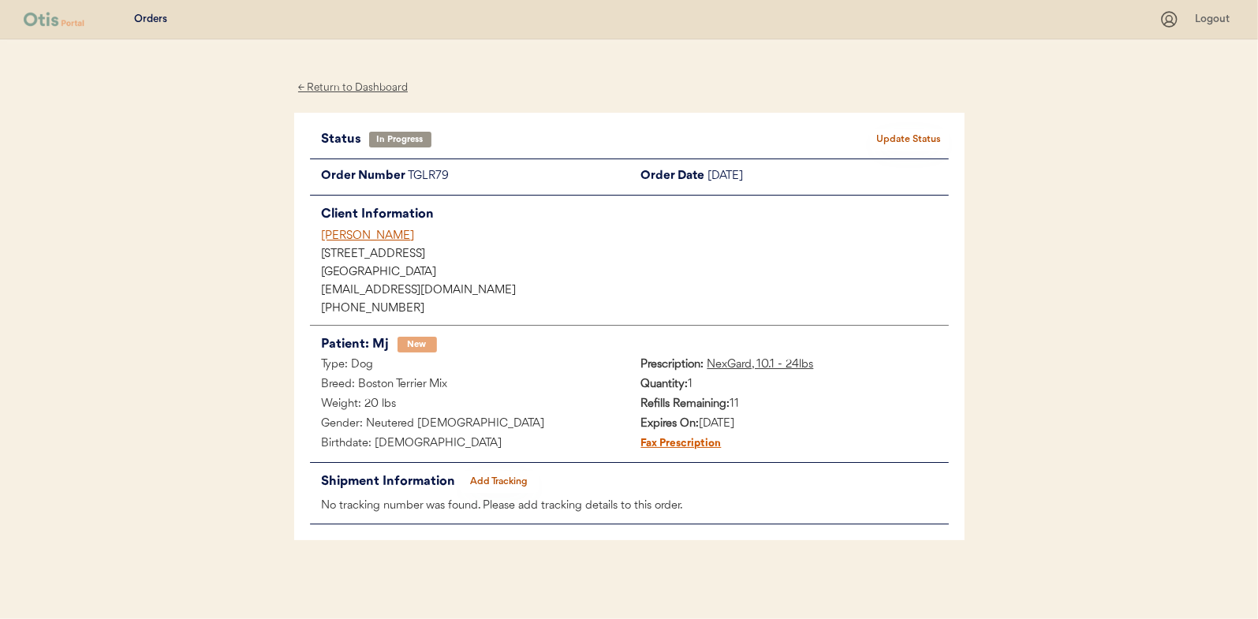
click at [501, 469] on div "Status In Progress Update Status Order Number TGLR79 Order Date [DATE] Client I…" at bounding box center [629, 327] width 639 height 397
click at [496, 480] on button "Add Tracking" at bounding box center [499, 482] width 79 height 22
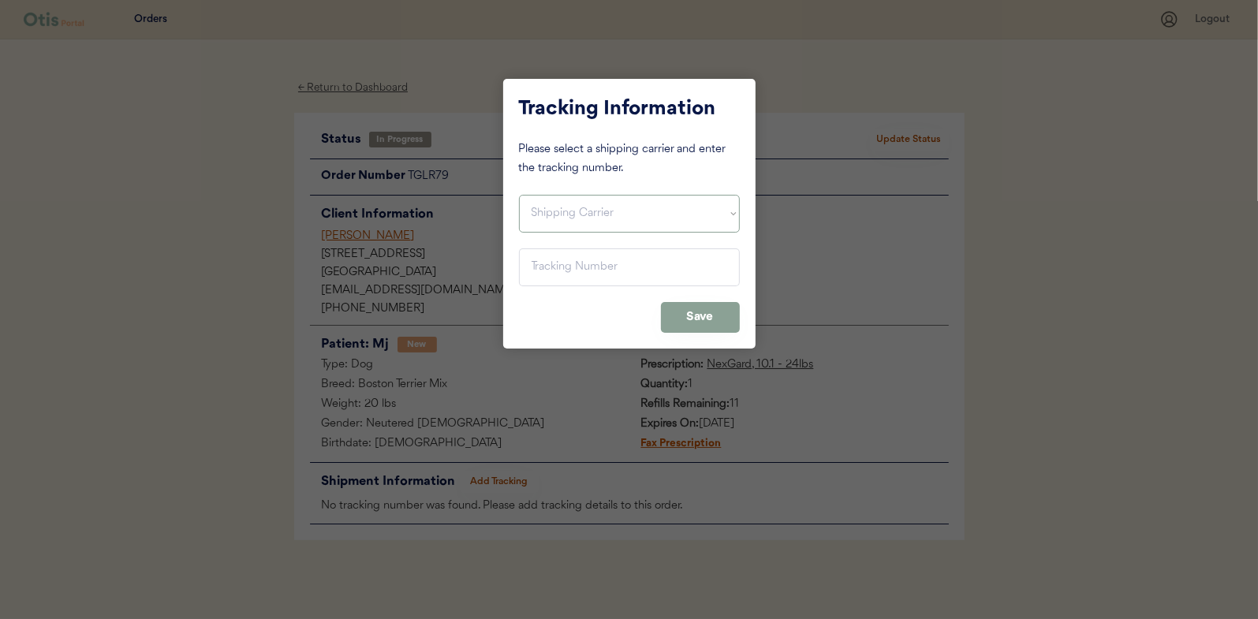
click at [550, 212] on select "Shipping Carrier FedEx FedEx Ground Economy UPS USPS" at bounding box center [629, 214] width 221 height 38
select select ""usps""
click at [519, 195] on select "Shipping Carrier FedEx FedEx Ground Economy UPS USPS" at bounding box center [629, 214] width 221 height 38
click at [540, 268] on input "input" at bounding box center [629, 267] width 221 height 38
paste input "9400150105800039183027"
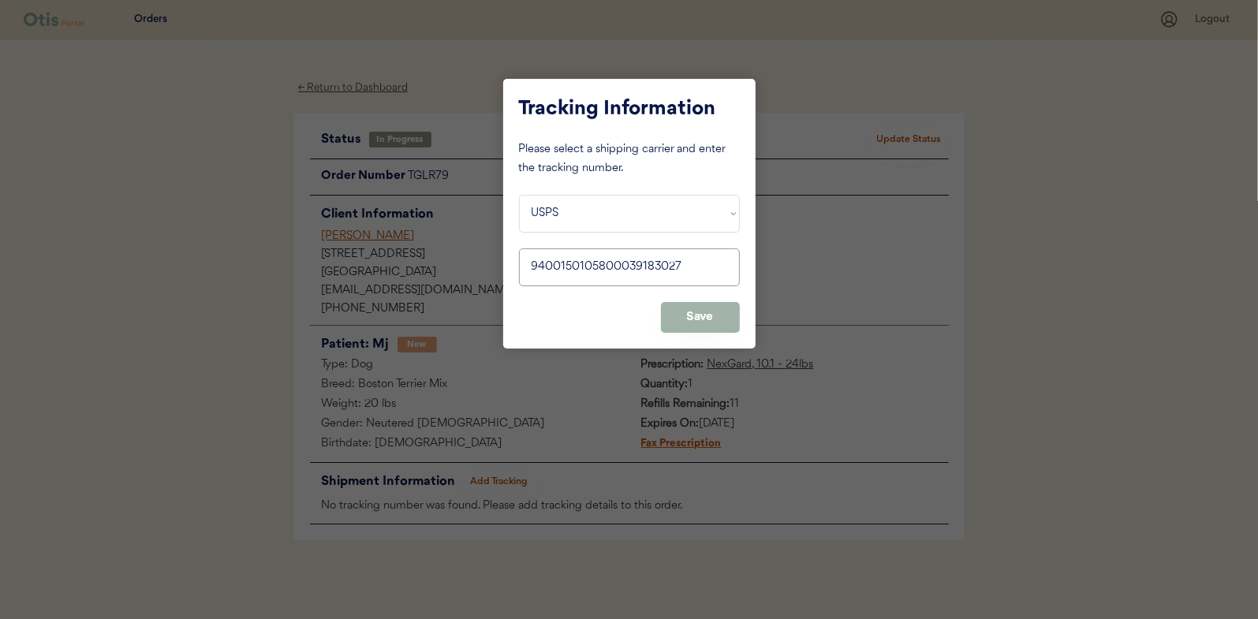
type input "9400150105800039183027"
click at [705, 317] on button "Save" at bounding box center [700, 317] width 79 height 31
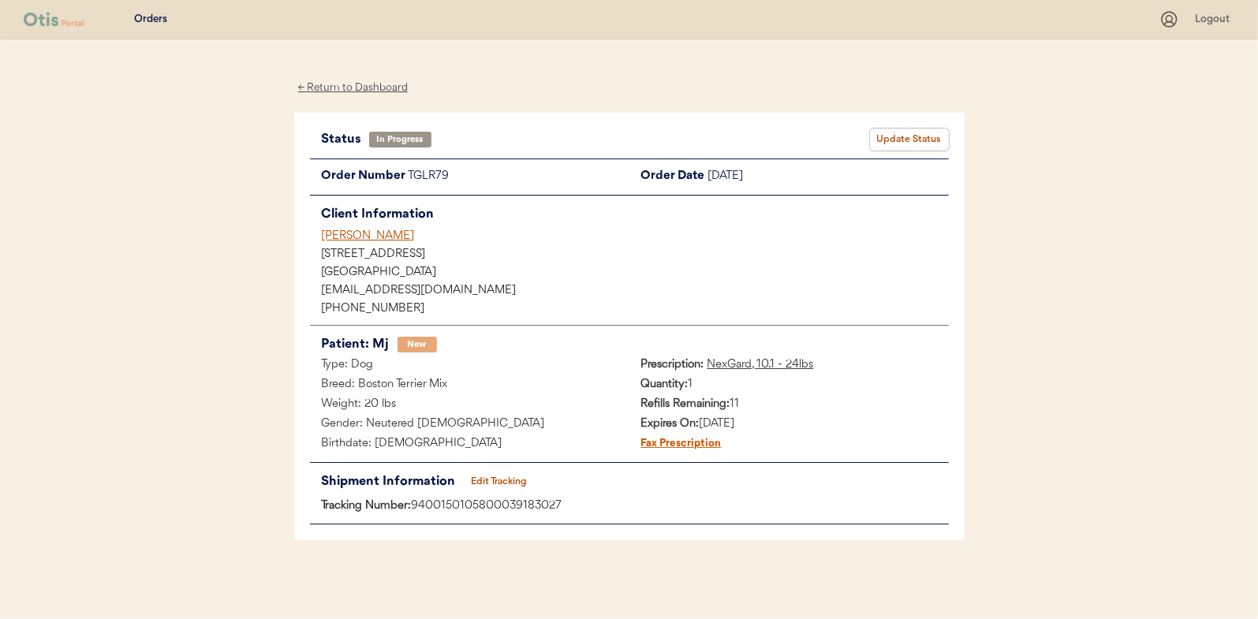
click at [916, 129] on button "Update Status" at bounding box center [909, 140] width 79 height 22
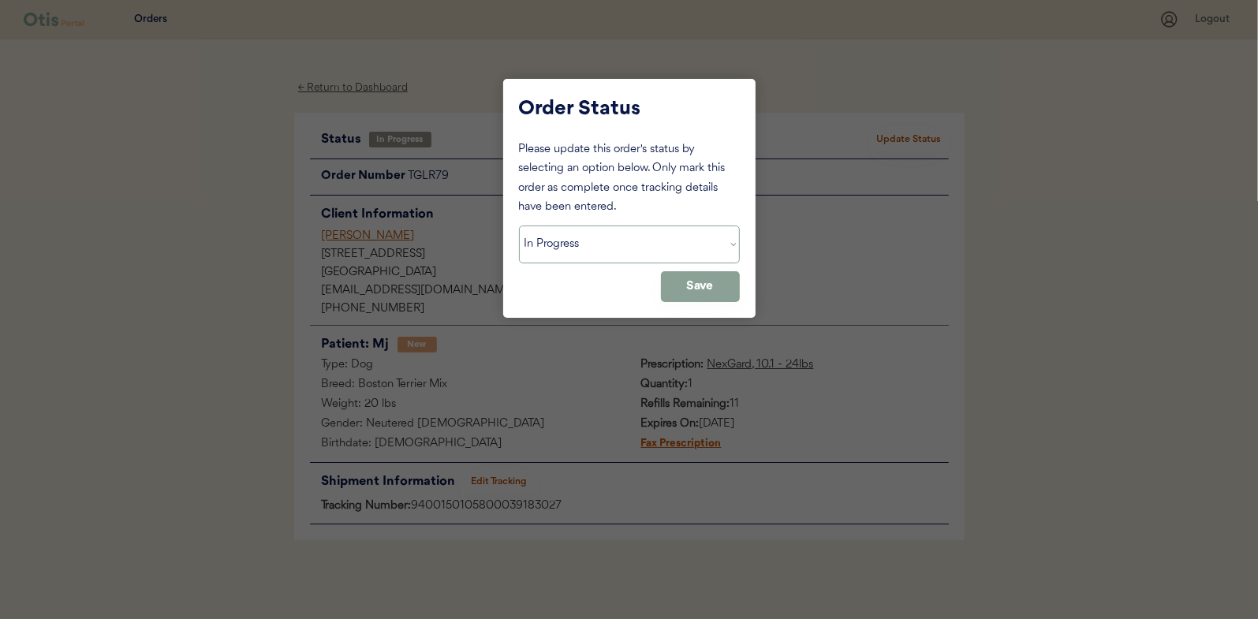
click at [591, 250] on select "Status On Hold New In Progress Complete Pending HW Consent Canceled" at bounding box center [629, 245] width 221 height 38
select select ""complete""
click at [519, 226] on select "Status On Hold New In Progress Complete Pending HW Consent Canceled" at bounding box center [629, 245] width 221 height 38
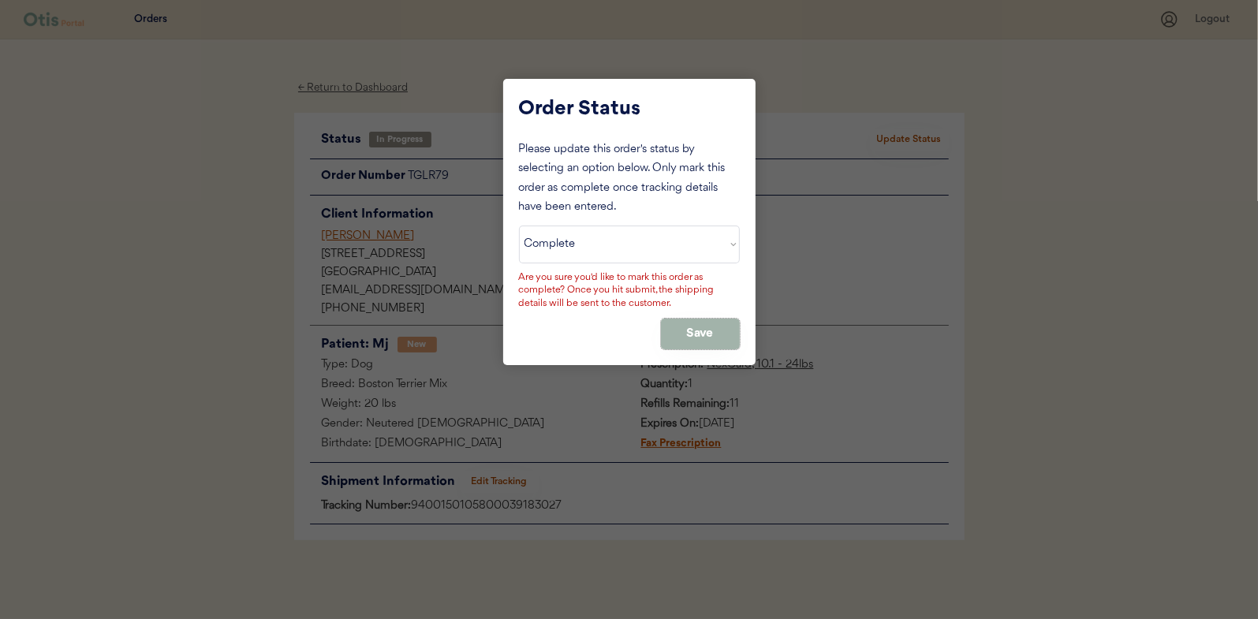
click at [717, 321] on button "Save" at bounding box center [700, 334] width 79 height 31
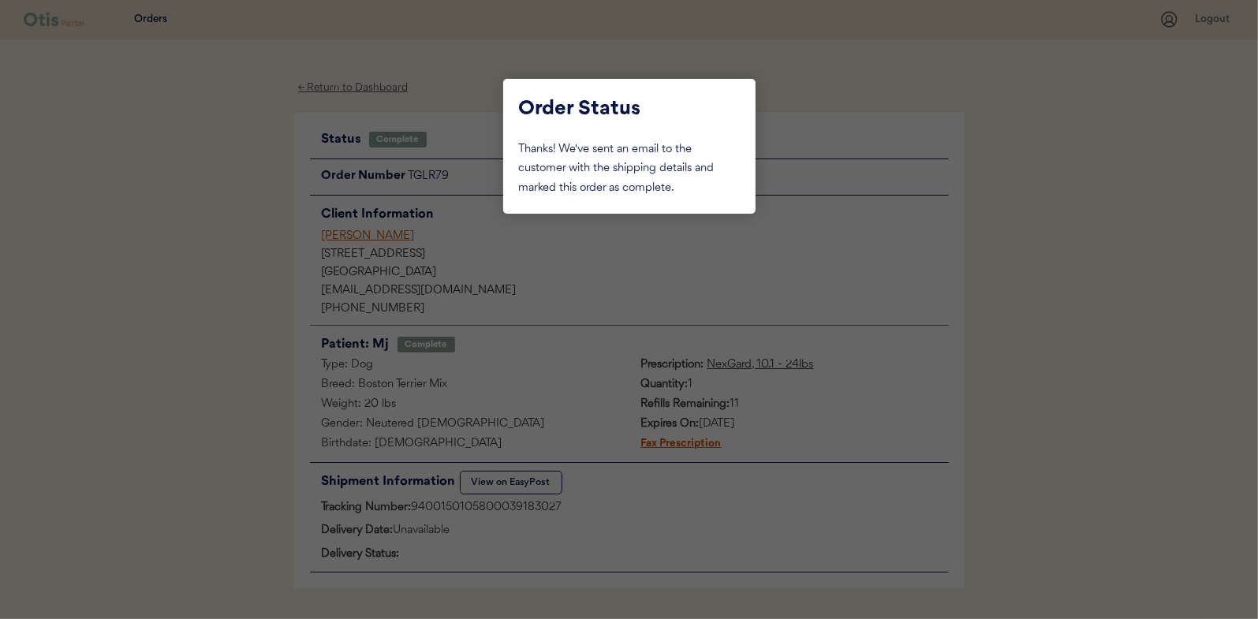
drag, startPoint x: 200, startPoint y: 212, endPoint x: 337, endPoint y: 188, distance: 139.3
click at [201, 212] on div at bounding box center [629, 309] width 1258 height 619
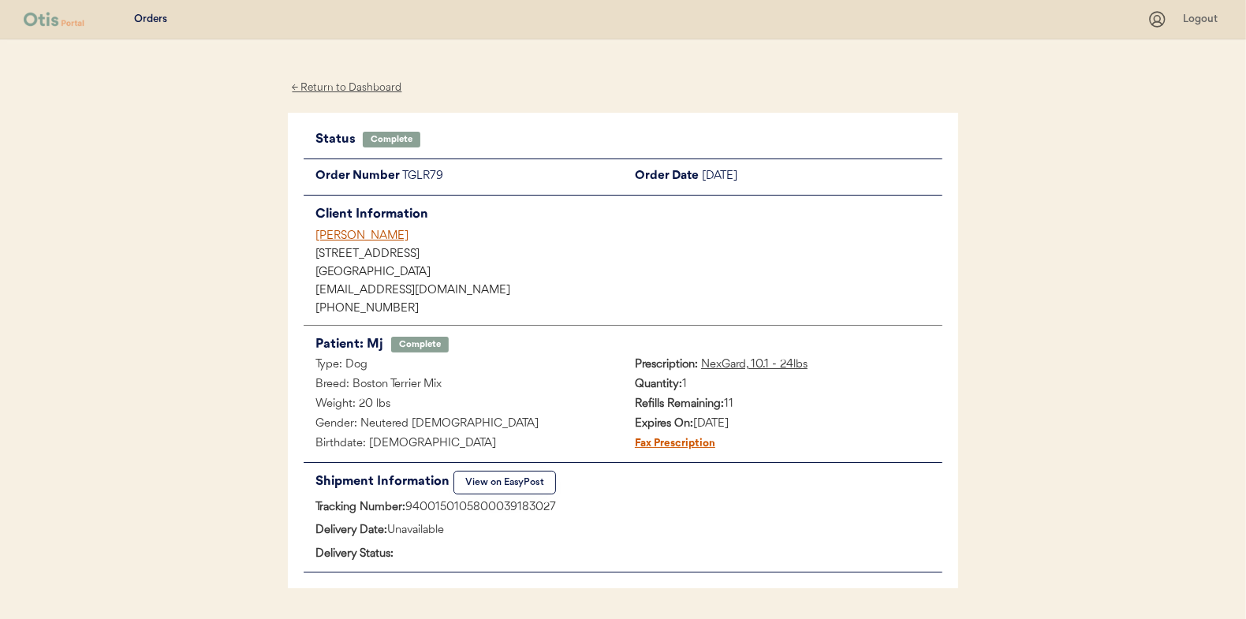
click at [349, 81] on div "← Return to Dashboard" at bounding box center [347, 88] width 118 height 18
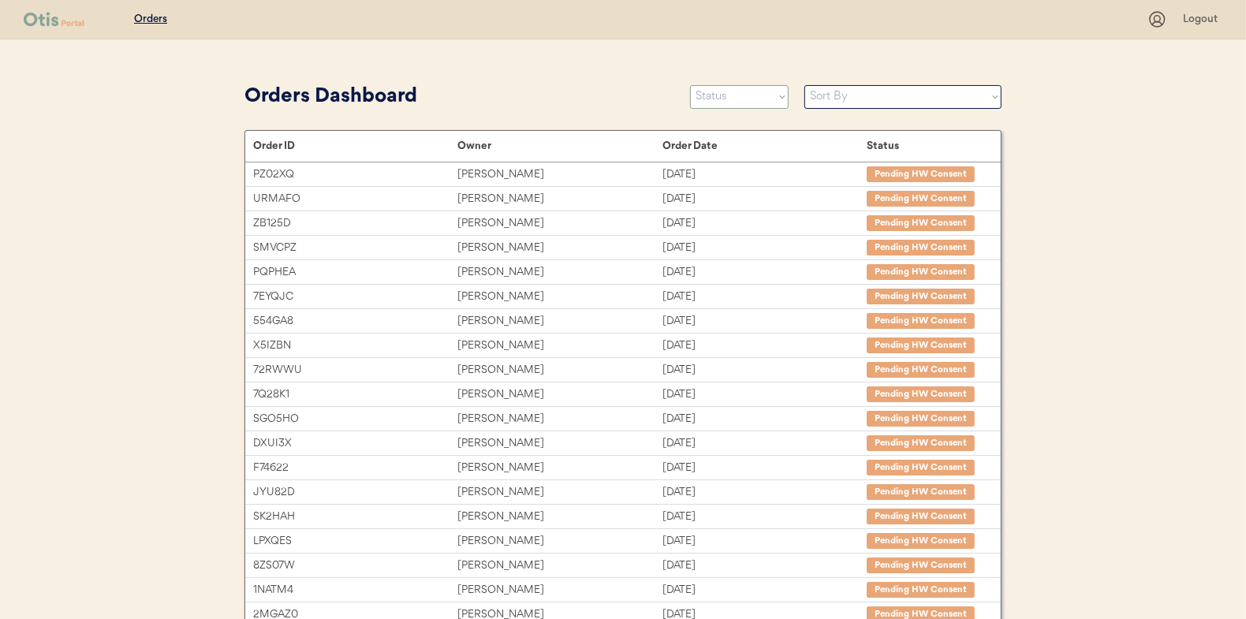
click at [745, 97] on select "Status On Hold New In Progress Complete Pending HW Consent Canceled" at bounding box center [739, 97] width 99 height 24
select select ""in_progress""
click at [690, 85] on select "Status On Hold New In Progress Complete Pending HW Consent Canceled" at bounding box center [739, 97] width 99 height 24
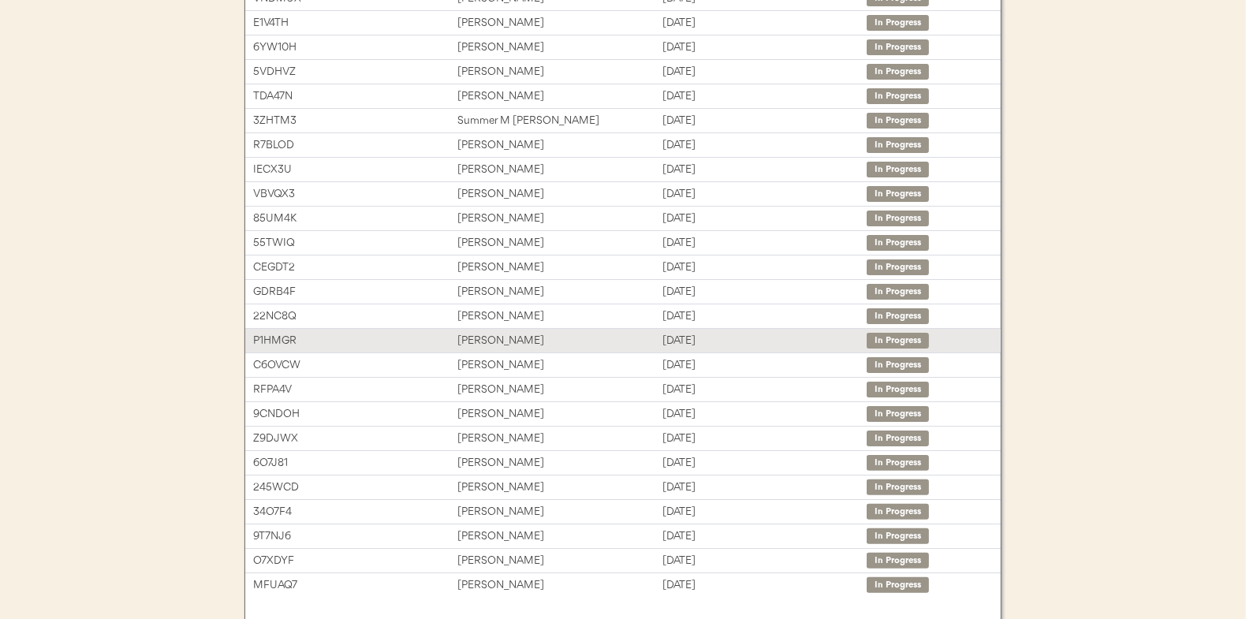
scroll to position [236, 0]
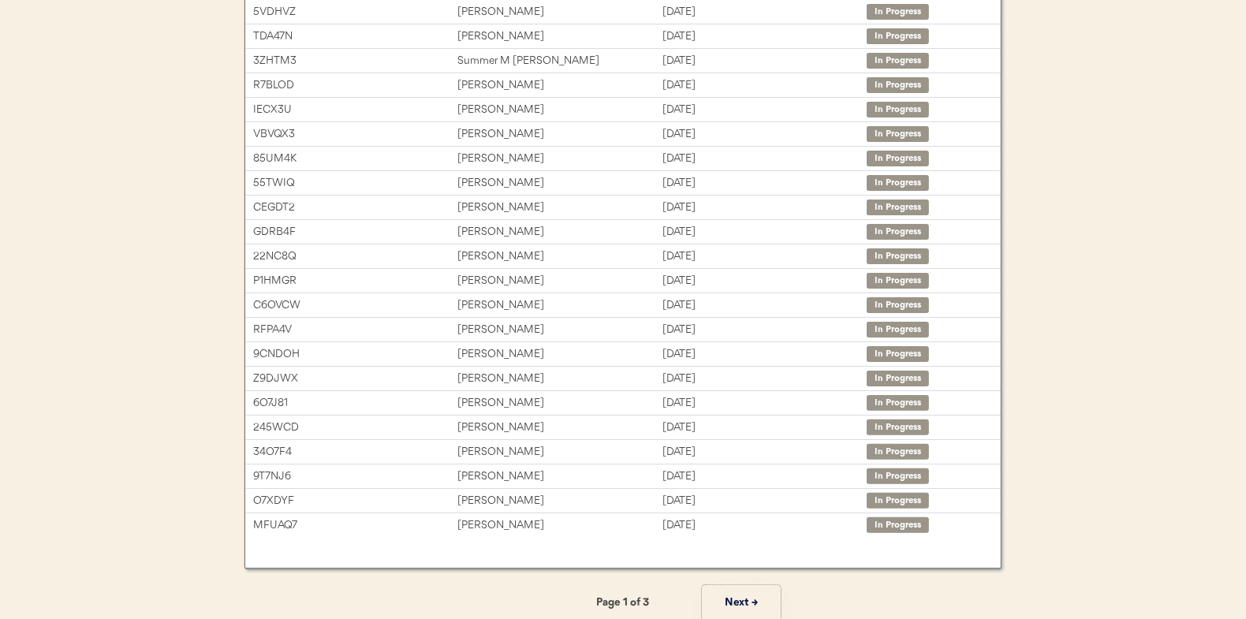
click at [732, 599] on button "Next →" at bounding box center [741, 602] width 79 height 35
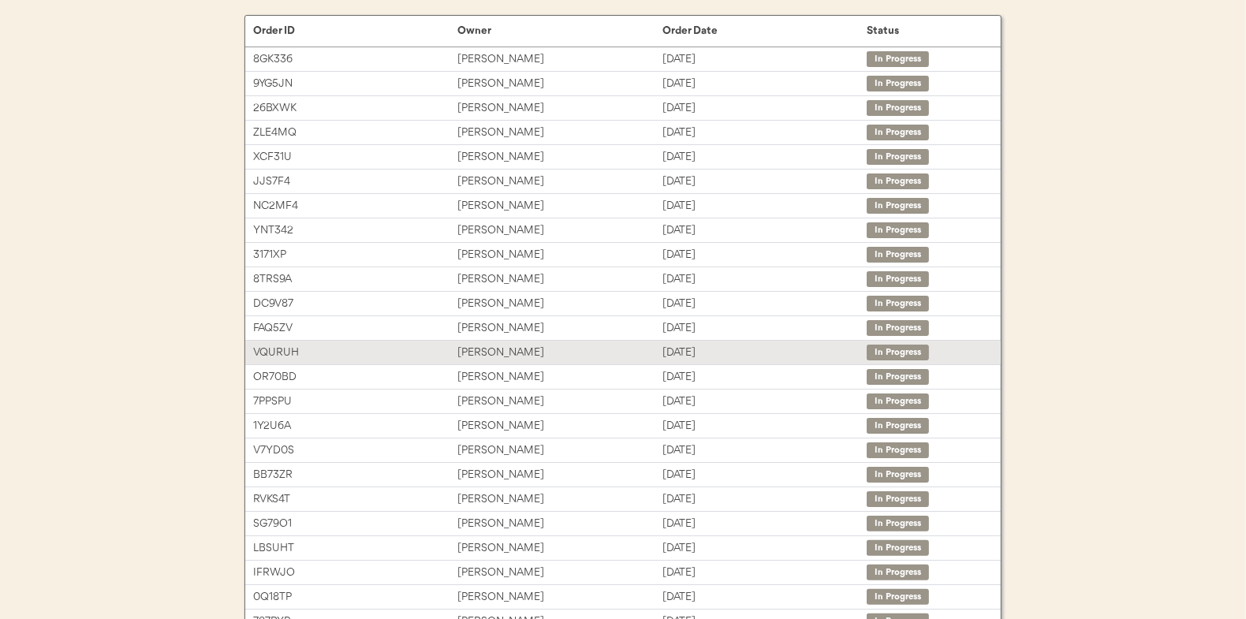
scroll to position [79, 0]
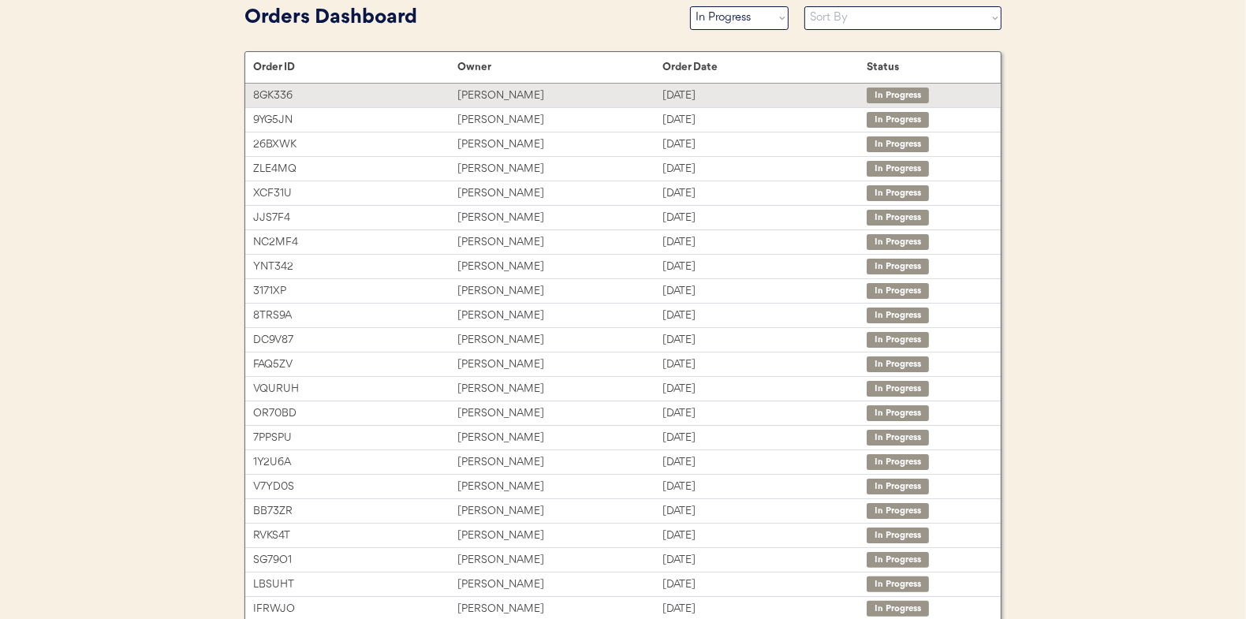
click at [498, 88] on div "[PERSON_NAME]" at bounding box center [559, 96] width 204 height 18
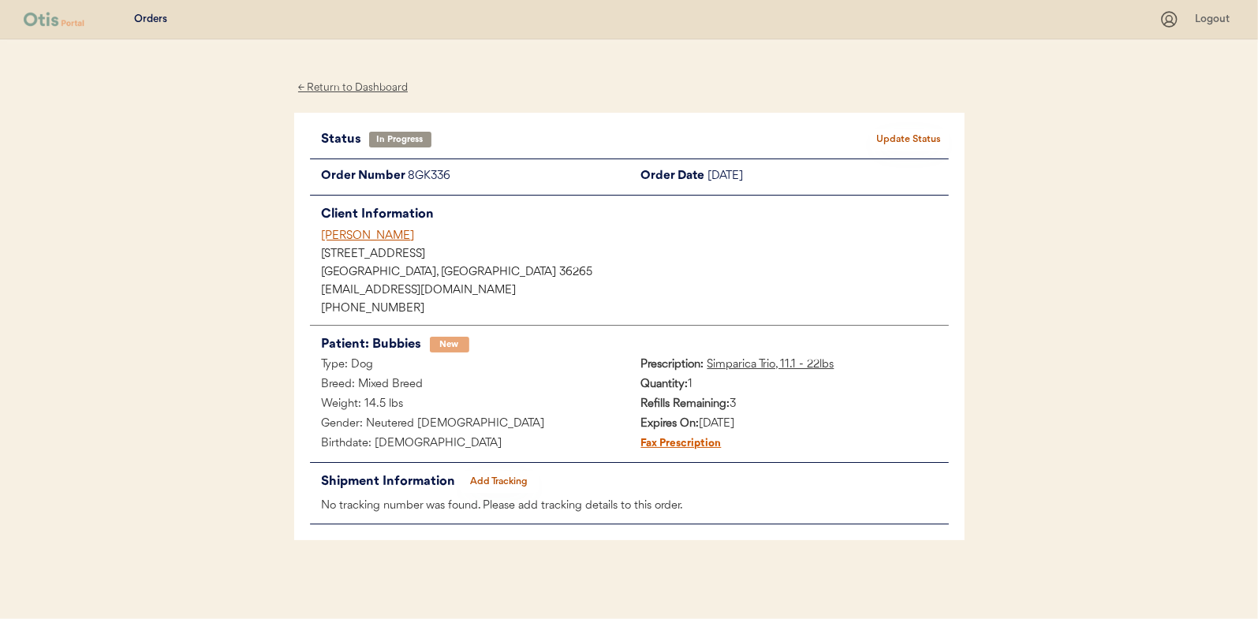
click at [498, 467] on div "Status In Progress Update Status Order Number 8GK336 Order Date October 12, 202…" at bounding box center [629, 327] width 639 height 397
click at [498, 479] on button "Add Tracking" at bounding box center [499, 482] width 79 height 22
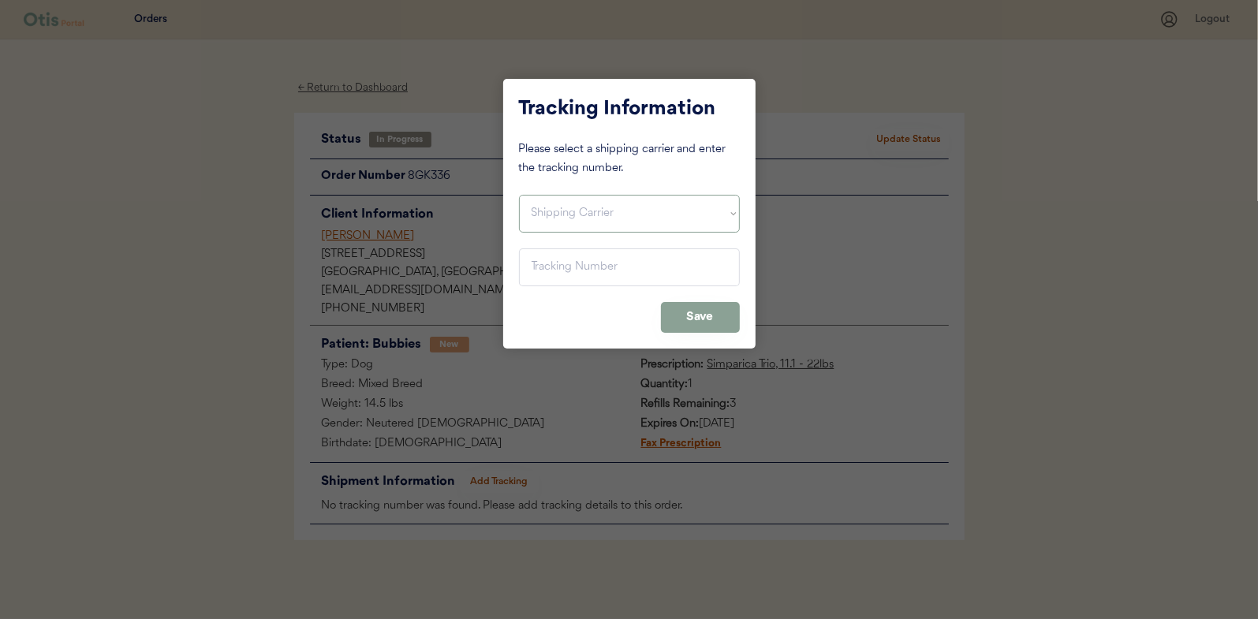
click at [566, 216] on select "Shipping Carrier FedEx FedEx Ground Economy UPS USPS" at bounding box center [629, 214] width 221 height 38
select select ""usps""
click at [519, 195] on select "Shipping Carrier FedEx FedEx Ground Economy UPS USPS" at bounding box center [629, 214] width 221 height 38
click at [531, 264] on input "input" at bounding box center [629, 267] width 221 height 38
paste input "9400150105497039447916"
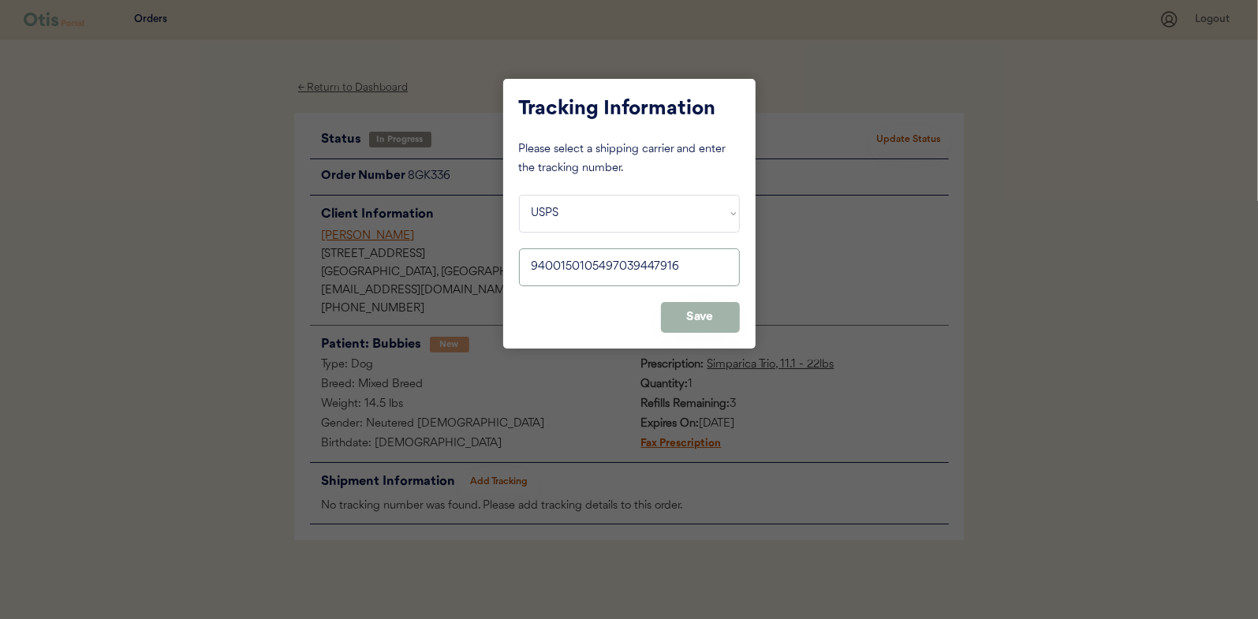
type input "9400150105497039447916"
click at [700, 314] on button "Save" at bounding box center [700, 317] width 79 height 31
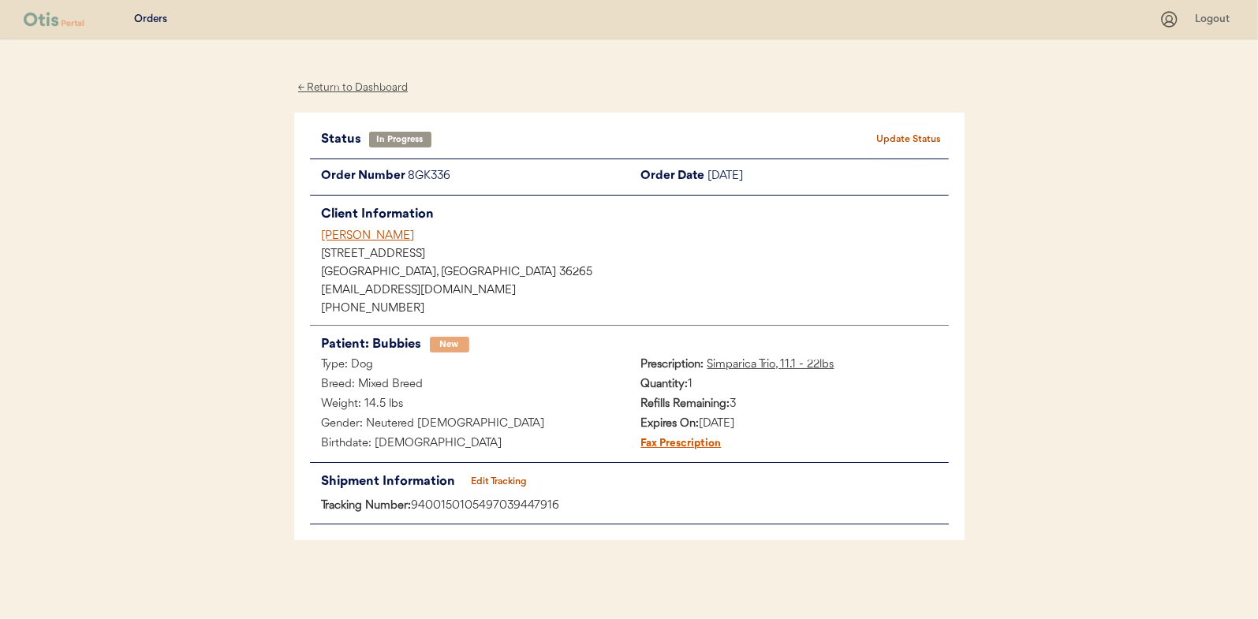
click at [903, 143] on button "Update Status" at bounding box center [909, 140] width 79 height 22
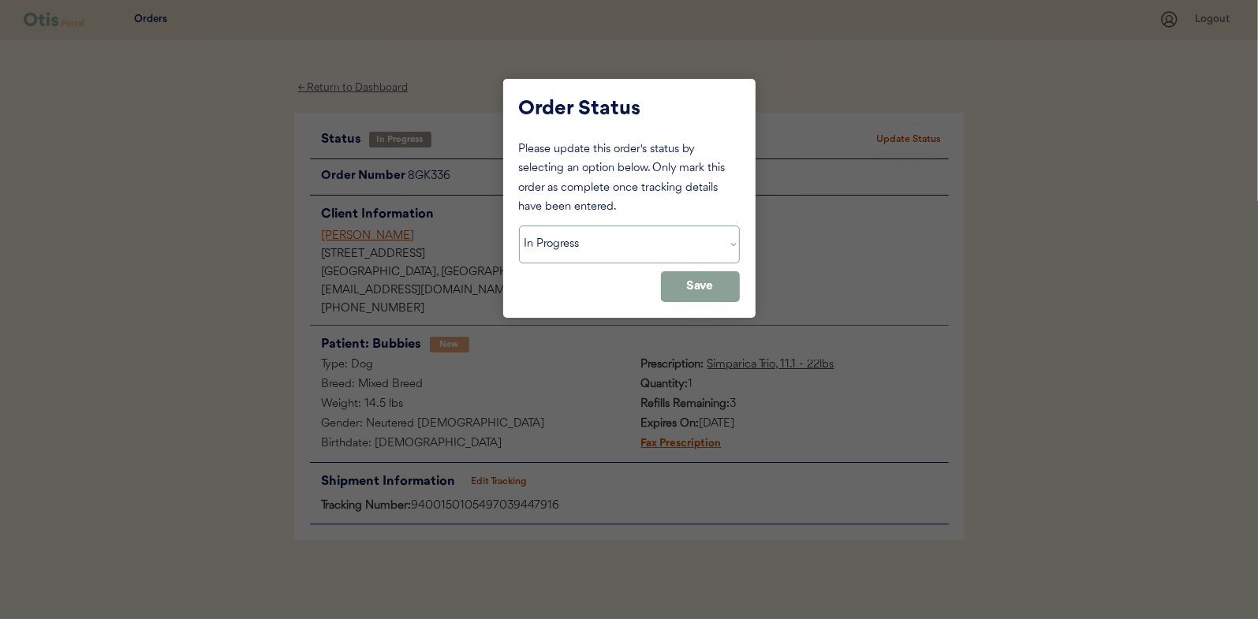
click at [577, 244] on select "Status On Hold New In Progress Complete Pending HW Consent Canceled" at bounding box center [629, 245] width 221 height 38
select select ""complete""
click at [519, 226] on select "Status On Hold New In Progress Complete Pending HW Consent Canceled" at bounding box center [629, 245] width 221 height 38
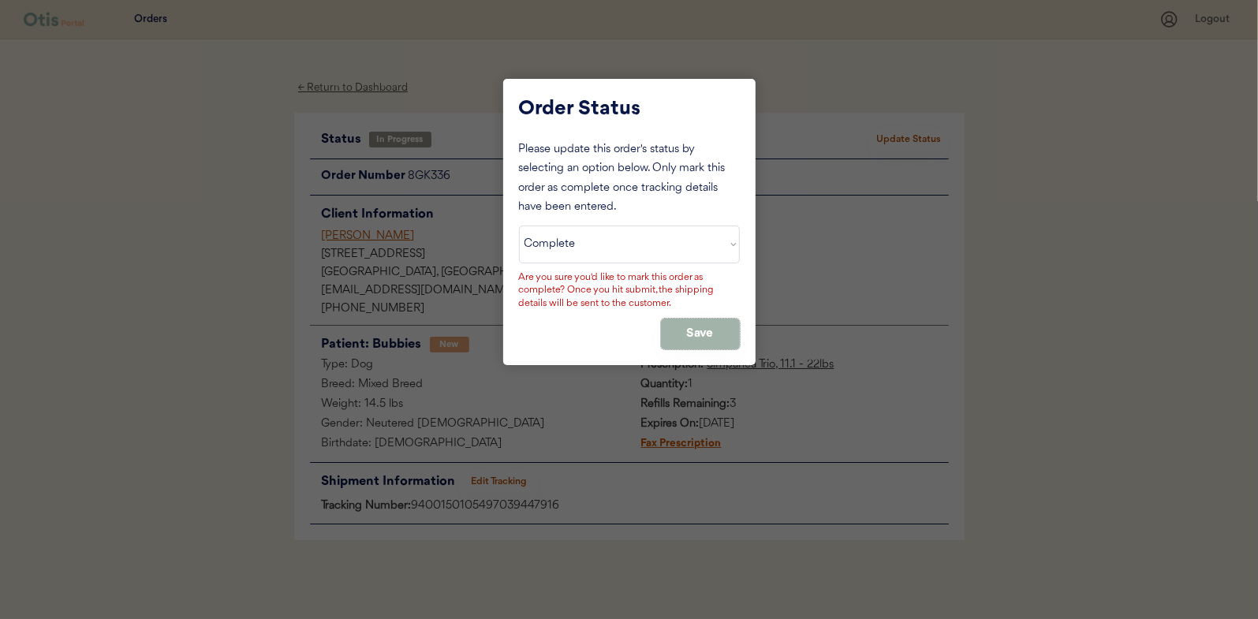
click at [679, 332] on button "Save" at bounding box center [700, 334] width 79 height 31
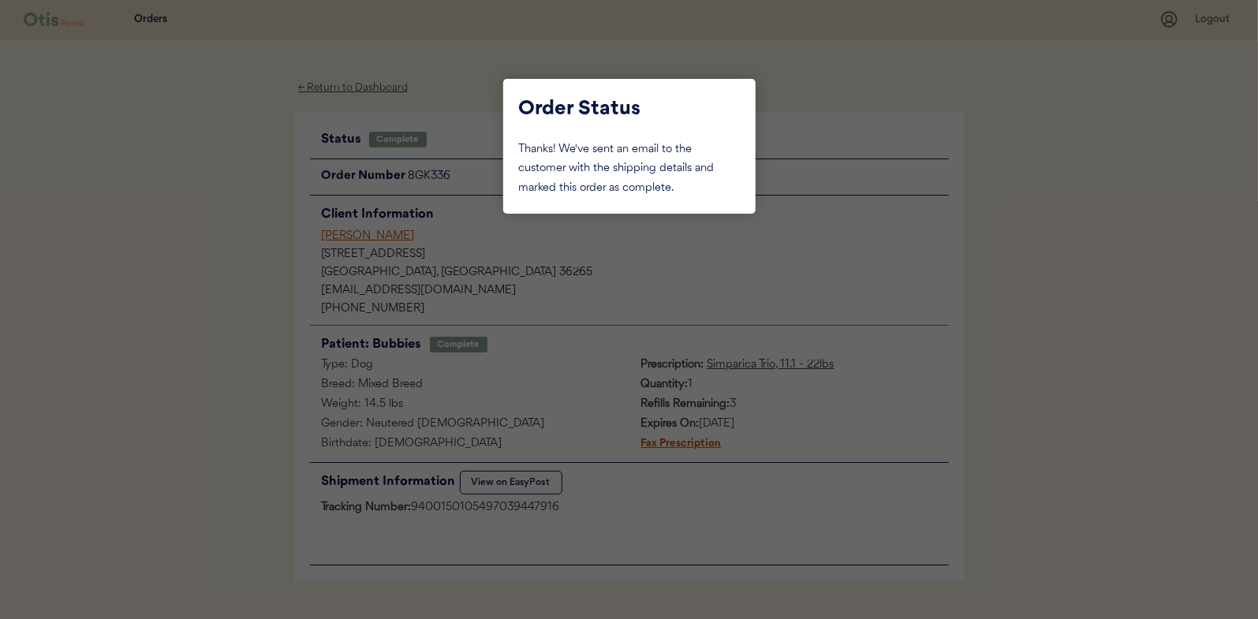
click at [148, 238] on div at bounding box center [629, 309] width 1258 height 619
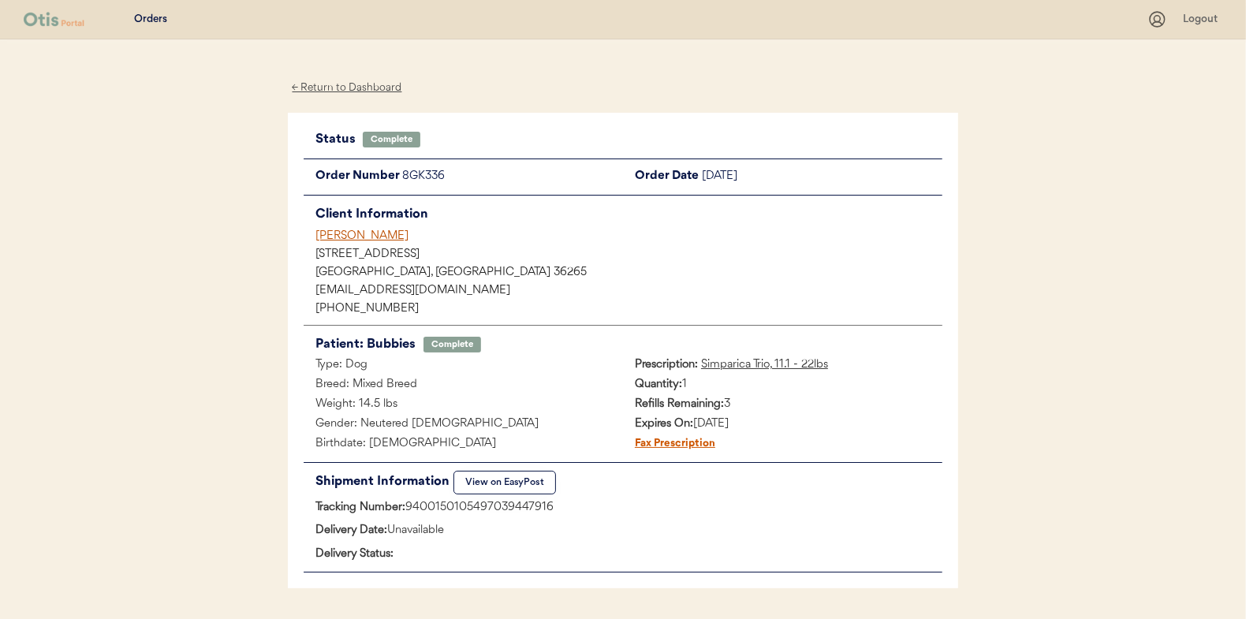
click at [331, 83] on div "← Return to Dashboard" at bounding box center [347, 88] width 118 height 18
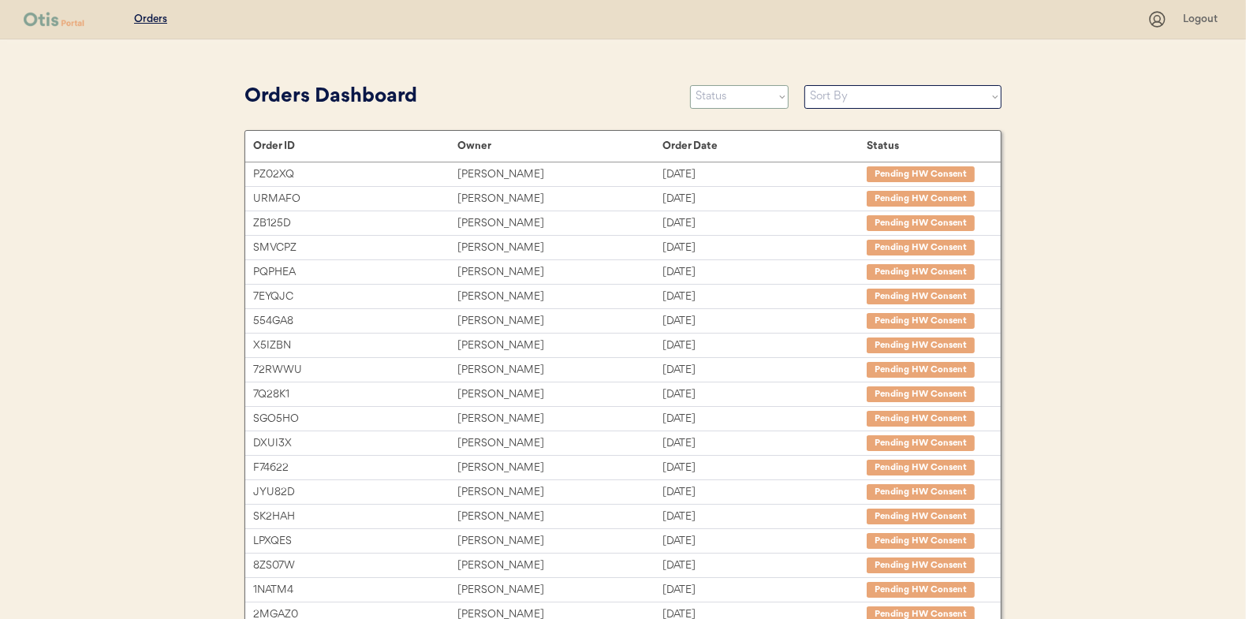
click at [737, 95] on select "Status On Hold New In Progress Complete Pending HW Consent Canceled" at bounding box center [739, 97] width 99 height 24
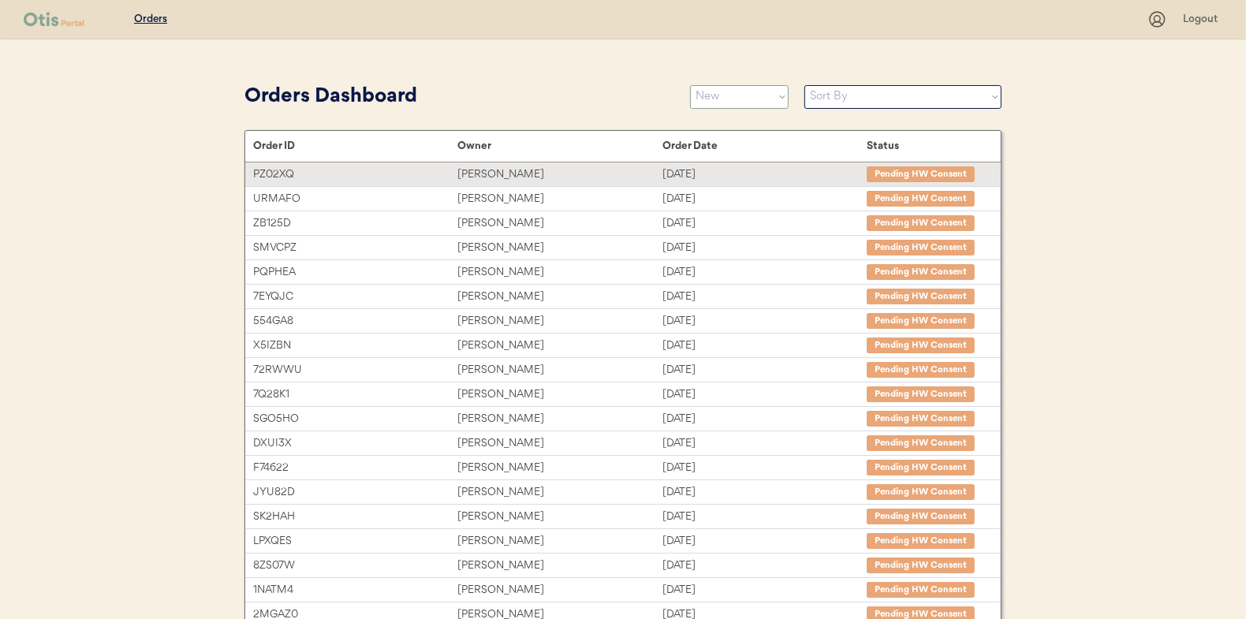
click at [690, 85] on select "Status On Hold New In Progress Complete Pending HW Consent Canceled" at bounding box center [739, 97] width 99 height 24
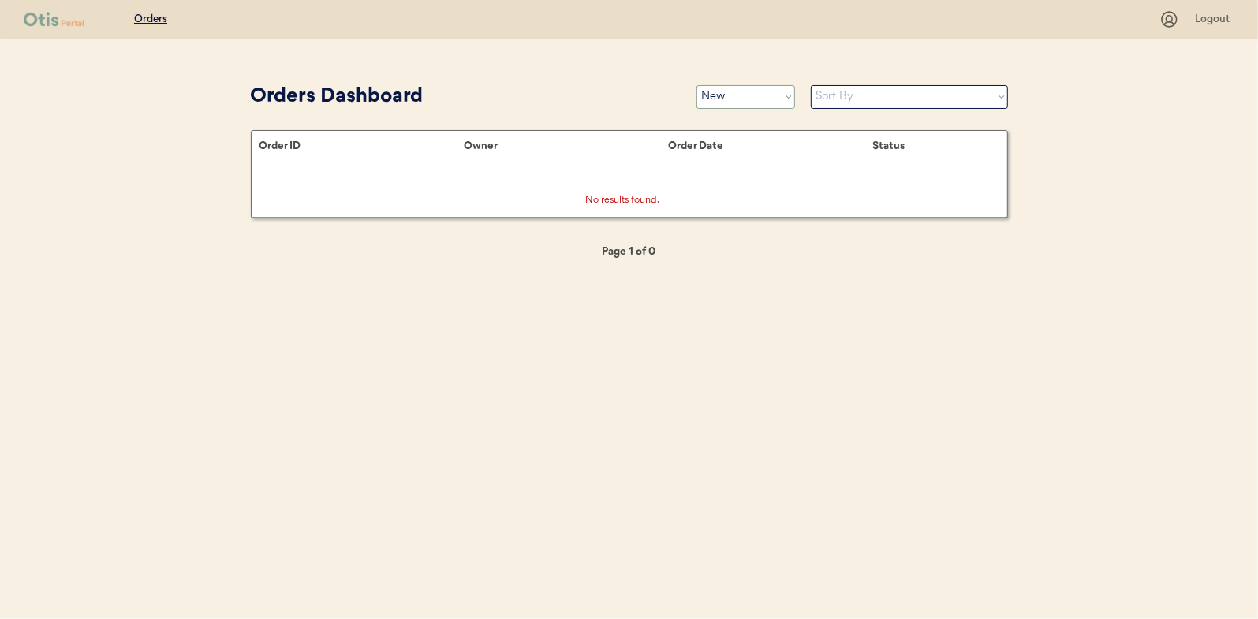
click at [744, 98] on select "Status On Hold New In Progress Complete Pending HW Consent Canceled" at bounding box center [745, 97] width 99 height 24
click at [696, 85] on select "Status On Hold New In Progress Complete Pending HW Consent Canceled" at bounding box center [745, 97] width 99 height 24
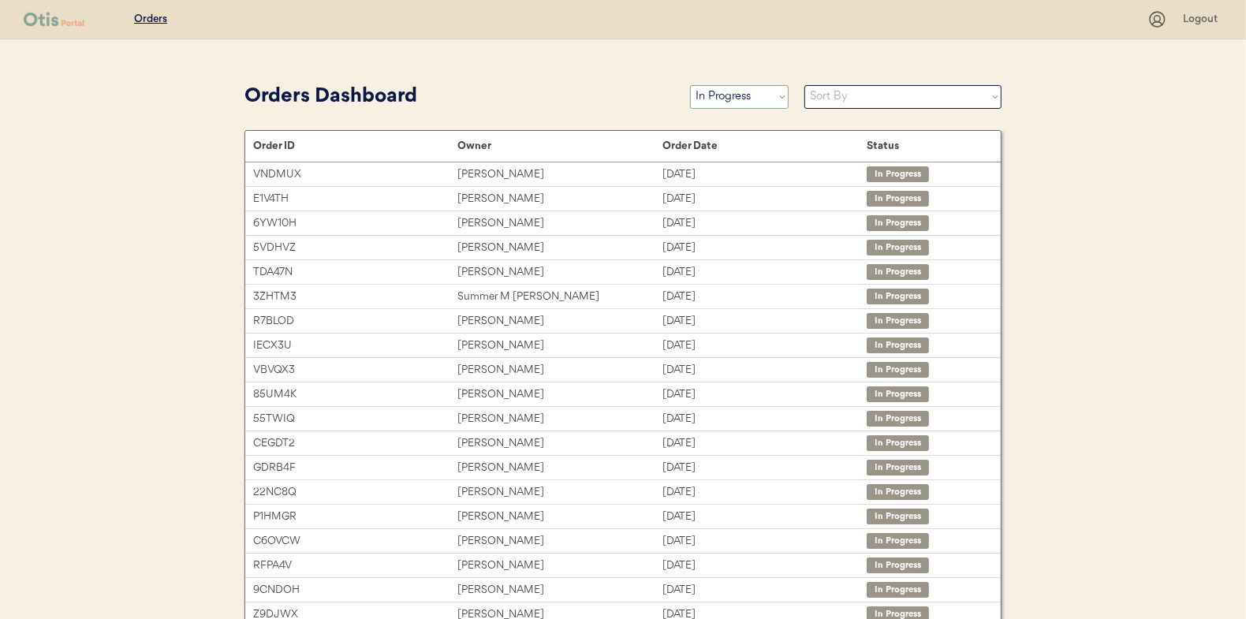
click at [731, 99] on select "Status On Hold New In Progress Complete Pending HW Consent Canceled" at bounding box center [739, 97] width 99 height 24
click at [690, 85] on select "Status On Hold New In Progress Complete Pending HW Consent Canceled" at bounding box center [739, 97] width 99 height 24
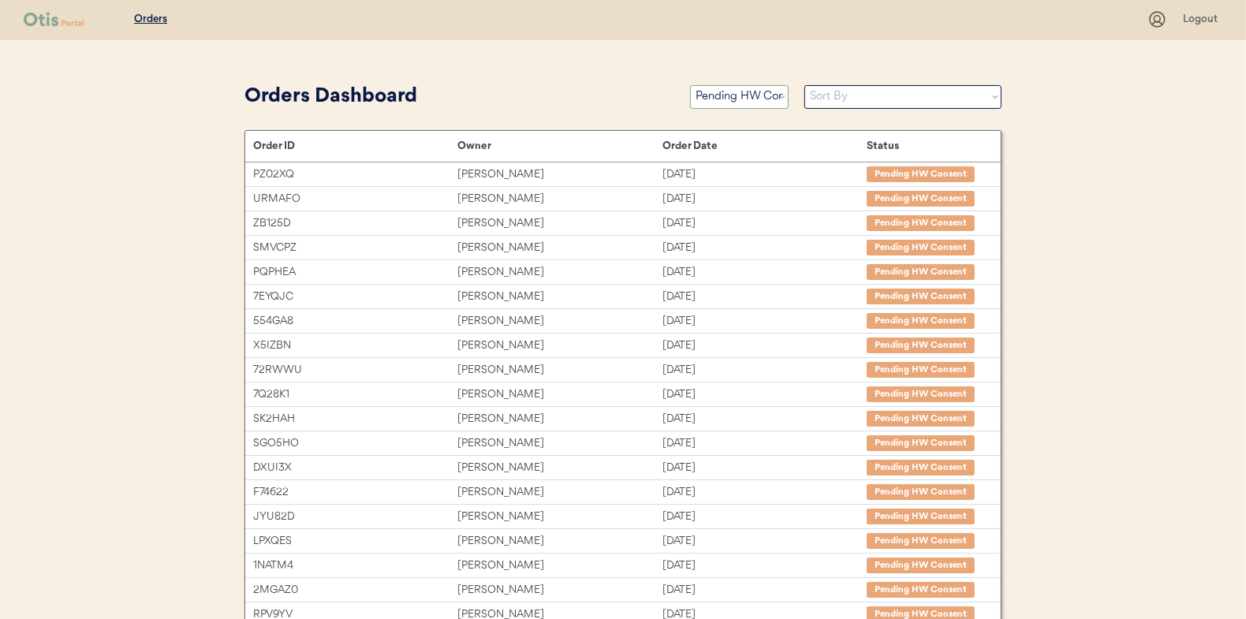
click at [758, 98] on select "Status On Hold New In Progress Complete Pending HW Consent Canceled" at bounding box center [739, 97] width 99 height 24
click at [690, 85] on select "Status On Hold New In Progress Complete Pending HW Consent Canceled" at bounding box center [739, 97] width 99 height 24
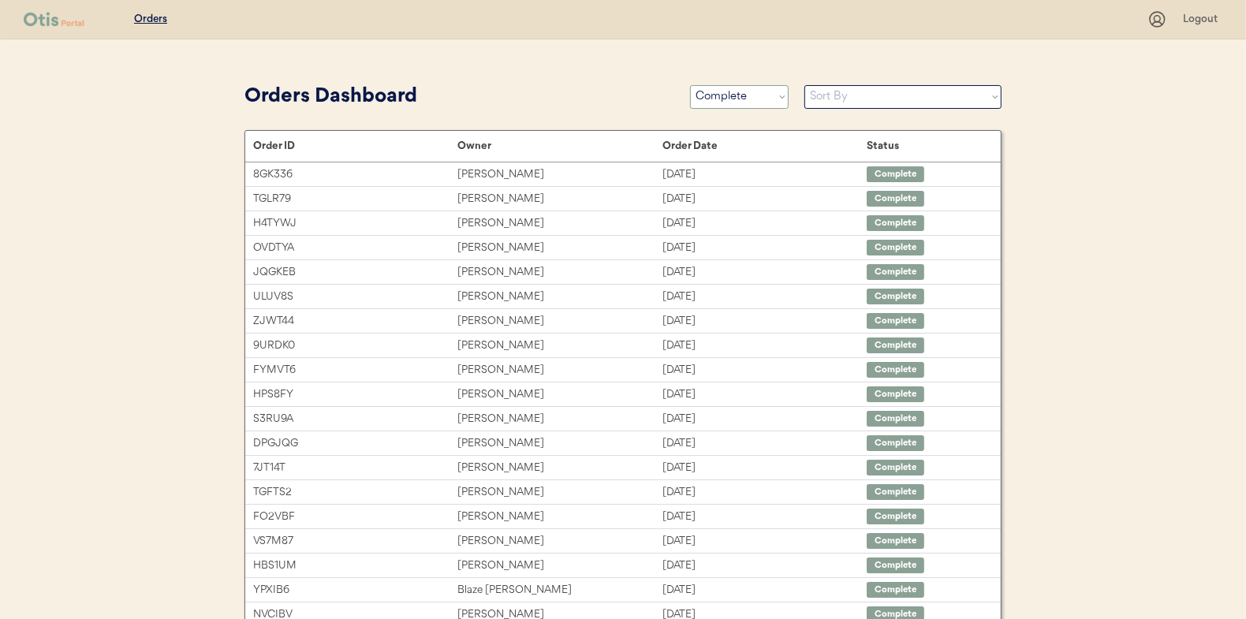
click at [735, 99] on select "Status On Hold New In Progress Complete Pending HW Consent Canceled" at bounding box center [739, 97] width 99 height 24
click at [690, 85] on select "Status On Hold New In Progress Complete Pending HW Consent Canceled" at bounding box center [739, 97] width 99 height 24
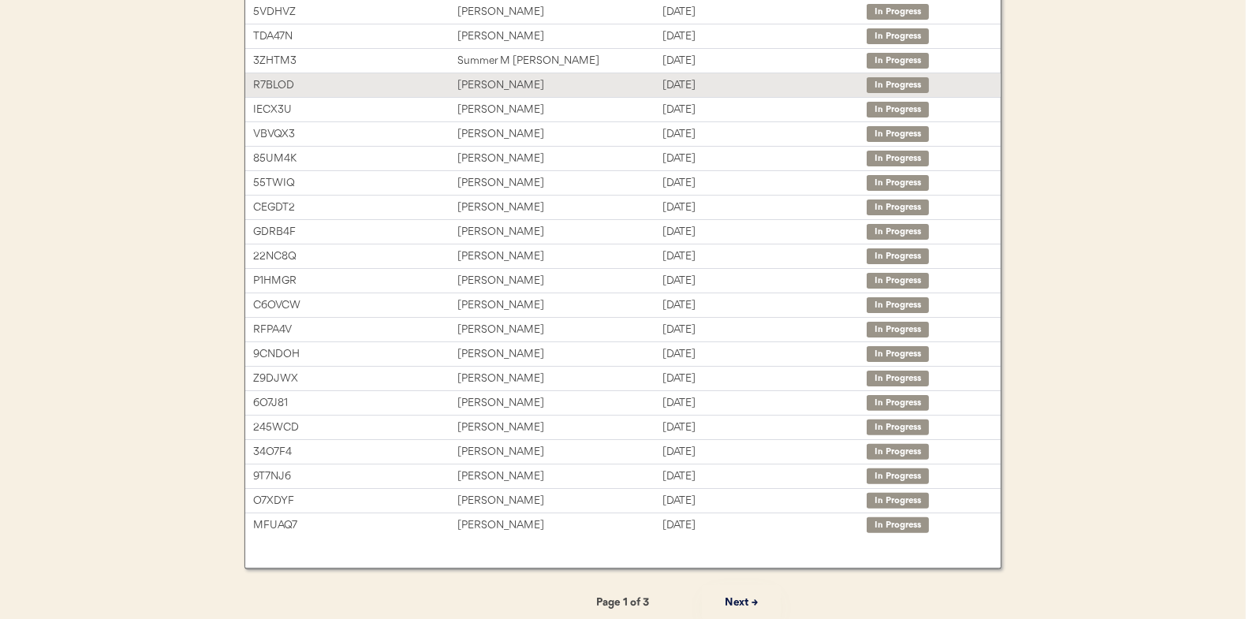
scroll to position [242, 0]
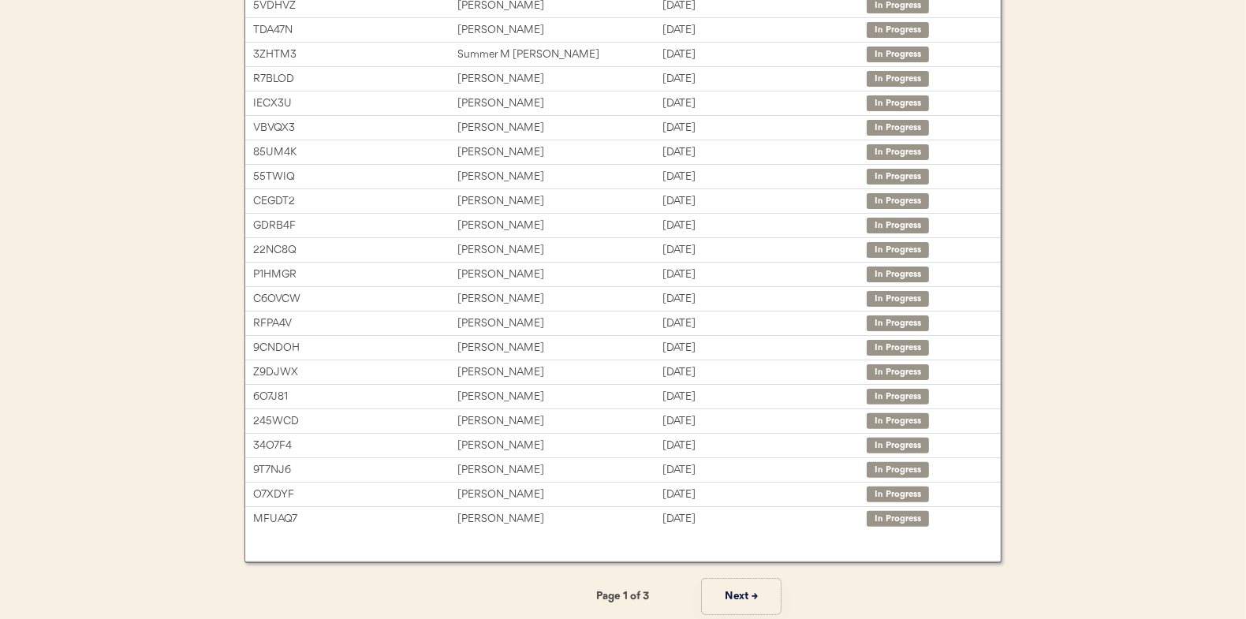
click at [729, 587] on button "Next →" at bounding box center [741, 596] width 79 height 35
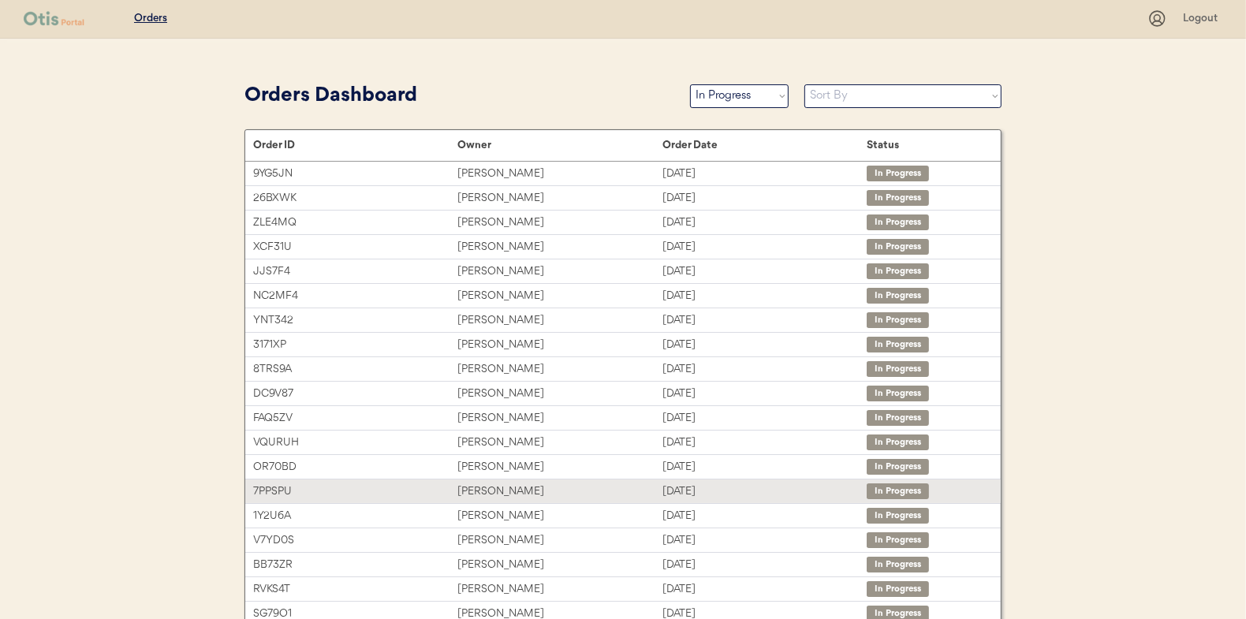
scroll to position [0, 0]
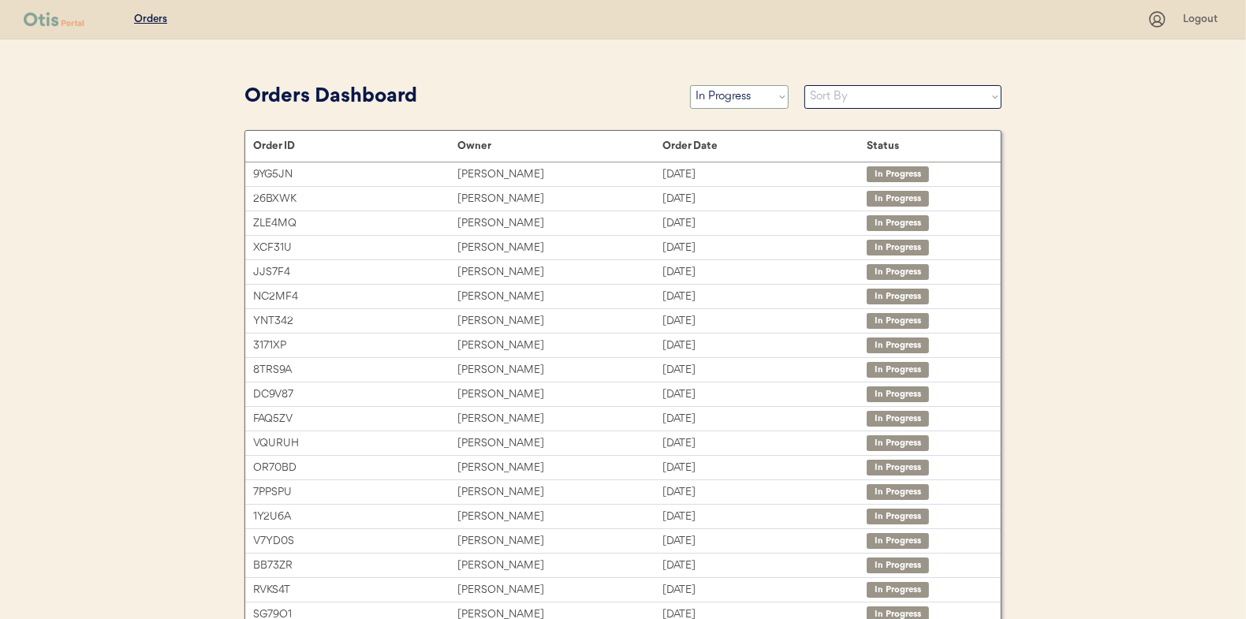
click at [711, 88] on select "Status On Hold New In Progress Complete Pending HW Consent Canceled" at bounding box center [739, 97] width 99 height 24
click at [690, 85] on select "Status On Hold New In Progress Complete Pending HW Consent Canceled" at bounding box center [739, 97] width 99 height 24
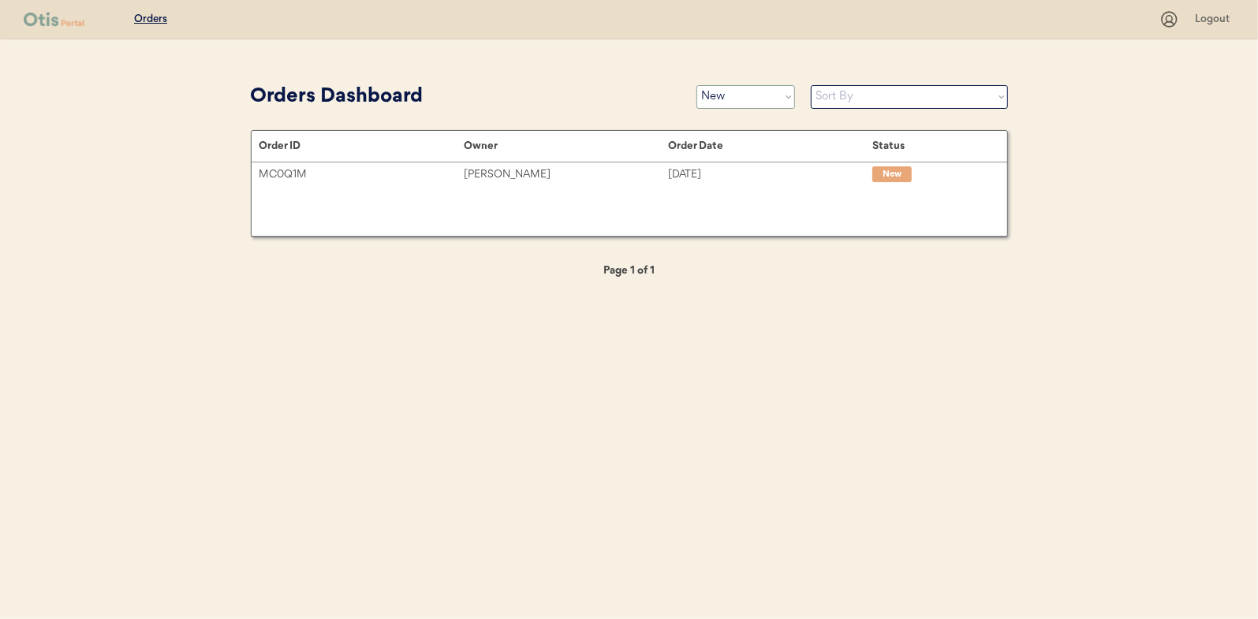
click at [737, 101] on select "Status On Hold New In Progress Complete Pending HW Consent Canceled" at bounding box center [745, 97] width 99 height 24
select select ""in_progress""
click at [696, 85] on select "Status On Hold New In Progress Complete Pending HW Consent Canceled" at bounding box center [745, 97] width 99 height 24
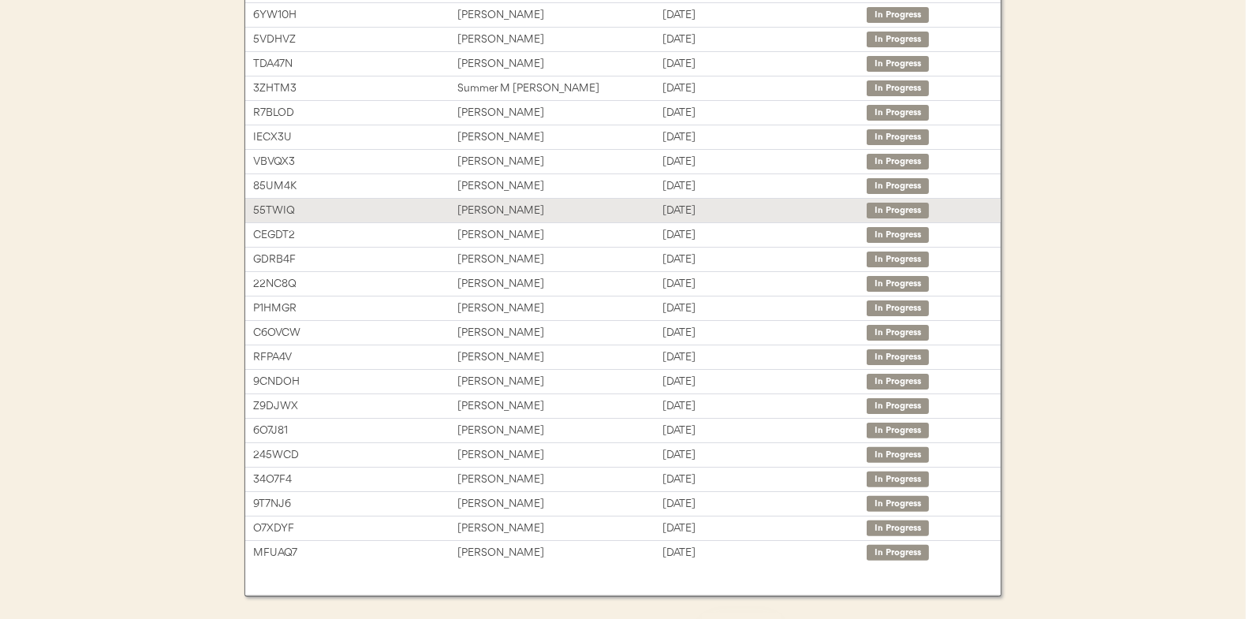
scroll to position [236, 0]
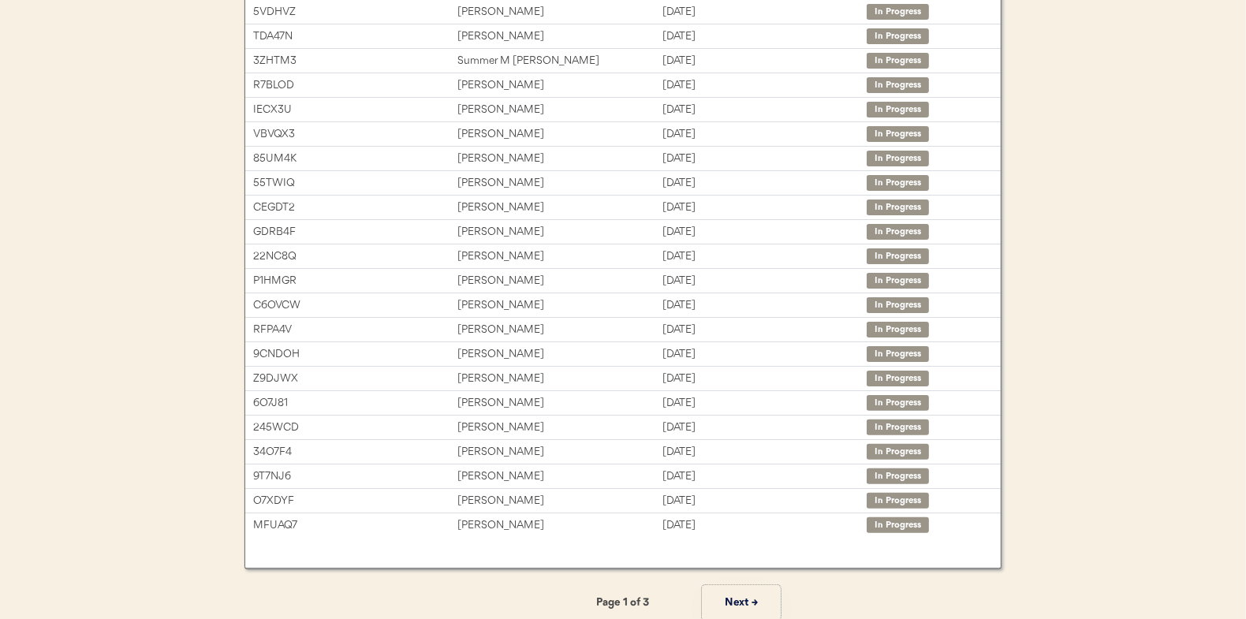
click at [737, 600] on button "Next →" at bounding box center [741, 602] width 79 height 35
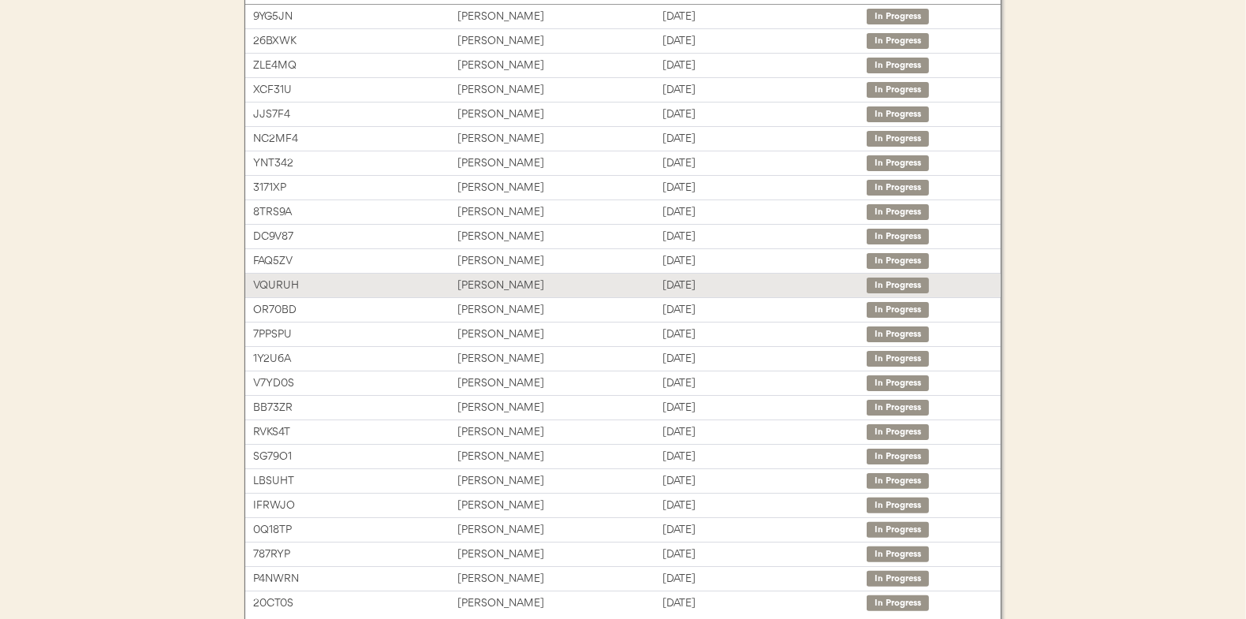
scroll to position [79, 0]
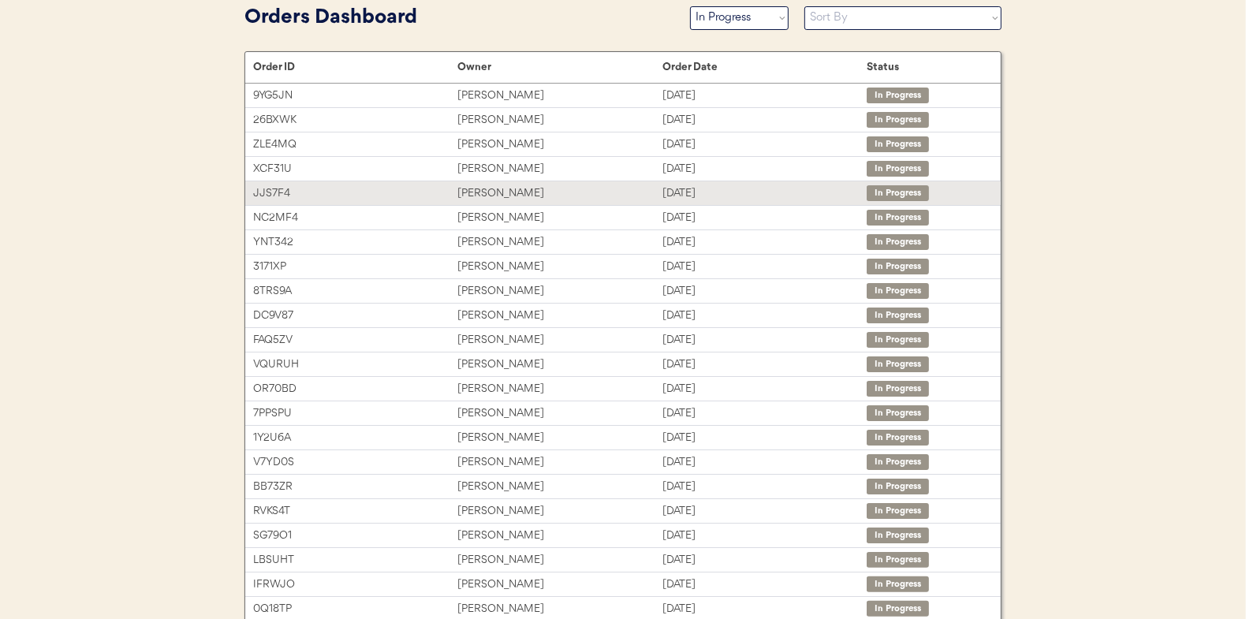
click at [506, 195] on div "Andrea L Knapp" at bounding box center [559, 194] width 204 height 18
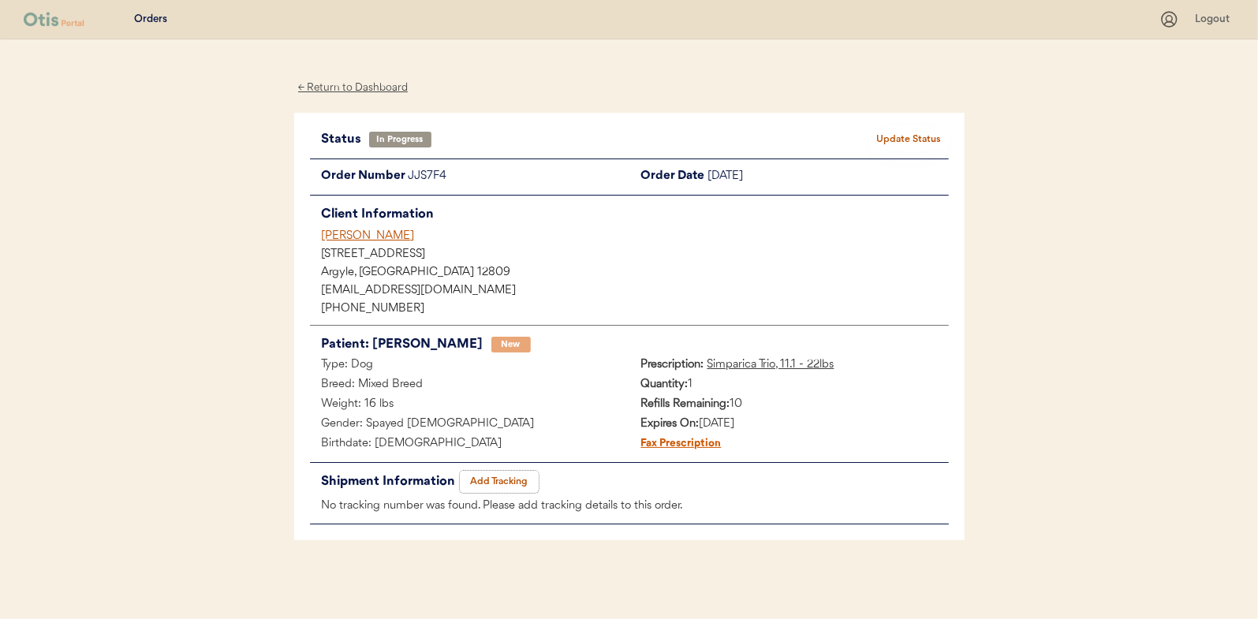
click at [491, 480] on button "Add Tracking" at bounding box center [499, 482] width 79 height 22
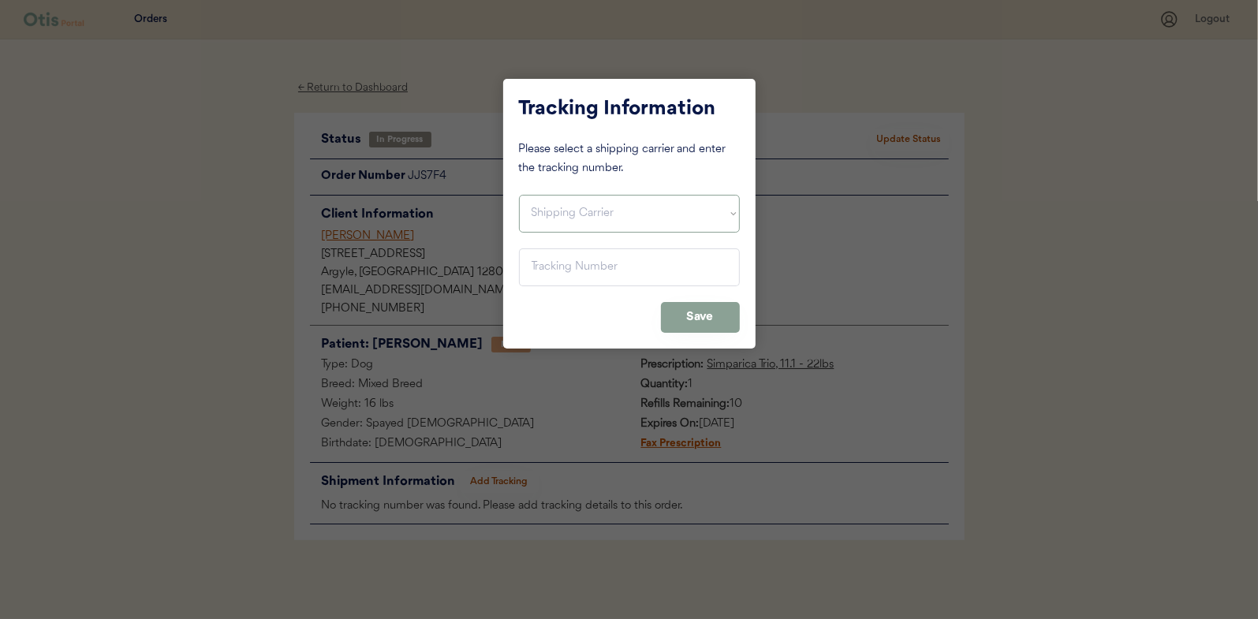
click at [539, 211] on select "Shipping Carrier FedEx FedEx Ground Economy UPS USPS" at bounding box center [629, 214] width 221 height 38
select select ""usps""
click at [519, 195] on select "Shipping Carrier FedEx FedEx Ground Economy UPS USPS" at bounding box center [629, 214] width 221 height 38
click at [552, 268] on input "input" at bounding box center [629, 267] width 221 height 38
paste input "9400150105800039184864"
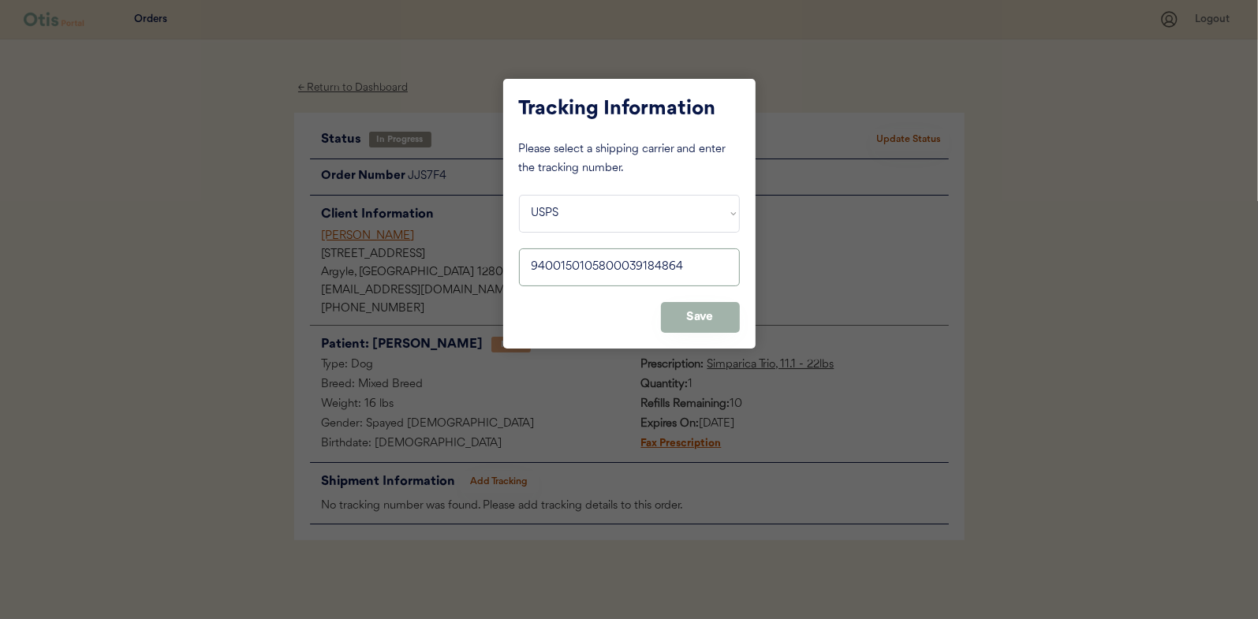
type input "9400150105800039184864"
click at [687, 312] on button "Save" at bounding box center [700, 317] width 79 height 31
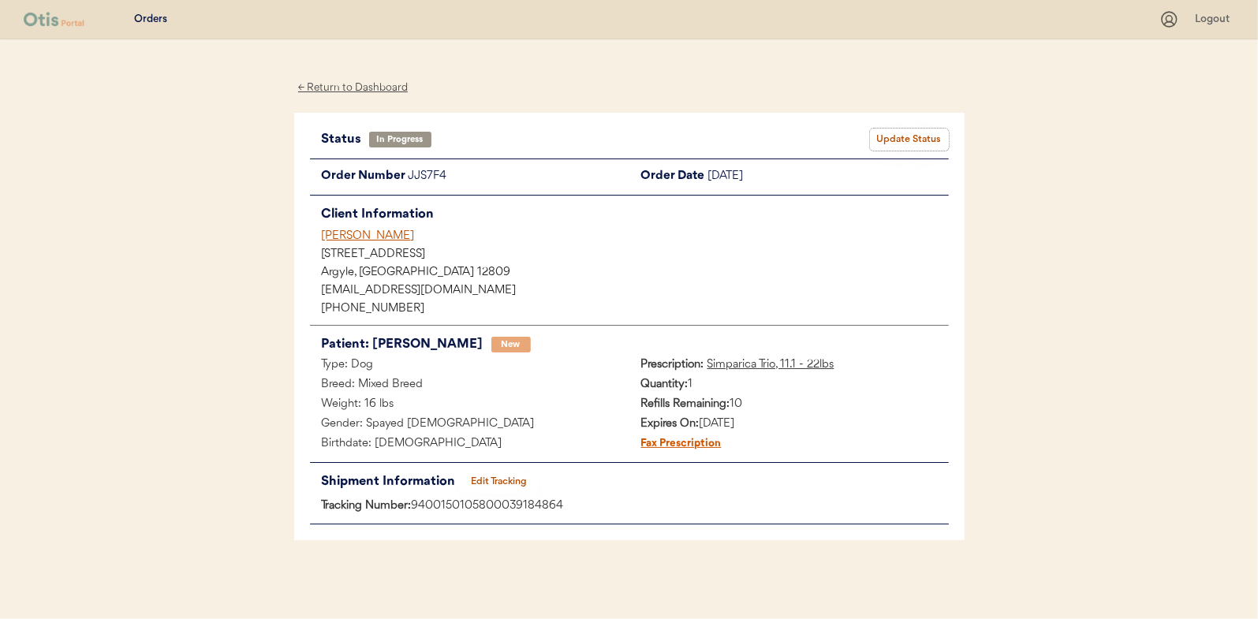
click at [920, 139] on button "Update Status" at bounding box center [909, 140] width 79 height 22
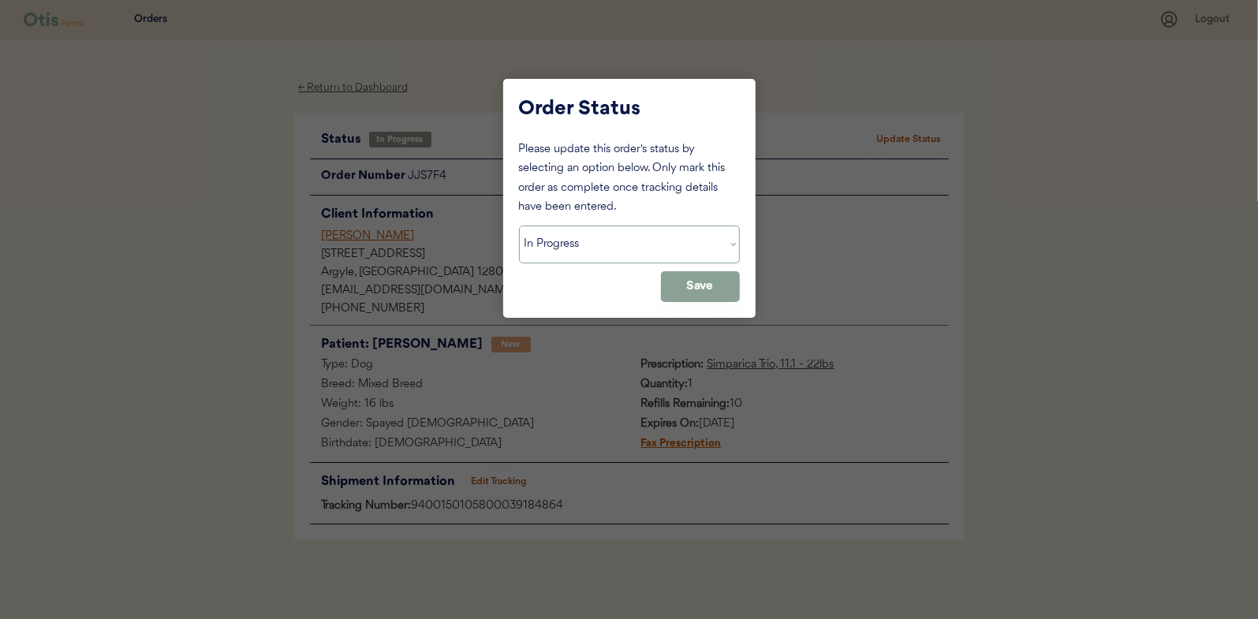
click at [614, 248] on select "Status On Hold New In Progress Complete Pending HW Consent Canceled" at bounding box center [629, 245] width 221 height 38
select select ""complete""
click at [519, 226] on select "Status On Hold New In Progress Complete Pending HW Consent Canceled" at bounding box center [629, 245] width 221 height 38
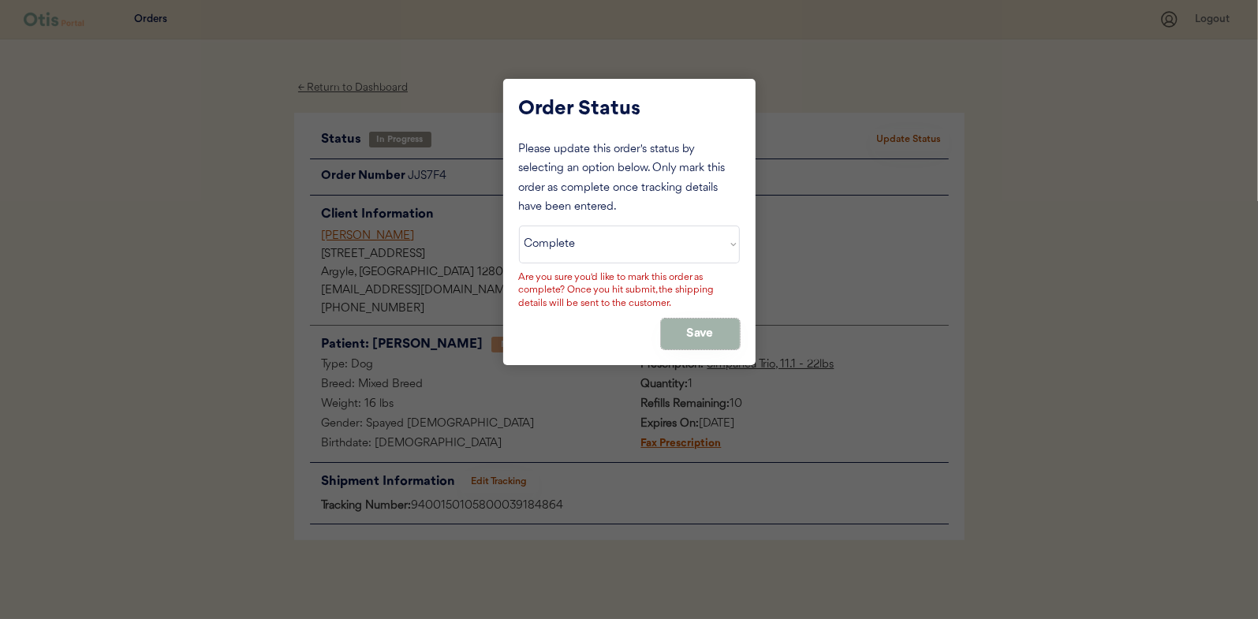
click at [692, 327] on button "Save" at bounding box center [700, 334] width 79 height 31
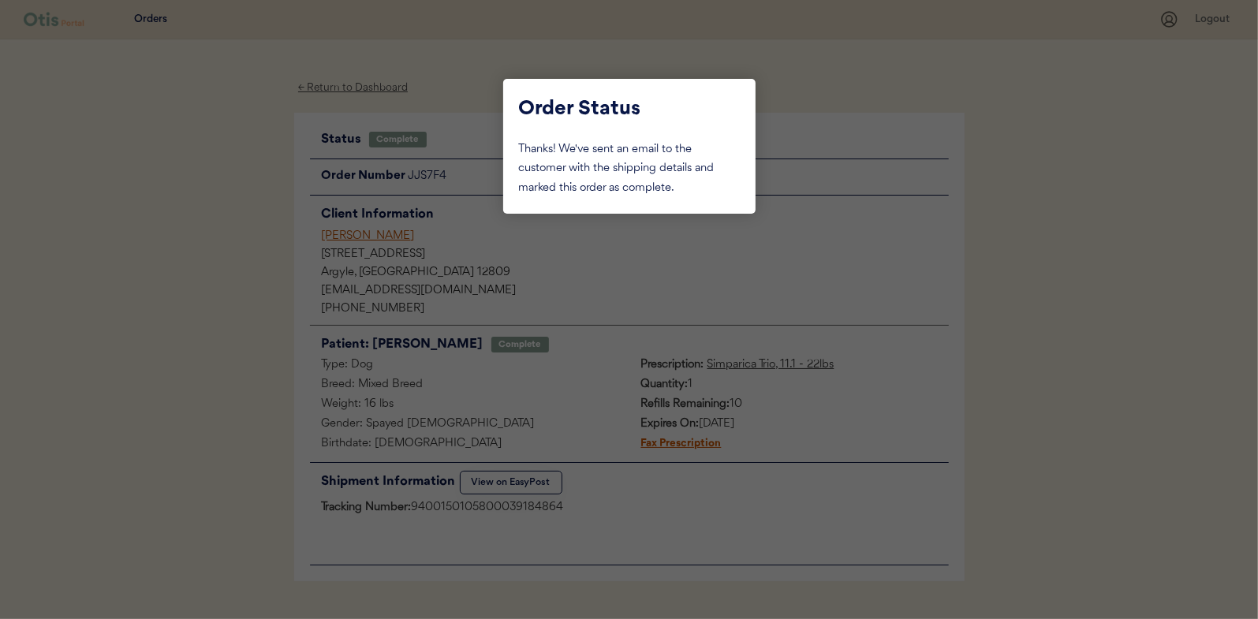
click at [224, 249] on div at bounding box center [629, 309] width 1258 height 619
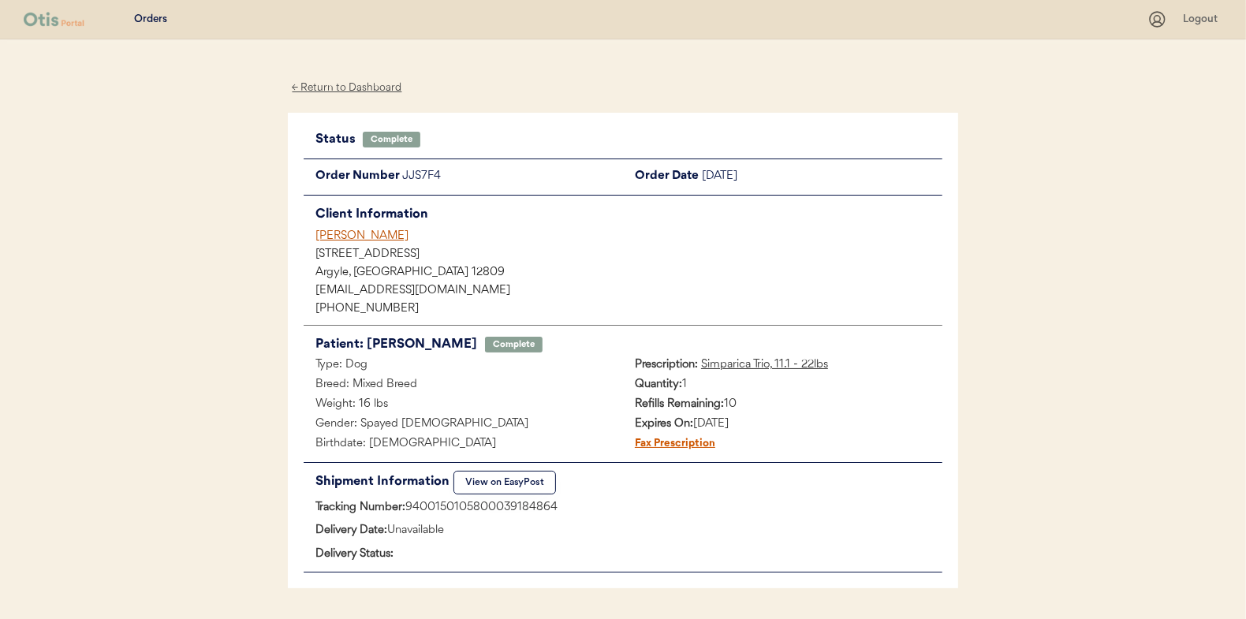
click at [357, 88] on div "← Return to Dashboard" at bounding box center [347, 88] width 118 height 18
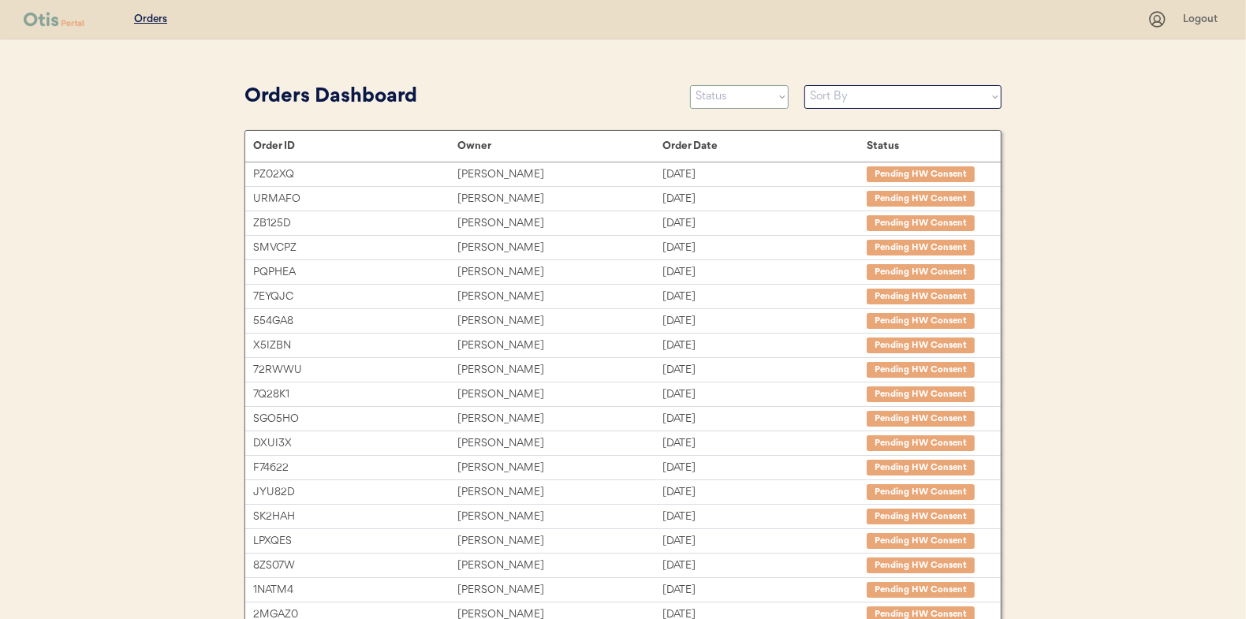
click at [739, 100] on select "Status On Hold New In Progress Complete Pending HW Consent Canceled" at bounding box center [739, 97] width 99 height 24
select select ""in_progress""
click at [690, 85] on select "Status On Hold New In Progress Complete Pending HW Consent Canceled" at bounding box center [739, 97] width 99 height 24
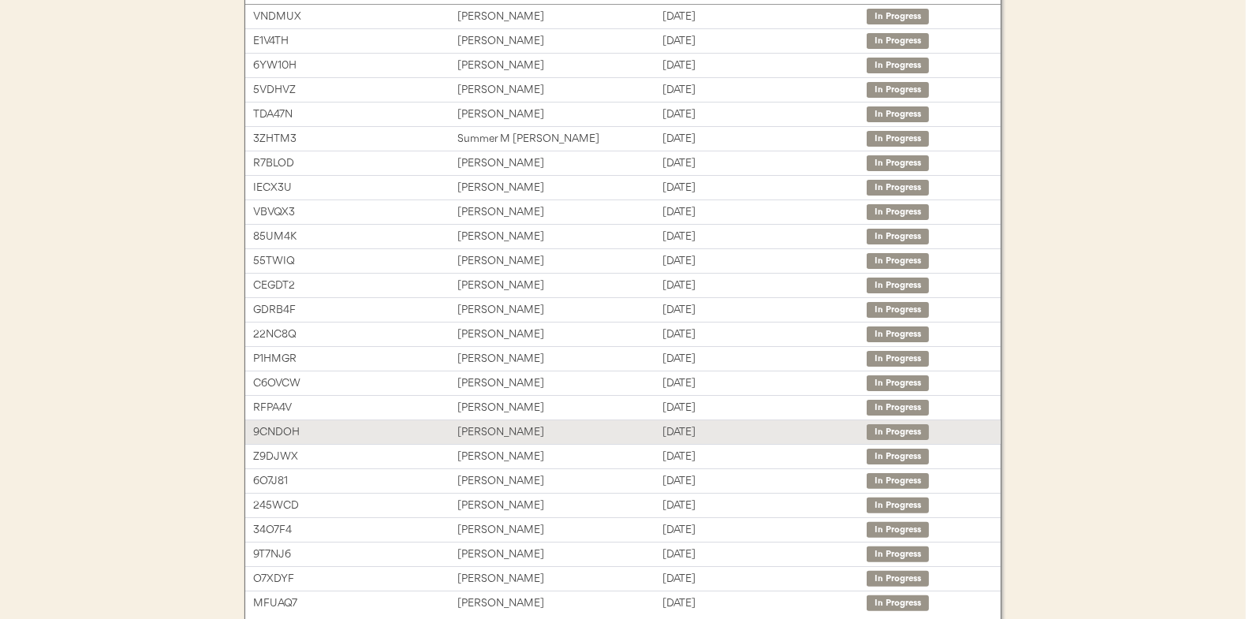
scroll to position [236, 0]
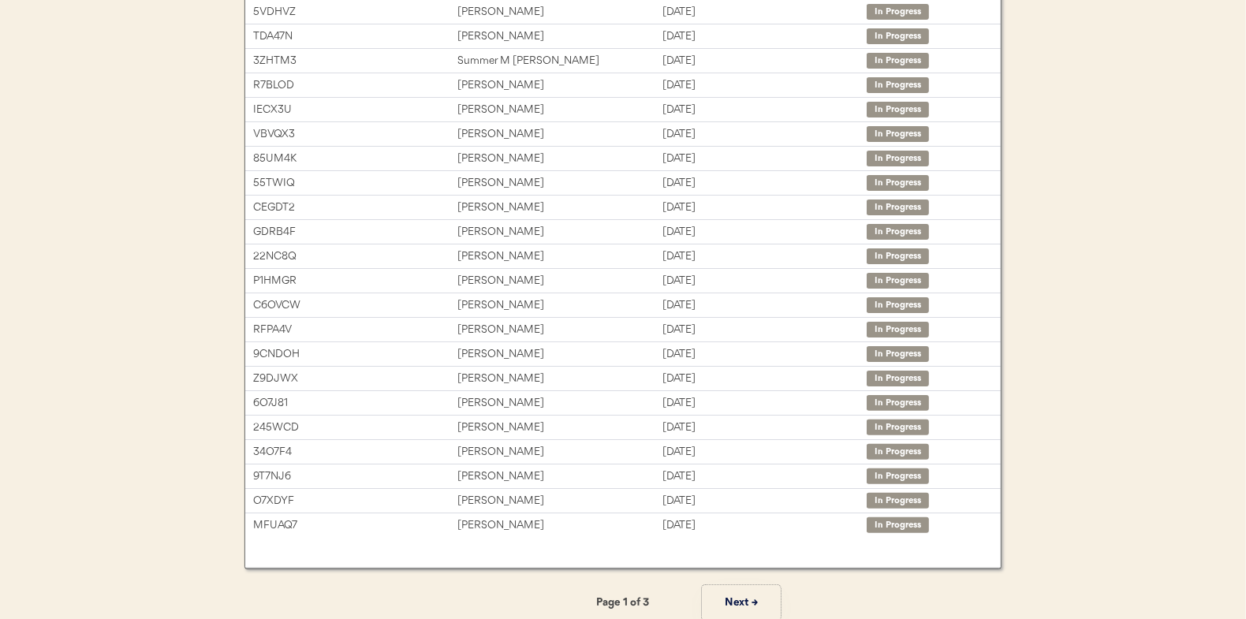
click at [750, 597] on button "Next →" at bounding box center [741, 602] width 79 height 35
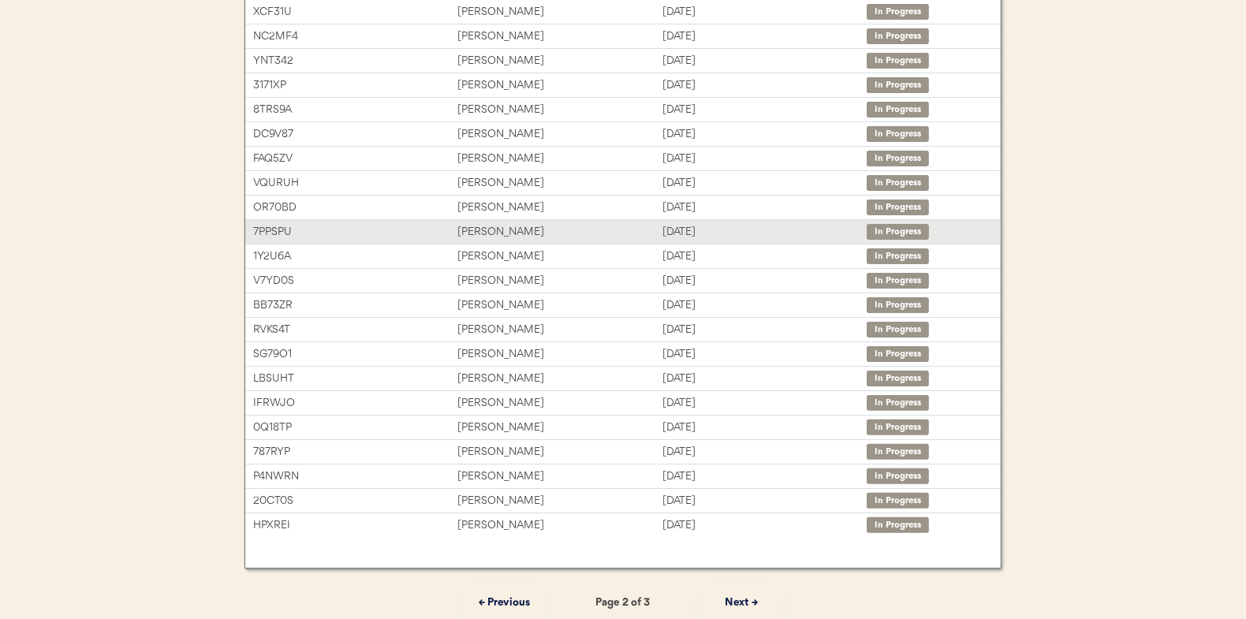
click at [499, 233] on div "[PERSON_NAME]" at bounding box center [559, 232] width 204 height 18
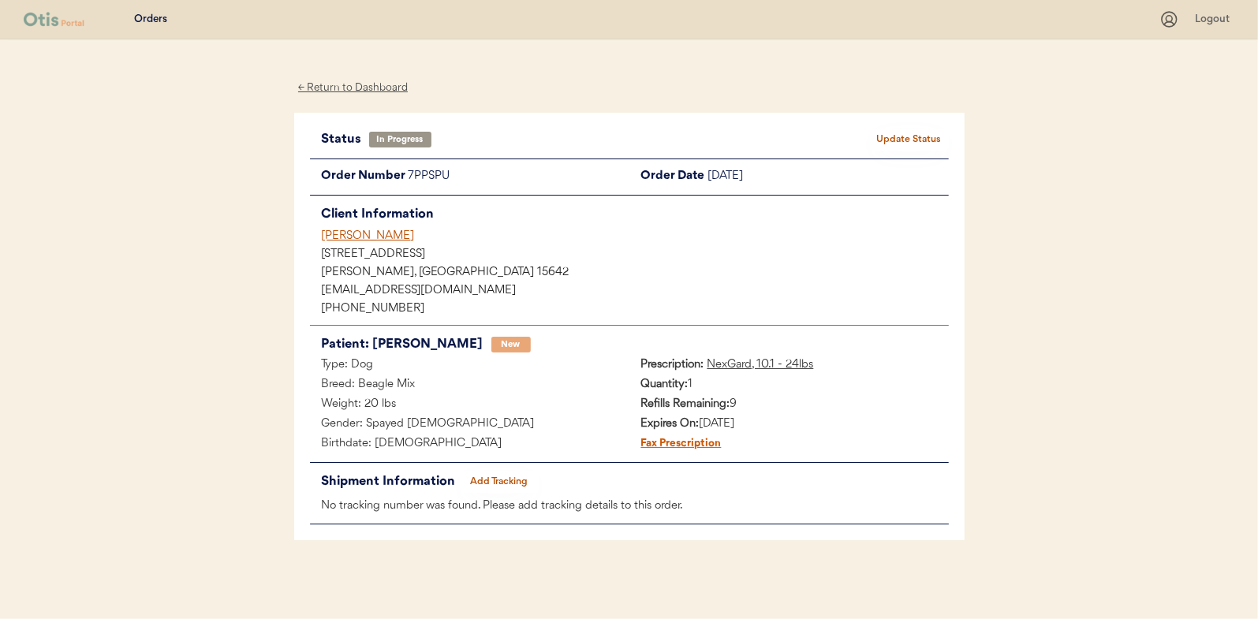
click at [507, 478] on button "Add Tracking" at bounding box center [499, 482] width 79 height 22
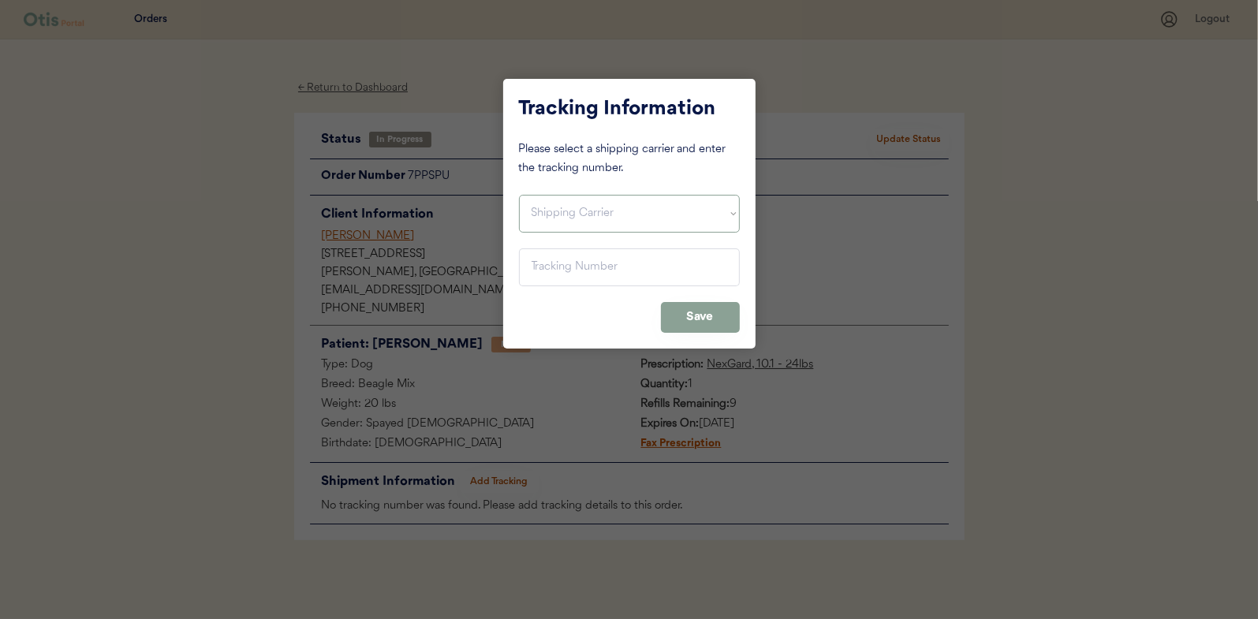
click at [565, 211] on select "Shipping Carrier FedEx FedEx Ground Economy UPS USPS" at bounding box center [629, 214] width 221 height 38
select select ""usps""
click at [519, 195] on select "Shipping Carrier FedEx FedEx Ground Economy UPS USPS" at bounding box center [629, 214] width 221 height 38
click at [537, 266] on input "input" at bounding box center [629, 267] width 221 height 38
paste input "9400150105497039451326"
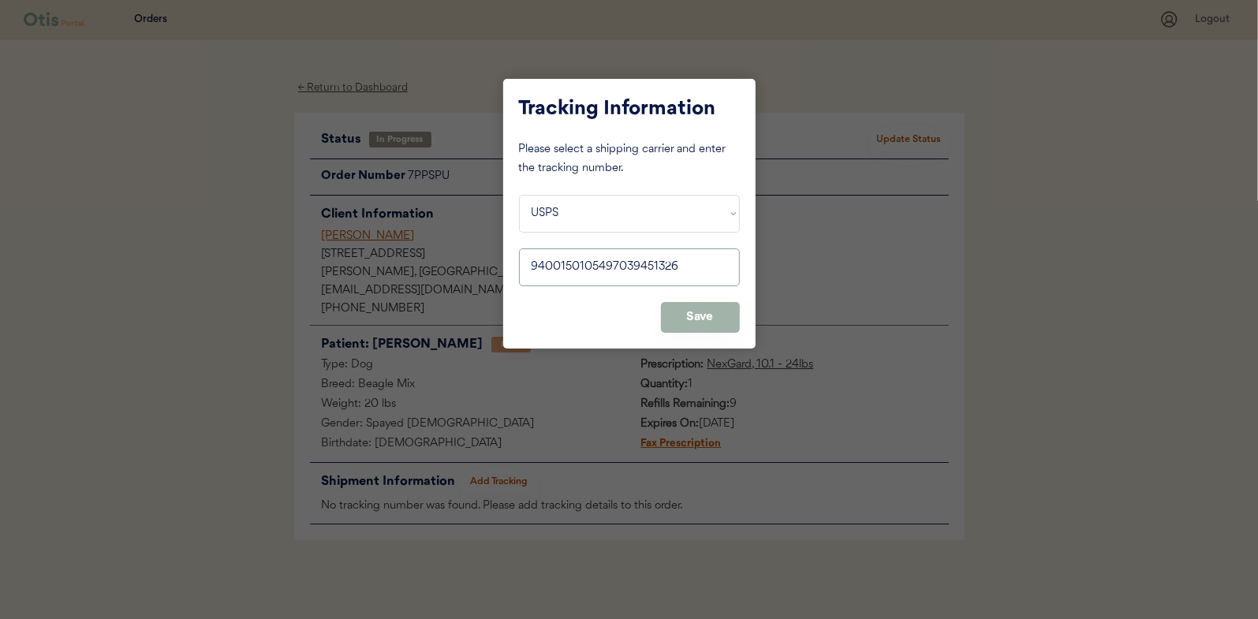
type input "9400150105497039451326"
click at [694, 319] on button "Save" at bounding box center [700, 317] width 79 height 31
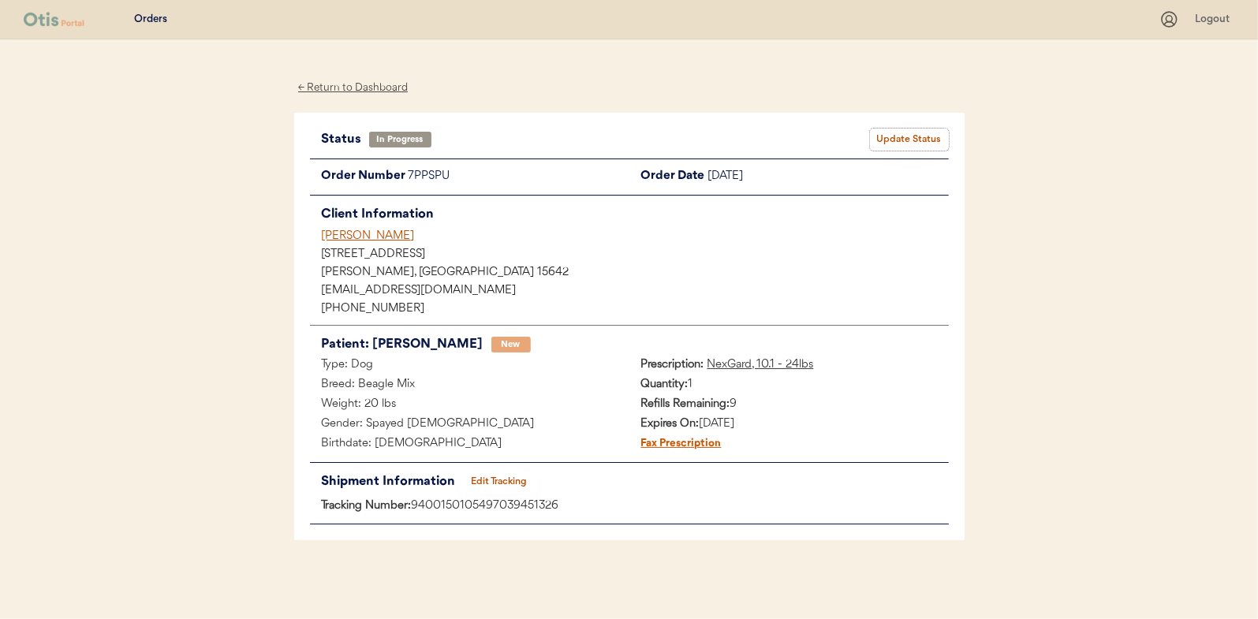
click at [894, 134] on button "Update Status" at bounding box center [909, 140] width 79 height 22
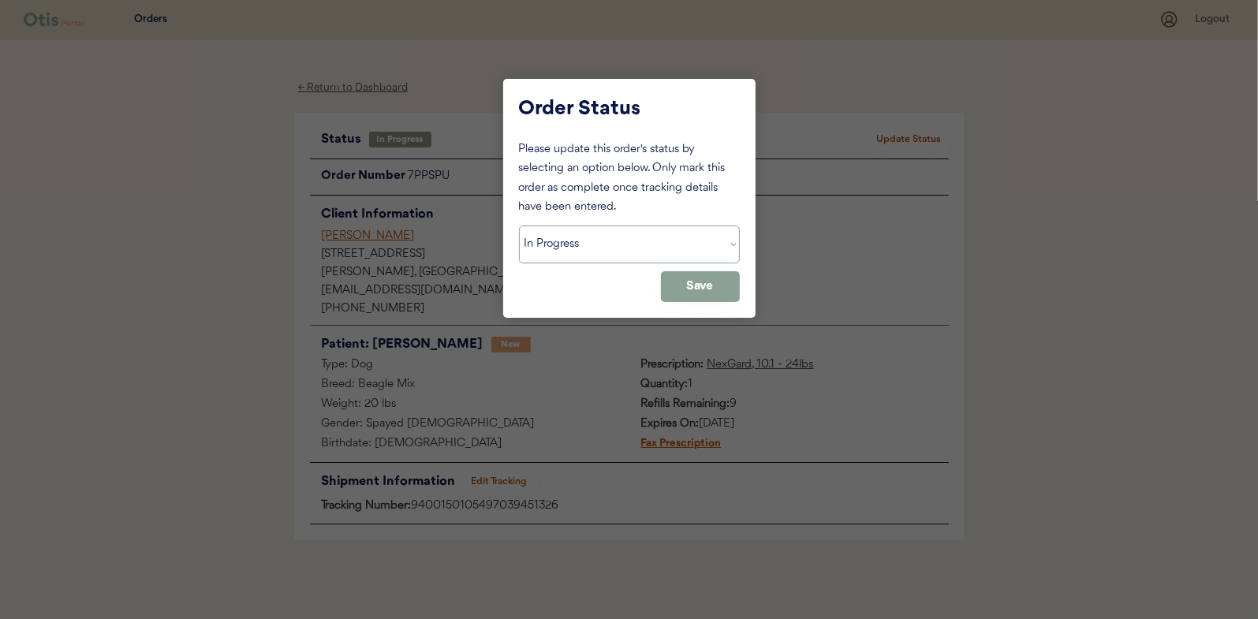
click at [543, 251] on select "Status On Hold New In Progress Complete Pending HW Consent Canceled" at bounding box center [629, 245] width 221 height 38
select select ""complete""
click at [519, 226] on select "Status On Hold New In Progress Complete Pending HW Consent Canceled" at bounding box center [629, 245] width 221 height 38
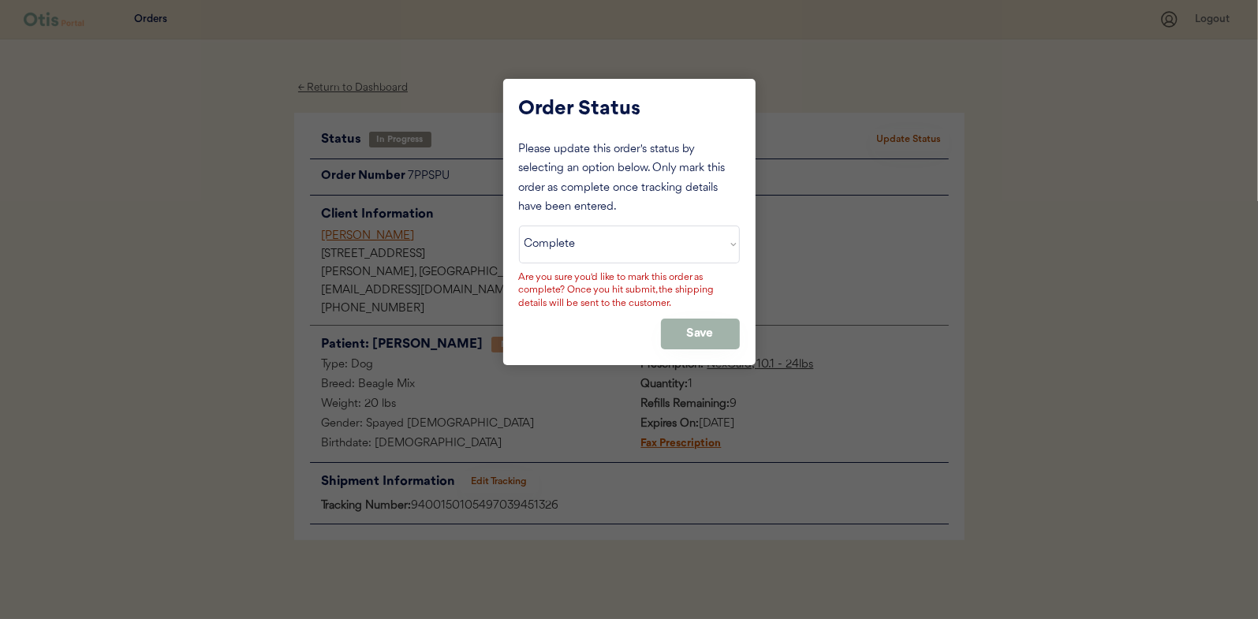
click at [683, 329] on button "Save" at bounding box center [700, 334] width 79 height 31
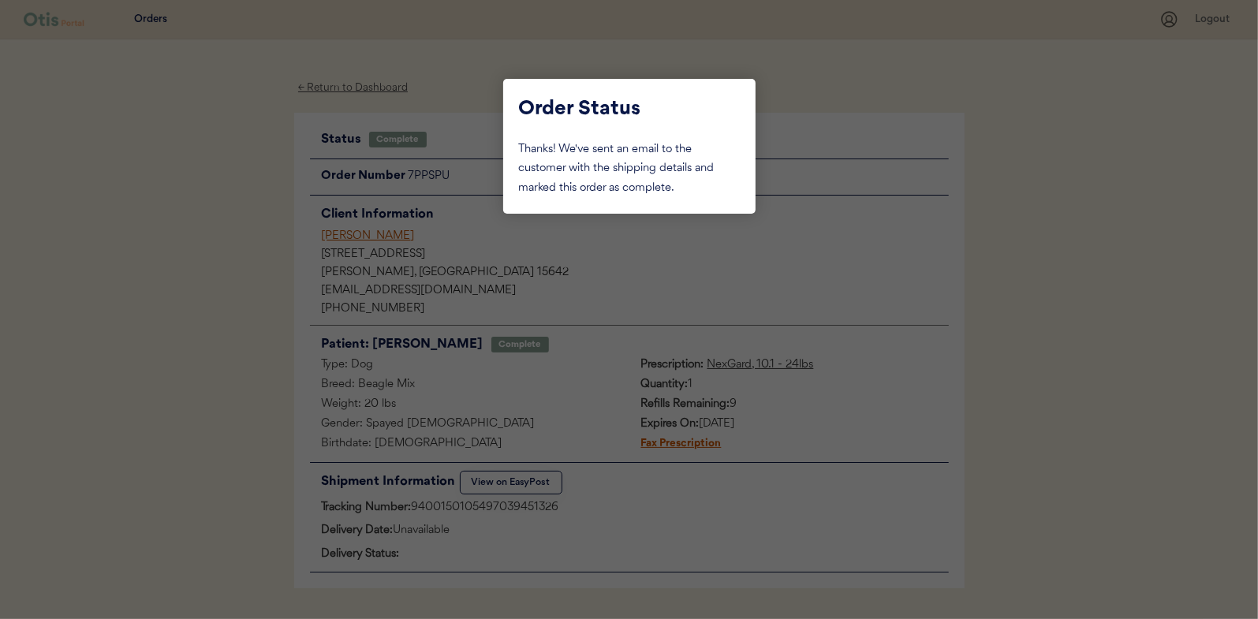
click at [290, 255] on div at bounding box center [629, 309] width 1258 height 619
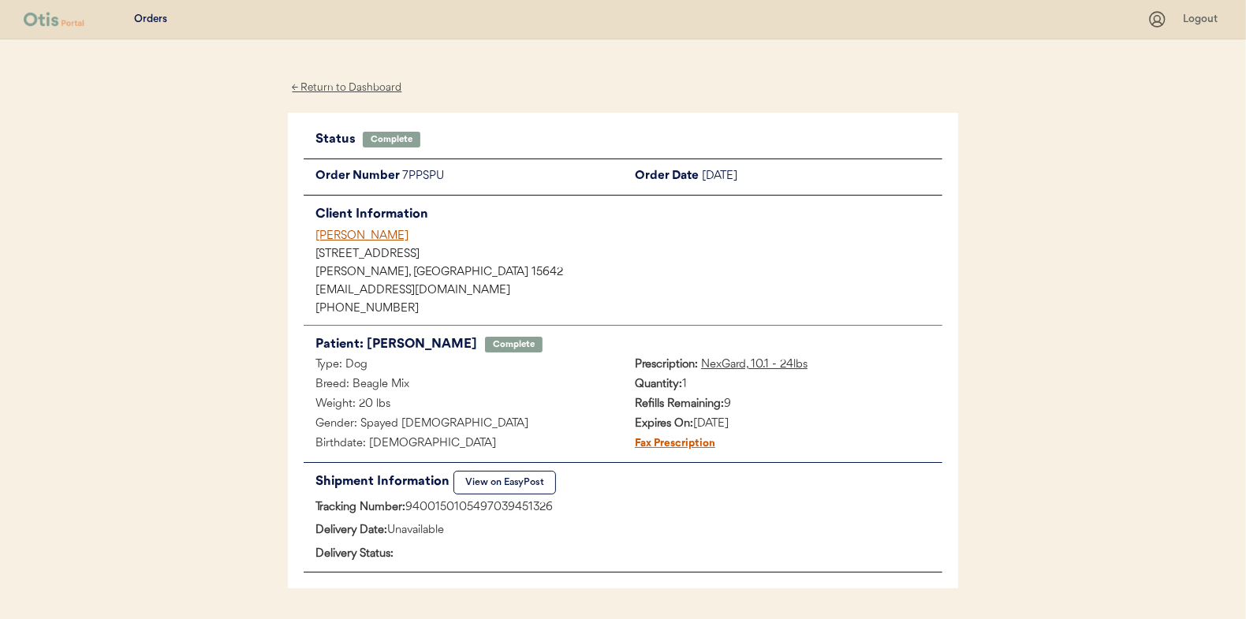
click at [342, 87] on div "← Return to Dashboard" at bounding box center [347, 88] width 118 height 18
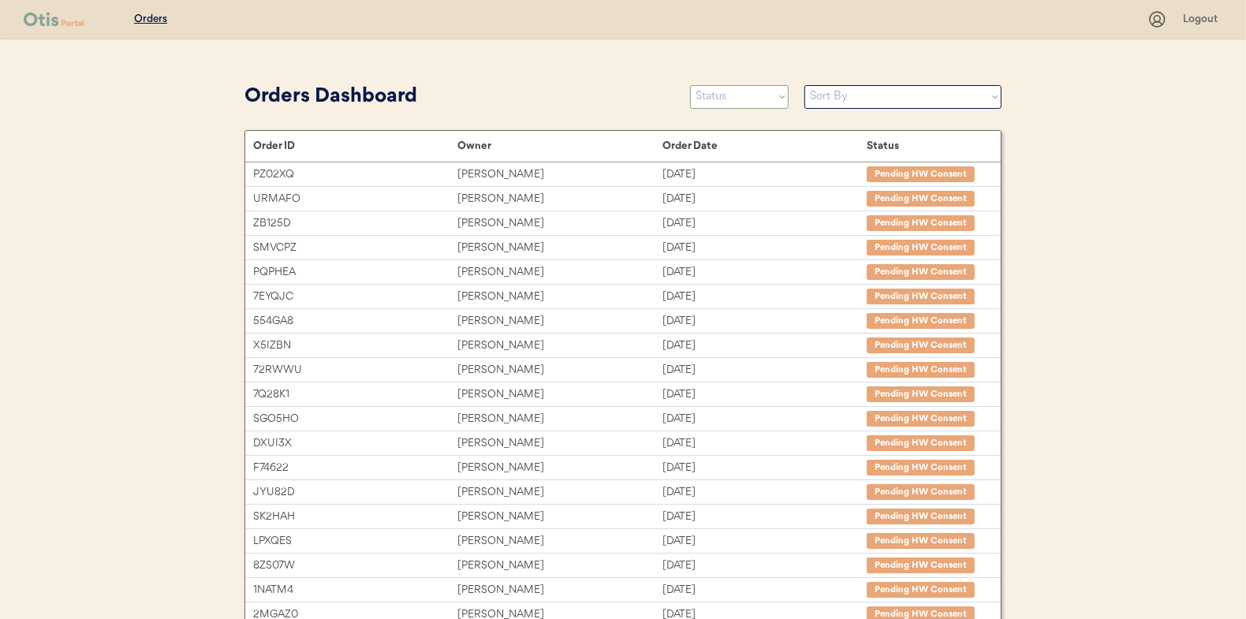
click at [723, 99] on select "Status On Hold New In Progress Complete Pending HW Consent Canceled" at bounding box center [739, 97] width 99 height 24
select select ""in_progress""
click at [690, 85] on select "Status On Hold New In Progress Complete Pending HW Consent Canceled" at bounding box center [739, 97] width 99 height 24
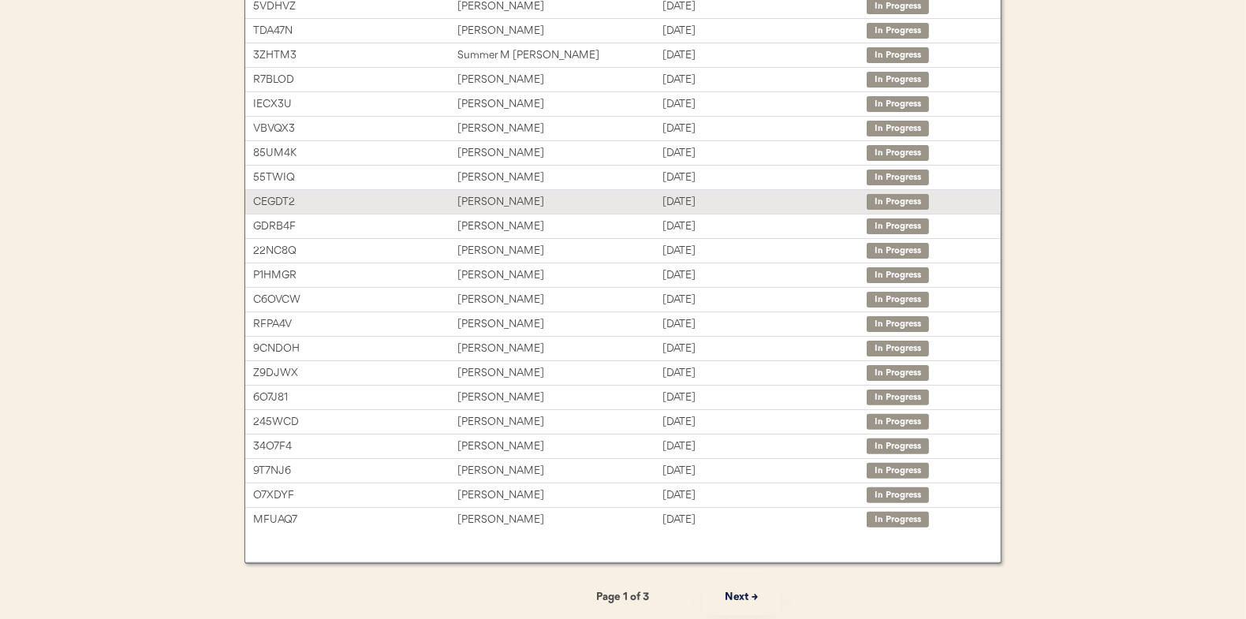
scroll to position [242, 0]
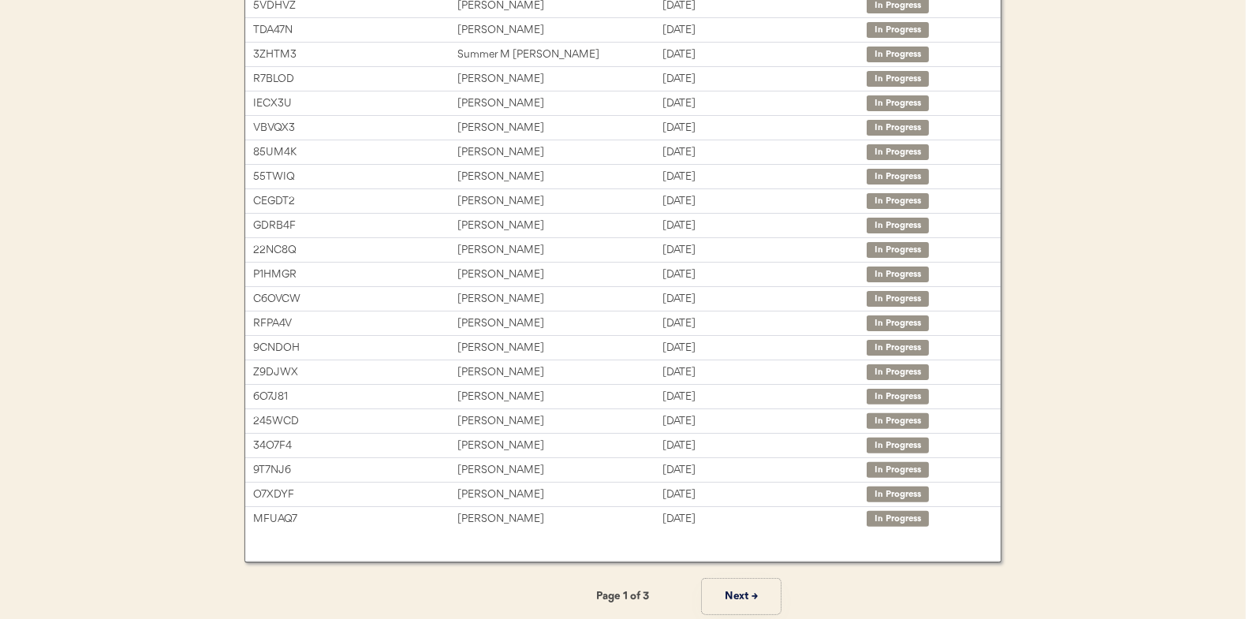
click at [748, 587] on button "Next →" at bounding box center [741, 596] width 79 height 35
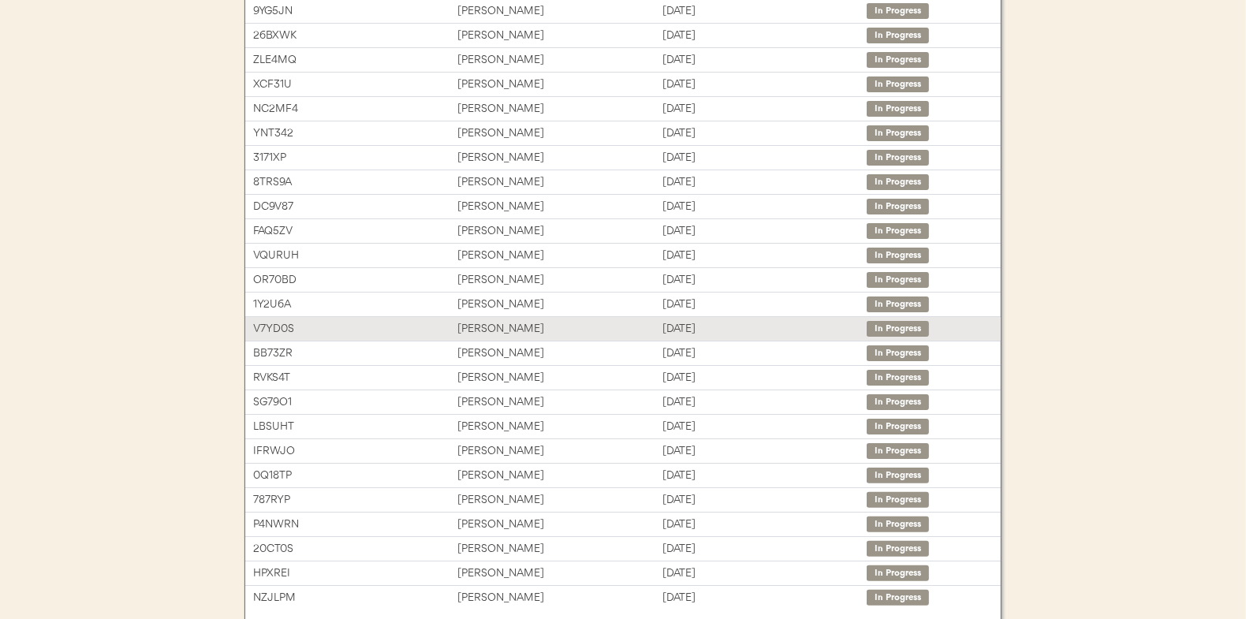
scroll to position [84, 0]
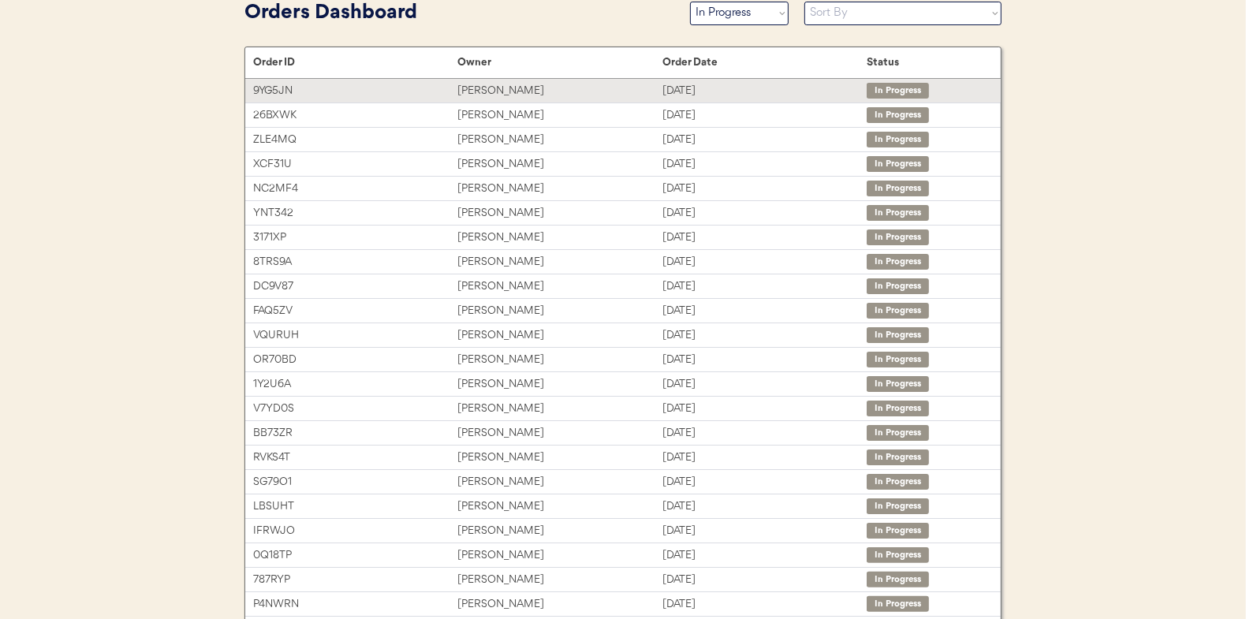
click at [479, 84] on div "Monica Moss" at bounding box center [559, 91] width 204 height 18
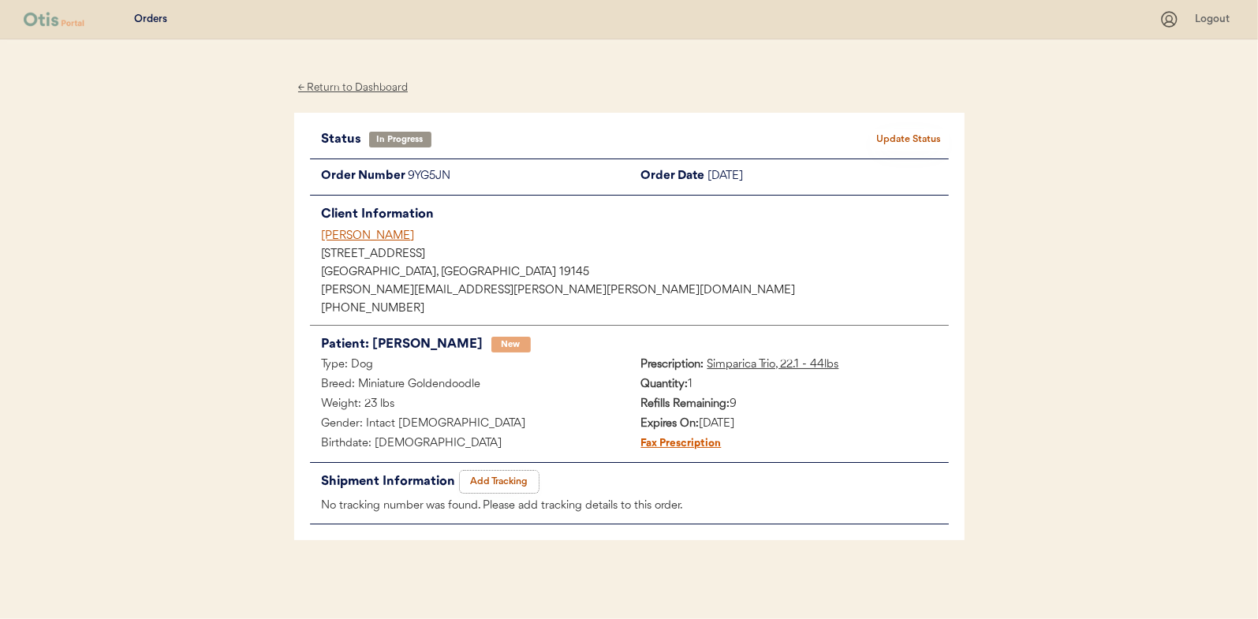
click at [503, 479] on button "Add Tracking" at bounding box center [499, 482] width 79 height 22
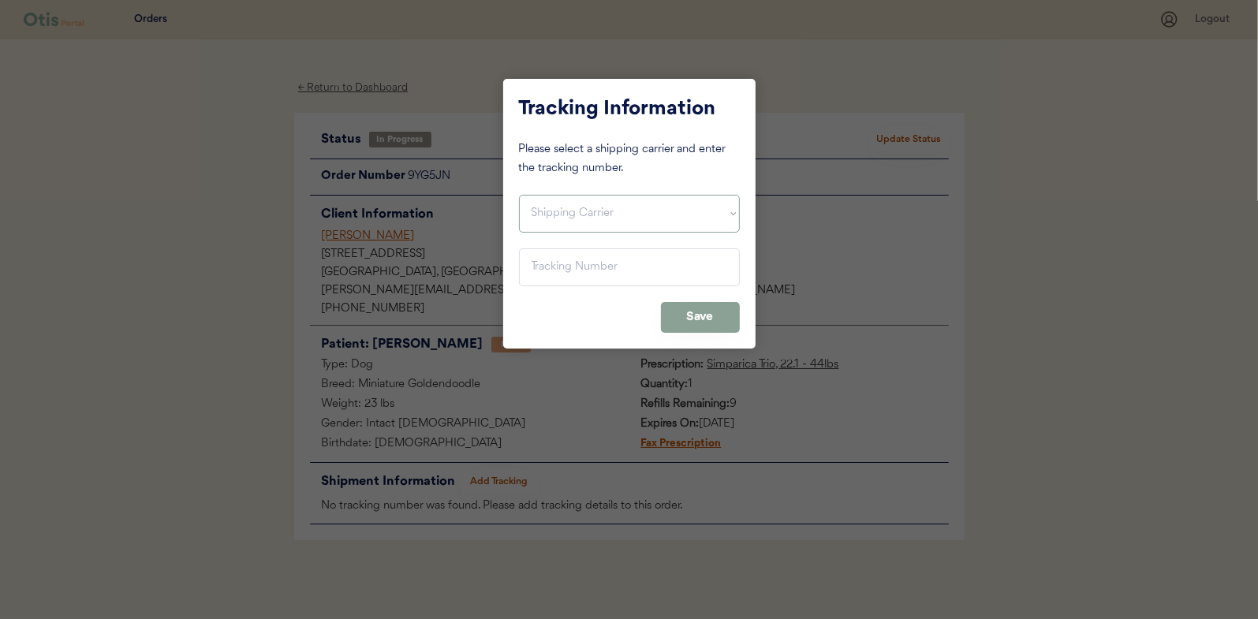
click at [565, 203] on select "Shipping Carrier FedEx FedEx Ground Economy UPS USPS" at bounding box center [629, 214] width 221 height 38
select select ""usps""
click at [519, 195] on select "Shipping Carrier FedEx FedEx Ground Economy UPS USPS" at bounding box center [629, 214] width 221 height 38
click at [549, 272] on input "input" at bounding box center [629, 267] width 221 height 38
paste input "9400150105496040909659"
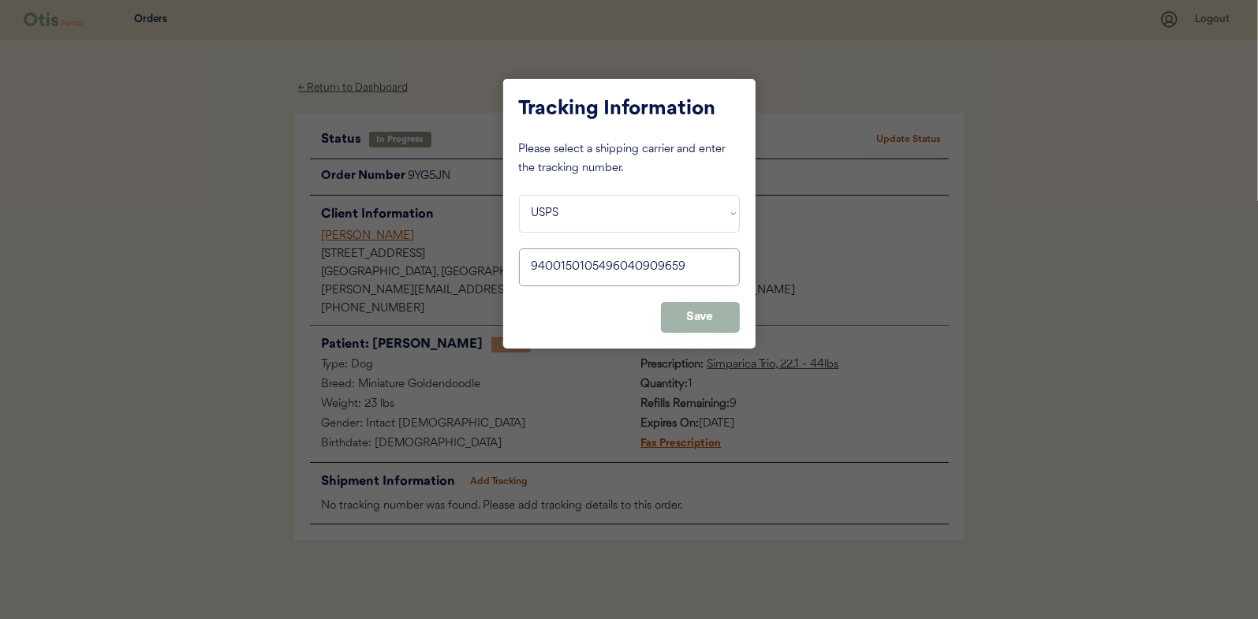
type input "9400150105496040909659"
click at [711, 314] on button "Save" at bounding box center [700, 317] width 79 height 31
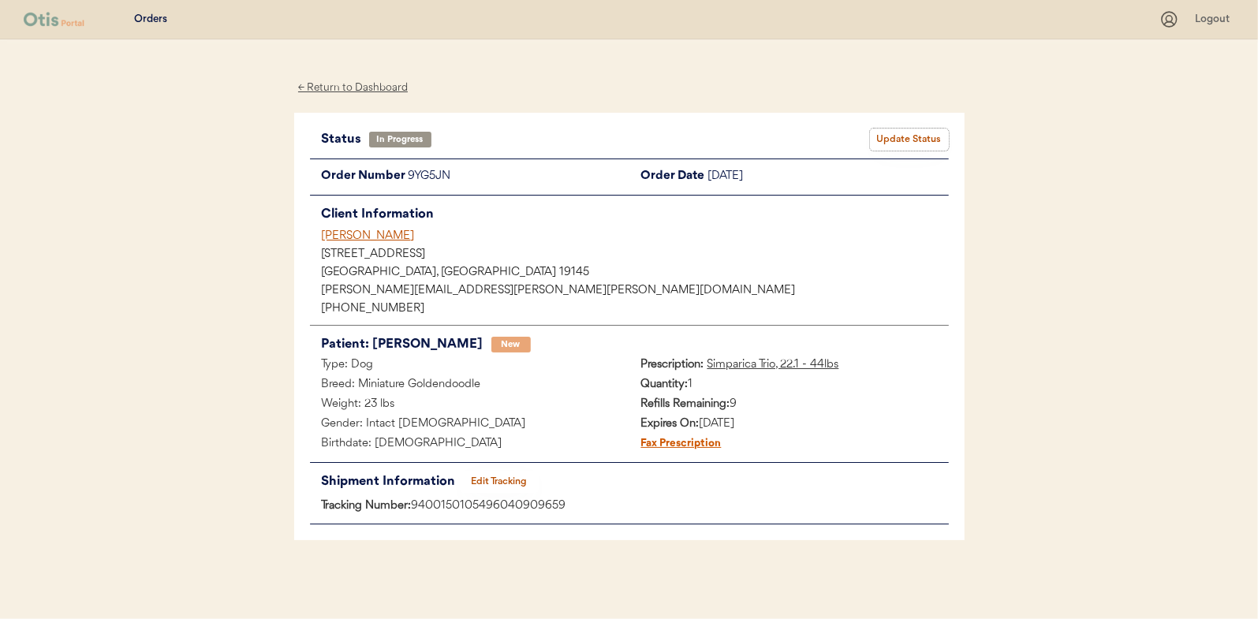
click at [926, 140] on button "Update Status" at bounding box center [909, 140] width 79 height 22
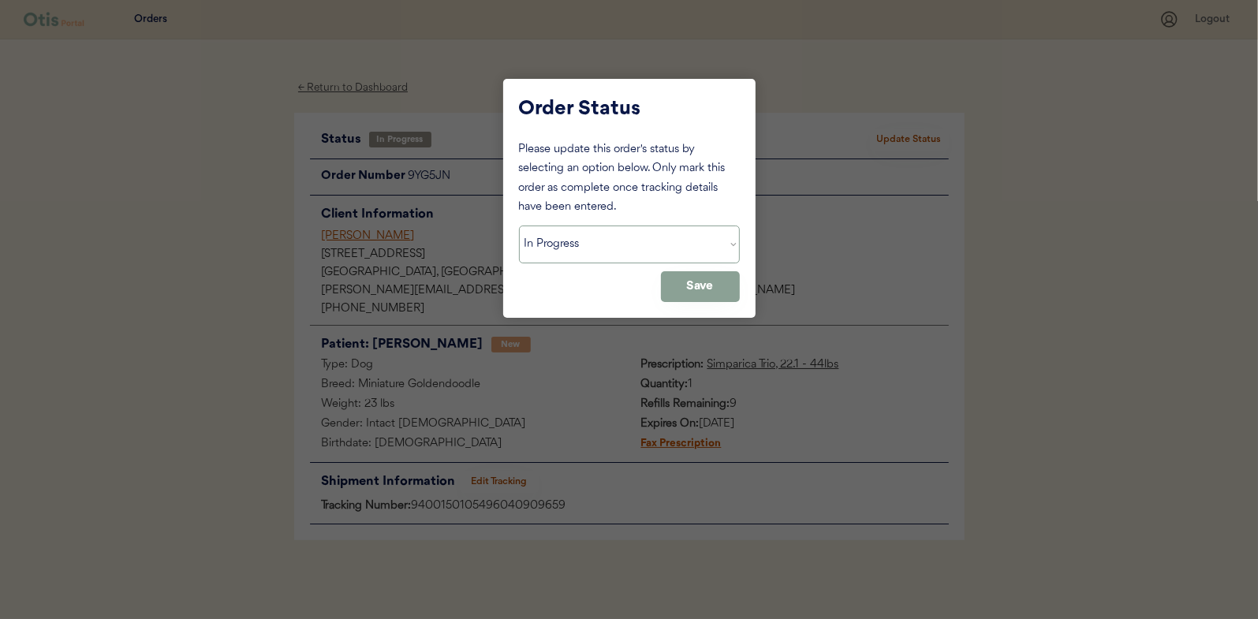
click at [564, 244] on select "Status On Hold New In Progress Complete Pending HW Consent Canceled" at bounding box center [629, 245] width 221 height 38
select select ""complete""
click at [519, 226] on select "Status On Hold New In Progress Complete Pending HW Consent Canceled" at bounding box center [629, 245] width 221 height 38
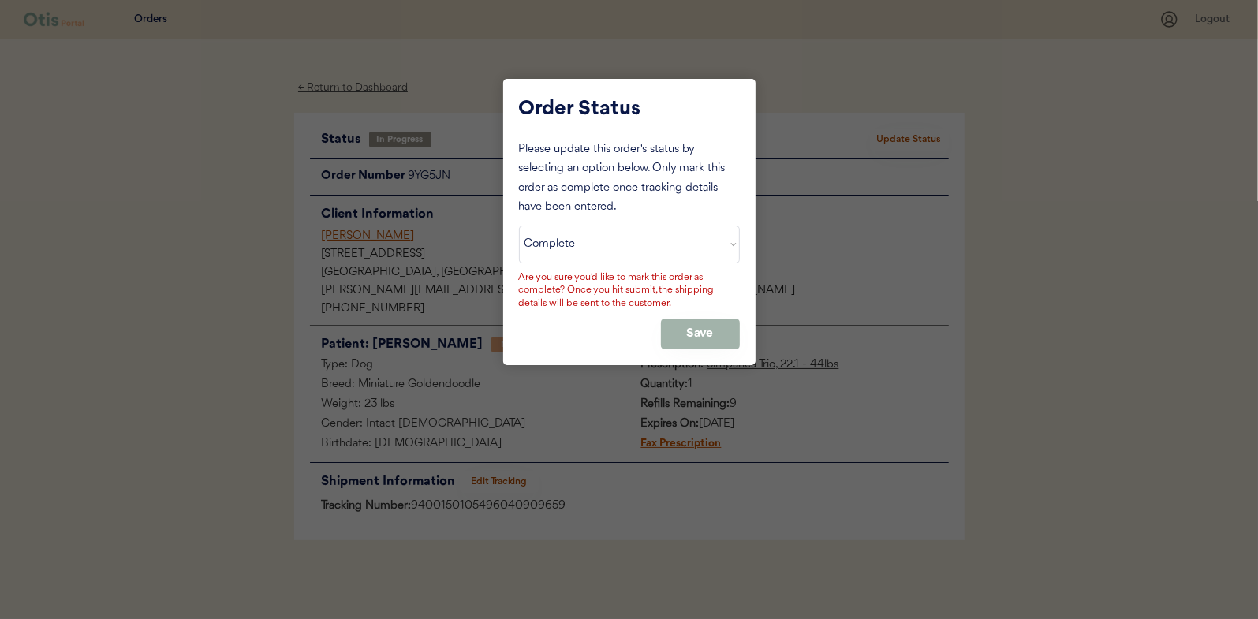
click at [681, 328] on button "Save" at bounding box center [700, 334] width 79 height 31
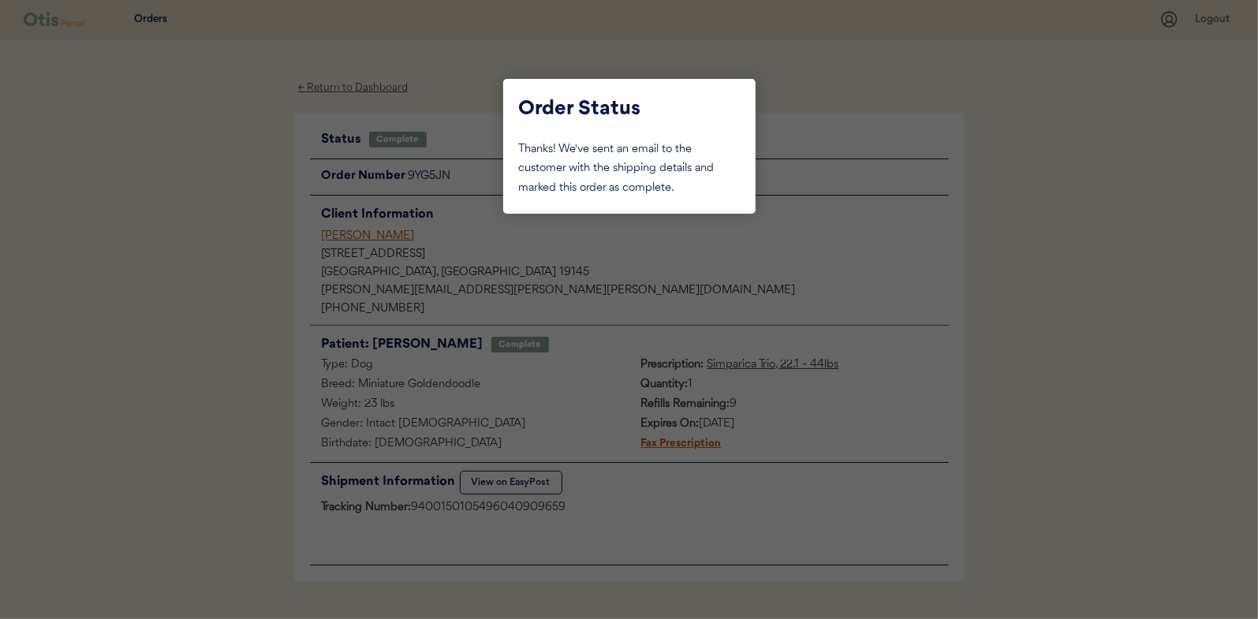
drag, startPoint x: 207, startPoint y: 192, endPoint x: 222, endPoint y: 182, distance: 18.8
click at [211, 189] on div at bounding box center [629, 309] width 1258 height 619
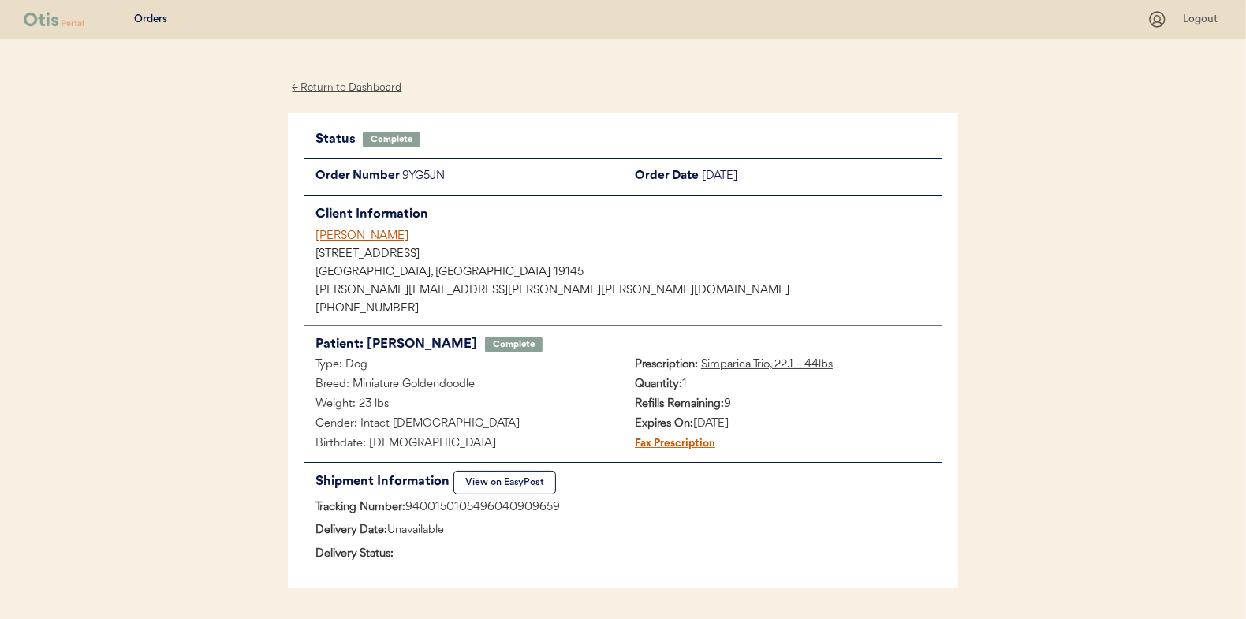
click at [347, 84] on div "← Return to Dashboard" at bounding box center [347, 88] width 118 height 18
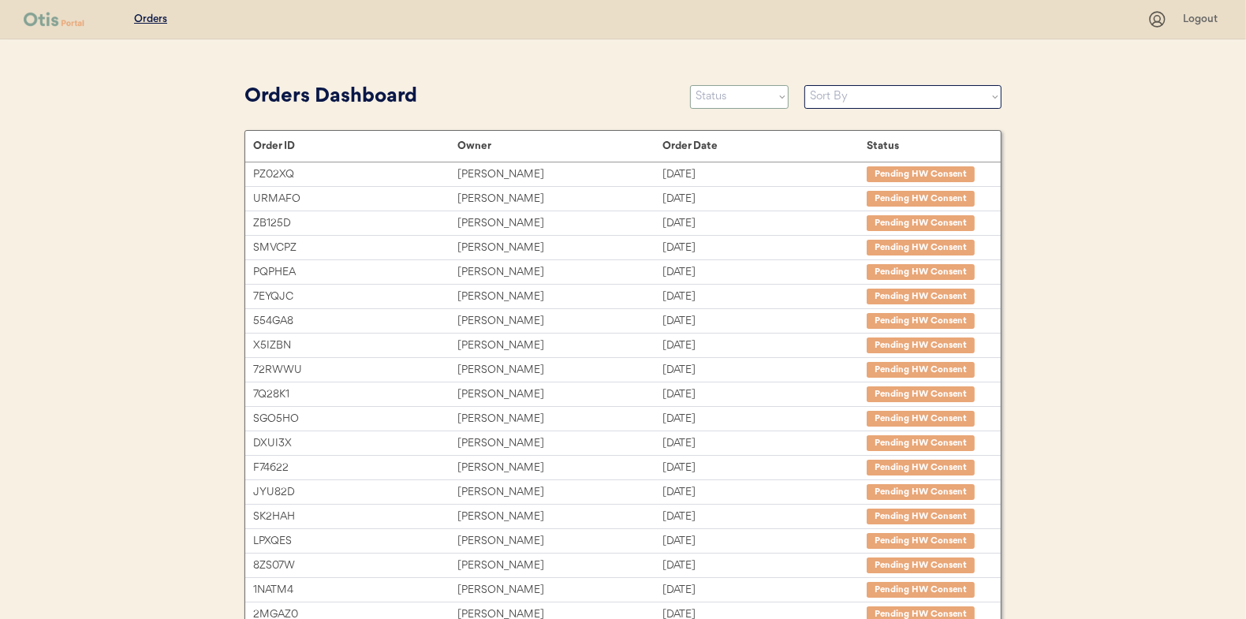
click at [733, 95] on select "Status On Hold New In Progress Complete Pending HW Consent Canceled" at bounding box center [739, 97] width 99 height 24
select select ""in_progress""
click at [690, 85] on select "Status On Hold New In Progress Complete Pending HW Consent Canceled" at bounding box center [739, 97] width 99 height 24
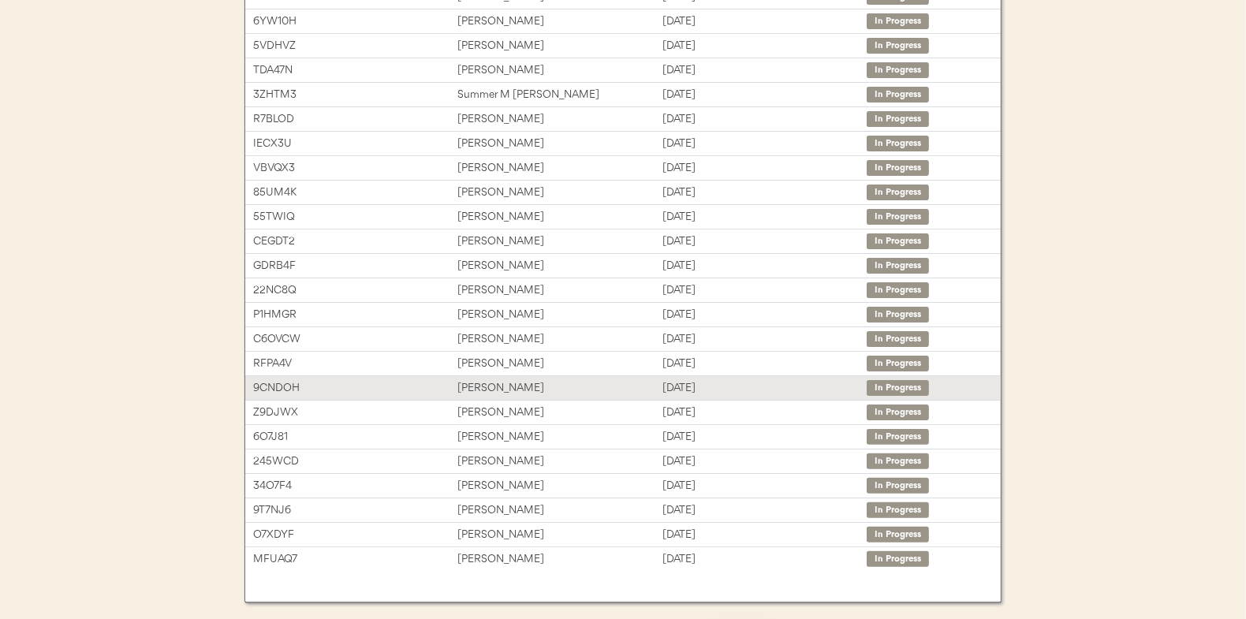
scroll to position [236, 0]
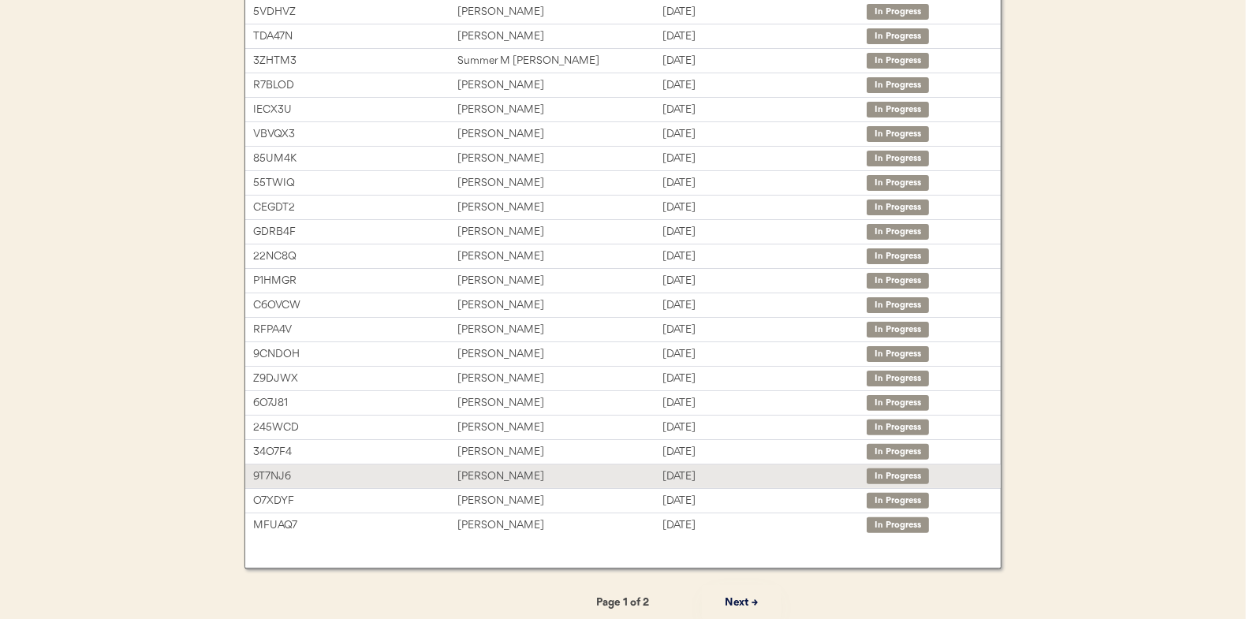
click at [487, 465] on div "9T7NJ6 [PERSON_NAME] [DATE] In Progress" at bounding box center [623, 477] width 756 height 24
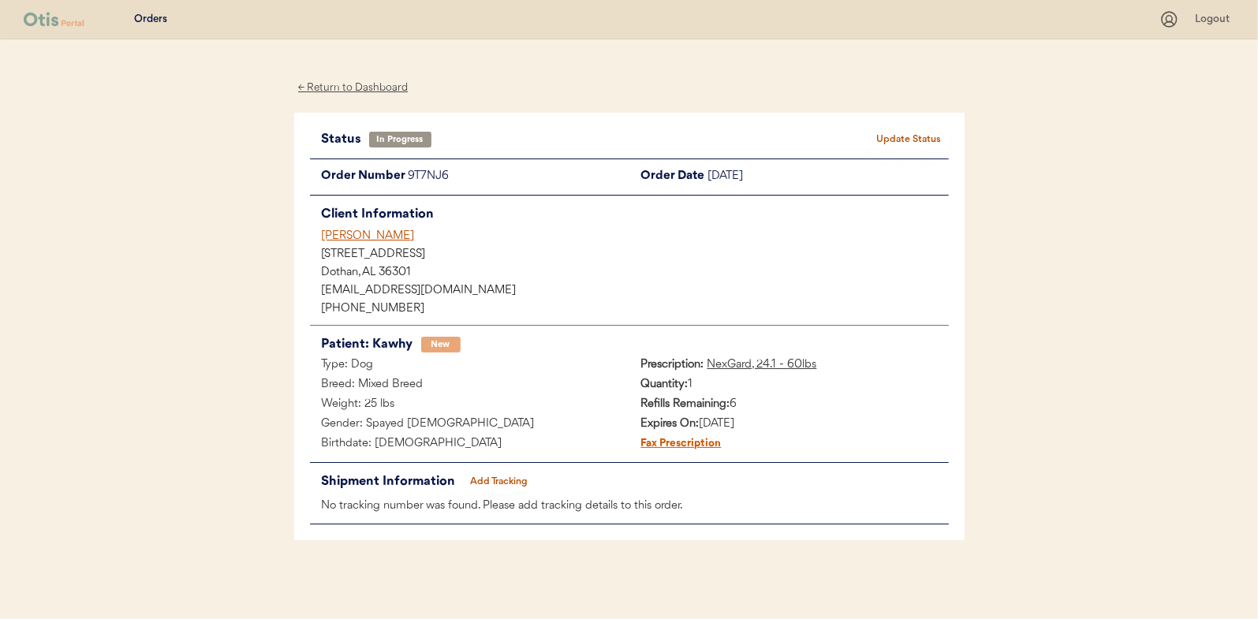
click at [506, 476] on button "Add Tracking" at bounding box center [499, 482] width 79 height 22
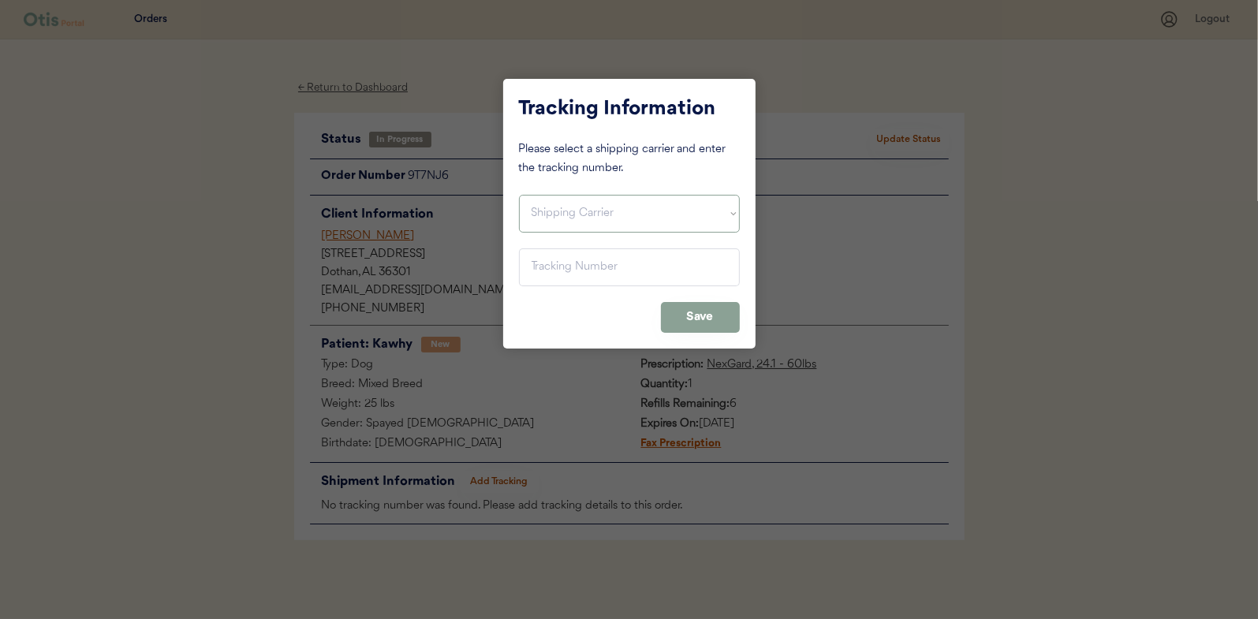
click at [553, 220] on select "Shipping Carrier FedEx FedEx Ground Economy UPS USPS" at bounding box center [629, 214] width 221 height 38
select select ""usps""
click at [519, 195] on select "Shipping Carrier FedEx FedEx Ground Economy UPS USPS" at bounding box center [629, 214] width 221 height 38
click at [551, 259] on input "input" at bounding box center [629, 267] width 221 height 38
paste input "9400150105800039186561"
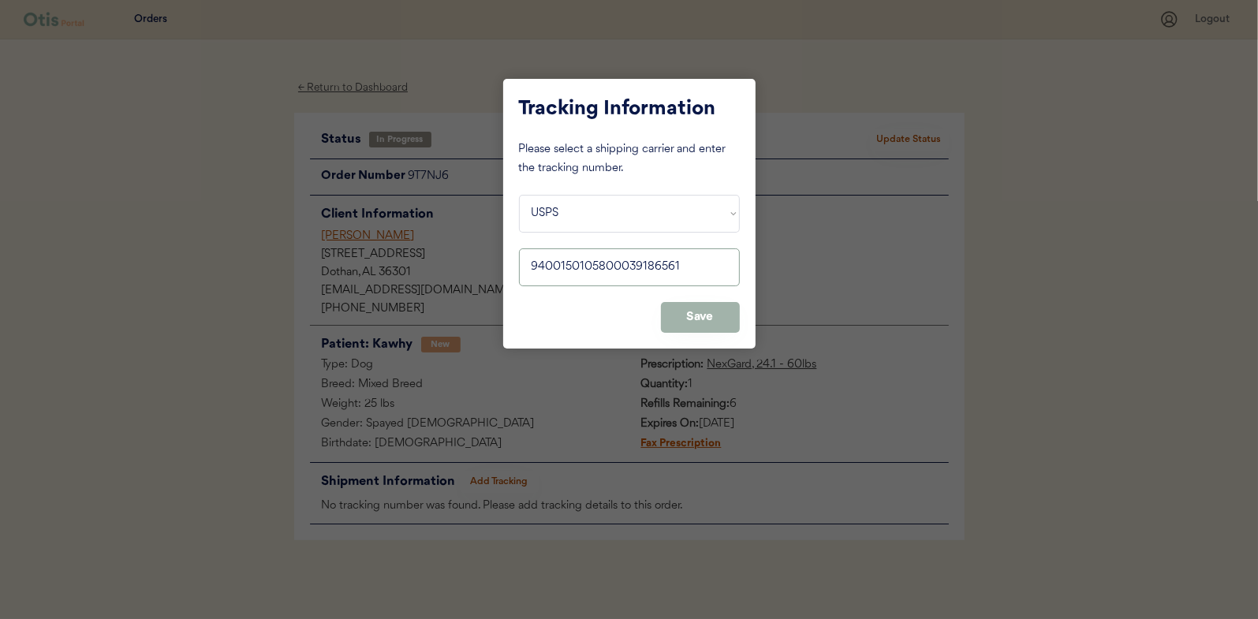
type input "9400150105800039186561"
click at [706, 318] on button "Save" at bounding box center [700, 317] width 79 height 31
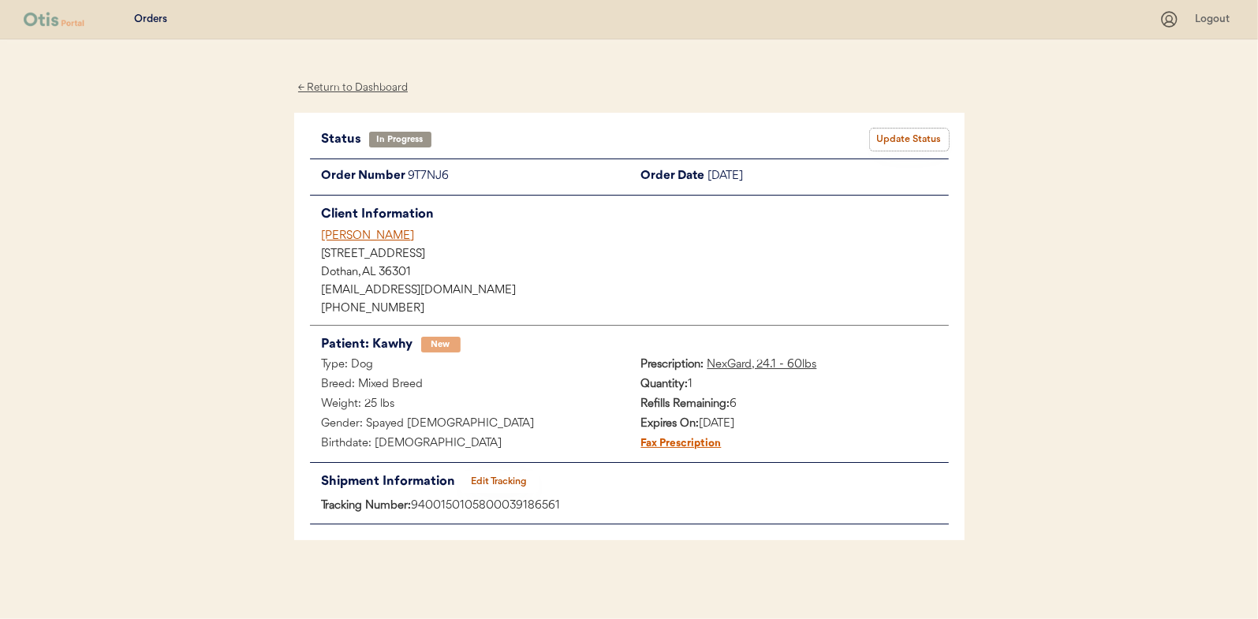
click at [883, 138] on button "Update Status" at bounding box center [909, 140] width 79 height 22
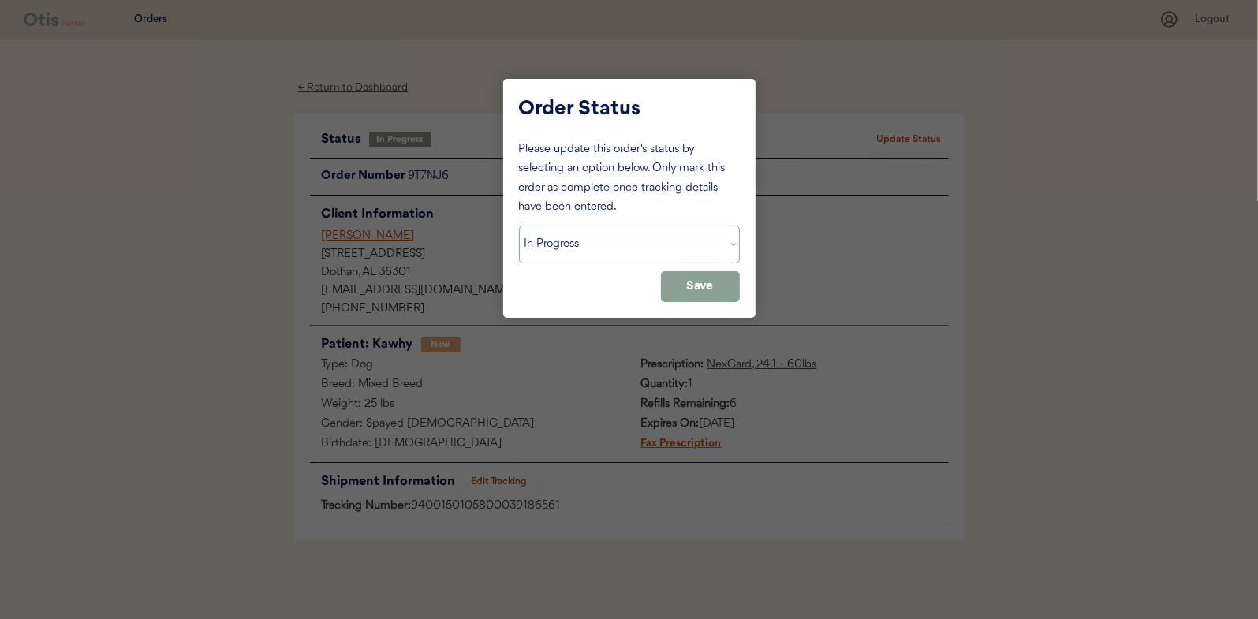
click at [561, 255] on select "Status On Hold New In Progress Complete Pending HW Consent Canceled" at bounding box center [629, 245] width 221 height 38
select select ""complete""
click at [519, 226] on select "Status On Hold New In Progress Complete Pending HW Consent Canceled" at bounding box center [629, 245] width 221 height 38
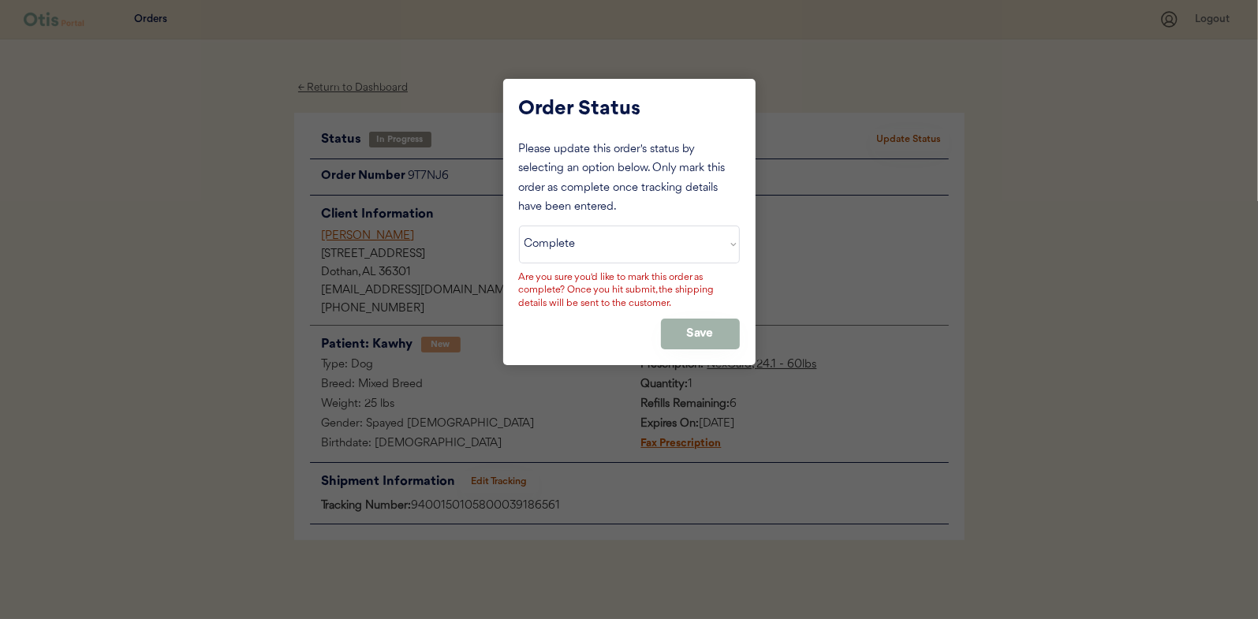
click at [689, 325] on button "Save" at bounding box center [700, 334] width 79 height 31
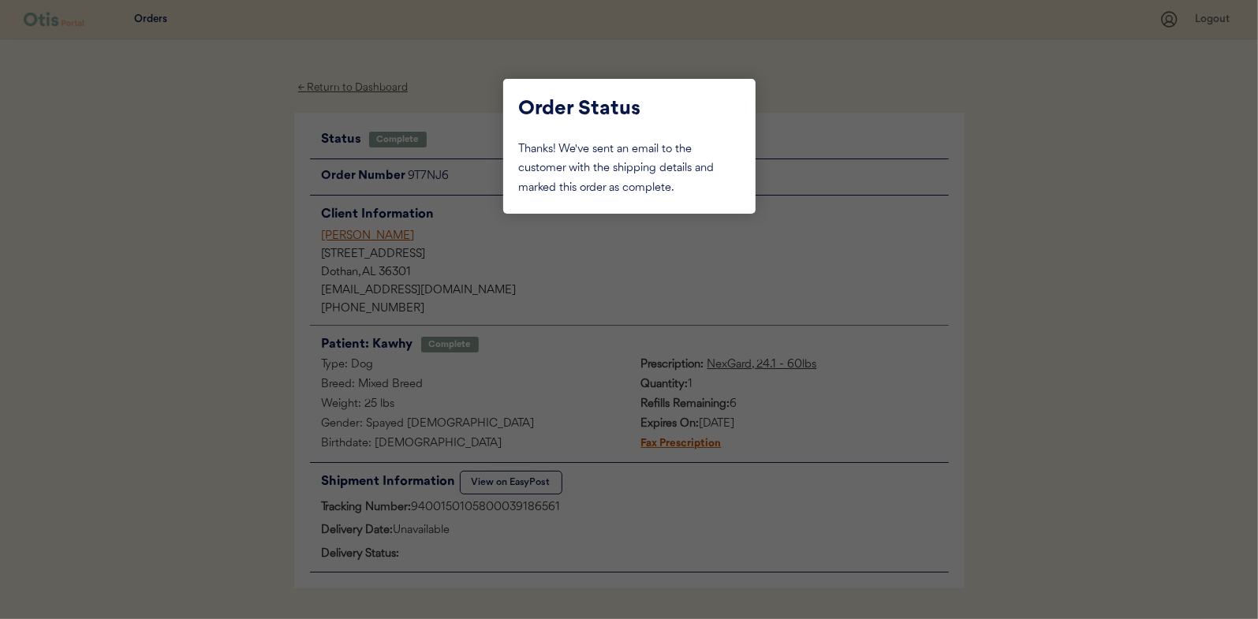
click at [248, 188] on div at bounding box center [629, 309] width 1258 height 619
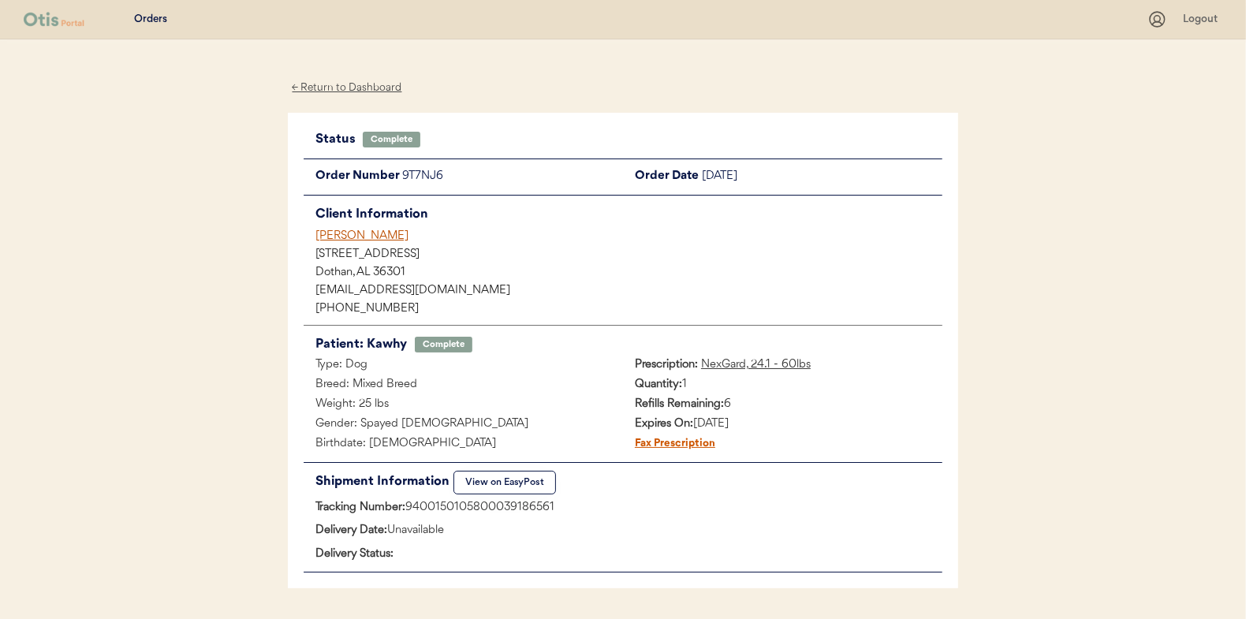
click at [342, 83] on div "← Return to Dashboard" at bounding box center [347, 88] width 118 height 18
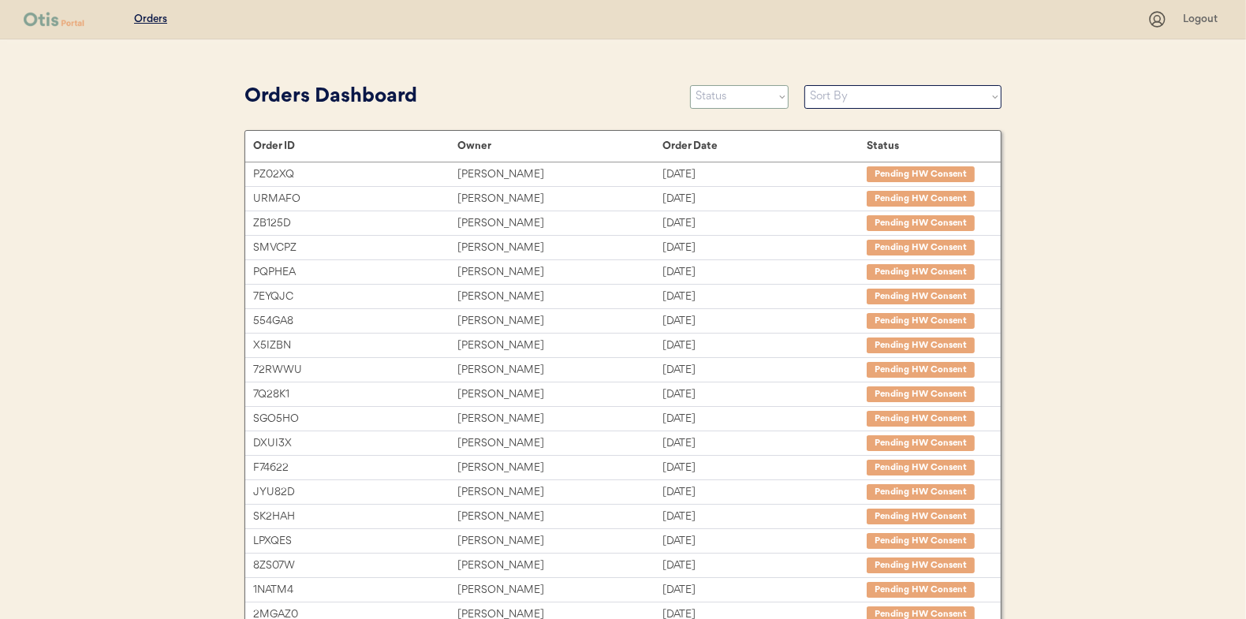
click at [733, 99] on select "Status On Hold New In Progress Complete Pending HW Consent Canceled" at bounding box center [739, 97] width 99 height 24
select select ""in_progress""
click at [690, 85] on select "Status On Hold New In Progress Complete Pending HW Consent Canceled" at bounding box center [739, 97] width 99 height 24
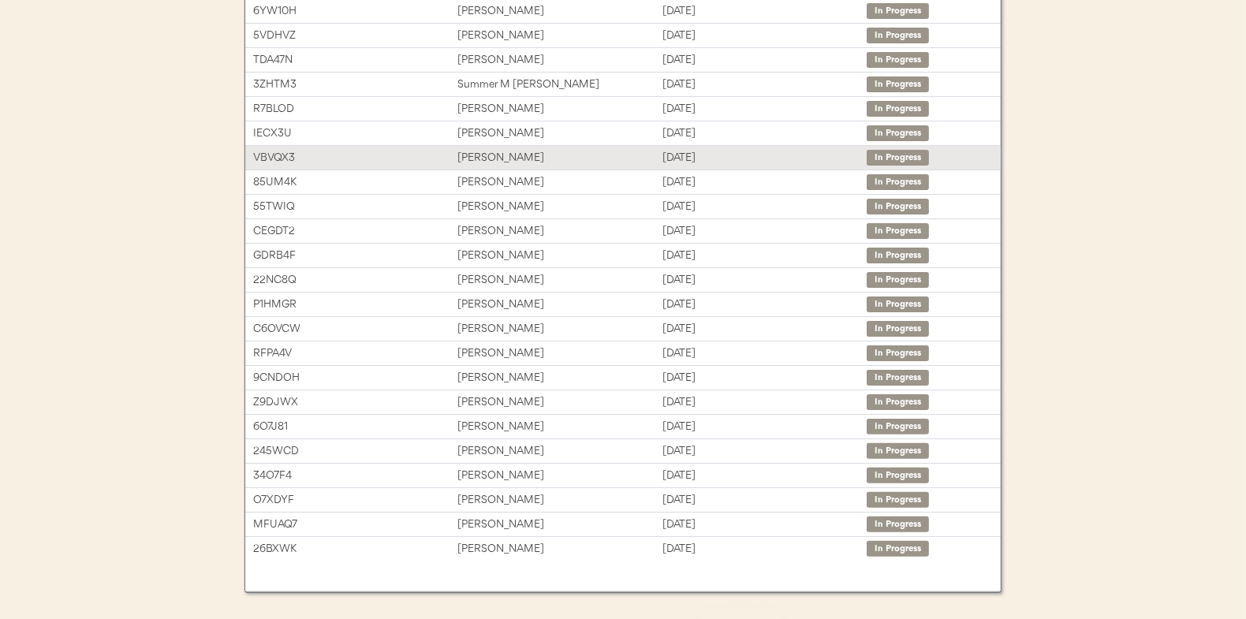
scroll to position [236, 0]
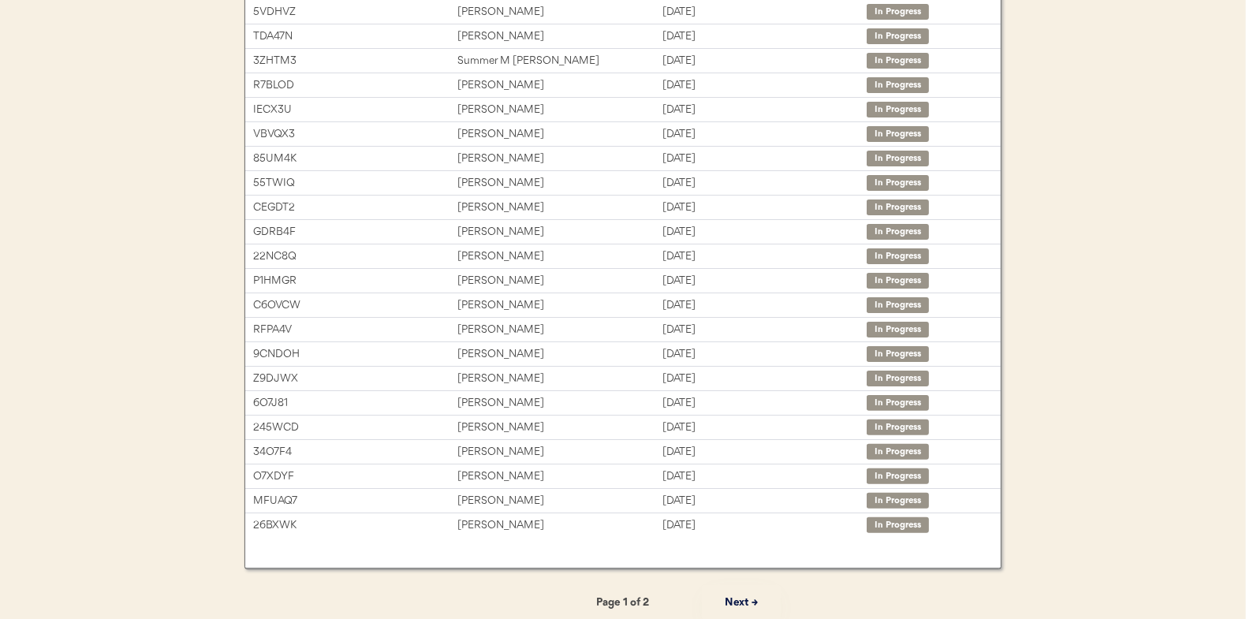
click at [741, 598] on button "Next →" at bounding box center [741, 602] width 79 height 35
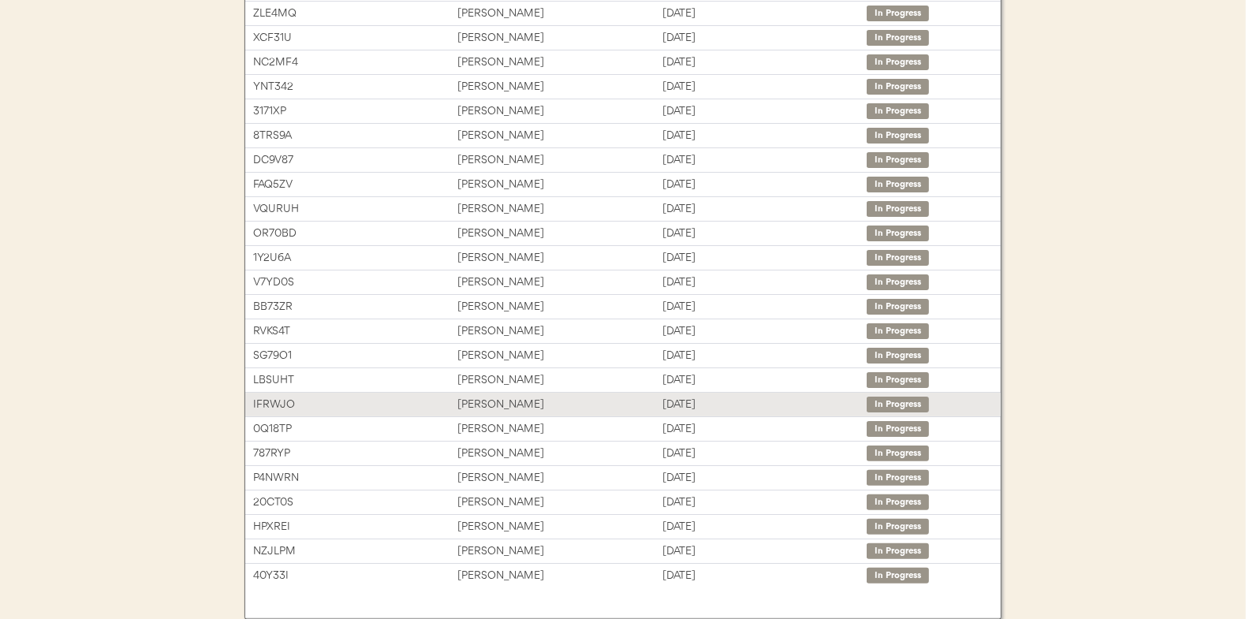
scroll to position [158, 0]
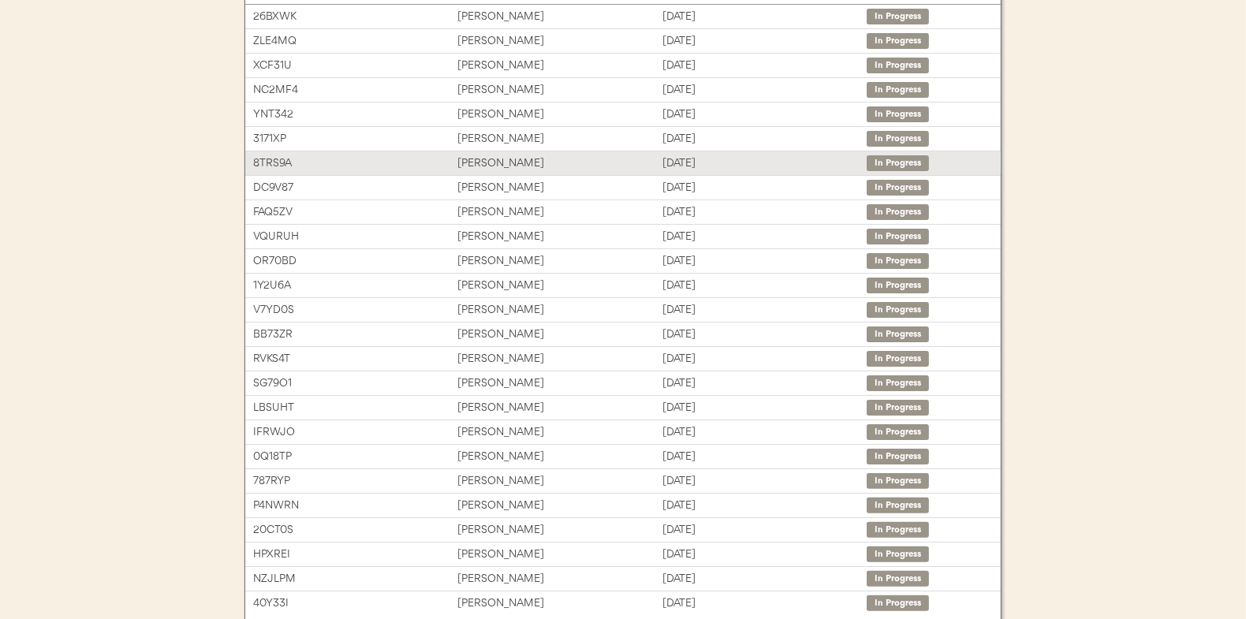
click at [482, 156] on div "Donna Vertino" at bounding box center [559, 164] width 204 height 18
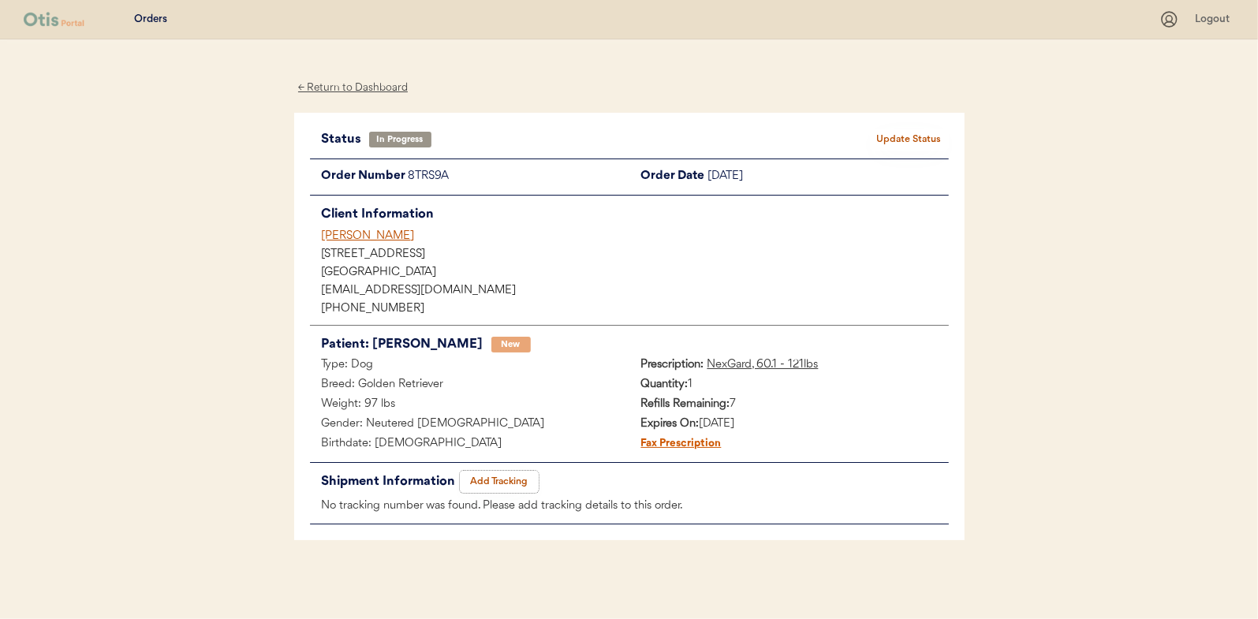
click at [505, 476] on button "Add Tracking" at bounding box center [499, 482] width 79 height 22
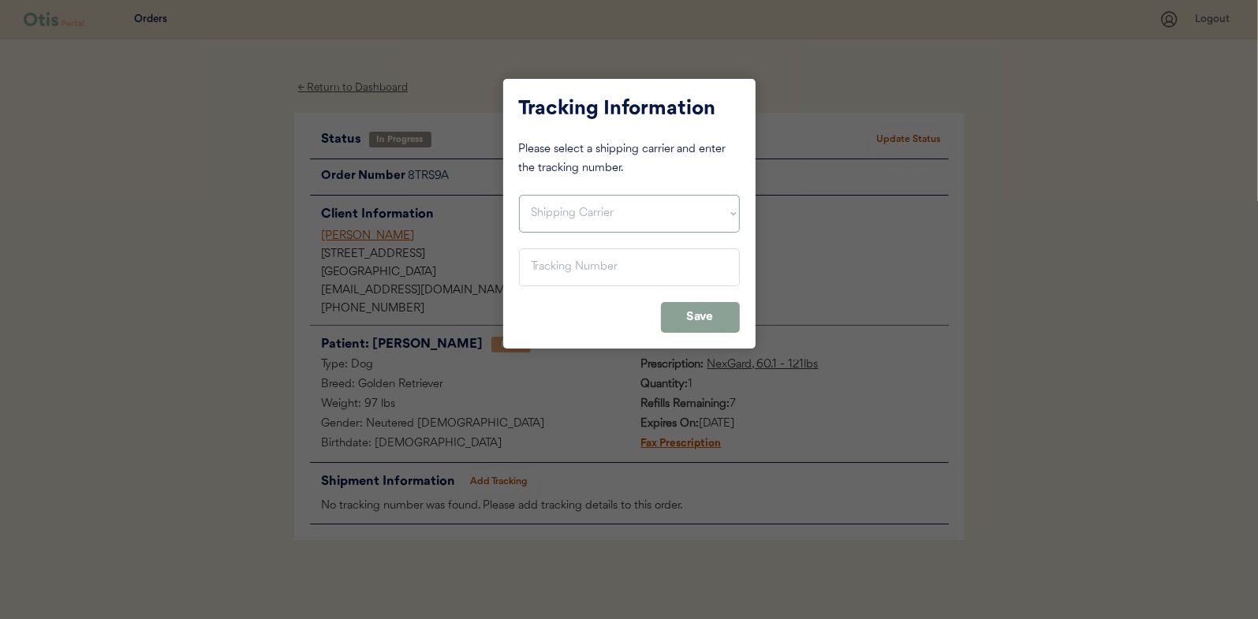
click at [573, 206] on select "Shipping Carrier FedEx FedEx Ground Economy UPS USPS" at bounding box center [629, 214] width 221 height 38
select select ""usps""
click at [519, 195] on select "Shipping Carrier FedEx FedEx Ground Economy UPS USPS" at bounding box center [629, 214] width 221 height 38
click at [554, 260] on input "input" at bounding box center [629, 267] width 221 height 38
paste input "9400150105800039188015"
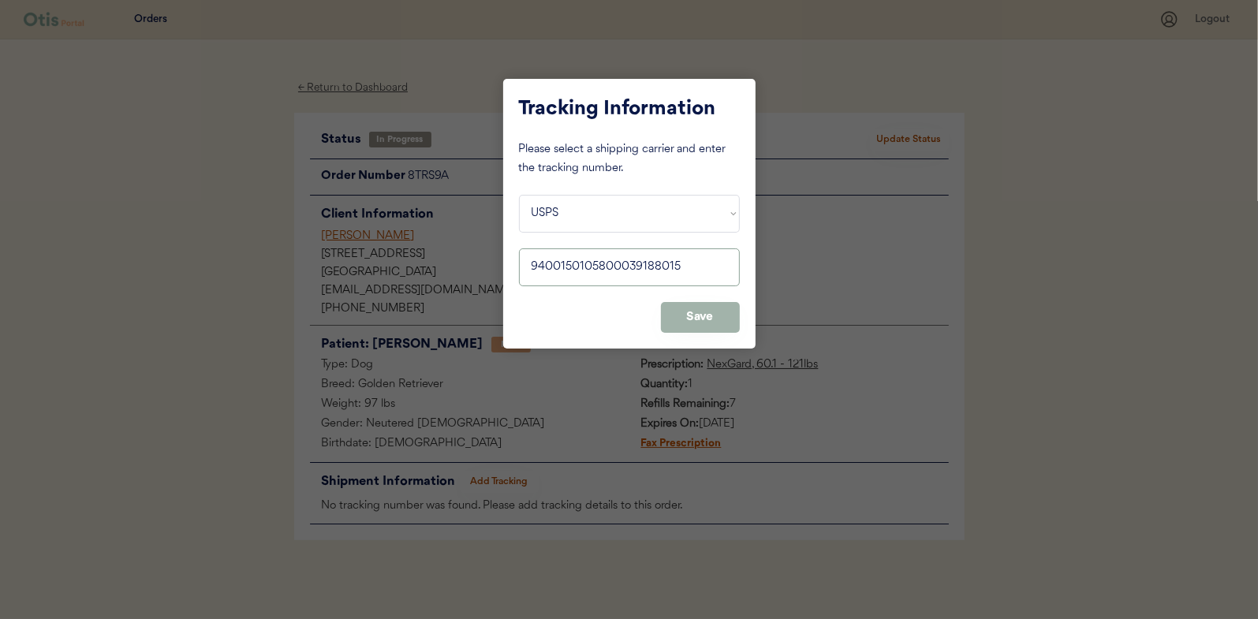
type input "9400150105800039188015"
click at [711, 324] on button "Save" at bounding box center [700, 317] width 79 height 31
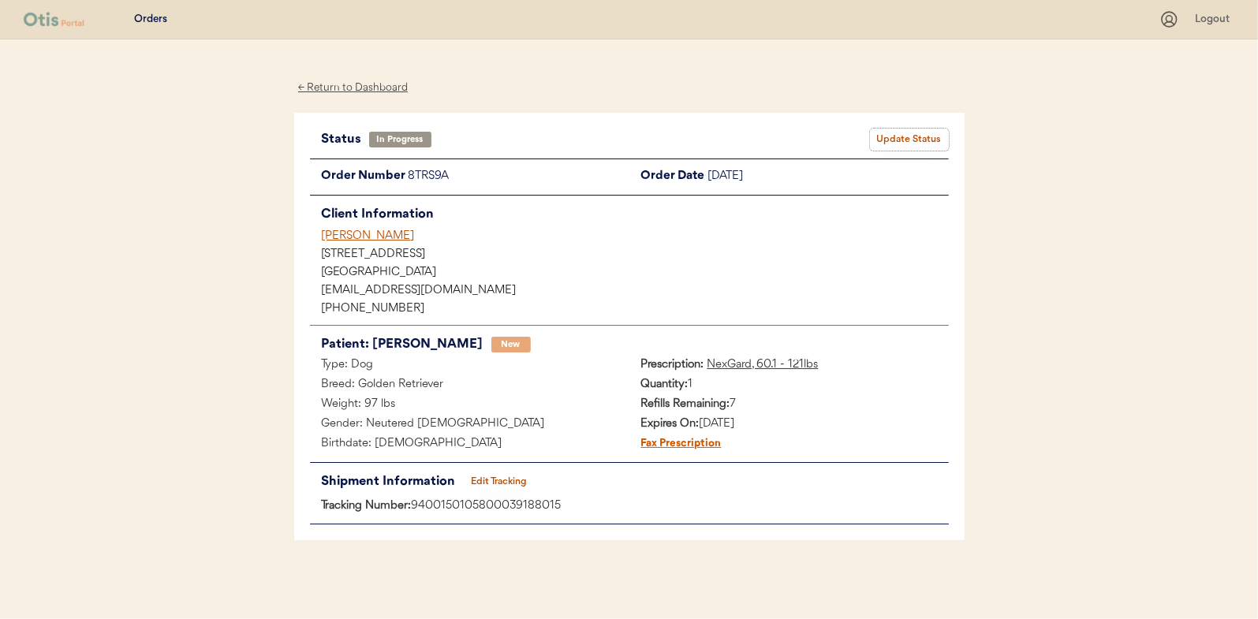
click at [898, 136] on button "Update Status" at bounding box center [909, 140] width 79 height 22
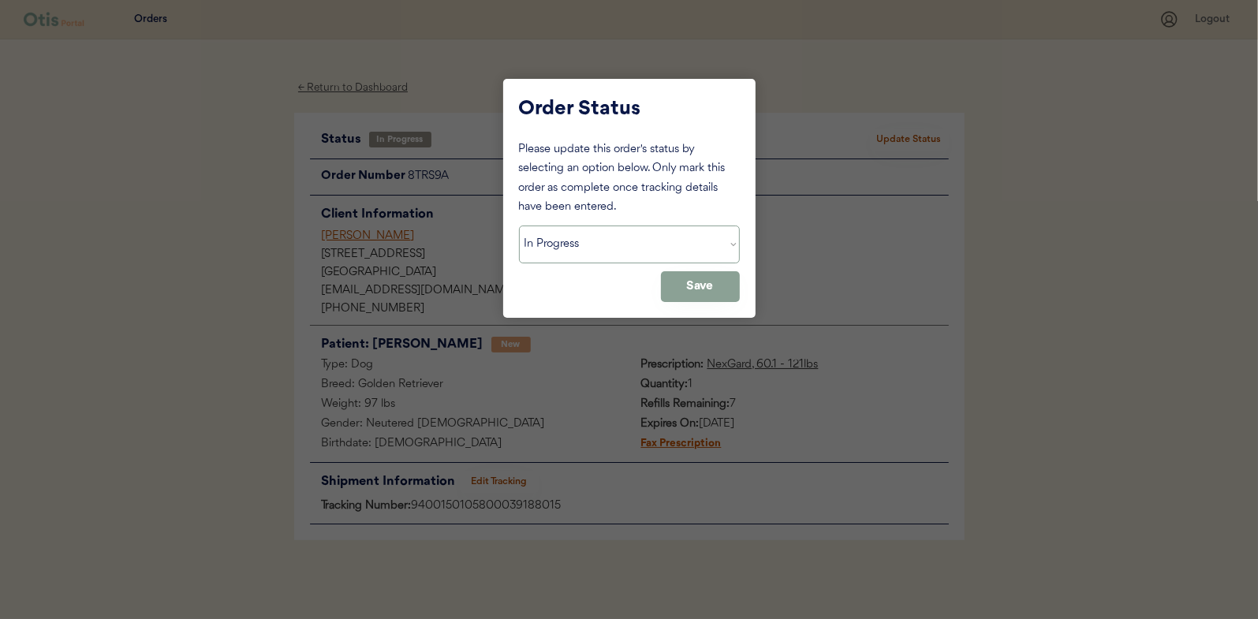
click at [564, 239] on select "Status On Hold New In Progress Complete Pending HW Consent Canceled" at bounding box center [629, 245] width 221 height 38
select select ""complete""
click at [519, 226] on select "Status On Hold New In Progress Complete Pending HW Consent Canceled" at bounding box center [629, 245] width 221 height 38
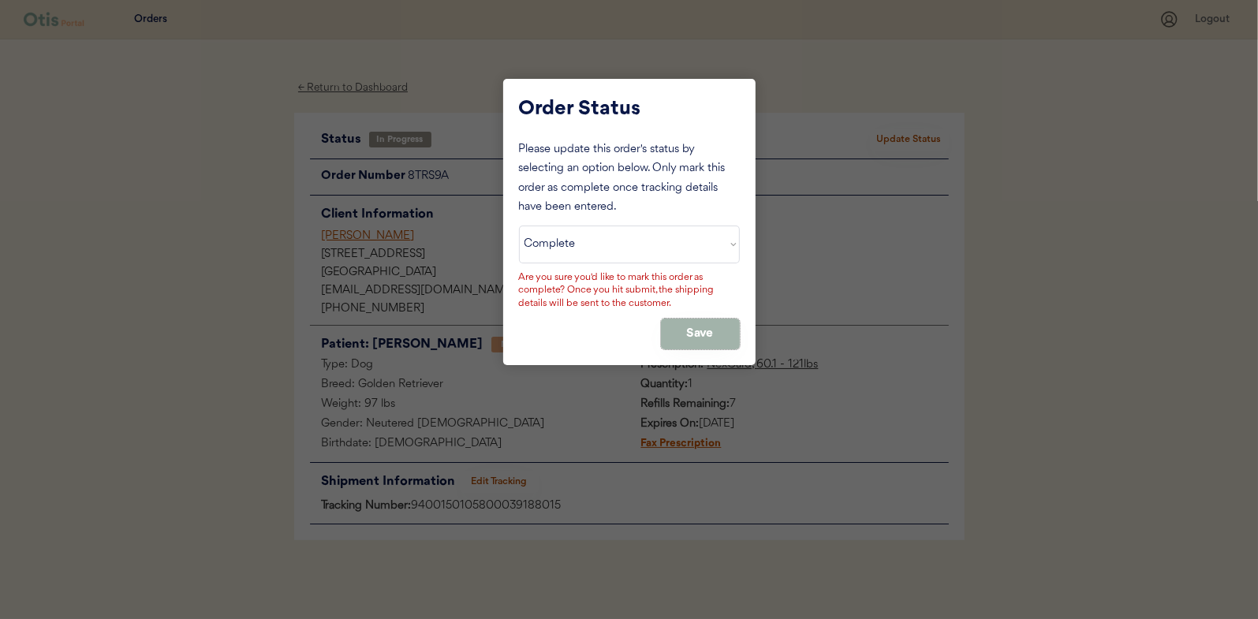
click at [726, 320] on button "Save" at bounding box center [700, 334] width 79 height 31
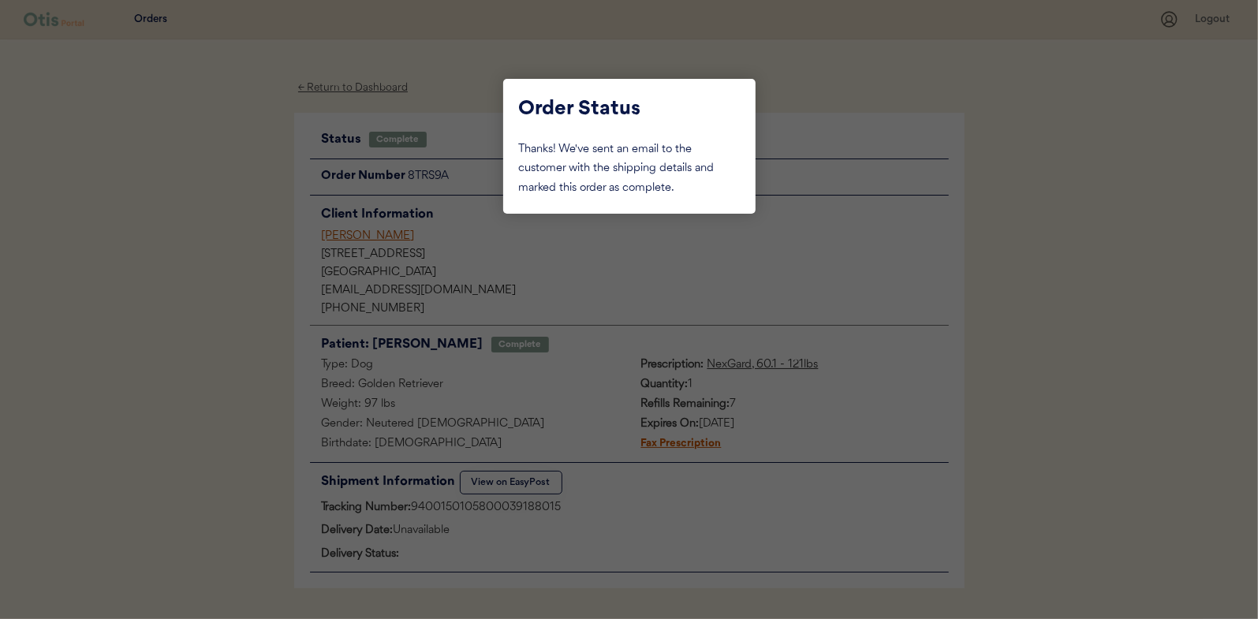
drag, startPoint x: 184, startPoint y: 223, endPoint x: 351, endPoint y: 150, distance: 182.6
click at [187, 222] on div at bounding box center [629, 309] width 1258 height 619
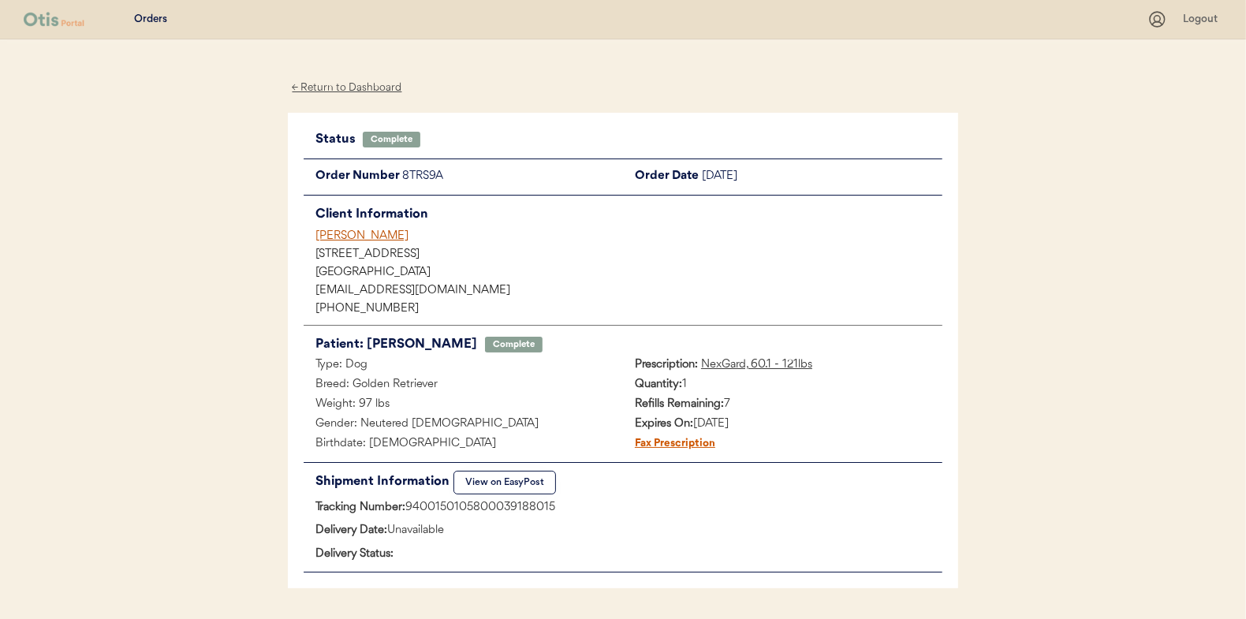
click at [359, 83] on div "← Return to Dashboard" at bounding box center [347, 88] width 118 height 18
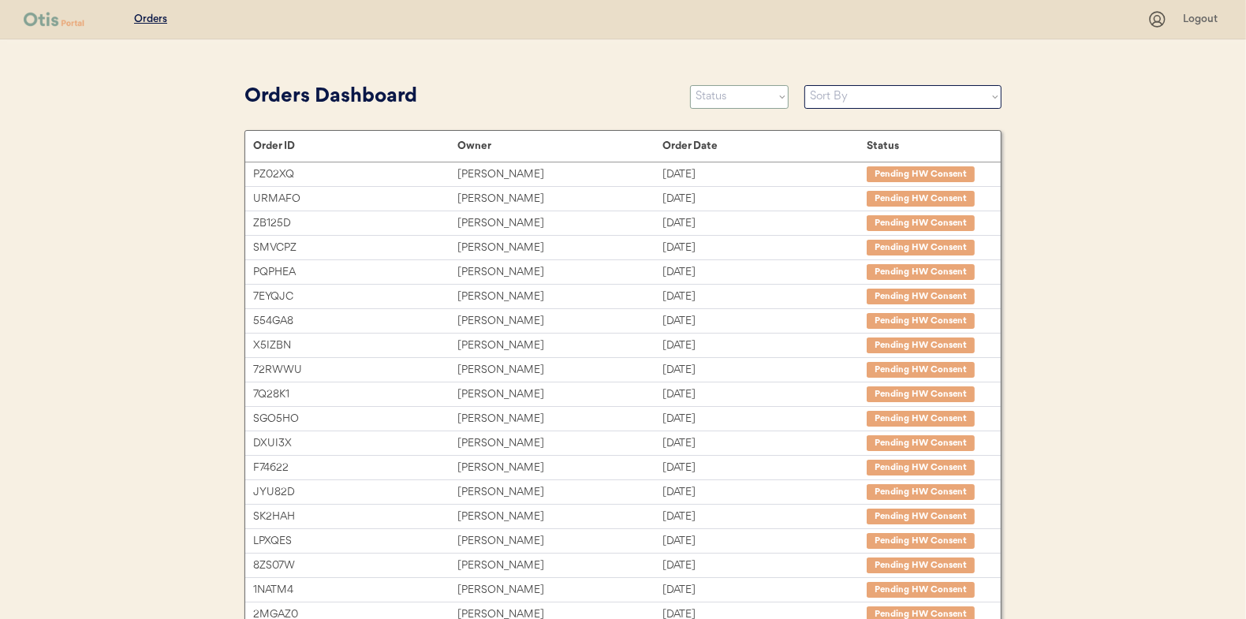
click at [714, 98] on select "Status On Hold New In Progress Complete Pending HW Consent Canceled" at bounding box center [739, 97] width 99 height 24
select select ""in_progress""
click at [690, 85] on select "Status On Hold New In Progress Complete Pending HW Consent Canceled" at bounding box center [739, 97] width 99 height 24
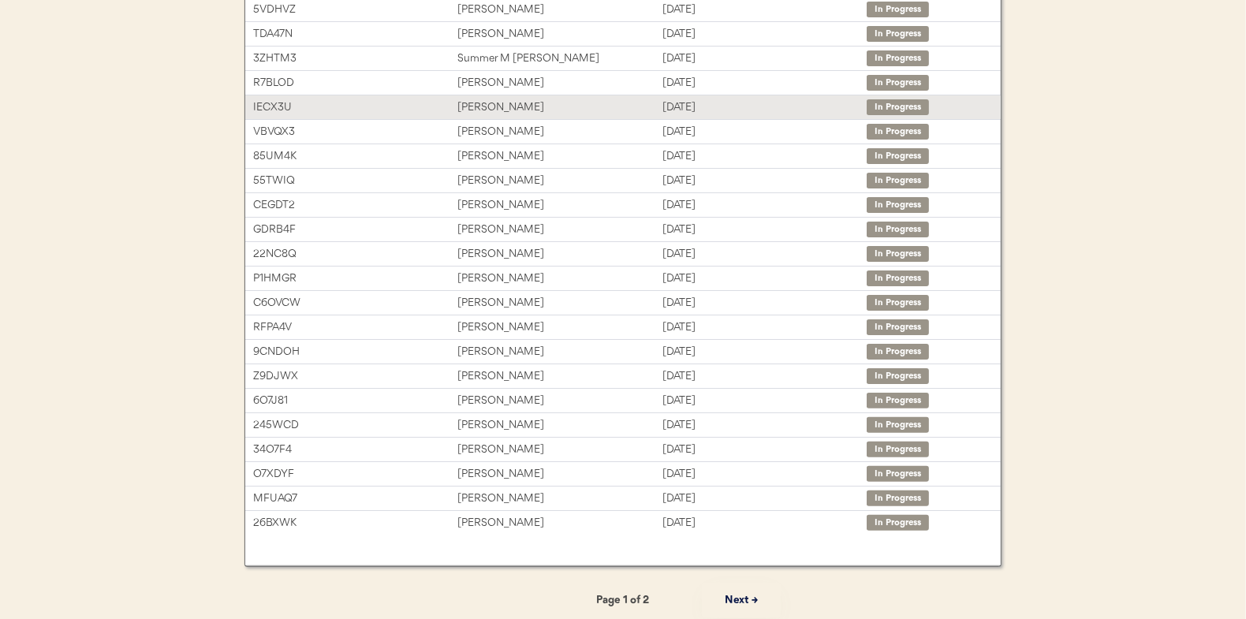
scroll to position [242, 0]
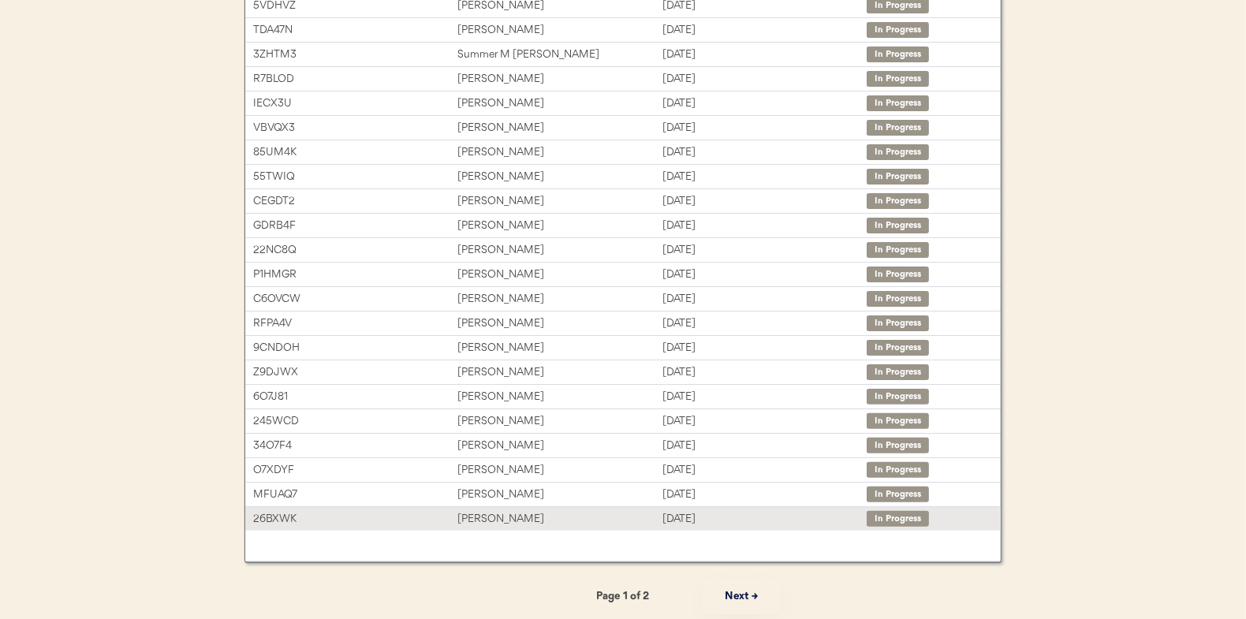
click at [510, 510] on div "[PERSON_NAME]" at bounding box center [559, 519] width 204 height 18
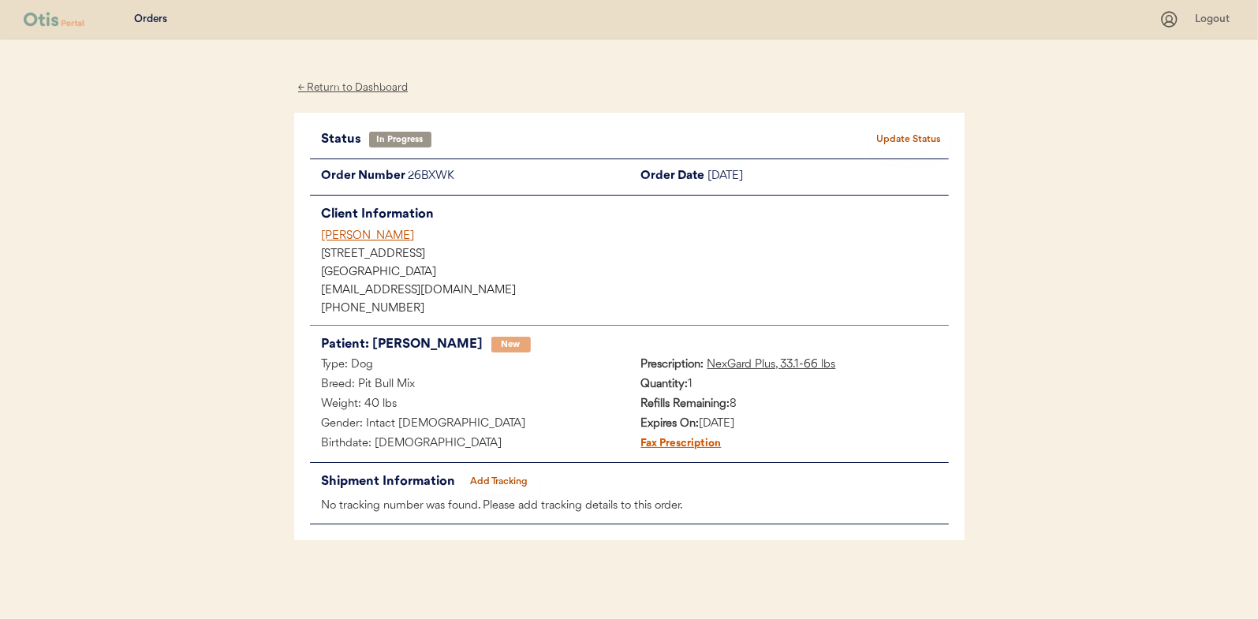
click at [504, 476] on button "Add Tracking" at bounding box center [499, 482] width 79 height 22
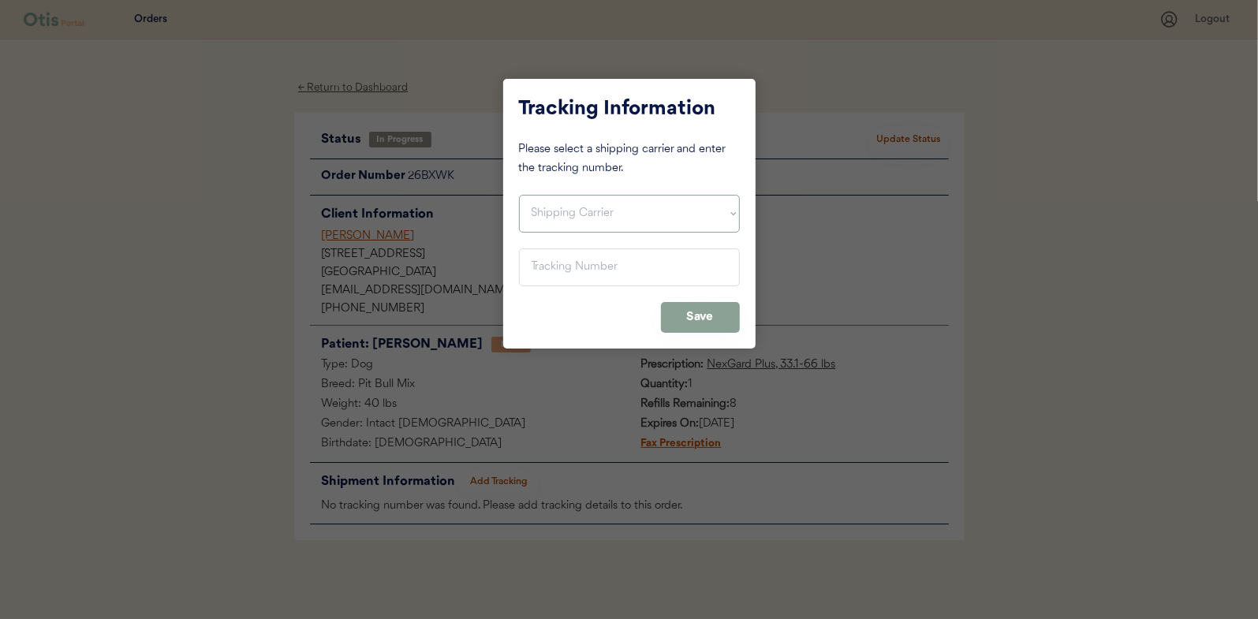
click at [577, 207] on select "Shipping Carrier FedEx FedEx Ground Economy UPS USPS" at bounding box center [629, 214] width 221 height 38
select select ""usps""
click at [519, 195] on select "Shipping Carrier FedEx FedEx Ground Economy UPS USPS" at bounding box center [629, 214] width 221 height 38
click at [553, 256] on input "input" at bounding box center [629, 267] width 221 height 38
paste input "9400150105798039258107"
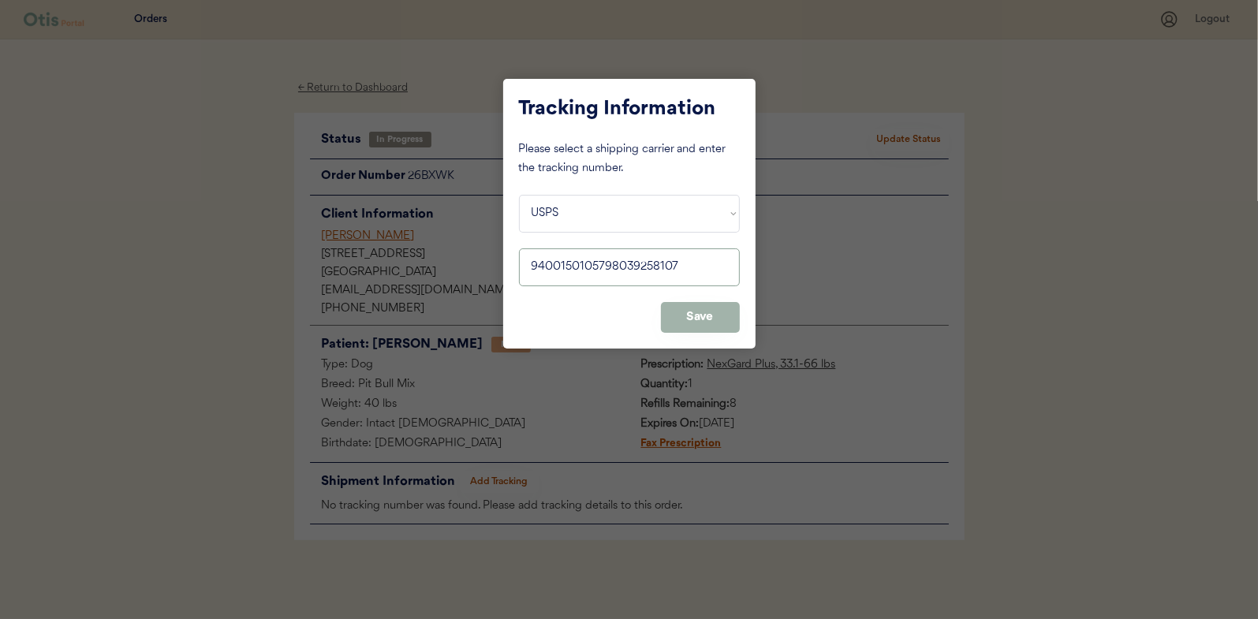
type input "9400150105798039258107"
click at [713, 313] on button "Save" at bounding box center [700, 317] width 79 height 31
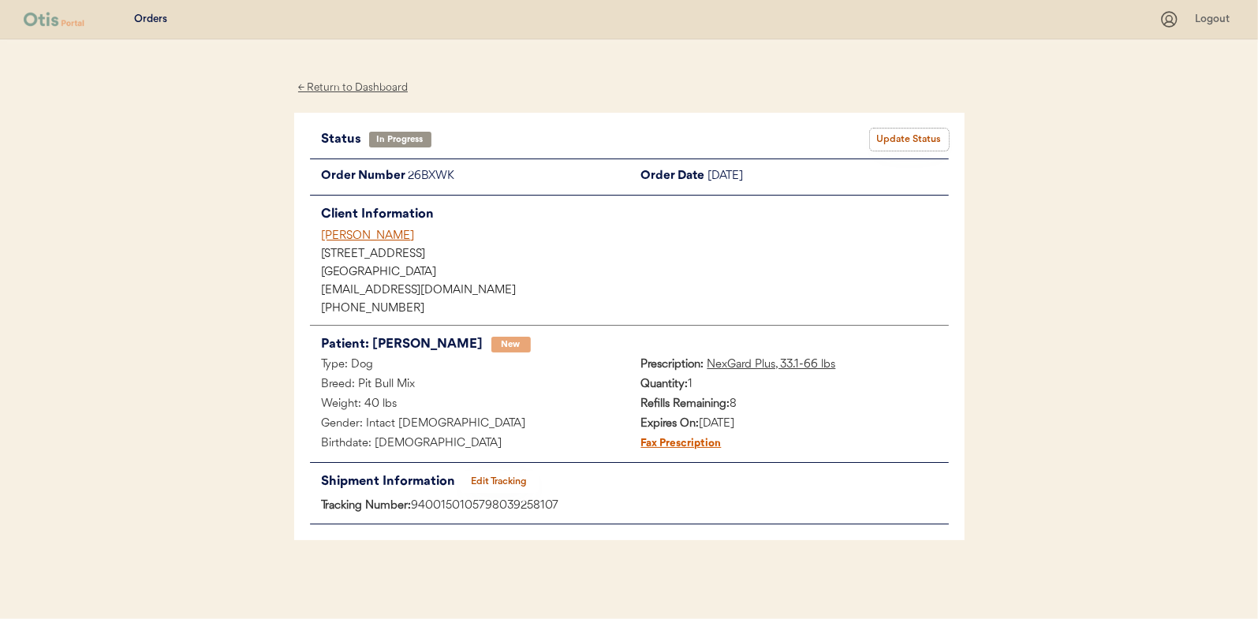
click at [906, 133] on button "Update Status" at bounding box center [909, 140] width 79 height 22
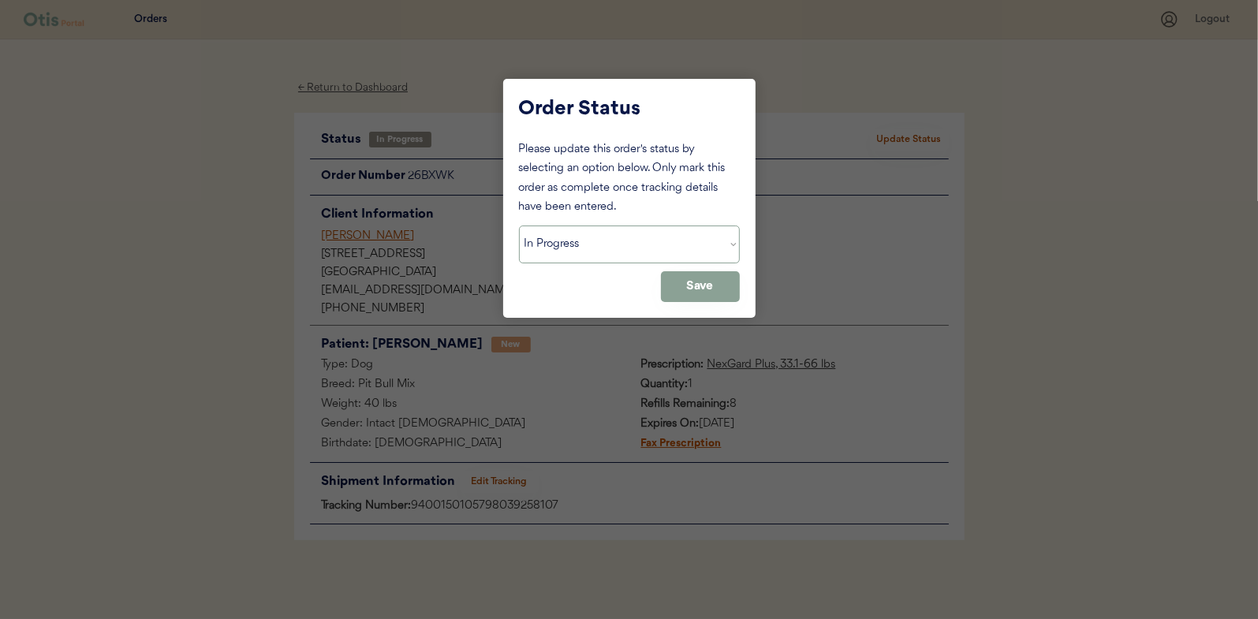
click at [577, 239] on select "Status On Hold New In Progress Complete Pending HW Consent Canceled" at bounding box center [629, 245] width 221 height 38
select select ""complete""
click at [519, 226] on select "Status On Hold New In Progress Complete Pending HW Consent Canceled" at bounding box center [629, 245] width 221 height 38
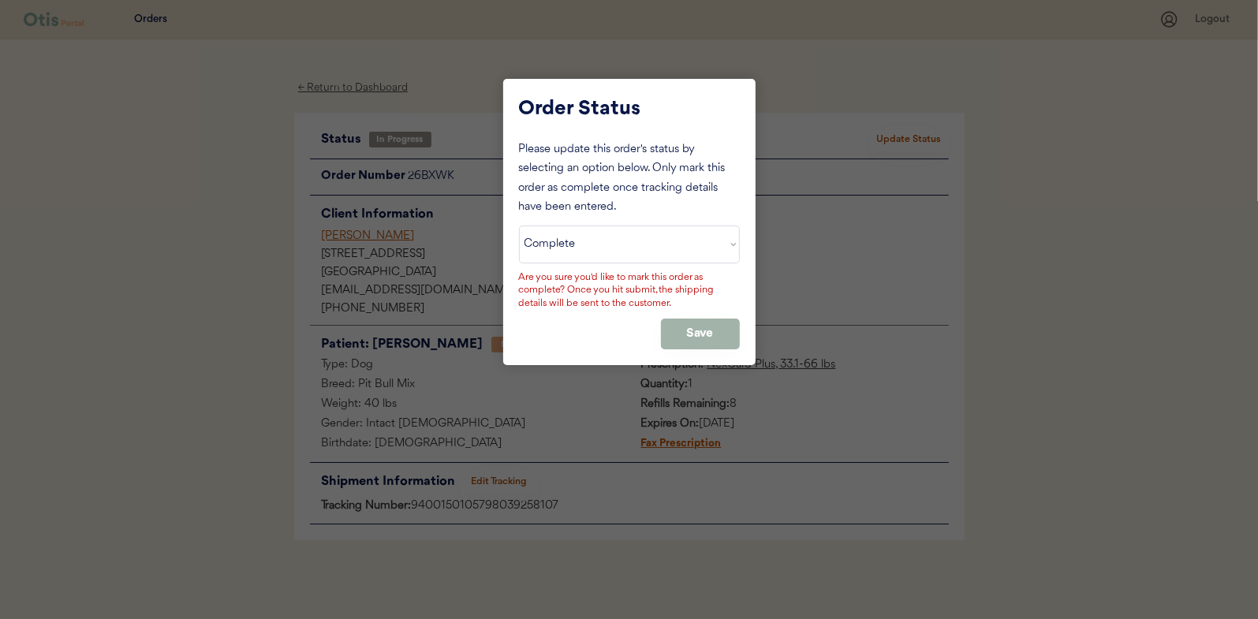
click at [695, 320] on button "Save" at bounding box center [700, 334] width 79 height 31
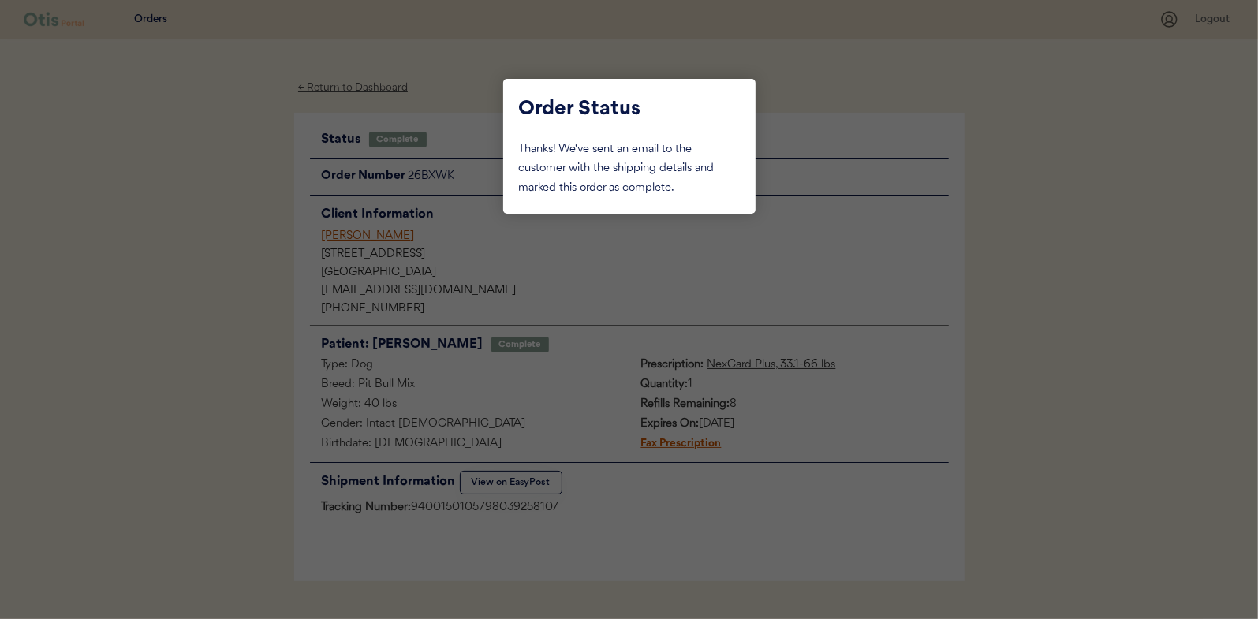
drag, startPoint x: 192, startPoint y: 229, endPoint x: 240, endPoint y: 211, distance: 51.1
click at [192, 228] on div at bounding box center [629, 309] width 1258 height 619
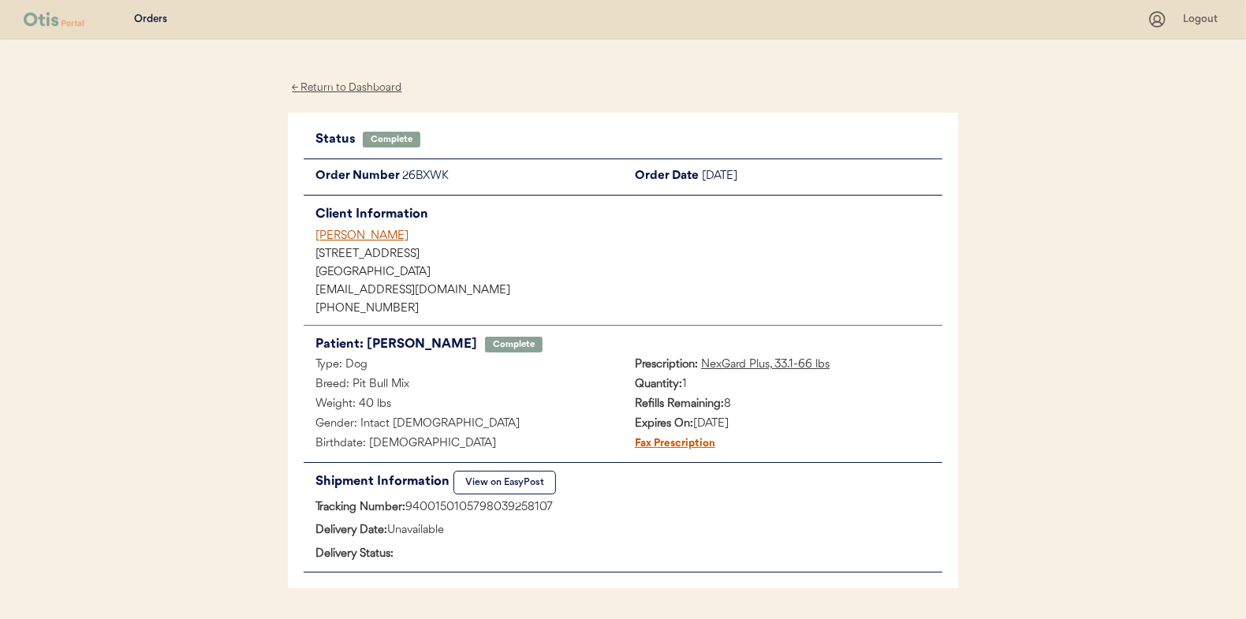
click at [339, 84] on div "← Return to Dashboard" at bounding box center [347, 88] width 118 height 18
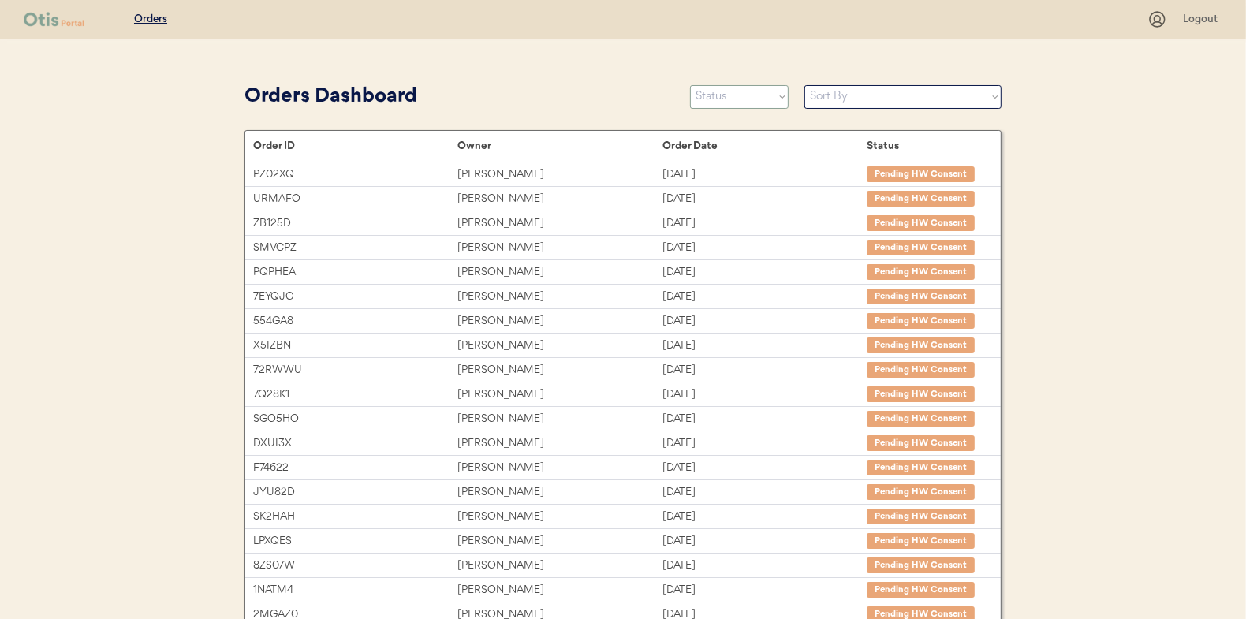
click at [741, 93] on select "Status On Hold New In Progress Complete Pending HW Consent Canceled" at bounding box center [739, 97] width 99 height 24
select select ""in_progress""
click at [690, 85] on select "Status On Hold New In Progress Complete Pending HW Consent Canceled" at bounding box center [739, 97] width 99 height 24
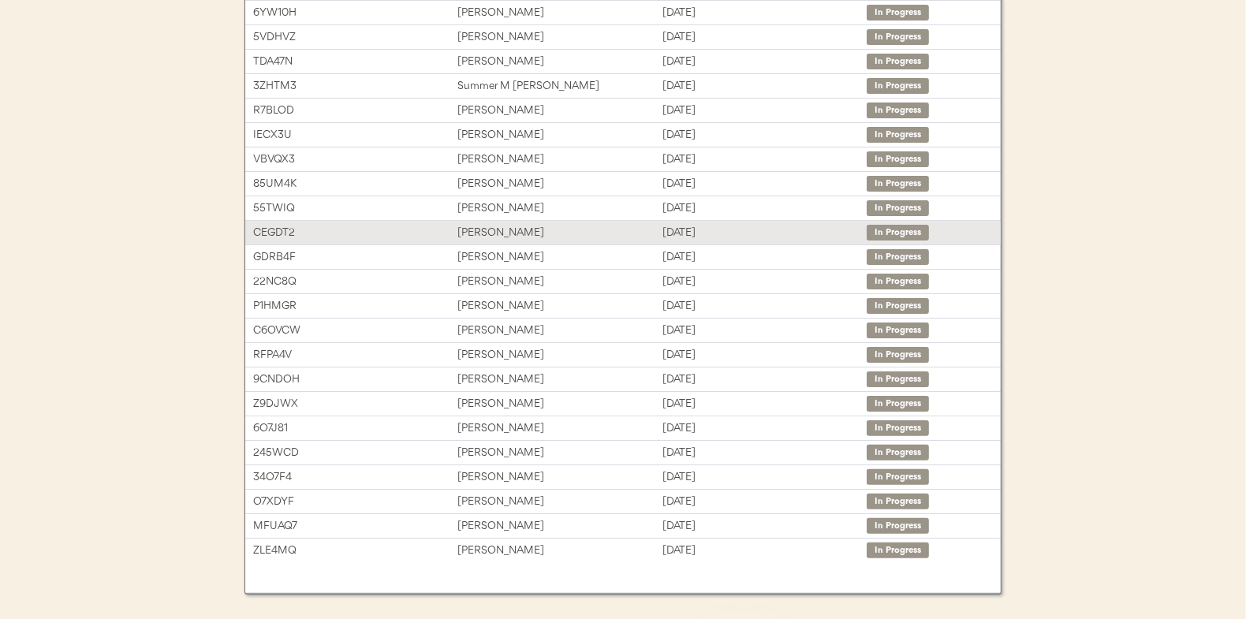
scroll to position [236, 0]
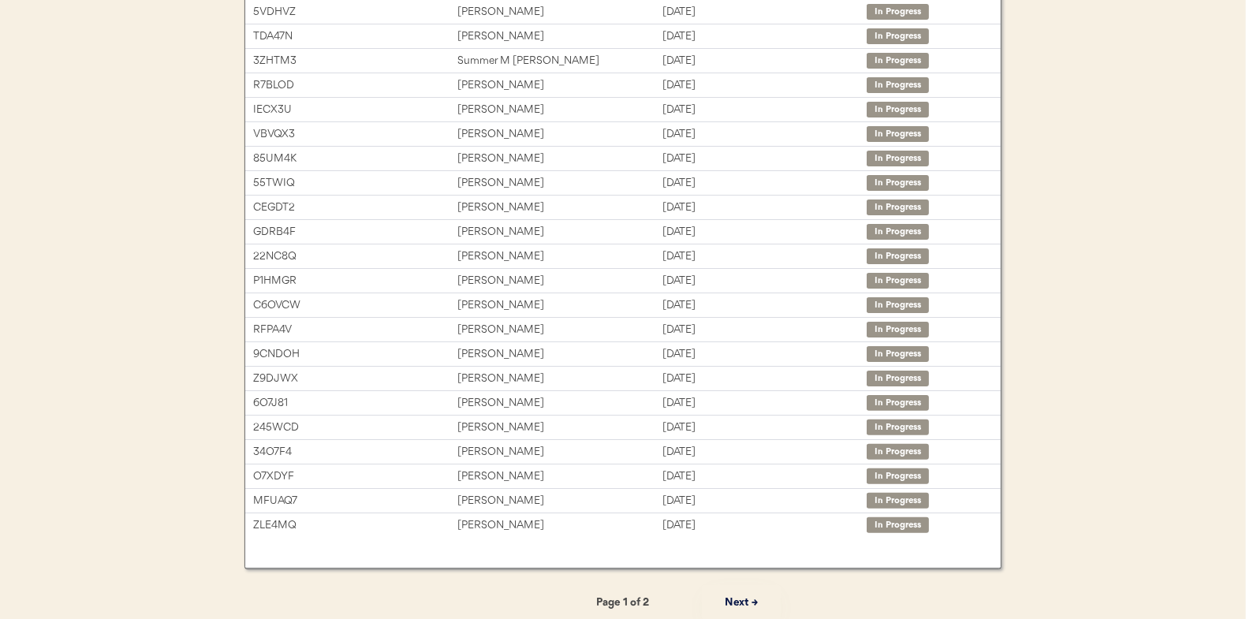
click at [743, 604] on button "Next →" at bounding box center [741, 602] width 79 height 35
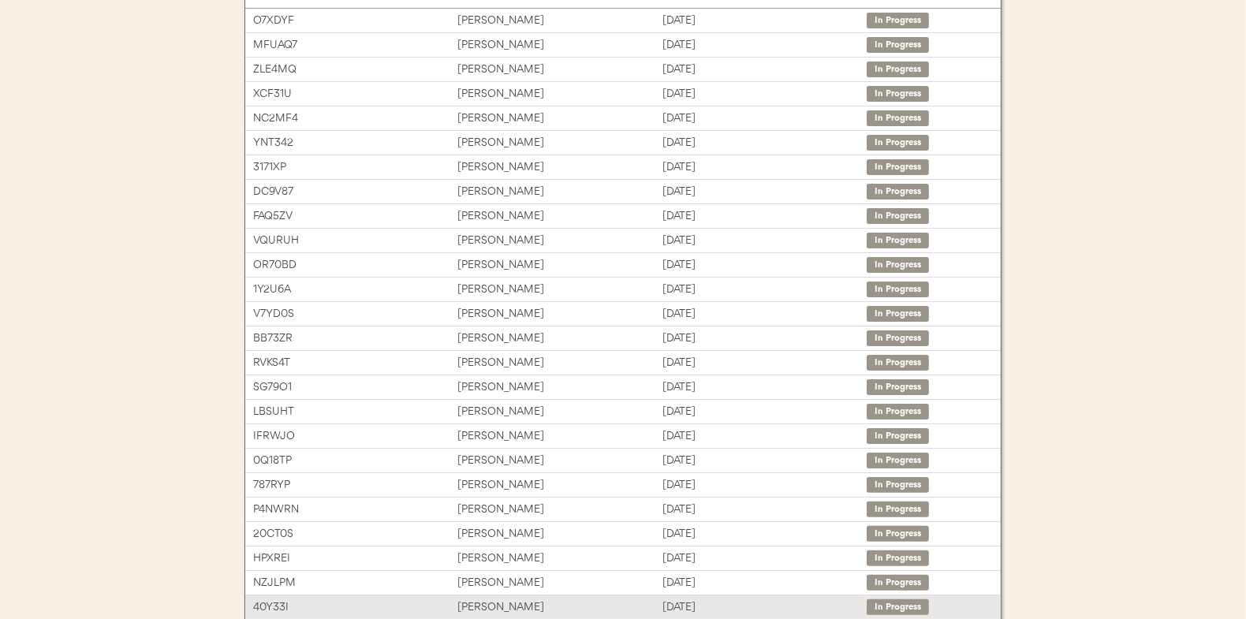
scroll to position [79, 0]
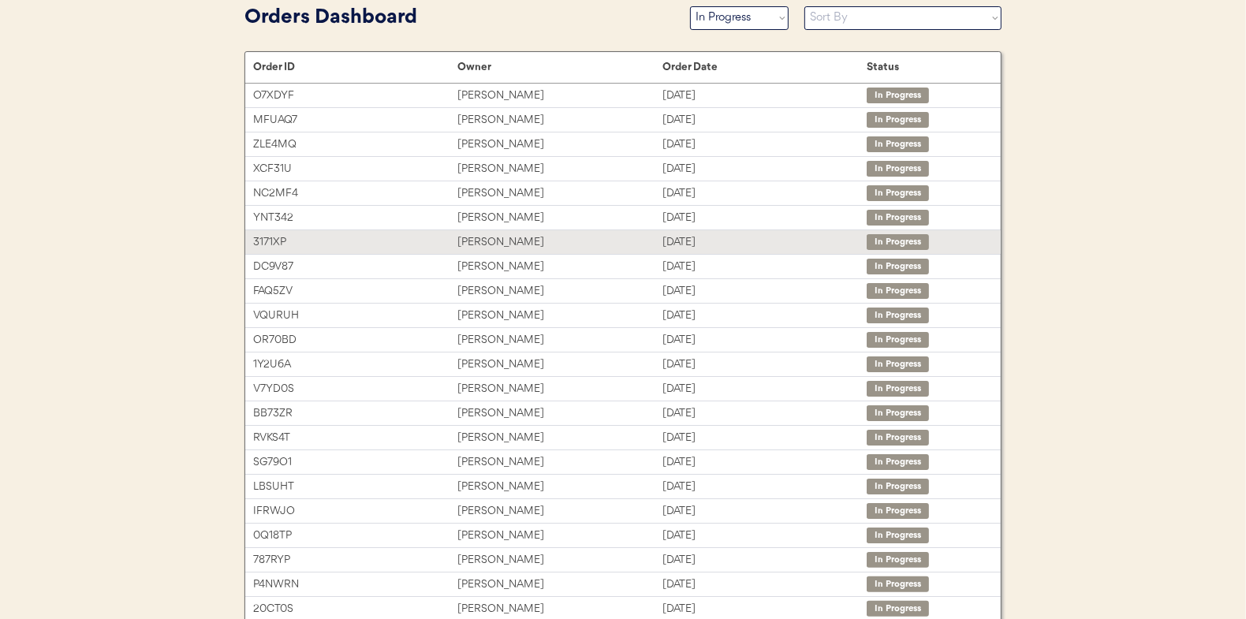
click at [481, 238] on div "Mahir Kalra" at bounding box center [559, 242] width 204 height 18
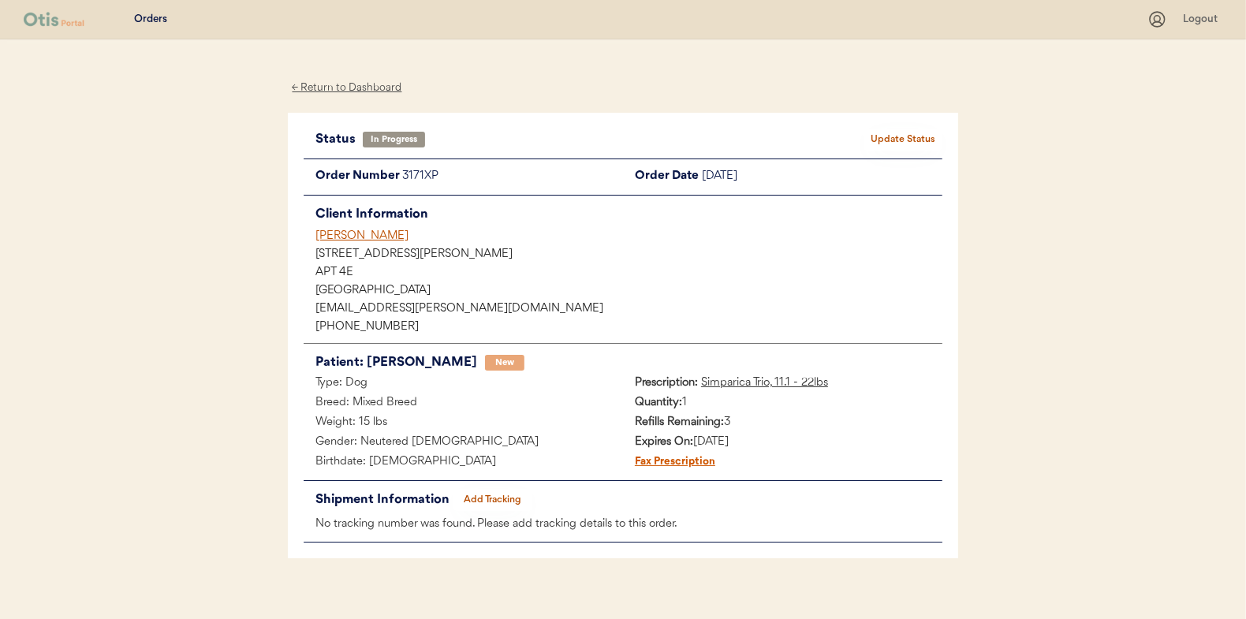
click at [494, 499] on button "Add Tracking" at bounding box center [492, 500] width 79 height 22
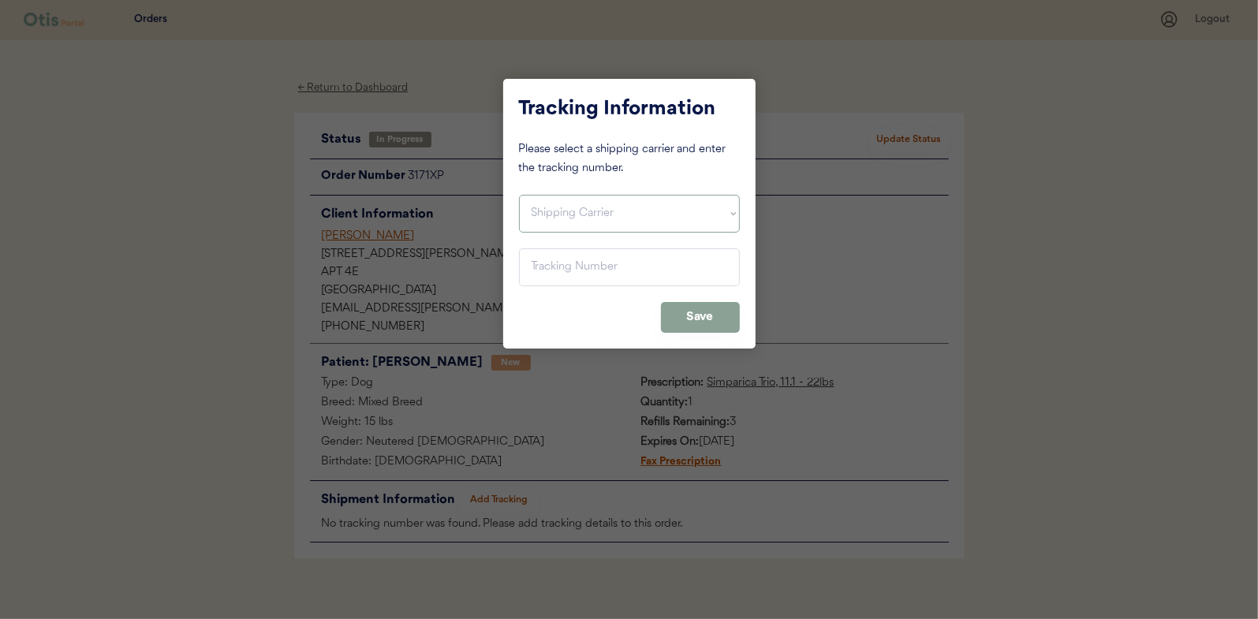
click at [539, 212] on select "Shipping Carrier FedEx FedEx Ground Economy UPS USPS" at bounding box center [629, 214] width 221 height 38
select select ""usps""
click at [519, 195] on select "Shipping Carrier FedEx FedEx Ground Economy UPS USPS" at bounding box center [629, 214] width 221 height 38
click at [543, 260] on input "input" at bounding box center [629, 267] width 221 height 38
paste input "9400150105799039222020"
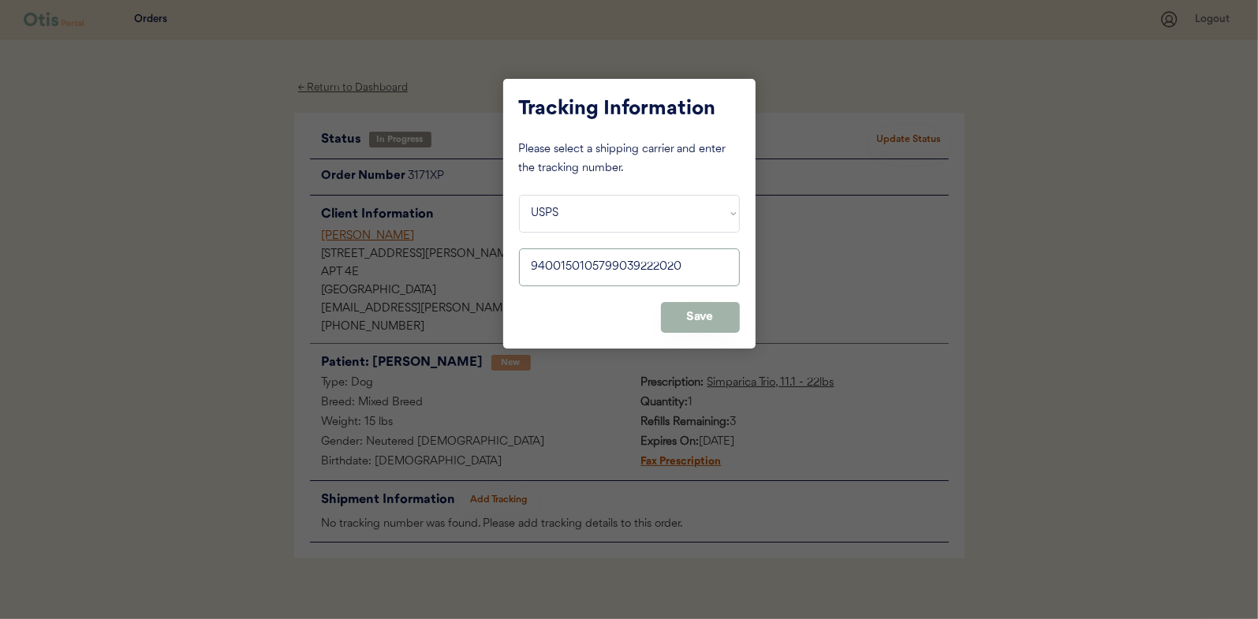
type input "9400150105799039222020"
click at [711, 315] on button "Save" at bounding box center [700, 317] width 79 height 31
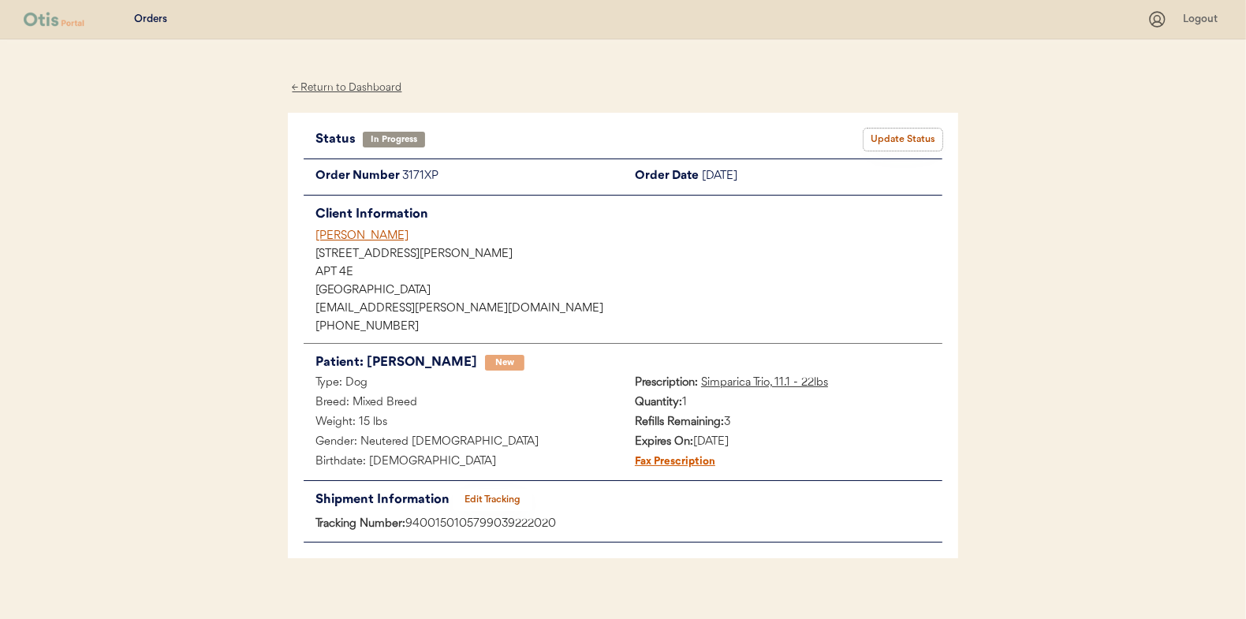
click at [889, 135] on button "Update Status" at bounding box center [903, 140] width 79 height 22
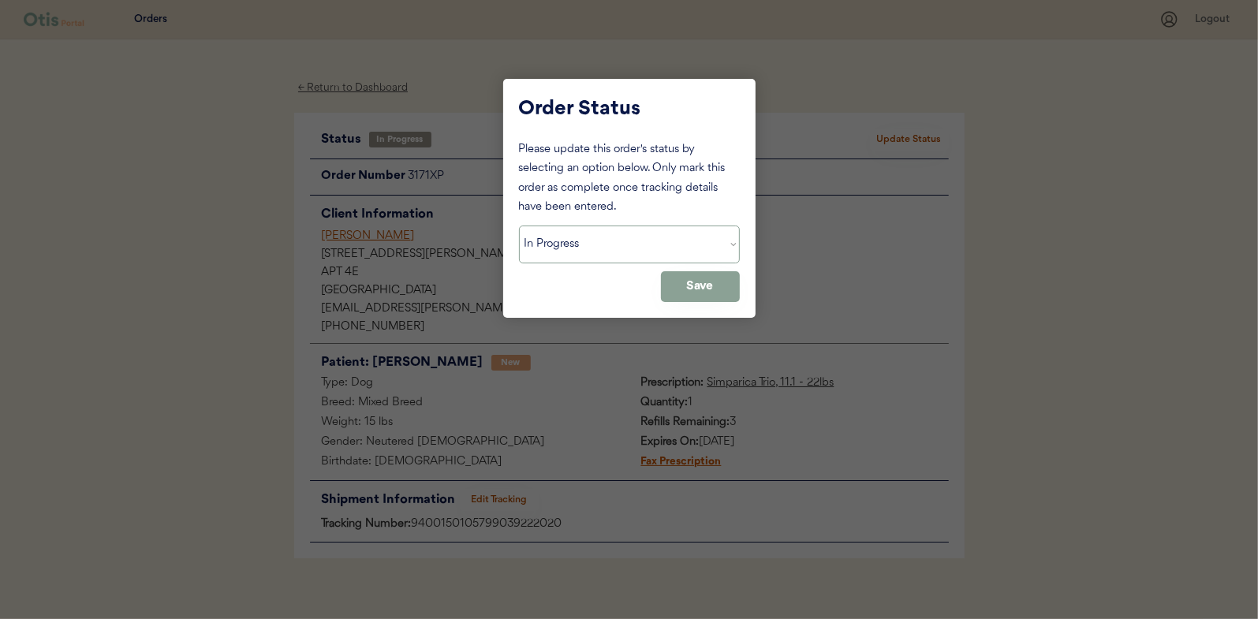
click at [549, 249] on select "Status On Hold New In Progress Complete Pending HW Consent Canceled" at bounding box center [629, 245] width 221 height 38
select select ""complete""
click at [519, 226] on select "Status On Hold New In Progress Complete Pending HW Consent Canceled" at bounding box center [629, 245] width 221 height 38
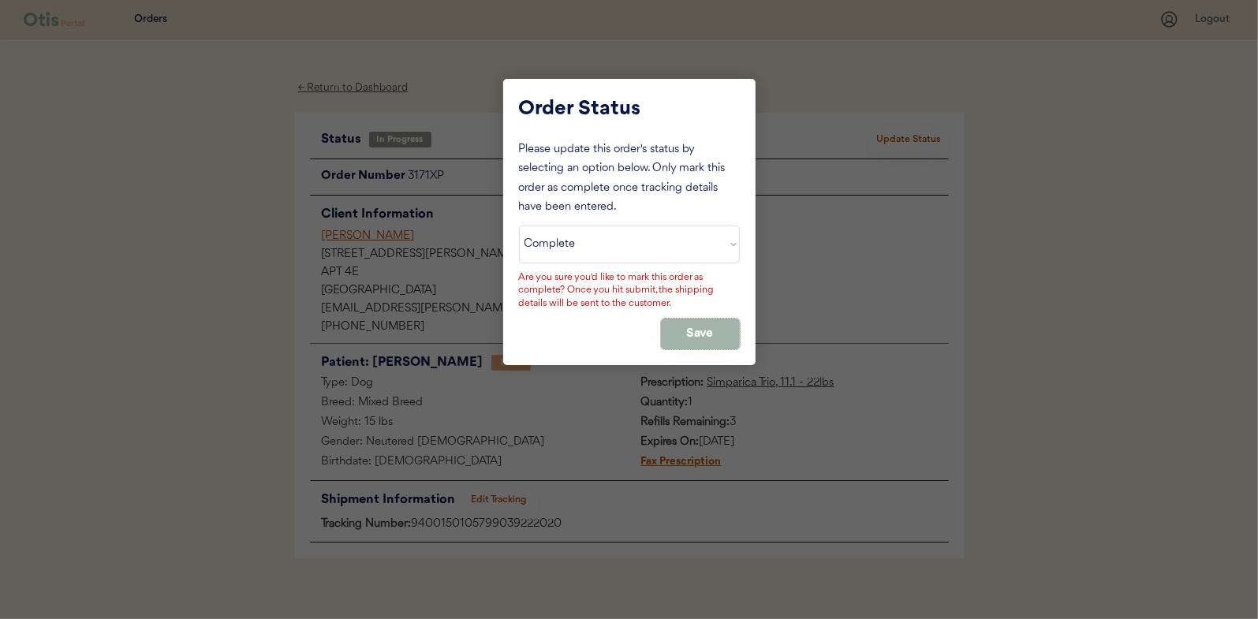
click at [697, 325] on button "Save" at bounding box center [700, 334] width 79 height 31
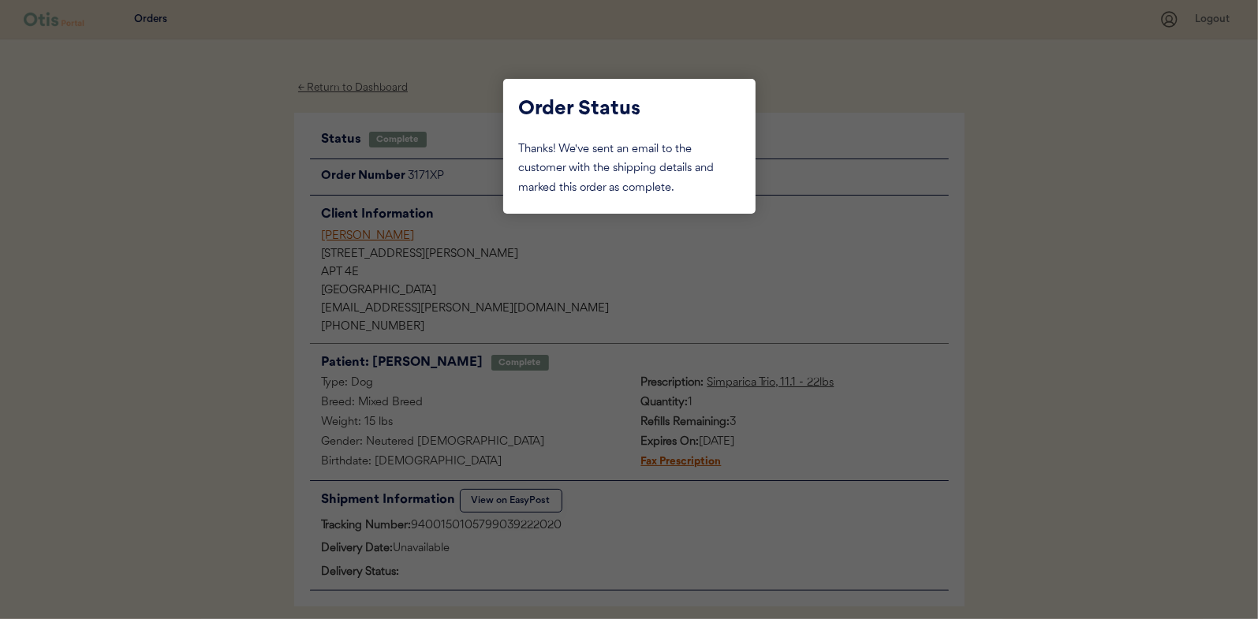
drag, startPoint x: 121, startPoint y: 200, endPoint x: 432, endPoint y: 91, distance: 329.7
click at [122, 200] on div at bounding box center [629, 309] width 1258 height 619
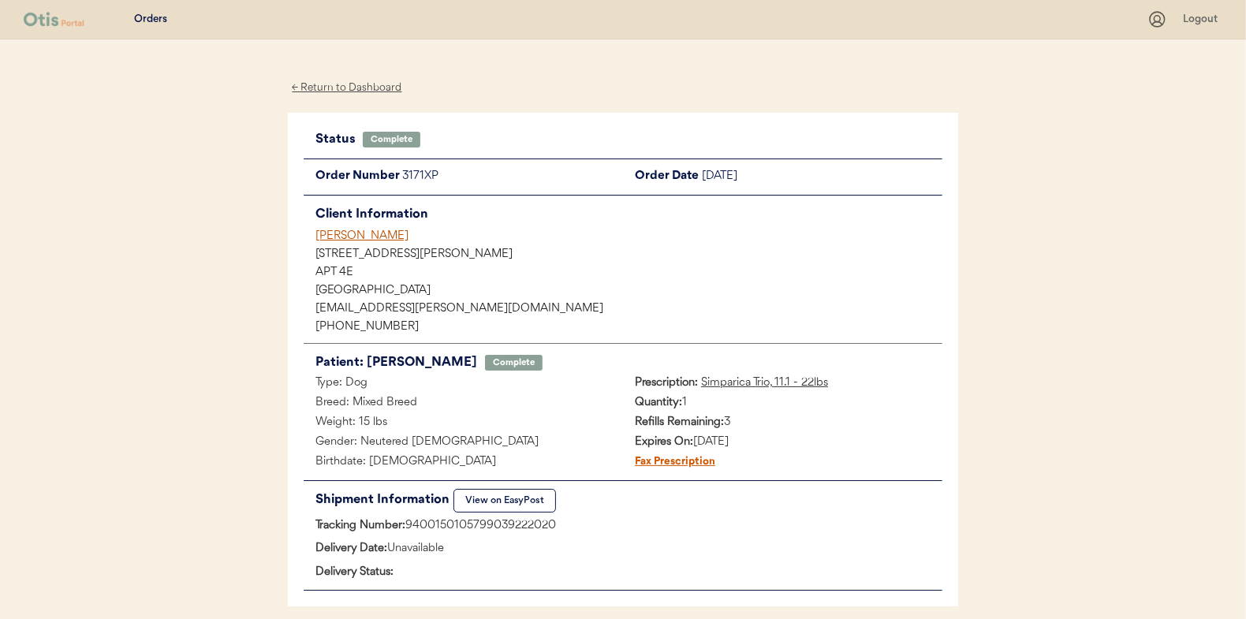
click at [323, 91] on div "← Return to Dashboard" at bounding box center [347, 88] width 118 height 18
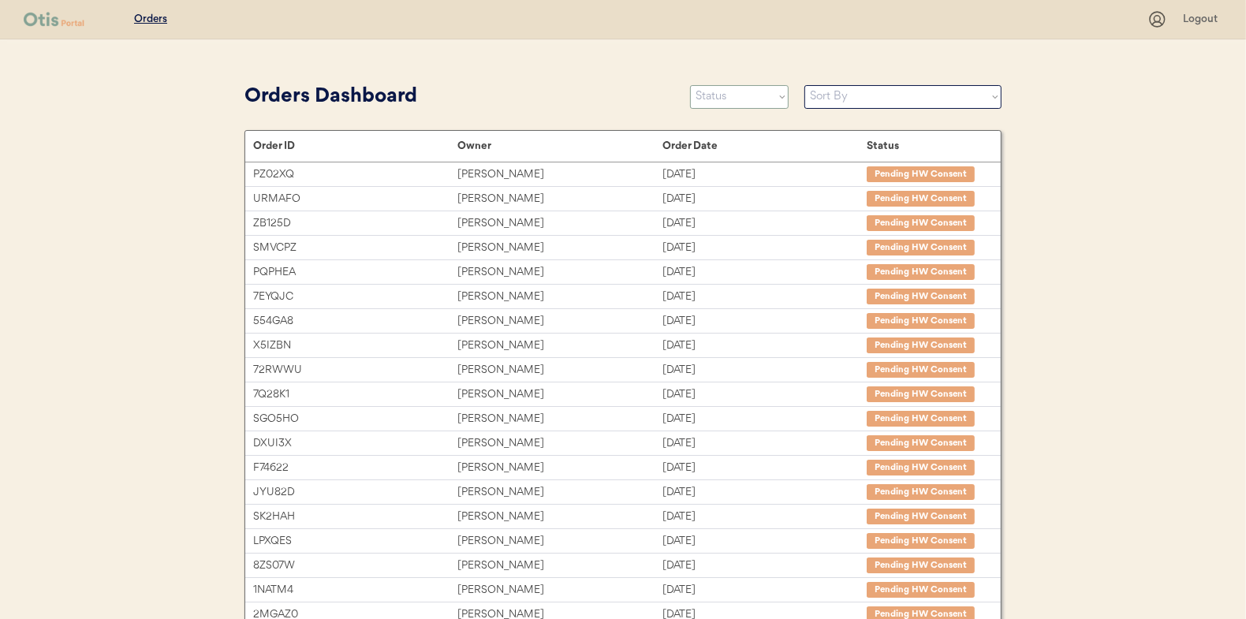
click at [711, 91] on select "Status On Hold New In Progress Complete Pending HW Consent Canceled" at bounding box center [739, 97] width 99 height 24
click at [690, 85] on select "Status On Hold New In Progress Complete Pending HW Consent Canceled" at bounding box center [739, 97] width 99 height 24
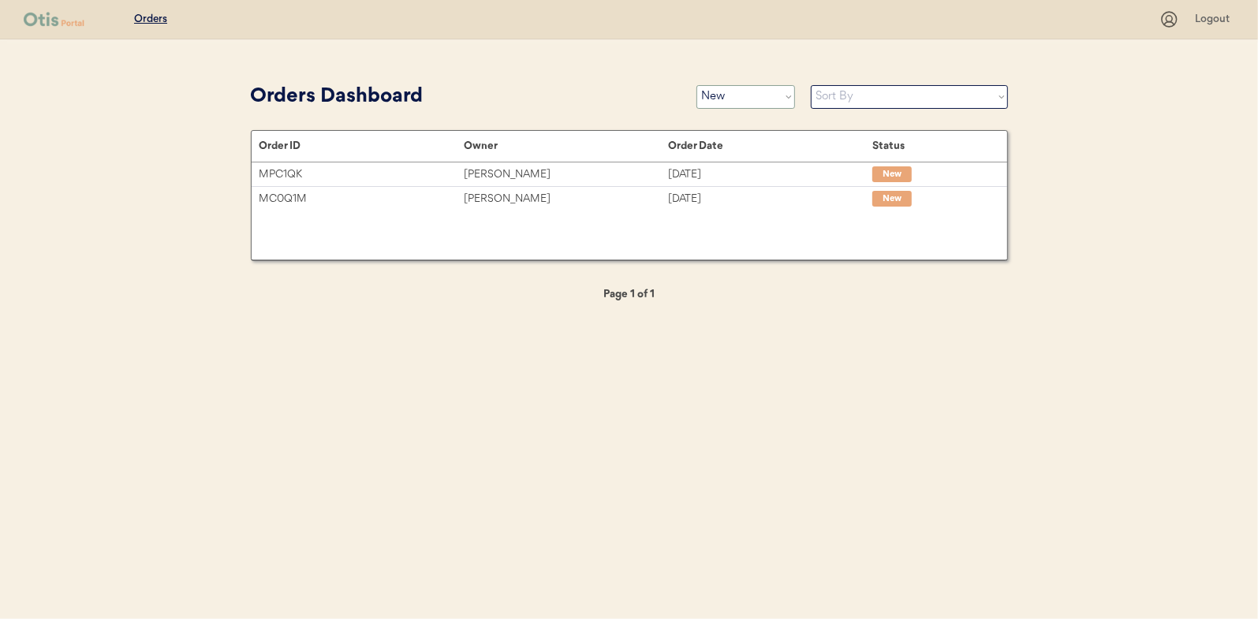
click at [763, 91] on select "Status On Hold New In Progress Complete Pending HW Consent Canceled" at bounding box center [745, 97] width 99 height 24
click at [718, 102] on select "Status On Hold New In Progress Complete Pending HW Consent Canceled" at bounding box center [745, 97] width 99 height 24
click at [765, 95] on select "Status On Hold New In Progress Complete Pending HW Consent Canceled" at bounding box center [745, 97] width 99 height 24
select select ""in_progress""
click at [696, 85] on select "Status On Hold New In Progress Complete Pending HW Consent Canceled" at bounding box center [745, 97] width 99 height 24
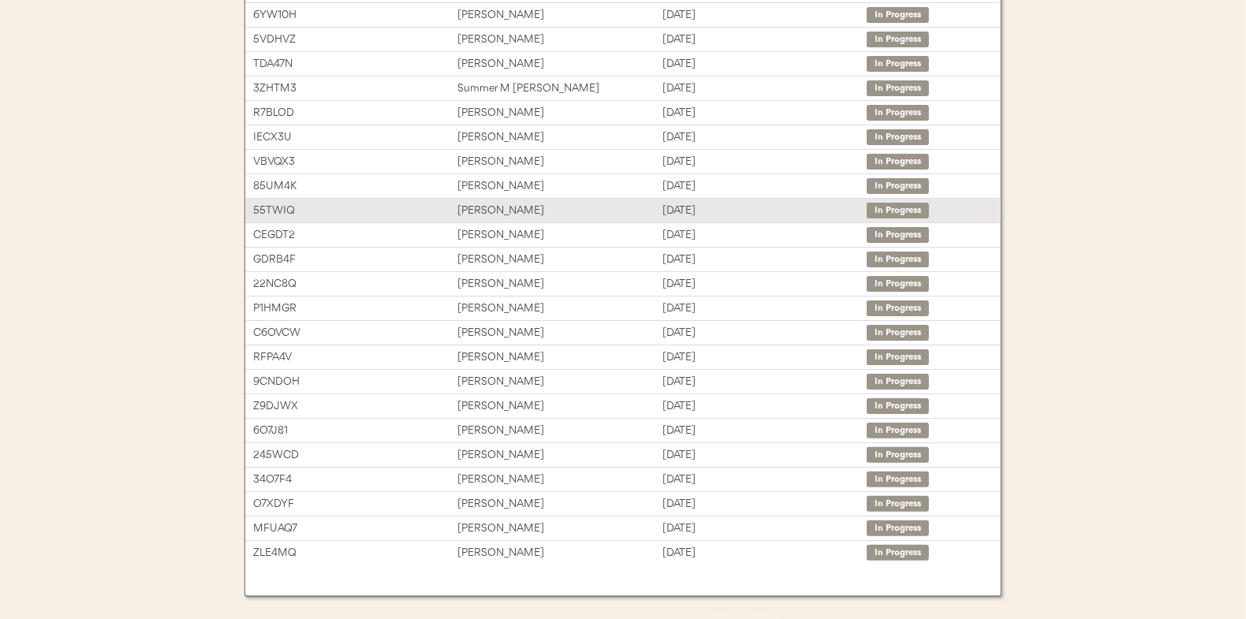
scroll to position [236, 0]
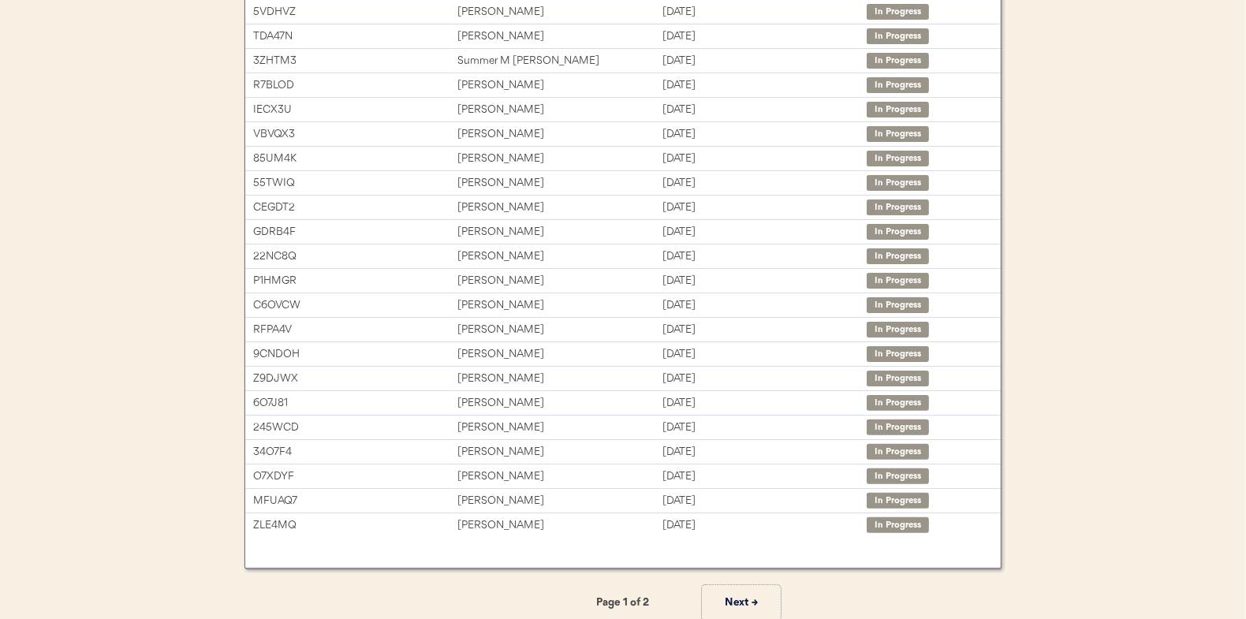
click at [730, 595] on button "Next →" at bounding box center [741, 602] width 79 height 35
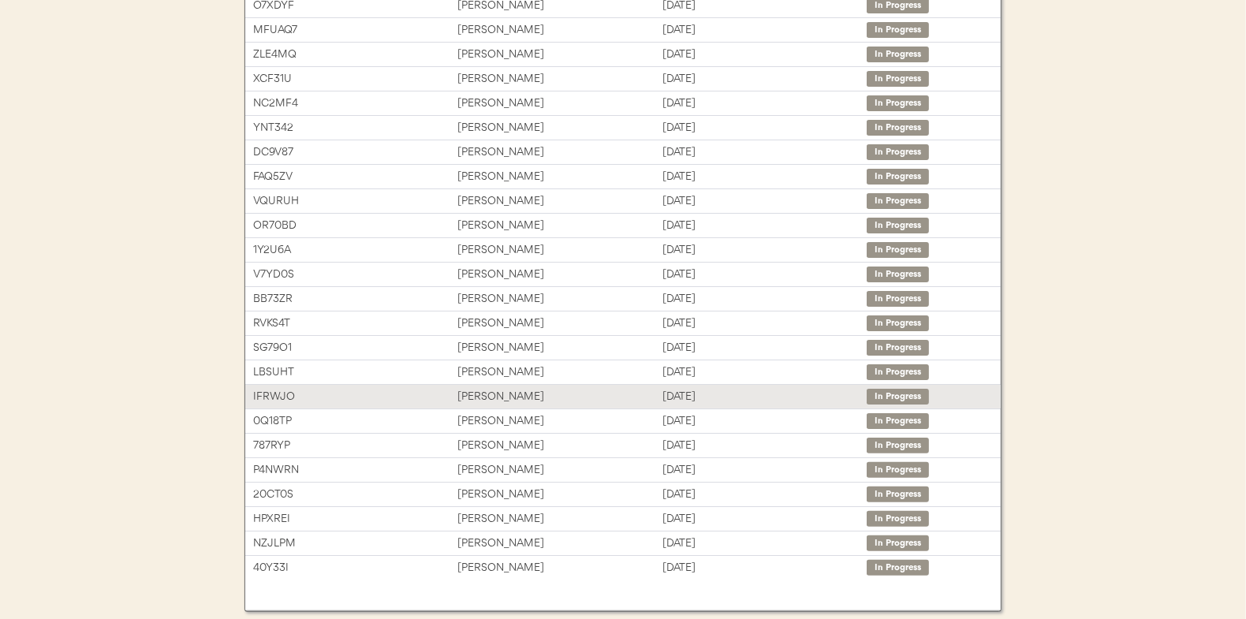
scroll to position [158, 0]
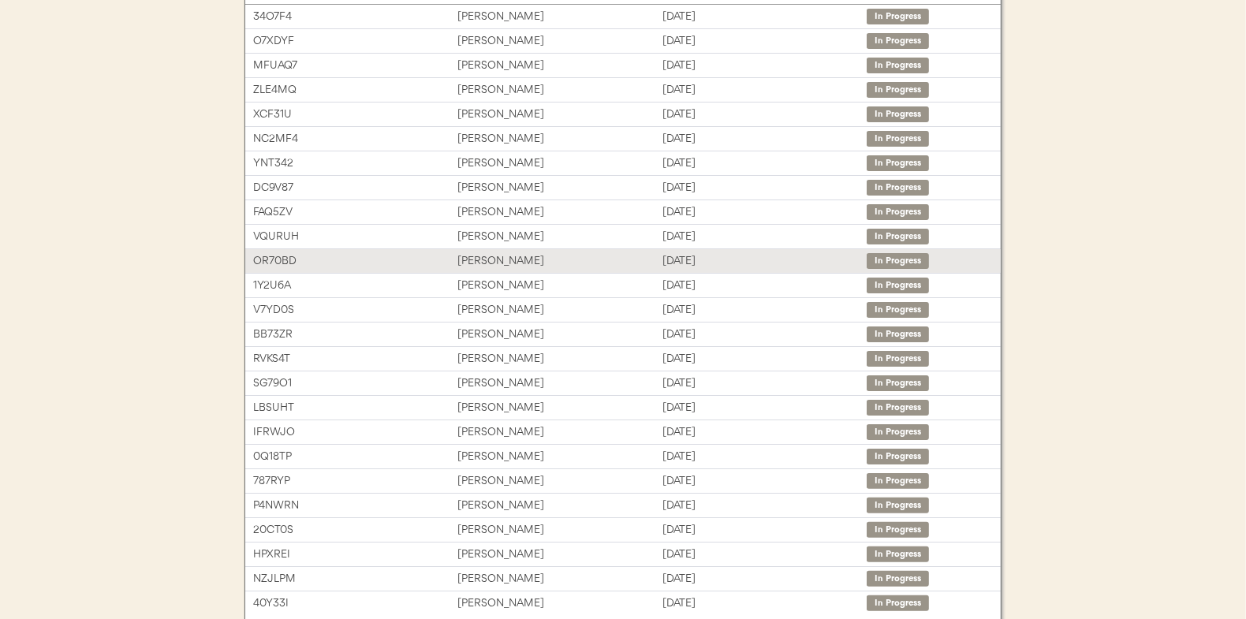
click at [487, 253] on div "Ashley Mccoy" at bounding box center [559, 261] width 204 height 18
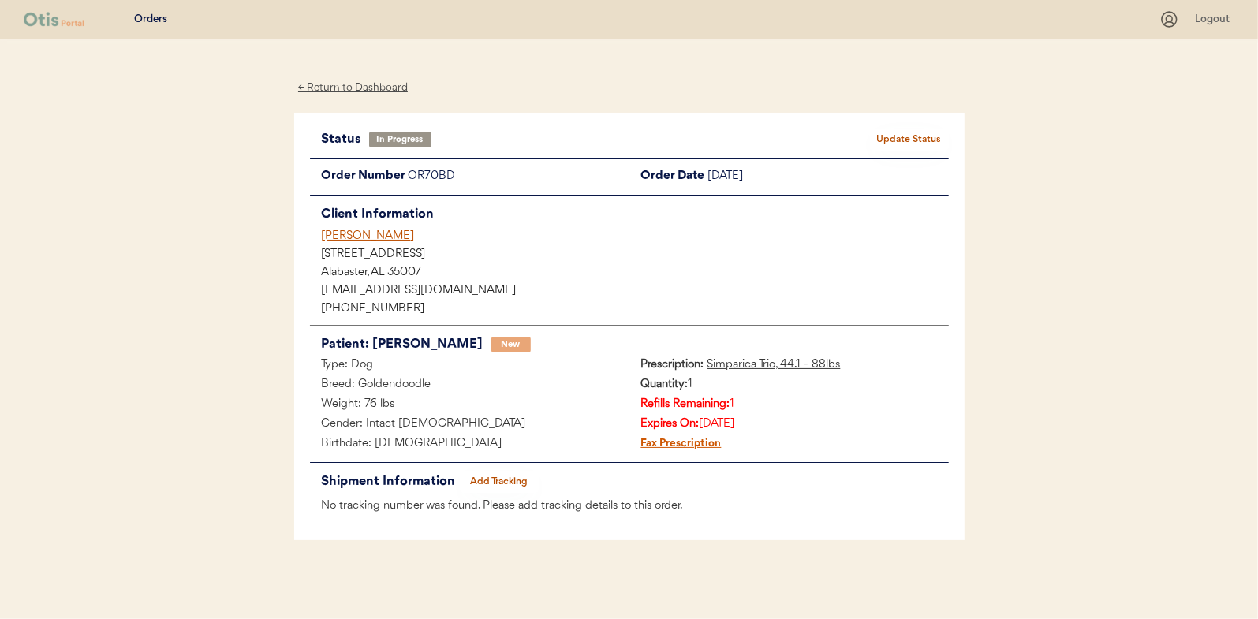
click at [507, 482] on button "Add Tracking" at bounding box center [499, 482] width 79 height 22
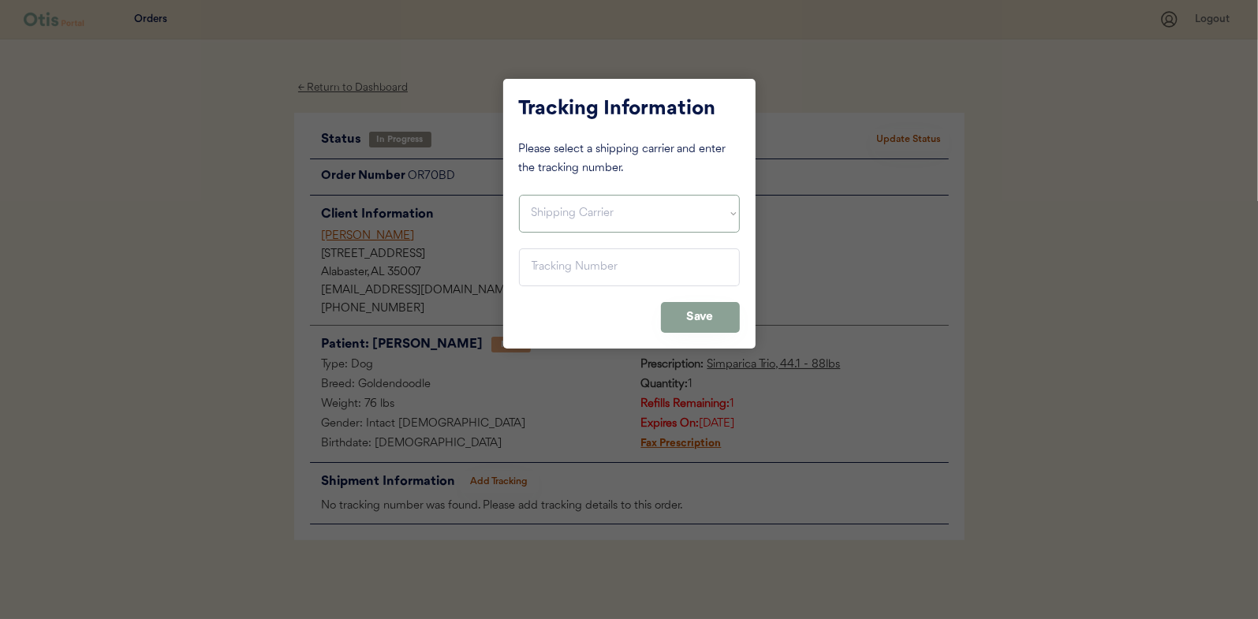
click at [553, 207] on select "Shipping Carrier FedEx FedEx Ground Economy UPS USPS" at bounding box center [629, 214] width 221 height 38
select select ""usps""
click at [519, 195] on select "Shipping Carrier FedEx FedEx Ground Economy UPS USPS" at bounding box center [629, 214] width 221 height 38
click at [536, 264] on input "input" at bounding box center [629, 267] width 221 height 38
paste input "9400150105798039263224"
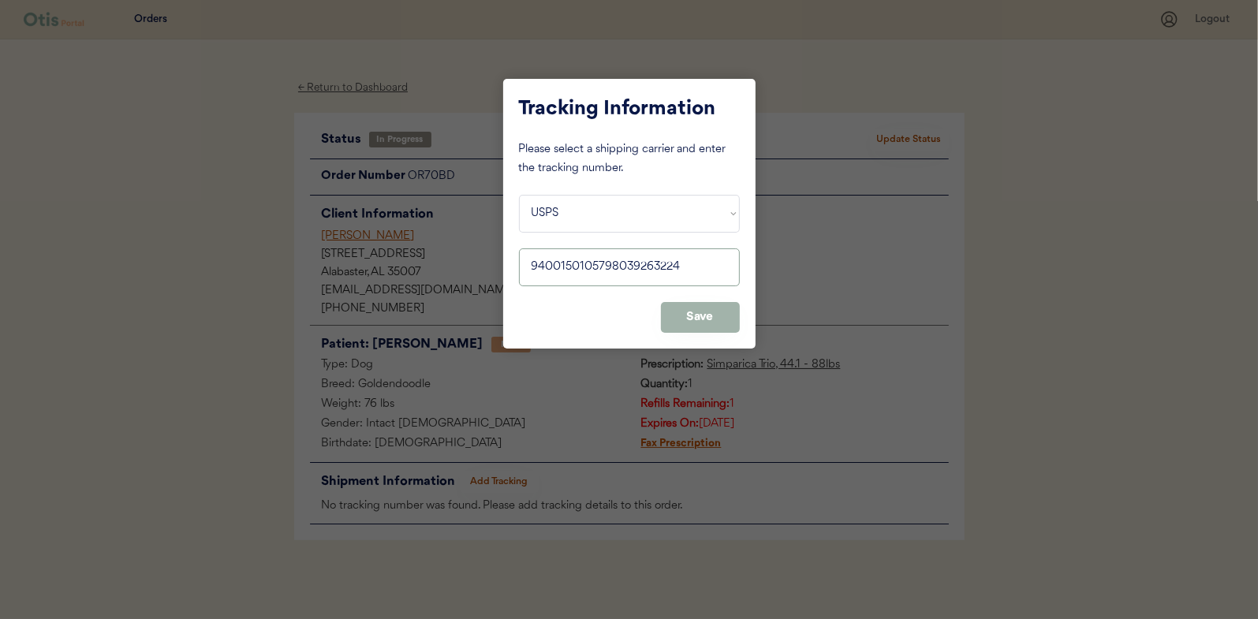
type input "9400150105798039263224"
click at [713, 319] on button "Save" at bounding box center [700, 317] width 79 height 31
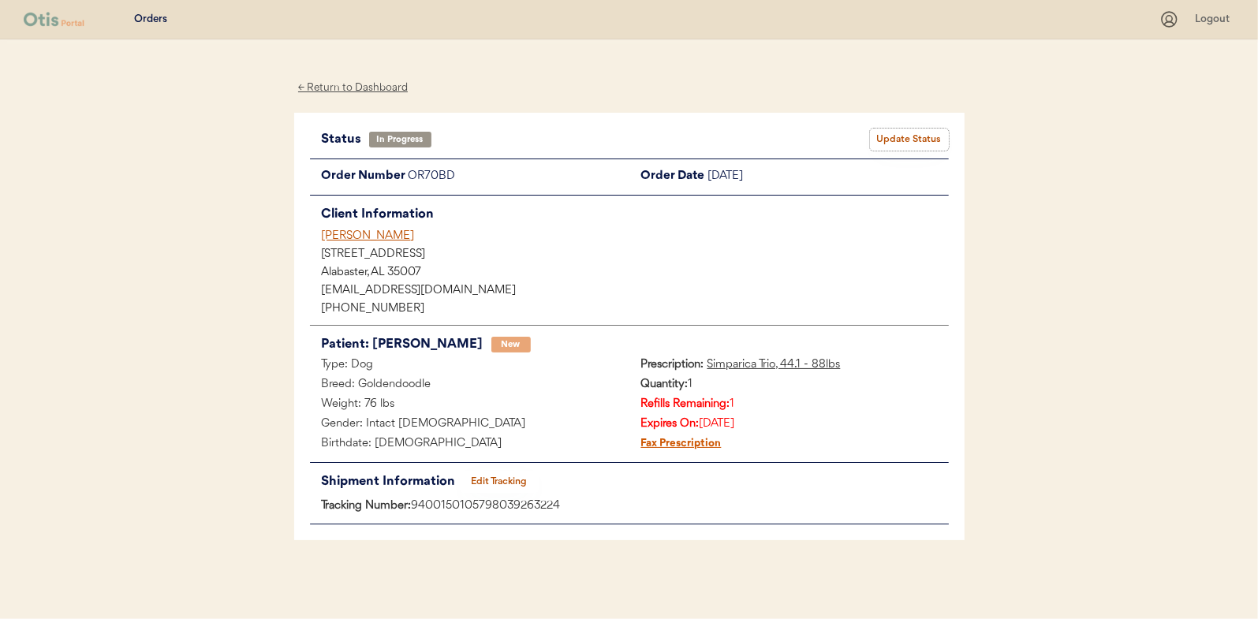
click at [911, 132] on button "Update Status" at bounding box center [909, 140] width 79 height 22
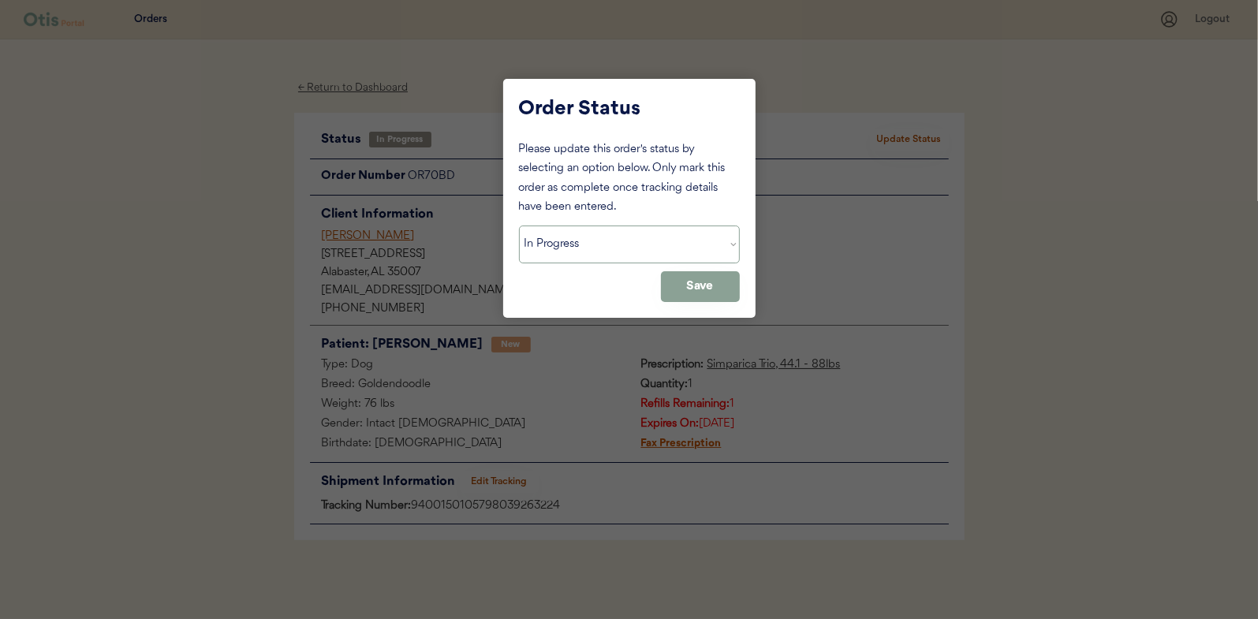
click at [577, 237] on select "Status On Hold New In Progress Complete Pending HW Consent Canceled" at bounding box center [629, 245] width 221 height 38
select select ""complete""
click at [519, 226] on select "Status On Hold New In Progress Complete Pending HW Consent Canceled" at bounding box center [629, 245] width 221 height 38
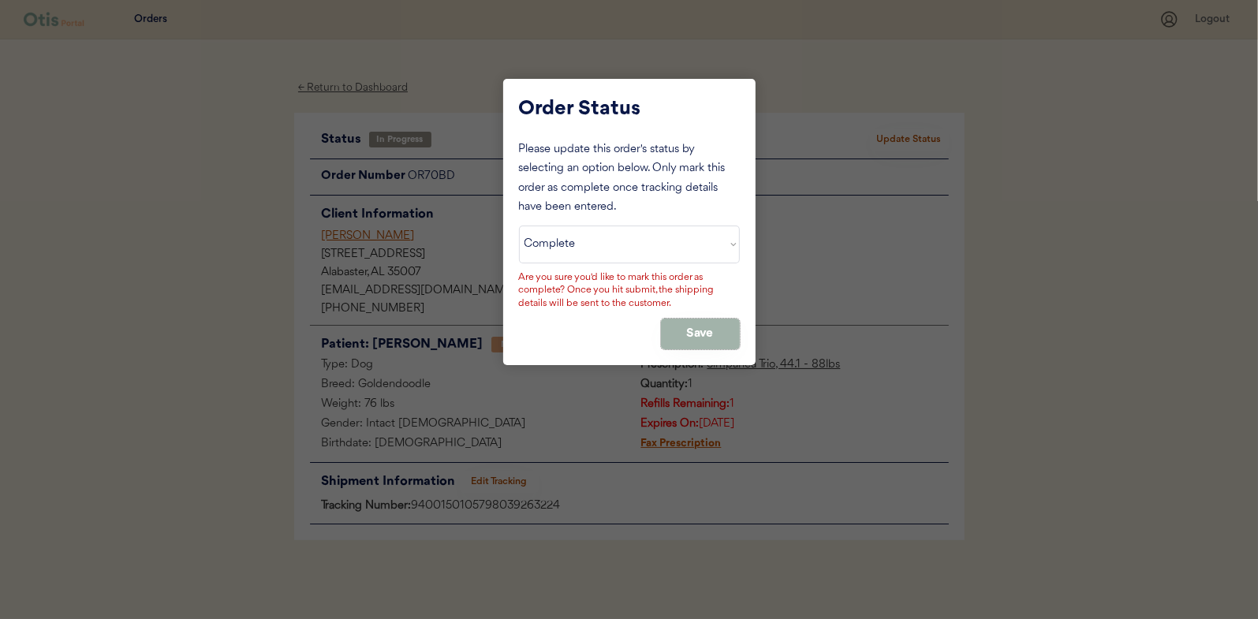
click at [698, 327] on button "Save" at bounding box center [700, 334] width 79 height 31
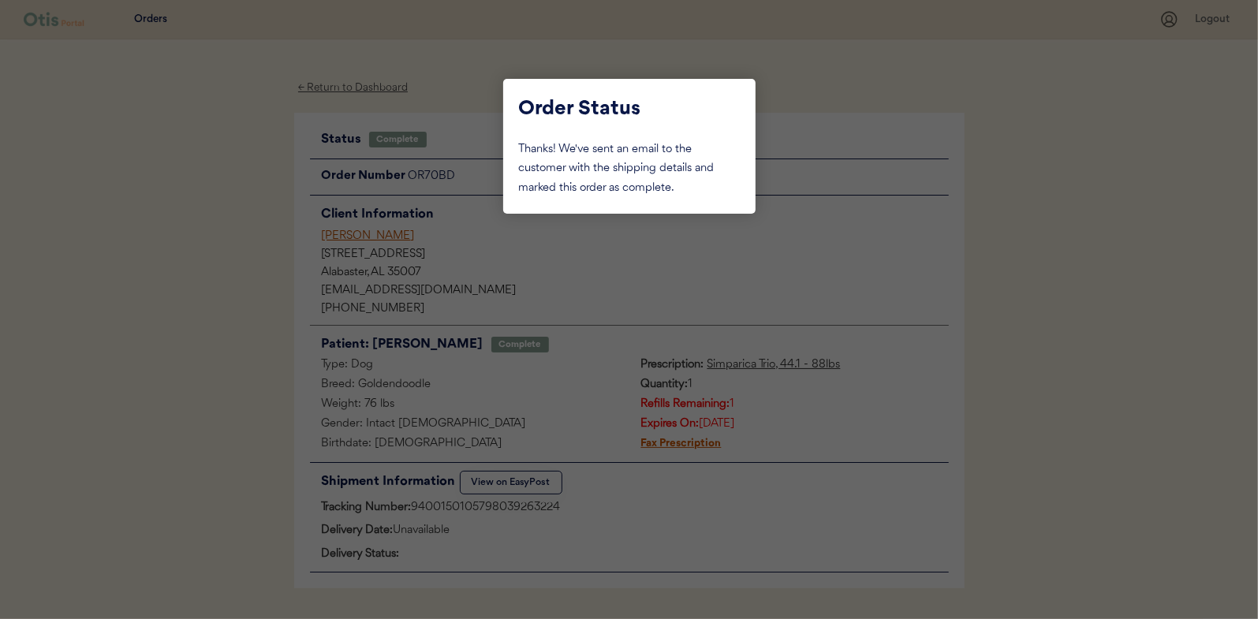
click at [252, 254] on div at bounding box center [629, 309] width 1258 height 619
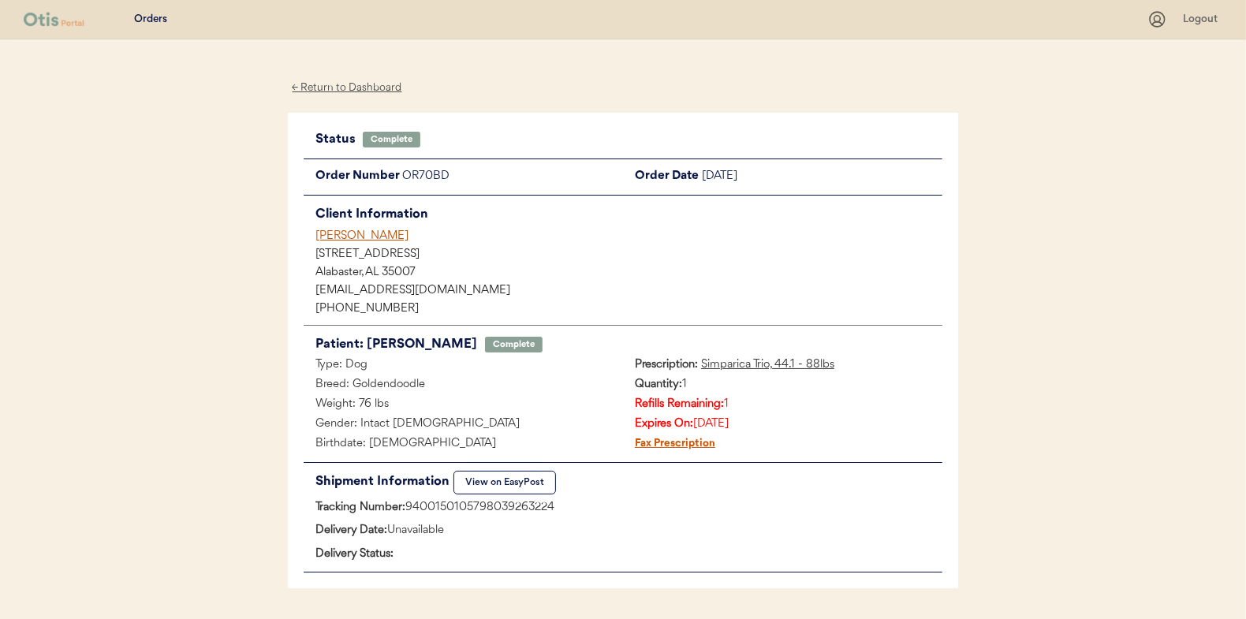
click at [321, 85] on div "← Return to Dashboard" at bounding box center [347, 88] width 118 height 18
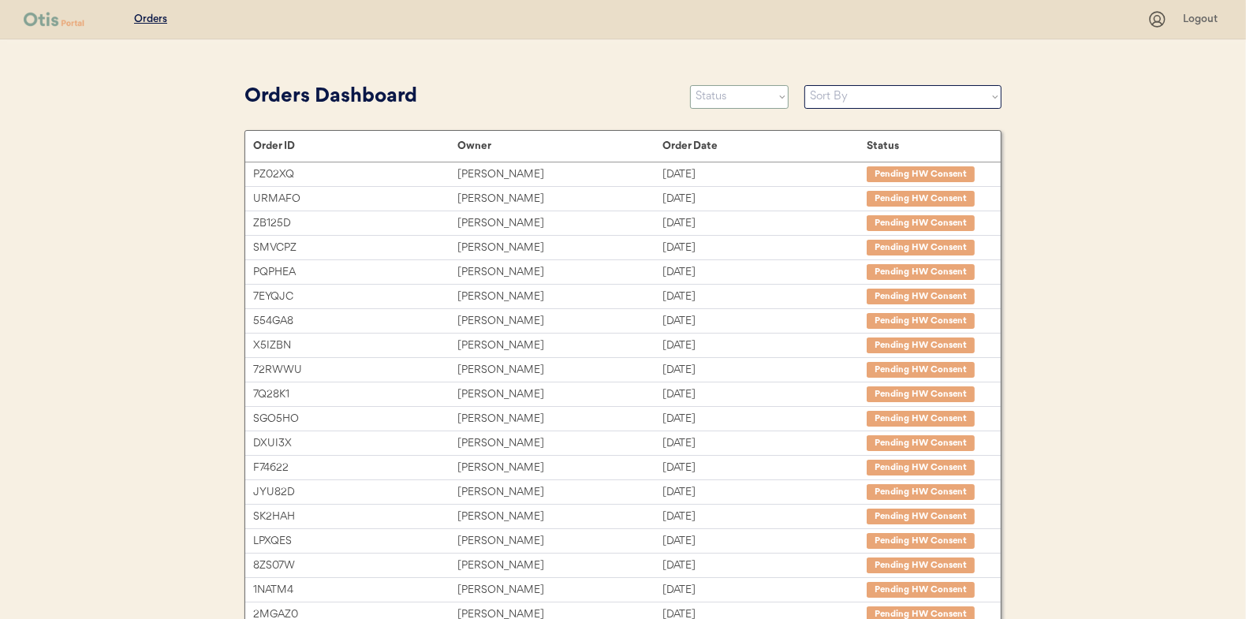
drag, startPoint x: 723, startPoint y: 90, endPoint x: 711, endPoint y: 99, distance: 15.2
click at [723, 90] on select "Status On Hold New In Progress Complete Pending HW Consent Canceled" at bounding box center [739, 97] width 99 height 24
select select ""in_progress""
click at [690, 85] on select "Status On Hold New In Progress Complete Pending HW Consent Canceled" at bounding box center [739, 97] width 99 height 24
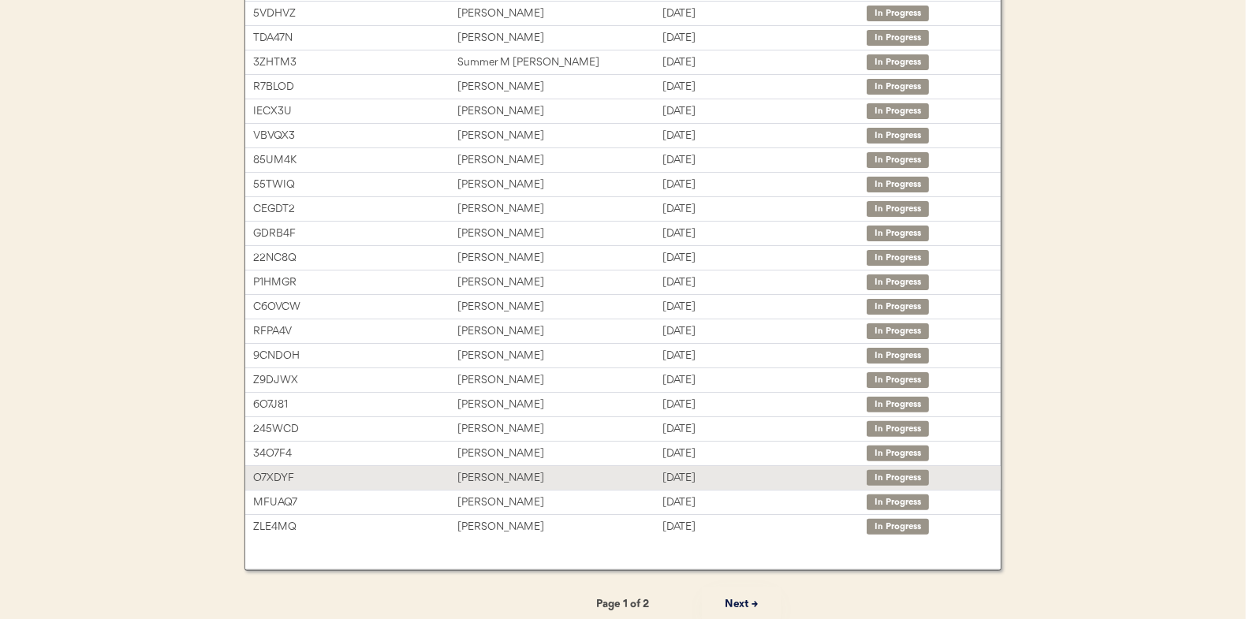
scroll to position [242, 0]
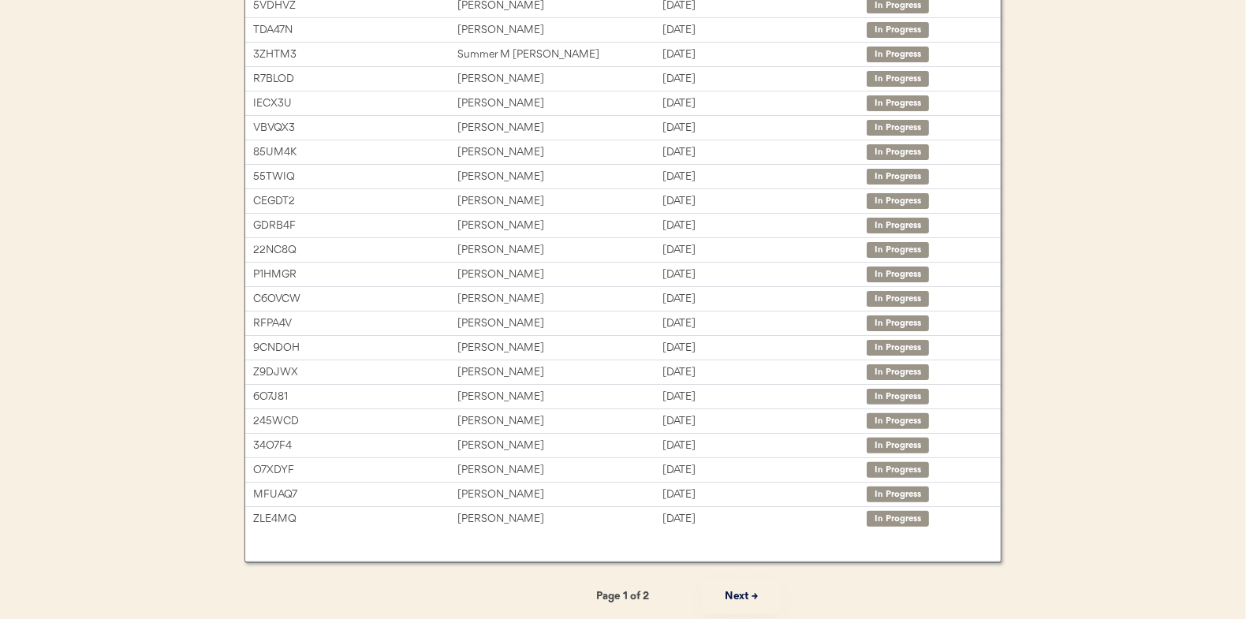
click at [744, 597] on button "Next →" at bounding box center [741, 596] width 79 height 35
click at [506, 594] on button "← Previous" at bounding box center [504, 596] width 79 height 35
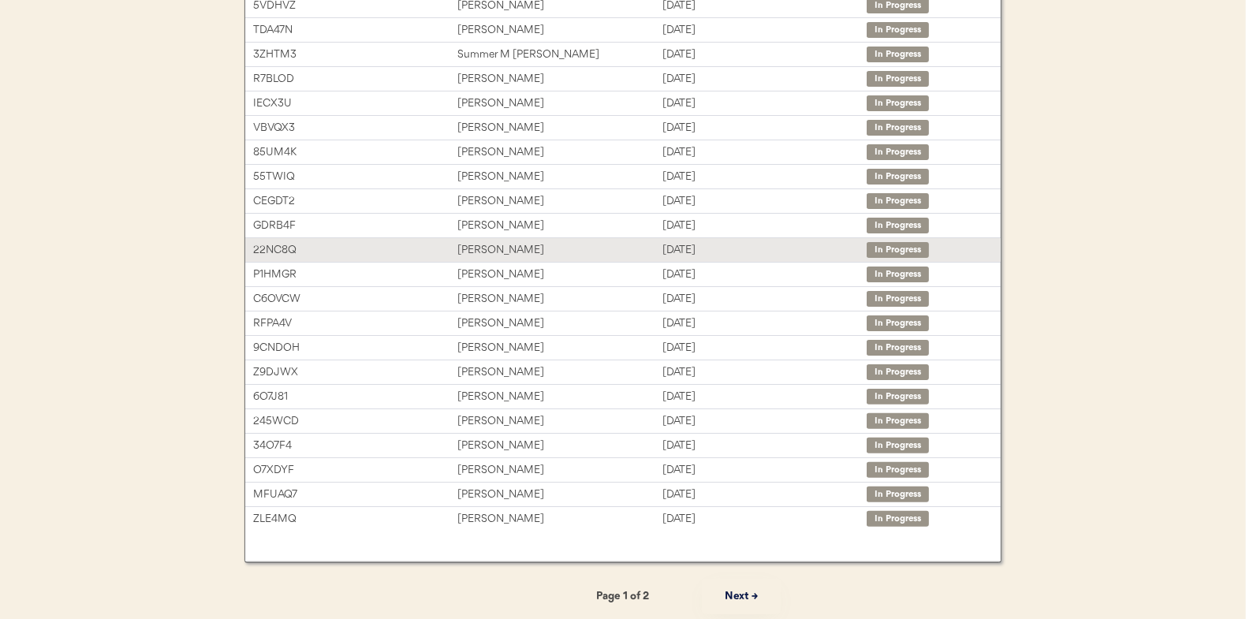
click at [492, 249] on div "Gloria Cascio" at bounding box center [559, 250] width 204 height 18
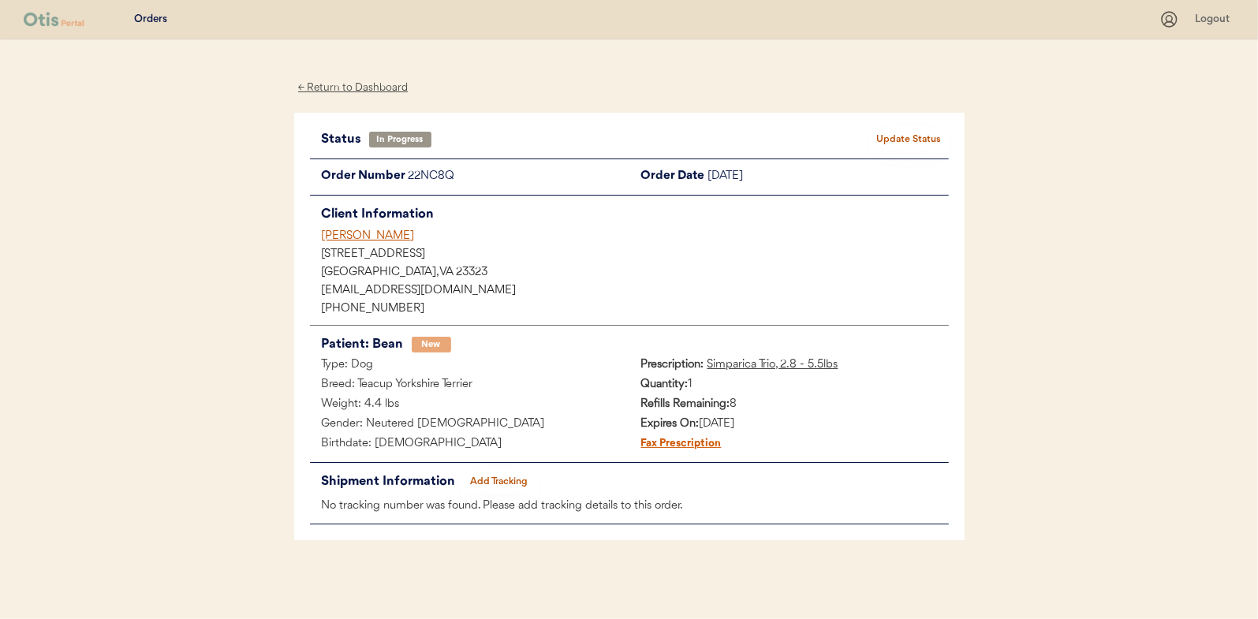
click at [513, 476] on button "Add Tracking" at bounding box center [499, 482] width 79 height 22
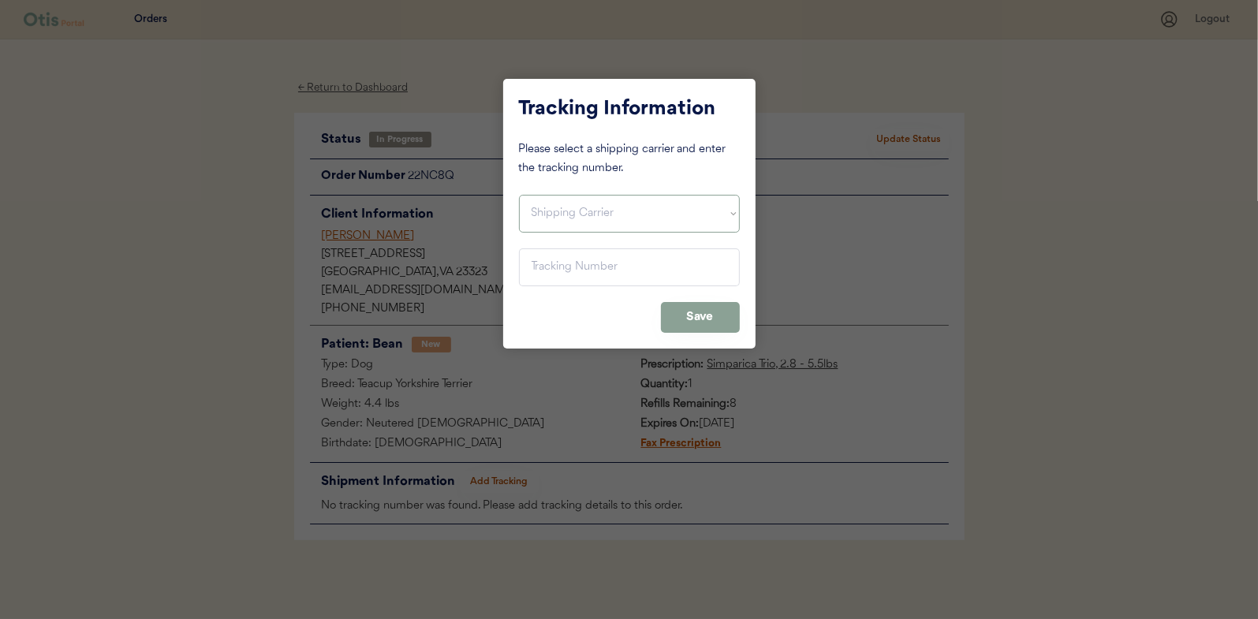
click at [569, 208] on select "Shipping Carrier FedEx FedEx Ground Economy UPS USPS" at bounding box center [629, 214] width 221 height 38
select select ""usps""
click at [519, 195] on select "Shipping Carrier FedEx FedEx Ground Economy UPS USPS" at bounding box center [629, 214] width 221 height 38
click at [535, 269] on input "input" at bounding box center [629, 267] width 221 height 38
paste input "9400150105497039463671"
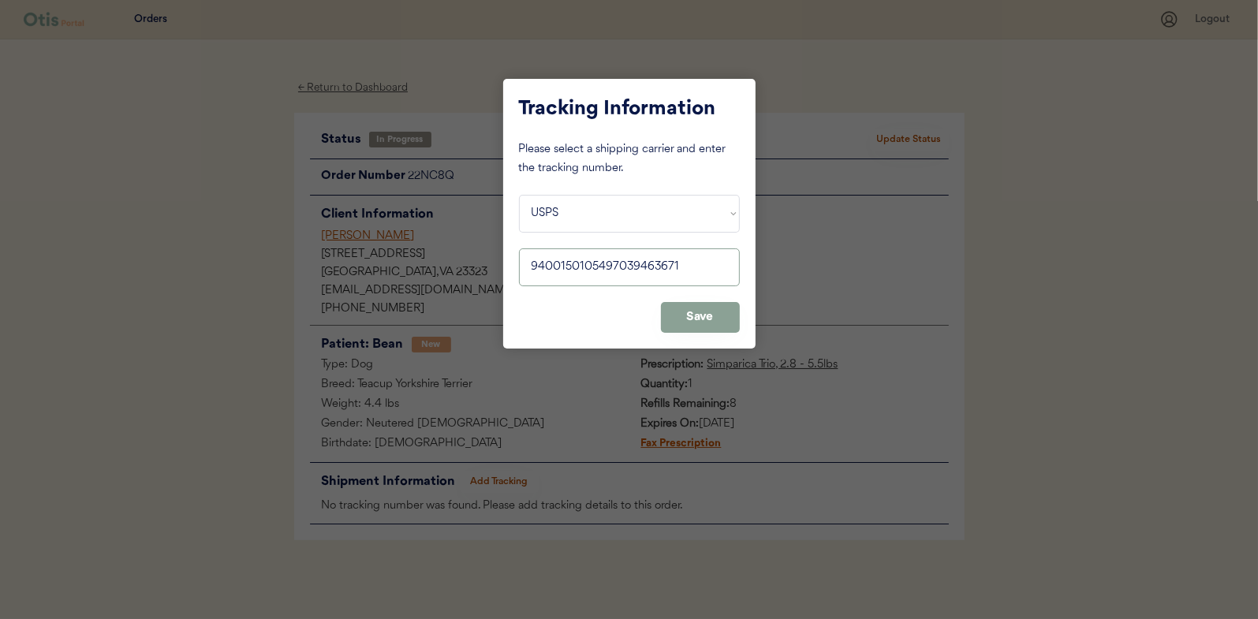
type input "9400150105497039463671"
click at [700, 314] on button "Save" at bounding box center [700, 317] width 79 height 31
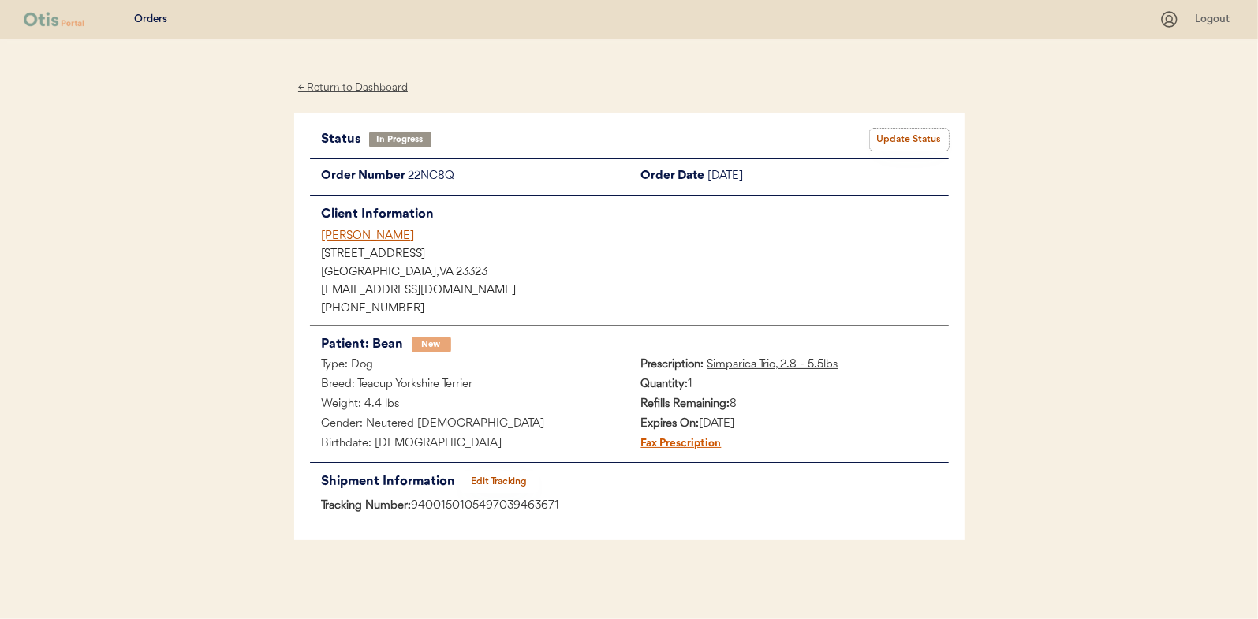
click at [905, 134] on button "Update Status" at bounding box center [909, 140] width 79 height 22
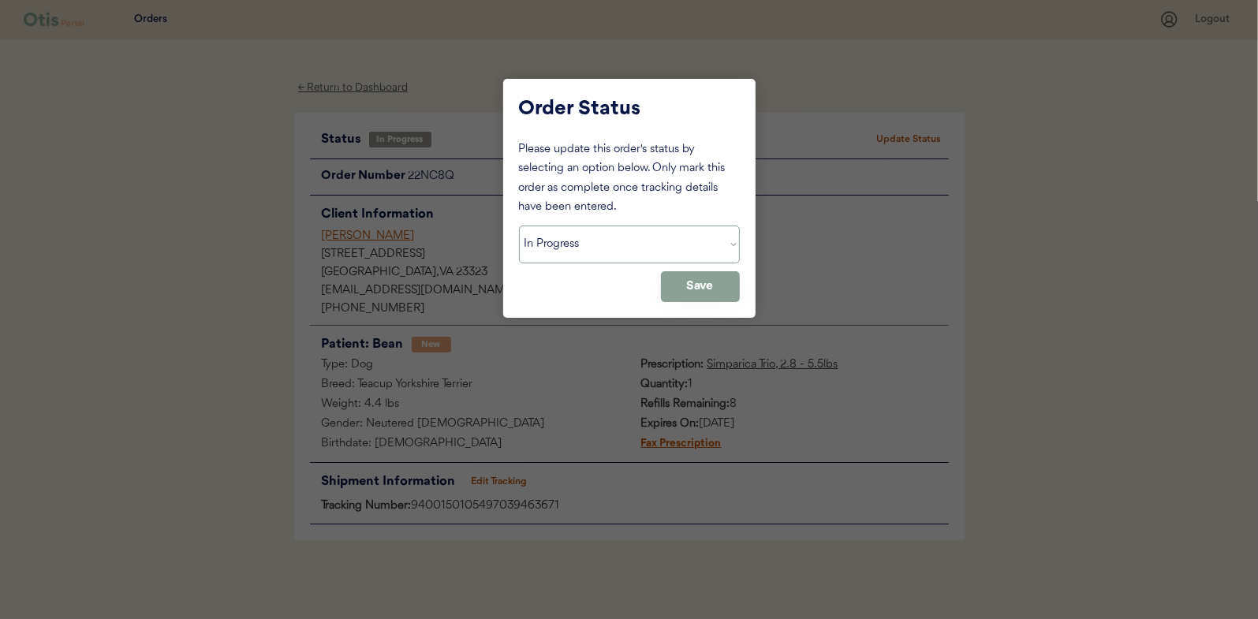
click at [601, 248] on select "Status On Hold New In Progress Complete Pending HW Consent Canceled" at bounding box center [629, 245] width 221 height 38
select select ""complete""
click at [519, 226] on select "Status On Hold New In Progress Complete Pending HW Consent Canceled" at bounding box center [629, 245] width 221 height 38
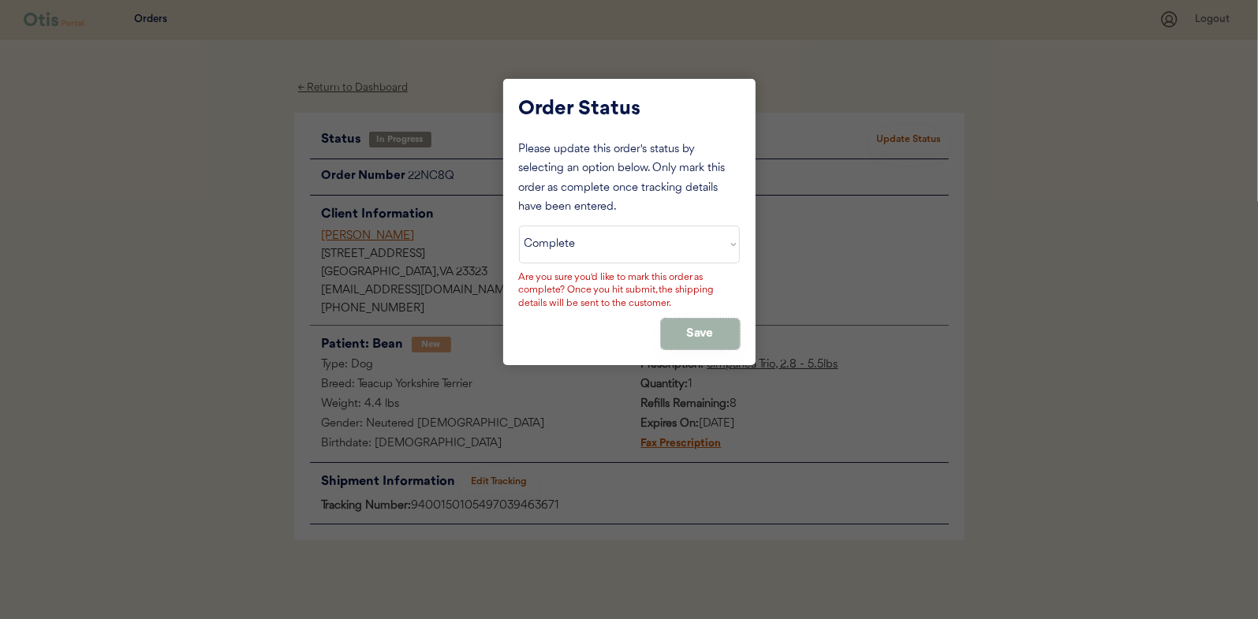
click at [686, 332] on button "Save" at bounding box center [700, 334] width 79 height 31
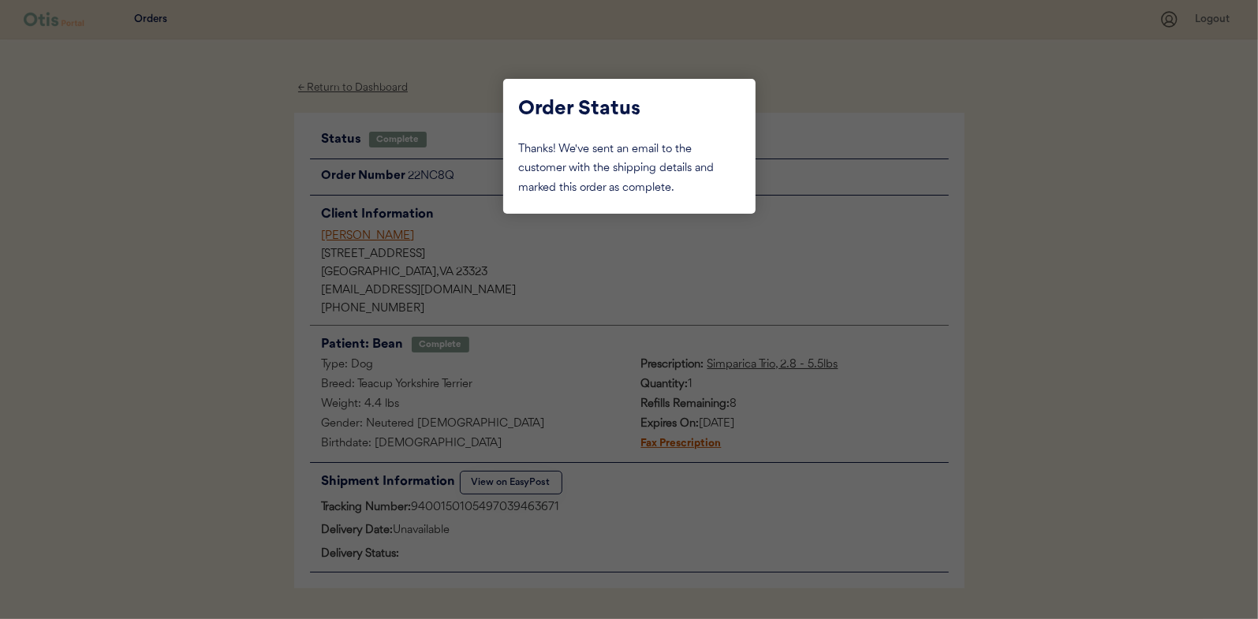
click at [192, 218] on div at bounding box center [629, 309] width 1258 height 619
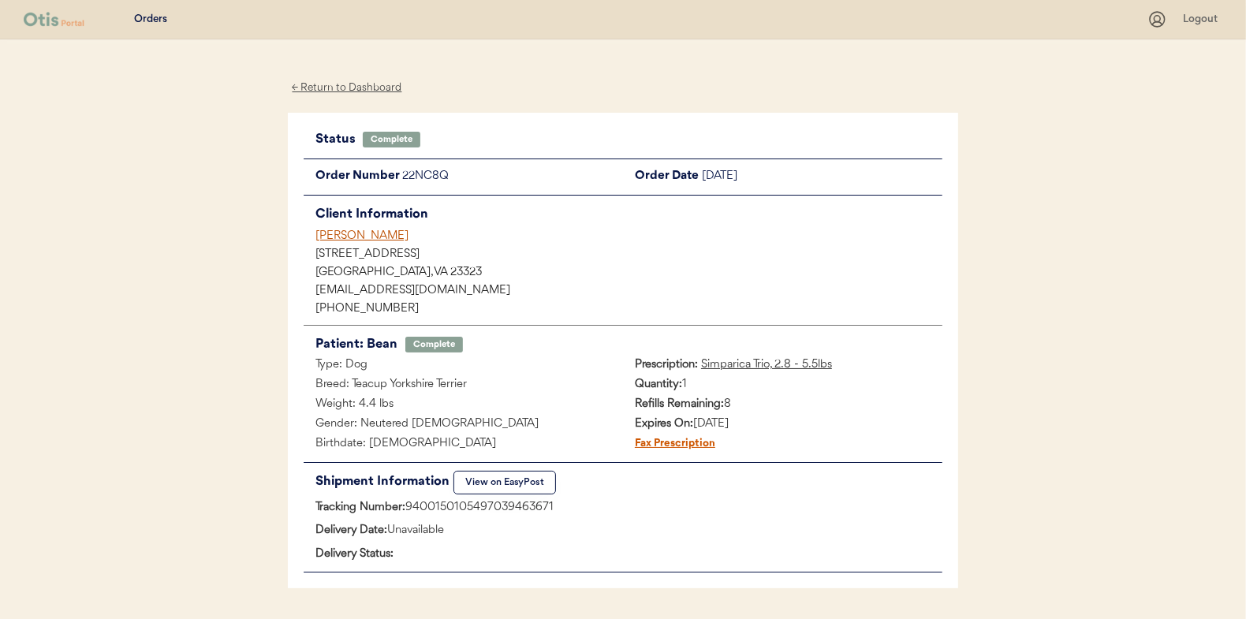
click at [340, 83] on div "← Return to Dashboard" at bounding box center [347, 88] width 118 height 18
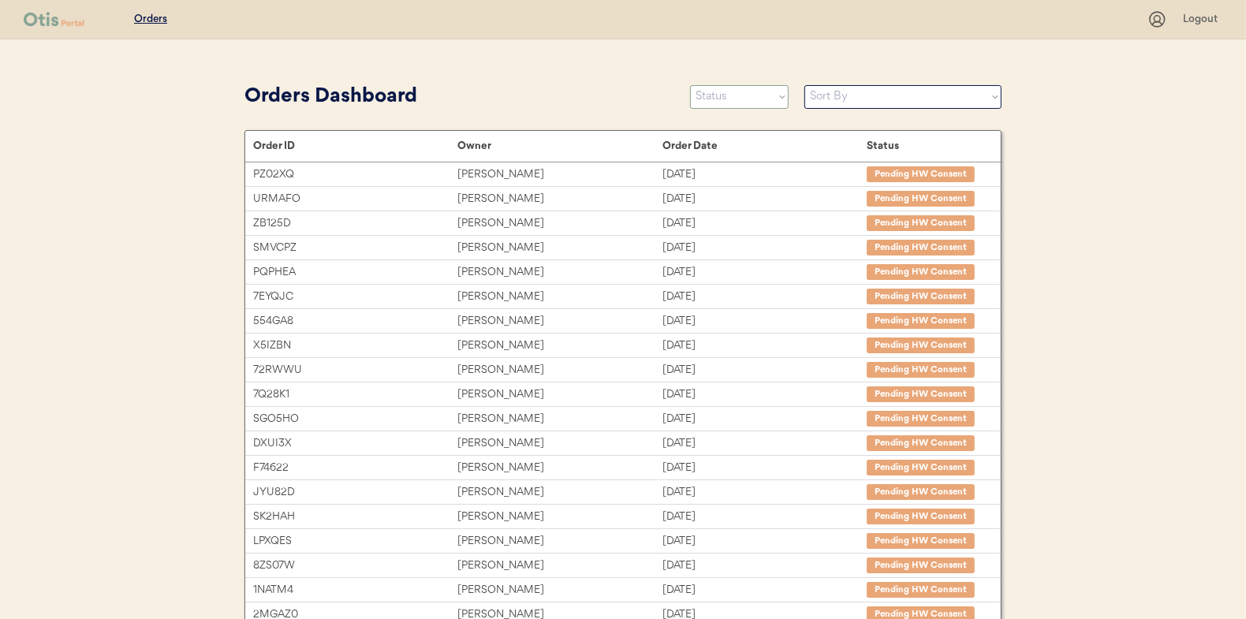
click at [726, 103] on select "Status On Hold New In Progress Complete Pending HW Consent Canceled" at bounding box center [739, 97] width 99 height 24
select select ""in_progress""
click at [690, 85] on select "Status On Hold New In Progress Complete Pending HW Consent Canceled" at bounding box center [739, 97] width 99 height 24
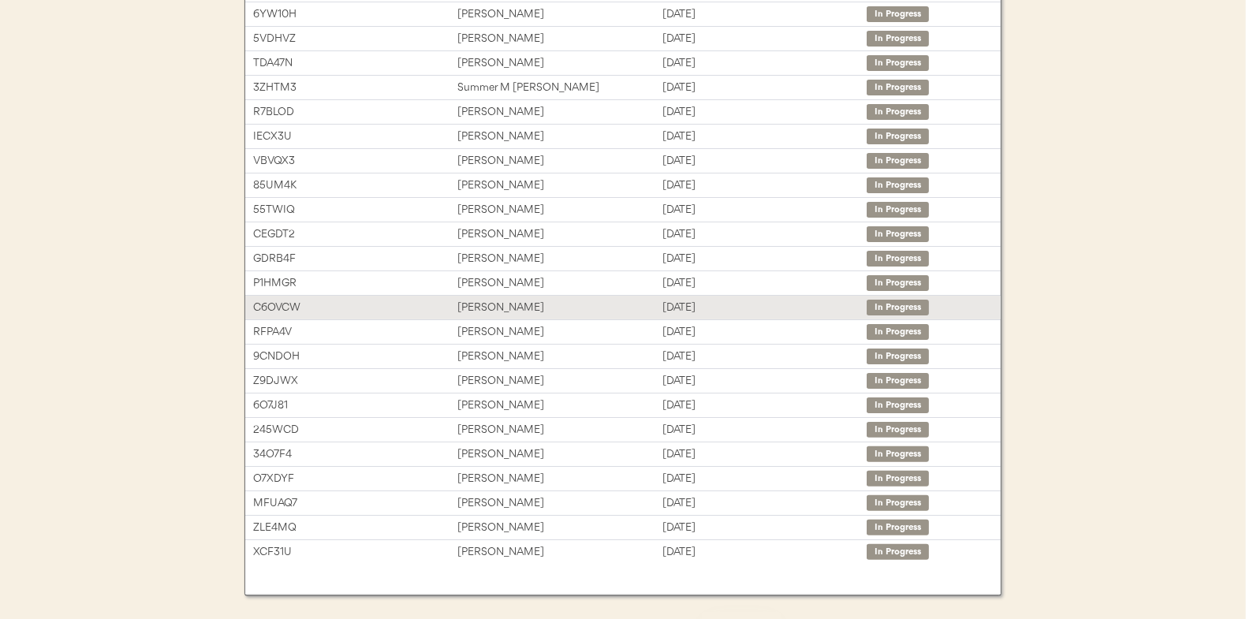
scroll to position [236, 0]
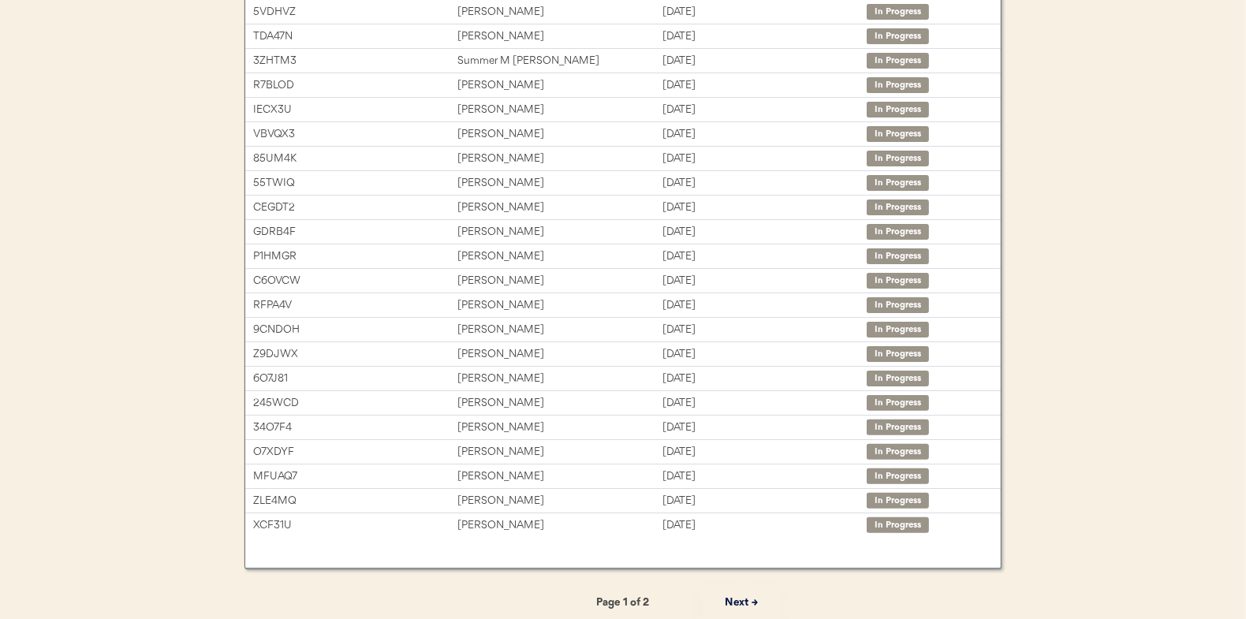
click at [739, 595] on button "Next →" at bounding box center [741, 602] width 79 height 35
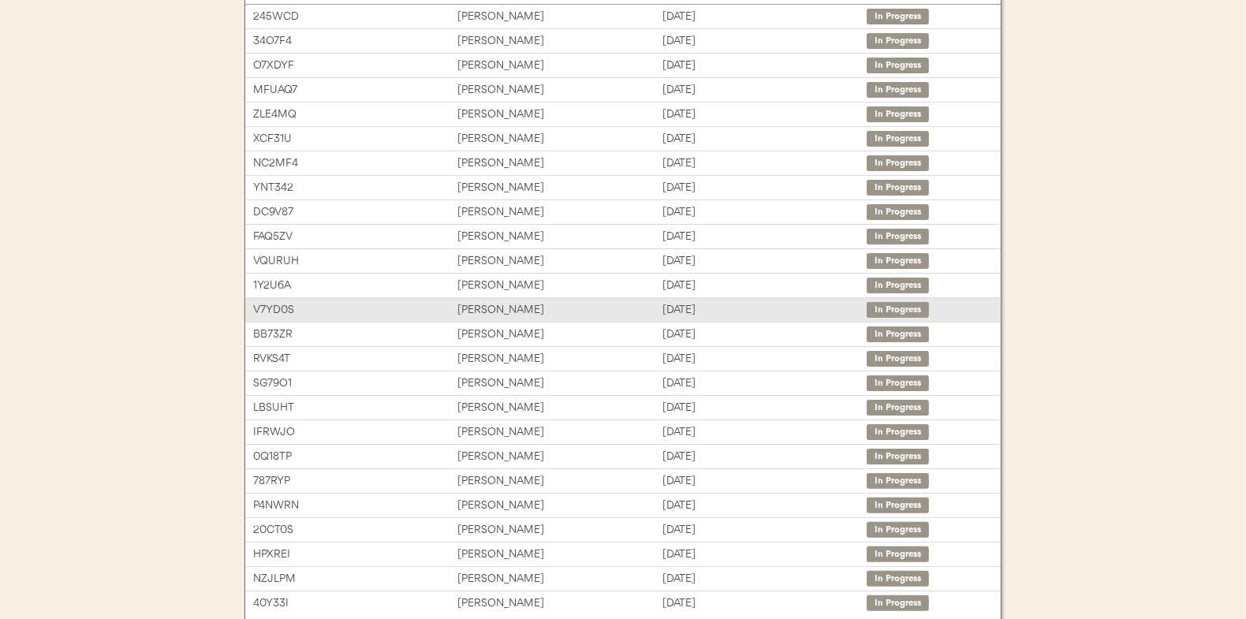
scroll to position [79, 0]
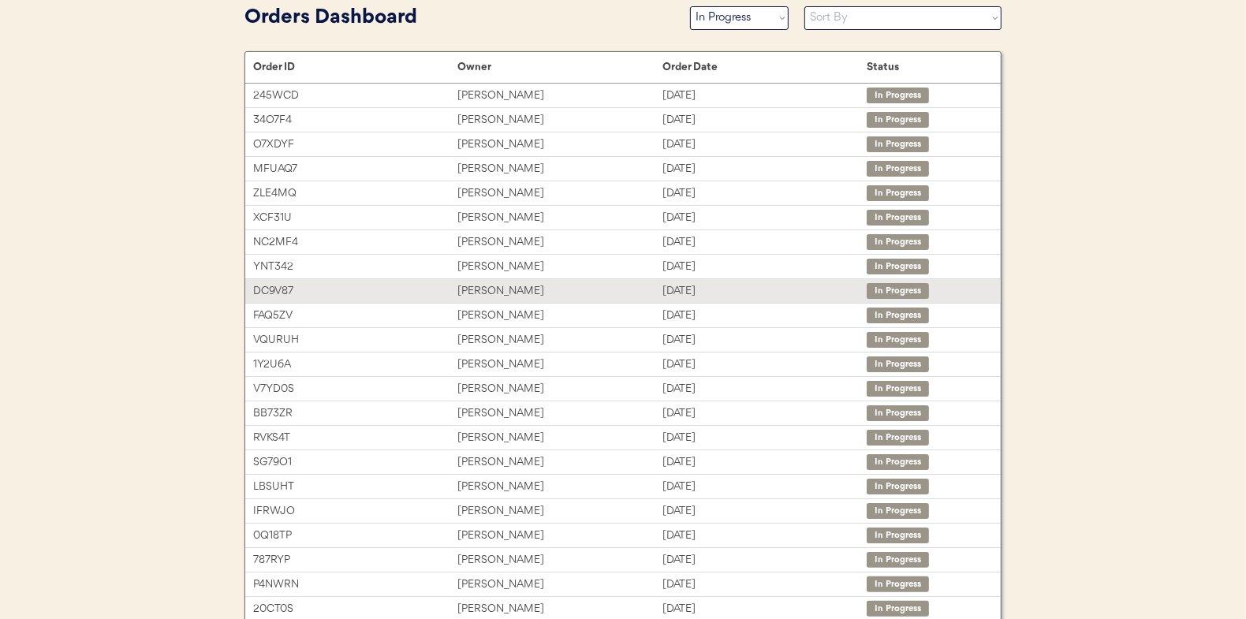
click at [496, 292] on div "[PERSON_NAME]" at bounding box center [559, 291] width 204 height 18
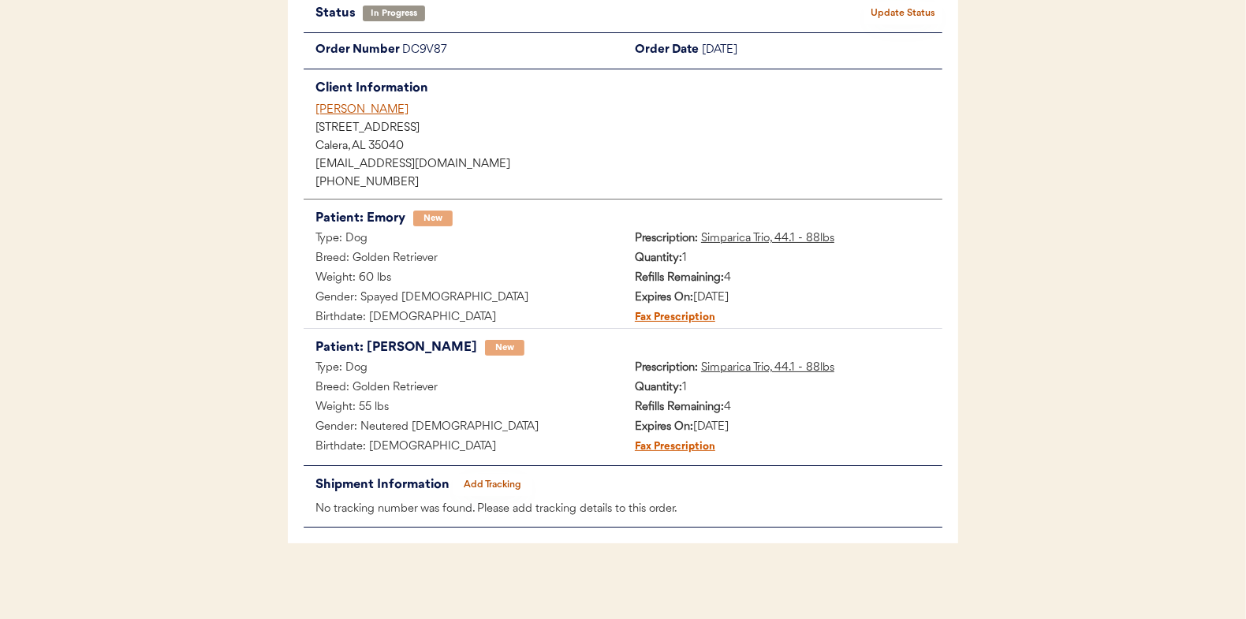
scroll to position [129, 0]
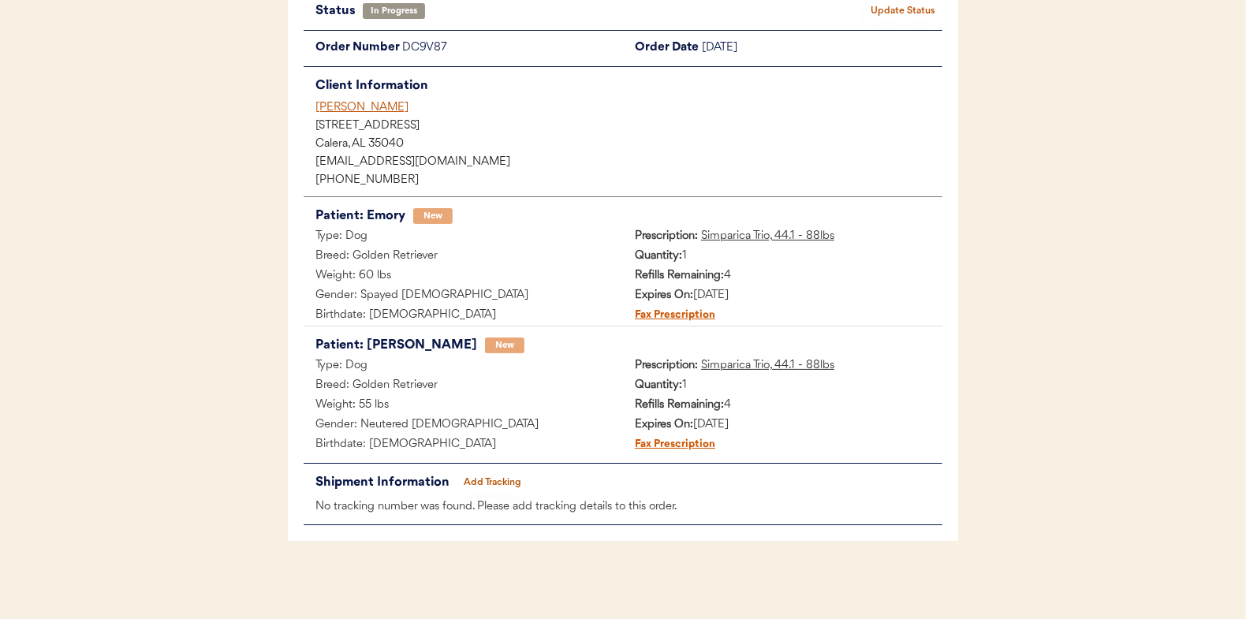
click at [495, 481] on button "Add Tracking" at bounding box center [492, 483] width 79 height 22
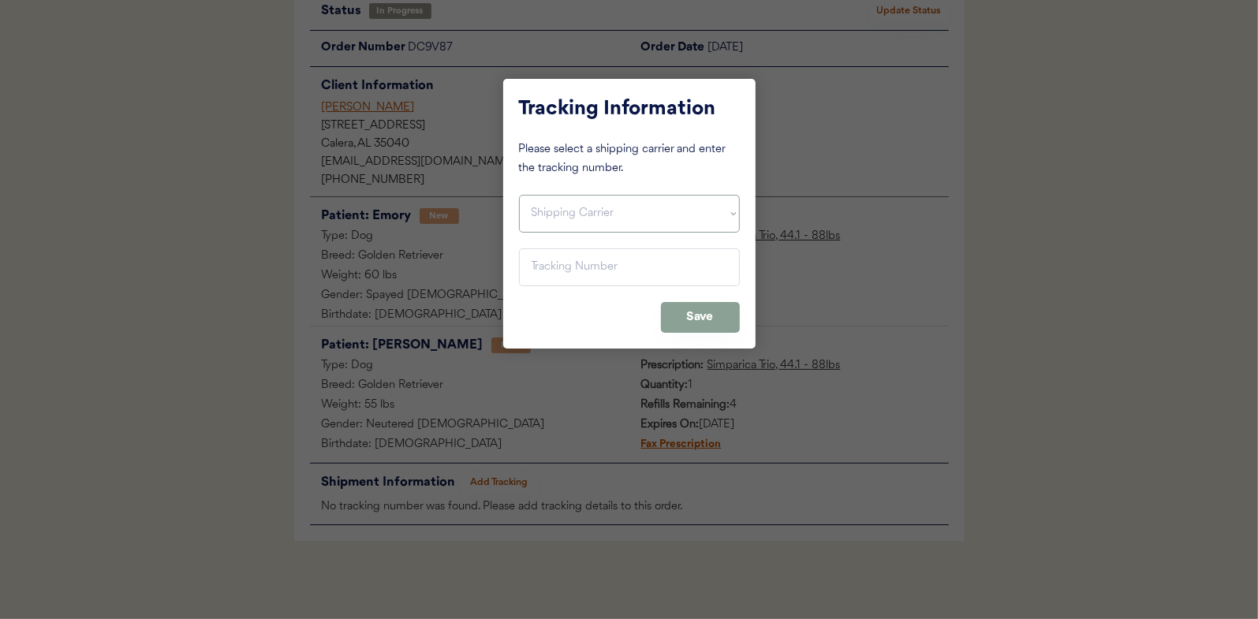
click at [565, 227] on select "Shipping Carrier FedEx FedEx Ground Economy UPS USPS" at bounding box center [629, 214] width 221 height 38
select select ""usps""
click at [519, 195] on select "Shipping Carrier FedEx FedEx Ground Economy UPS USPS" at bounding box center [629, 214] width 221 height 38
click at [542, 259] on input "input" at bounding box center [629, 267] width 221 height 38
paste input "9400150105800039196850"
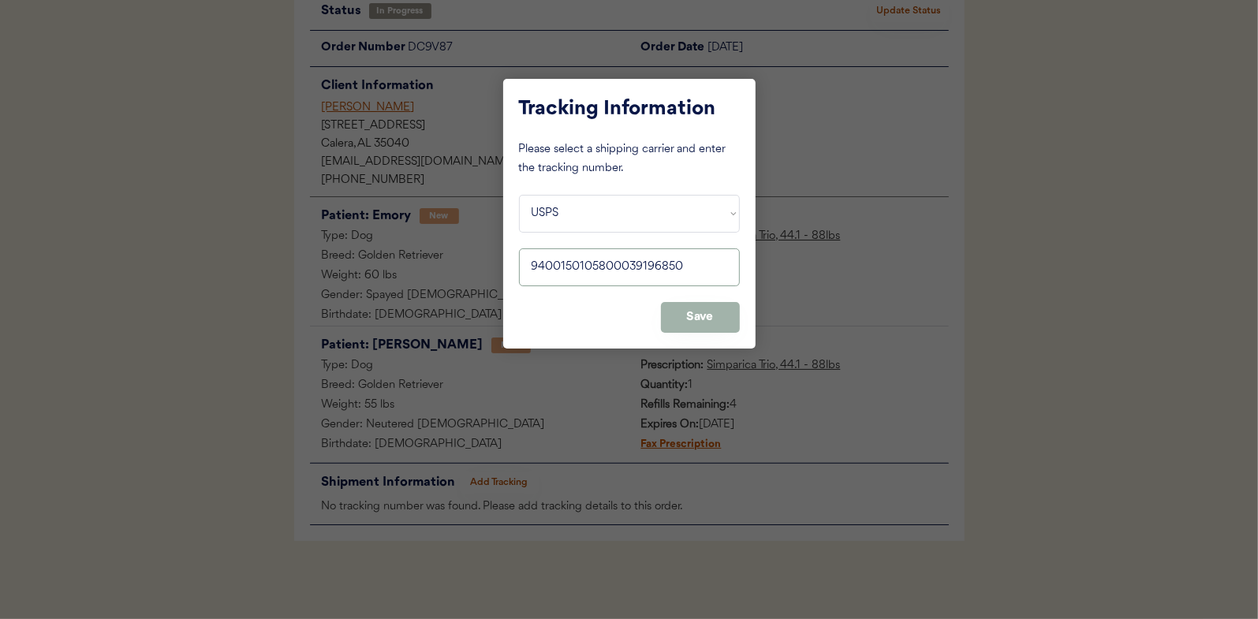
type input "9400150105800039196850"
click at [700, 317] on button "Save" at bounding box center [700, 317] width 79 height 31
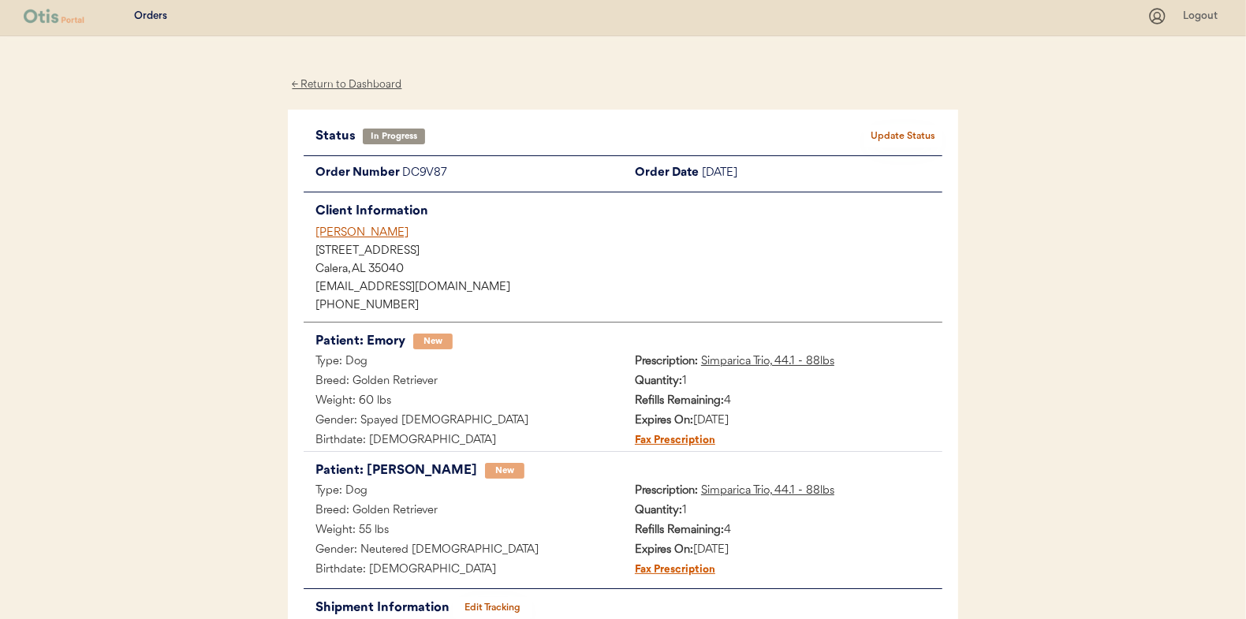
scroll to position [0, 0]
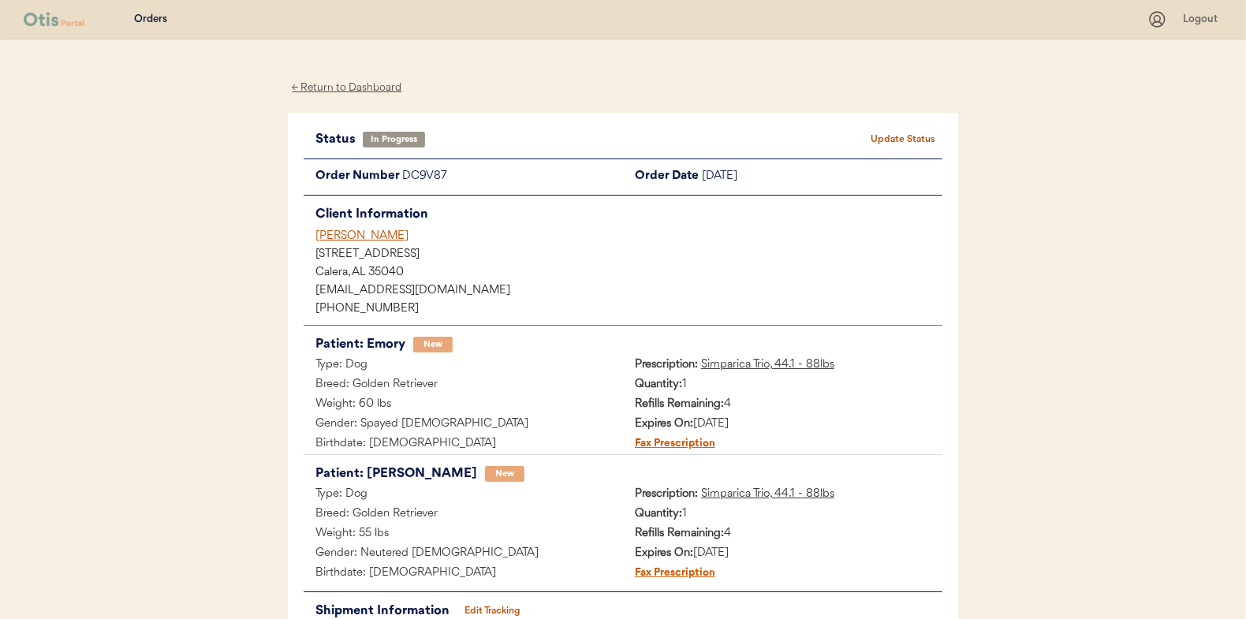
click at [901, 136] on button "Update Status" at bounding box center [903, 140] width 79 height 22
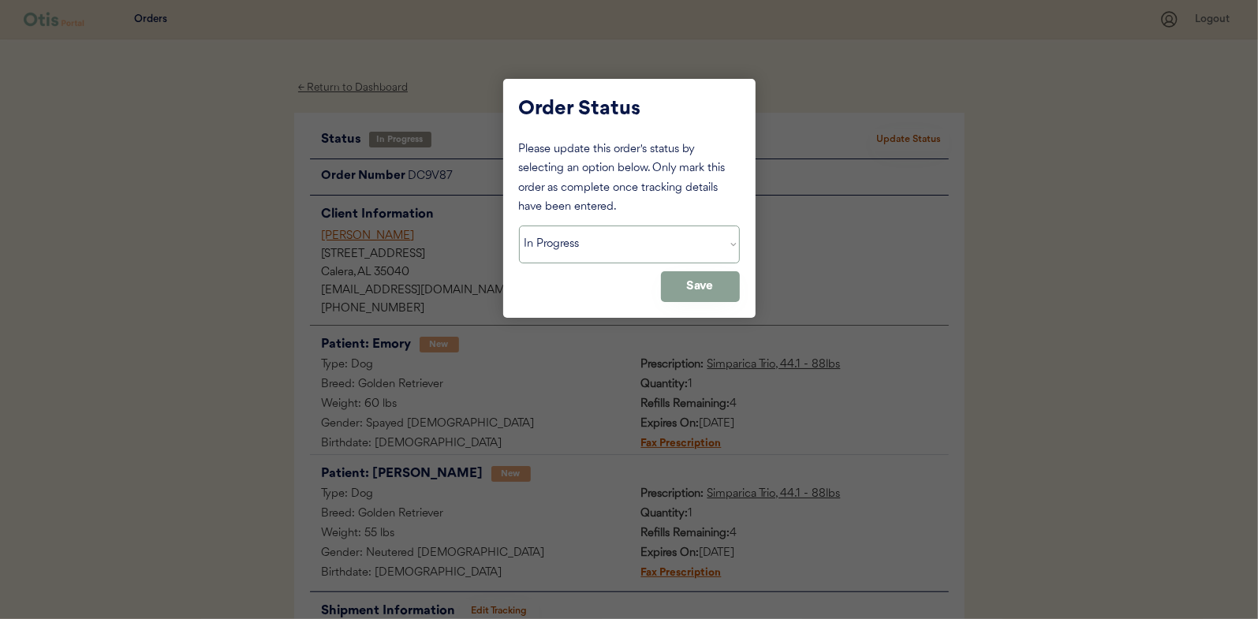
click at [578, 244] on select "Status On Hold New In Progress Complete Pending HW Consent Canceled" at bounding box center [629, 245] width 221 height 38
select select ""complete""
click at [519, 226] on select "Status On Hold New In Progress Complete Pending HW Consent Canceled" at bounding box center [629, 245] width 221 height 38
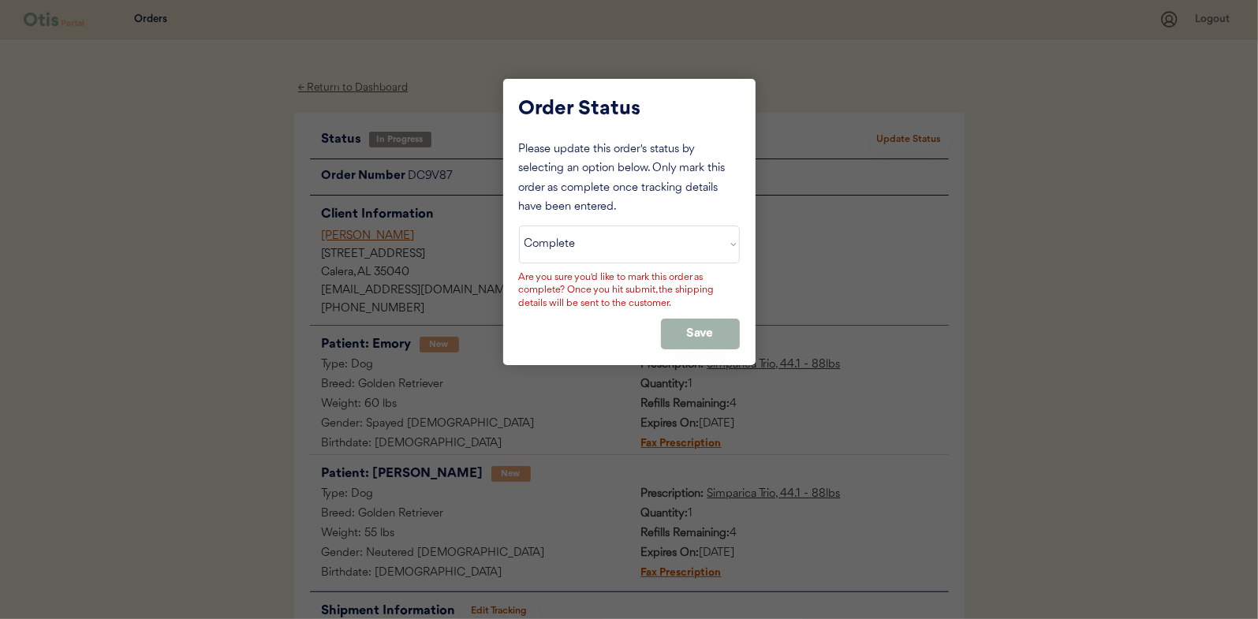
click at [702, 327] on button "Save" at bounding box center [700, 334] width 79 height 31
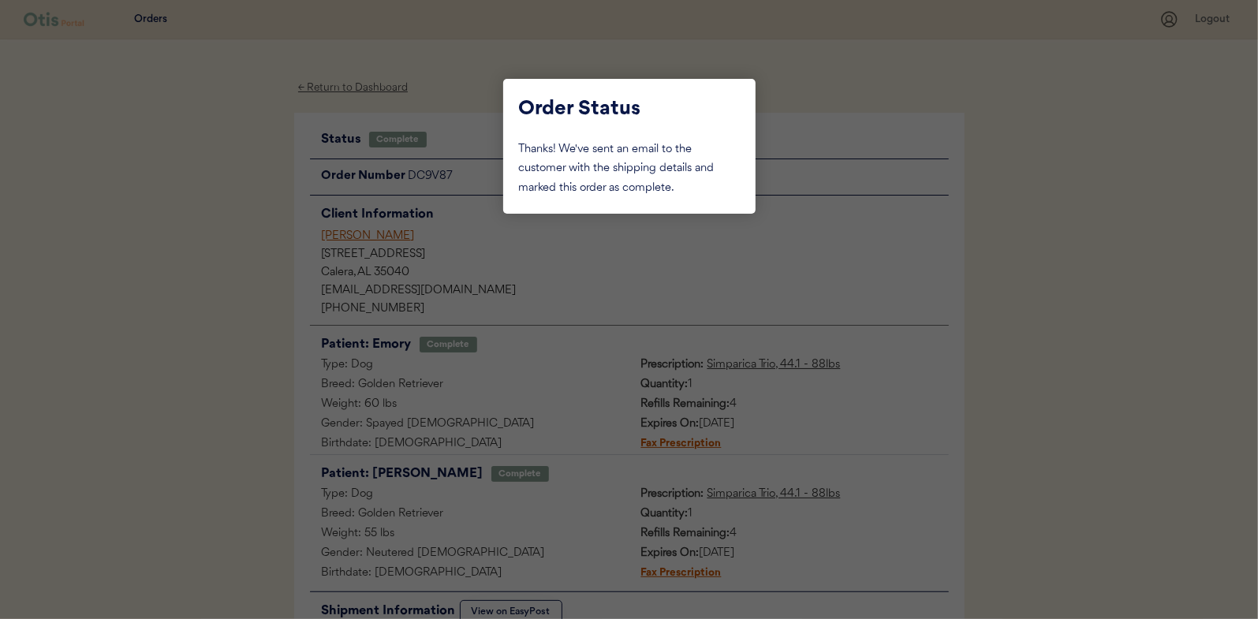
click at [193, 221] on div at bounding box center [629, 309] width 1258 height 619
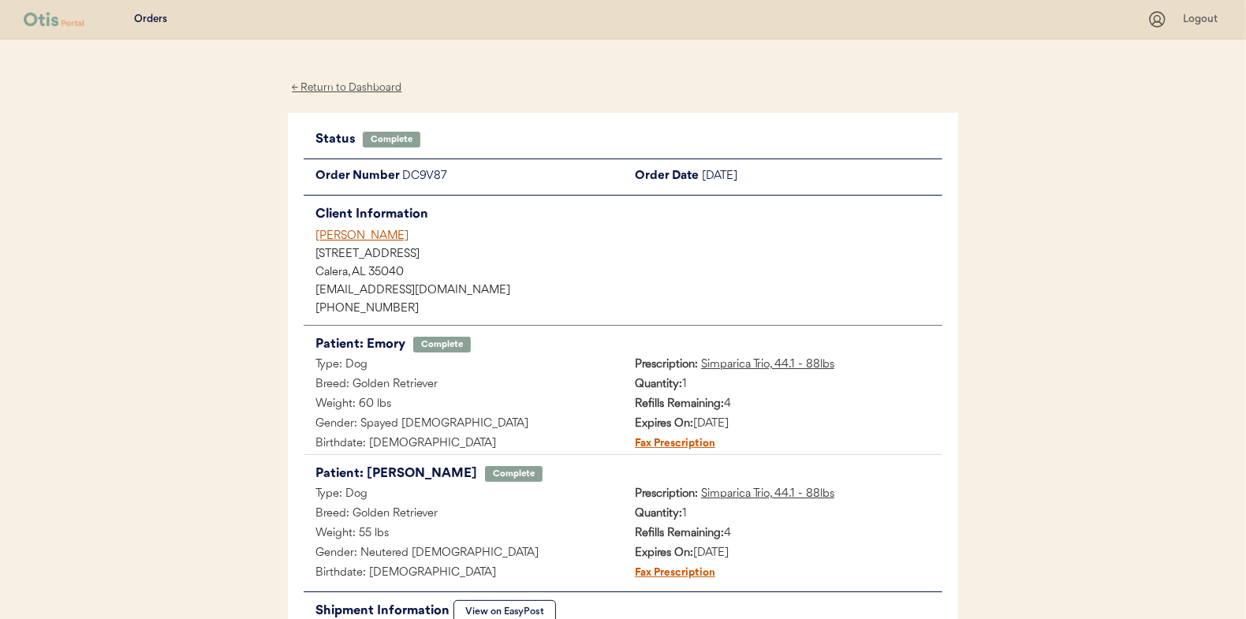
click at [364, 82] on div "← Return to Dashboard" at bounding box center [347, 88] width 118 height 18
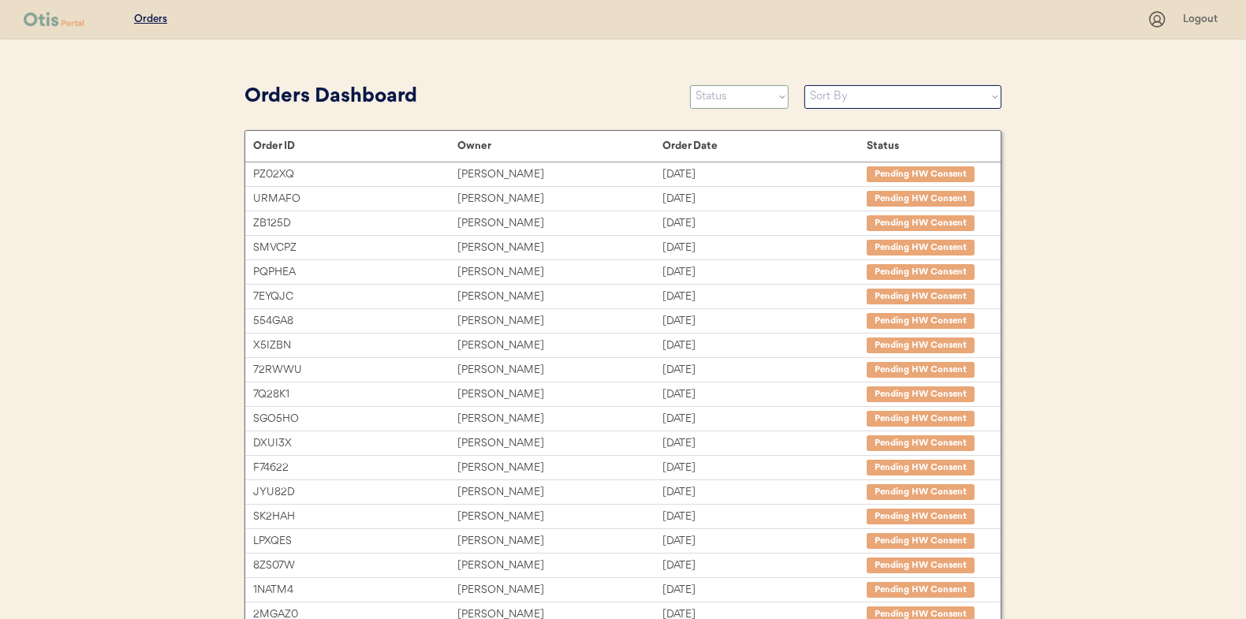
click at [700, 95] on select "Status On Hold New In Progress Complete Pending HW Consent Canceled" at bounding box center [739, 97] width 99 height 24
click at [690, 85] on select "Status On Hold New In Progress Complete Pending HW Consent Canceled" at bounding box center [739, 97] width 99 height 24
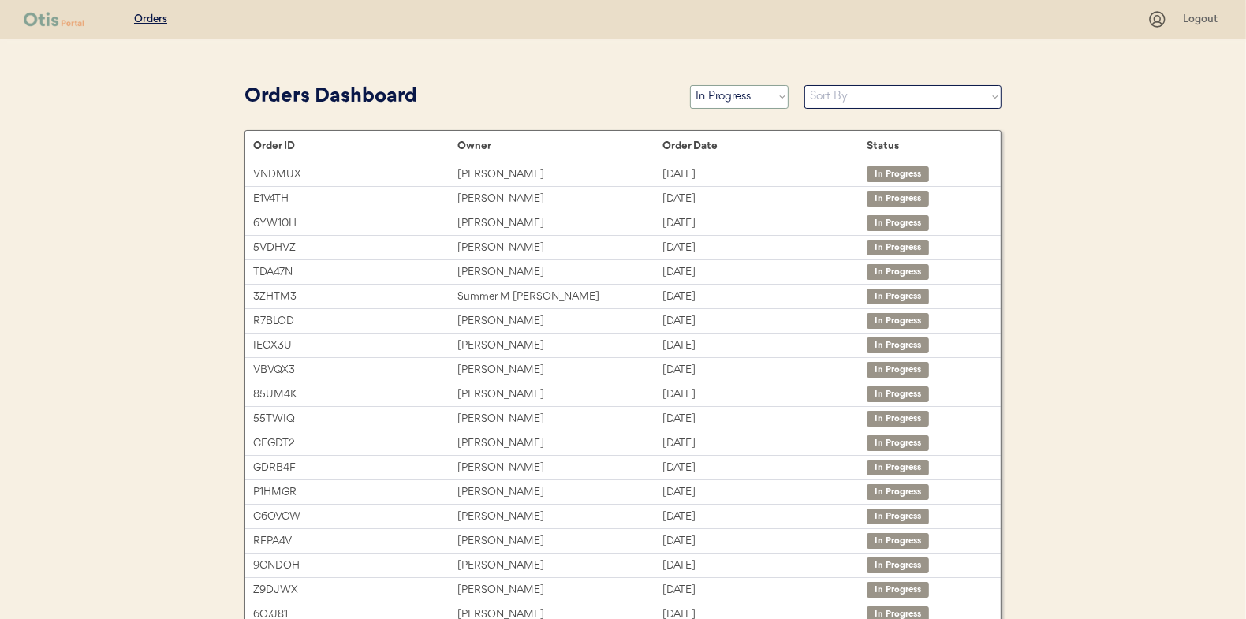
click at [729, 104] on select "Status On Hold New In Progress Complete Pending HW Consent Canceled" at bounding box center [739, 97] width 99 height 24
select select ""new""
click at [690, 85] on select "Status On Hold New In Progress Complete Pending HW Consent Canceled" at bounding box center [739, 97] width 99 height 24
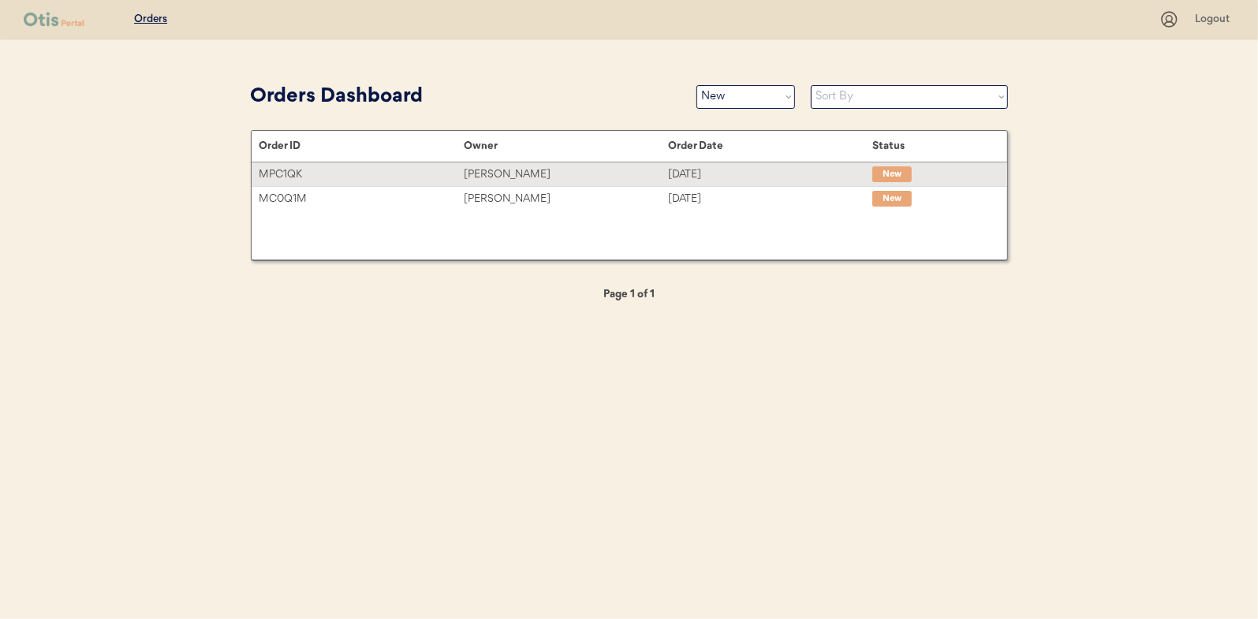
click at [485, 173] on div "[PERSON_NAME]" at bounding box center [566, 175] width 204 height 18
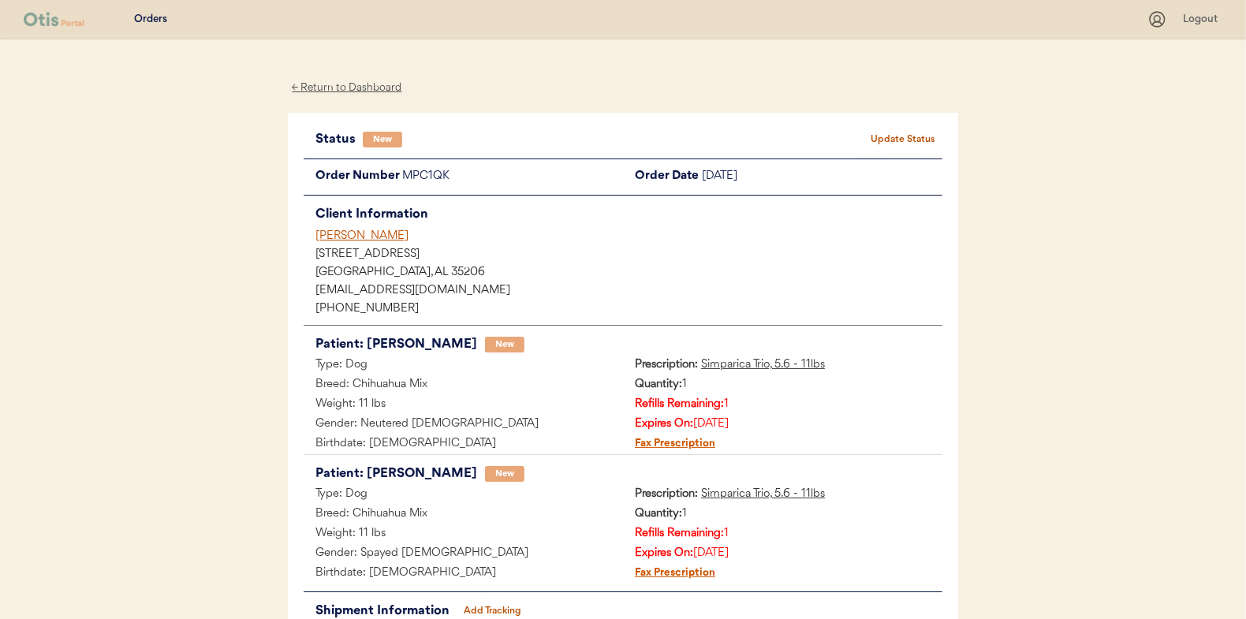
click at [912, 129] on button "Update Status" at bounding box center [903, 140] width 79 height 22
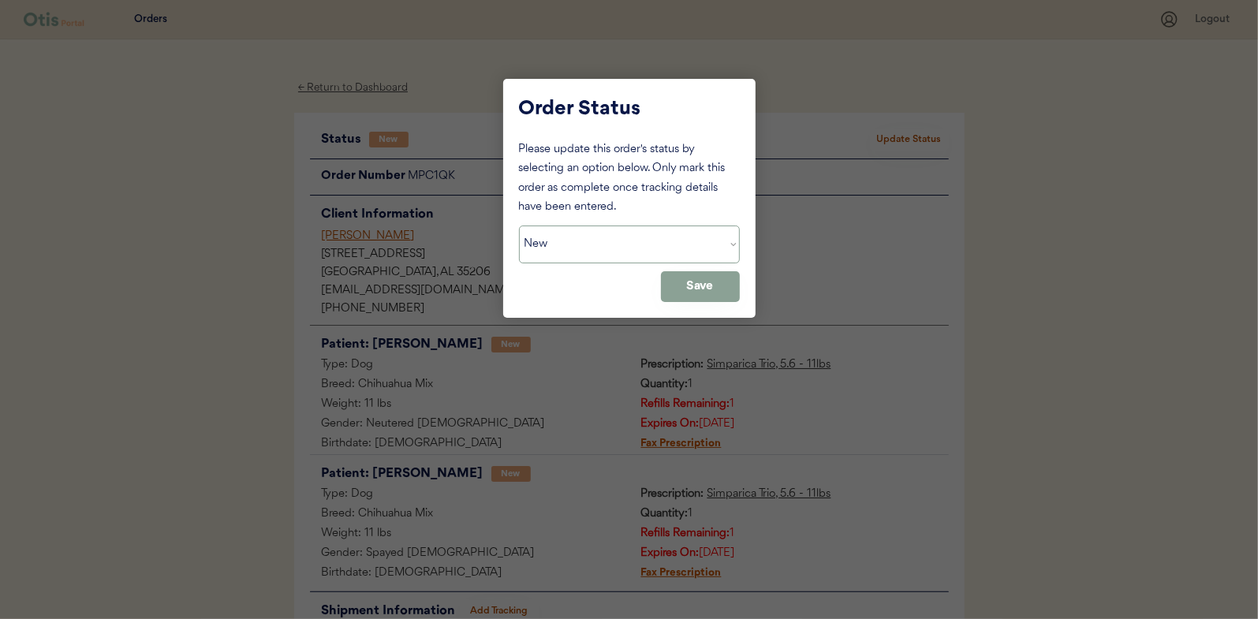
click at [570, 237] on select "Status On Hold New In Progress Complete Pending HW Consent Canceled" at bounding box center [629, 245] width 221 height 38
select select ""in_progress""
click at [519, 226] on select "Status On Hold New In Progress Complete Pending HW Consent Canceled" at bounding box center [629, 245] width 221 height 38
click at [713, 288] on button "Save" at bounding box center [700, 286] width 79 height 31
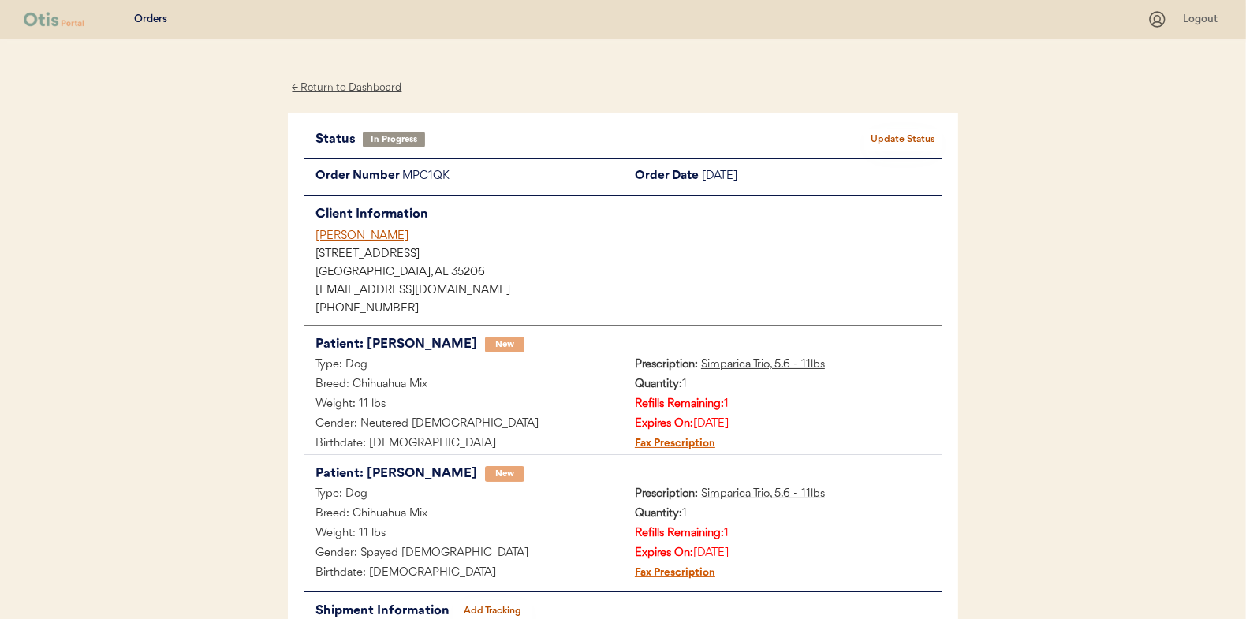
click at [350, 88] on div "← Return to Dashboard" at bounding box center [347, 88] width 118 height 18
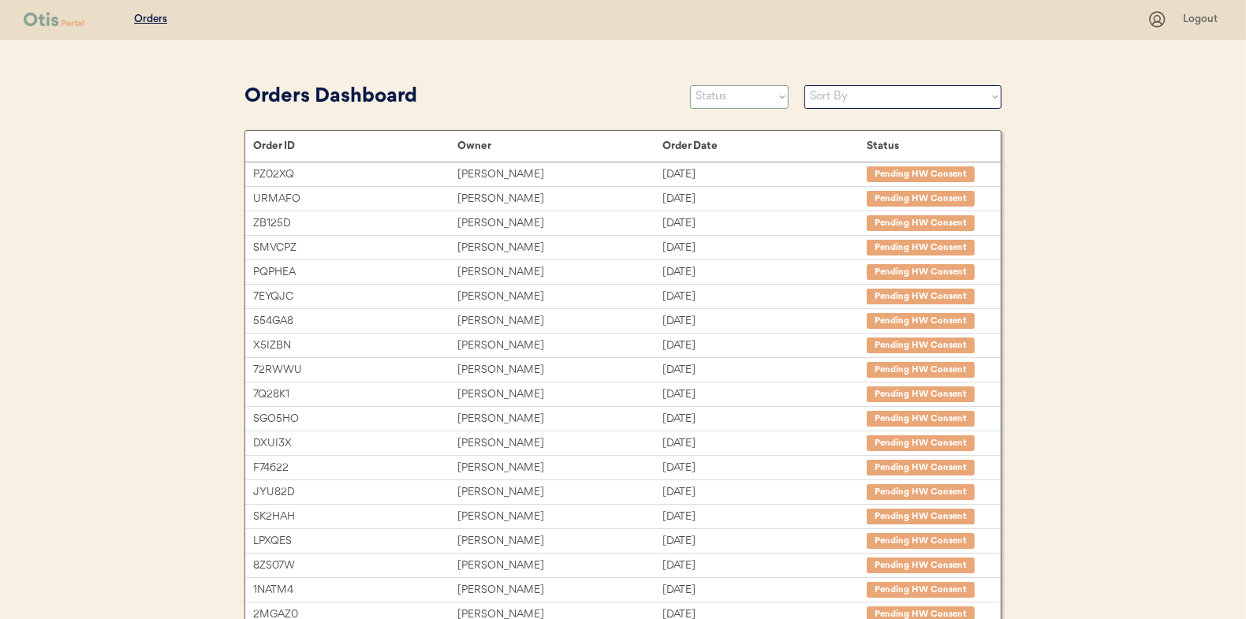
click at [737, 93] on select "Status On Hold New In Progress Complete Pending HW Consent Canceled" at bounding box center [739, 97] width 99 height 24
select select ""new""
click at [690, 85] on select "Status On Hold New In Progress Complete Pending HW Consent Canceled" at bounding box center [739, 97] width 99 height 24
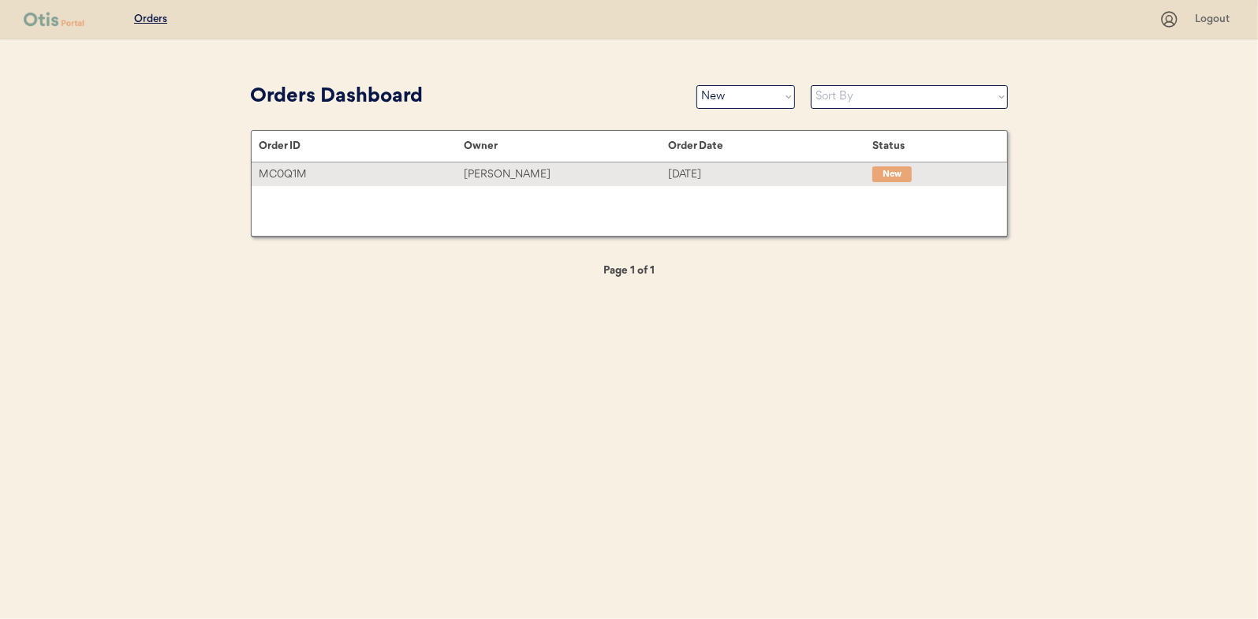
click at [480, 167] on div "[PERSON_NAME]" at bounding box center [566, 175] width 204 height 18
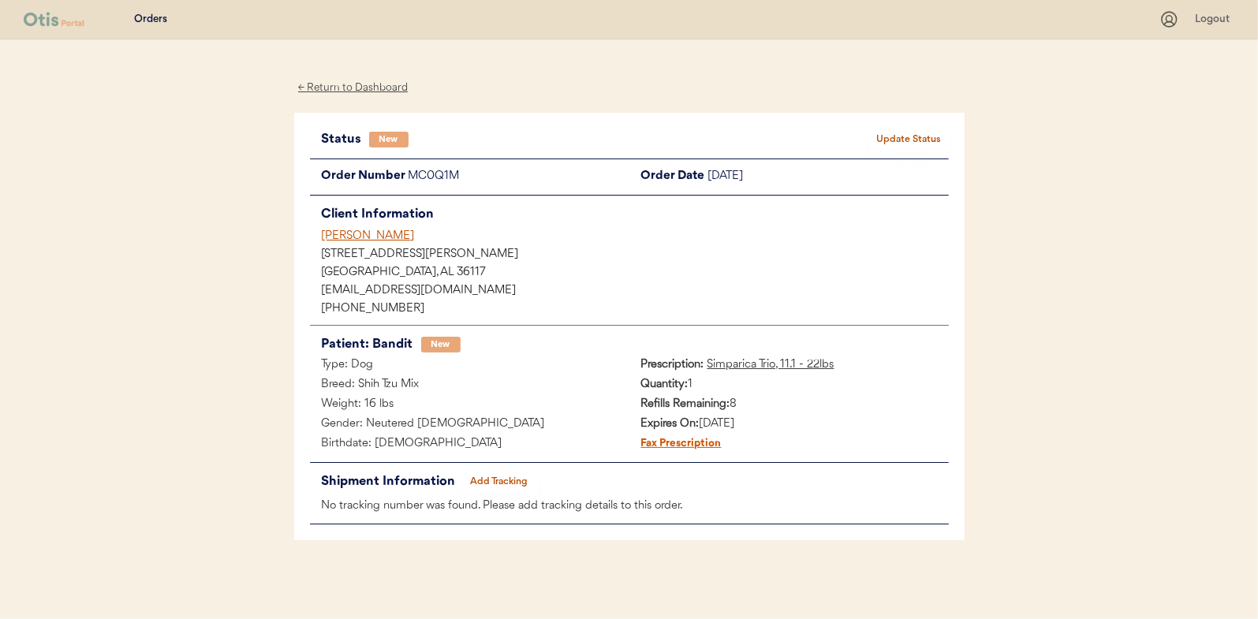
click at [892, 129] on button "Update Status" at bounding box center [909, 140] width 79 height 22
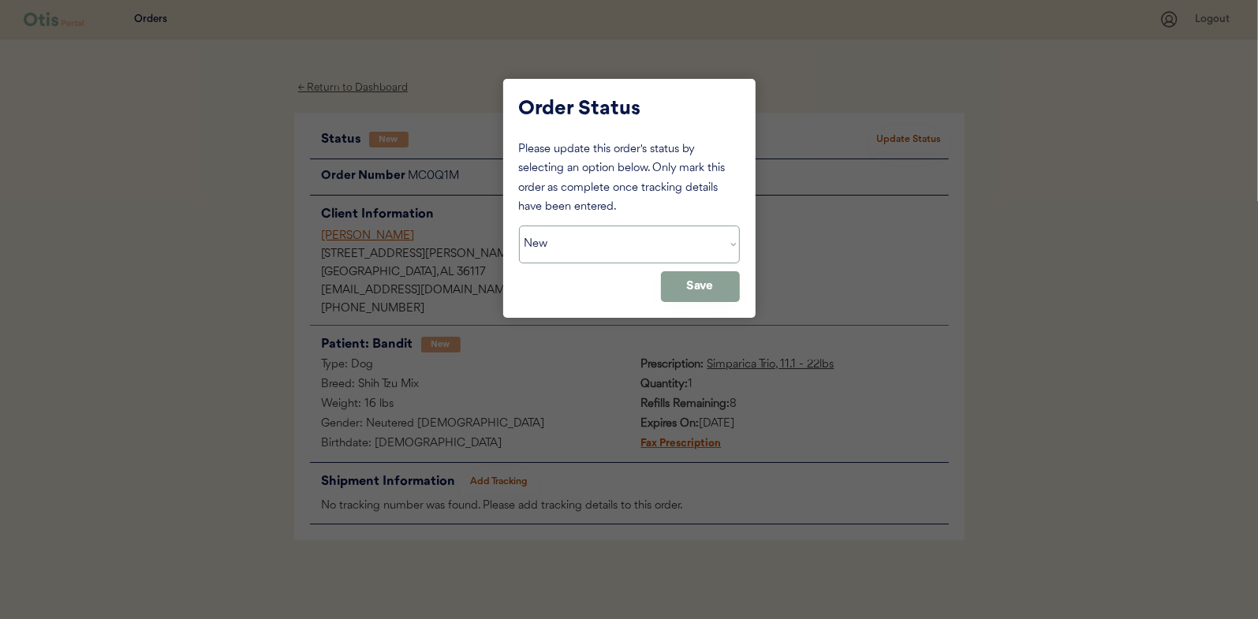
click at [547, 244] on select "Status On Hold New In Progress Complete Pending HW Consent Canceled" at bounding box center [629, 245] width 221 height 38
select select ""in_progress""
click at [519, 226] on select "Status On Hold New In Progress Complete Pending HW Consent Canceled" at bounding box center [629, 245] width 221 height 38
click at [711, 275] on button "Save" at bounding box center [700, 286] width 79 height 31
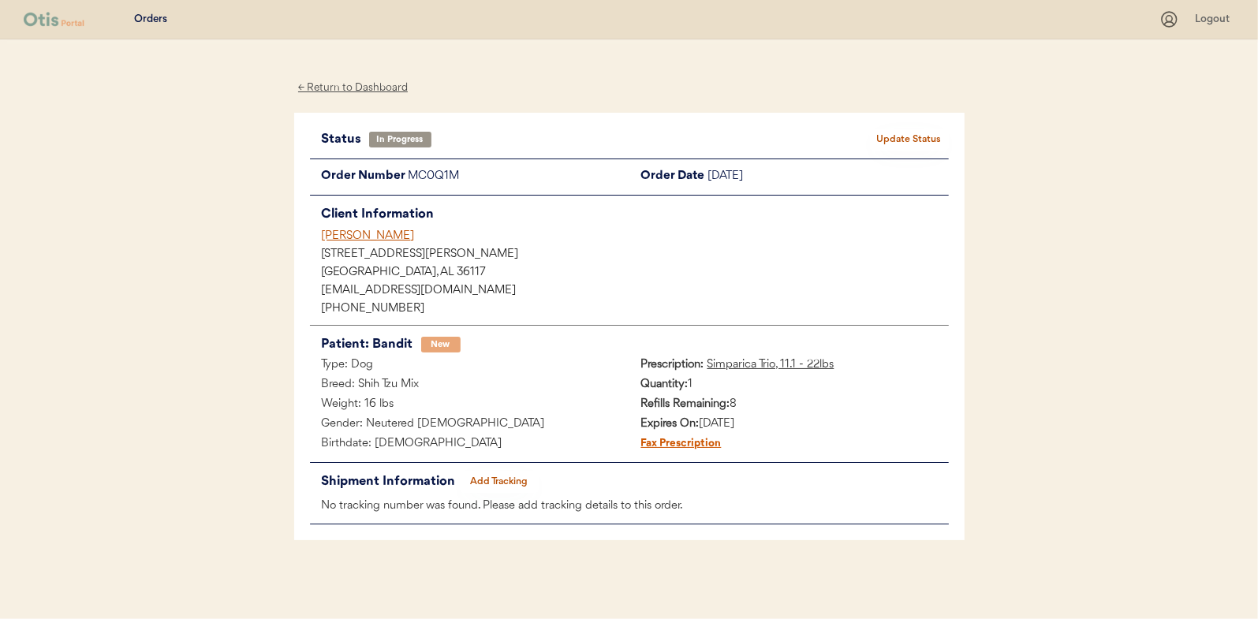
click at [366, 80] on div "← Return to Dashboard" at bounding box center [353, 88] width 118 height 18
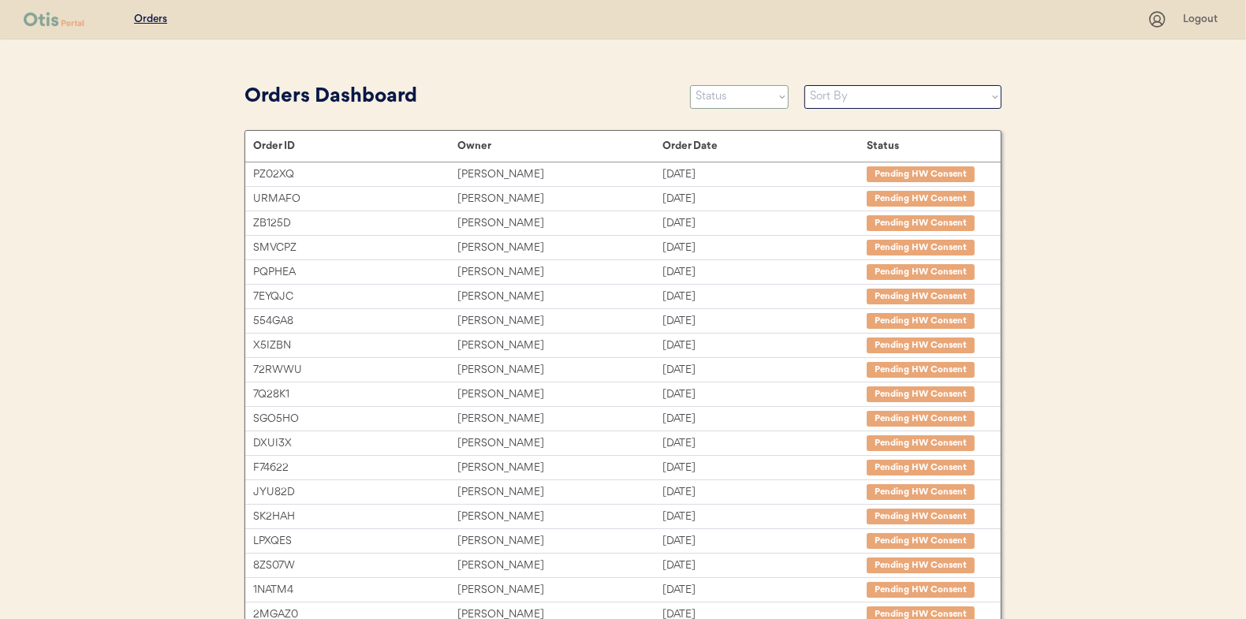
click at [712, 95] on select "Status On Hold New In Progress Complete Pending HW Consent Canceled" at bounding box center [739, 97] width 99 height 24
click at [690, 85] on select "Status On Hold New In Progress Complete Pending HW Consent Canceled" at bounding box center [739, 97] width 99 height 24
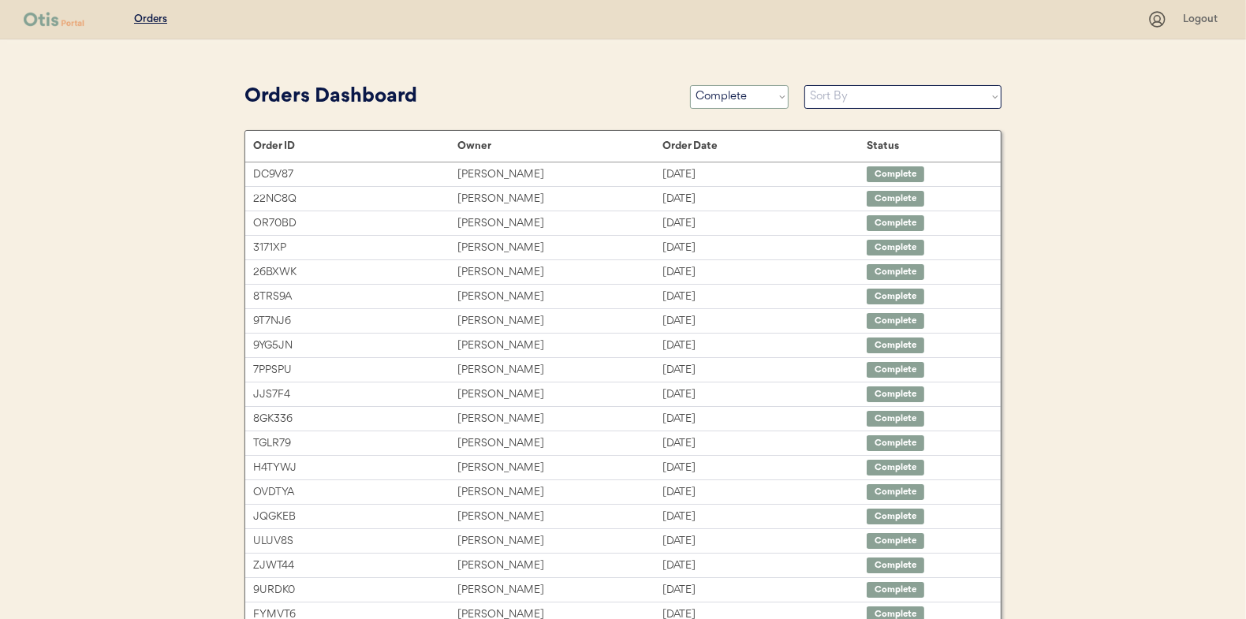
click at [722, 99] on select "Status On Hold New In Progress Complete Pending HW Consent Canceled" at bounding box center [739, 97] width 99 height 24
click at [690, 85] on select "Status On Hold New In Progress Complete Pending HW Consent Canceled" at bounding box center [739, 97] width 99 height 24
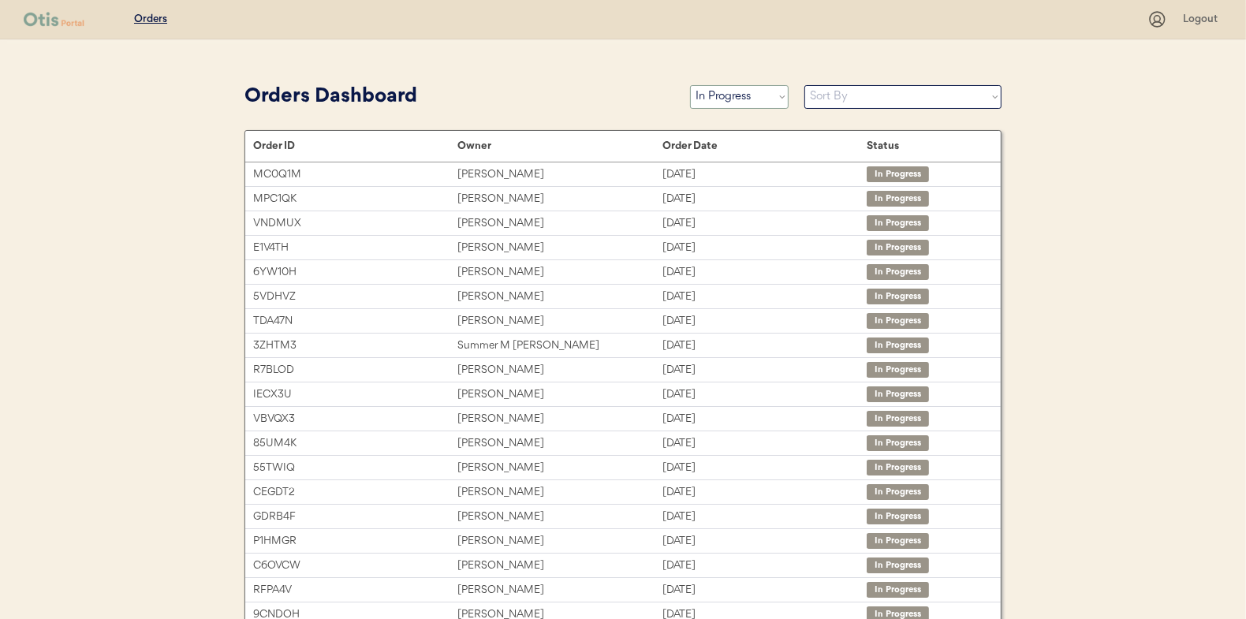
click at [725, 89] on select "Status On Hold New In Progress Complete Pending HW Consent Canceled" at bounding box center [739, 97] width 99 height 24
select select ""new""
click at [690, 85] on select "Status On Hold New In Progress Complete Pending HW Consent Canceled" at bounding box center [739, 97] width 99 height 24
